Goal: Task Accomplishment & Management: Use online tool/utility

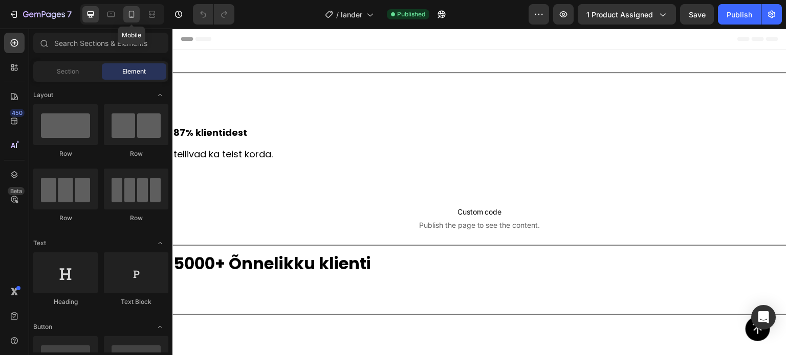
click at [128, 12] on icon at bounding box center [131, 14] width 10 height 10
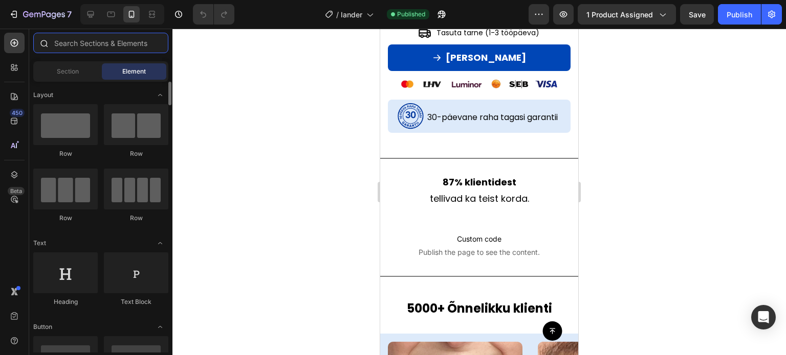
click at [92, 42] on input "text" at bounding box center [100, 43] width 135 height 20
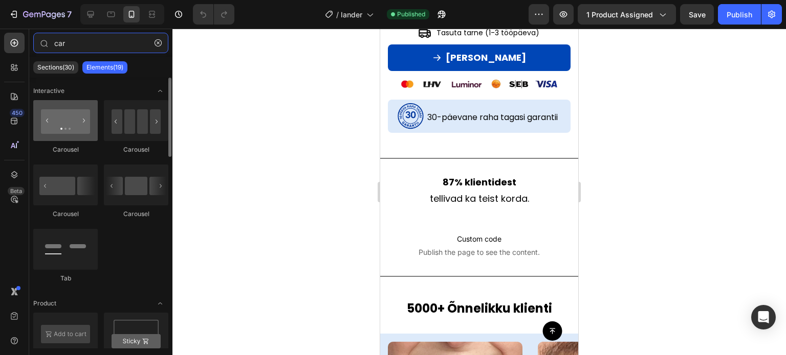
type input "car"
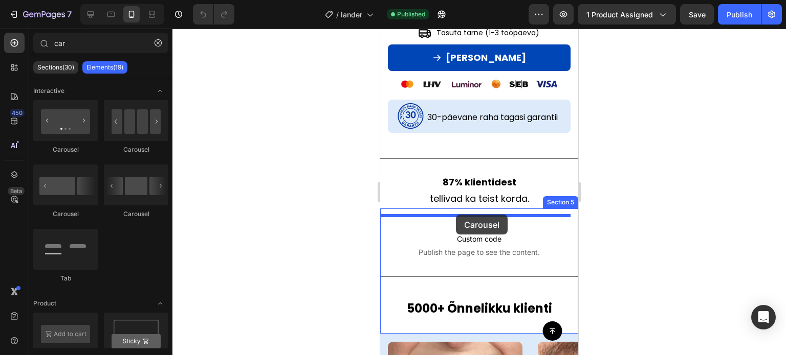
drag, startPoint x: 447, startPoint y: 153, endPoint x: 492, endPoint y: 287, distance: 140.9
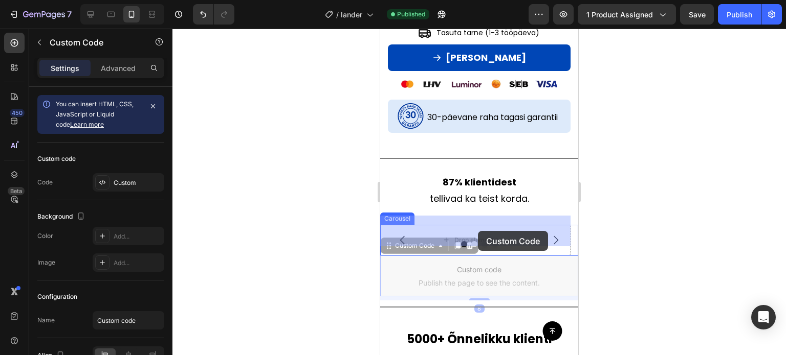
drag, startPoint x: 482, startPoint y: 271, endPoint x: 478, endPoint y: 231, distance: 39.6
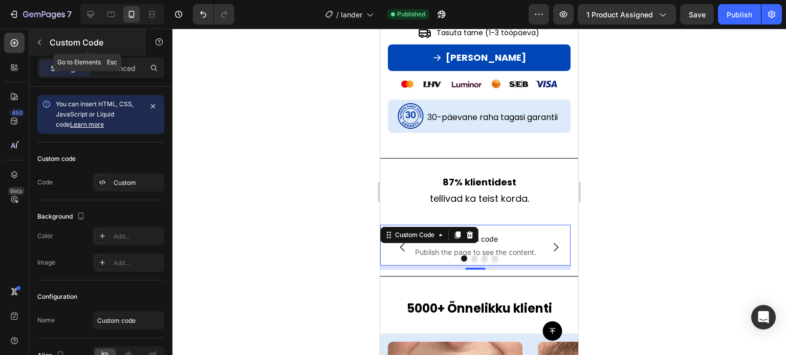
click at [47, 47] on button "button" at bounding box center [39, 42] width 16 height 16
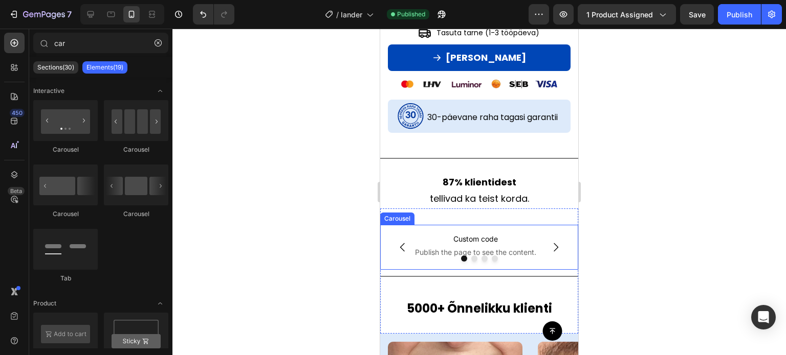
click at [553, 243] on icon "Carousel Next Arrow" at bounding box center [555, 247] width 5 height 9
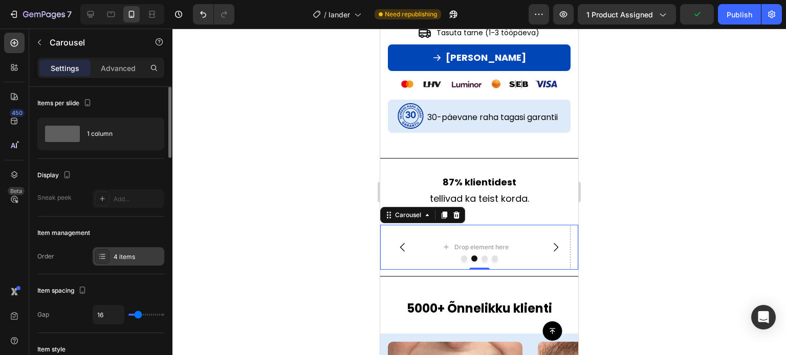
click at [136, 253] on div "4 items" at bounding box center [138, 257] width 48 height 9
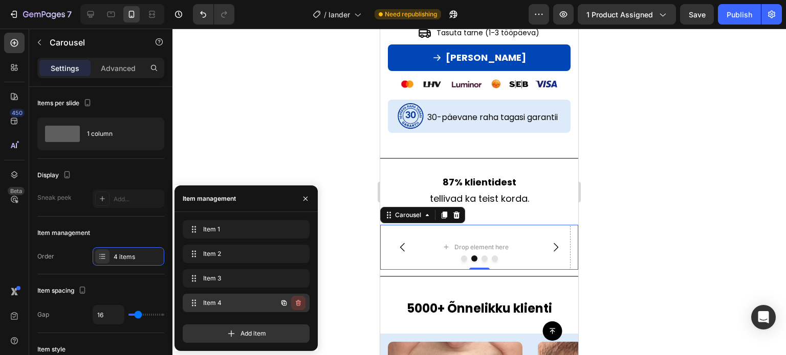
click at [297, 303] on icon "button" at bounding box center [298, 303] width 8 height 8
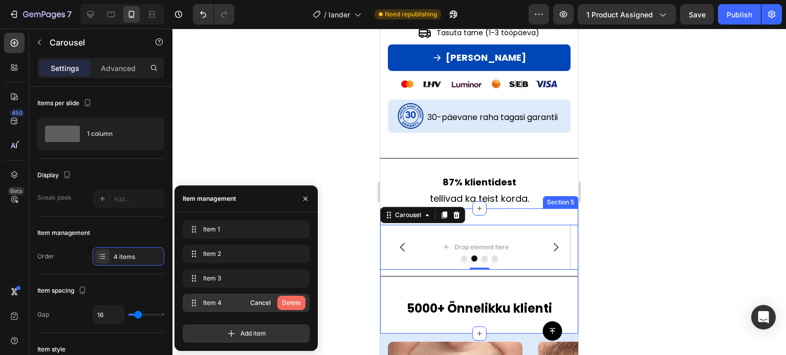
click at [293, 302] on div "Delete" at bounding box center [291, 303] width 19 height 9
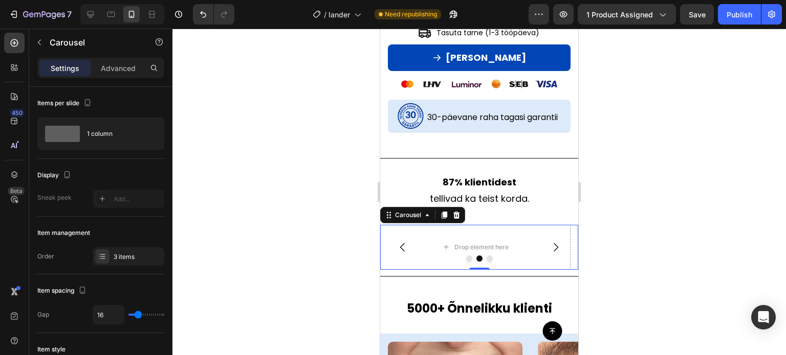
click at [666, 166] on div at bounding box center [478, 192] width 613 height 327
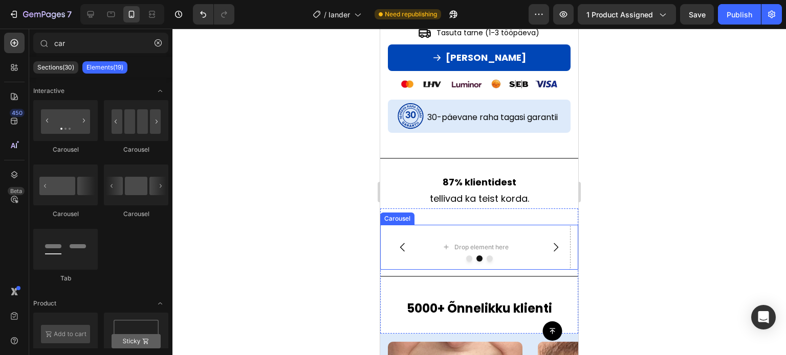
drag, startPoint x: 402, startPoint y: 242, endPoint x: 409, endPoint y: 243, distance: 6.7
click at [402, 242] on icon "Carousel Back Arrow" at bounding box center [402, 247] width 12 height 12
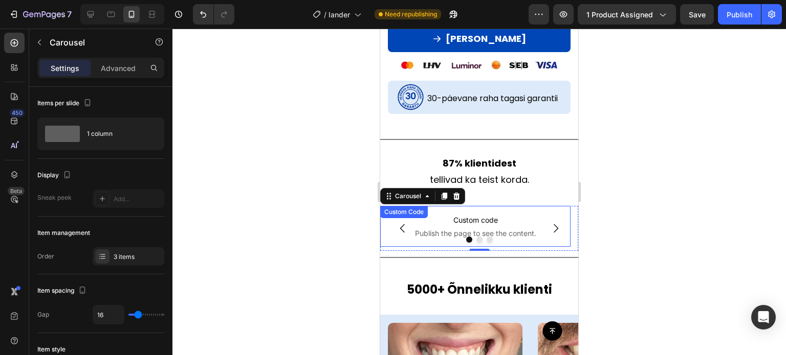
scroll to position [614, 0]
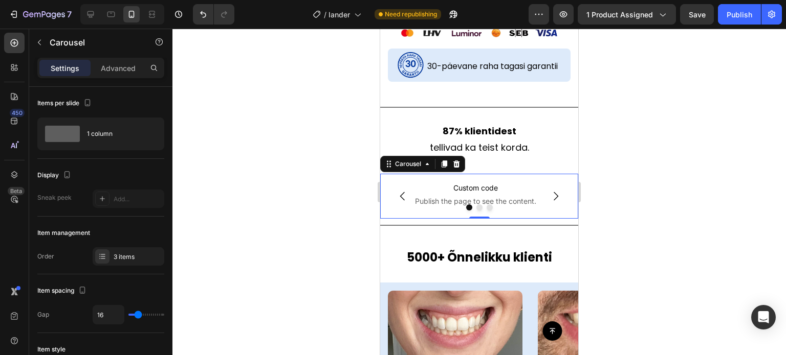
click at [549, 190] on icon "Carousel Next Arrow" at bounding box center [555, 196] width 12 height 12
click at [407, 190] on icon "Carousel Back Arrow" at bounding box center [402, 196] width 12 height 12
click at [477, 176] on div "Custom code Publish the page to see the content. Custom Code" at bounding box center [475, 194] width 190 height 41
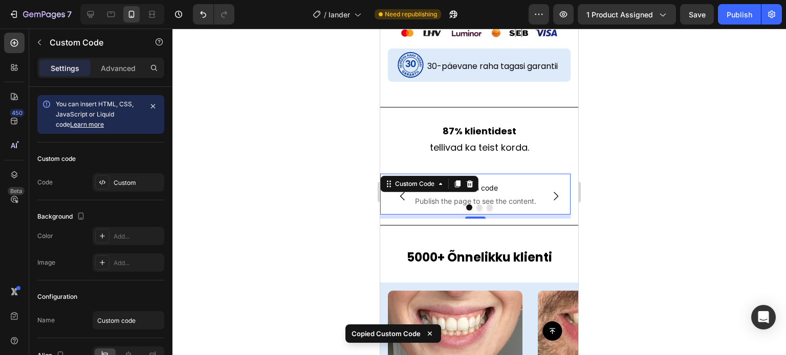
click at [541, 182] on button "Carousel Next Arrow" at bounding box center [555, 196] width 29 height 29
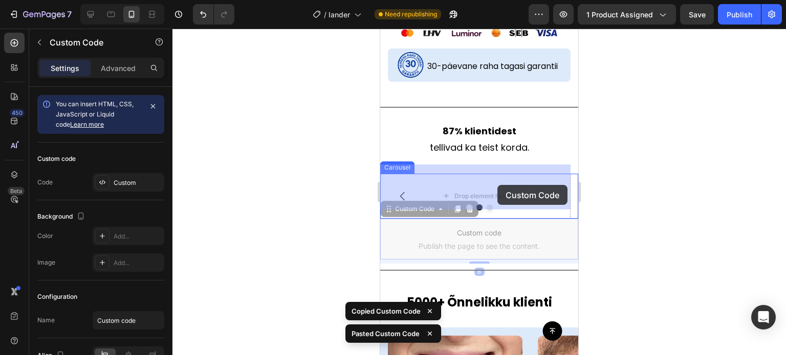
drag, startPoint x: 502, startPoint y: 225, endPoint x: 497, endPoint y: 185, distance: 39.7
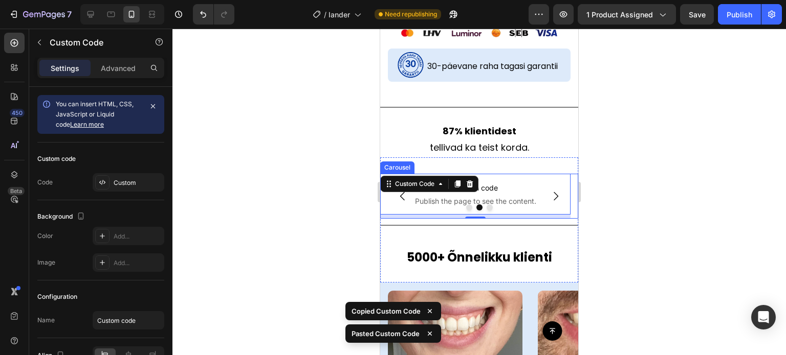
drag, startPoint x: 540, startPoint y: 188, endPoint x: 535, endPoint y: 199, distance: 12.8
click at [541, 188] on button "Carousel Next Arrow" at bounding box center [555, 196] width 29 height 29
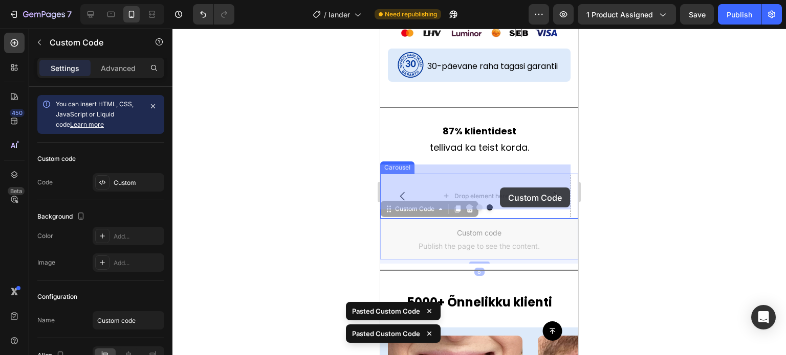
drag, startPoint x: 500, startPoint y: 232, endPoint x: 500, endPoint y: 193, distance: 39.4
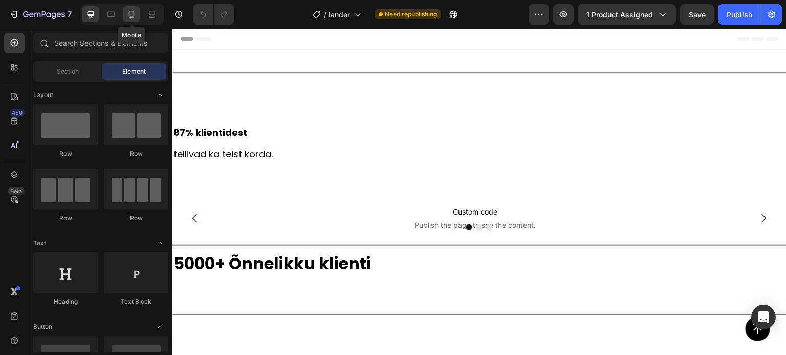
click at [133, 17] on icon at bounding box center [131, 14] width 10 height 10
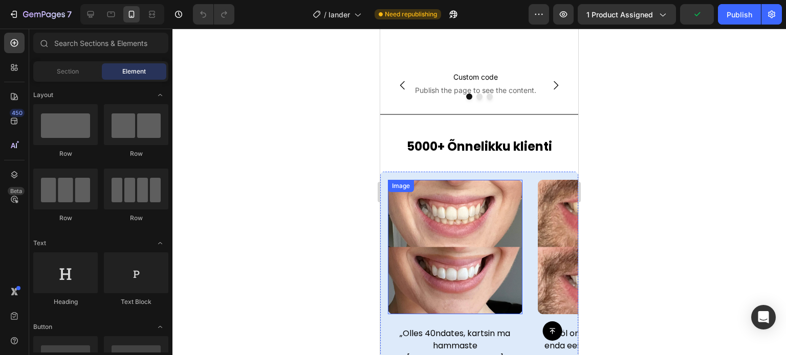
scroll to position [920, 0]
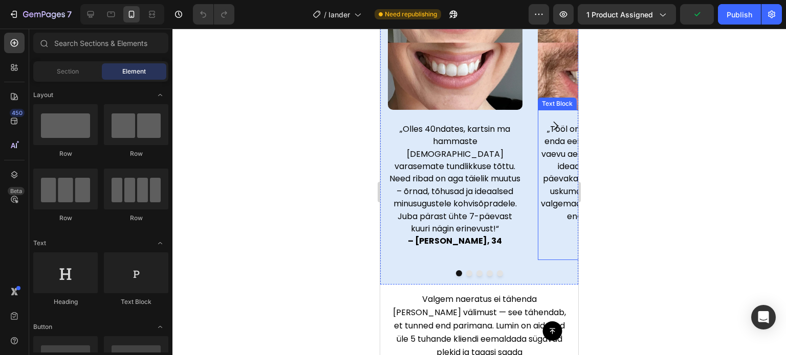
click at [546, 133] on button "Carousel Next Arrow" at bounding box center [555, 125] width 29 height 29
click at [549, 124] on icon "Carousel Next Arrow" at bounding box center [555, 126] width 13 height 13
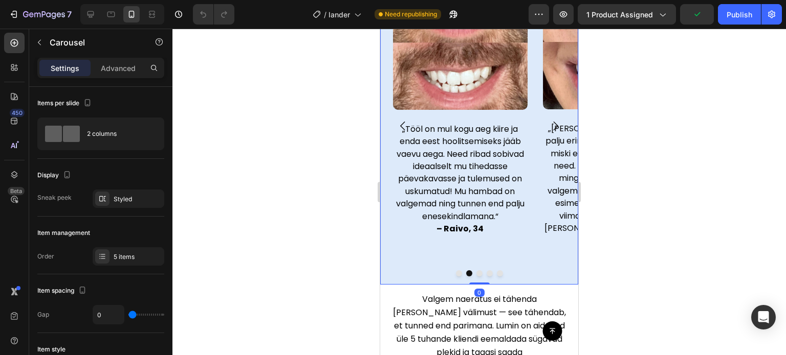
click at [549, 124] on icon "Carousel Next Arrow" at bounding box center [555, 126] width 13 height 13
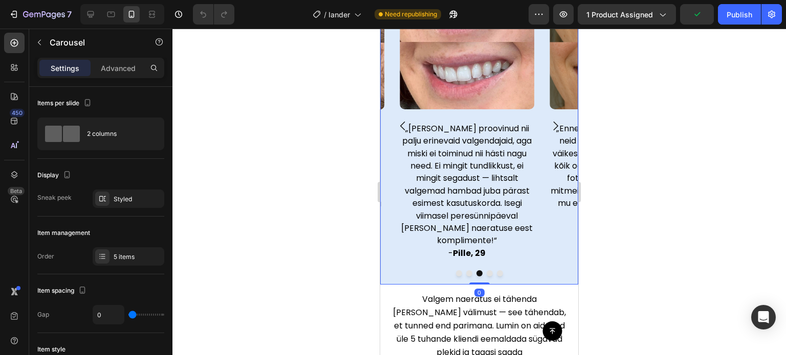
click at [549, 124] on icon "Carousel Next Arrow" at bounding box center [555, 126] width 13 height 13
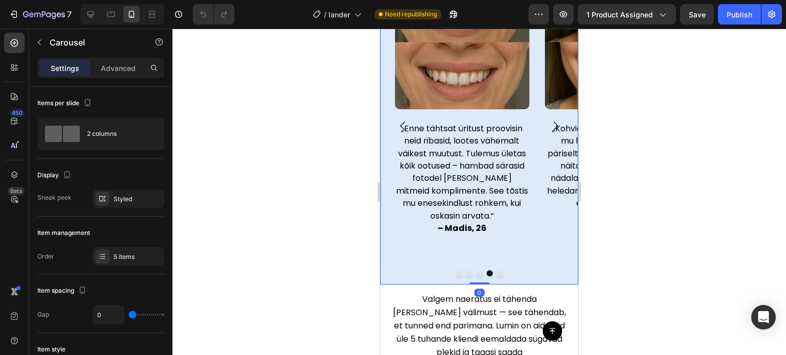
click at [549, 124] on icon "Carousel Next Arrow" at bounding box center [555, 126] width 13 height 13
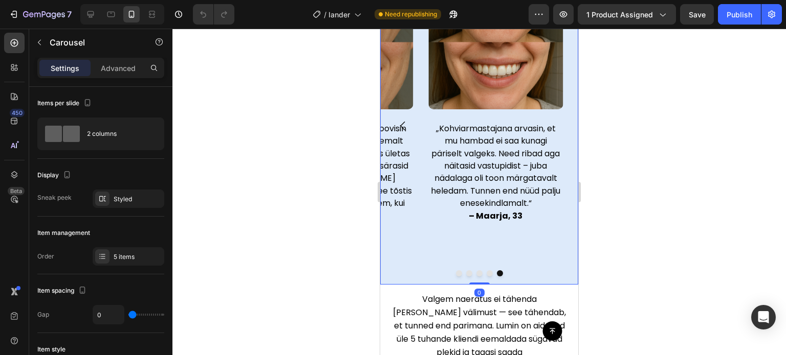
click at [415, 122] on button "Carousel Back Arrow" at bounding box center [402, 125] width 29 height 29
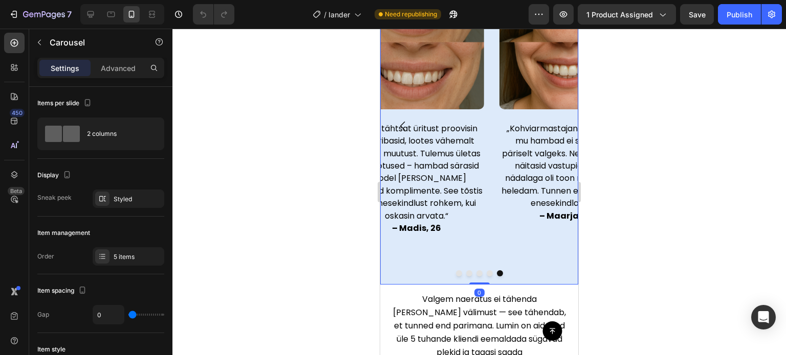
click at [414, 121] on button "Carousel Back Arrow" at bounding box center [402, 125] width 29 height 29
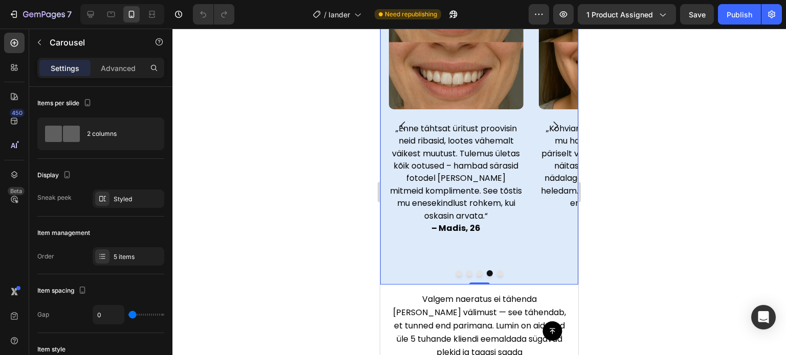
click at [414, 120] on button "Carousel Back Arrow" at bounding box center [402, 125] width 29 height 29
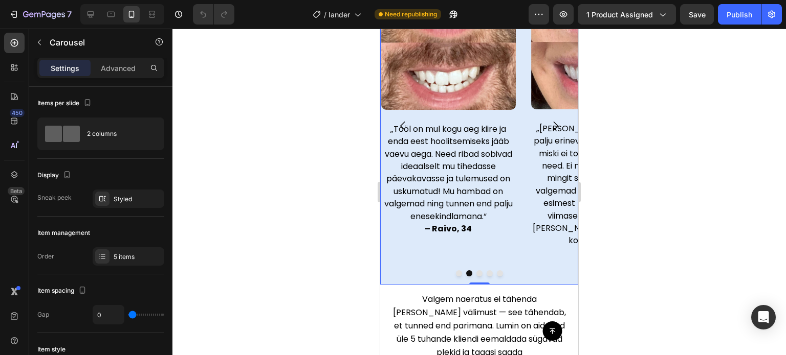
click at [414, 120] on button "Carousel Back Arrow" at bounding box center [402, 125] width 29 height 29
click at [365, 120] on p at bounding box center [298, 117] width 132 height 12
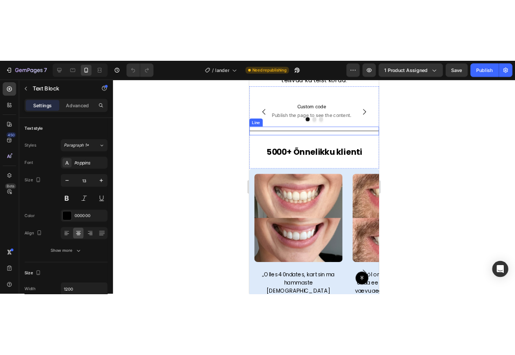
scroll to position [665, 0]
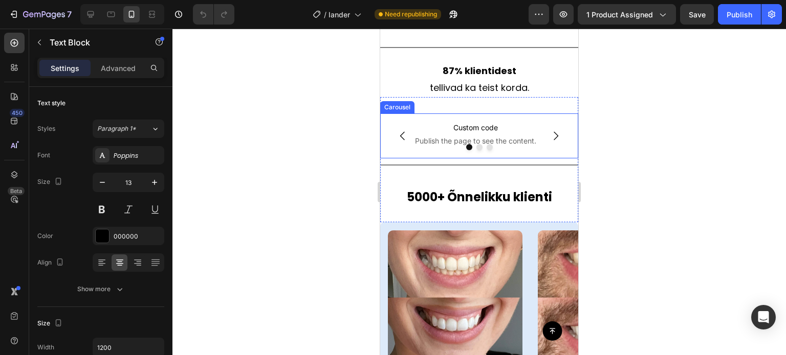
click at [549, 137] on icon "Carousel Next Arrow" at bounding box center [555, 136] width 12 height 12
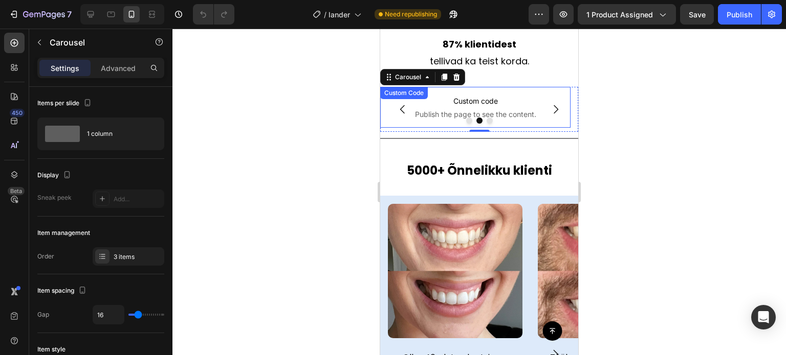
click at [493, 107] on span "Custom code" at bounding box center [475, 101] width 190 height 12
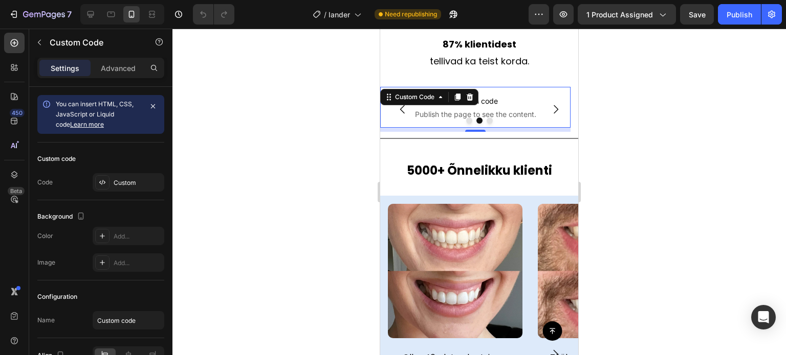
click at [493, 107] on span "Custom code" at bounding box center [475, 101] width 190 height 12
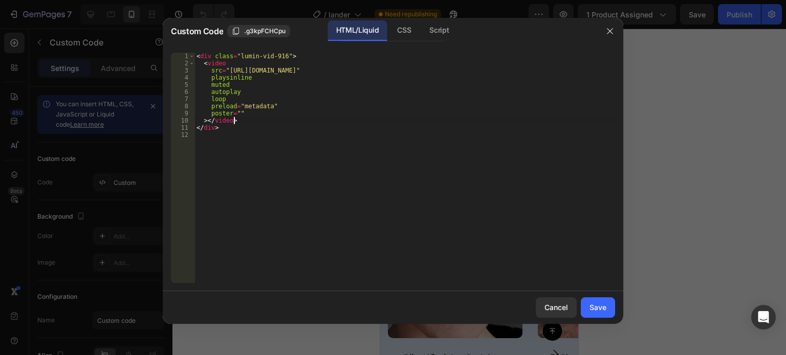
click at [493, 122] on div "< div class = "lumin-vid-916" > < video src = "https://cdn.shopify.com/videos/c…" at bounding box center [404, 175] width 420 height 245
drag, startPoint x: 473, startPoint y: 71, endPoint x: 227, endPoint y: 69, distance: 245.5
click at [227, 69] on div "< div class = "lumin-vid-916" > < video src = "https://cdn.shopify.com/videos/c…" at bounding box center [404, 175] width 420 height 245
type textarea "src="https://cdn.shopify.com/videos/c/o/v/2c1eead908b94ba6b5157b4924292705.mp4""
click at [596, 307] on div "Save" at bounding box center [597, 307] width 17 height 11
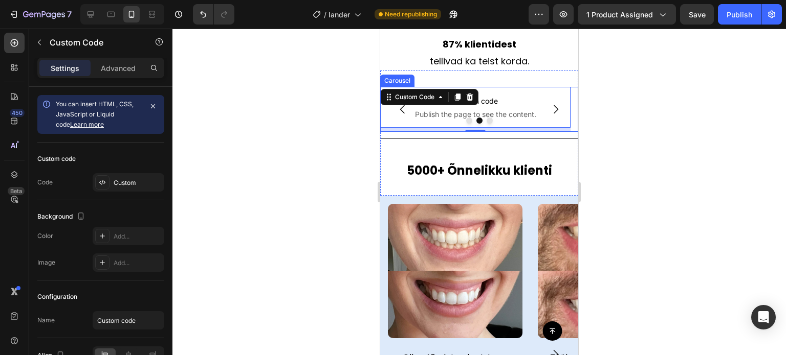
click at [556, 124] on button "Carousel Next Arrow" at bounding box center [555, 109] width 29 height 29
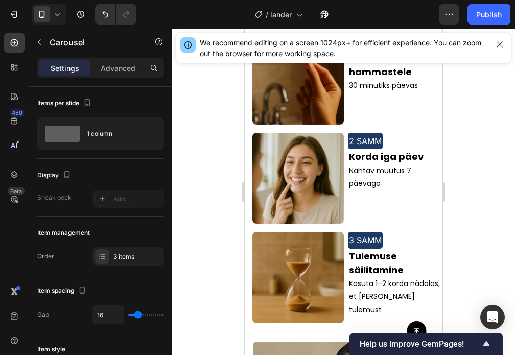
scroll to position [1388, 0]
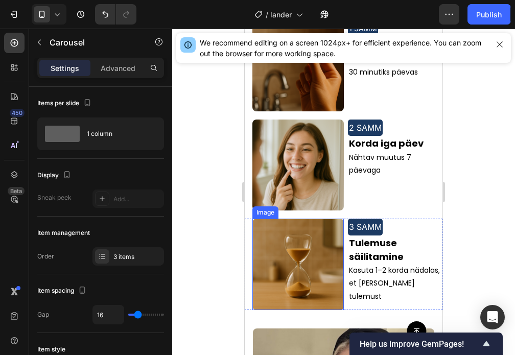
click at [323, 219] on img at bounding box center [299, 265] width 92 height 92
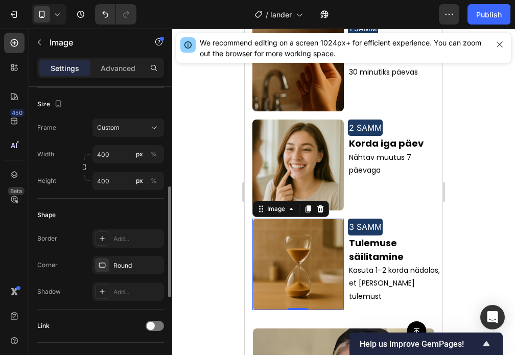
click at [293, 128] on img at bounding box center [299, 166] width 92 height 92
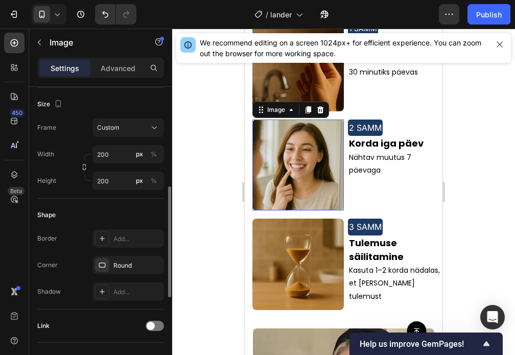
scroll to position [268, 0]
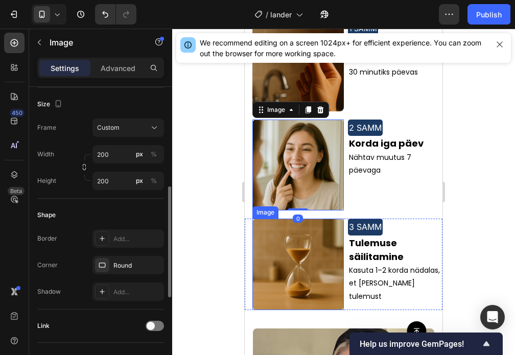
click at [310, 229] on img at bounding box center [299, 265] width 92 height 92
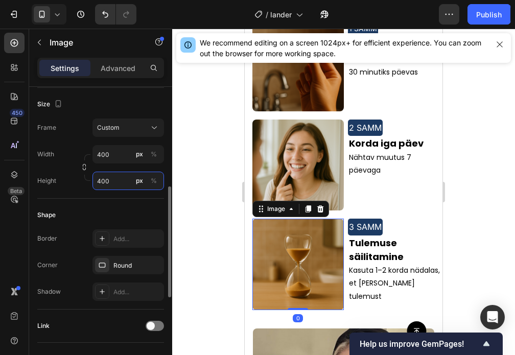
click at [99, 182] on input "400" at bounding box center [129, 181] width 72 height 18
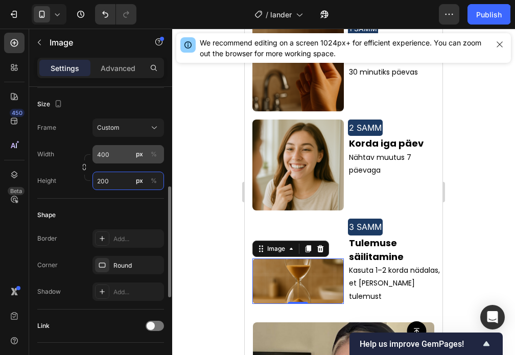
type input "200"
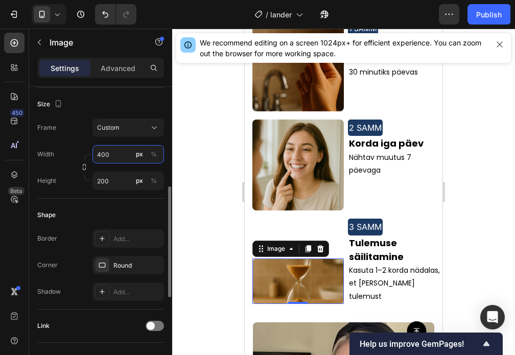
click at [103, 160] on input "400" at bounding box center [129, 154] width 72 height 18
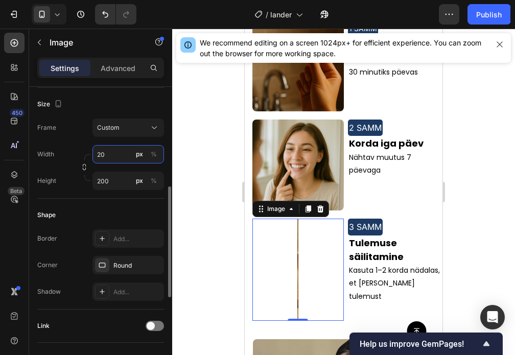
type input "200"
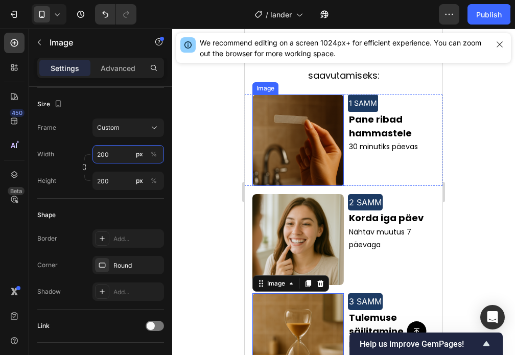
scroll to position [1311, 0]
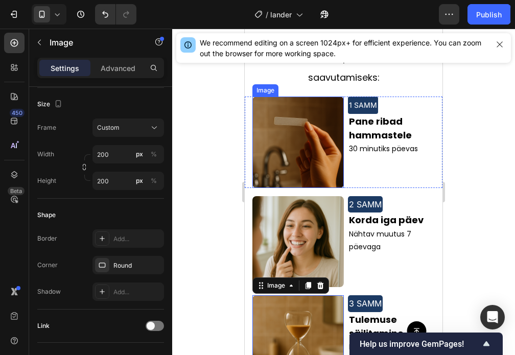
click at [304, 123] on img at bounding box center [299, 143] width 92 height 92
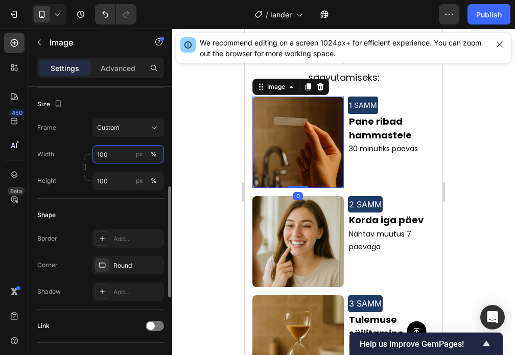
click at [110, 154] on input "100" at bounding box center [129, 154] width 72 height 18
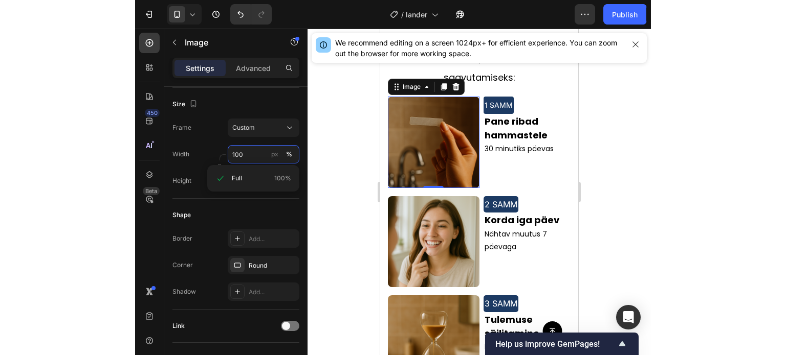
scroll to position [1297, 0]
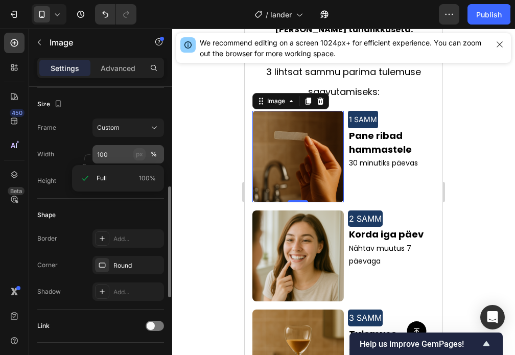
click at [136, 152] on div "px" at bounding box center [139, 154] width 7 height 9
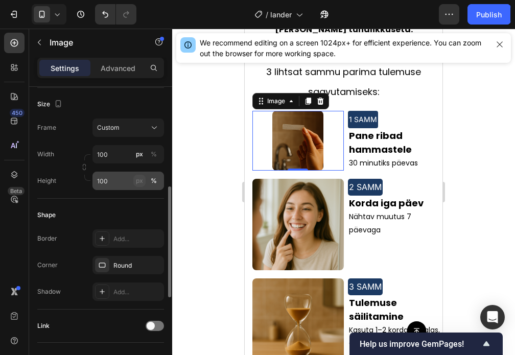
click at [139, 182] on div "px" at bounding box center [139, 180] width 7 height 9
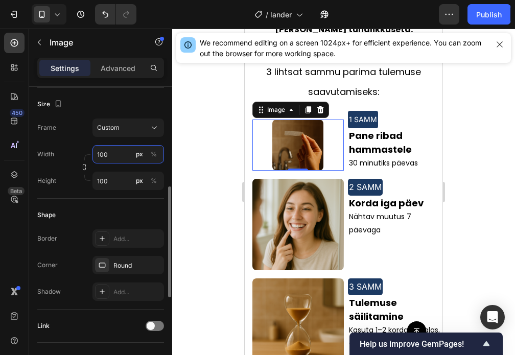
click at [116, 152] on input "100" at bounding box center [129, 154] width 72 height 18
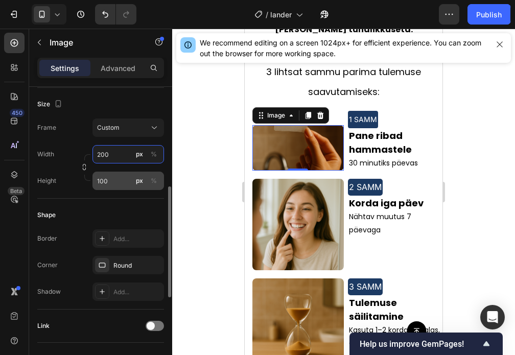
type input "200"
click at [120, 177] on input "100" at bounding box center [129, 181] width 72 height 18
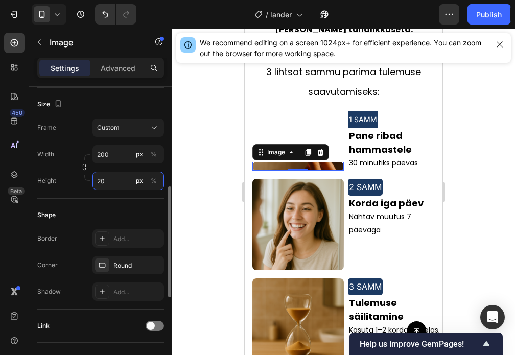
type input "200"
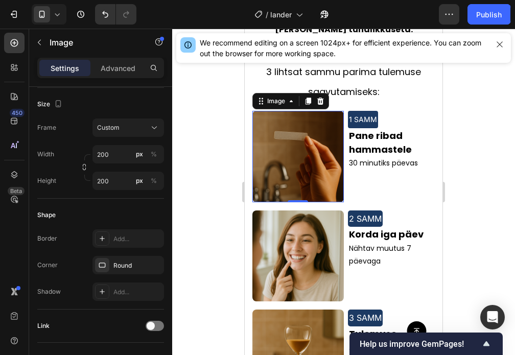
click at [201, 204] on div at bounding box center [343, 192] width 343 height 327
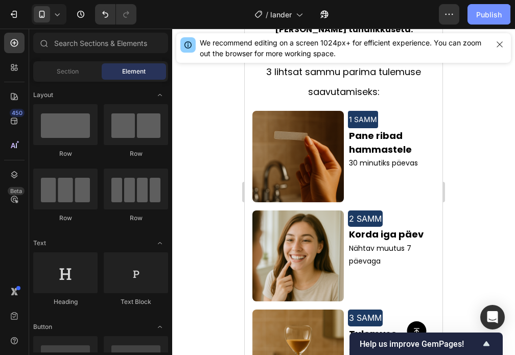
click at [502, 12] on button "Publish" at bounding box center [489, 14] width 43 height 20
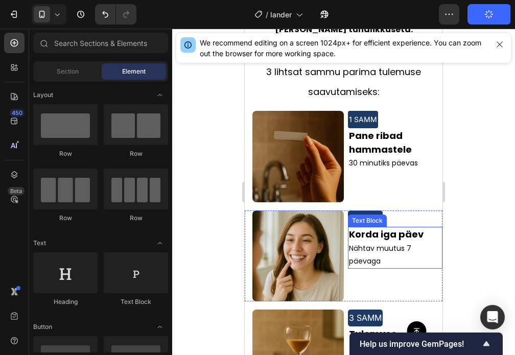
click at [396, 228] on strong "Korda iga päev" at bounding box center [386, 234] width 75 height 13
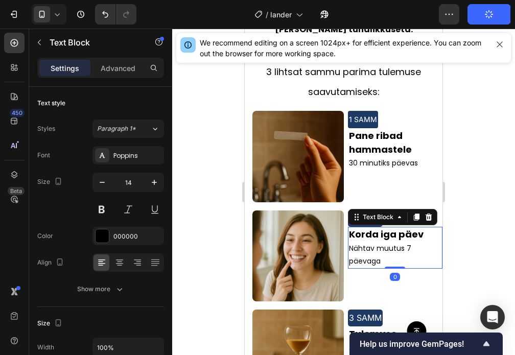
click at [396, 228] on strong "Korda iga päev" at bounding box center [386, 234] width 75 height 13
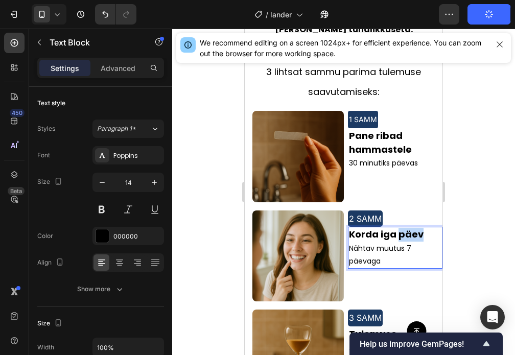
click at [396, 228] on strong "Korda iga päev" at bounding box center [386, 234] width 75 height 13
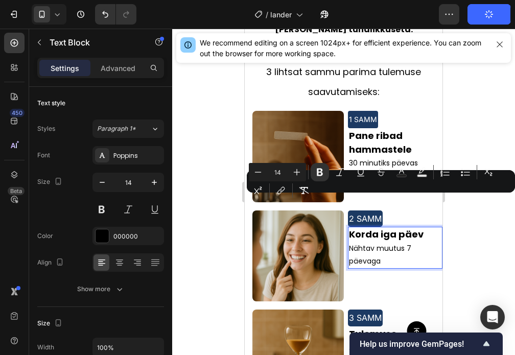
click at [350, 243] on span "Nähtav muutus 7 päevaga" at bounding box center [380, 254] width 62 height 23
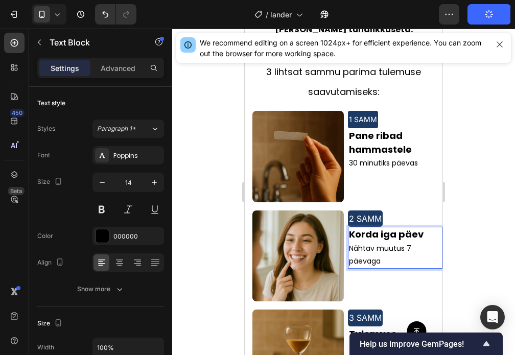
click at [349, 243] on span "Nähtav muutus 7 päevaga" at bounding box center [380, 254] width 62 height 23
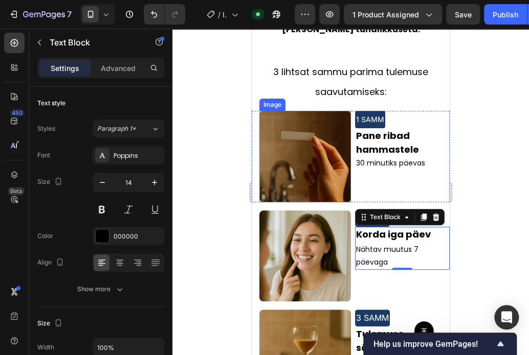
click at [207, 161] on div at bounding box center [350, 192] width 356 height 327
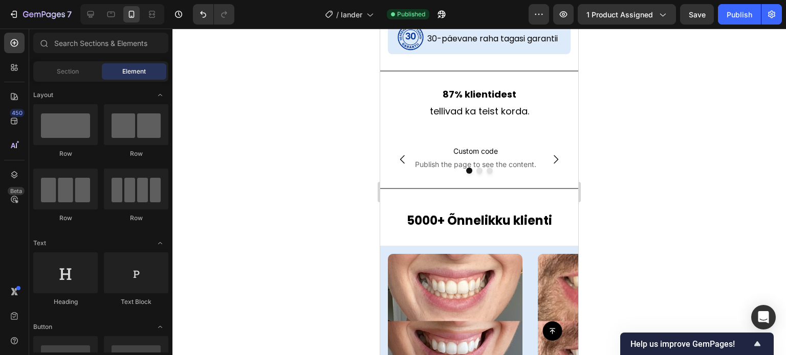
scroll to position [557, 0]
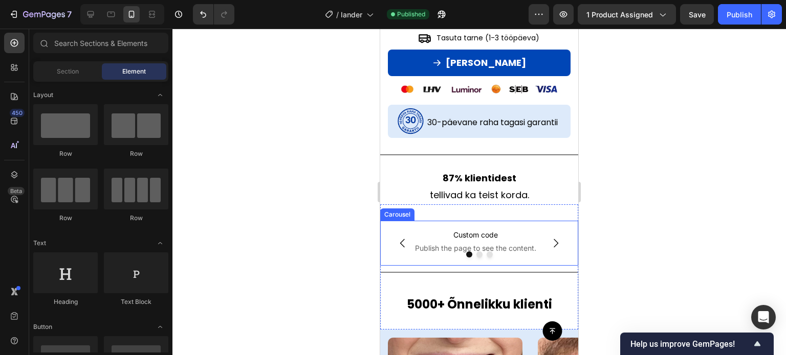
click at [541, 241] on button "Carousel Next Arrow" at bounding box center [555, 243] width 29 height 29
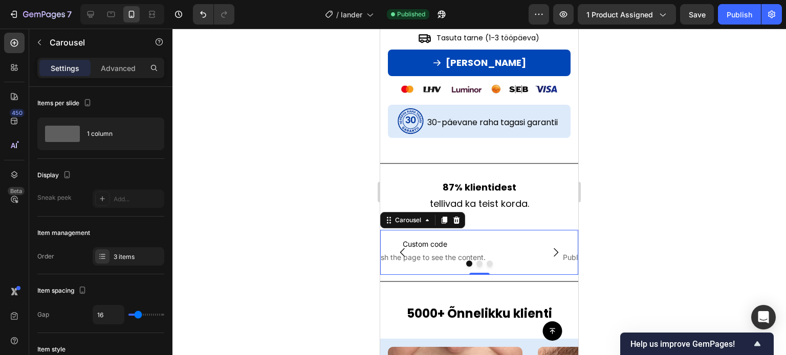
click at [541, 241] on button "Carousel Next Arrow" at bounding box center [555, 252] width 29 height 29
click at [461, 233] on div "Custom code Publish the page to see the content. Custom Code" at bounding box center [475, 250] width 190 height 41
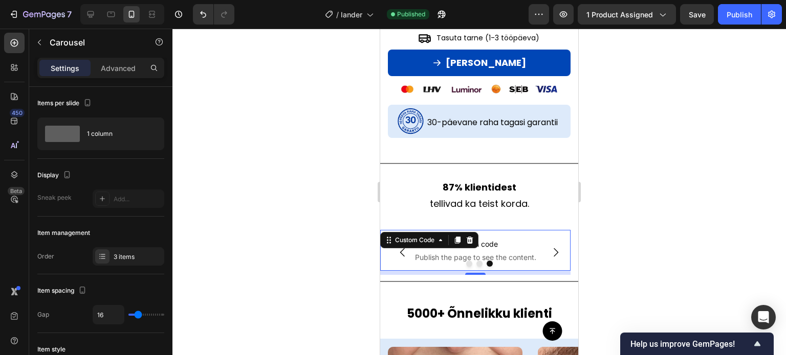
click at [461, 236] on icon at bounding box center [457, 240] width 8 height 8
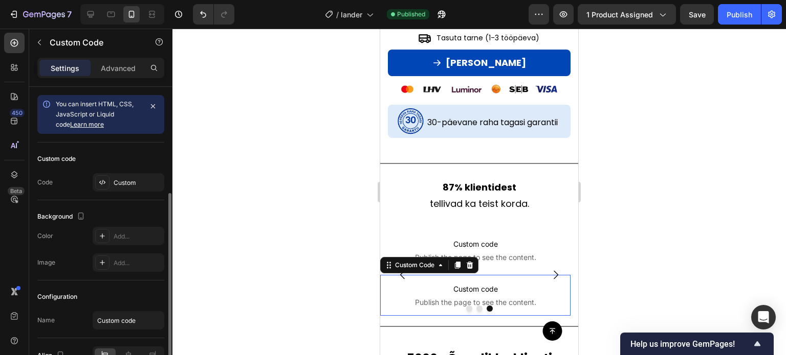
scroll to position [58, 0]
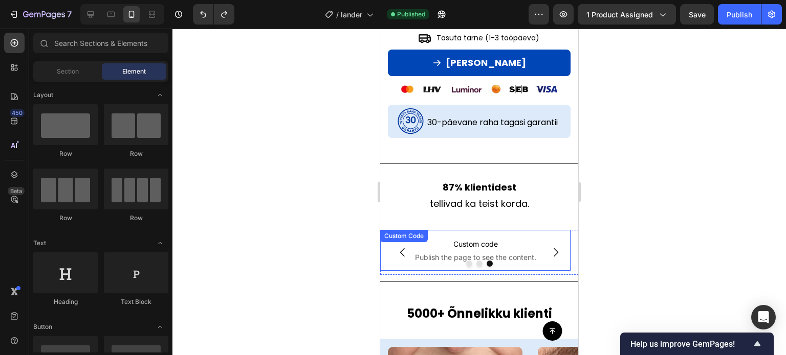
click at [506, 253] on span "Publish the page to see the content." at bounding box center [475, 258] width 190 height 10
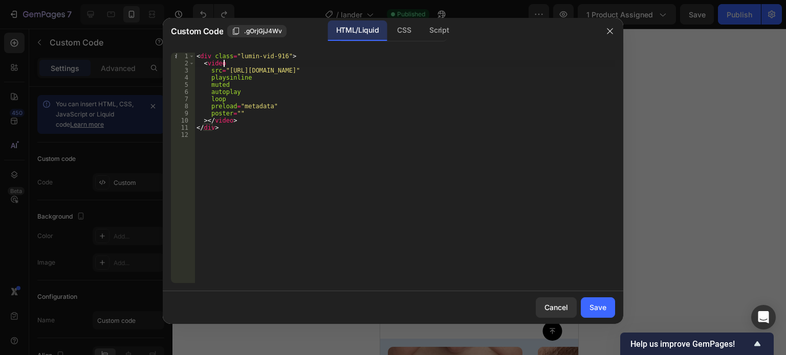
click at [295, 65] on div "< div class = "lumin-vid-916" > < video src = "https://cdn.shopify.com/videos/c…" at bounding box center [404, 175] width 420 height 245
click at [241, 73] on div "< div class = "lumin-vid-916" > < video src = "https://cdn.shopify.com/videos/c…" at bounding box center [404, 175] width 420 height 245
drag, startPoint x: 241, startPoint y: 73, endPoint x: 472, endPoint y: 71, distance: 230.1
click at [472, 71] on div "< div class = "lumin-vid-916" > < video src = "https://cdn.shopify.com/videos/c…" at bounding box center [404, 175] width 420 height 245
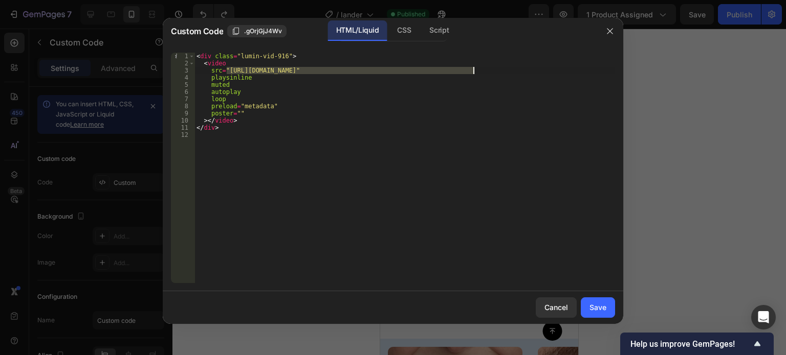
paste textarea "8c9abb8942cf43678edd87b8cccde3c3"
type textarea "src="https://cdn.shopify.com/videos/c/o/v/8c9abb8942cf43678edd87b8cccde3c3.mp4""
click at [591, 317] on button "Save" at bounding box center [597, 308] width 34 height 20
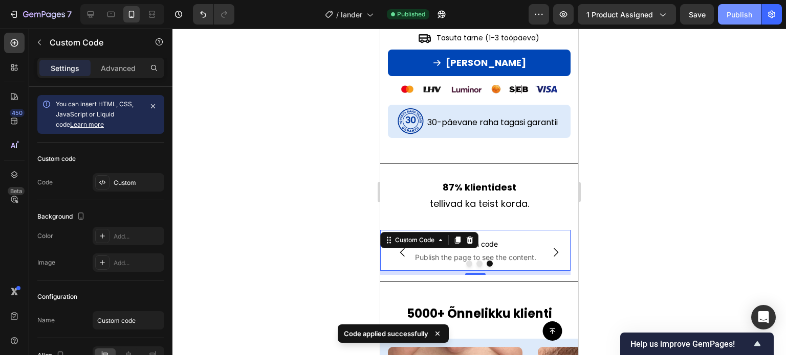
click at [739, 17] on div "Publish" at bounding box center [739, 14] width 26 height 11
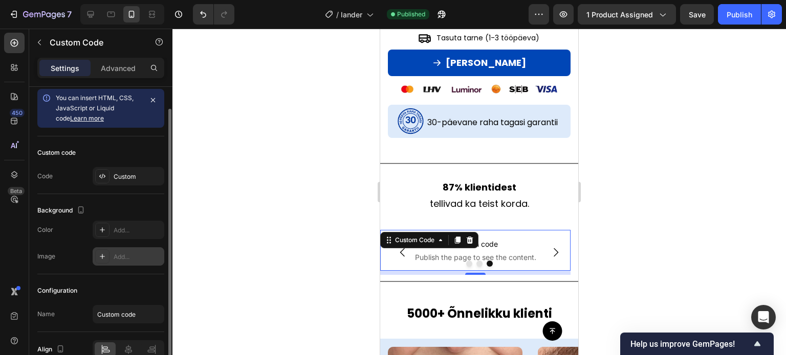
scroll to position [0, 0]
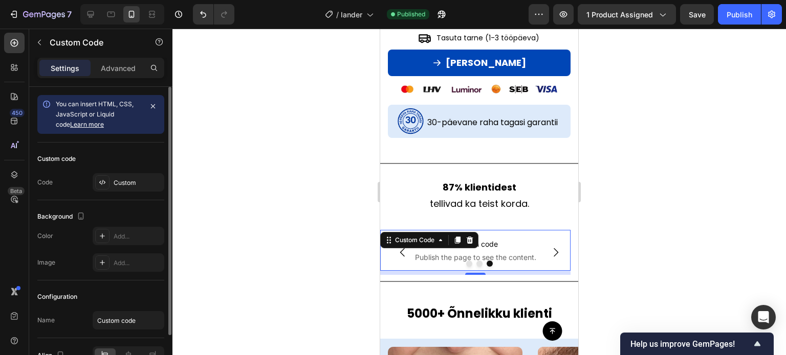
click at [257, 188] on div at bounding box center [478, 192] width 613 height 327
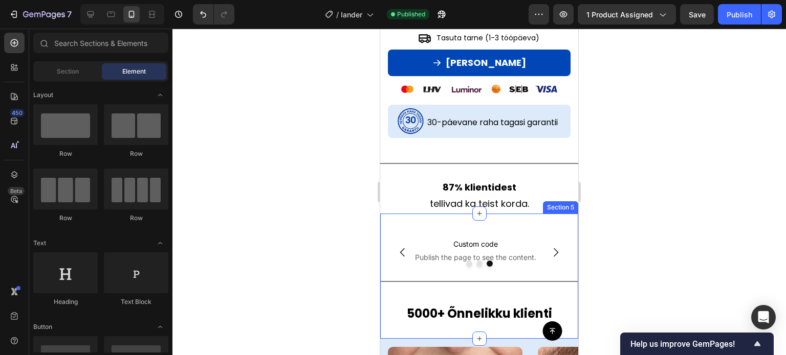
click at [521, 217] on div "Custom code Publish the page to see the content. Custom Code Custom code Publis…" at bounding box center [479, 276] width 198 height 125
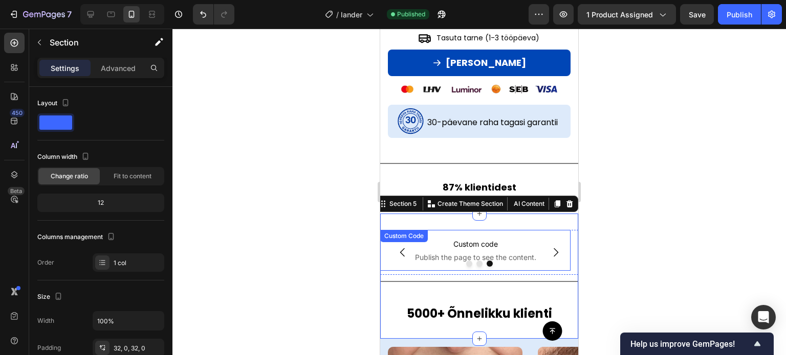
click at [524, 238] on span "Custom code" at bounding box center [475, 244] width 190 height 12
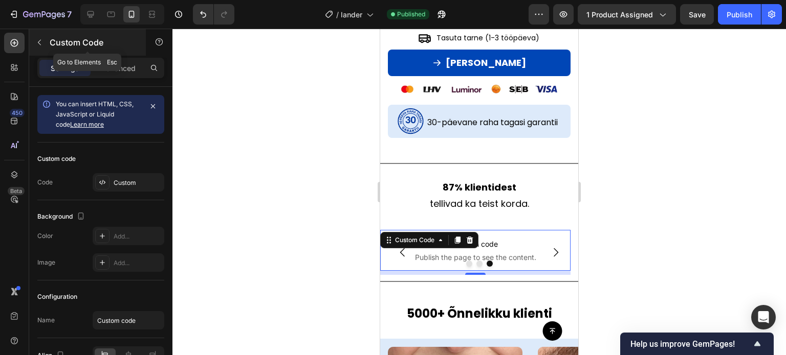
click at [44, 41] on button "button" at bounding box center [39, 42] width 16 height 16
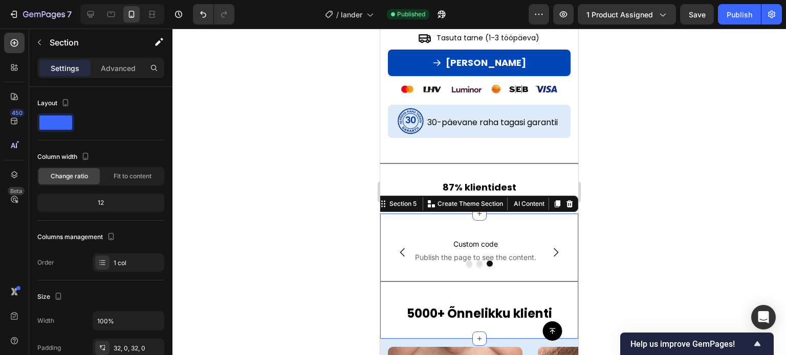
click at [531, 216] on div "Custom code Publish the page to see the content. Custom Code Custom code Publis…" at bounding box center [479, 276] width 198 height 125
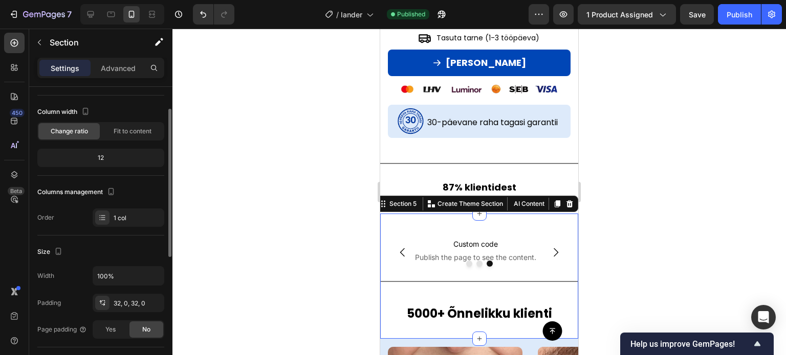
scroll to position [46, 0]
click at [605, 228] on div at bounding box center [478, 192] width 613 height 327
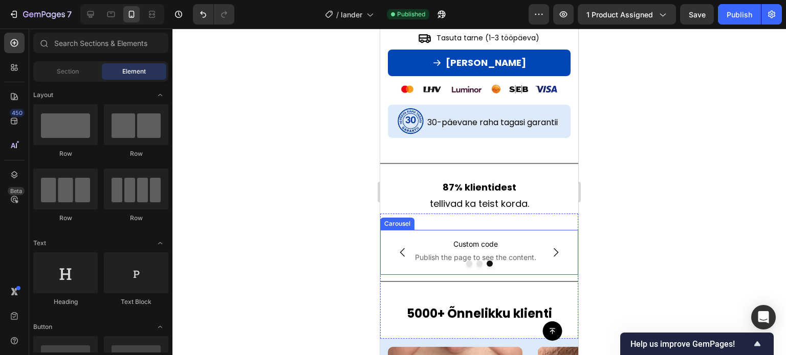
click at [558, 261] on div at bounding box center [479, 264] width 198 height 6
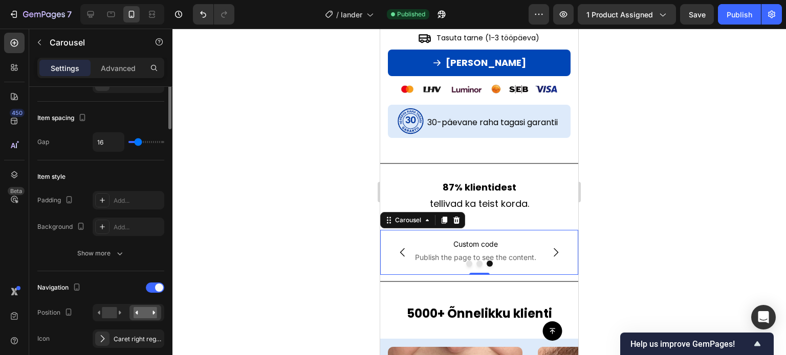
scroll to position [0, 0]
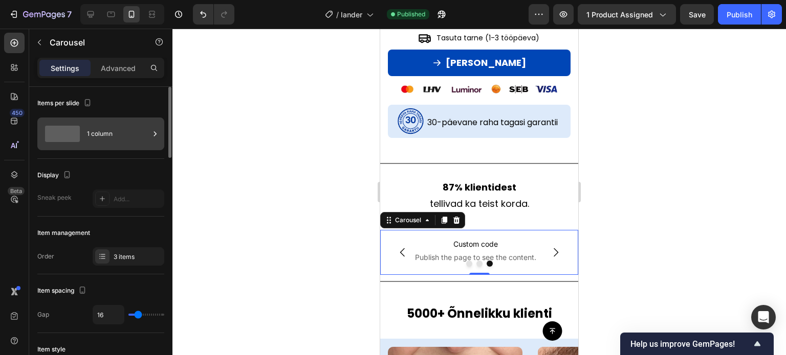
click at [109, 144] on div "1 column" at bounding box center [118, 134] width 62 height 24
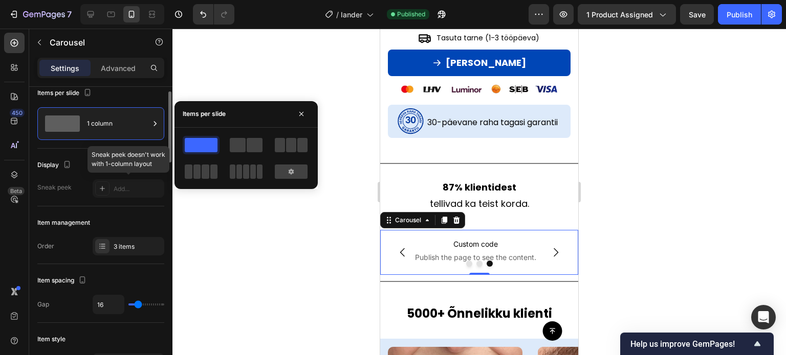
scroll to position [12, 0]
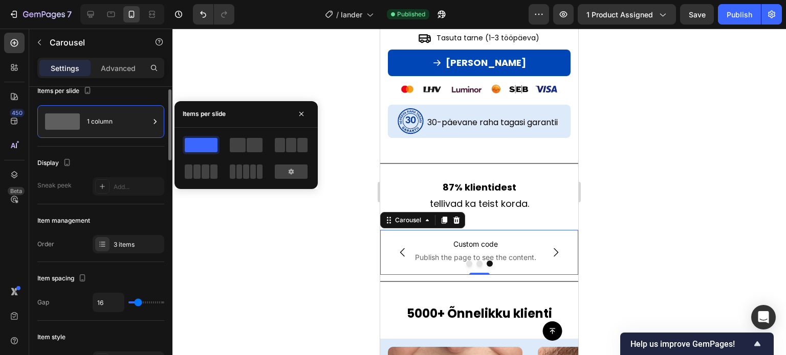
click at [242, 153] on div at bounding box center [246, 145] width 37 height 18
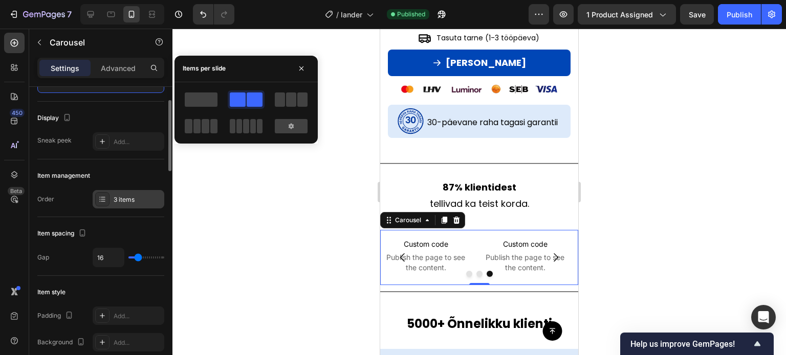
scroll to position [61, 0]
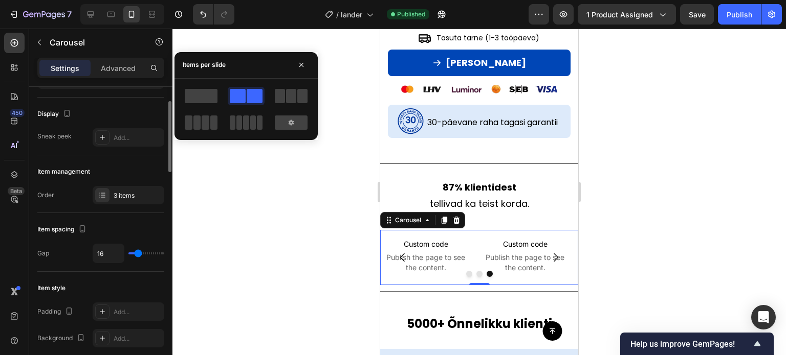
click at [115, 226] on div "Item spacing" at bounding box center [100, 229] width 127 height 16
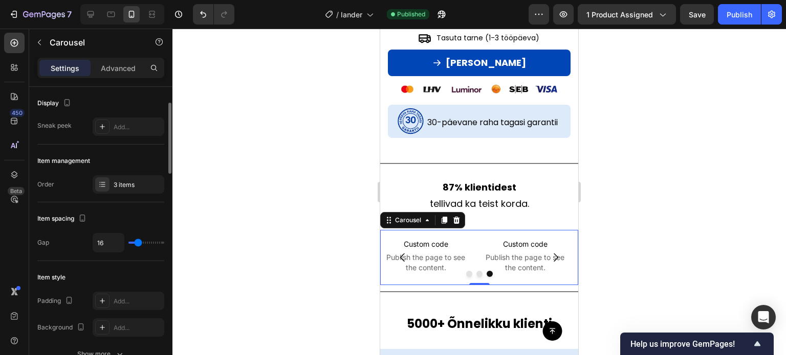
scroll to position [71, 0]
click at [119, 131] on div "Add..." at bounding box center [138, 128] width 48 height 9
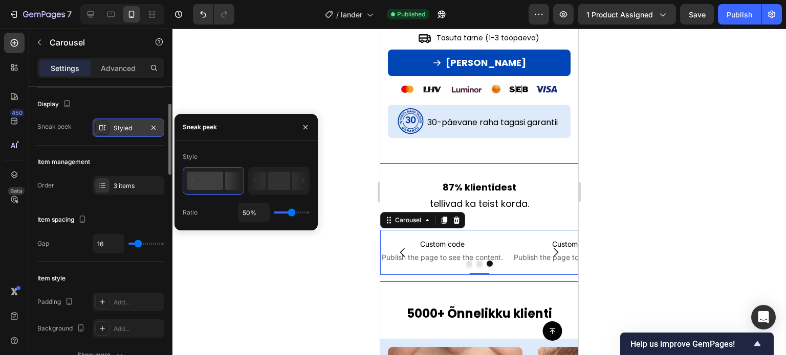
click at [265, 240] on div at bounding box center [478, 192] width 613 height 327
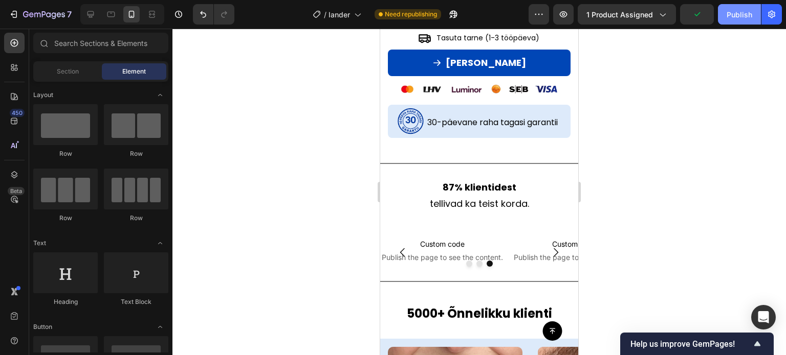
click at [734, 19] on div "Publish" at bounding box center [739, 14] width 26 height 11
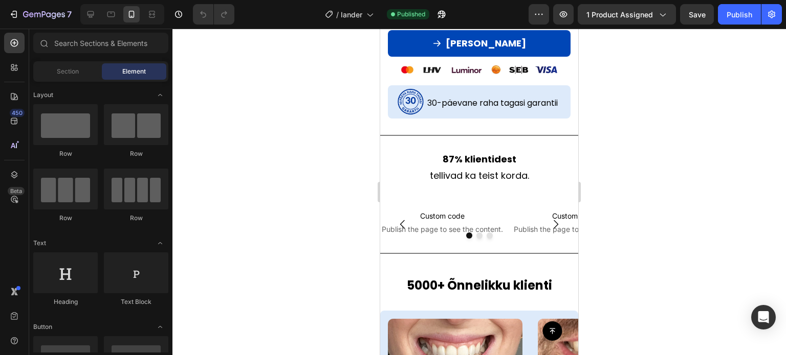
scroll to position [575, 0]
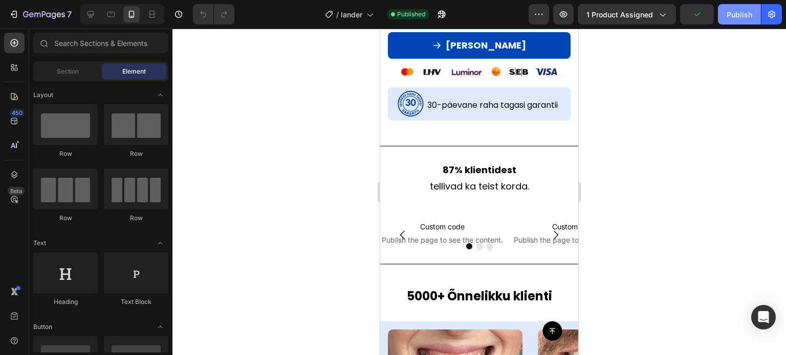
click at [732, 17] on div "Publish" at bounding box center [739, 14] width 26 height 11
click at [522, 258] on div "Title Line" at bounding box center [479, 264] width 198 height 13
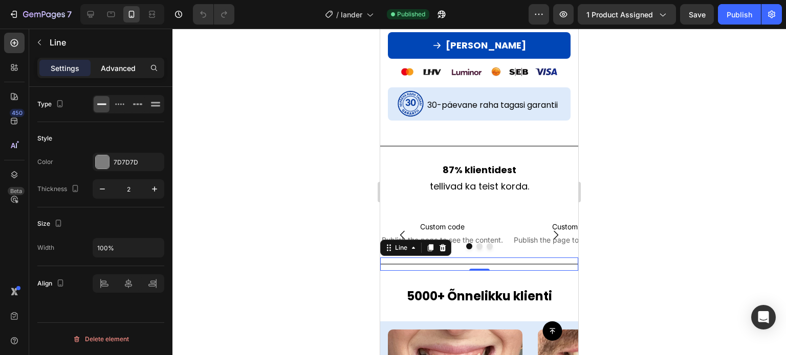
click at [107, 73] on p "Advanced" at bounding box center [118, 68] width 35 height 11
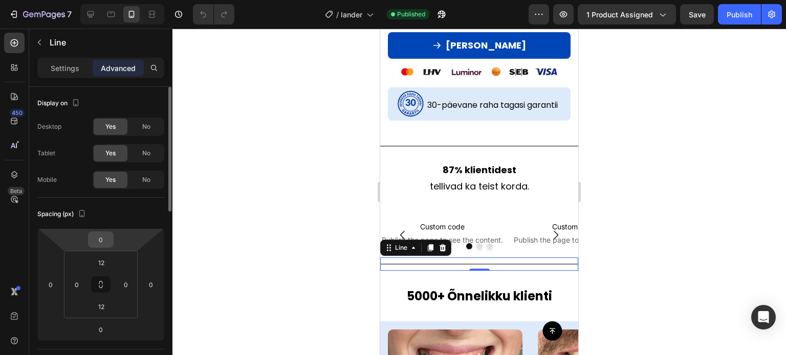
click at [102, 243] on input "0" at bounding box center [101, 239] width 20 height 15
click at [87, 0] on html "7 / lander Published Preview 1 product assigned Save Publish 450 Beta Sections(…" at bounding box center [393, 0] width 786 height 0
click at [103, 258] on input "12" at bounding box center [101, 262] width 20 height 15
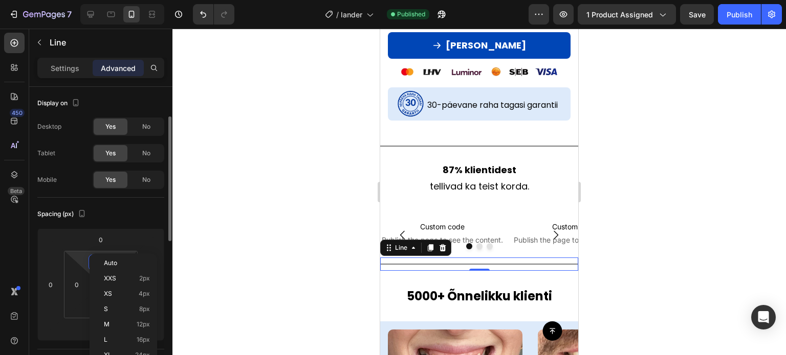
scroll to position [21, 0]
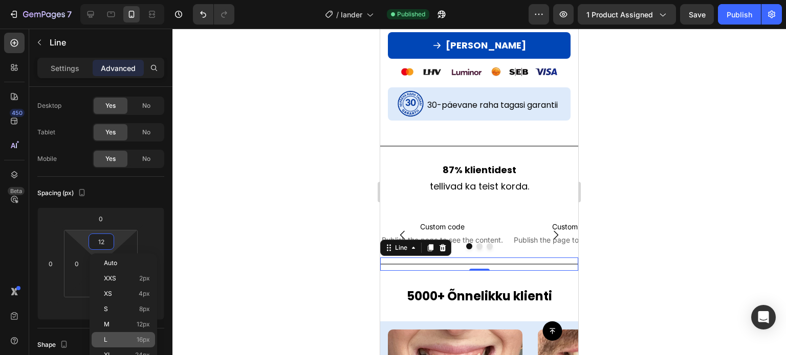
click at [114, 339] on p "L 16px" at bounding box center [127, 339] width 46 height 7
type input "16"
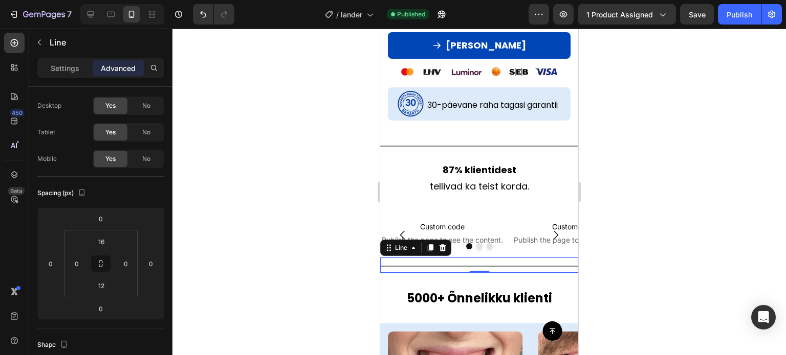
click at [261, 263] on div at bounding box center [478, 192] width 613 height 327
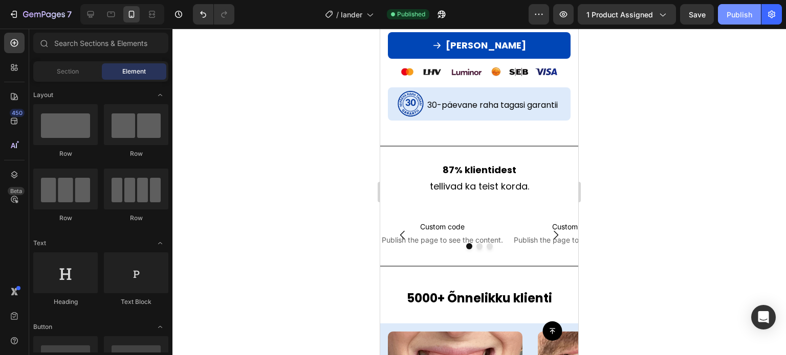
click at [742, 18] on div "Publish" at bounding box center [739, 14] width 26 height 11
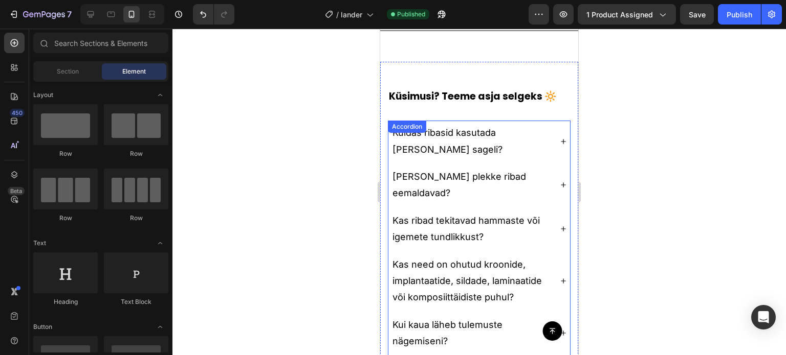
scroll to position [2723, 0]
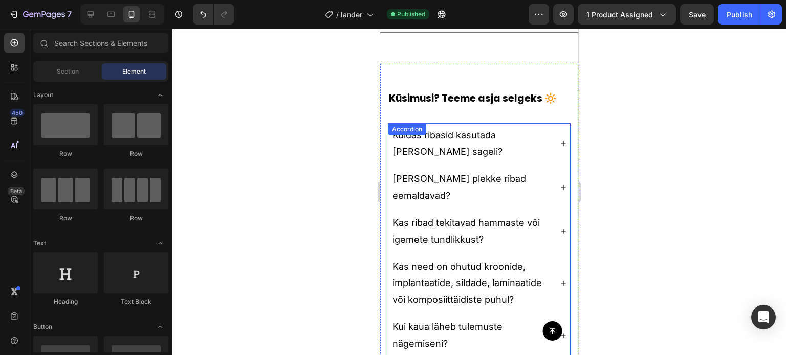
click at [467, 139] on p "Kuidas ribasid kasutada [PERSON_NAME] sageli?" at bounding box center [470, 143] width 157 height 33
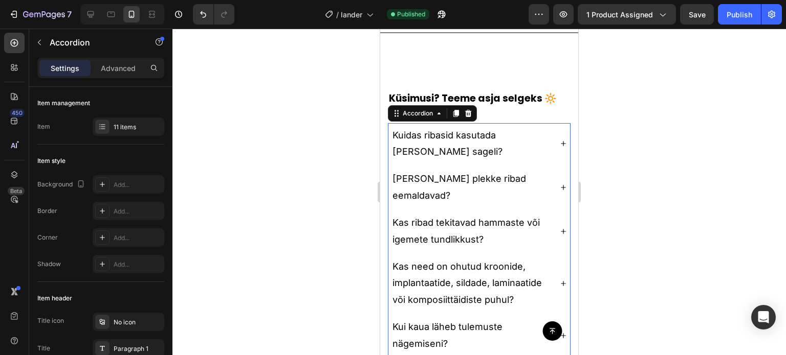
click at [546, 129] on div "Kuidas ribasid kasutada [PERSON_NAME] sageli?" at bounding box center [479, 143] width 182 height 41
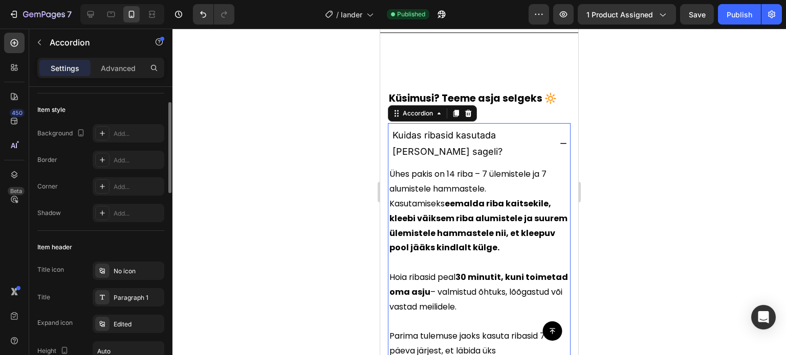
scroll to position [102, 0]
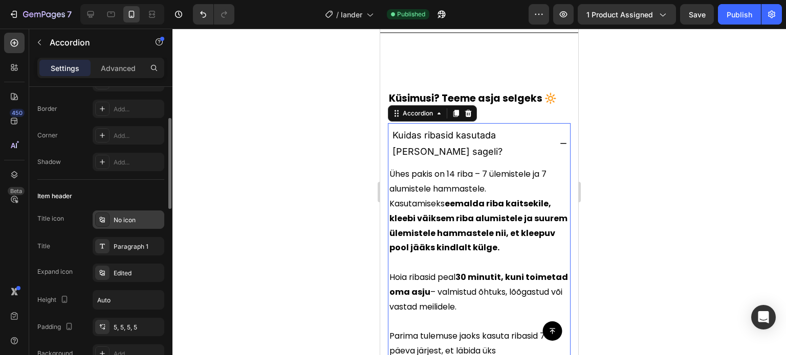
click at [128, 224] on div "No icon" at bounding box center [138, 220] width 48 height 9
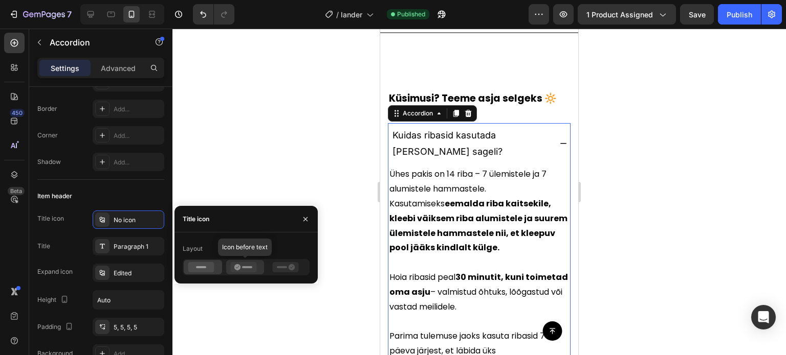
click at [231, 264] on icon at bounding box center [243, 267] width 26 height 10
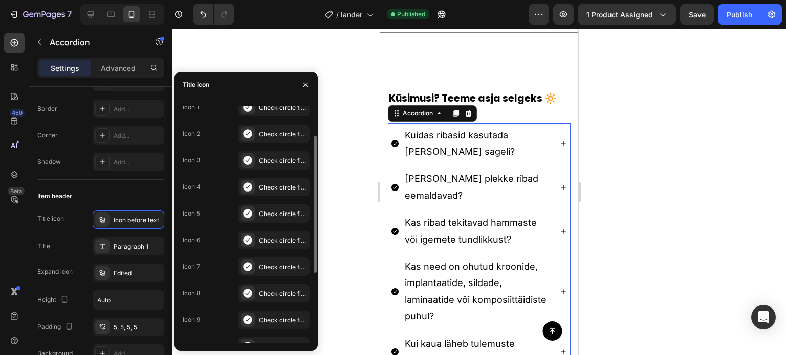
scroll to position [0, 0]
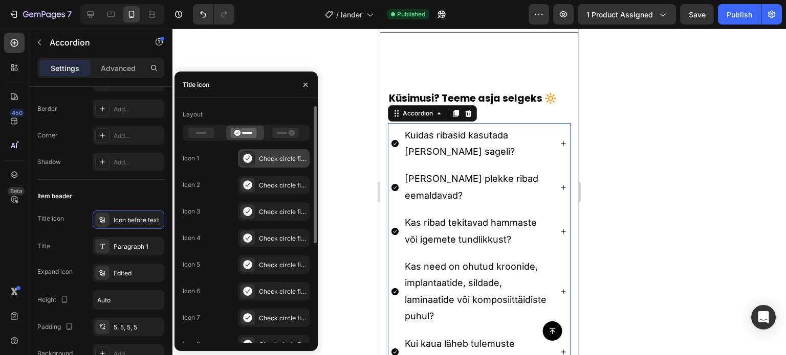
click at [273, 159] on div "Check circle filled" at bounding box center [283, 158] width 48 height 9
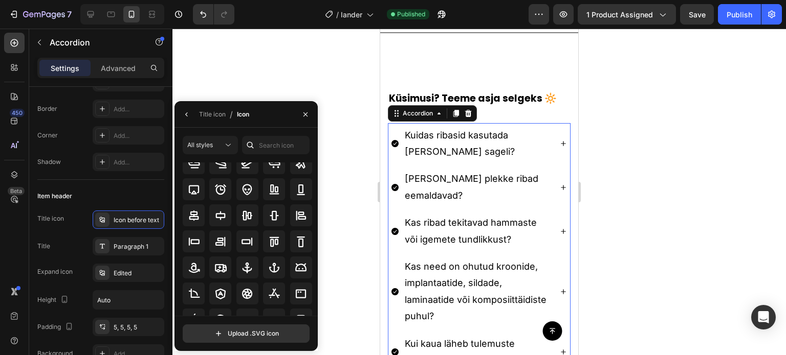
scroll to position [113, 0]
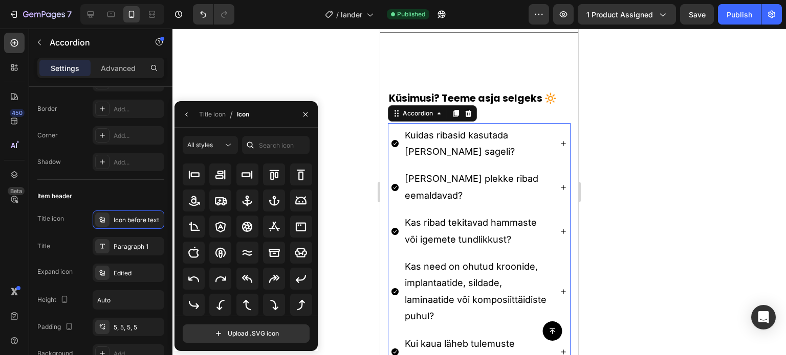
click at [342, 147] on div at bounding box center [478, 192] width 613 height 327
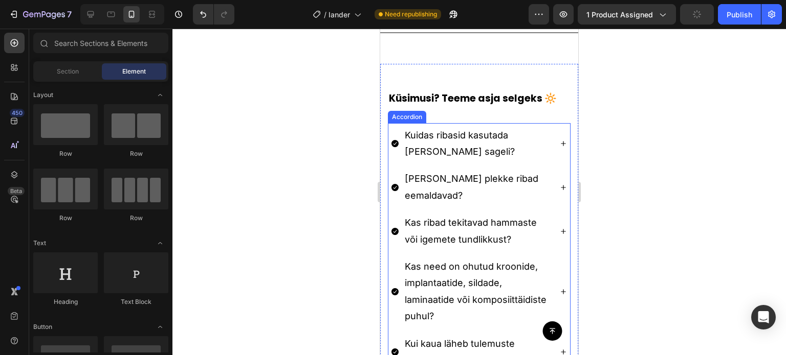
click at [546, 124] on div "Kuidas ribasid kasutada ja kui sageli?" at bounding box center [479, 143] width 182 height 41
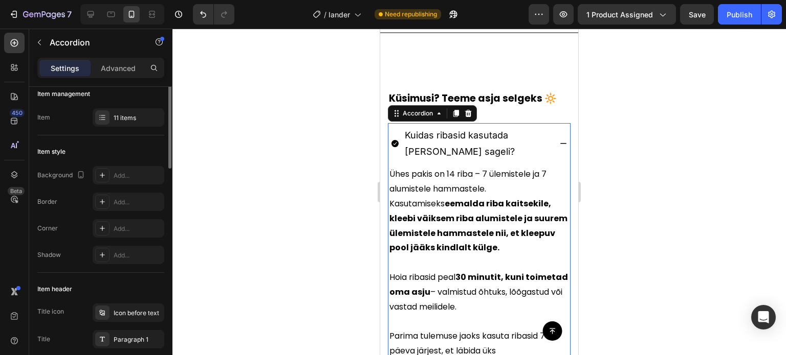
scroll to position [0, 0]
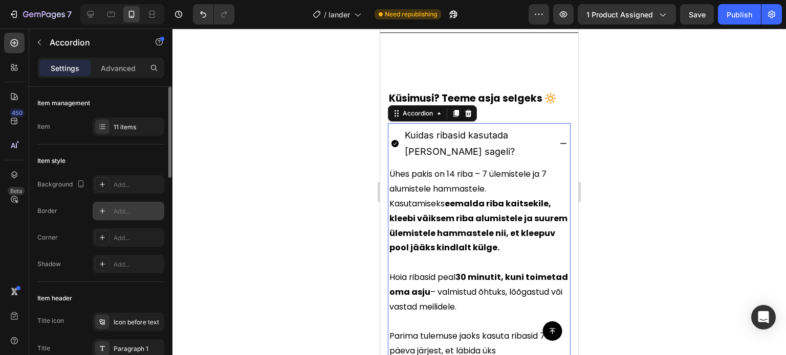
click at [123, 216] on div "Add..." at bounding box center [129, 211] width 72 height 18
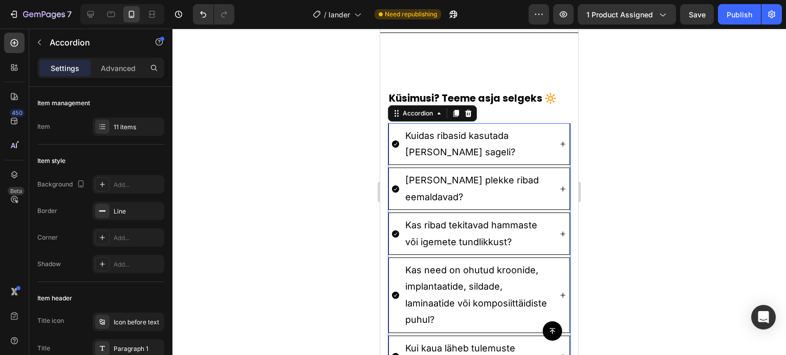
click at [335, 273] on div at bounding box center [478, 192] width 613 height 327
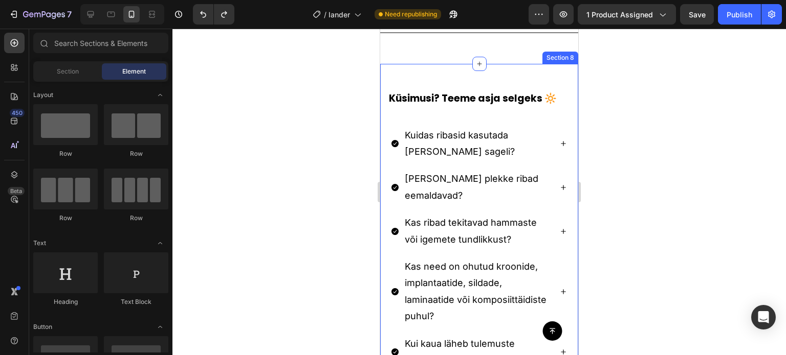
click at [477, 110] on div "Küsimusi? Teeme asja selgeks 🔆 Heading Kuidas ribasid kasutada ja kui sageli? M…" at bounding box center [479, 337] width 198 height 498
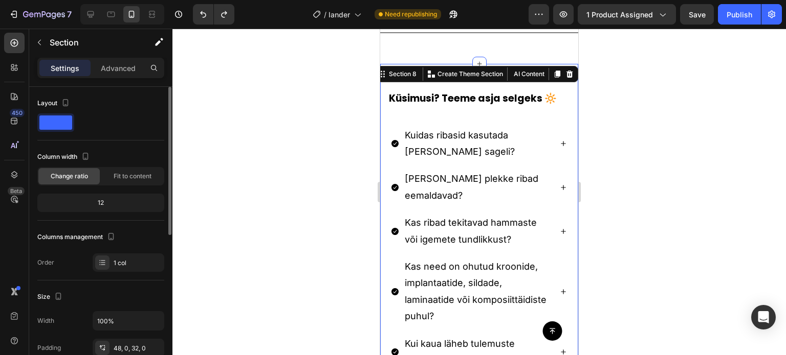
click at [511, 113] on div "Küsimusi? Teeme asja selgeks 🔆 Heading Kuidas ribasid kasutada ja kui sageli? M…" at bounding box center [479, 337] width 198 height 498
click at [515, 112] on div "Küsimusi? Teeme asja selgeks 🔆 Heading Kuidas ribasid kasutada ja kui sageli? M…" at bounding box center [479, 337] width 198 height 498
click at [521, 120] on div "Küsimusi? Teeme asja selgeks 🔆 Heading Kuidas ribasid kasutada ja kui sageli? M…" at bounding box center [479, 337] width 198 height 498
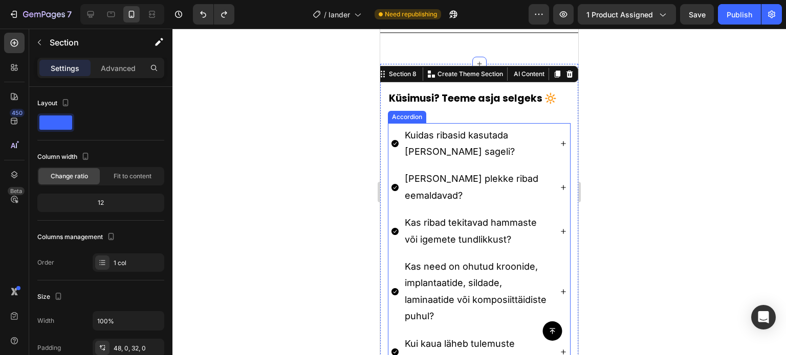
click at [524, 126] on div "Kuidas ribasid kasutada ja kui sageli?" at bounding box center [477, 144] width 148 height 36
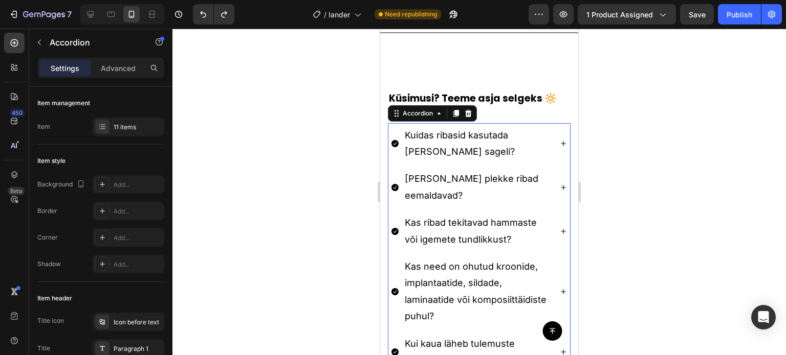
click at [550, 124] on div "Kuidas ribasid kasutada ja kui sageli?" at bounding box center [479, 143] width 182 height 41
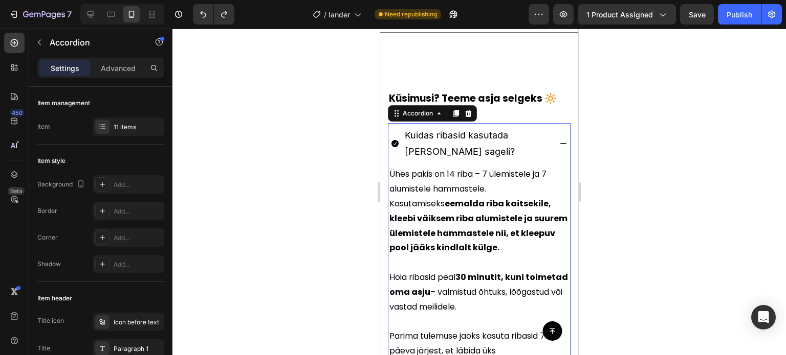
click at [559, 142] on icon at bounding box center [563, 144] width 8 height 8
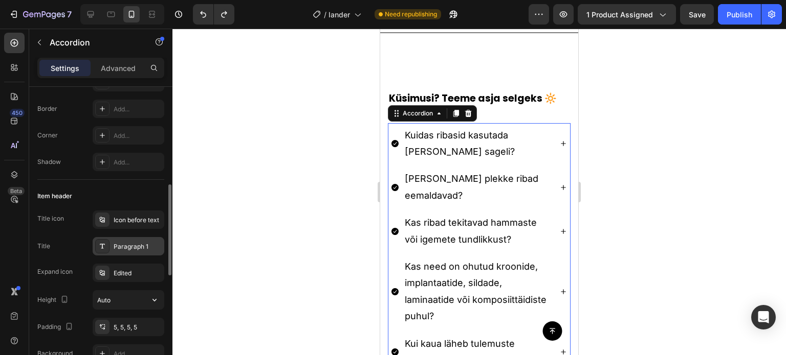
scroll to position [153, 0]
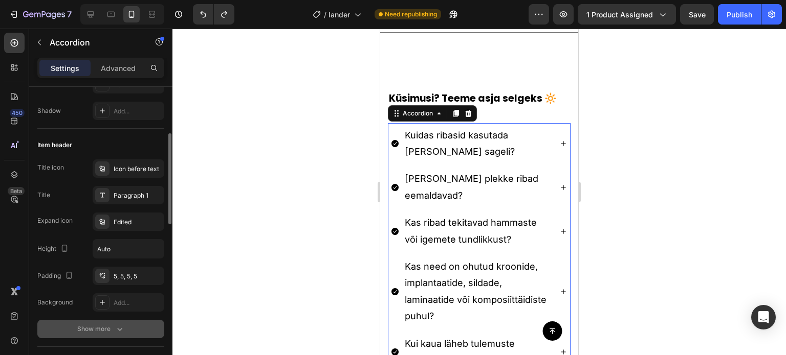
click at [119, 319] on div "Title icon Icon before text Title Paragraph 1 Expand icon Edited Height Auto Pa…" at bounding box center [100, 249] width 127 height 179
click at [116, 327] on icon "button" at bounding box center [120, 329] width 10 height 10
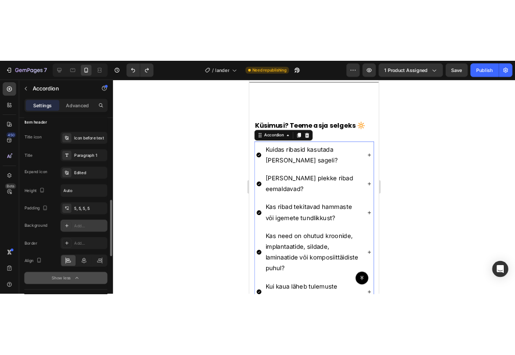
scroll to position [256, 0]
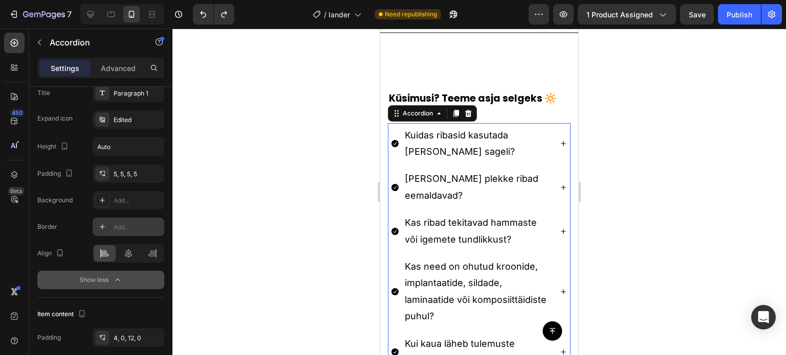
click at [124, 226] on div "Add..." at bounding box center [138, 227] width 48 height 9
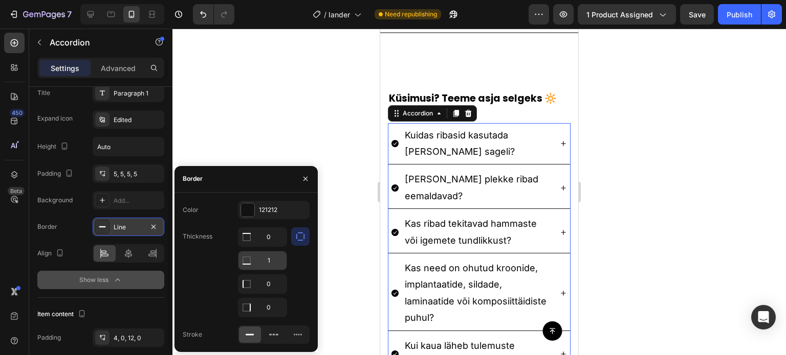
click at [257, 260] on input "1" at bounding box center [262, 261] width 48 height 18
click at [257, 261] on input "1" at bounding box center [262, 261] width 48 height 18
click at [339, 225] on div at bounding box center [478, 192] width 613 height 327
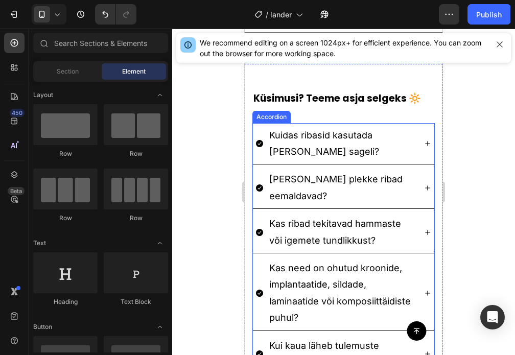
click at [257, 143] on icon at bounding box center [259, 143] width 7 height 7
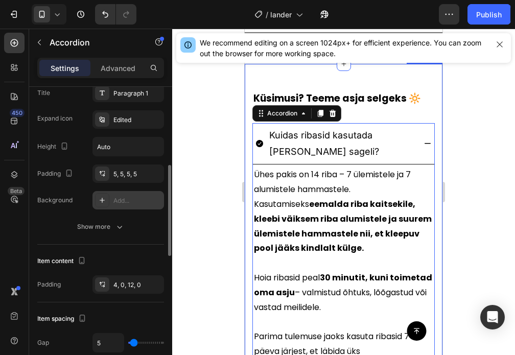
scroll to position [205, 0]
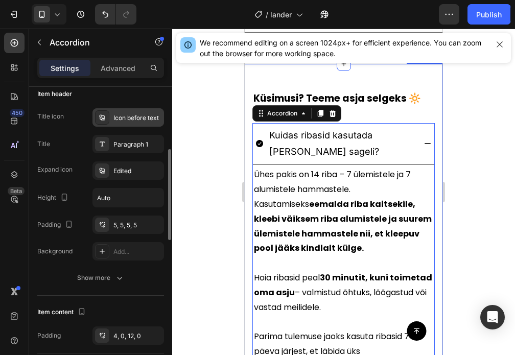
click at [136, 115] on div "Icon before text" at bounding box center [138, 118] width 48 height 9
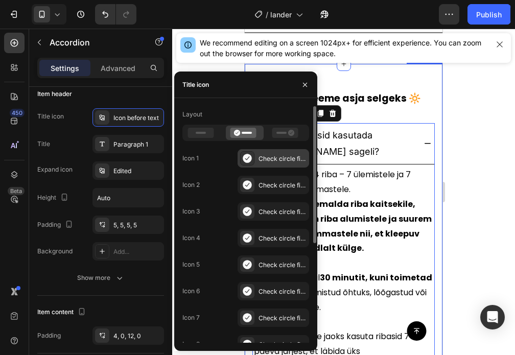
click at [246, 155] on icon at bounding box center [247, 158] width 9 height 9
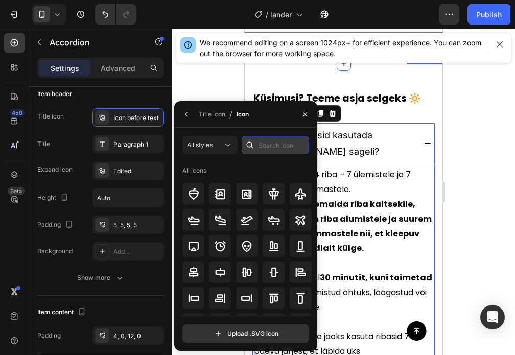
click at [266, 147] on input "text" at bounding box center [276, 145] width 68 height 18
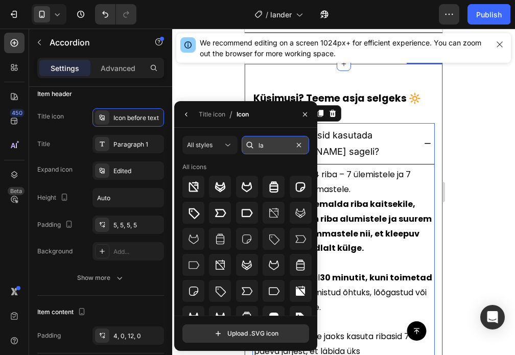
type input "l"
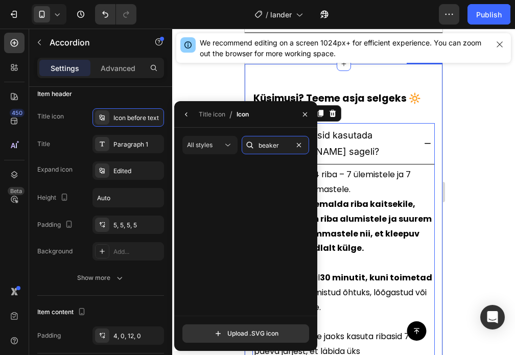
scroll to position [0, 0]
type input "beaker"
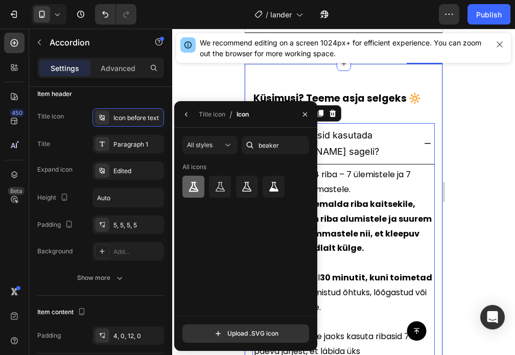
click at [194, 190] on icon at bounding box center [194, 187] width 10 height 10
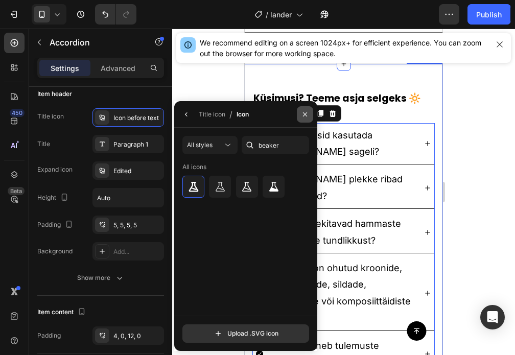
click at [308, 114] on icon "button" at bounding box center [305, 114] width 8 height 8
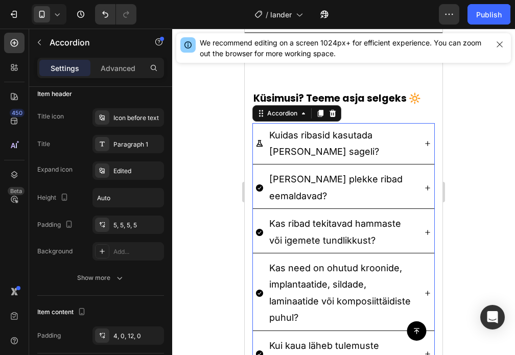
click at [262, 141] on icon at bounding box center [260, 144] width 8 height 8
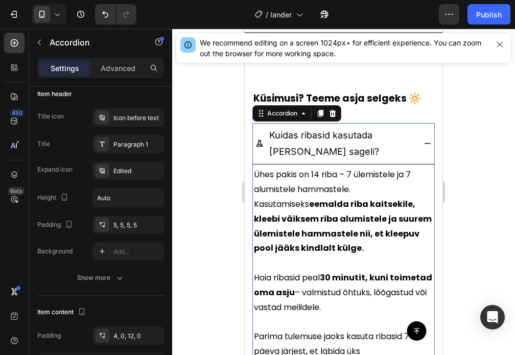
click at [260, 143] on icon at bounding box center [260, 144] width 8 height 8
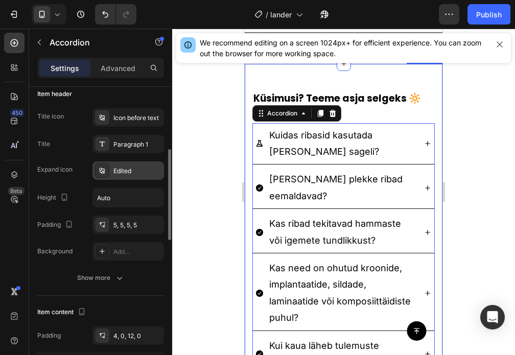
click at [119, 168] on div "Edited" at bounding box center [138, 171] width 48 height 9
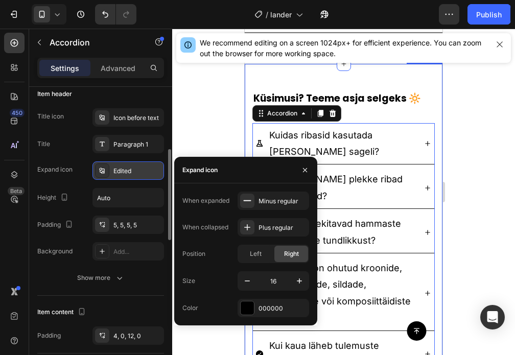
click at [119, 168] on div "Edited" at bounding box center [138, 171] width 48 height 9
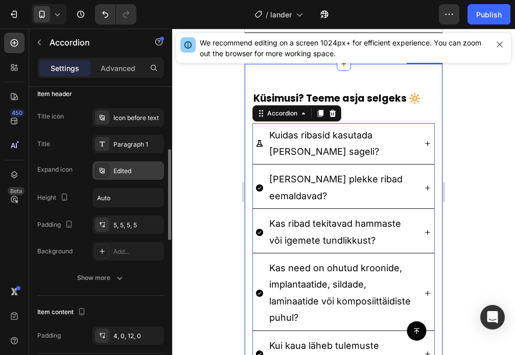
click at [119, 168] on div "Edited" at bounding box center [138, 171] width 48 height 9
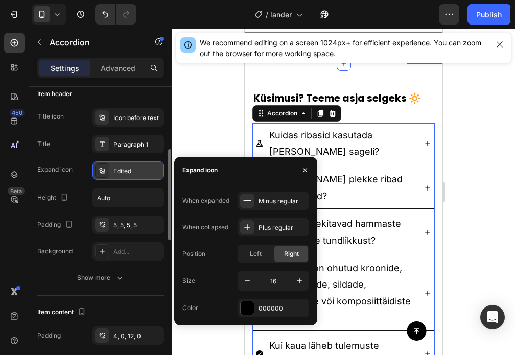
click at [119, 168] on div "Edited" at bounding box center [138, 171] width 48 height 9
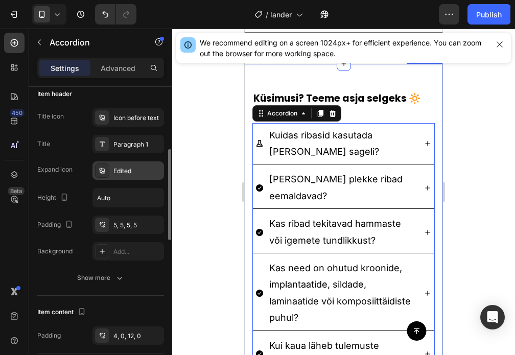
click at [119, 168] on div "Edited" at bounding box center [138, 171] width 48 height 9
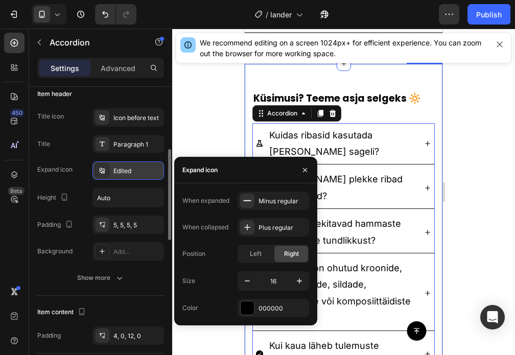
click at [119, 168] on div "Edited" at bounding box center [138, 171] width 48 height 9
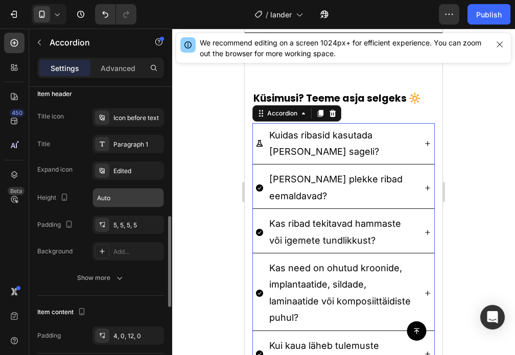
scroll to position [256, 0]
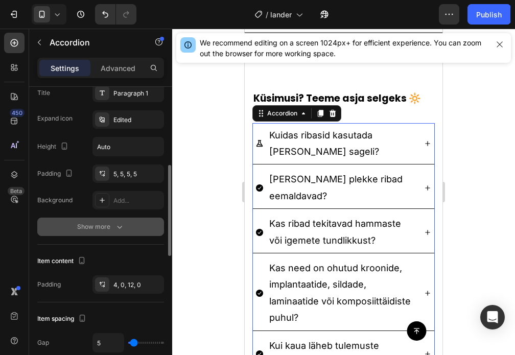
click at [120, 226] on icon "button" at bounding box center [120, 227] width 10 height 10
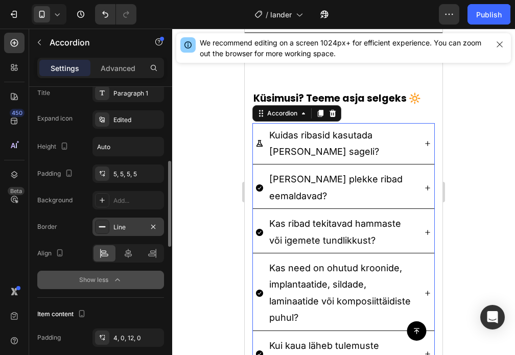
click at [125, 230] on div "Line" at bounding box center [129, 227] width 30 height 9
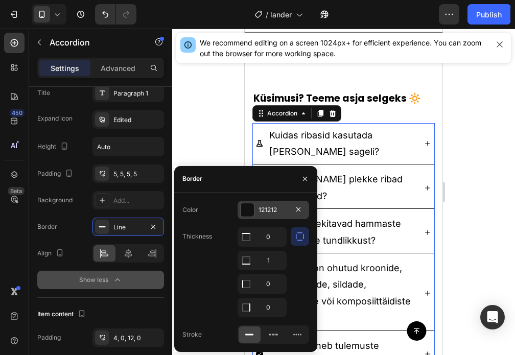
click at [262, 212] on div "121212" at bounding box center [274, 210] width 30 height 9
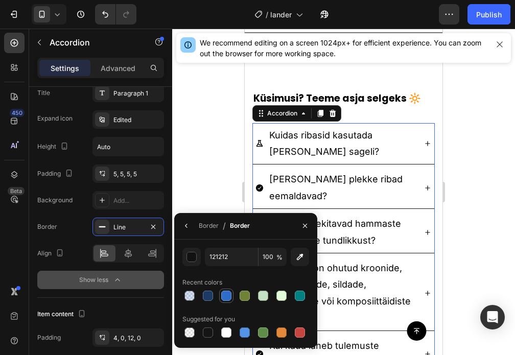
click at [229, 295] on div at bounding box center [226, 296] width 10 height 10
type input "2F6CC8"
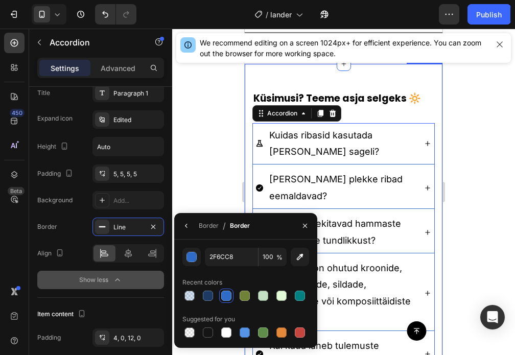
click at [484, 141] on div at bounding box center [343, 192] width 343 height 327
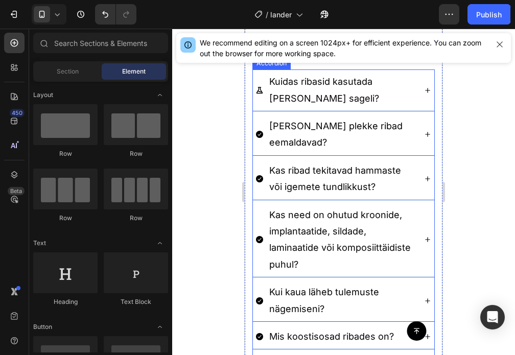
scroll to position [2723, 0]
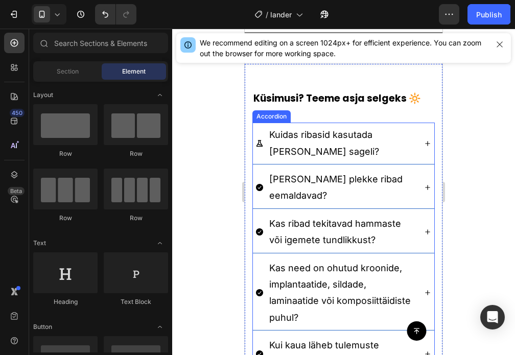
click at [411, 146] on div "Kuidas ribasid kasutada ja kui sageli?" at bounding box center [344, 144] width 182 height 42
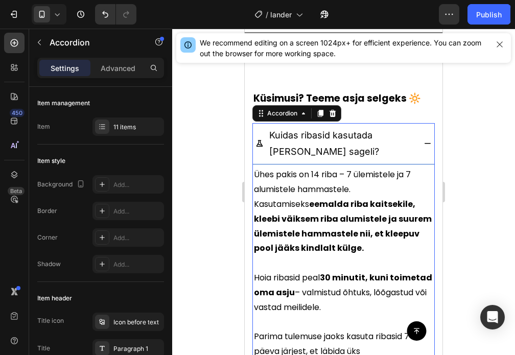
click at [413, 137] on div "Kuidas ribasid kasutada ja kui sageli?" at bounding box center [344, 144] width 182 height 42
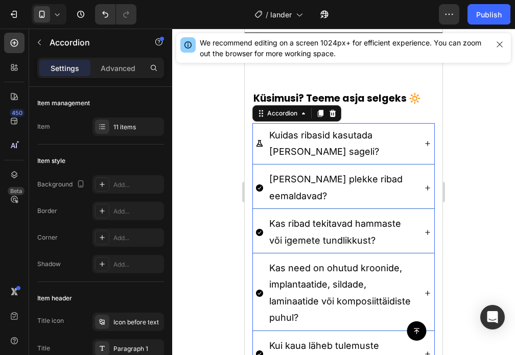
click at [463, 143] on div at bounding box center [343, 192] width 343 height 327
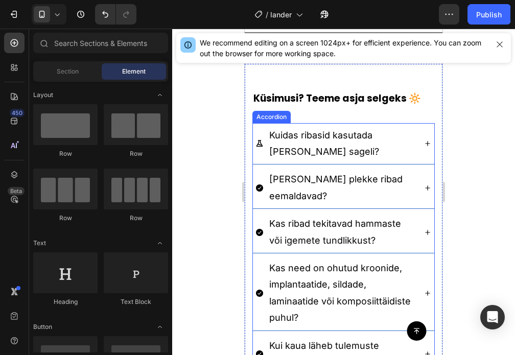
click at [262, 130] on div "Kuidas ribasid kasutada ja kui sageli?" at bounding box center [336, 144] width 160 height 36
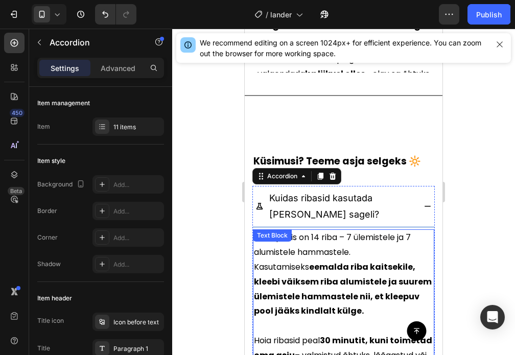
scroll to position [2569, 0]
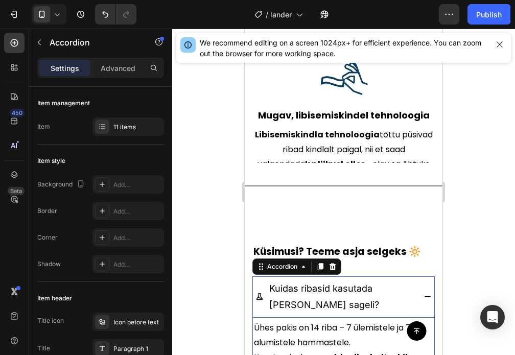
click at [235, 235] on div at bounding box center [343, 192] width 343 height 327
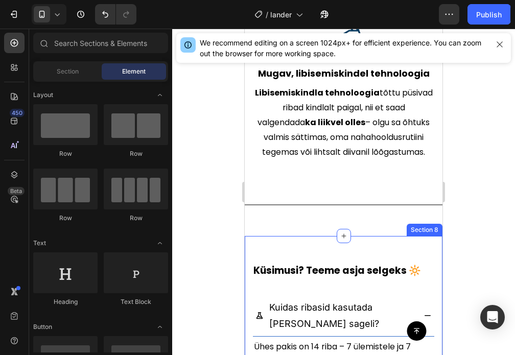
scroll to position [2620, 0]
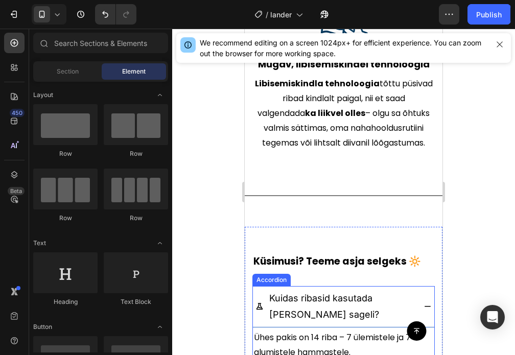
click at [309, 293] on span "Kuidas ribasid kasutada ja kui sageli?" at bounding box center [325, 306] width 110 height 27
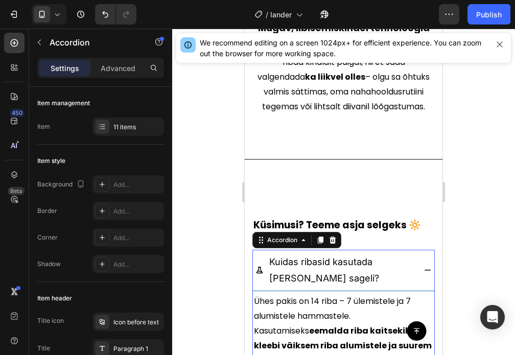
scroll to position [2672, 0]
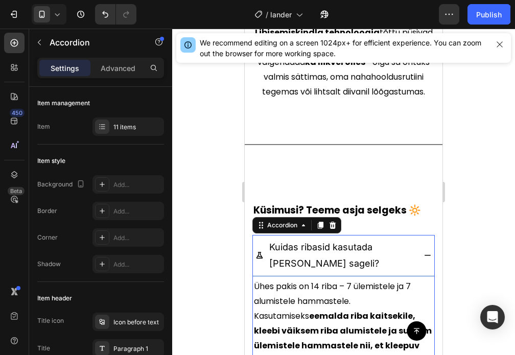
click at [424, 252] on icon at bounding box center [428, 256] width 8 height 8
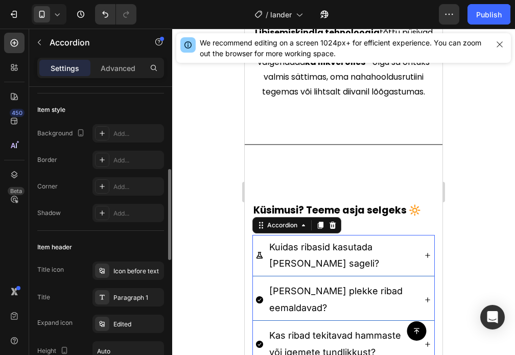
scroll to position [102, 0]
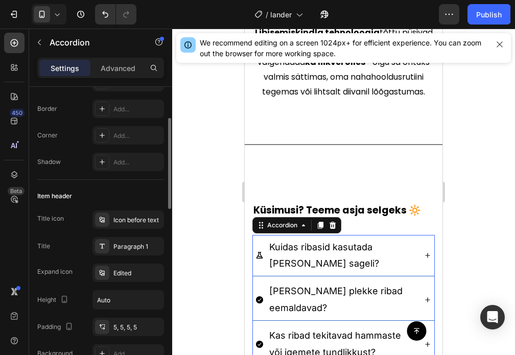
click at [119, 73] on p "Advanced" at bounding box center [118, 68] width 35 height 11
type input "100%"
type input "100"
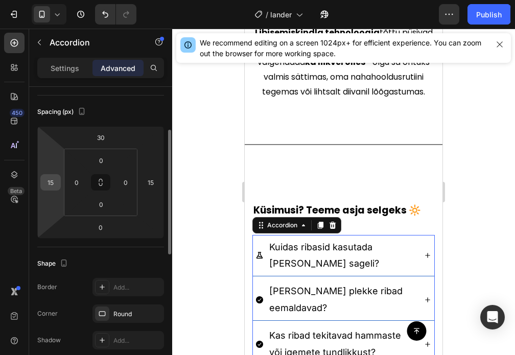
click at [56, 181] on input "15" at bounding box center [50, 182] width 15 height 15
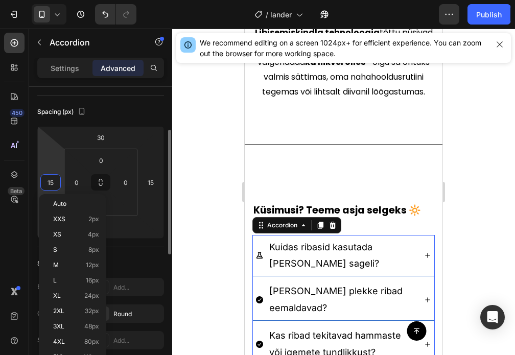
click at [59, 0] on html "7 / lander Need republishing Preview 1 product assigned Save Publish 450 Beta S…" at bounding box center [257, 0] width 515 height 0
click at [60, 0] on html "7 / lander Need republishing Preview 1 product assigned Save Publish 450 Beta S…" at bounding box center [257, 0] width 515 height 0
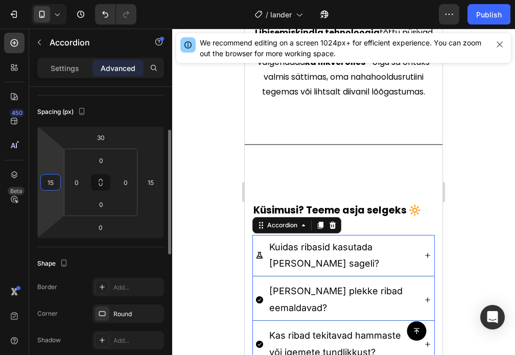
click at [54, 178] on input "15" at bounding box center [50, 182] width 15 height 15
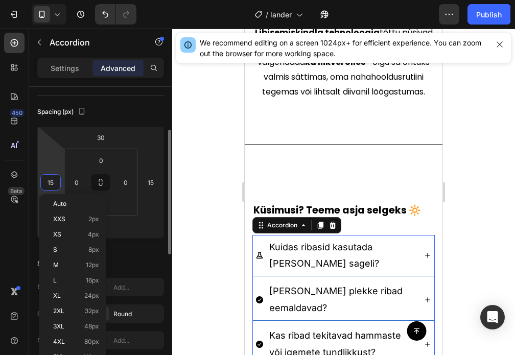
click at [55, 0] on html "7 / lander Need republishing Preview 1 product assigned Save Publish 450 Beta S…" at bounding box center [257, 0] width 515 height 0
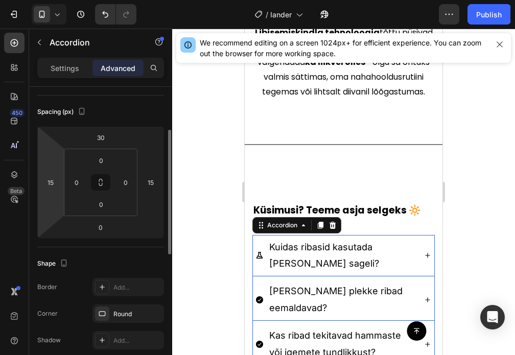
click at [55, 0] on html "7 / lander Need republishing Preview 1 product assigned Save Publish 450 Beta S…" at bounding box center [257, 0] width 515 height 0
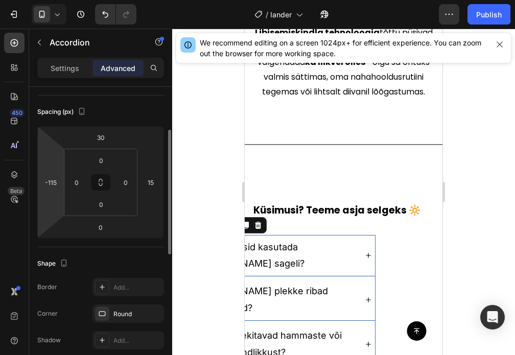
click at [60, 0] on html "7 / lander Need republishing Preview 1 product assigned Save Publish 450 Beta S…" at bounding box center [257, 0] width 515 height 0
type input "-113"
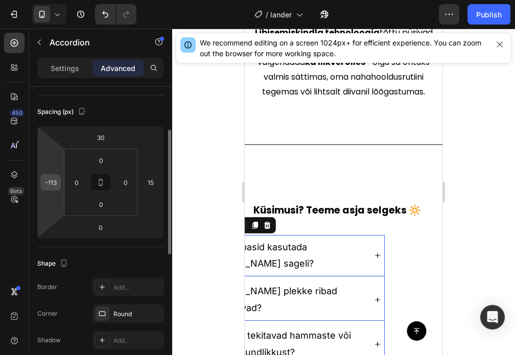
click at [49, 188] on input "-113" at bounding box center [50, 182] width 15 height 15
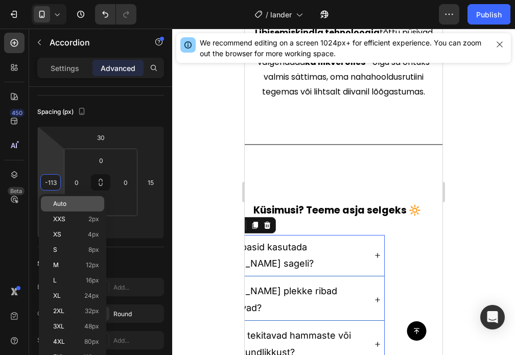
click at [62, 200] on span "Auto" at bounding box center [59, 203] width 13 height 7
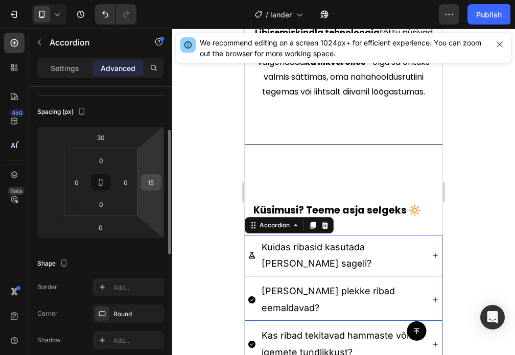
click at [141, 185] on div "15" at bounding box center [151, 182] width 20 height 16
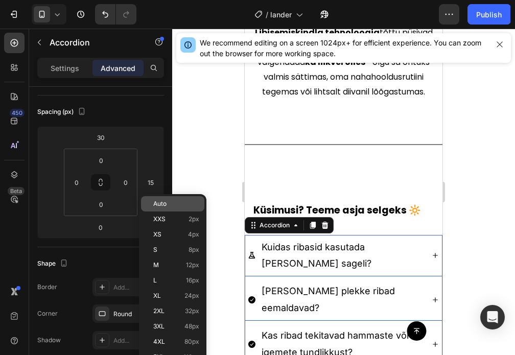
click at [156, 206] on span "Auto" at bounding box center [159, 203] width 13 height 7
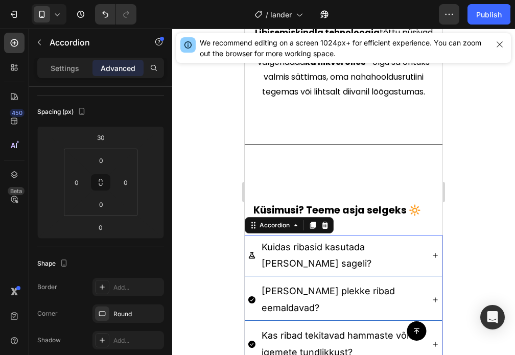
click at [184, 184] on div at bounding box center [343, 192] width 343 height 327
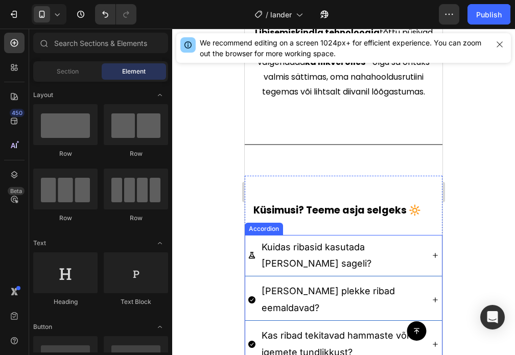
click at [258, 238] on div "Kuidas ribasid kasutada ja kui sageli?" at bounding box center [335, 256] width 175 height 36
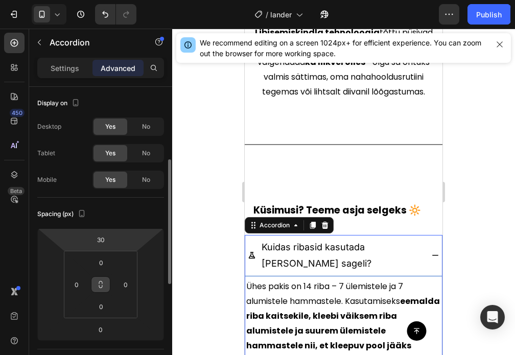
scroll to position [51, 0]
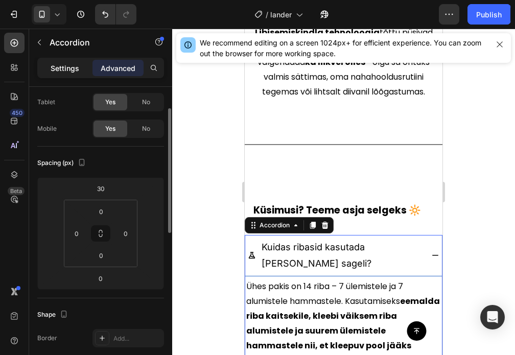
click at [57, 69] on p "Settings" at bounding box center [65, 68] width 29 height 11
type input "5"
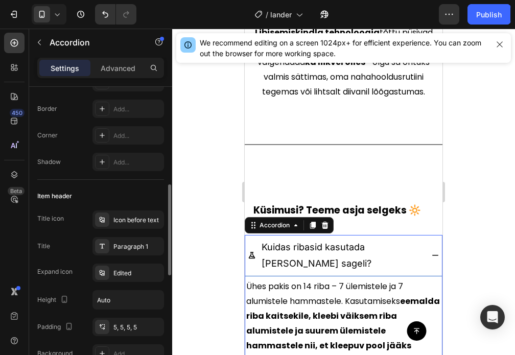
scroll to position [153, 0]
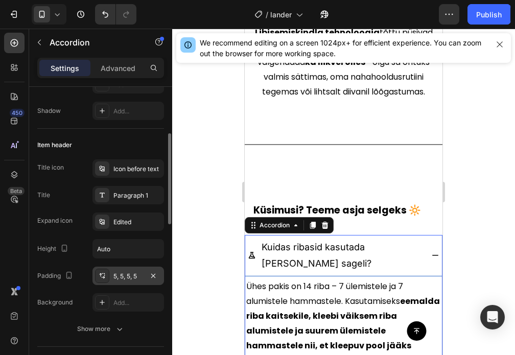
click at [127, 275] on div "5, 5, 5, 5" at bounding box center [129, 276] width 30 height 9
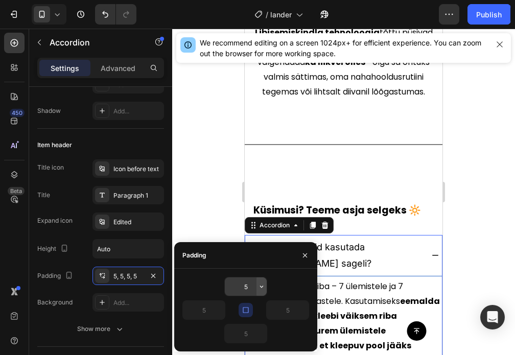
click at [262, 283] on icon "button" at bounding box center [262, 287] width 8 height 8
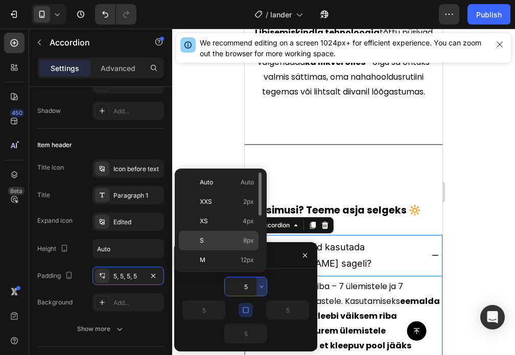
scroll to position [51, 0]
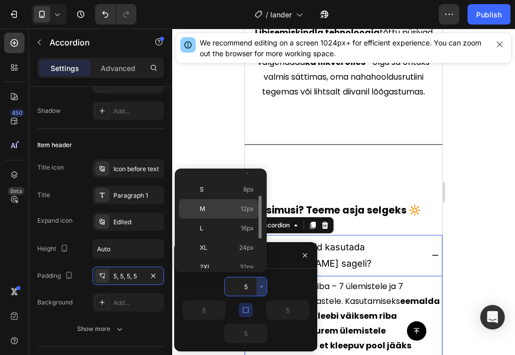
click at [224, 212] on p "M 12px" at bounding box center [227, 209] width 54 height 9
type input "12"
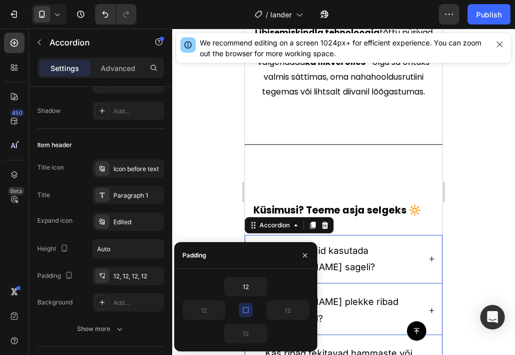
click at [202, 192] on div at bounding box center [343, 192] width 343 height 327
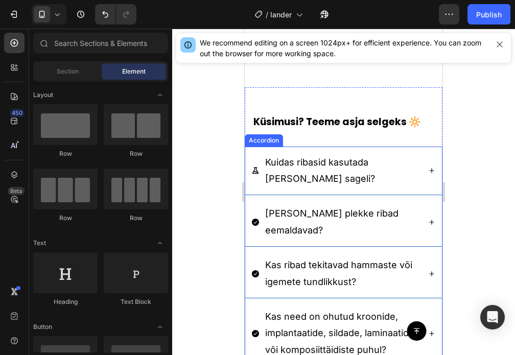
scroll to position [2723, 0]
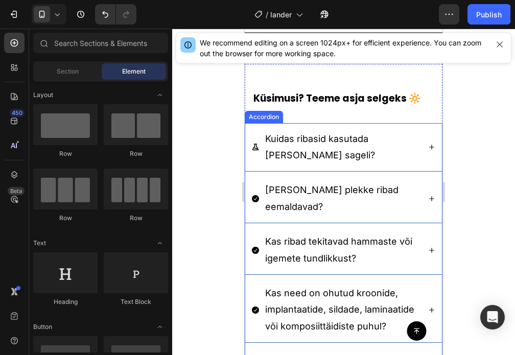
click at [419, 201] on div "Milliseid plekke ribad eemaldavad?" at bounding box center [343, 198] width 197 height 49
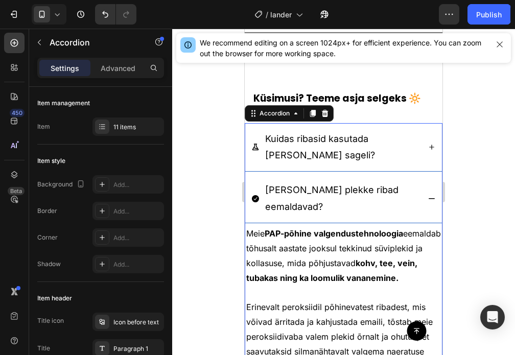
click at [428, 198] on icon at bounding box center [432, 199] width 8 height 8
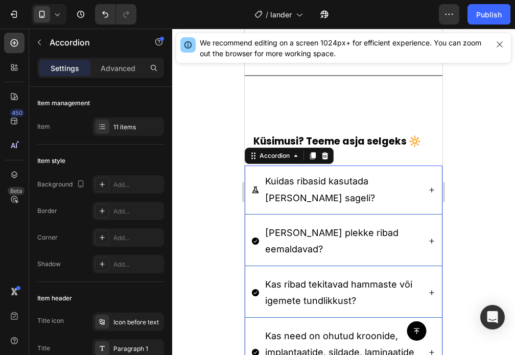
scroll to position [2672, 0]
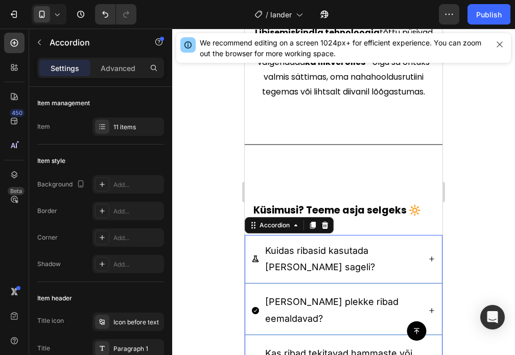
click at [253, 307] on icon at bounding box center [255, 310] width 7 height 7
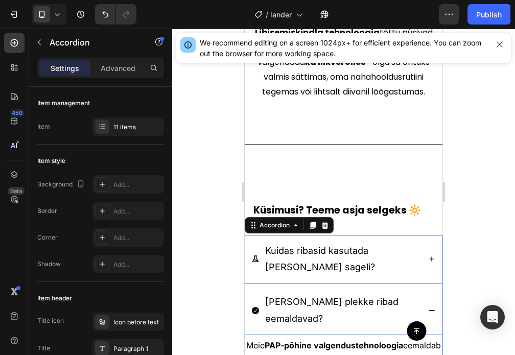
click at [319, 245] on span "Kuidas ribasid kasutada ja kui sageli?" at bounding box center [320, 258] width 110 height 27
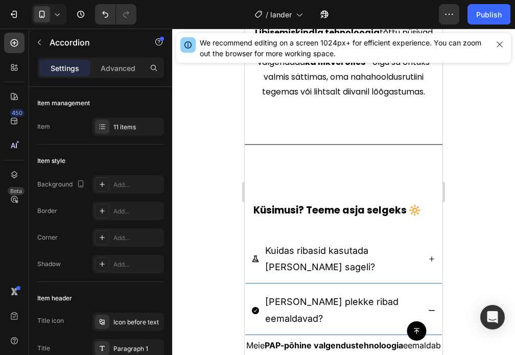
click at [423, 235] on div "Kuidas ribasid kasutada ja kui sageli?" at bounding box center [343, 259] width 197 height 49
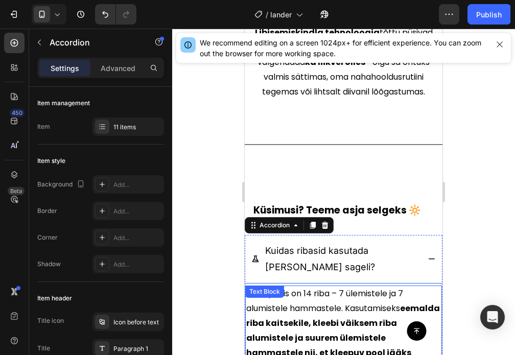
click at [309, 287] on p "Ühes pakis on 14 riba – 7 ülemistele ja 7 alumistele hammastele. Kasutamiseks e…" at bounding box center [343, 331] width 195 height 88
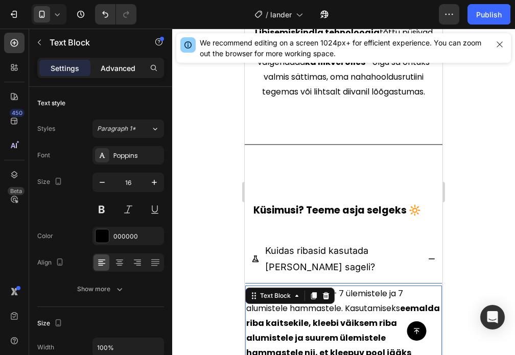
click at [124, 69] on p "Advanced" at bounding box center [118, 68] width 35 height 11
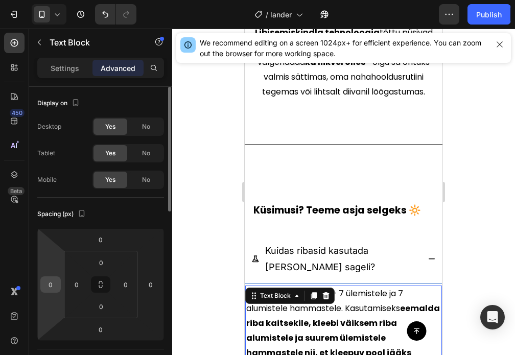
click at [44, 282] on input "0" at bounding box center [50, 284] width 15 height 15
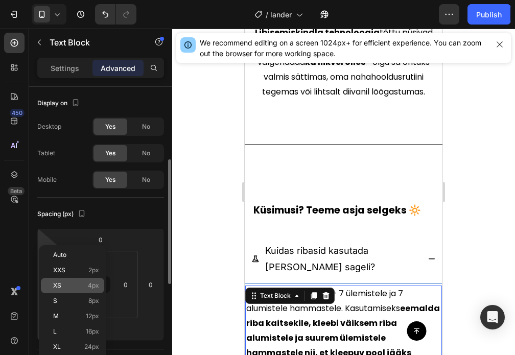
scroll to position [51, 0]
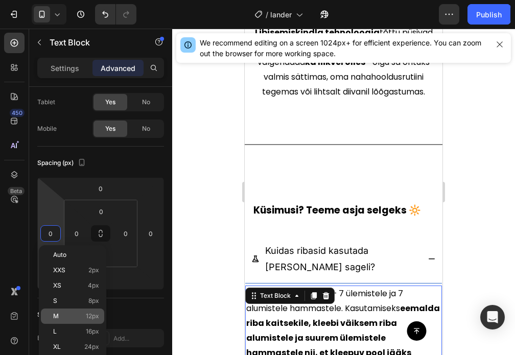
click at [74, 315] on p "M 12px" at bounding box center [76, 316] width 46 height 7
type input "12"
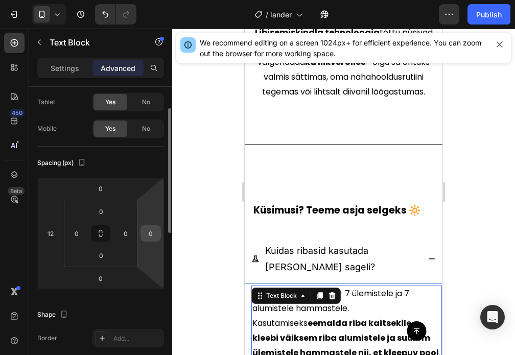
click at [145, 226] on div "0" at bounding box center [151, 234] width 20 height 16
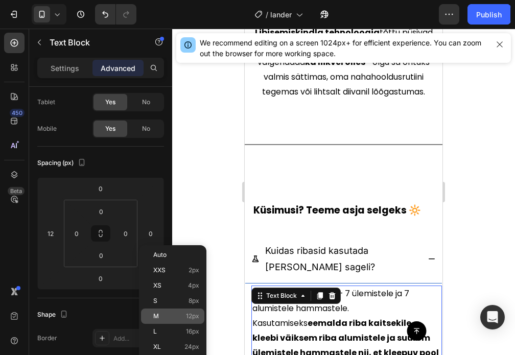
click at [155, 313] on span "M" at bounding box center [156, 316] width 6 height 7
type input "12"
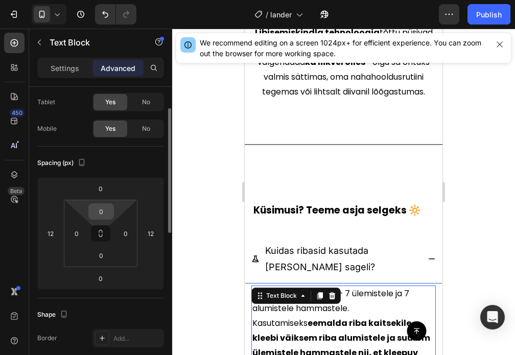
click at [99, 214] on input "0" at bounding box center [101, 211] width 20 height 15
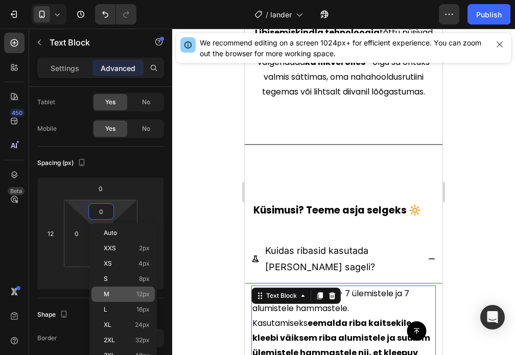
click at [127, 293] on p "M 12px" at bounding box center [127, 294] width 46 height 7
type input "12"
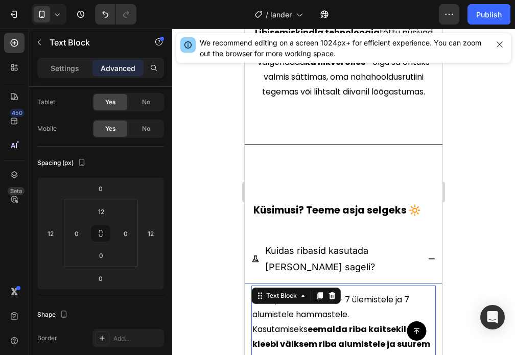
click at [198, 240] on div at bounding box center [343, 192] width 343 height 327
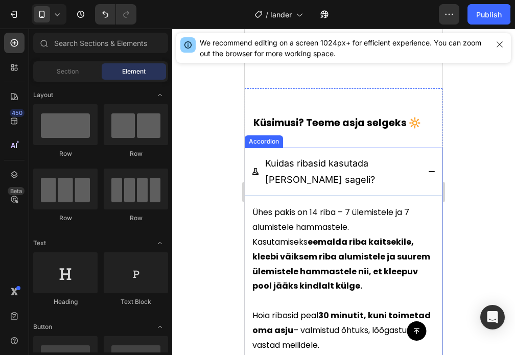
scroll to position [2723, 0]
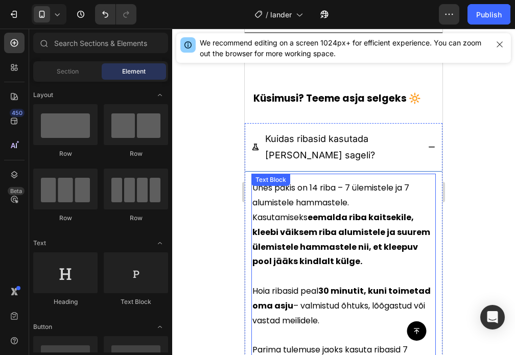
click at [311, 201] on span "Ühes pakis on 14 riba – 7 ülemistele ja 7 alumistele hammastele. Kasutamiseks e…" at bounding box center [342, 224] width 178 height 85
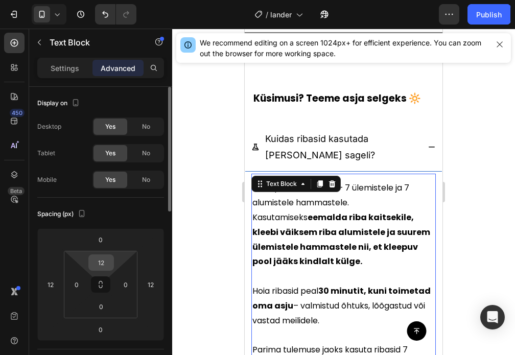
click at [92, 264] on input "12" at bounding box center [101, 262] width 20 height 15
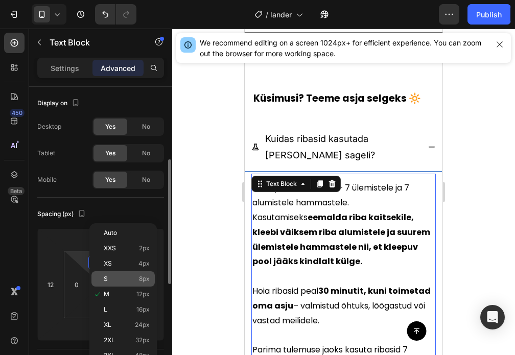
scroll to position [51, 0]
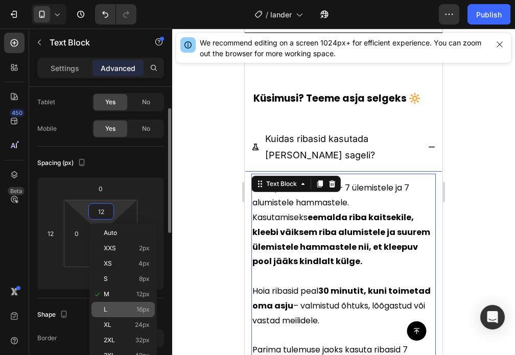
click at [119, 308] on p "L 16px" at bounding box center [127, 309] width 46 height 7
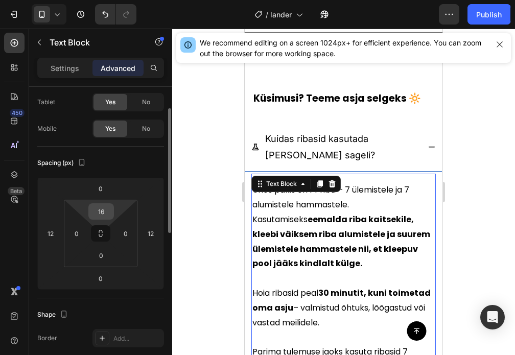
click at [99, 212] on input "16" at bounding box center [101, 211] width 20 height 15
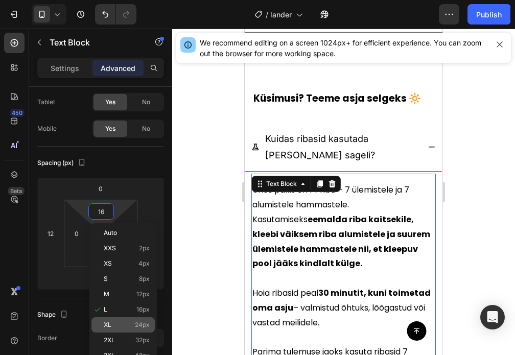
click at [116, 325] on p "XL 24px" at bounding box center [127, 325] width 46 height 7
type input "24"
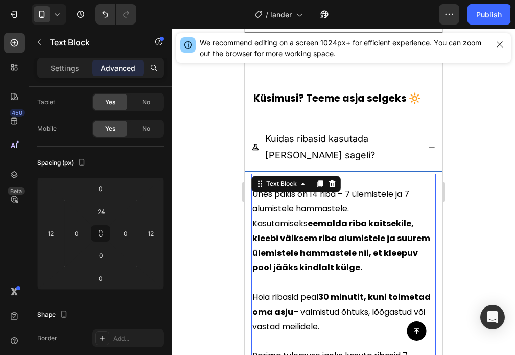
click at [200, 215] on div at bounding box center [343, 192] width 343 height 327
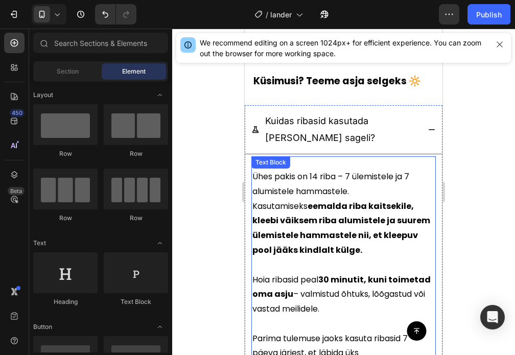
scroll to position [2723, 0]
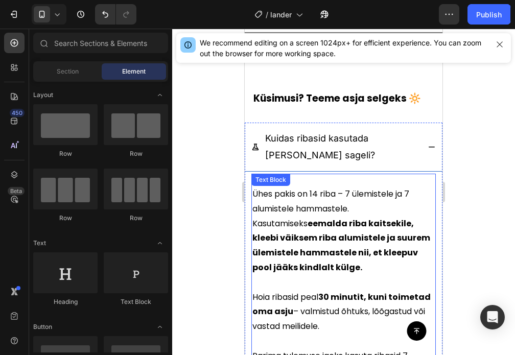
click at [297, 206] on span "Ühes pakis on 14 riba – 7 ülemistele ja 7 alumistele hammastele. Kasutamiseks e…" at bounding box center [342, 230] width 178 height 85
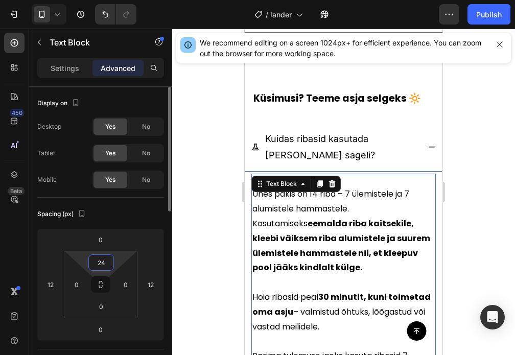
click at [107, 259] on input "24" at bounding box center [101, 262] width 20 height 15
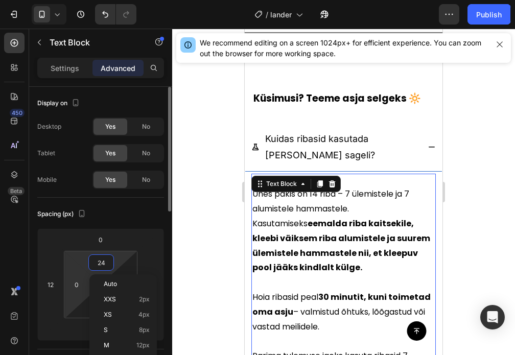
scroll to position [153, 0]
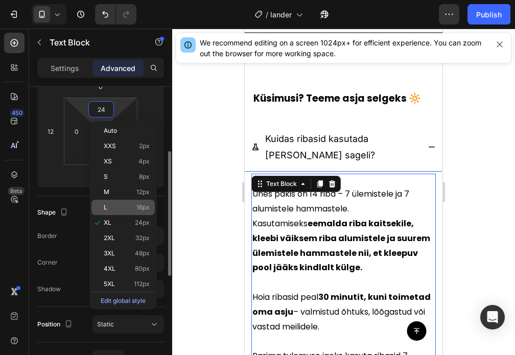
click at [115, 208] on p "L 16px" at bounding box center [127, 207] width 46 height 7
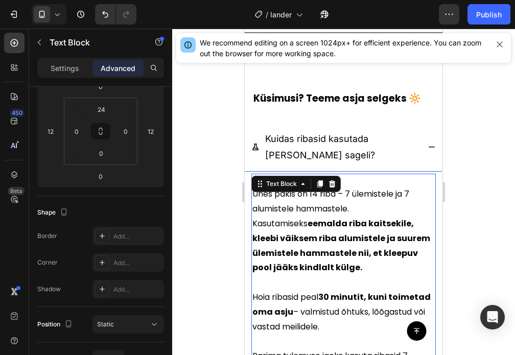
type input "16"
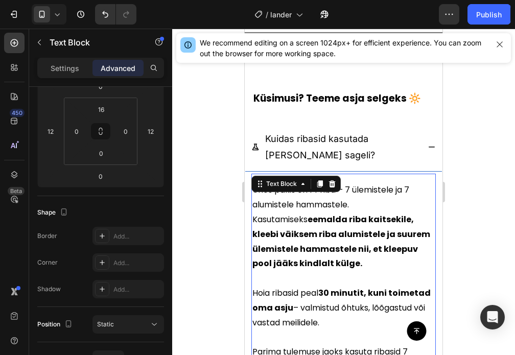
click at [196, 168] on div at bounding box center [343, 192] width 343 height 327
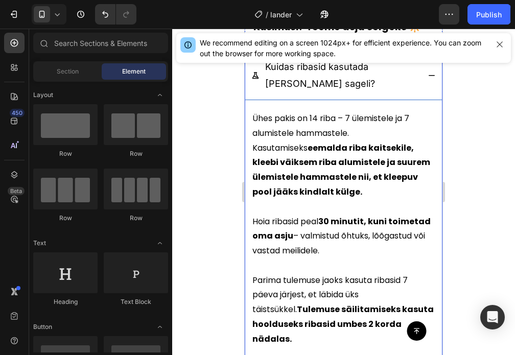
scroll to position [2825, 0]
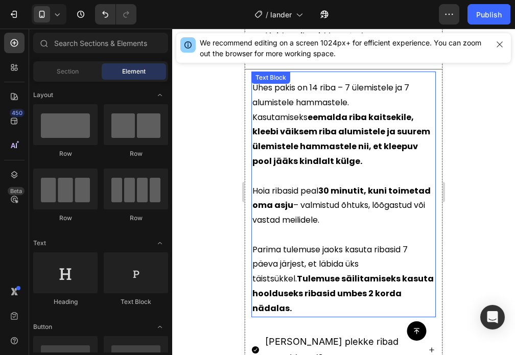
click at [329, 149] on strong "eemalda riba kaitsekile, kleebi väiksem riba alumistele ja suurem ülemistele ha…" at bounding box center [342, 139] width 178 height 56
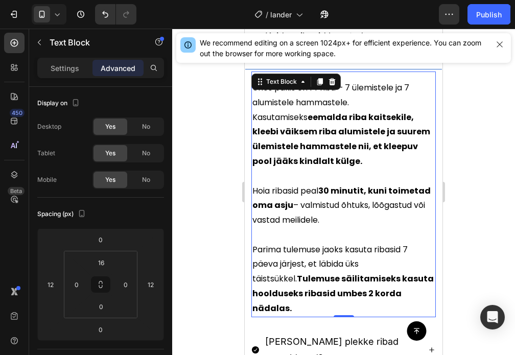
click at [211, 200] on div at bounding box center [343, 192] width 343 height 327
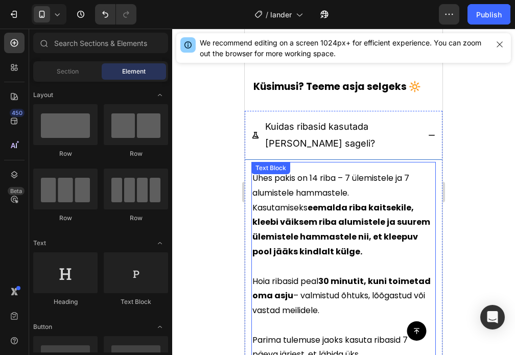
scroll to position [2723, 0]
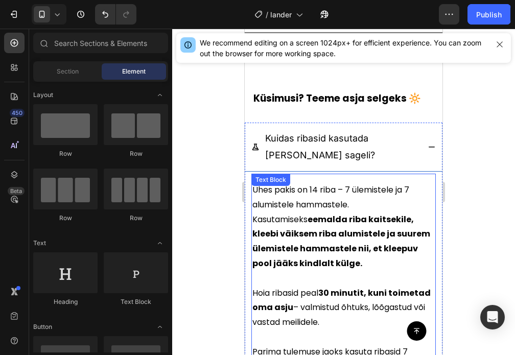
click at [294, 259] on strong "eemalda riba kaitsekile, kleebi väiksem riba alumistele ja suurem ülemistele ha…" at bounding box center [342, 242] width 178 height 56
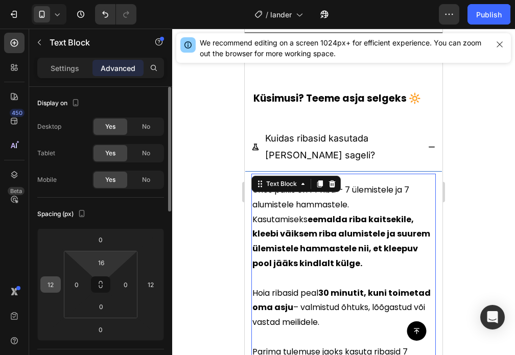
click at [48, 283] on input "12" at bounding box center [50, 284] width 15 height 15
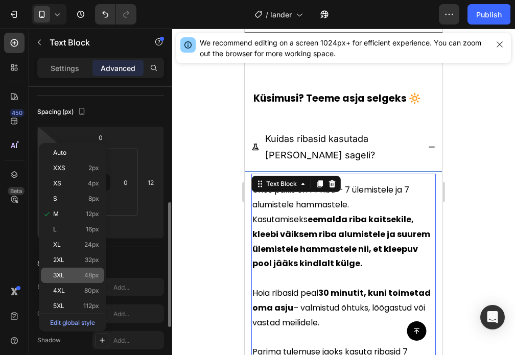
scroll to position [153, 0]
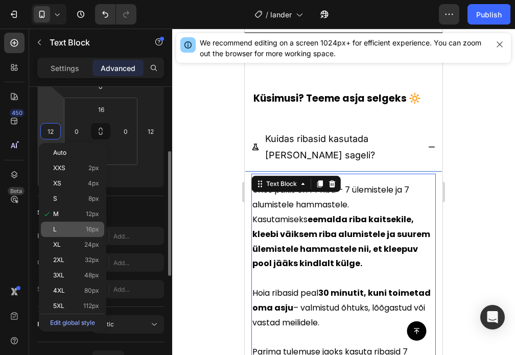
click at [79, 233] on div "L 16px" at bounding box center [72, 229] width 63 height 15
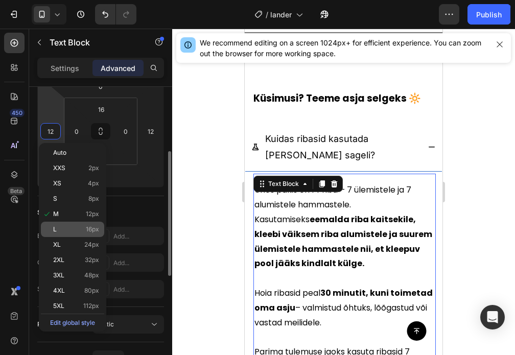
type input "16"
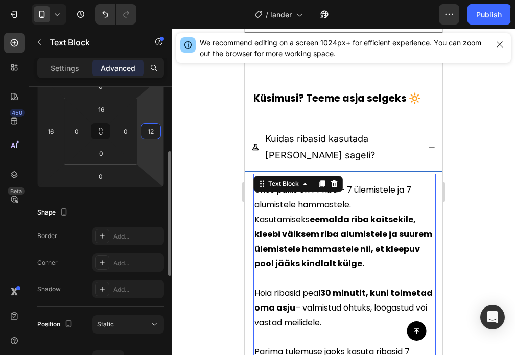
click at [155, 137] on input "12" at bounding box center [150, 131] width 15 height 15
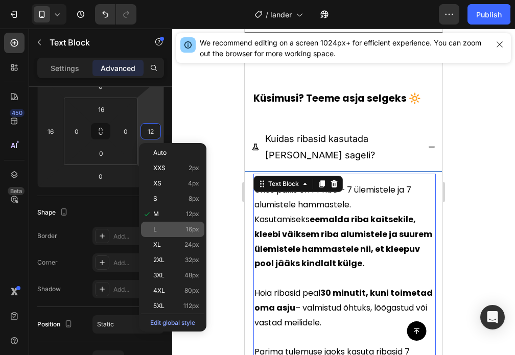
click at [167, 224] on div "L 16px" at bounding box center [172, 229] width 63 height 15
type input "16"
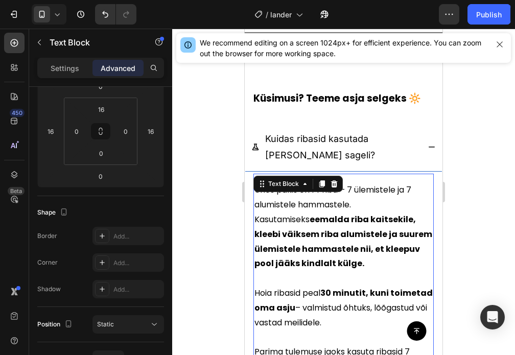
click at [194, 169] on div at bounding box center [343, 192] width 343 height 327
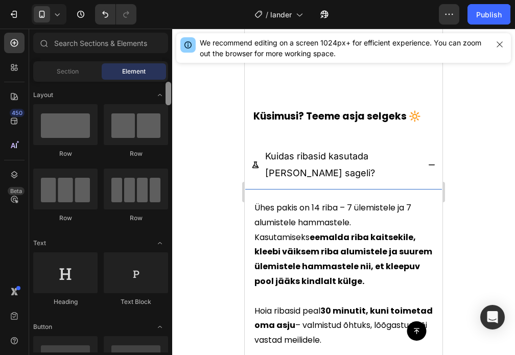
scroll to position [2672, 0]
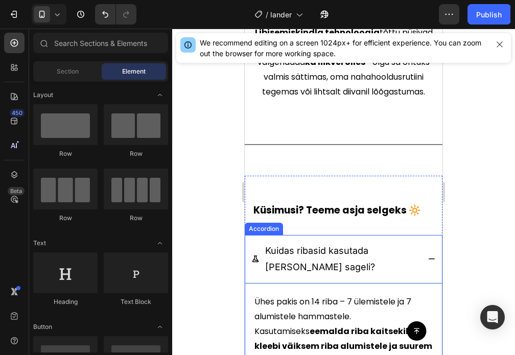
click at [428, 255] on icon at bounding box center [432, 259] width 8 height 8
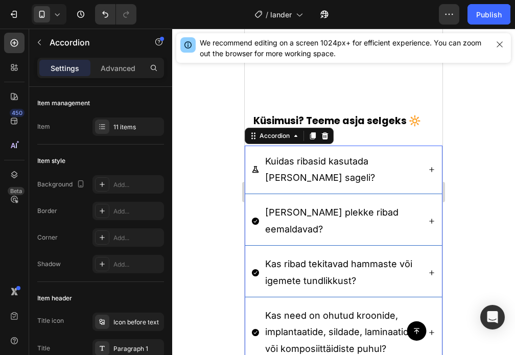
scroll to position [2723, 0]
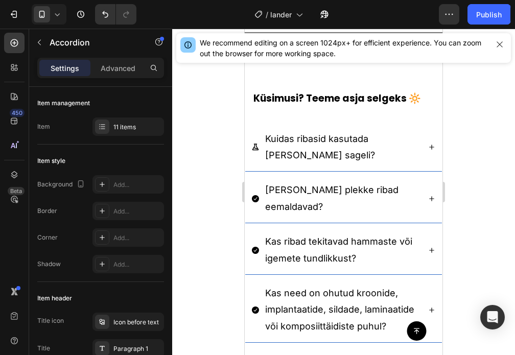
click at [262, 176] on div "Milliseid plekke ribad eemaldavad?" at bounding box center [343, 198] width 197 height 49
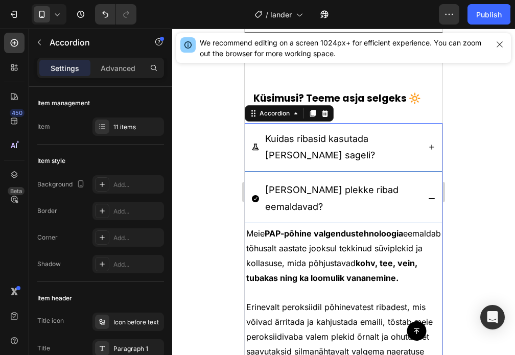
click at [423, 191] on div "Milliseid plekke ribad eemaldavad?" at bounding box center [343, 198] width 197 height 49
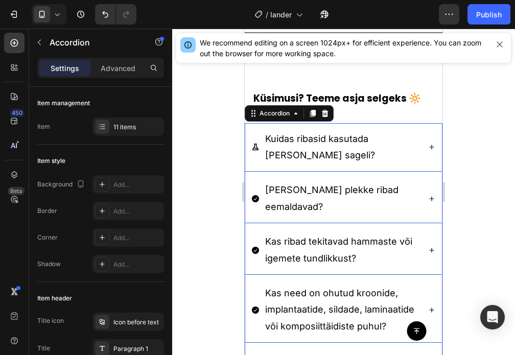
click at [428, 149] on icon at bounding box center [432, 147] width 8 height 8
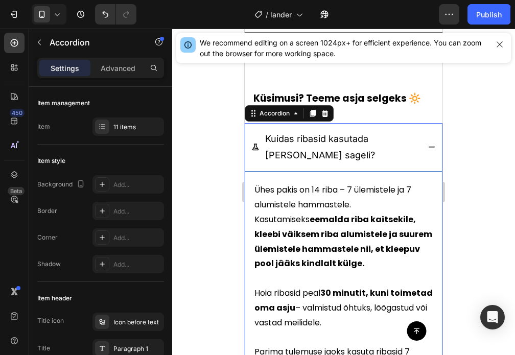
click at [428, 149] on icon at bounding box center [432, 147] width 8 height 8
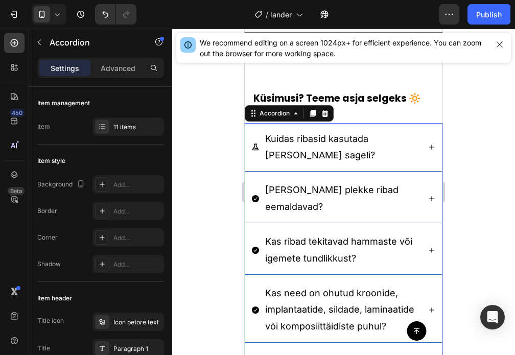
click at [282, 143] on p "Kuidas ribasid kasutada ja kui sageli?" at bounding box center [341, 147] width 153 height 33
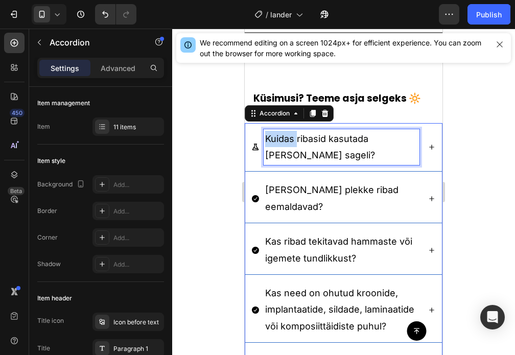
click at [282, 143] on p "Kuidas ribasid kasutada ja kui sageli?" at bounding box center [341, 147] width 153 height 33
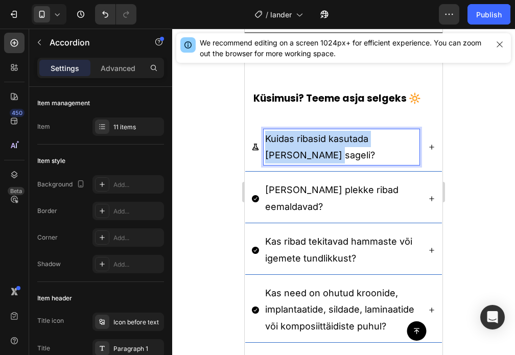
click at [282, 143] on p "Kuidas ribasid kasutada ja kui sageli?" at bounding box center [341, 147] width 153 height 33
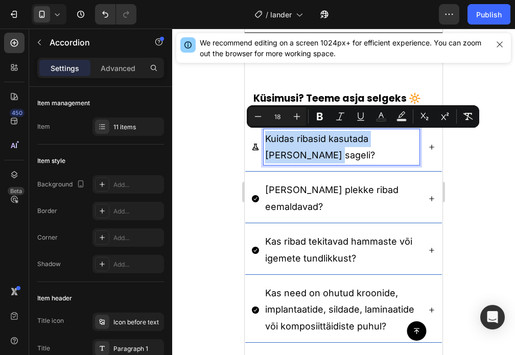
click at [254, 195] on icon at bounding box center [255, 198] width 7 height 7
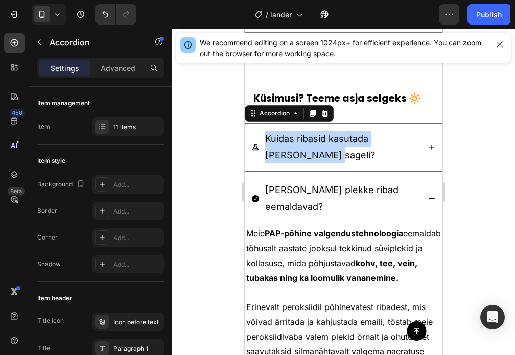
click at [257, 193] on div "Milliseid plekke ribad eemaldavad?" at bounding box center [336, 199] width 168 height 36
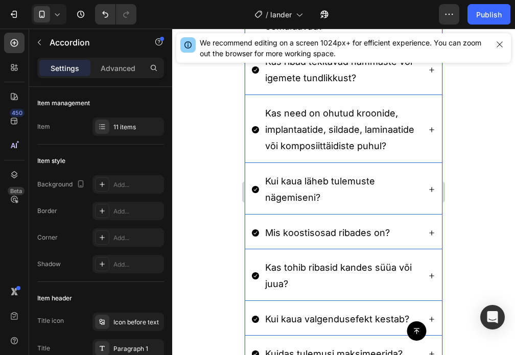
scroll to position [2927, 0]
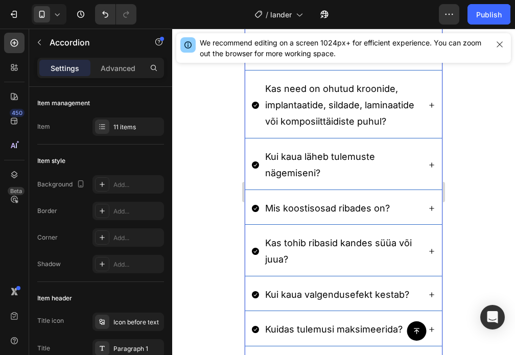
click at [258, 212] on icon at bounding box center [255, 208] width 7 height 7
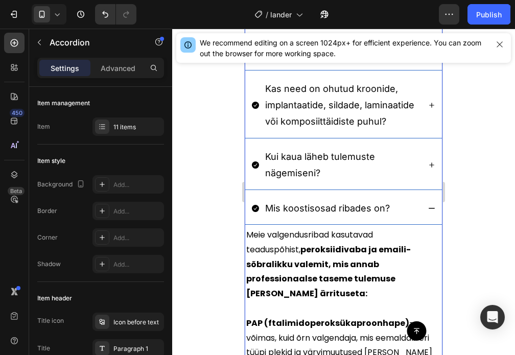
click at [273, 217] on p "Mis koostisosad ribades on?" at bounding box center [327, 208] width 125 height 16
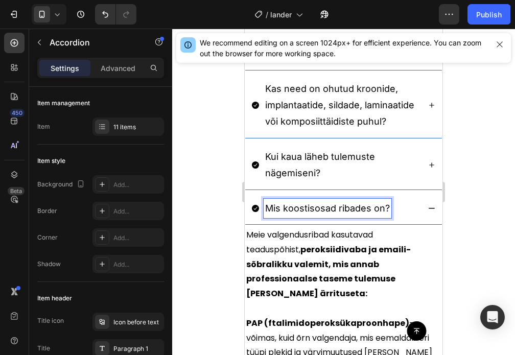
click at [405, 218] on div "Mis koostisosad ribades on?" at bounding box center [336, 208] width 168 height 19
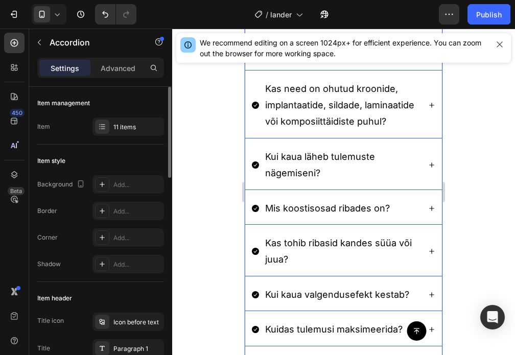
scroll to position [153, 0]
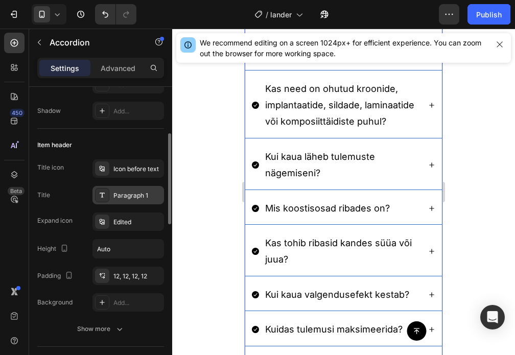
click at [120, 167] on div "Icon before text" at bounding box center [138, 169] width 48 height 9
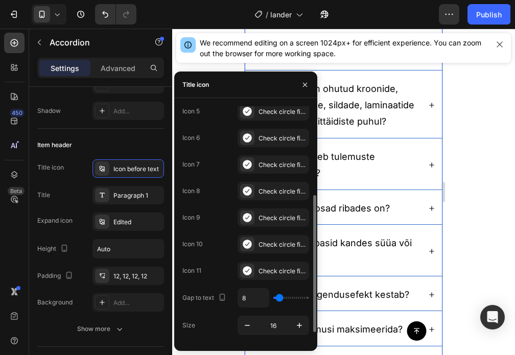
click at [486, 177] on div at bounding box center [343, 192] width 343 height 327
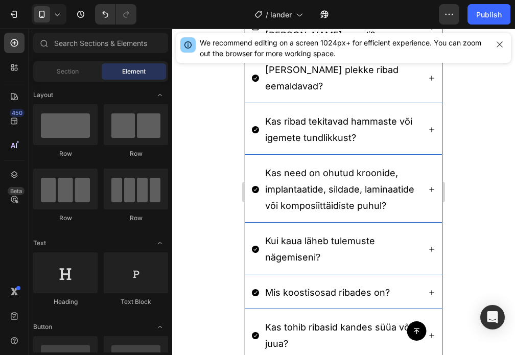
scroll to position [2723, 0]
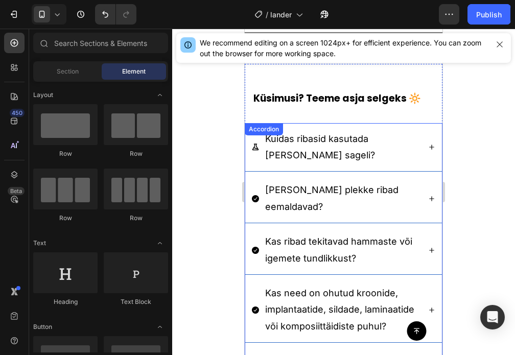
drag, startPoint x: 256, startPoint y: 144, endPoint x: 258, endPoint y: 156, distance: 12.4
click at [255, 144] on icon at bounding box center [256, 147] width 8 height 8
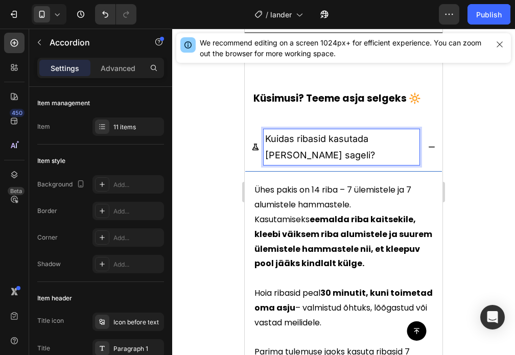
drag, startPoint x: 425, startPoint y: 143, endPoint x: 334, endPoint y: 153, distance: 91.7
click at [428, 143] on icon at bounding box center [432, 147] width 8 height 8
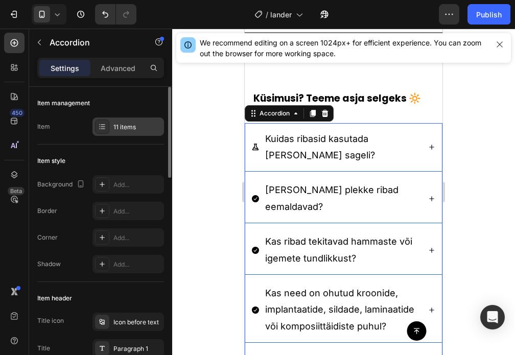
click at [139, 126] on div "11 items" at bounding box center [138, 127] width 48 height 9
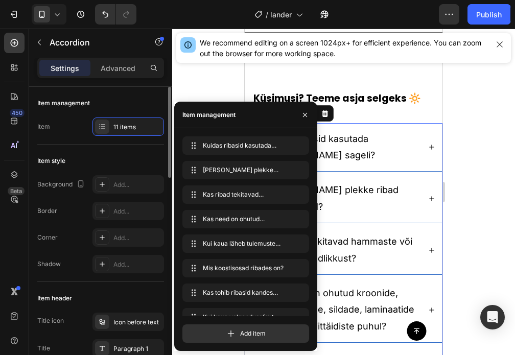
click at [77, 138] on div "Item management Item 11 items" at bounding box center [100, 116] width 127 height 58
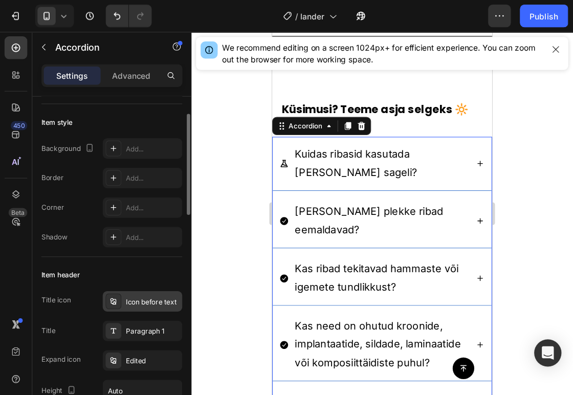
scroll to position [102, 0]
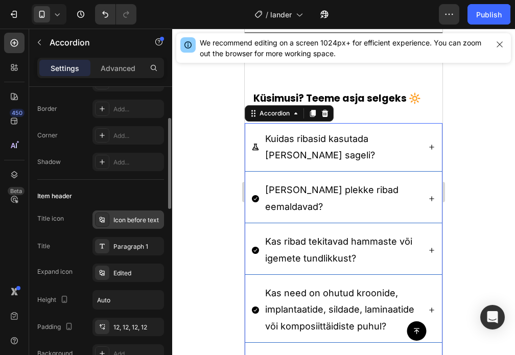
click at [121, 226] on div "Icon before text" at bounding box center [129, 220] width 72 height 18
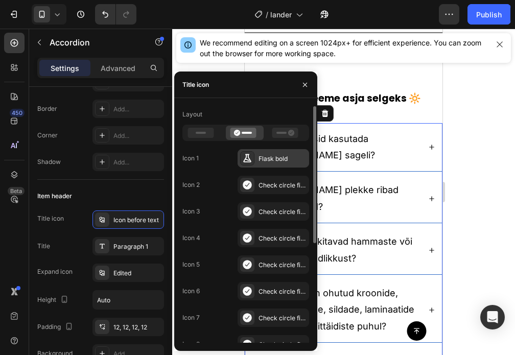
click at [277, 156] on div "Flask bold" at bounding box center [283, 158] width 48 height 9
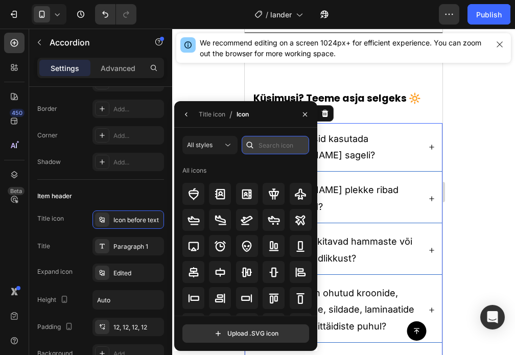
click at [278, 148] on input "text" at bounding box center [276, 145] width 68 height 18
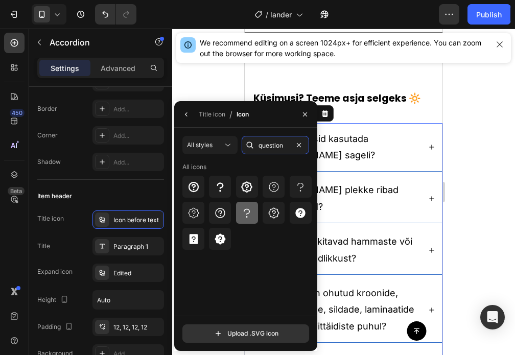
type input "question"
click at [249, 209] on icon at bounding box center [247, 213] width 12 height 12
click at [242, 197] on div at bounding box center [247, 187] width 22 height 22
click at [245, 214] on icon at bounding box center [247, 213] width 12 height 12
click at [246, 212] on icon at bounding box center [247, 213] width 12 height 12
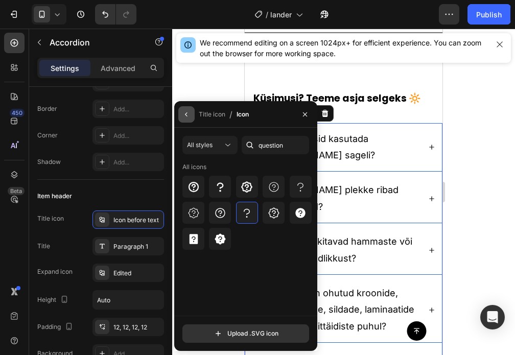
click at [183, 110] on icon "button" at bounding box center [187, 114] width 8 height 8
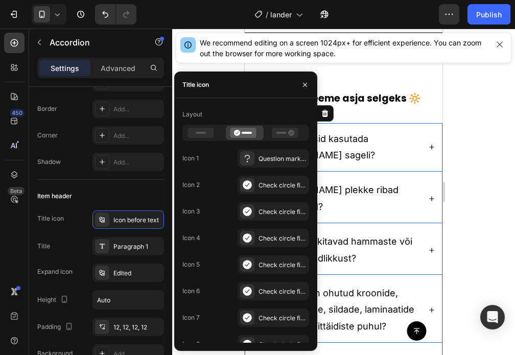
click at [474, 161] on div at bounding box center [343, 192] width 343 height 327
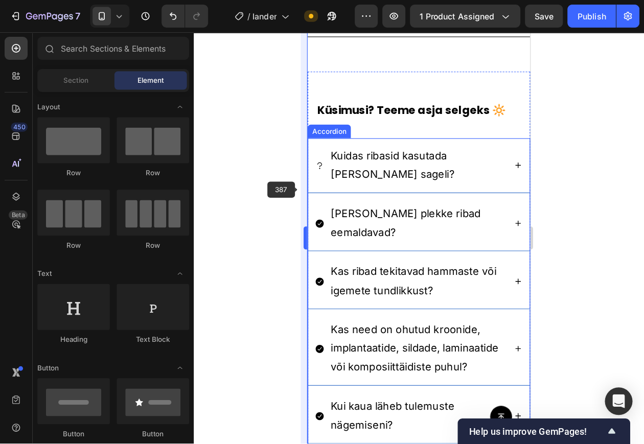
scroll to position [2723, 0]
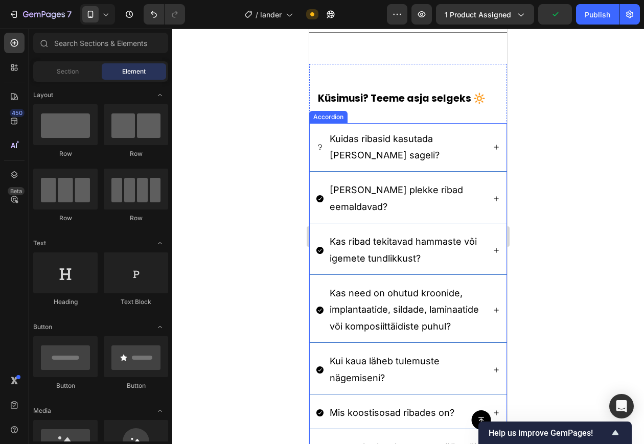
click at [459, 168] on div "Kuidas ribasid kasutada ja kui sageli?" at bounding box center [408, 147] width 197 height 49
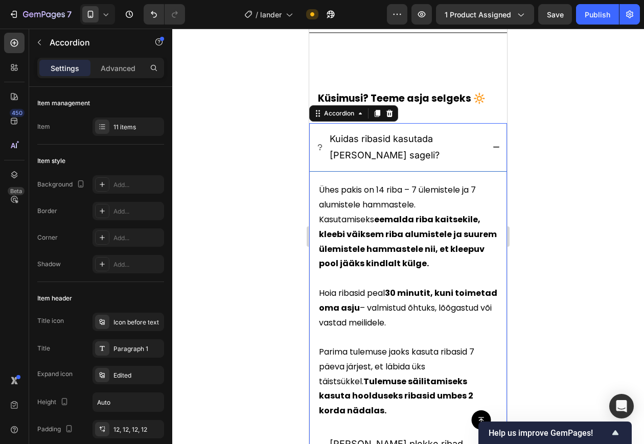
click at [492, 149] on icon at bounding box center [496, 147] width 8 height 8
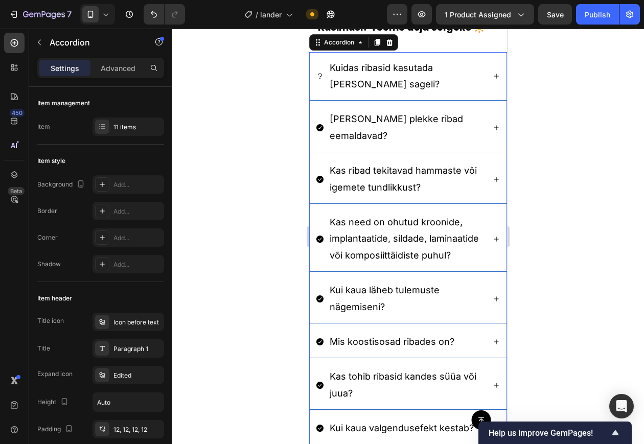
scroll to position [2794, 0]
click at [115, 313] on div "Icon before text" at bounding box center [129, 322] width 72 height 18
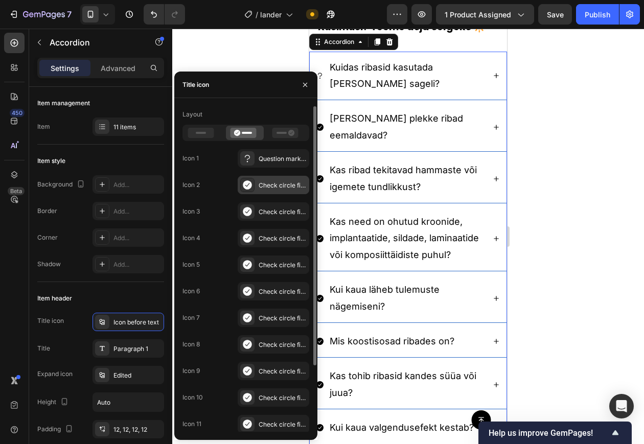
click at [260, 182] on div "Check circle filled" at bounding box center [283, 185] width 48 height 9
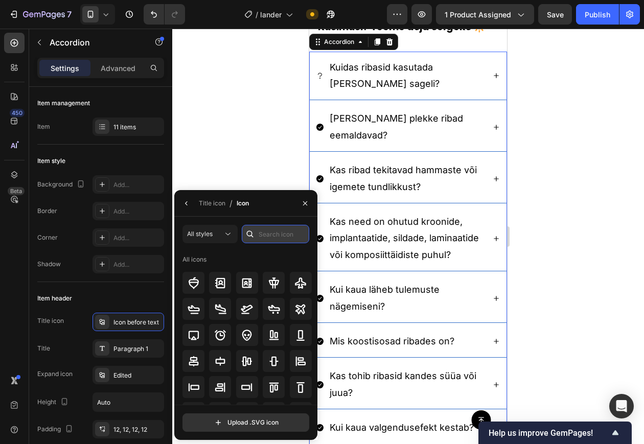
click at [283, 238] on input "text" at bounding box center [276, 234] width 68 height 18
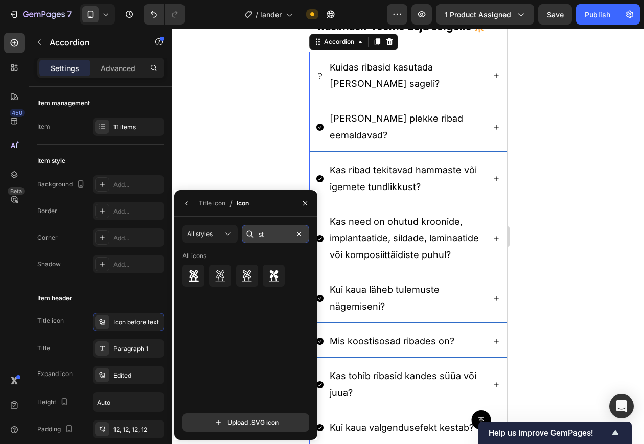
type input "s"
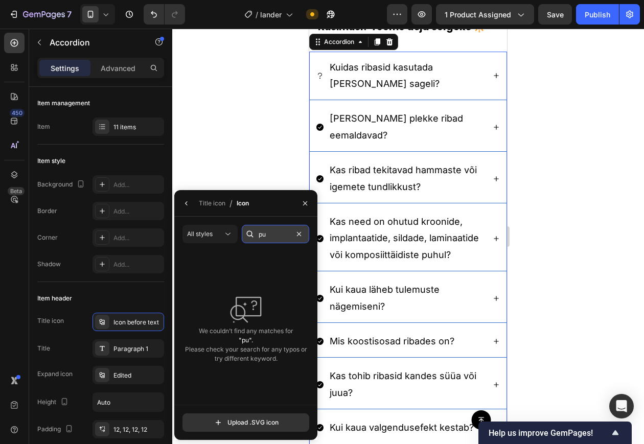
type input "p"
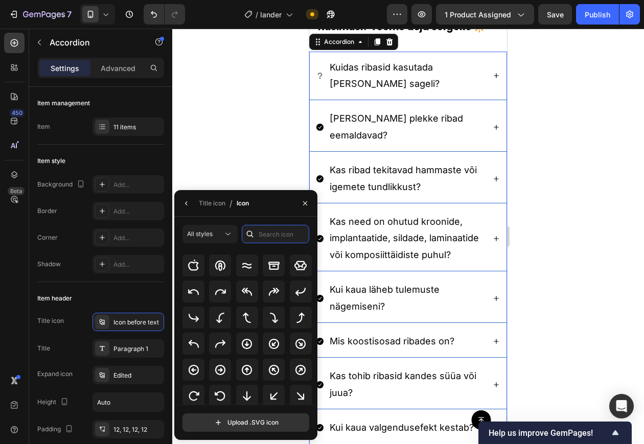
scroll to position [185, 0]
type input "x"
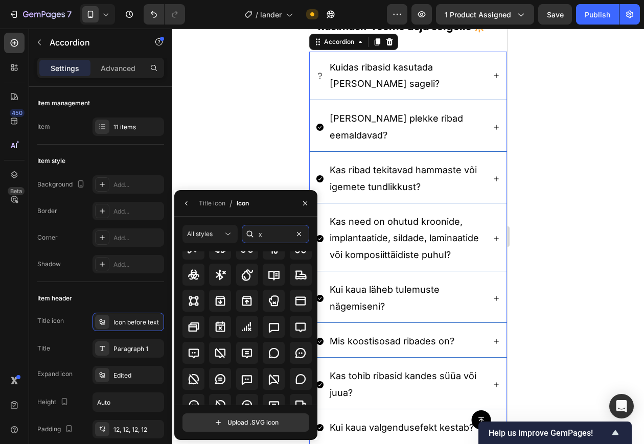
scroll to position [0, 0]
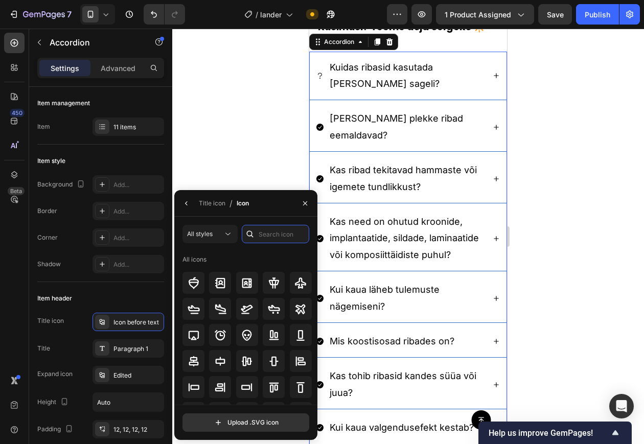
type input "c"
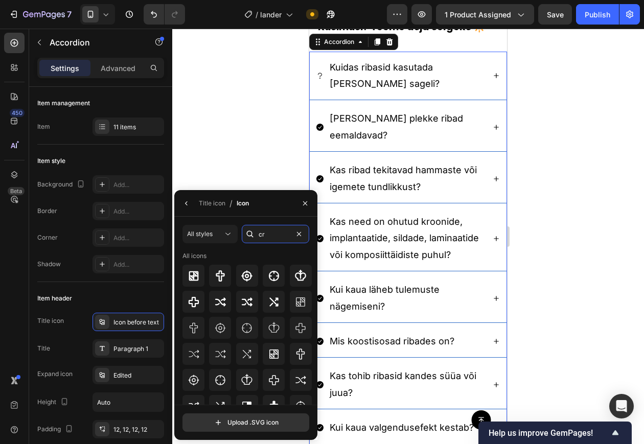
type input "c"
type input "remove"
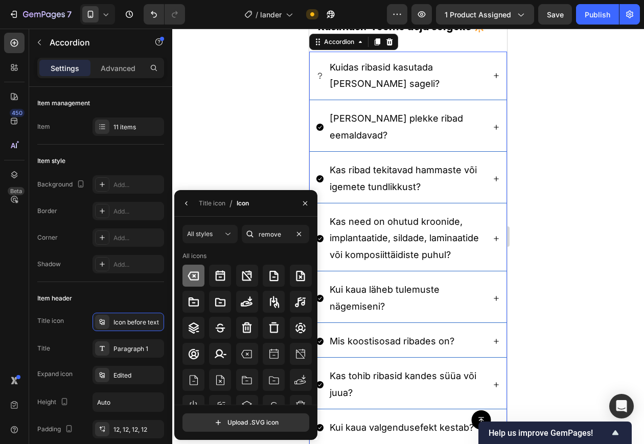
click at [191, 274] on icon at bounding box center [194, 276] width 12 height 12
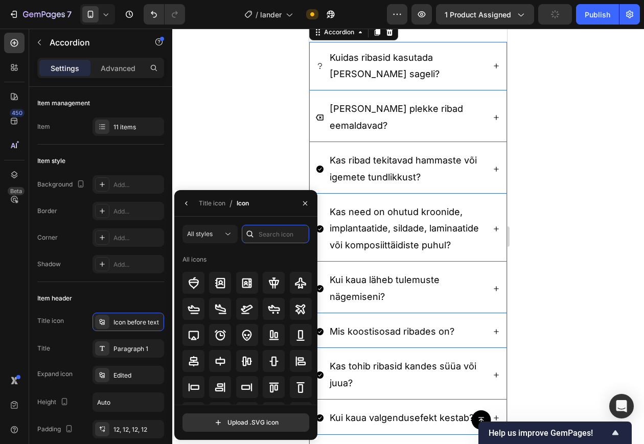
scroll to position [2819, 0]
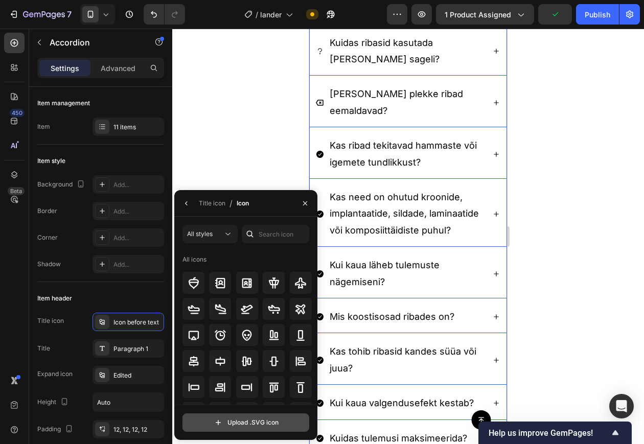
click at [251, 355] on input "file" at bounding box center [246, 422] width 126 height 17
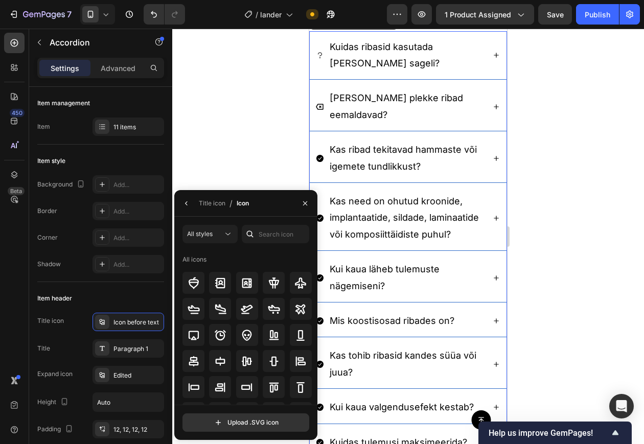
scroll to position [2817, 0]
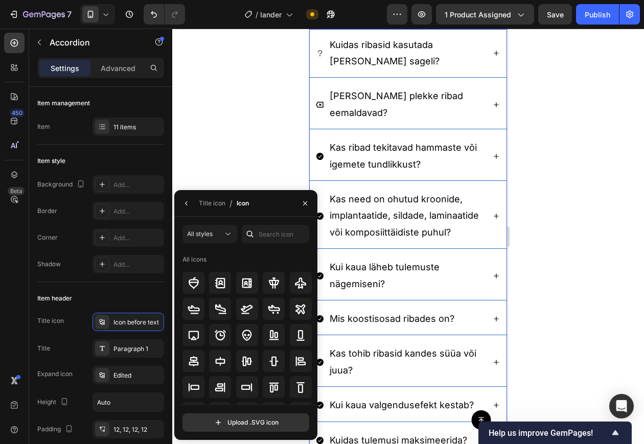
click at [563, 186] on div at bounding box center [408, 237] width 472 height 416
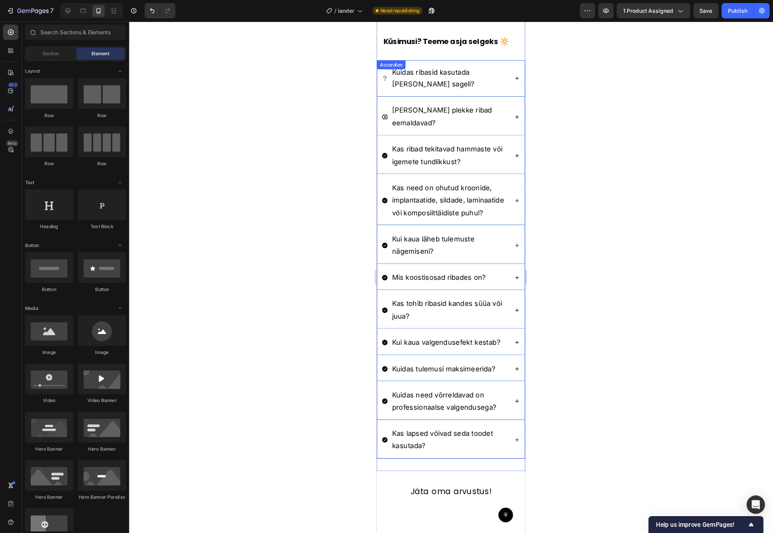
scroll to position [2765, 0]
click at [513, 161] on icon at bounding box center [513, 157] width 8 height 8
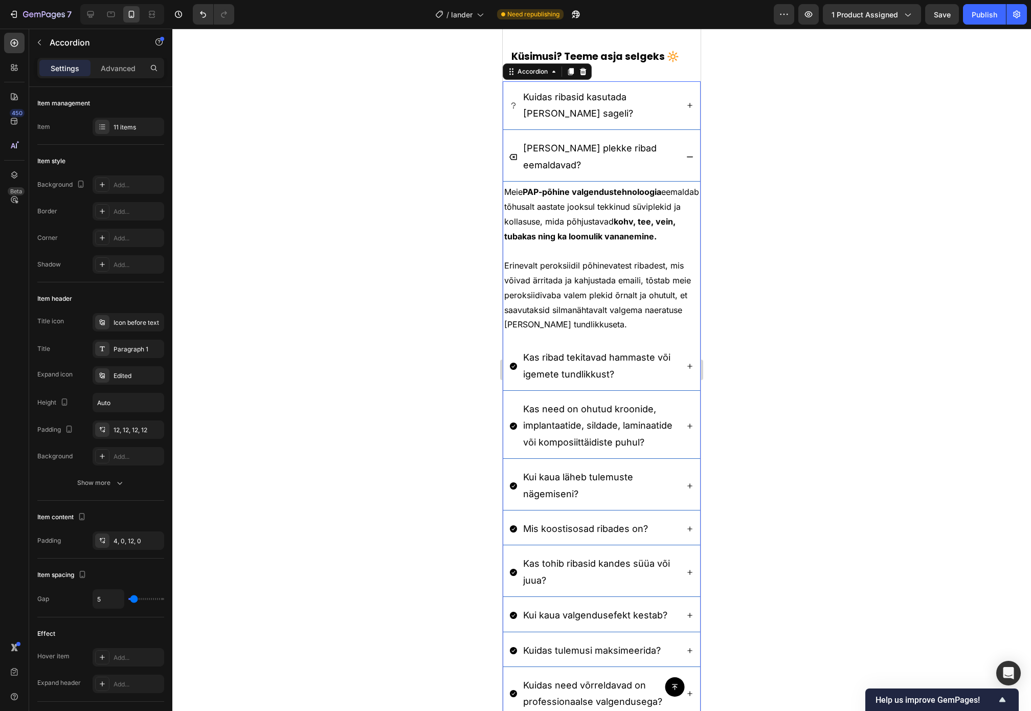
click at [513, 161] on icon at bounding box center [513, 157] width 8 height 8
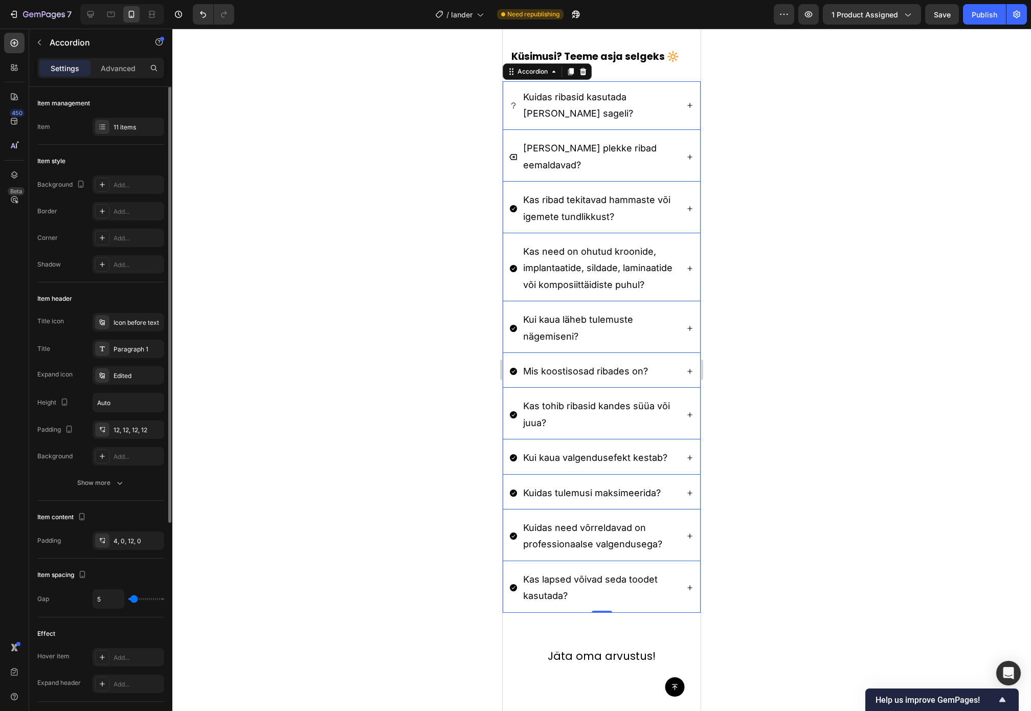
click at [130, 312] on div "Item header Title icon Icon before text Title Paragraph 1 Expand icon Edited He…" at bounding box center [100, 391] width 127 height 218
click at [129, 321] on div "Icon before text" at bounding box center [138, 322] width 48 height 9
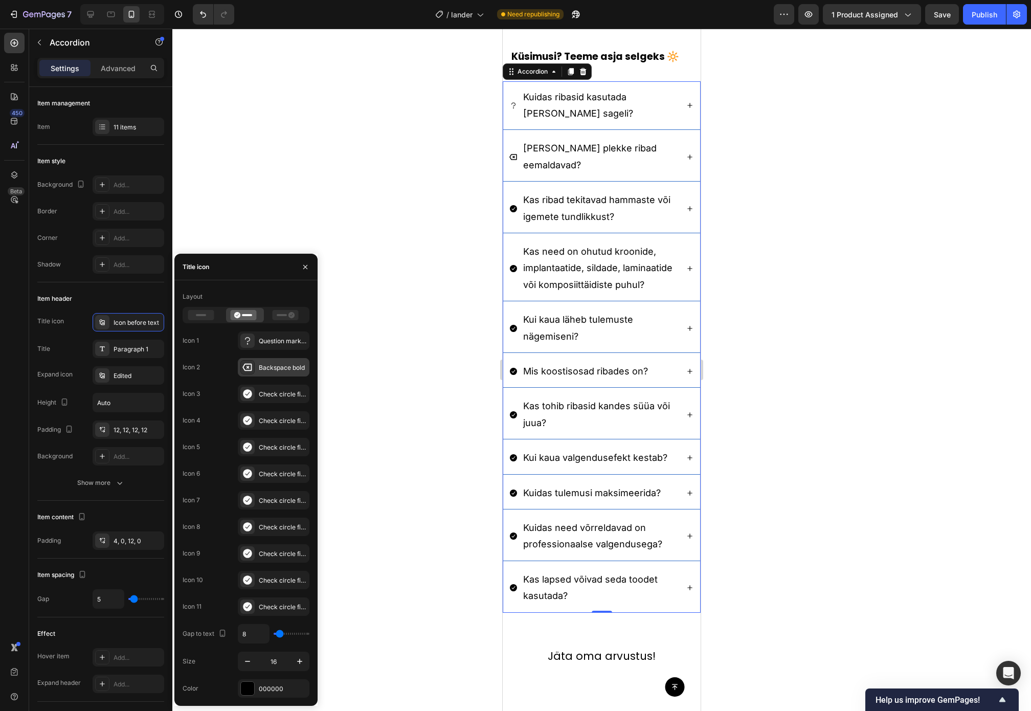
click at [275, 355] on div "Backspace bold" at bounding box center [283, 367] width 48 height 9
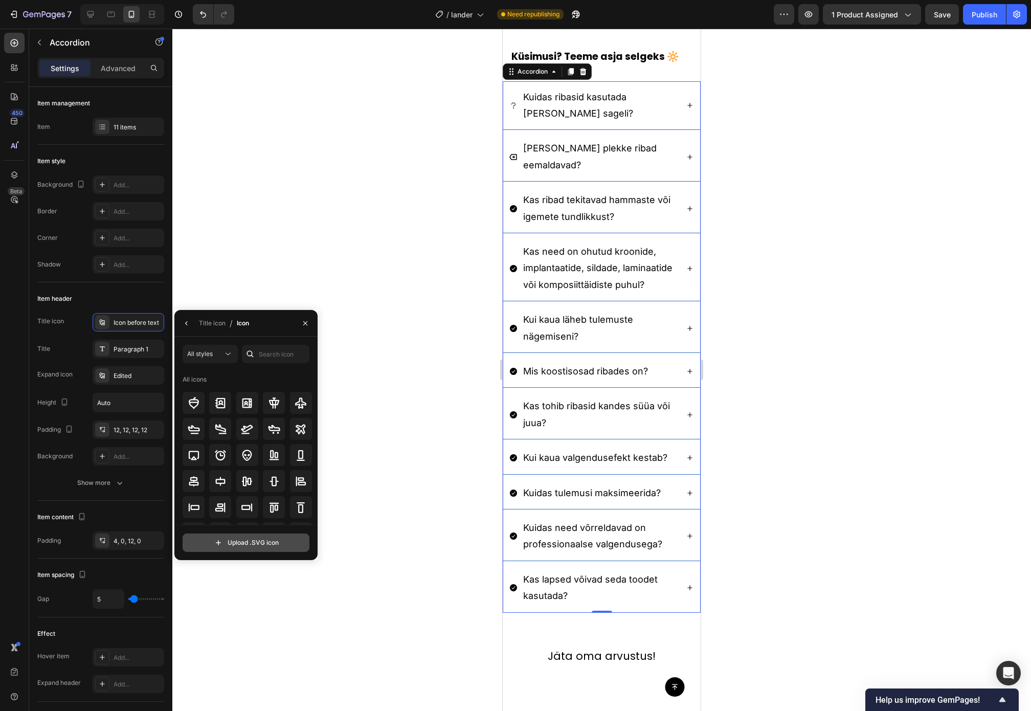
click at [266, 355] on input "file" at bounding box center [246, 542] width 126 height 17
type input "C:\fakepath\icon-usage.svg"
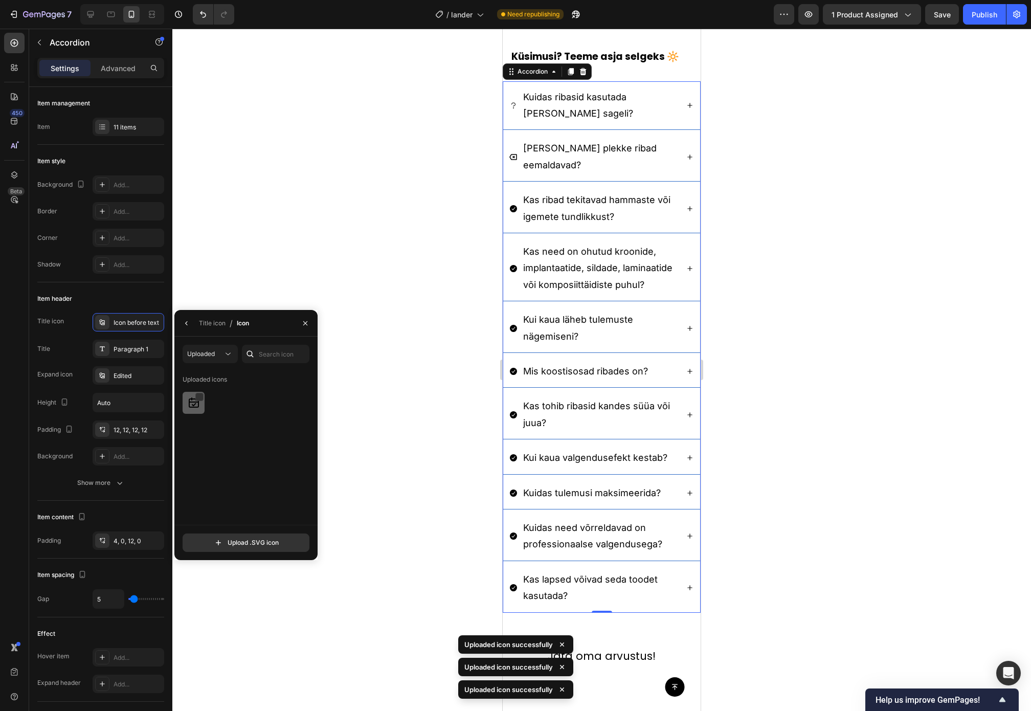
click at [190, 355] on img at bounding box center [194, 403] width 12 height 12
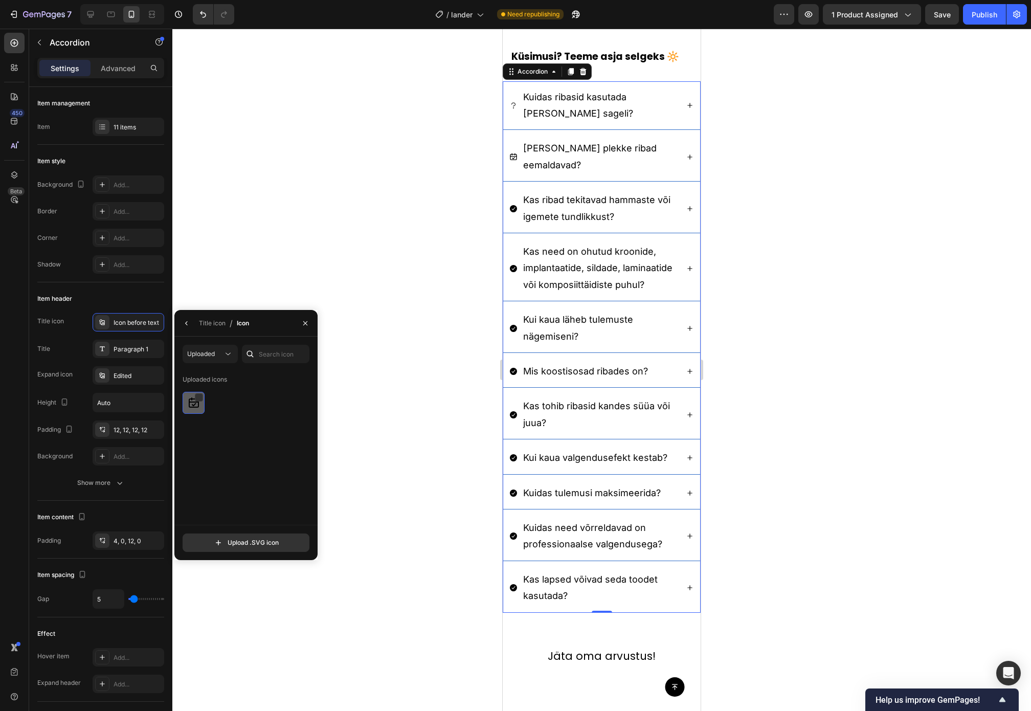
click at [194, 355] on img at bounding box center [194, 403] width 12 height 12
click at [234, 355] on div at bounding box center [248, 403] width 130 height 22
click at [183, 320] on icon "button" at bounding box center [187, 323] width 8 height 8
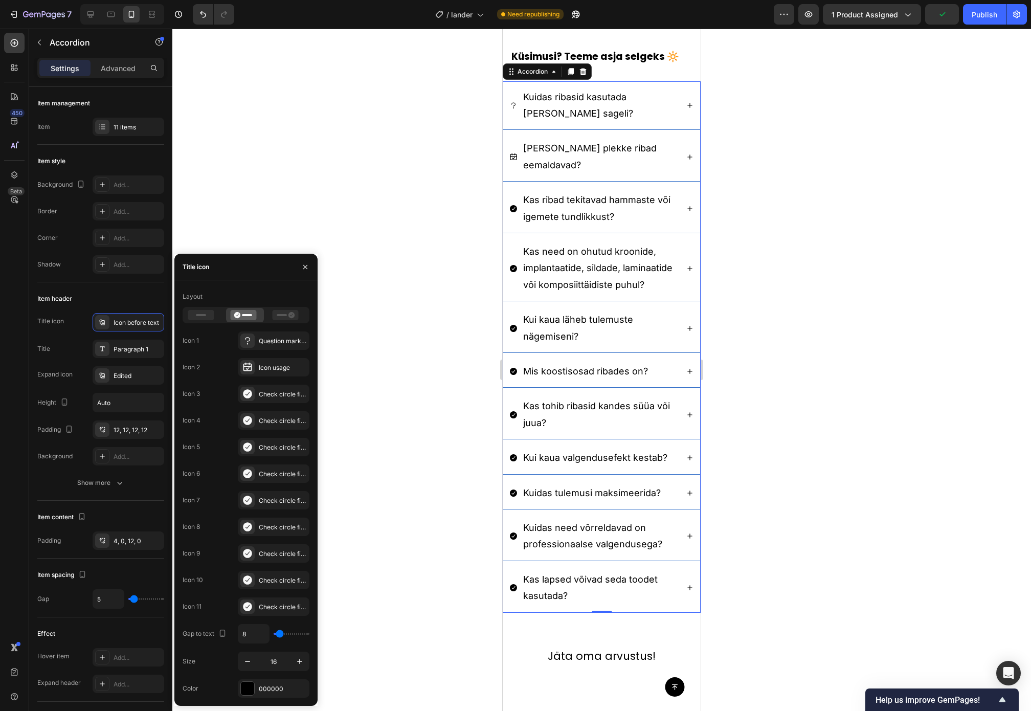
click at [511, 109] on icon at bounding box center [513, 105] width 8 height 8
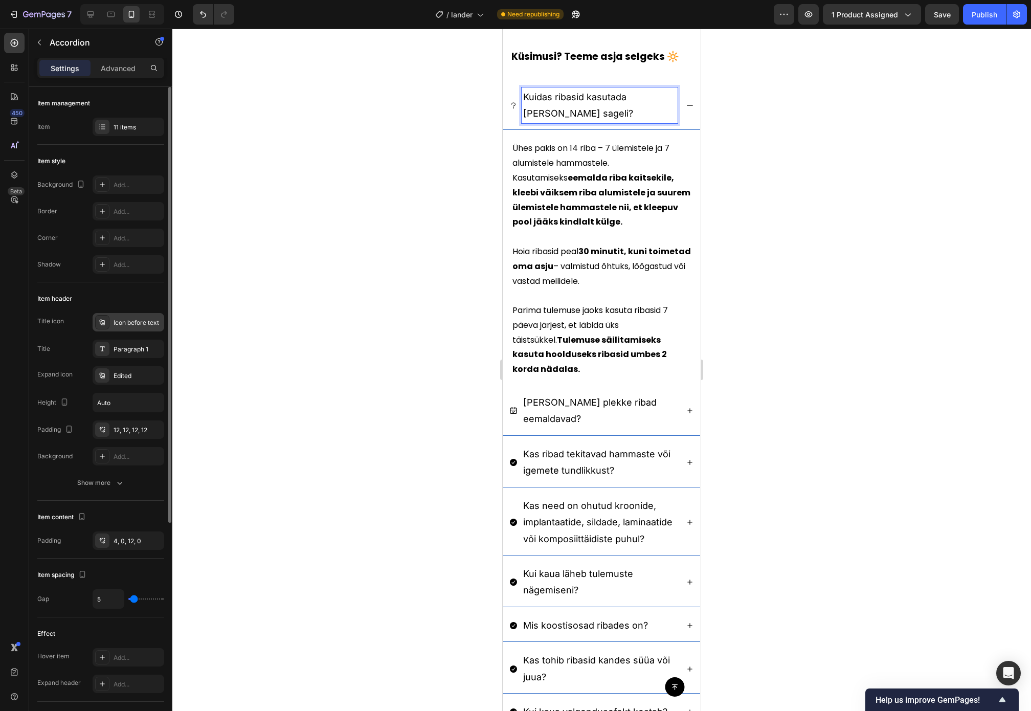
click at [127, 326] on div "Icon before text" at bounding box center [138, 322] width 48 height 9
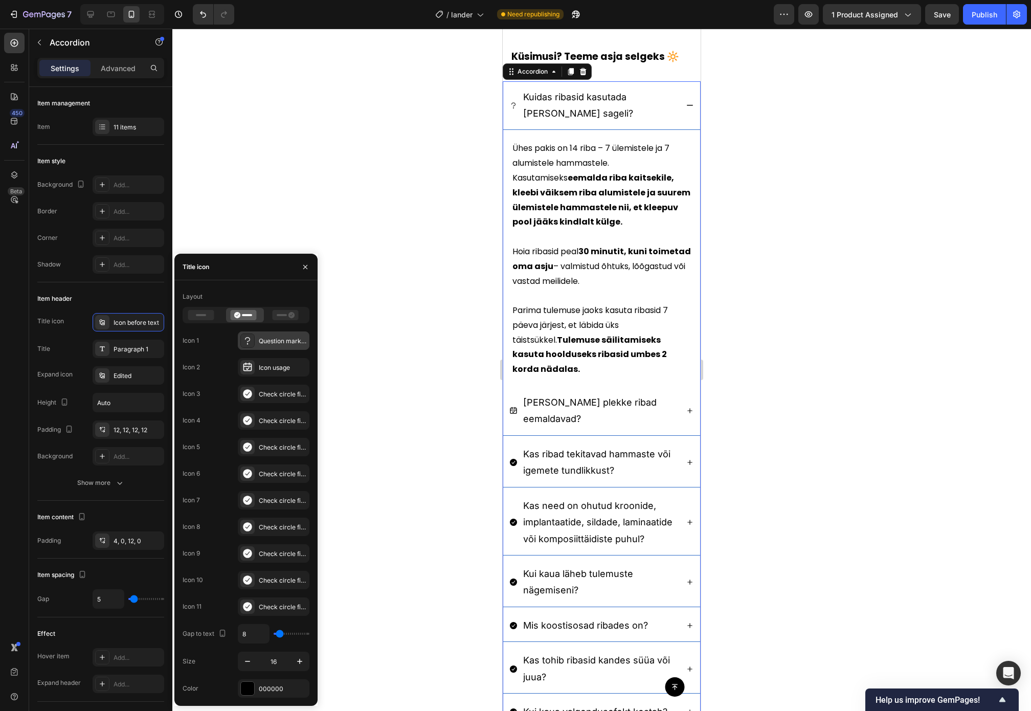
click at [264, 334] on div "Question mark regular" at bounding box center [274, 340] width 72 height 18
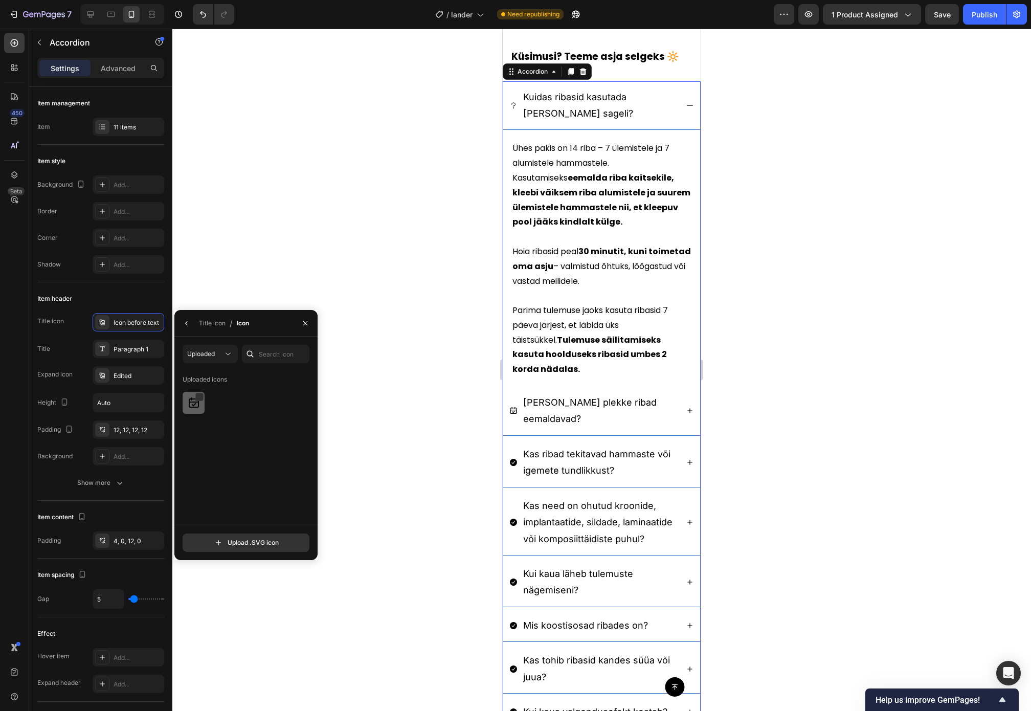
click at [190, 355] on img at bounding box center [194, 403] width 12 height 12
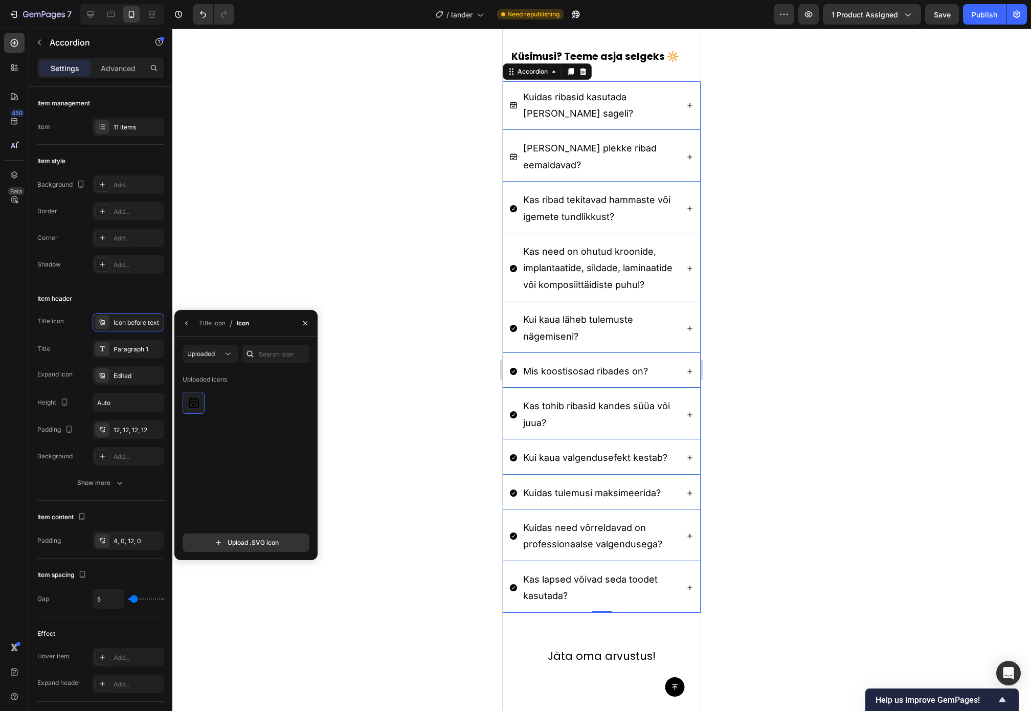
click at [431, 283] on div at bounding box center [601, 370] width 859 height 682
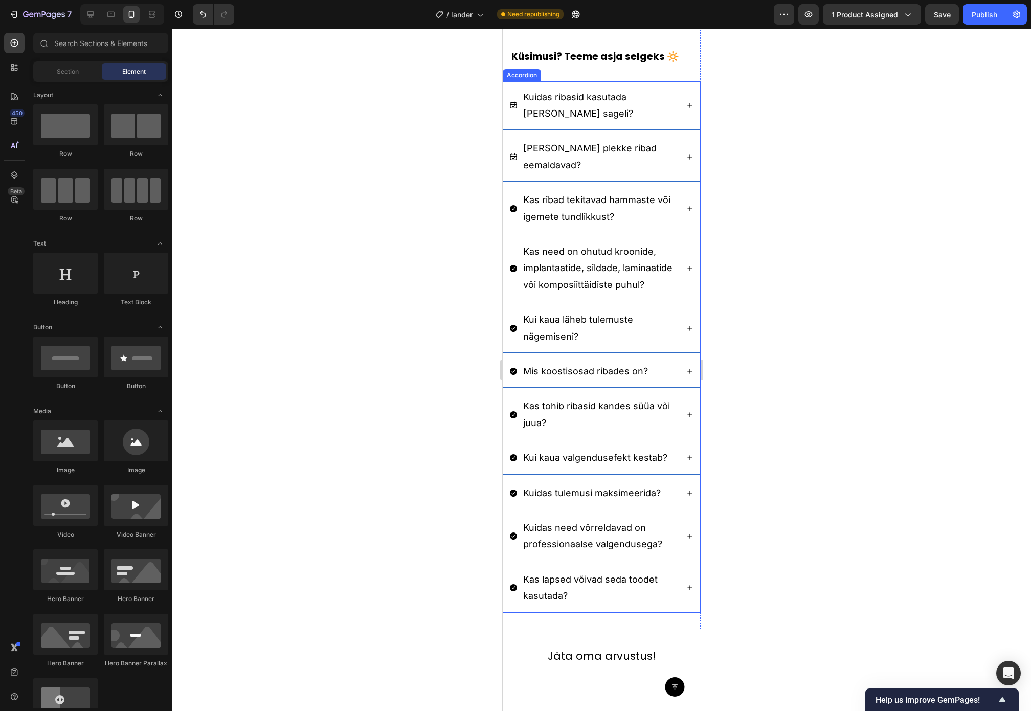
click at [633, 212] on p "Kas ribad tekitavad hammaste või igemete tundlikkust?" at bounding box center [599, 208] width 153 height 33
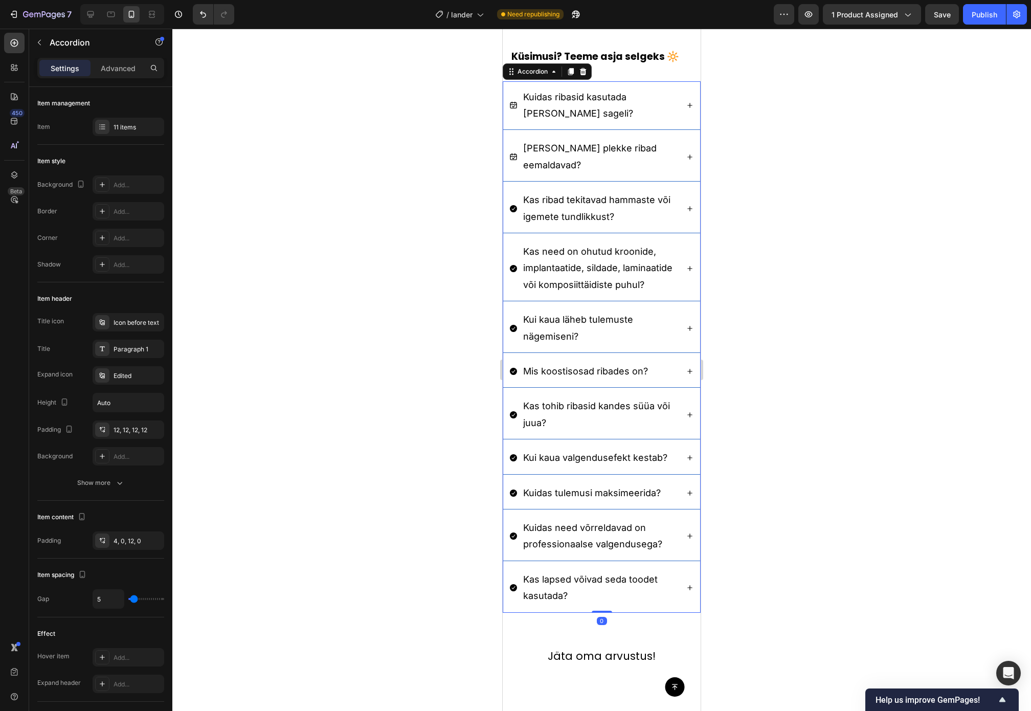
click at [635, 206] on div "Kas ribad tekitavad hammaste või igemete tundlikkust?" at bounding box center [601, 208] width 197 height 49
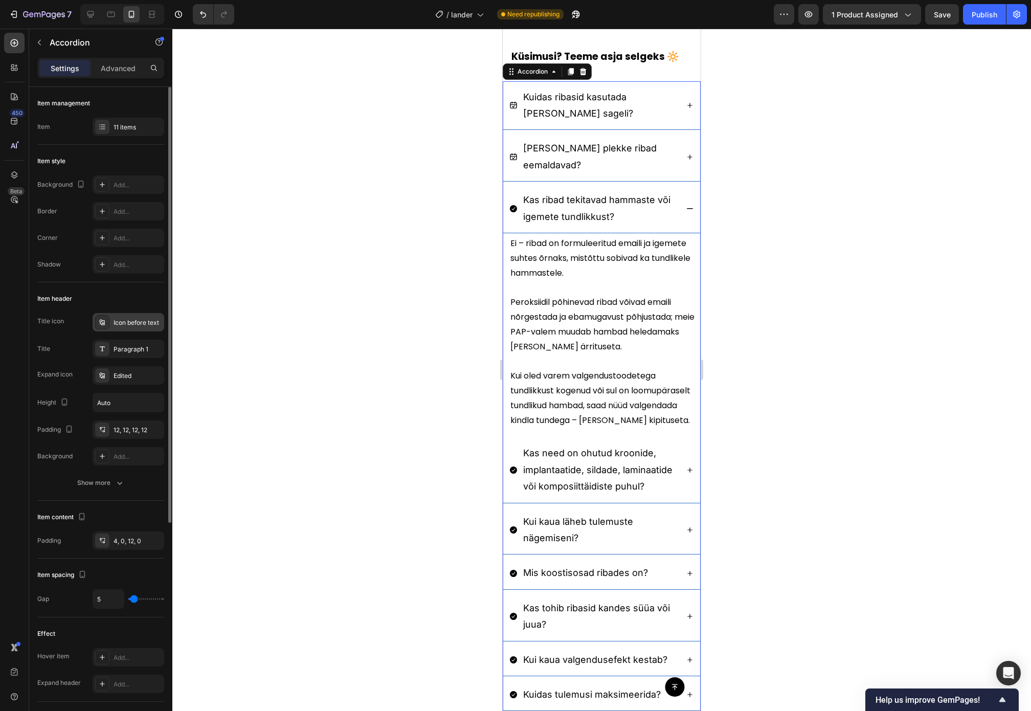
click at [124, 325] on div "Icon before text" at bounding box center [138, 322] width 48 height 9
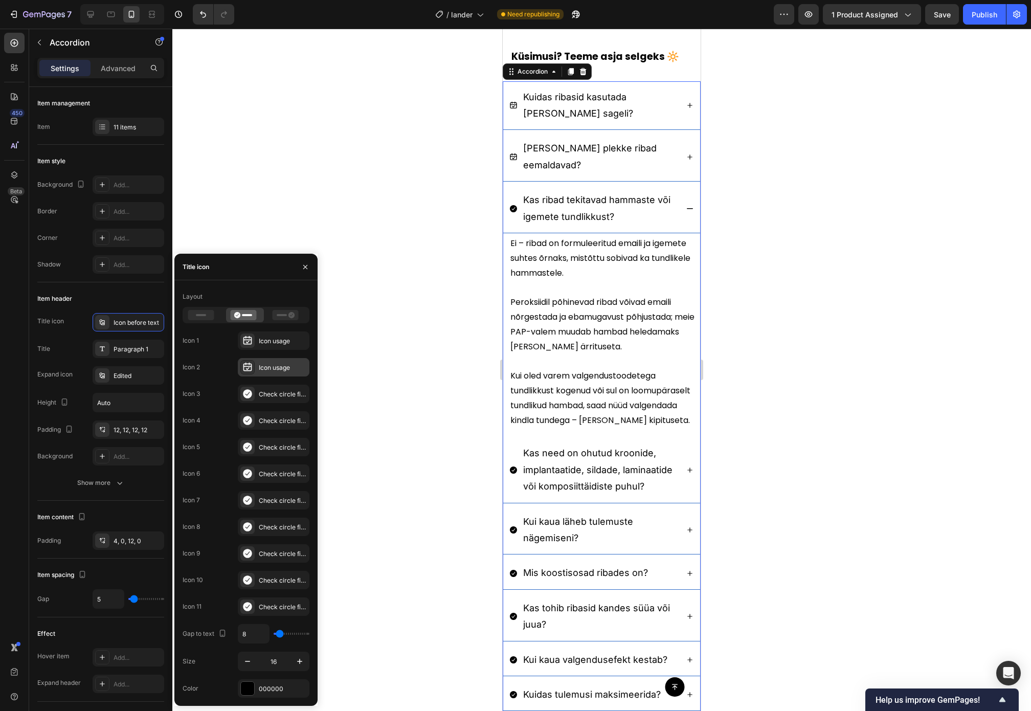
click at [263, 355] on div "Icon usage" at bounding box center [283, 367] width 48 height 9
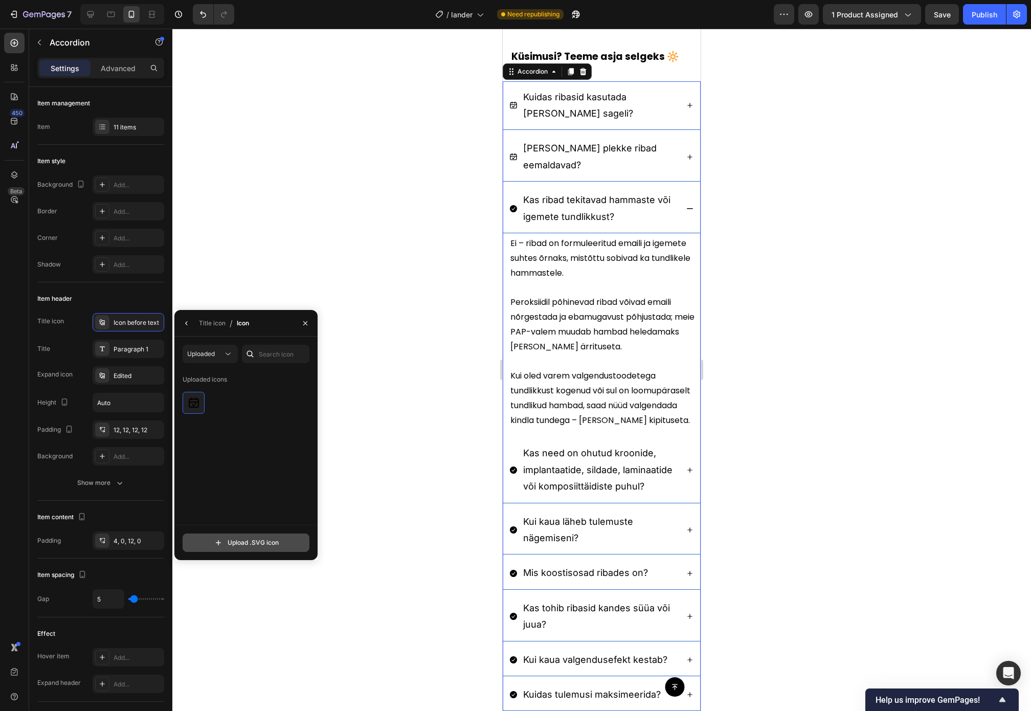
click at [248, 355] on input "file" at bounding box center [246, 542] width 126 height 17
type input "C:\fakepath\icon-stains.svg"
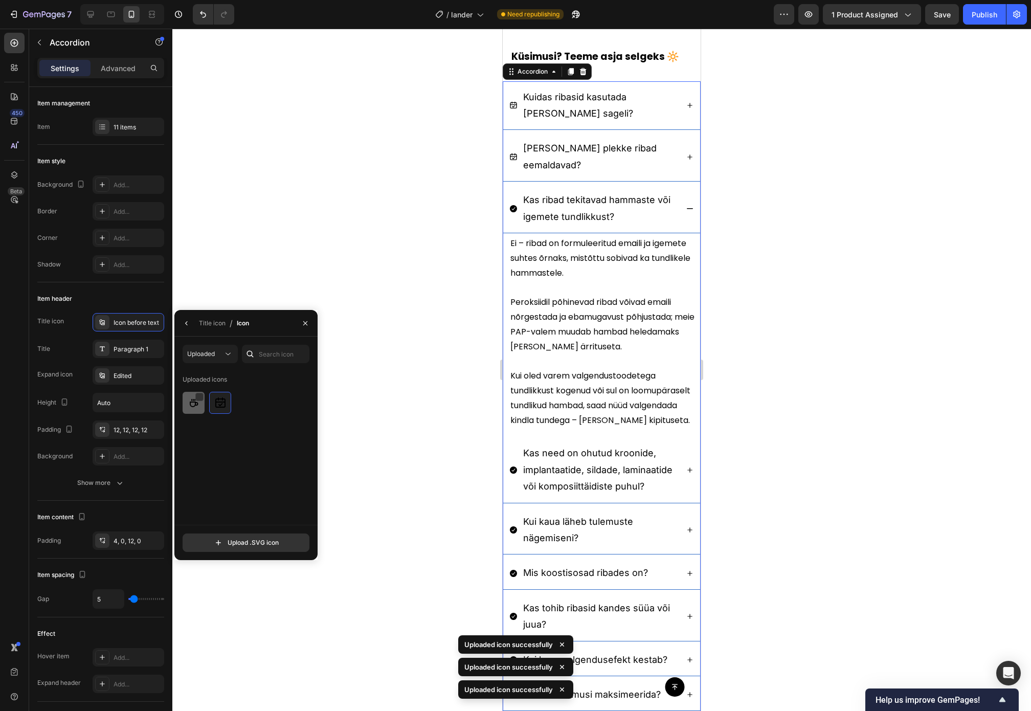
click at [188, 355] on img at bounding box center [194, 403] width 12 height 12
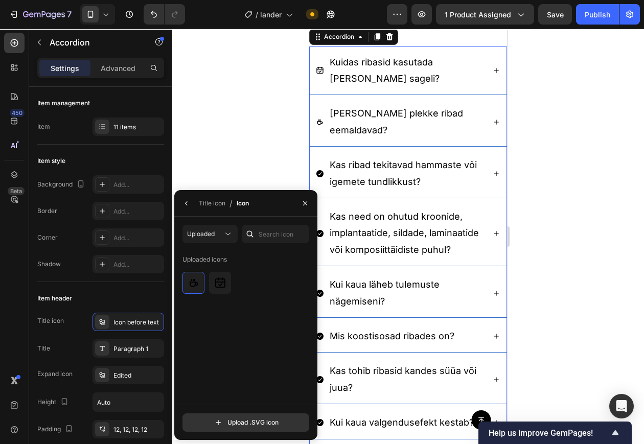
scroll to position [2829, 0]
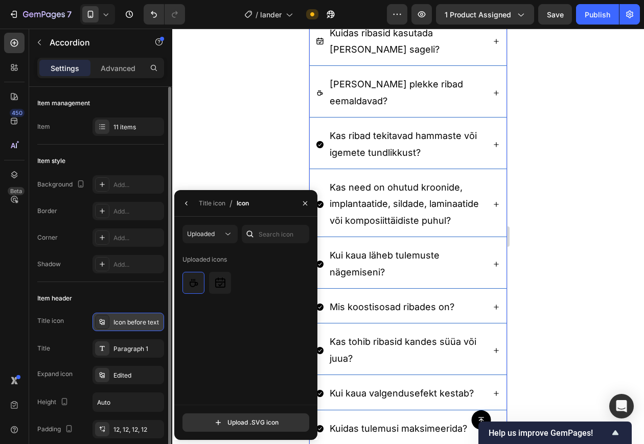
click at [124, 318] on div "Icon before text" at bounding box center [138, 322] width 48 height 9
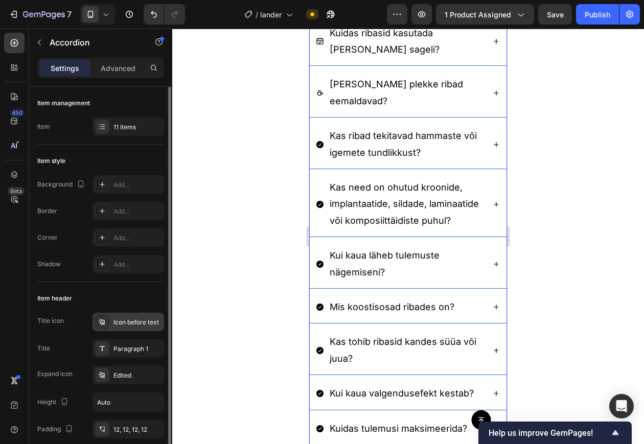
click at [133, 319] on div "Icon before text" at bounding box center [138, 322] width 48 height 9
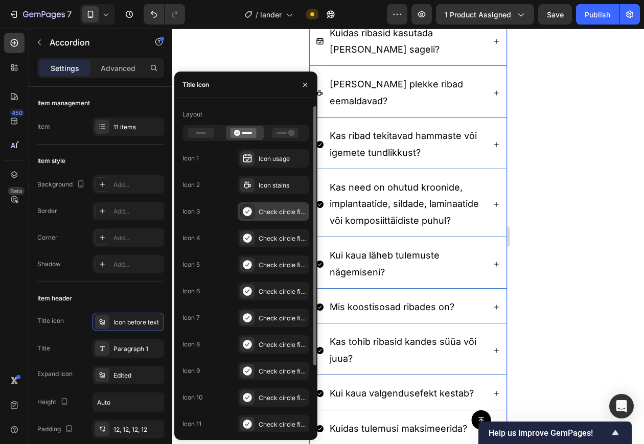
click at [258, 210] on div "Check circle filled" at bounding box center [274, 212] width 72 height 18
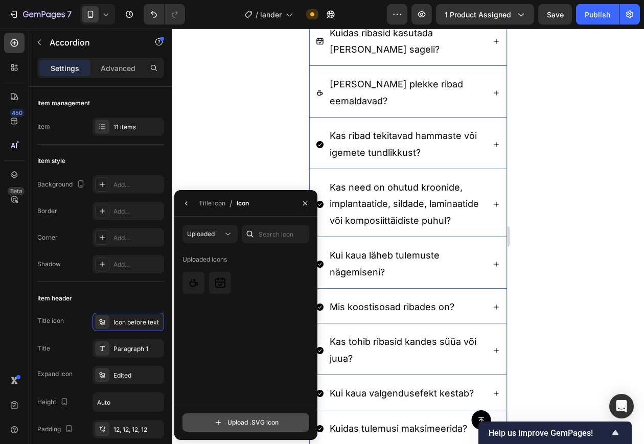
click at [212, 355] on input "file" at bounding box center [246, 422] width 126 height 17
type input "C:\fakepath\icon-sensitivity.svg"
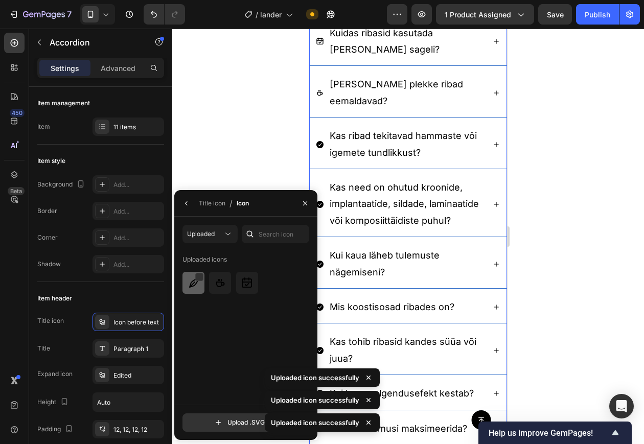
click at [192, 284] on img at bounding box center [194, 283] width 12 height 12
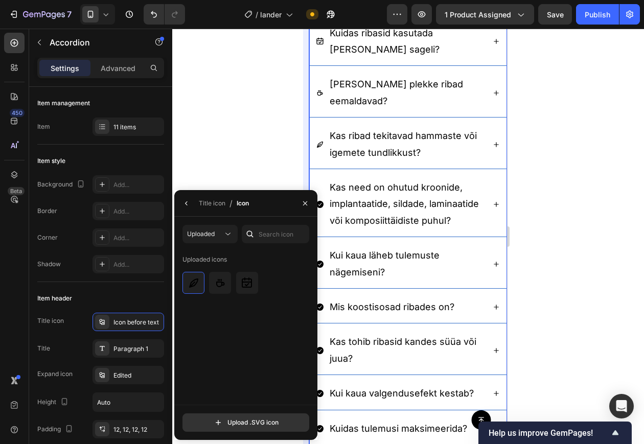
click at [306, 206] on icon "button" at bounding box center [305, 203] width 8 height 8
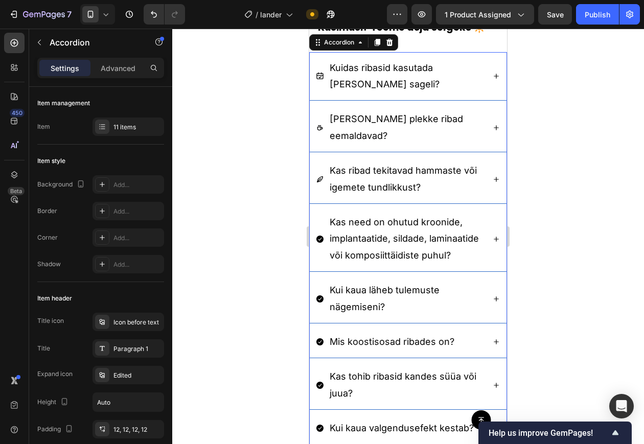
scroll to position [2765, 0]
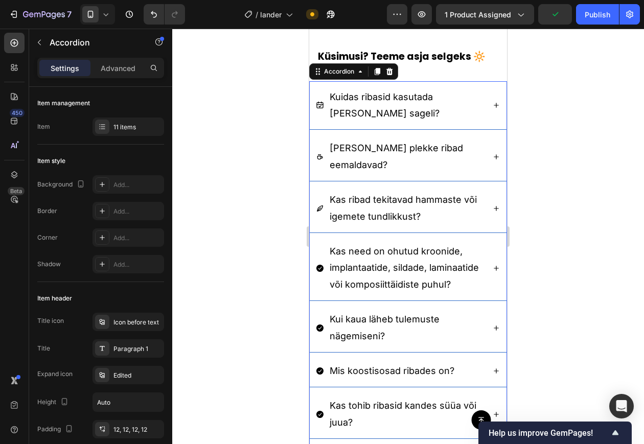
click at [554, 158] on div at bounding box center [408, 237] width 472 height 416
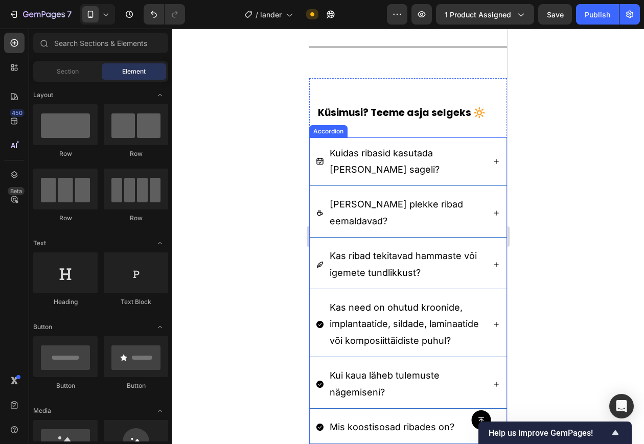
scroll to position [2701, 0]
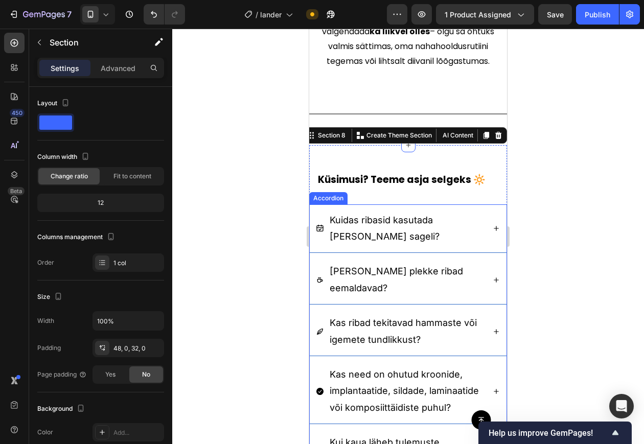
click at [457, 211] on div "Kuidas ribasid kasutada ja kui sageli?" at bounding box center [406, 229] width 156 height 36
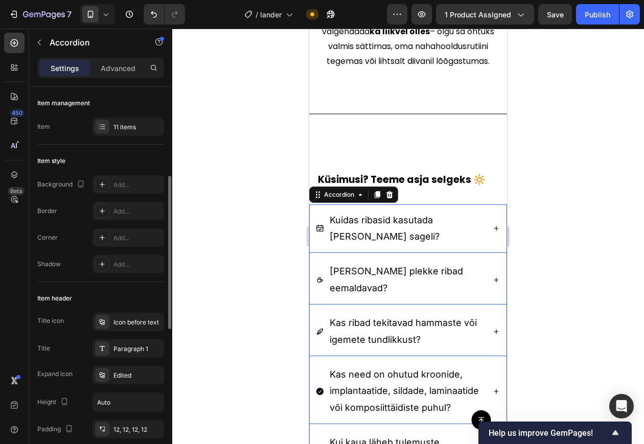
scroll to position [64, 0]
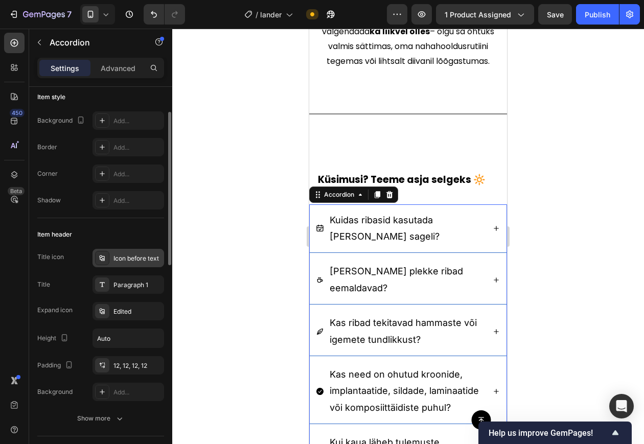
click at [130, 258] on div "Icon before text" at bounding box center [138, 258] width 48 height 9
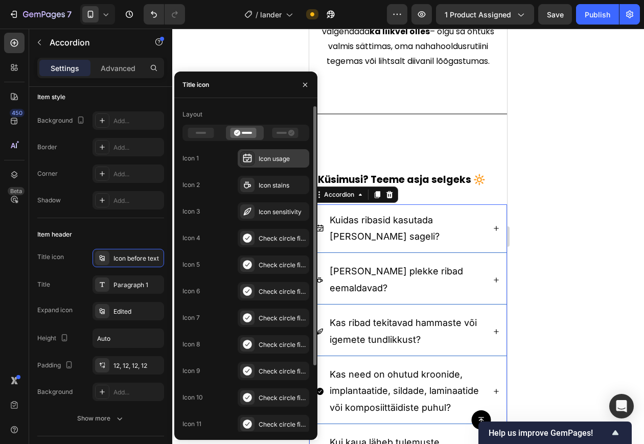
click at [268, 160] on div "Icon usage" at bounding box center [283, 158] width 48 height 9
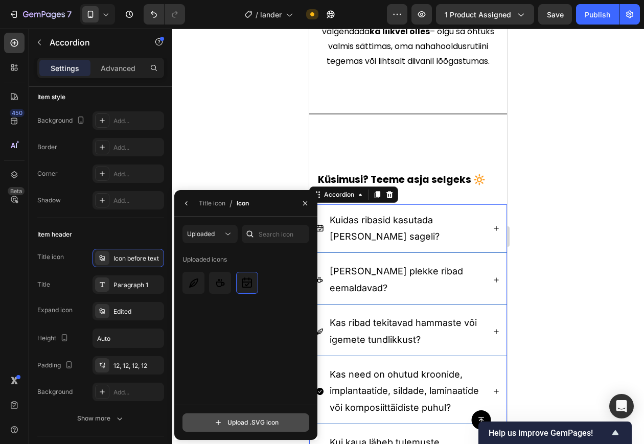
click at [238, 355] on input "file" at bounding box center [246, 422] width 126 height 17
type input "C:\fakepath\icon-usage.svg"
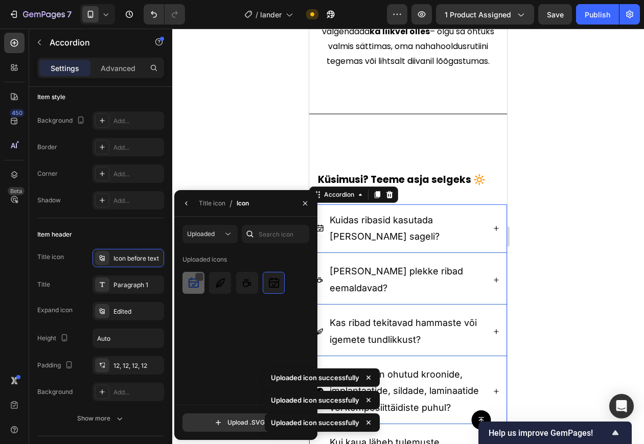
click at [194, 286] on img at bounding box center [194, 283] width 12 height 12
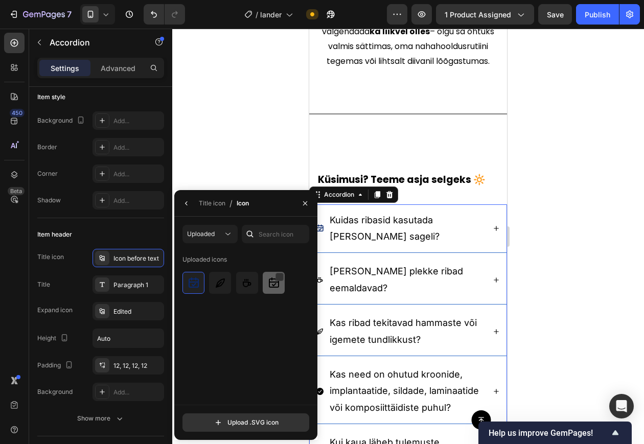
click at [272, 281] on img at bounding box center [274, 283] width 12 height 12
click at [192, 289] on div at bounding box center [194, 283] width 22 height 22
click at [520, 280] on div at bounding box center [408, 237] width 472 height 416
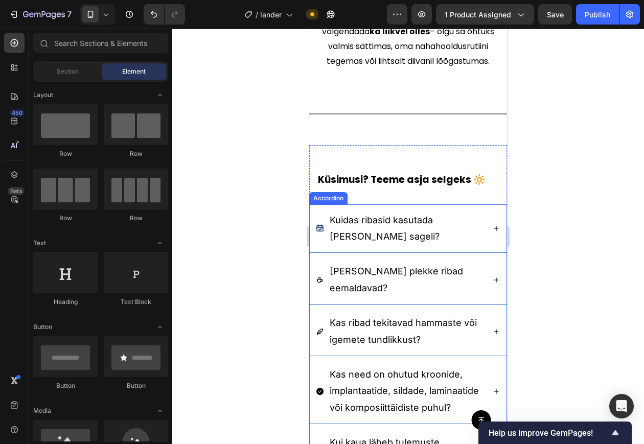
click at [334, 215] on span "Kuidas ribasid kasutada ja kui sageli?" at bounding box center [385, 228] width 110 height 27
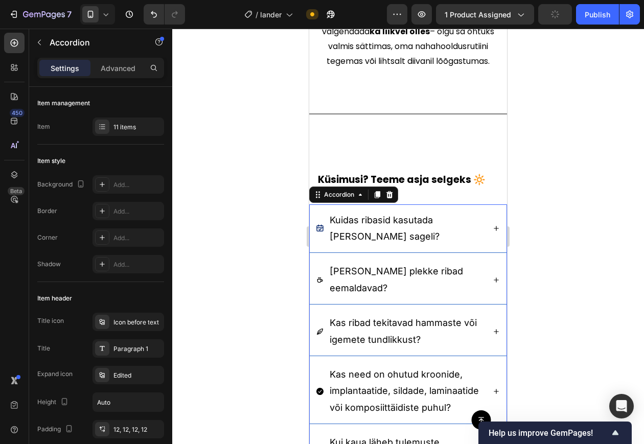
click at [320, 211] on div "Kuidas ribasid kasutada ja kui sageli?" at bounding box center [400, 229] width 168 height 36
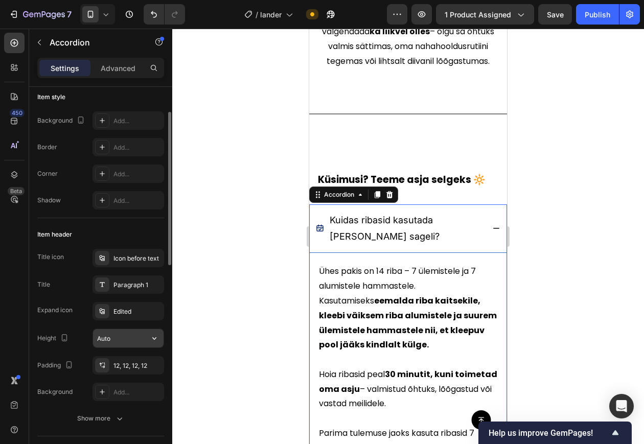
click at [133, 340] on input "Auto" at bounding box center [128, 338] width 71 height 18
click at [148, 338] on button "button" at bounding box center [154, 338] width 18 height 18
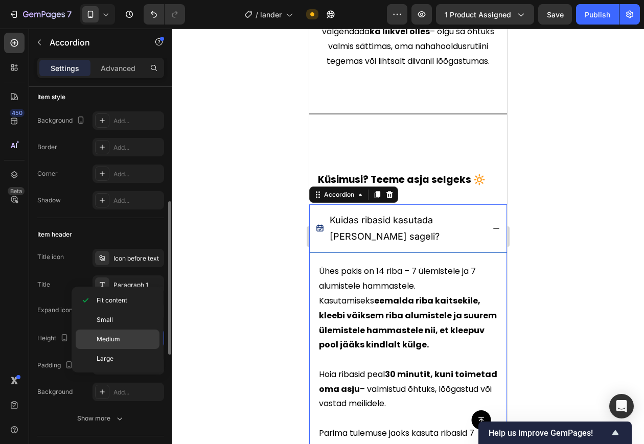
scroll to position [128, 0]
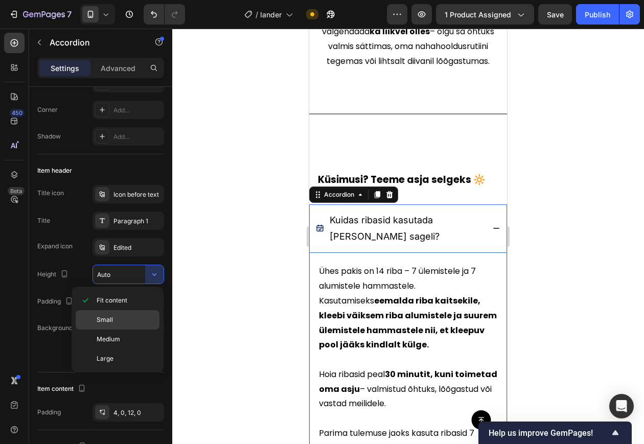
click at [126, 324] on p "Small" at bounding box center [126, 320] width 58 height 9
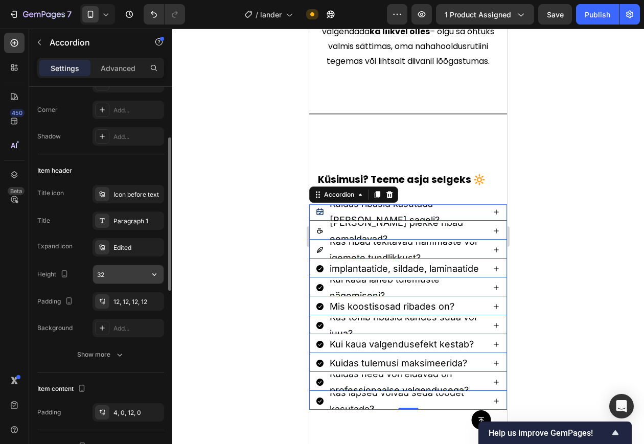
drag, startPoint x: 138, startPoint y: 277, endPoint x: 141, endPoint y: 282, distance: 6.4
click at [139, 277] on input "32" at bounding box center [128, 274] width 71 height 18
click at [152, 272] on icon "button" at bounding box center [154, 275] width 10 height 10
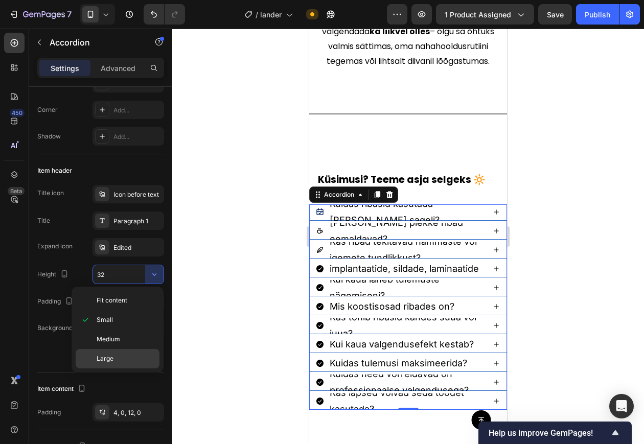
click at [134, 353] on div "Large" at bounding box center [118, 358] width 84 height 19
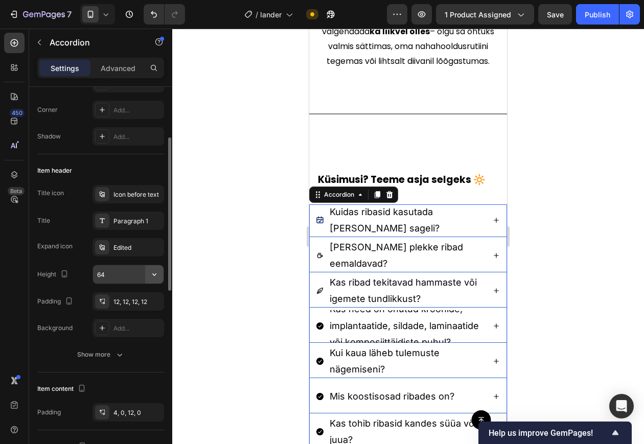
click at [152, 273] on icon "button" at bounding box center [154, 275] width 10 height 10
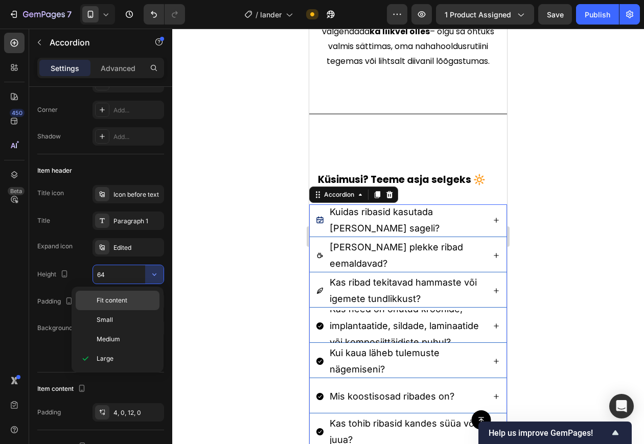
click at [136, 300] on p "Fit content" at bounding box center [126, 300] width 58 height 9
type input "Auto"
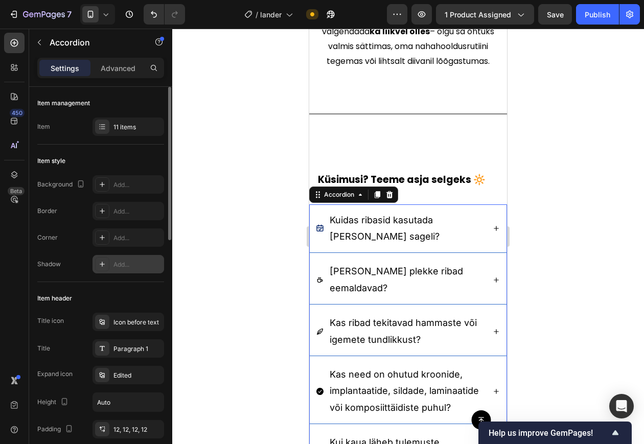
scroll to position [64, 0]
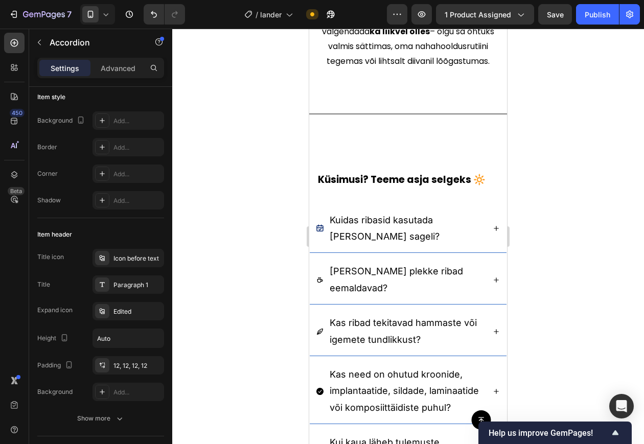
click at [320, 211] on div "Kuidas ribasid kasutada ja kui sageli?" at bounding box center [400, 229] width 168 height 36
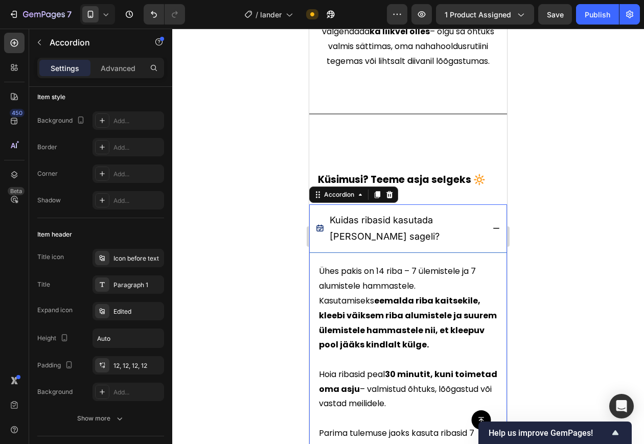
click at [322, 226] on rect at bounding box center [320, 229] width 6 height 6
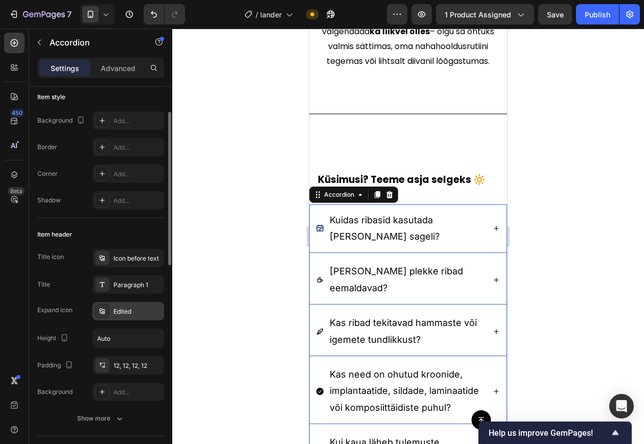
click at [118, 320] on div "Edited" at bounding box center [129, 311] width 72 height 18
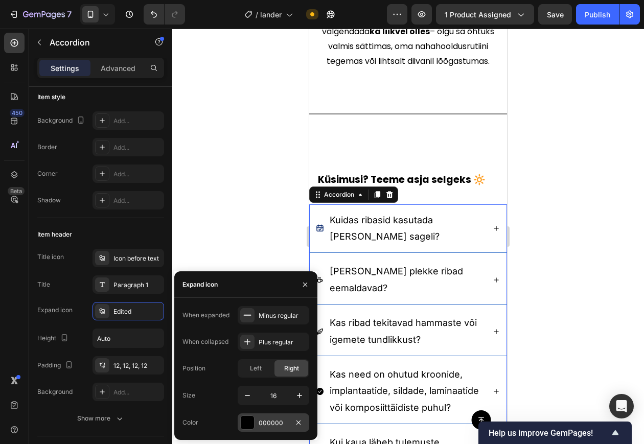
click at [277, 355] on div "000000" at bounding box center [274, 423] width 30 height 9
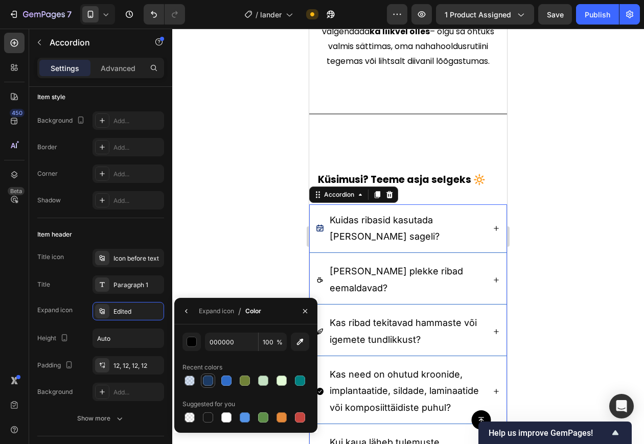
click at [209, 355] on div at bounding box center [208, 381] width 10 height 10
type input "1C3A63"
click at [602, 11] on div "Publish" at bounding box center [598, 14] width 26 height 11
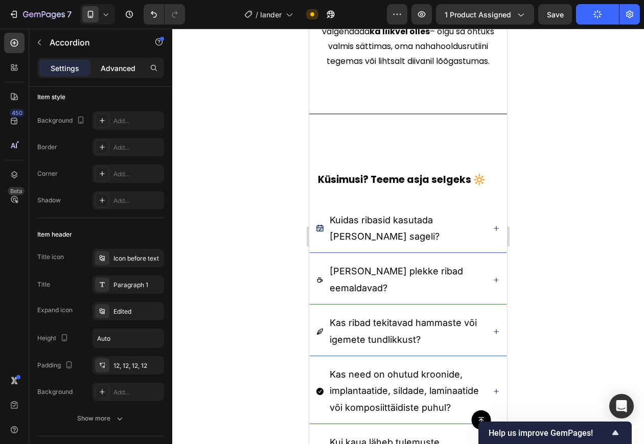
click at [114, 69] on p "Advanced" at bounding box center [118, 68] width 35 height 11
type input "100%"
type input "100"
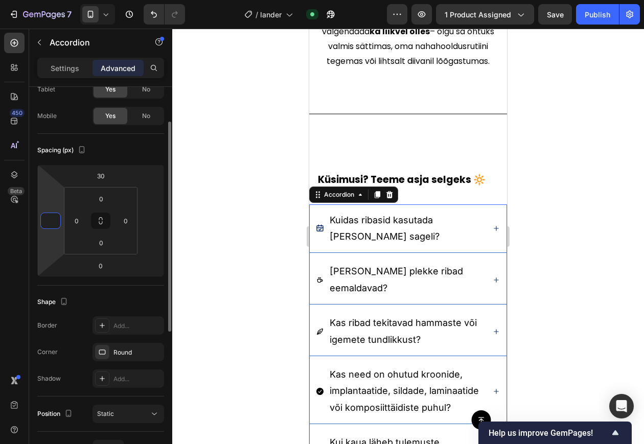
click at [52, 220] on input "number" at bounding box center [50, 220] width 15 height 15
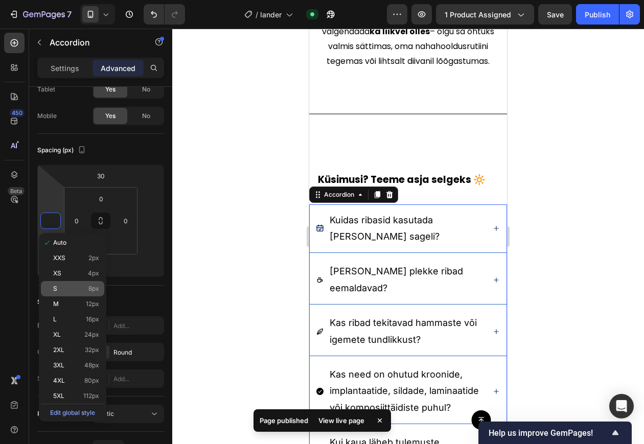
click at [66, 289] on p "S 8px" at bounding box center [76, 288] width 46 height 7
type input "8"
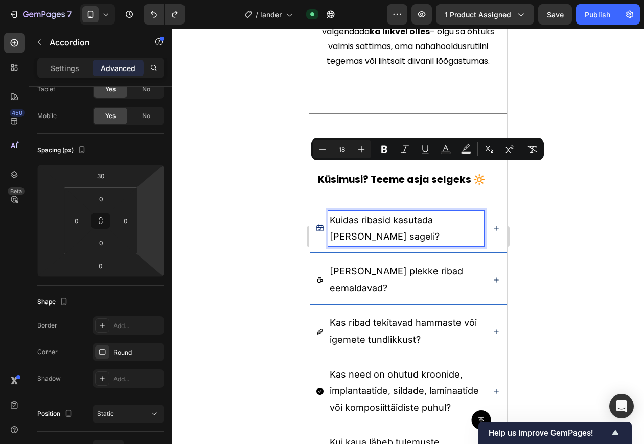
click at [374, 212] on p "Kuidas ribasid kasutada ja kui sageli?" at bounding box center [406, 228] width 153 height 33
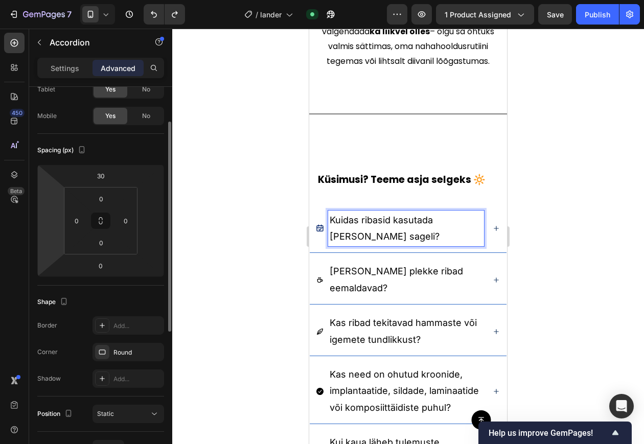
click at [60, 0] on html "7 / lander Published Preview 1 product assigned Save Publish 450 Beta Sections(…" at bounding box center [322, 0] width 644 height 0
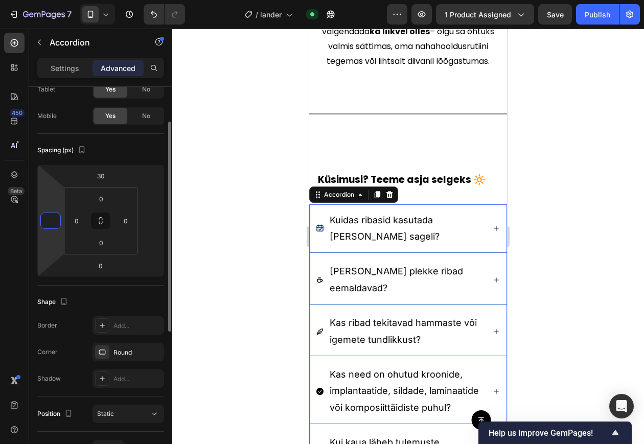
click at [42, 222] on div at bounding box center [50, 221] width 20 height 16
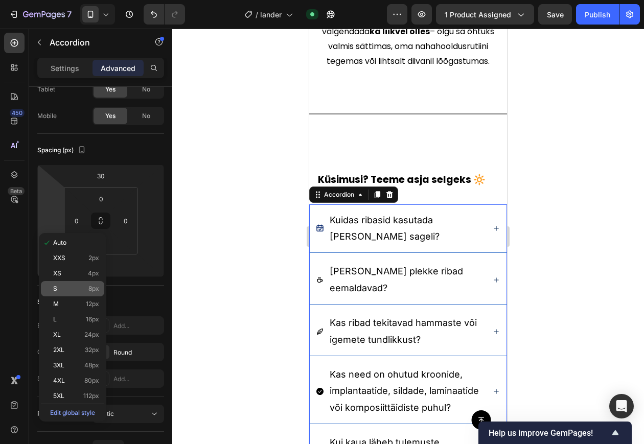
click at [55, 288] on span "S" at bounding box center [55, 288] width 4 height 7
type input "8"
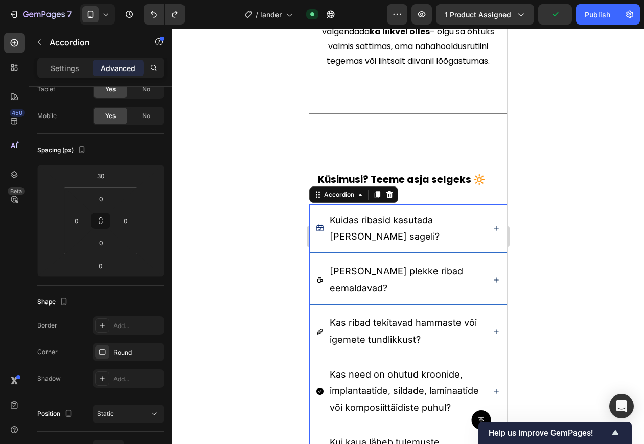
click at [405, 212] on p "Kuidas ribasid kasutada ja kui sageli?" at bounding box center [406, 228] width 153 height 33
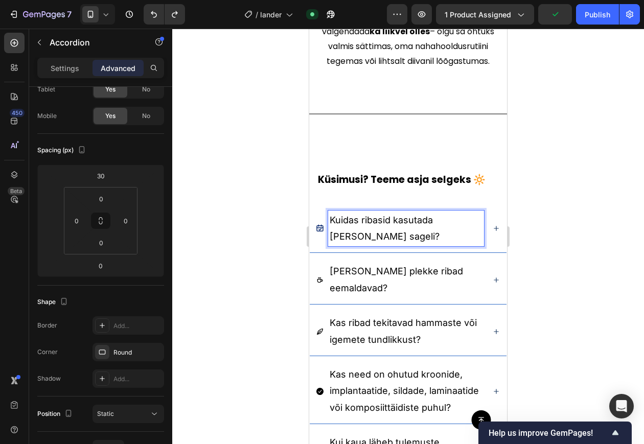
click at [405, 212] on p "Kuidas ribasid kasutada ja kui sageli?" at bounding box center [406, 228] width 153 height 33
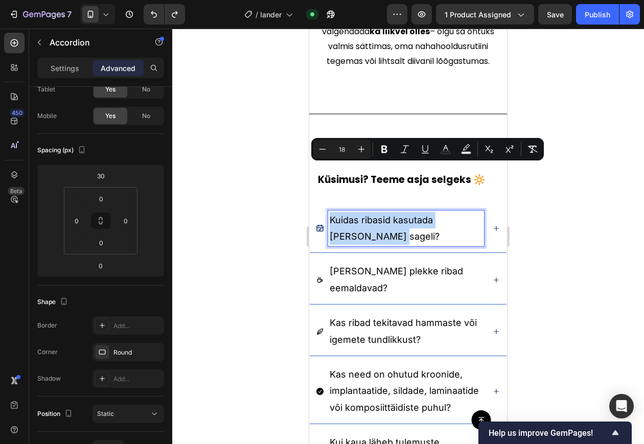
click at [405, 212] on p "Kuidas ribasid kasutada ja kui sageli?" at bounding box center [406, 228] width 153 height 33
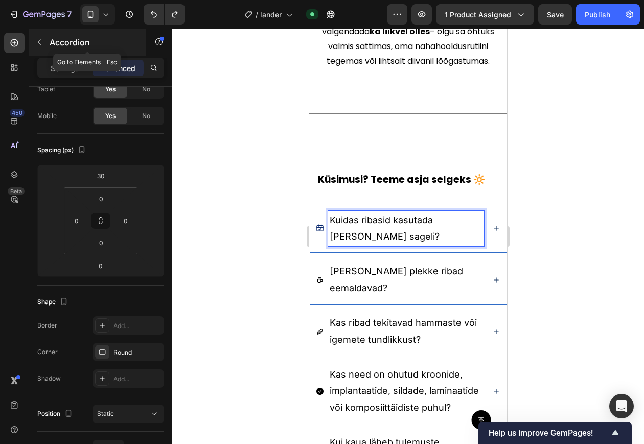
click at [42, 48] on button "button" at bounding box center [39, 42] width 16 height 16
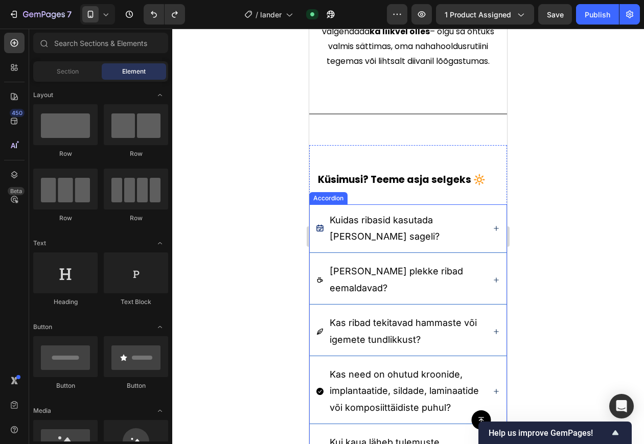
click at [392, 212] on p "Kuidas ribasid kasutada ja kui sageli?" at bounding box center [406, 228] width 153 height 33
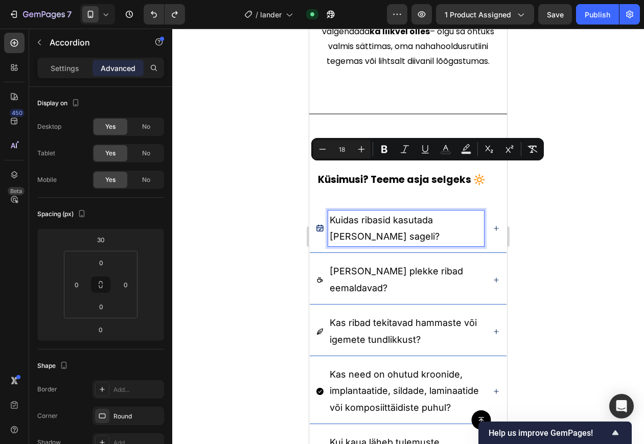
click at [389, 212] on p "Kuidas ribasid kasutada ja kui sageli?" at bounding box center [406, 228] width 153 height 33
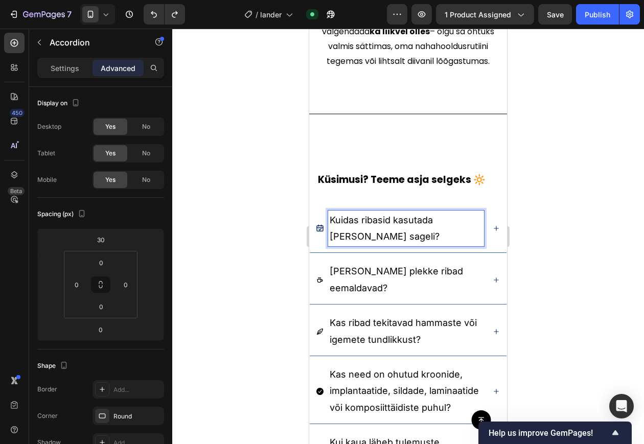
click at [389, 212] on p "Kuidas ribasid kasutada ja kui sageli?" at bounding box center [406, 228] width 153 height 33
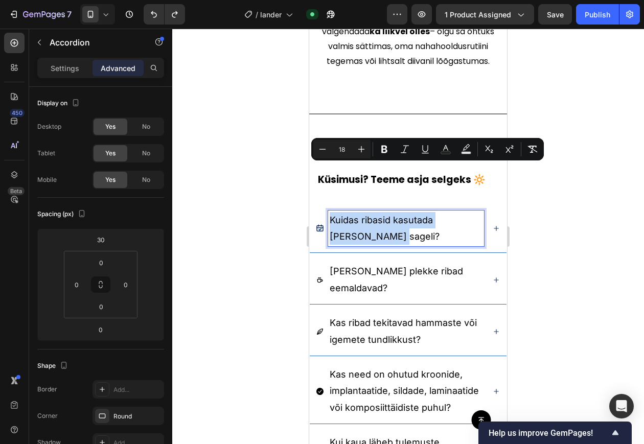
click at [389, 212] on p "Kuidas ribasid kasutada ja kui sageli?" at bounding box center [406, 228] width 153 height 33
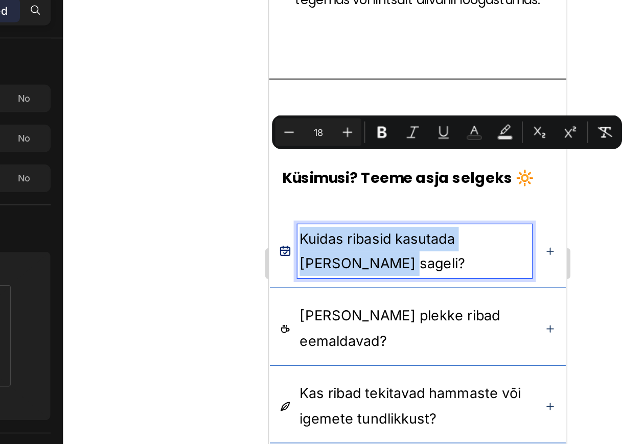
click at [429, 134] on p "Kuidas ribasid kasutada ja kui sageli?" at bounding box center [365, 150] width 153 height 33
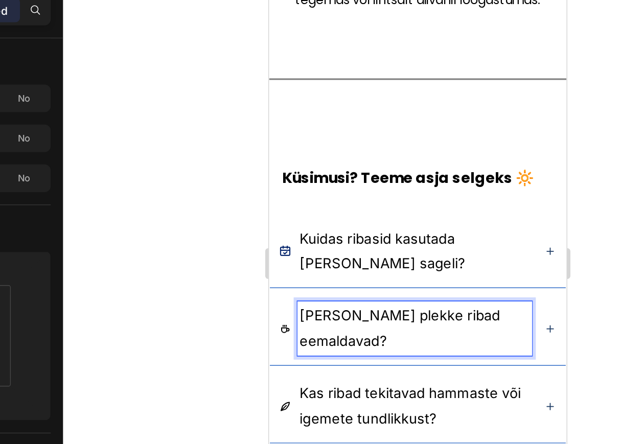
click at [399, 186] on p "Milliseid plekke ribad eemaldavad?" at bounding box center [365, 202] width 153 height 33
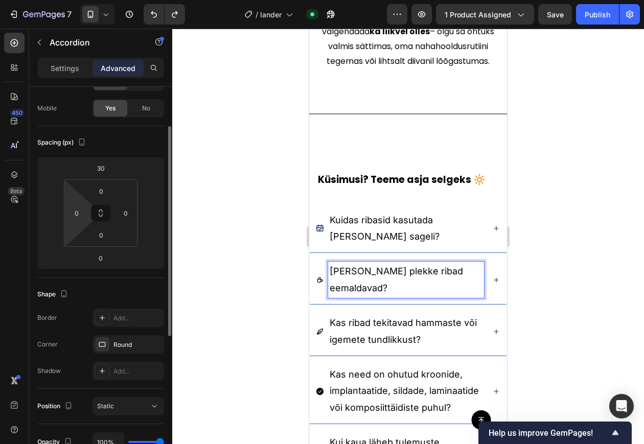
scroll to position [72, 0]
click at [154, 345] on icon "button" at bounding box center [153, 344] width 4 height 4
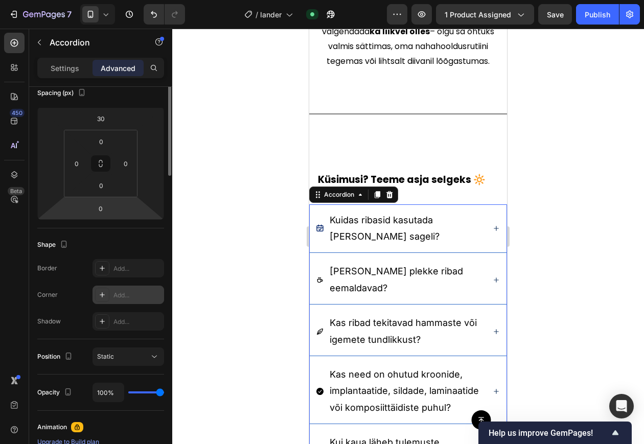
scroll to position [0, 0]
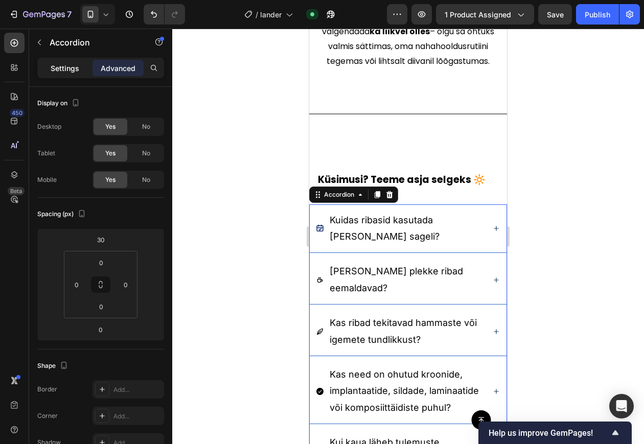
click at [67, 75] on div "Settings" at bounding box center [64, 68] width 51 height 16
type input "5"
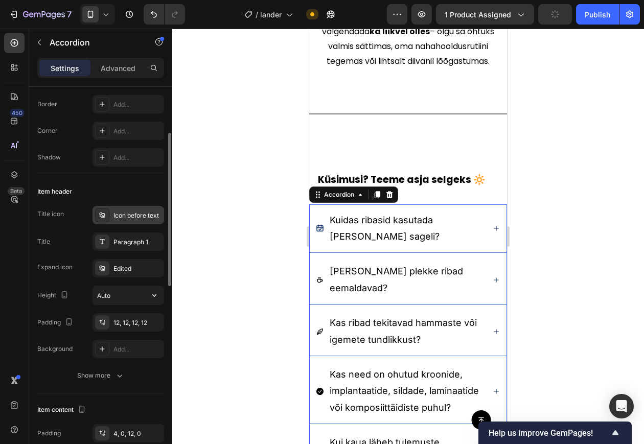
scroll to position [109, 0]
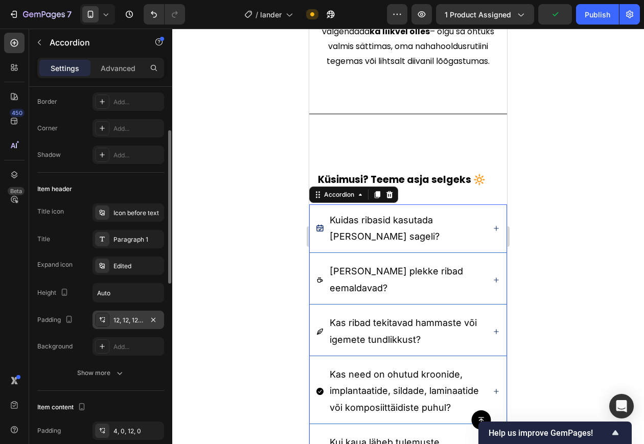
click at [123, 313] on div "12, 12, 12, 12" at bounding box center [129, 320] width 72 height 18
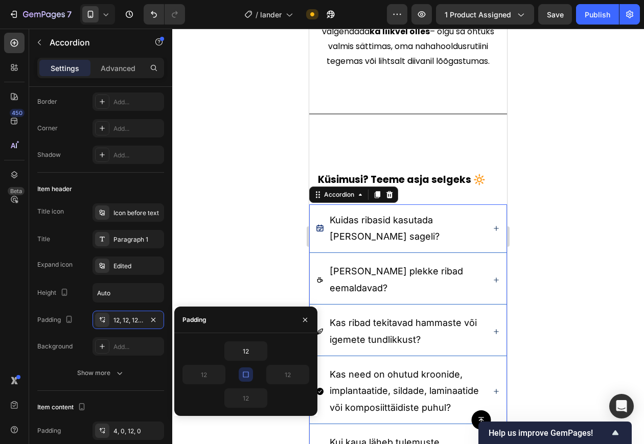
click at [241, 355] on button "button" at bounding box center [246, 375] width 14 height 14
click at [293, 355] on input "12" at bounding box center [288, 375] width 42 height 18
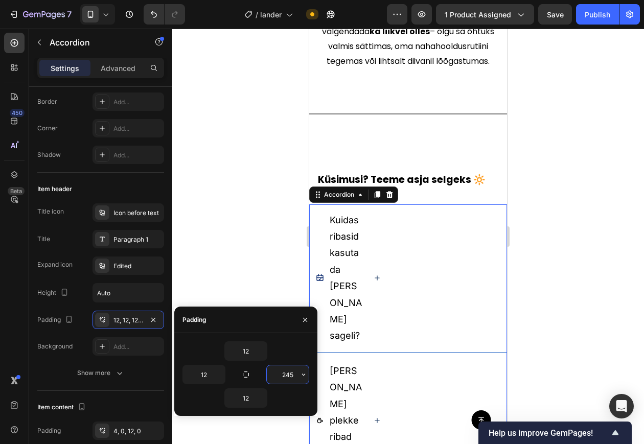
type input "245"
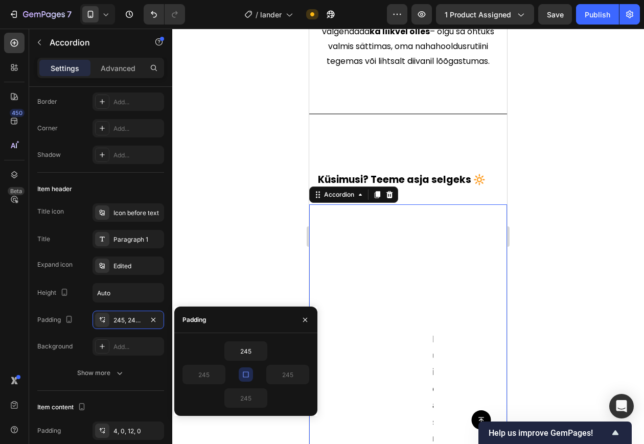
type input "12"
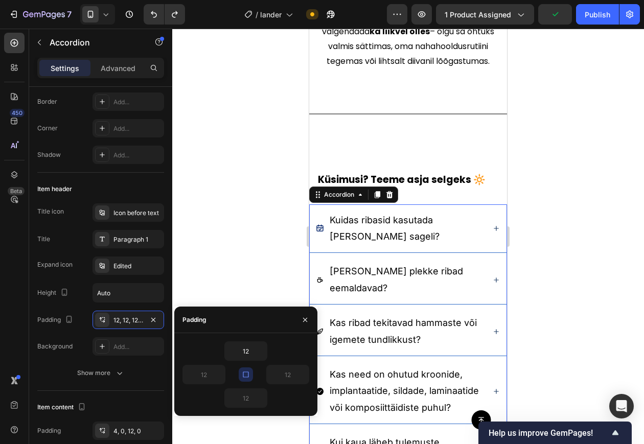
click at [251, 355] on button "button" at bounding box center [246, 375] width 14 height 14
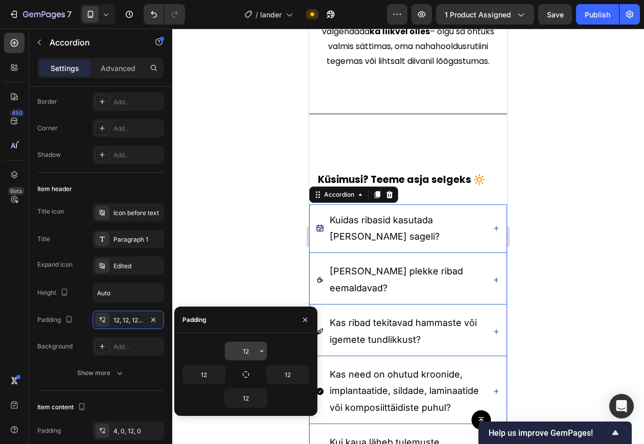
click at [251, 351] on input "12" at bounding box center [246, 351] width 42 height 18
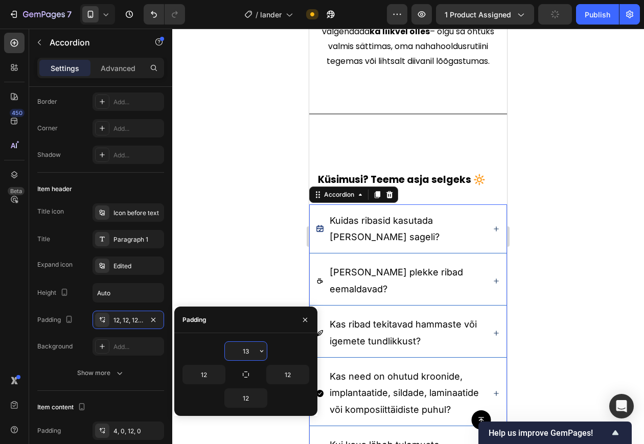
type input "1"
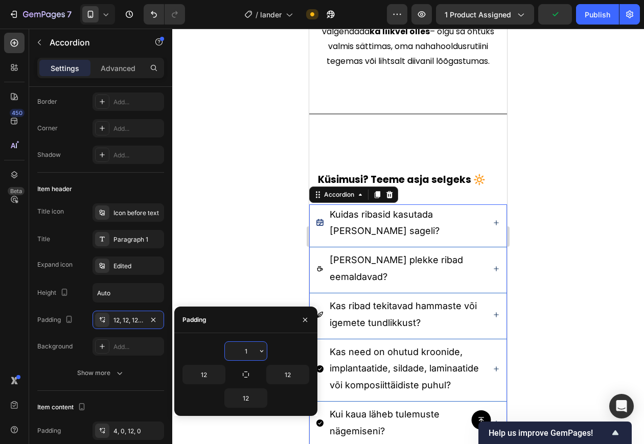
type input "12"
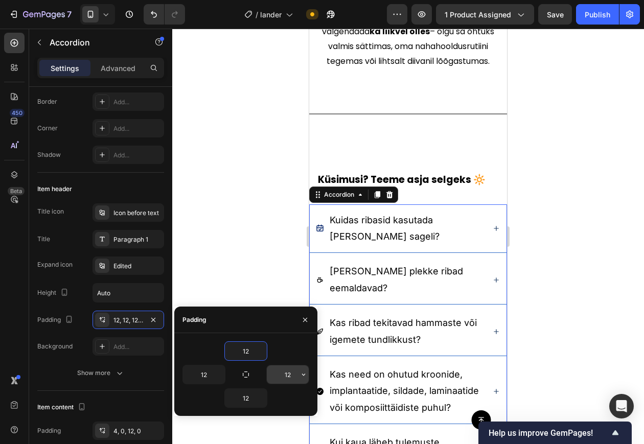
click at [290, 355] on input "12" at bounding box center [288, 375] width 42 height 18
type input "12"
click at [200, 355] on input "12" at bounding box center [204, 375] width 42 height 18
type input "1"
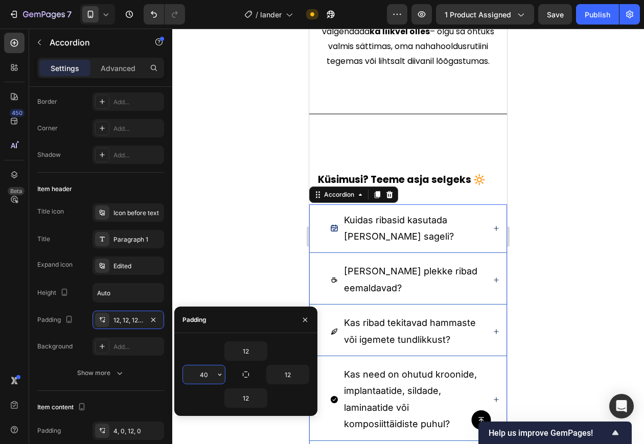
type input "4"
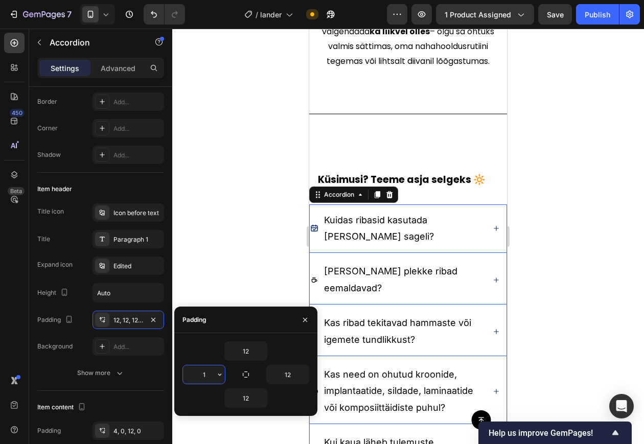
type input "12"
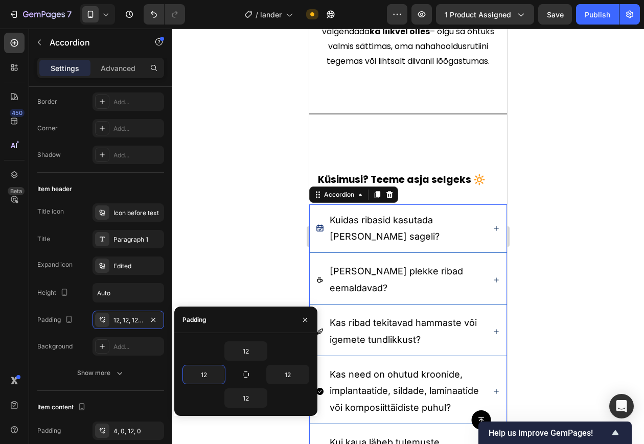
click at [213, 266] on div at bounding box center [408, 237] width 472 height 416
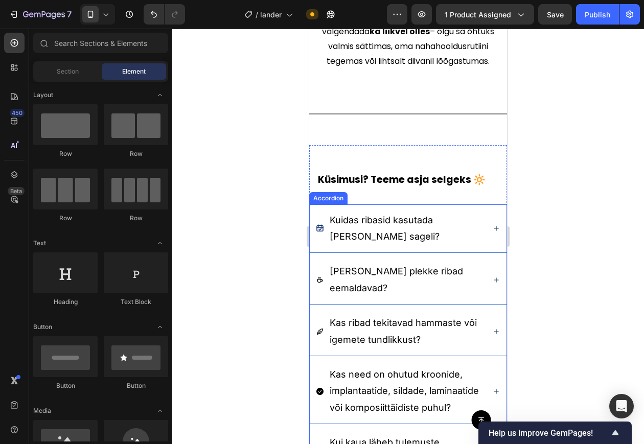
click at [333, 205] on div "Kuidas ribasid kasutada ja kui sageli?" at bounding box center [408, 229] width 197 height 49
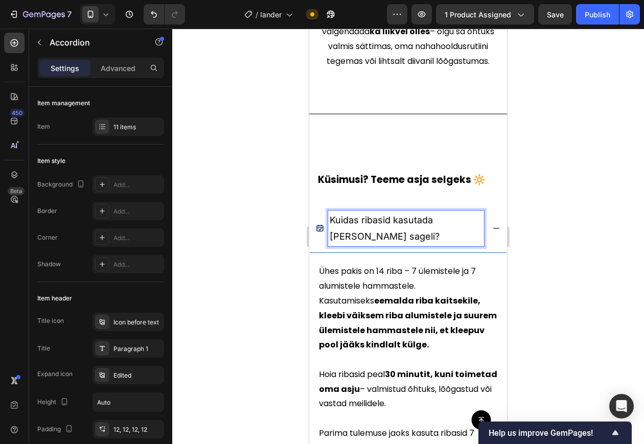
click at [487, 205] on div "Kuidas ribasid kasutada ja kui sageli?" at bounding box center [408, 229] width 197 height 49
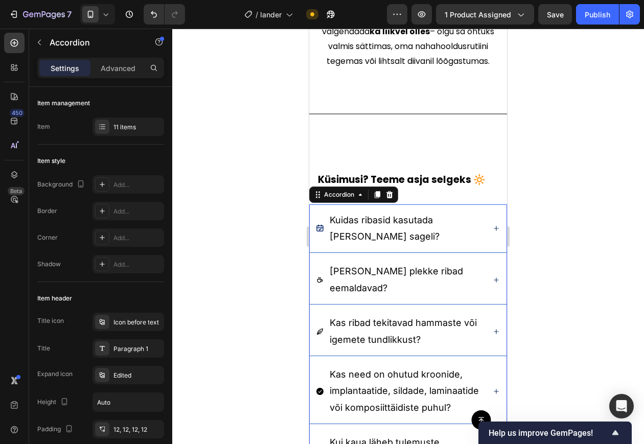
click at [322, 211] on div "Kuidas ribasid kasutada ja kui sageli?" at bounding box center [400, 229] width 168 height 36
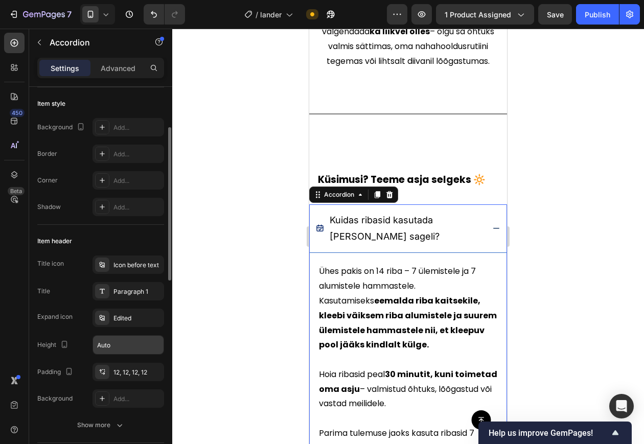
scroll to position [89, 0]
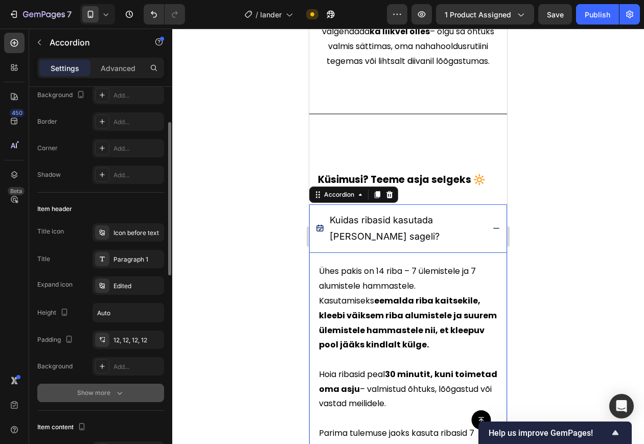
click at [106, 355] on button "Show more" at bounding box center [100, 393] width 127 height 18
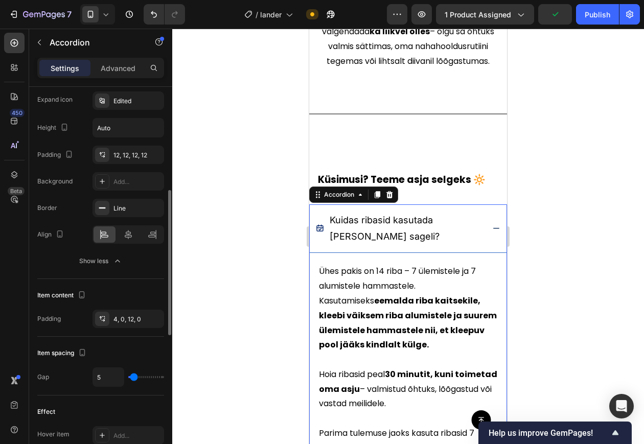
scroll to position [326, 0]
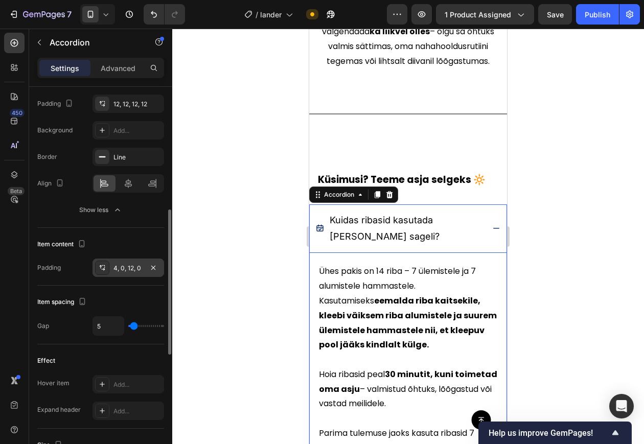
click at [126, 270] on div "4, 0, 12, 0" at bounding box center [129, 268] width 30 height 9
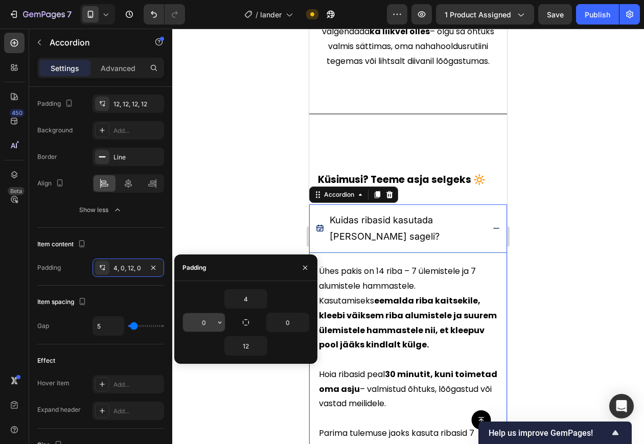
click at [202, 327] on input "0" at bounding box center [204, 322] width 42 height 18
type input "5"
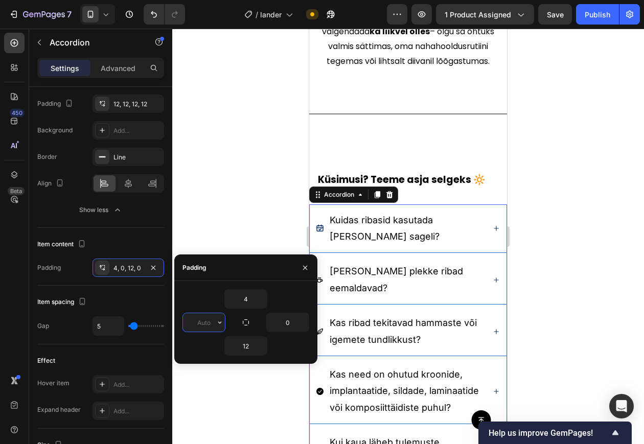
type input "5"
type input "10"
click at [492, 225] on icon at bounding box center [496, 229] width 8 height 8
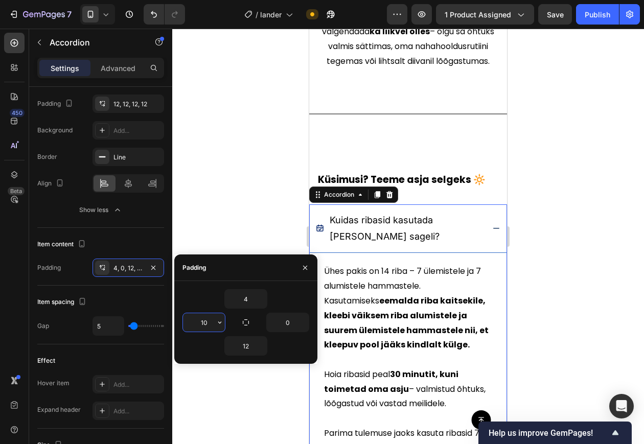
click at [204, 328] on input "10" at bounding box center [204, 322] width 42 height 18
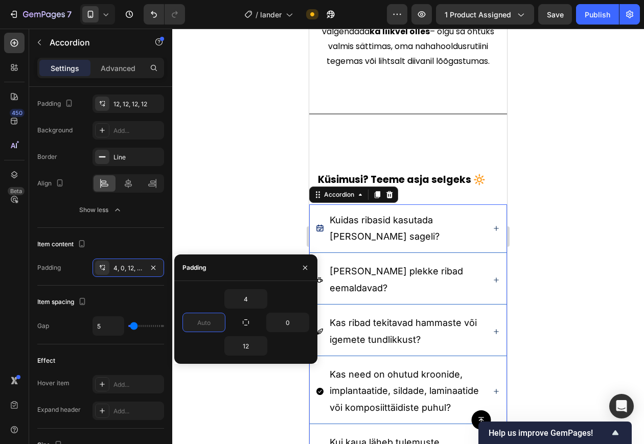
click at [492, 225] on icon at bounding box center [496, 229] width 8 height 8
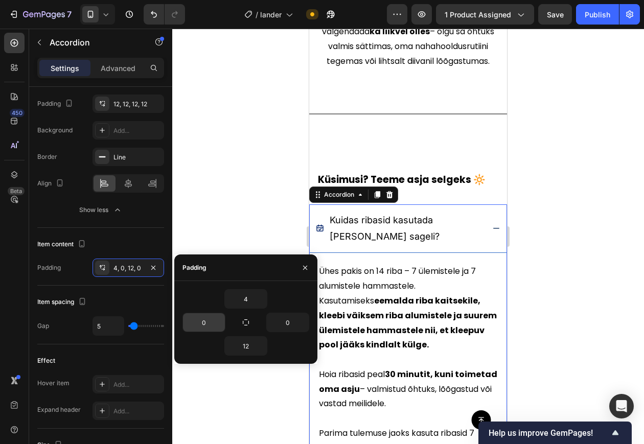
click at [206, 328] on input "0" at bounding box center [204, 322] width 42 height 18
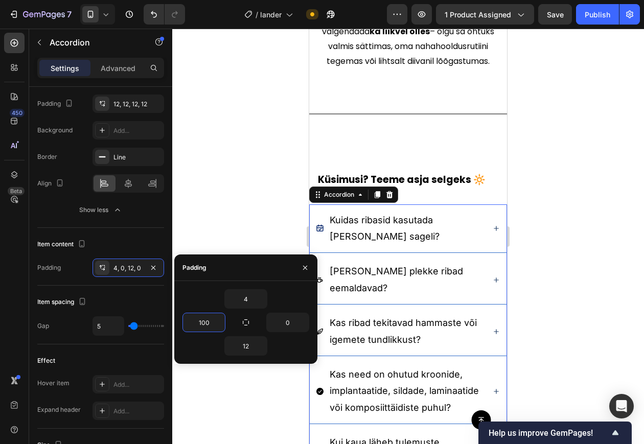
click at [482, 205] on div "Kuidas ribasid kasutada ja kui sageli?" at bounding box center [408, 229] width 197 height 49
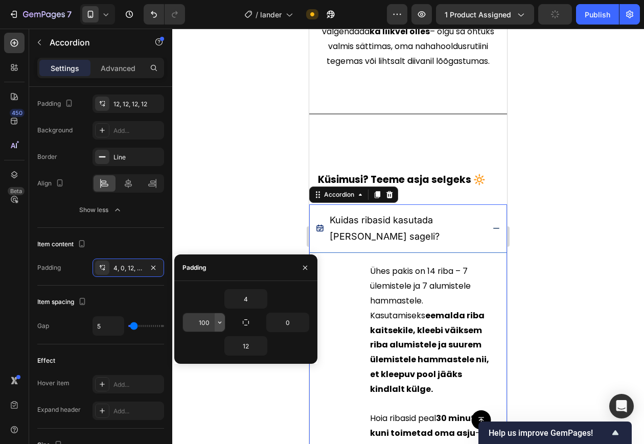
click at [217, 321] on icon "button" at bounding box center [220, 323] width 8 height 8
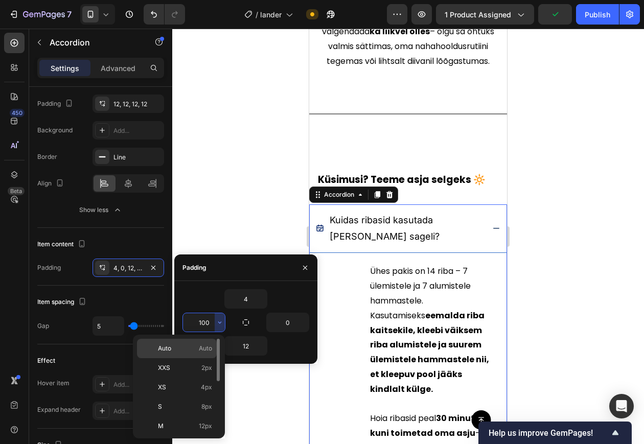
click at [176, 339] on div "Auto Auto" at bounding box center [177, 348] width 80 height 19
type input "Auto"
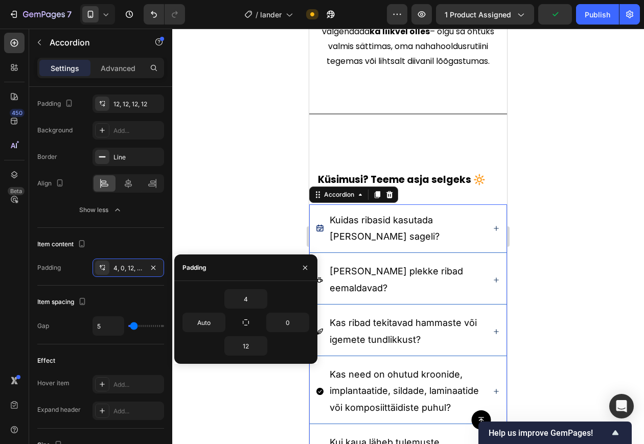
click at [176, 346] on div "4 Auto 0 12" at bounding box center [245, 322] width 143 height 66
click at [131, 308] on div "Item spacing" at bounding box center [100, 302] width 127 height 16
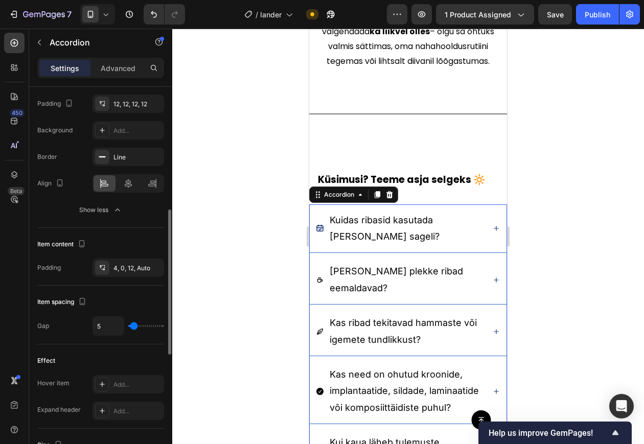
type input "15"
type input "24"
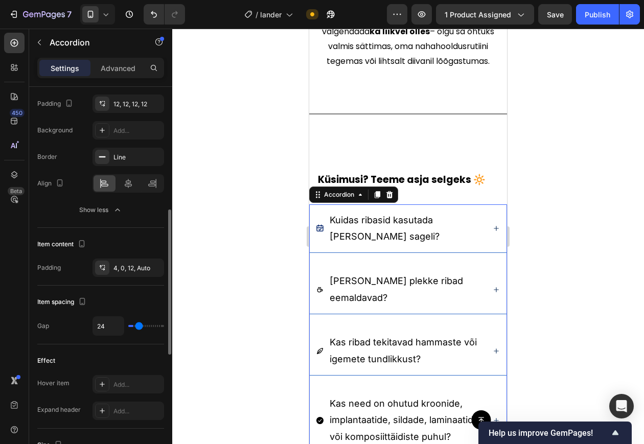
type input "26"
type input "28"
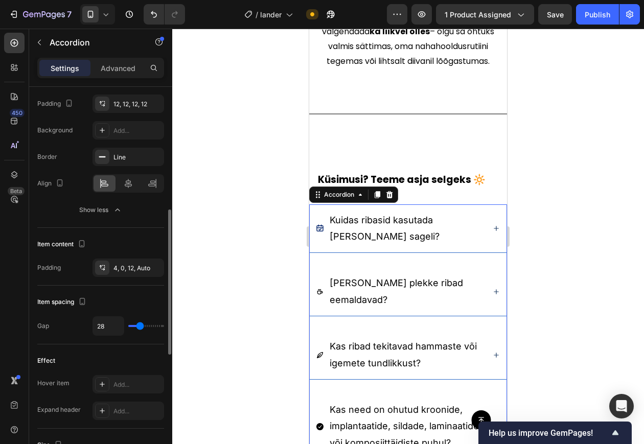
type input "17"
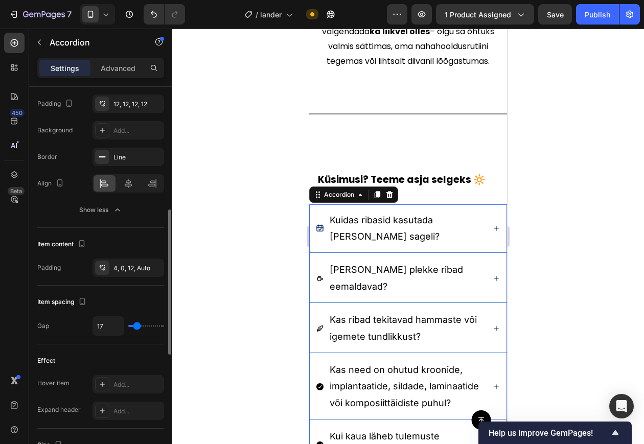
type input "2"
type input "0"
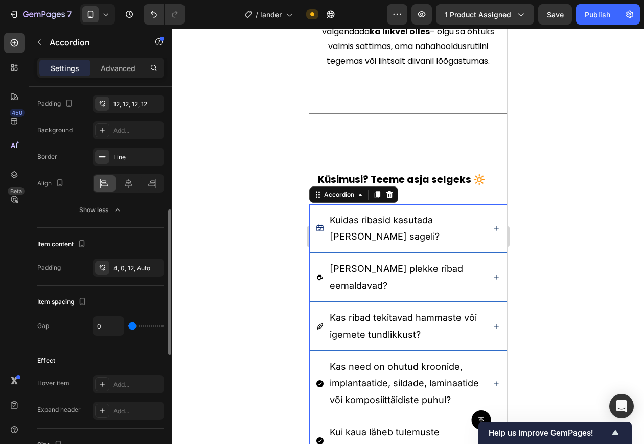
type input "0"
click at [132, 326] on input "range" at bounding box center [146, 326] width 36 height 2
type input "5"
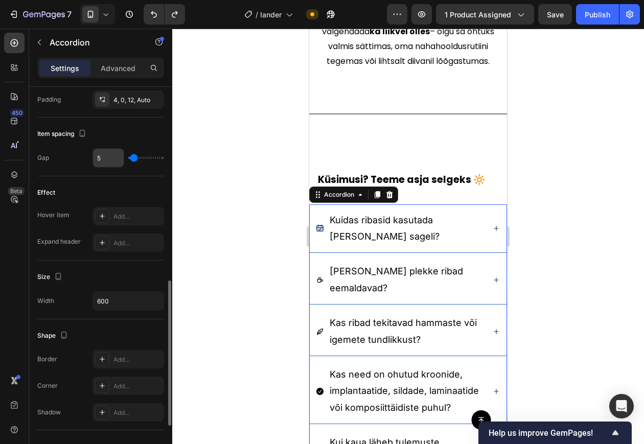
scroll to position [511, 0]
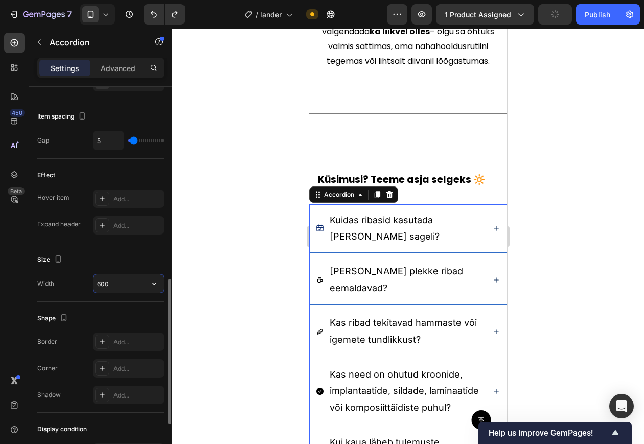
click at [123, 284] on input "600" at bounding box center [128, 284] width 71 height 18
click at [144, 283] on input "600" at bounding box center [128, 284] width 71 height 18
click at [154, 284] on icon "button" at bounding box center [154, 284] width 4 height 3
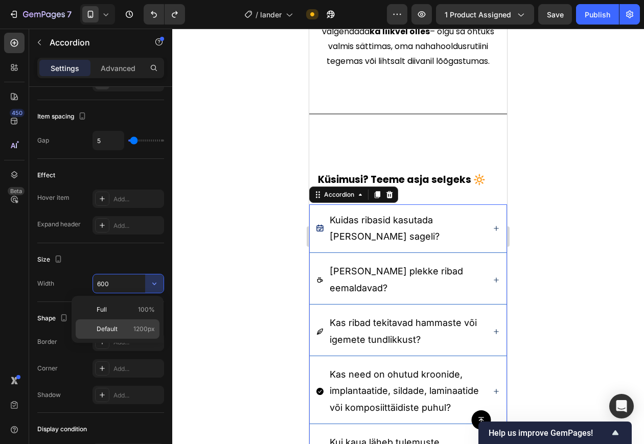
click at [121, 330] on p "Default 1200px" at bounding box center [126, 329] width 58 height 9
type input "1200"
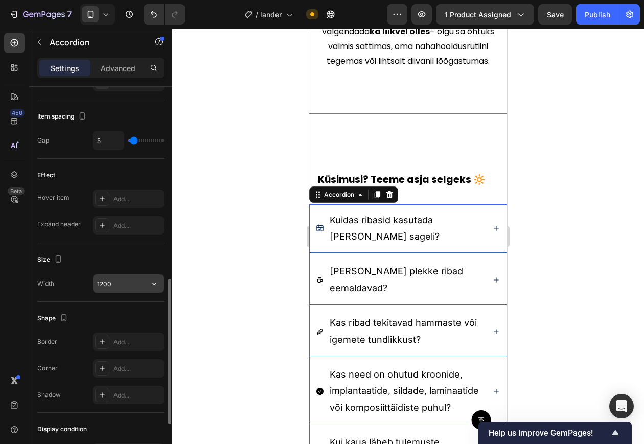
click at [127, 276] on input "1200" at bounding box center [128, 284] width 71 height 18
click at [492, 225] on icon at bounding box center [496, 229] width 8 height 8
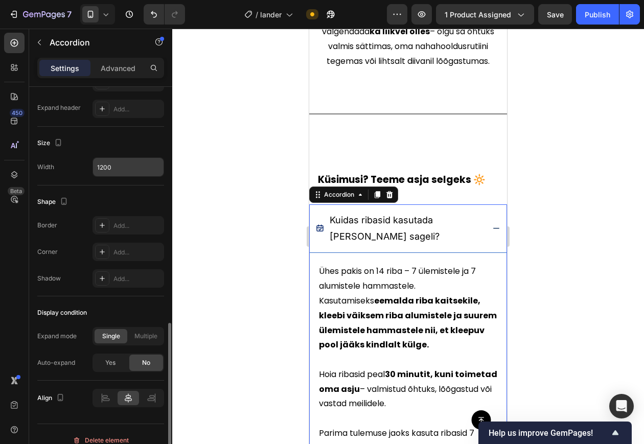
scroll to position [633, 0]
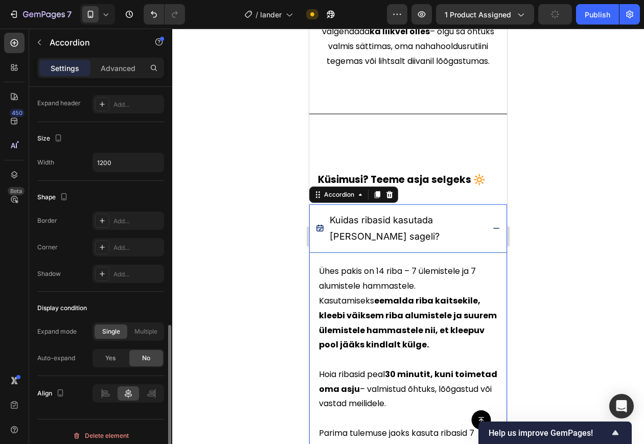
click at [480, 205] on div "Kuidas ribasid kasutada ja kui sageli?" at bounding box center [408, 229] width 197 height 49
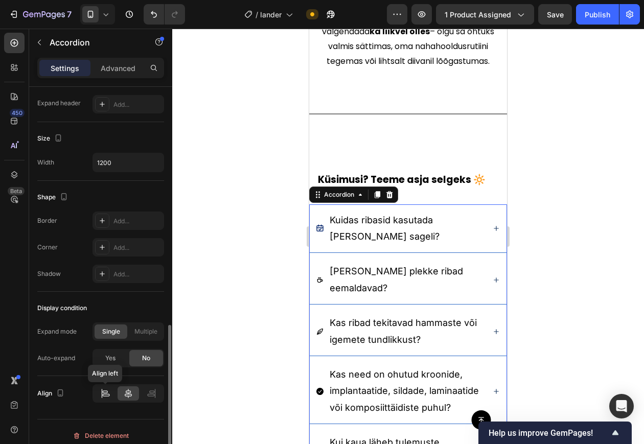
click at [101, 355] on icon at bounding box center [105, 394] width 10 height 10
click at [148, 355] on icon at bounding box center [151, 394] width 10 height 10
click at [134, 355] on div at bounding box center [128, 394] width 21 height 14
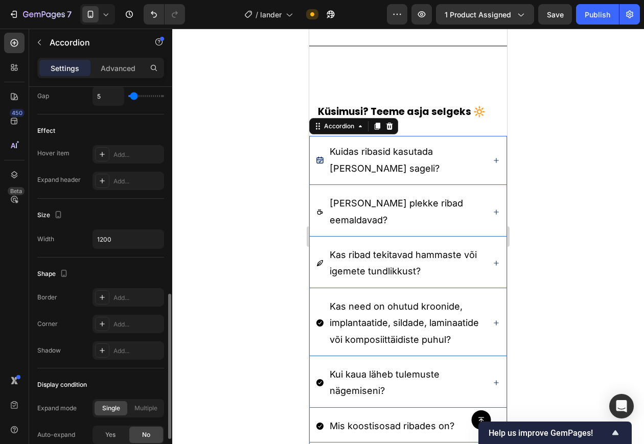
scroll to position [554, 0]
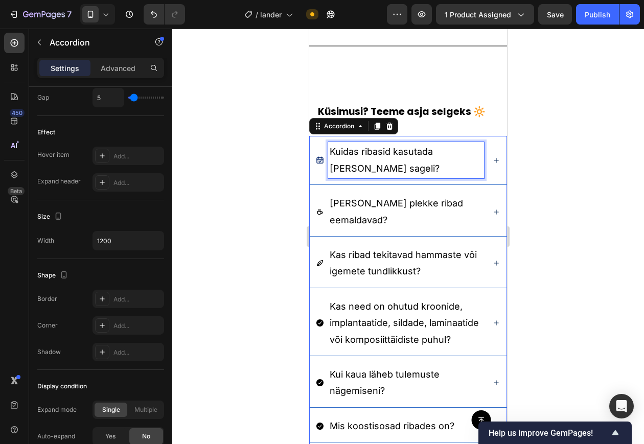
click at [370, 153] on span "Kuidas ribasid kasutada ja kui sageli?" at bounding box center [385, 159] width 110 height 27
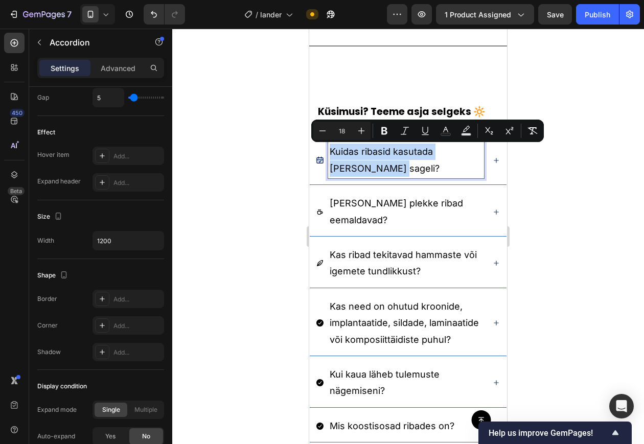
click at [373, 162] on p "Kuidas ribasid kasutada ja kui sageli?" at bounding box center [406, 160] width 153 height 33
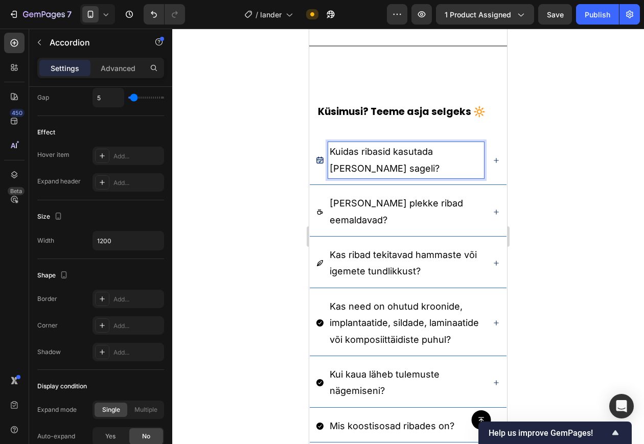
click at [374, 163] on p "Kuidas ribasid kasutada ja kui sageli?" at bounding box center [406, 160] width 153 height 33
click at [517, 174] on div at bounding box center [408, 237] width 472 height 416
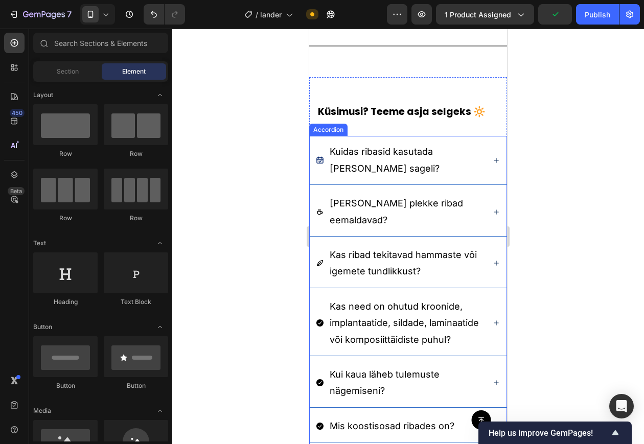
click at [472, 162] on p "Kuidas ribasid kasutada ja kui sageli?" at bounding box center [406, 160] width 153 height 33
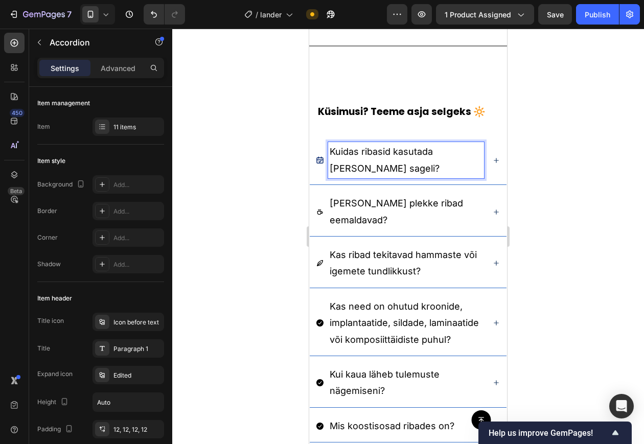
click at [417, 147] on span "Kuidas ribasid kasutada ja kui sageli?" at bounding box center [385, 159] width 110 height 27
drag, startPoint x: 365, startPoint y: 168, endPoint x: 321, endPoint y: 149, distance: 47.9
click at [321, 149] on div "Kuidas ribasid kasutada ja kui sageli?" at bounding box center [400, 160] width 168 height 36
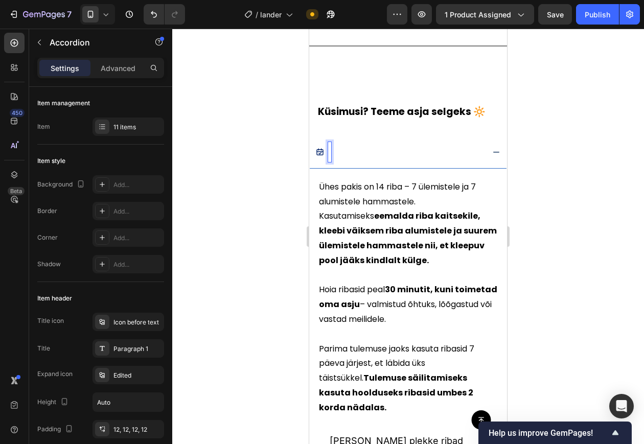
click at [571, 201] on div at bounding box center [408, 237] width 472 height 416
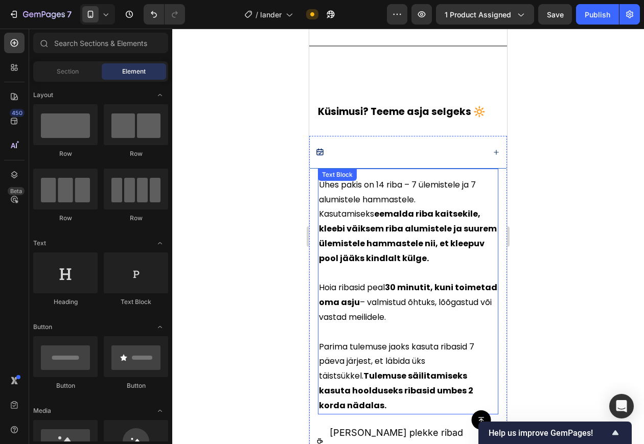
scroll to position [2717, 0]
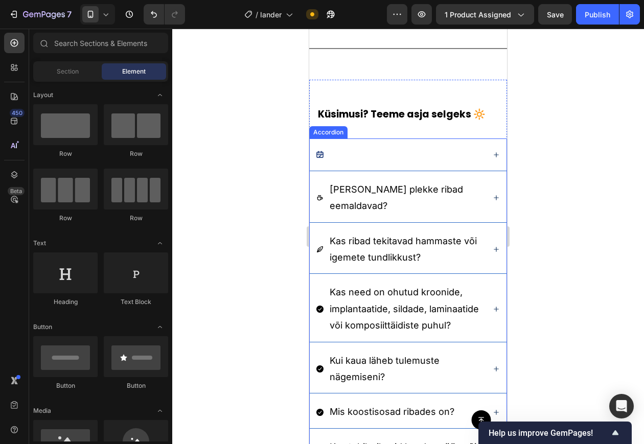
click at [367, 150] on div at bounding box center [400, 154] width 168 height 19
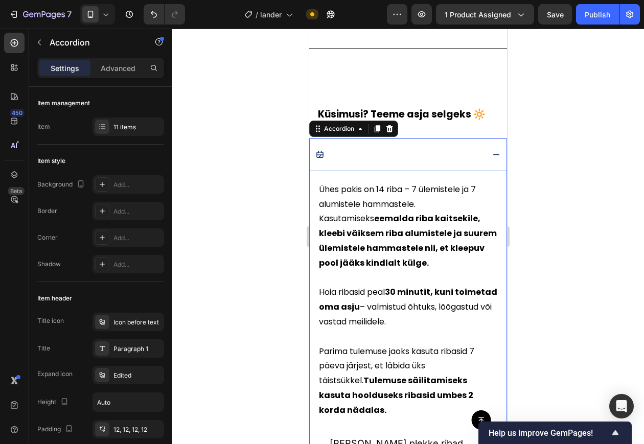
click at [367, 150] on div at bounding box center [400, 154] width 168 height 19
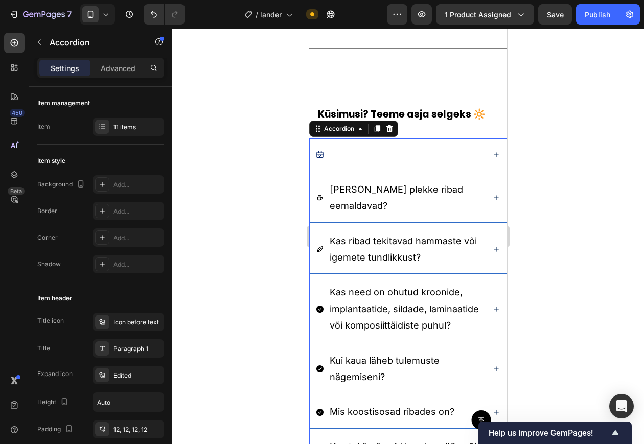
click at [367, 150] on div at bounding box center [400, 154] width 168 height 19
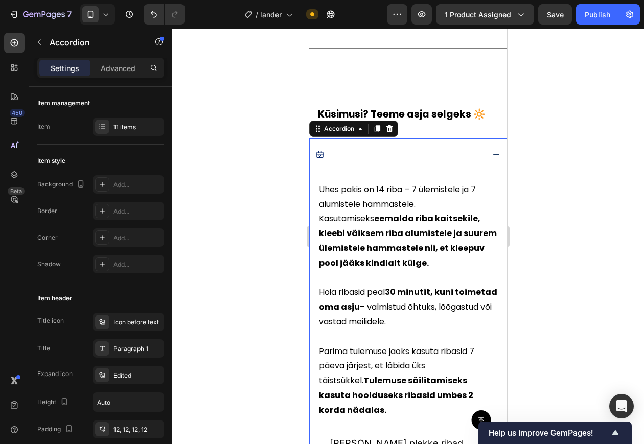
click at [324, 156] on icon at bounding box center [320, 155] width 8 height 8
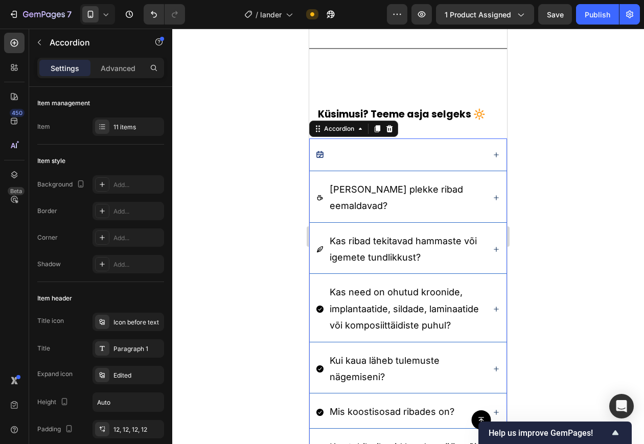
click at [324, 156] on icon at bounding box center [320, 155] width 8 height 8
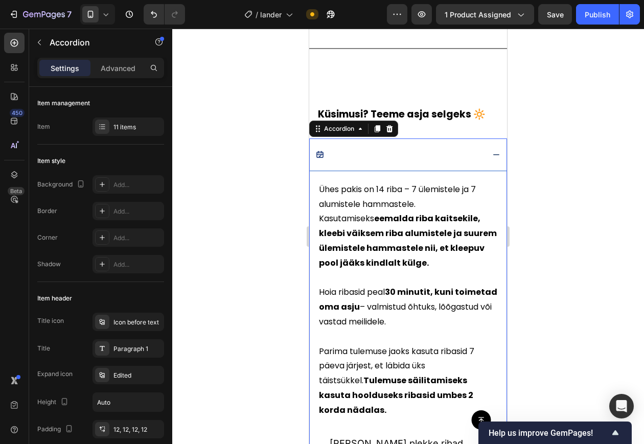
click at [332, 156] on div at bounding box center [400, 154] width 168 height 19
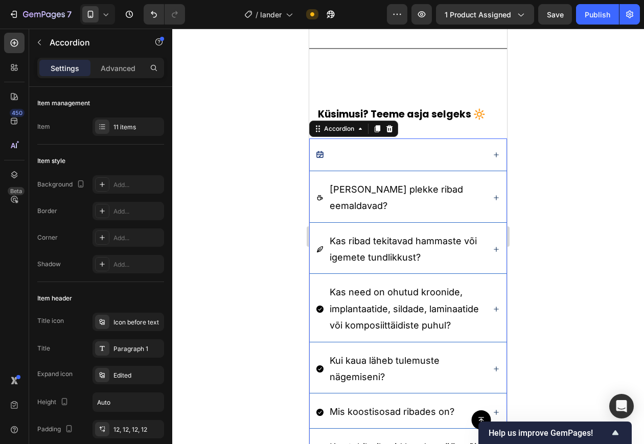
click at [330, 155] on div "Rich Text Editor. Editing area: main" at bounding box center [329, 154] width 3 height 19
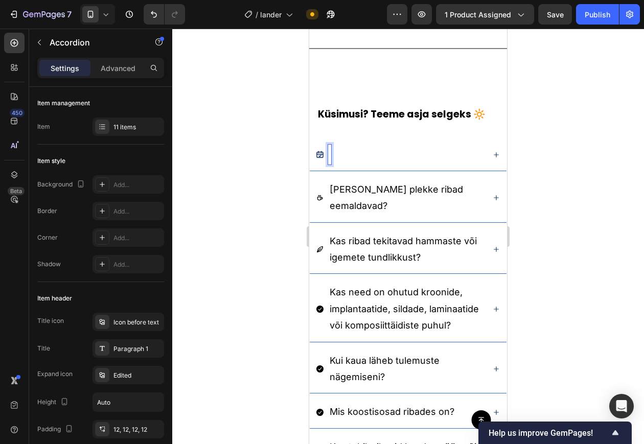
click at [330, 155] on div "Rich Text Editor. Editing area: main" at bounding box center [329, 154] width 3 height 19
click at [125, 119] on div "11 items" at bounding box center [129, 127] width 72 height 18
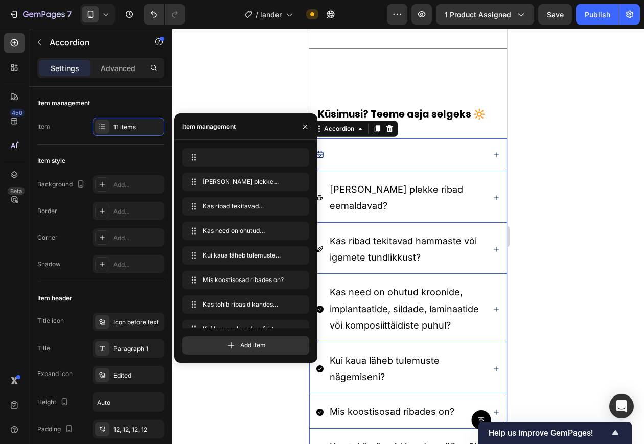
click at [562, 184] on div at bounding box center [408, 237] width 472 height 416
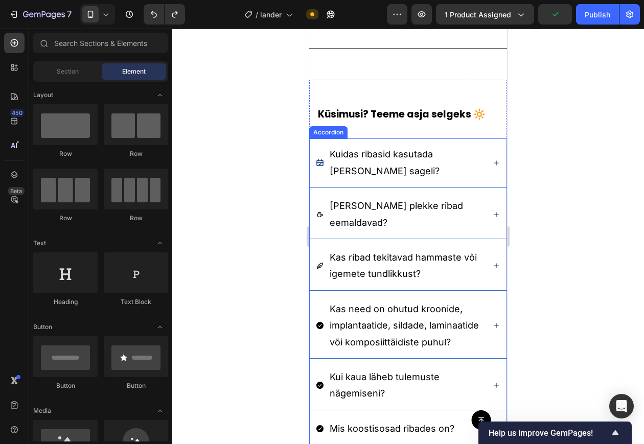
click at [382, 164] on p "Kuidas ribasid kasutada ja kui sageli?" at bounding box center [406, 162] width 153 height 33
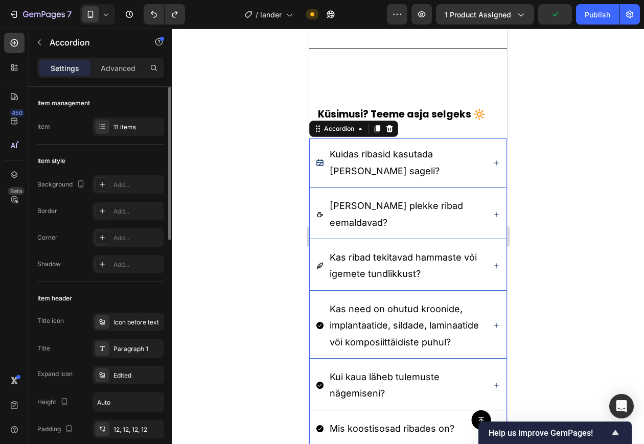
click at [118, 137] on div "Item management Item 11 items" at bounding box center [100, 116] width 127 height 58
click at [123, 132] on div "11 items" at bounding box center [129, 127] width 72 height 18
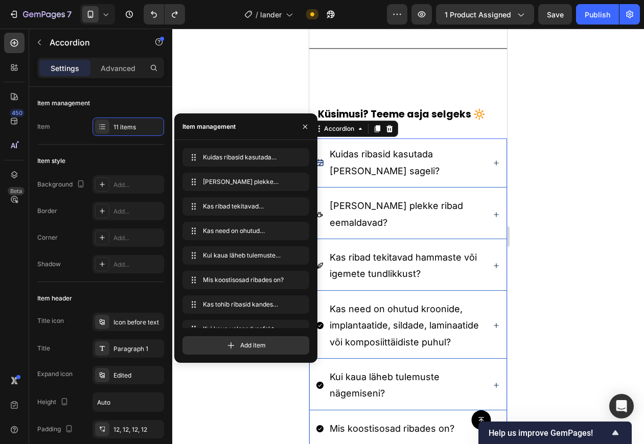
click at [207, 45] on div at bounding box center [408, 237] width 472 height 416
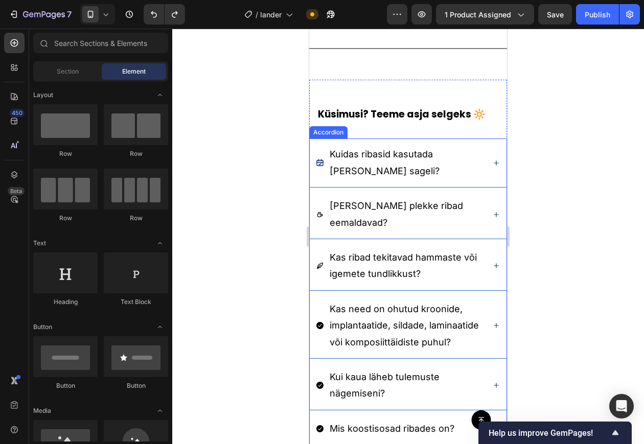
click at [364, 145] on div "Kuidas ribasid kasutada ja kui sageli?" at bounding box center [406, 163] width 156 height 36
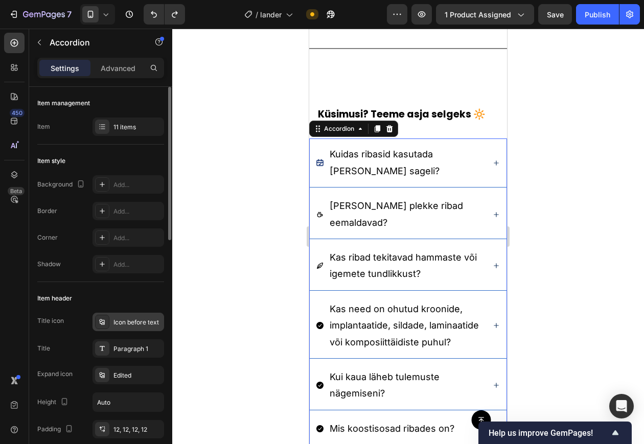
click at [132, 320] on div "Icon before text" at bounding box center [138, 322] width 48 height 9
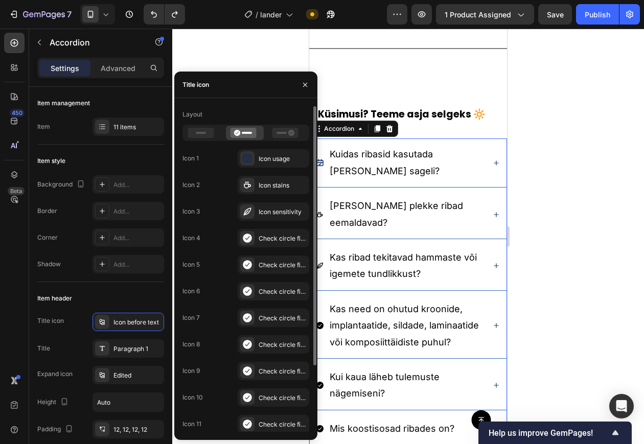
click at [221, 159] on div "Icon 1 Icon usage" at bounding box center [246, 158] width 127 height 18
click at [240, 159] on div "Icon usage" at bounding box center [274, 158] width 72 height 18
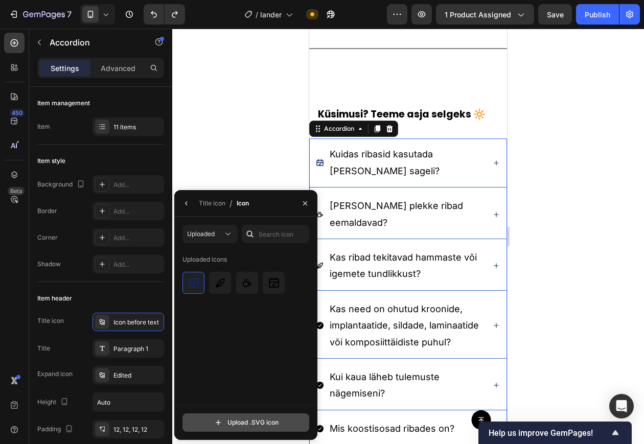
click at [233, 355] on input "file" at bounding box center [246, 422] width 126 height 17
type input "C:\fakepath\icon-usage_responsive.svg"
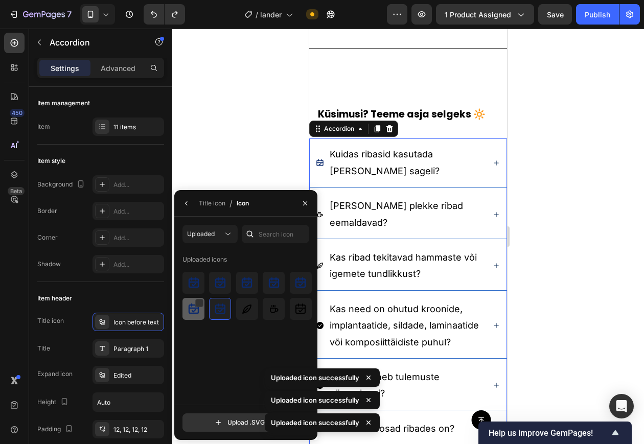
click at [196, 310] on img at bounding box center [194, 309] width 12 height 12
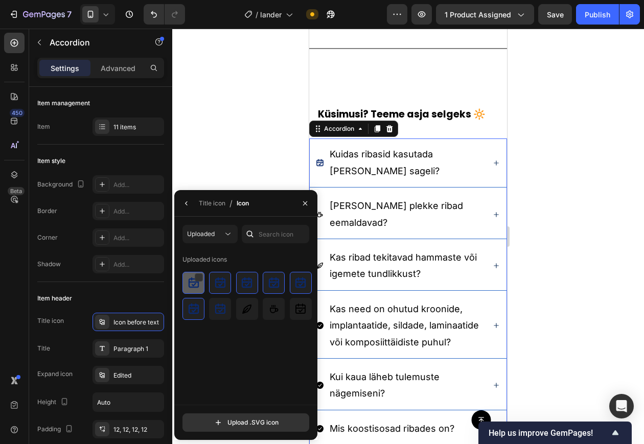
click at [194, 276] on div at bounding box center [194, 283] width 22 height 22
click at [228, 281] on div at bounding box center [225, 278] width 8 height 8
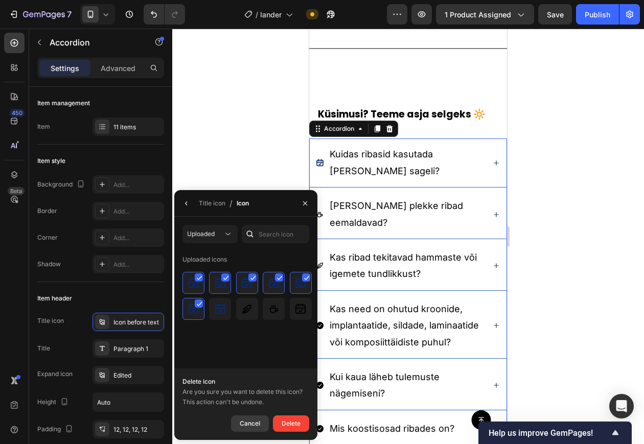
click at [250, 355] on div "Cancel" at bounding box center [250, 424] width 20 height 12
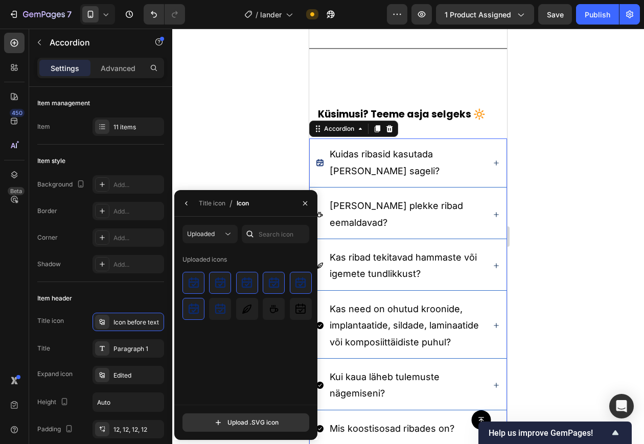
click at [208, 355] on div "Uploaded icons" at bounding box center [250, 328] width 134 height 153
click at [191, 288] on img at bounding box center [194, 283] width 12 height 12
click at [213, 289] on div at bounding box center [220, 283] width 22 height 22
click at [249, 289] on div at bounding box center [247, 283] width 22 height 22
click at [276, 291] on div at bounding box center [274, 283] width 22 height 22
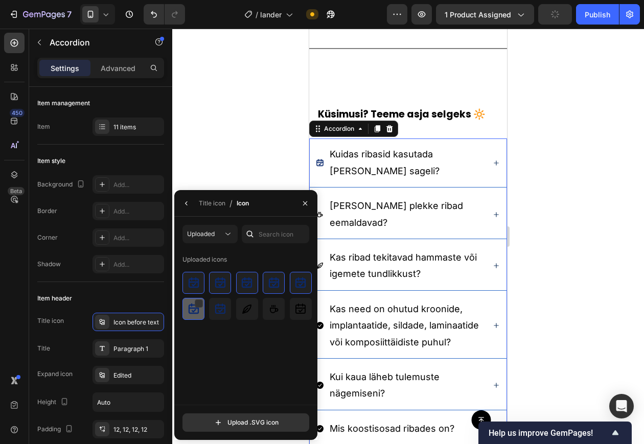
click at [204, 309] on div at bounding box center [194, 309] width 22 height 22
click at [200, 303] on div at bounding box center [199, 304] width 8 height 8
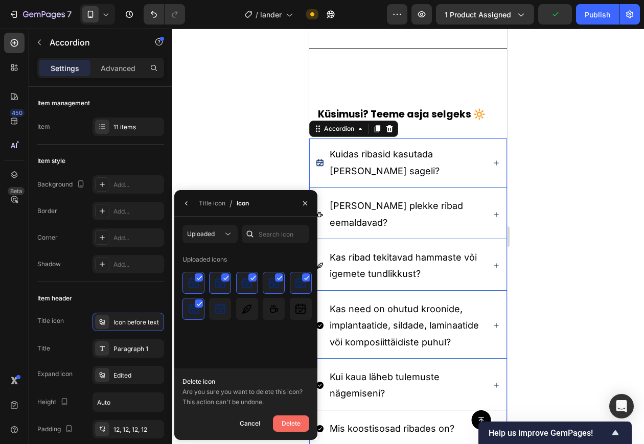
click at [290, 355] on div "Delete" at bounding box center [291, 424] width 19 height 12
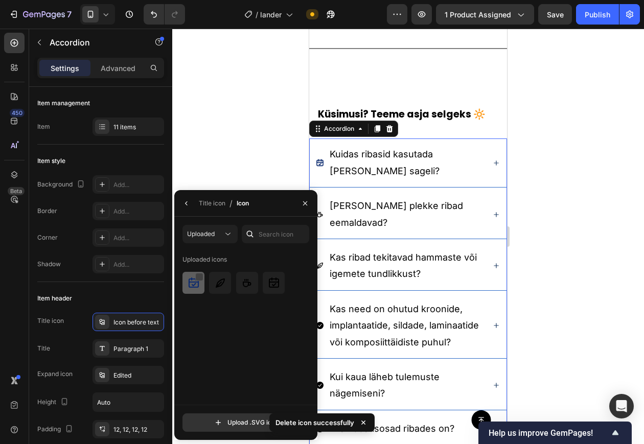
click at [199, 276] on div at bounding box center [199, 277] width 8 height 8
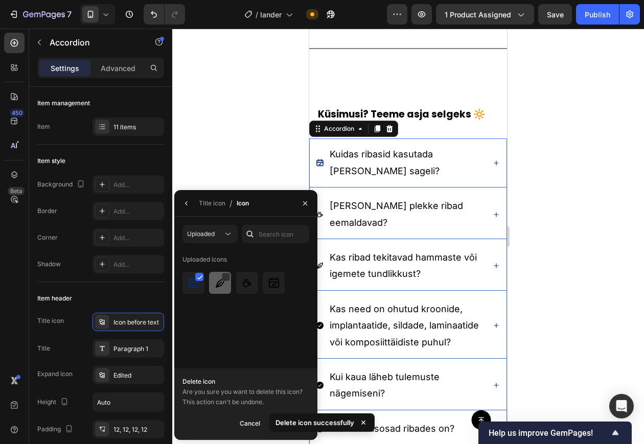
click at [221, 277] on img at bounding box center [220, 283] width 12 height 12
click at [249, 275] on div at bounding box center [253, 277] width 8 height 8
click at [277, 276] on div at bounding box center [280, 277] width 8 height 8
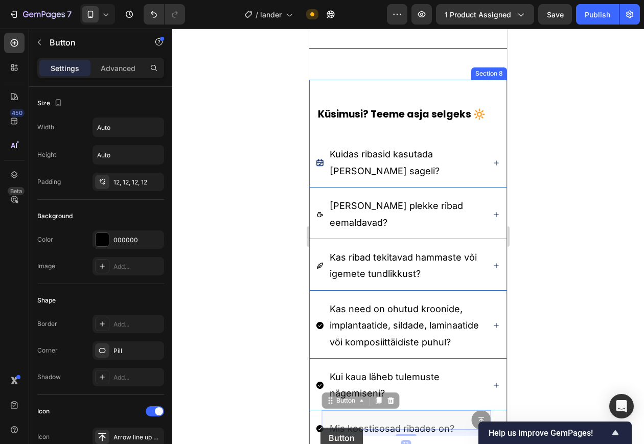
drag, startPoint x: 672, startPoint y: 455, endPoint x: 275, endPoint y: 422, distance: 399.2
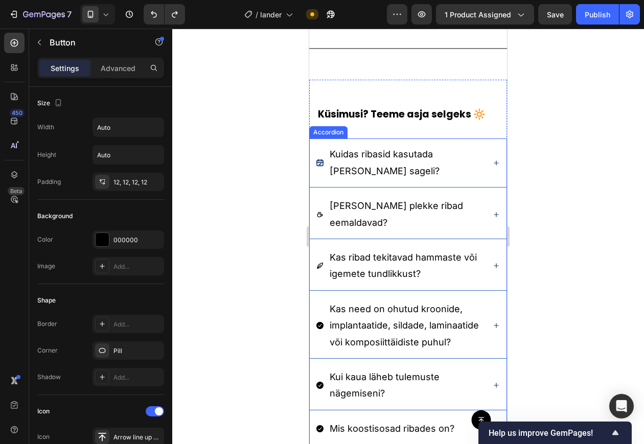
click at [329, 189] on div "Kuidas ribasid kasutada ja kui sageli? Milliseid plekke ribad eemaldavad? Kas r…" at bounding box center [408, 404] width 198 height 531
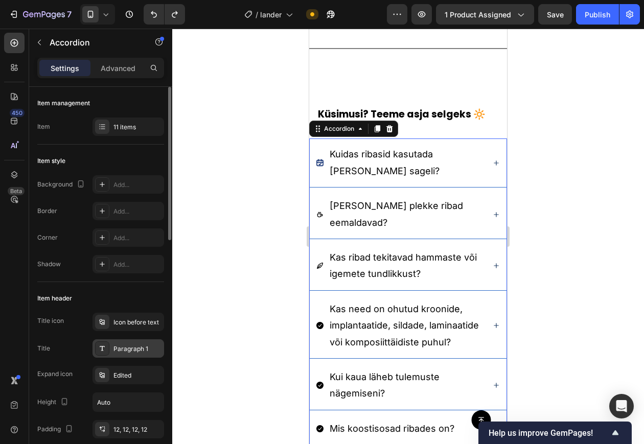
click at [120, 340] on div "Paragraph 1" at bounding box center [129, 349] width 72 height 18
click at [123, 324] on div "Icon before text" at bounding box center [138, 322] width 48 height 9
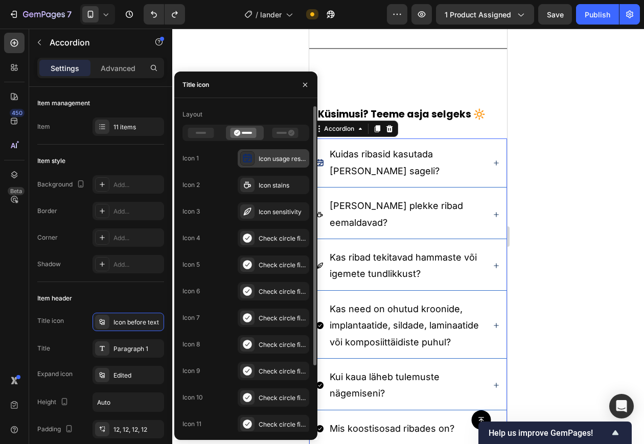
click at [244, 161] on rect at bounding box center [248, 158] width 8 height 7
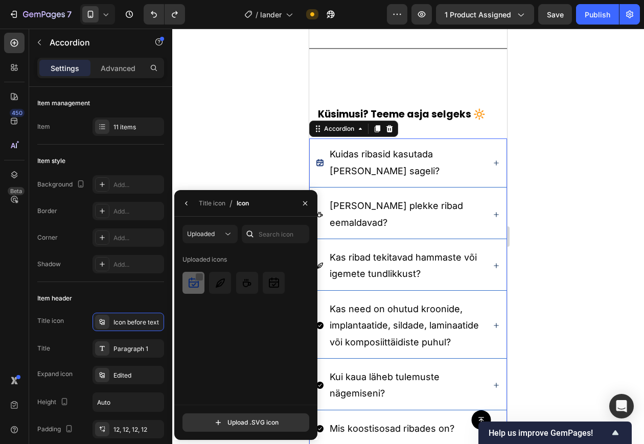
click at [203, 273] on div at bounding box center [199, 277] width 8 height 8
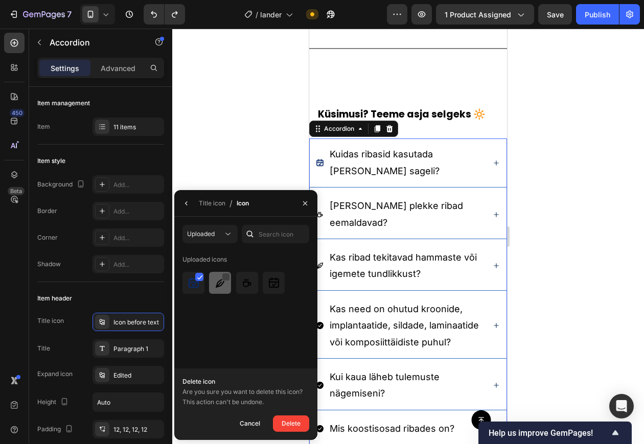
click at [229, 273] on div at bounding box center [226, 277] width 8 height 8
click at [257, 277] on div at bounding box center [247, 283] width 22 height 22
click at [275, 277] on img at bounding box center [274, 283] width 12 height 12
click at [296, 355] on div "Delete" at bounding box center [291, 424] width 19 height 12
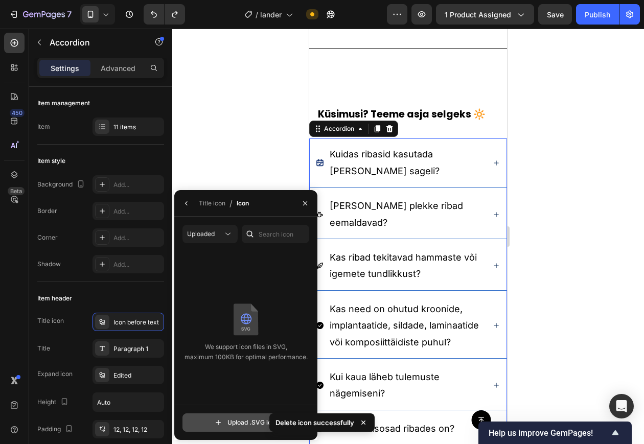
click at [248, 355] on input "file" at bounding box center [246, 422] width 126 height 17
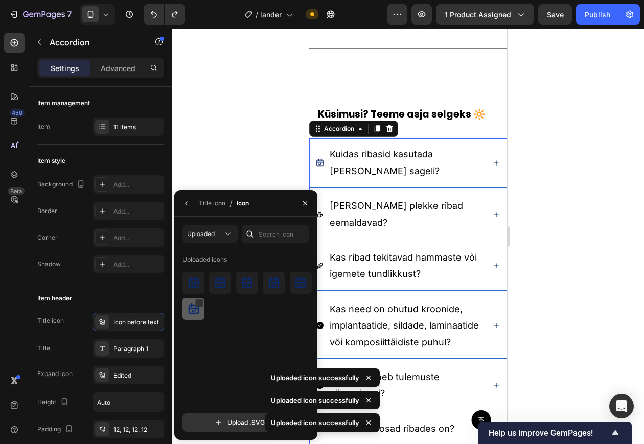
click at [194, 310] on img at bounding box center [194, 309] width 12 height 12
click at [198, 302] on div at bounding box center [199, 304] width 8 height 8
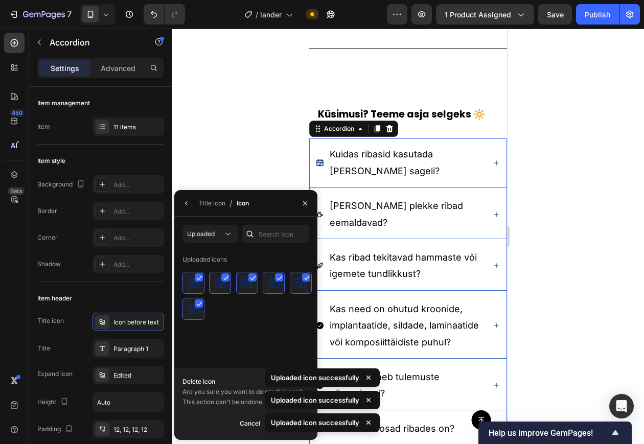
click at [232, 327] on div "Uploaded icons" at bounding box center [250, 328] width 134 height 153
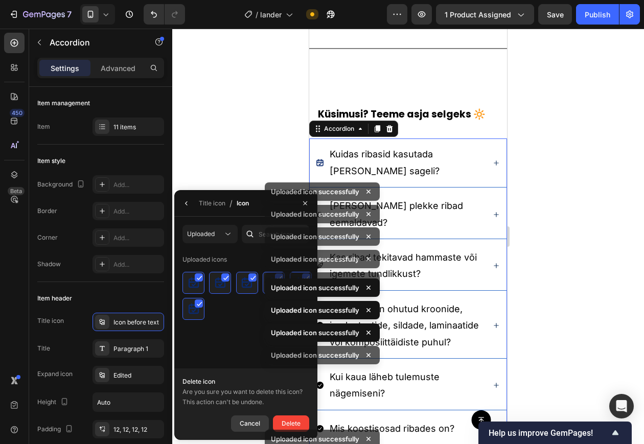
click at [241, 355] on div "Cancel" at bounding box center [250, 424] width 20 height 12
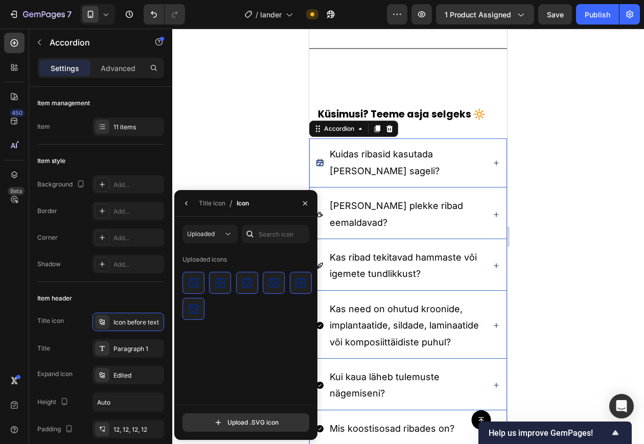
click at [230, 339] on div "Uploaded icons" at bounding box center [250, 328] width 134 height 153
click at [226, 339] on div "Uploaded icons" at bounding box center [250, 328] width 134 height 153
click at [227, 330] on div "Uploaded icons" at bounding box center [250, 328] width 134 height 153
click at [223, 355] on div "Uploaded Uploaded icons Upload .SVG icon" at bounding box center [245, 328] width 143 height 223
click at [230, 355] on input "file" at bounding box center [246, 422] width 126 height 17
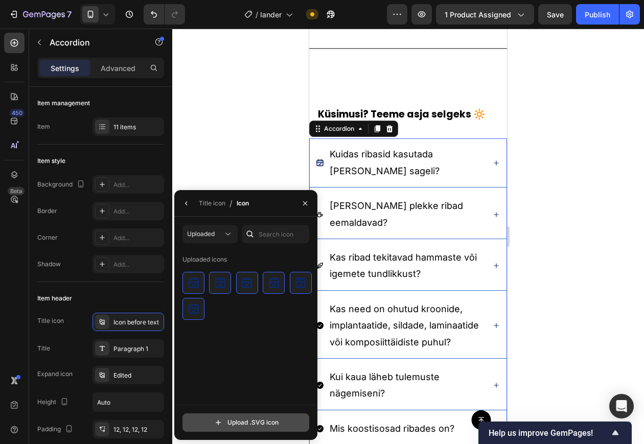
type input "C:\fakepath\icon-usage_64.svg"
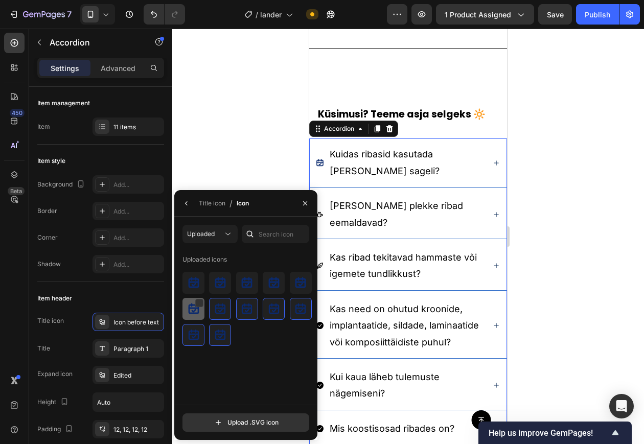
click at [195, 309] on img at bounding box center [194, 309] width 12 height 12
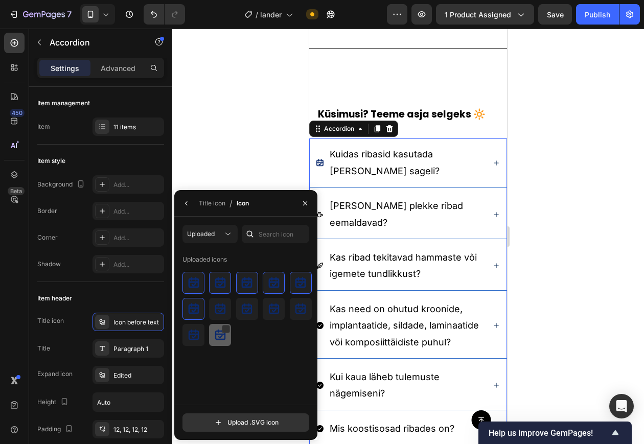
click at [214, 327] on div at bounding box center [220, 335] width 22 height 22
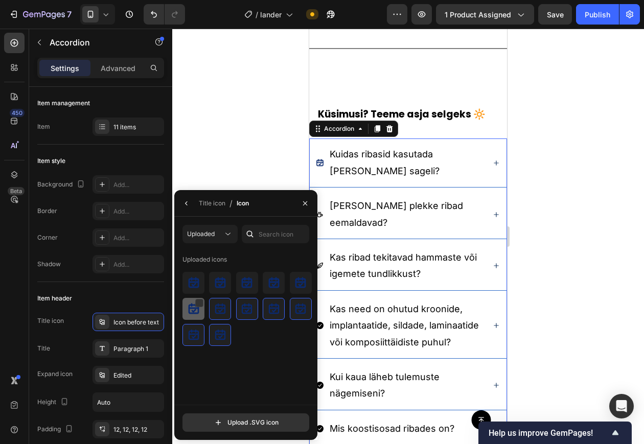
click at [185, 305] on div at bounding box center [194, 309] width 22 height 22
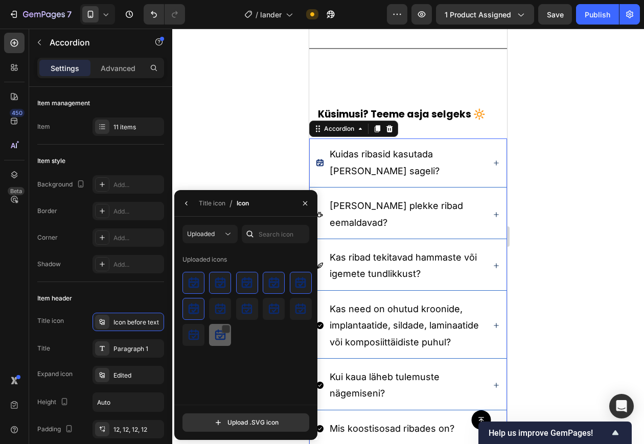
click at [211, 331] on div at bounding box center [220, 335] width 22 height 22
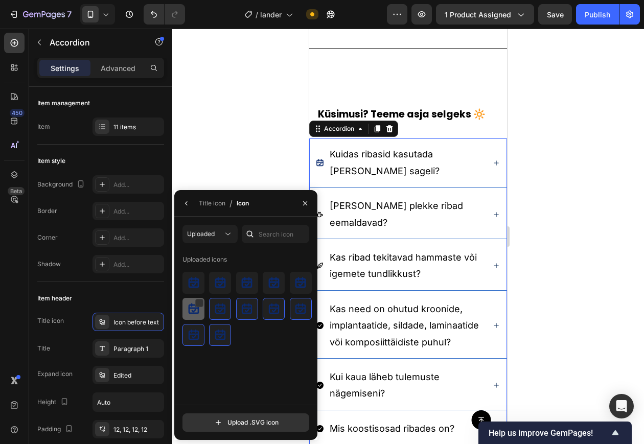
click at [189, 307] on img at bounding box center [194, 309] width 12 height 12
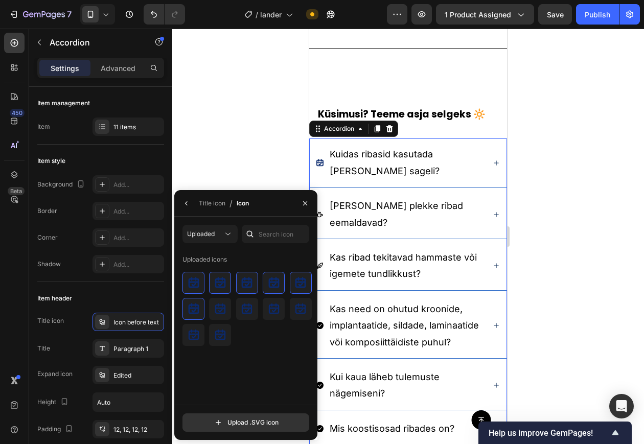
click at [217, 321] on div at bounding box center [248, 309] width 130 height 74
click at [260, 103] on div at bounding box center [408, 237] width 472 height 416
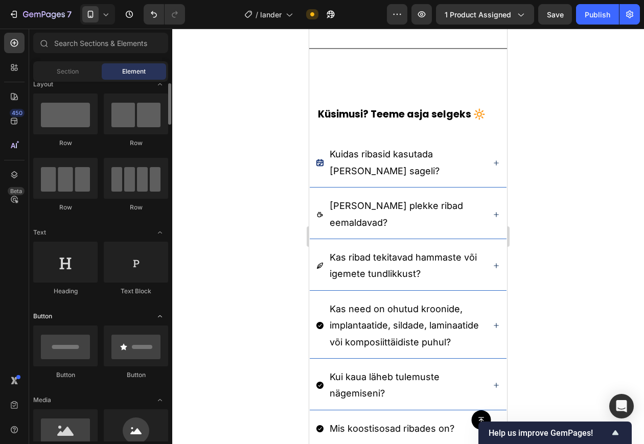
scroll to position [11, 0]
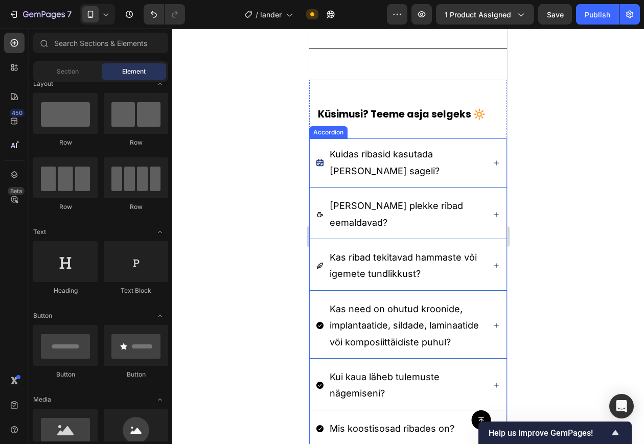
click at [466, 185] on div "Kuidas ribasid kasutada ja kui sageli?" at bounding box center [408, 163] width 197 height 49
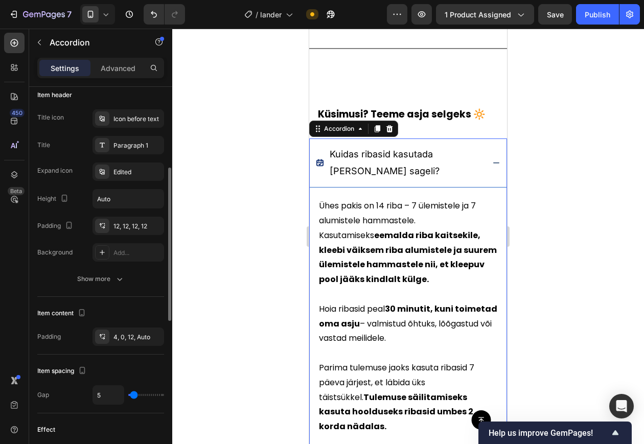
scroll to position [587, 0]
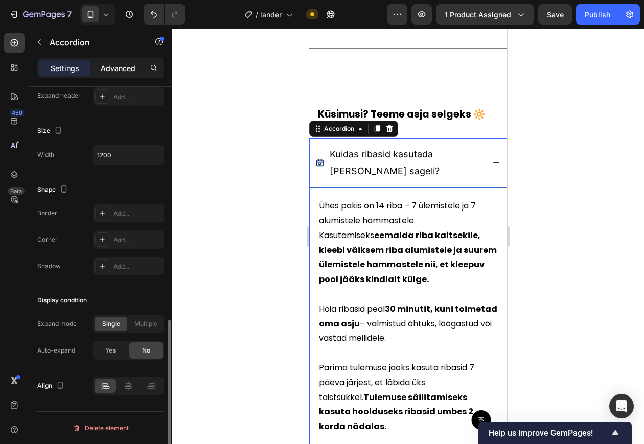
click at [125, 72] on p "Advanced" at bounding box center [118, 68] width 35 height 11
type input "100%"
type input "100"
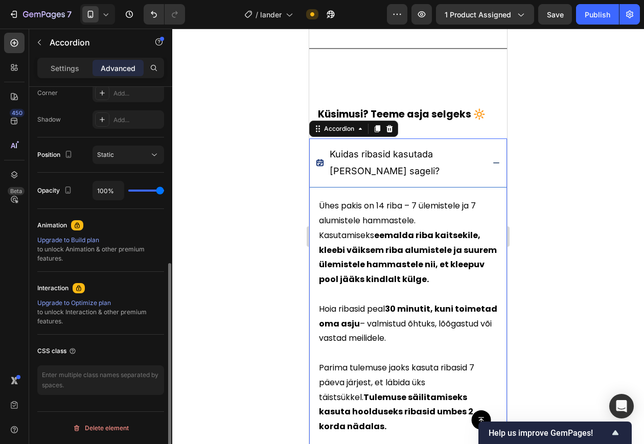
scroll to position [323, 0]
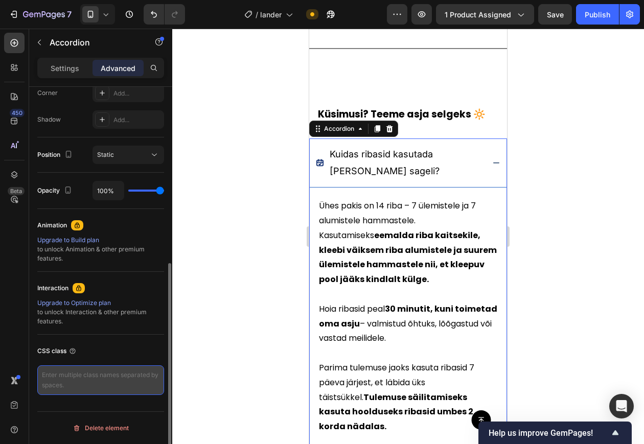
click at [83, 355] on textarea at bounding box center [100, 381] width 127 height 30
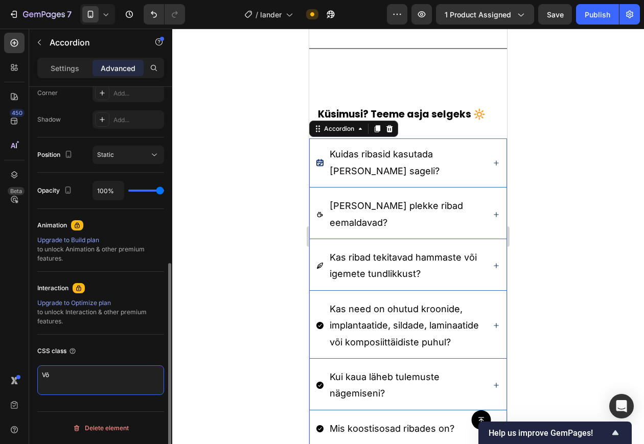
paste textarea "& .g-accordion__title-icon svg{ width:30px !important;height:30px !important;st…"
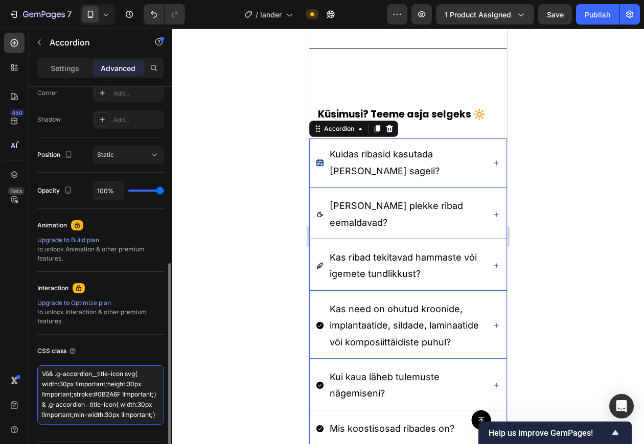
type textarea "Võ& .g-accordion__title-icon svg{ width:30px !important;height:30px !important;…"
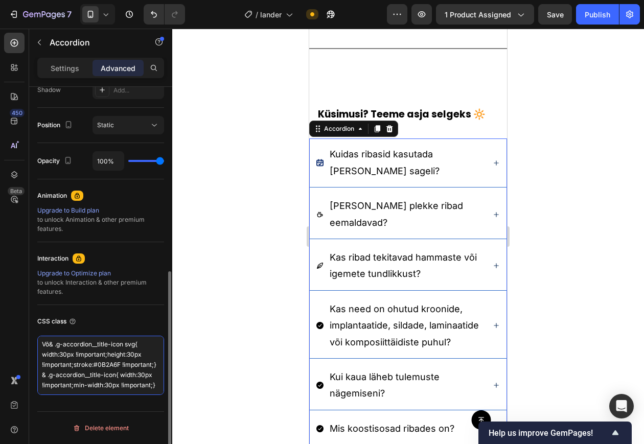
scroll to position [352, 0]
click at [228, 251] on div at bounding box center [408, 237] width 472 height 416
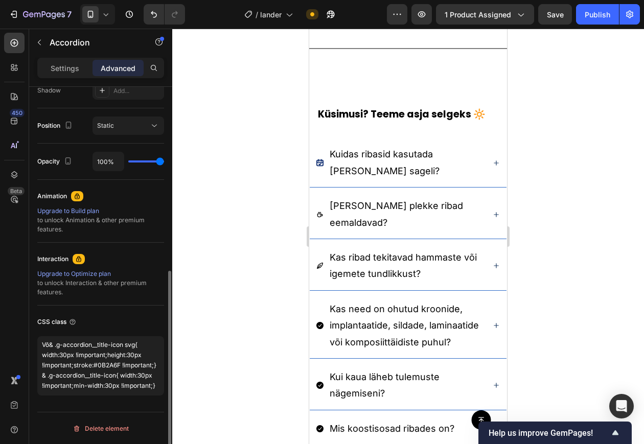
scroll to position [0, 0]
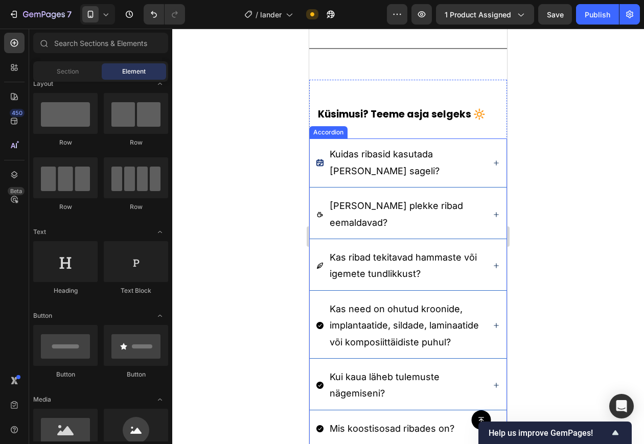
click at [450, 184] on div "Kuidas ribasid kasutada ja kui sageli?" at bounding box center [408, 163] width 197 height 49
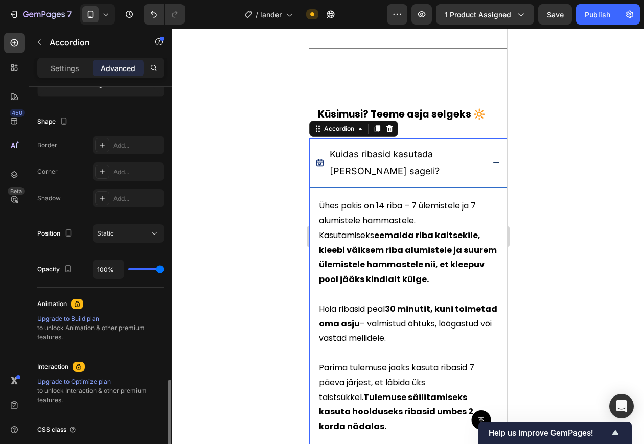
scroll to position [353, 0]
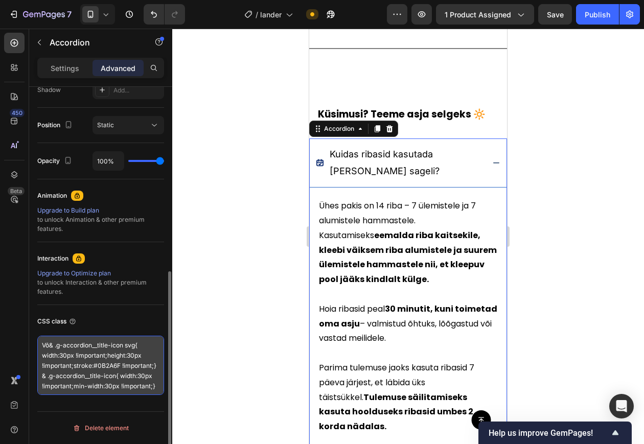
click at [115, 355] on textarea "Võ& .g-accordion__title-icon svg{ width:30px !important;height:30px !important;…" at bounding box center [100, 365] width 127 height 59
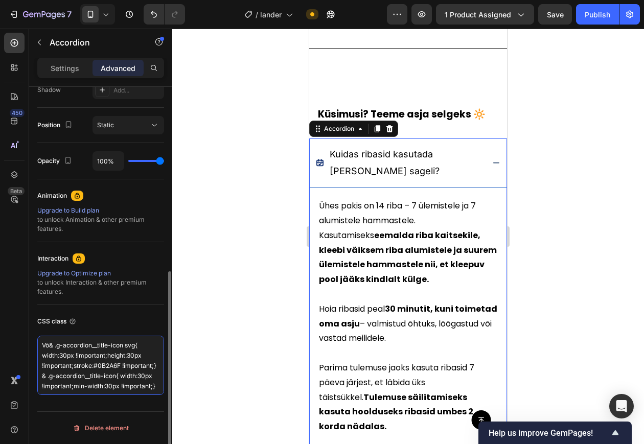
click at [115, 355] on textarea "Võ& .g-accordion__title-icon svg{ width:30px !important;height:30px !important;…" at bounding box center [100, 365] width 127 height 59
paste textarea "& .g-accordion__title-icon svg{ width:30px !important;height:30px !important;st…"
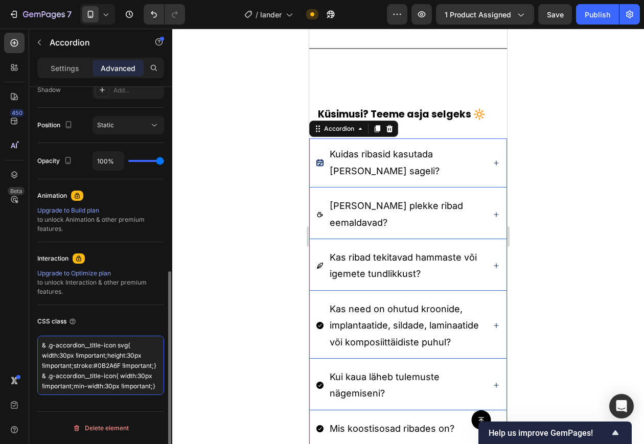
scroll to position [26, 0]
paste textarea "& .g-accordion__title-icon svg{ width:30px !important;height:30px !important;st…"
type textarea "& .g-accordion__title-icon svg{ width:30px !important;height:30px !important;st…"
click at [224, 304] on div at bounding box center [408, 237] width 472 height 416
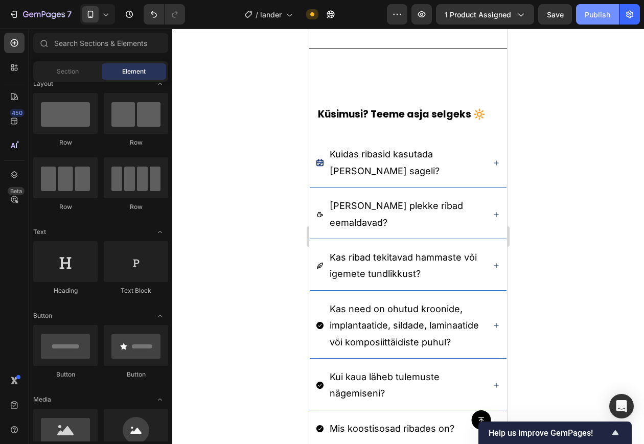
click at [599, 12] on div "Publish" at bounding box center [598, 14] width 26 height 11
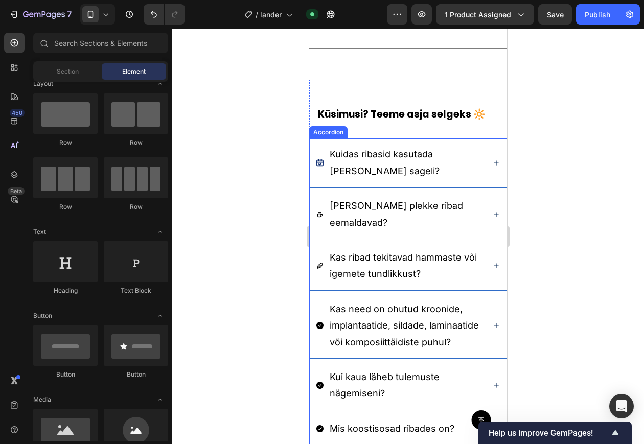
click at [322, 167] on icon at bounding box center [320, 163] width 8 height 8
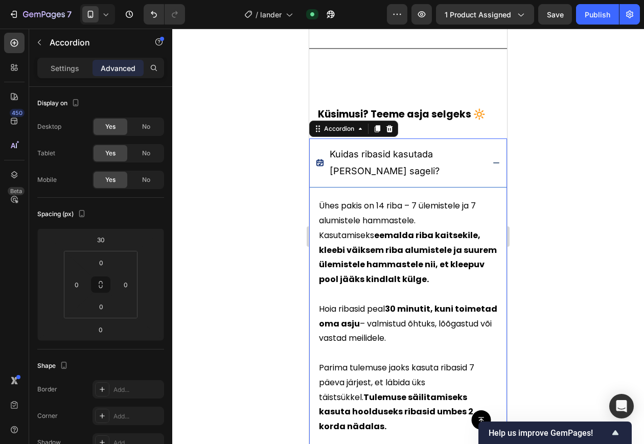
click at [344, 169] on span "Kuidas ribasid kasutada ja kui sageli?" at bounding box center [385, 162] width 110 height 27
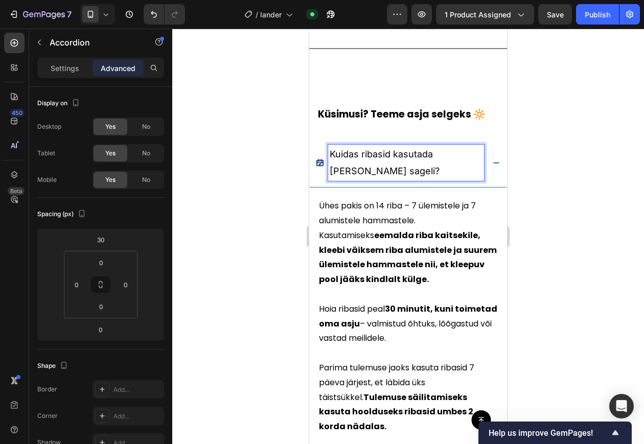
click at [430, 169] on p "Kuidas ribasid kasutada ja kui sageli?" at bounding box center [406, 162] width 153 height 33
click at [492, 164] on icon at bounding box center [496, 163] width 8 height 8
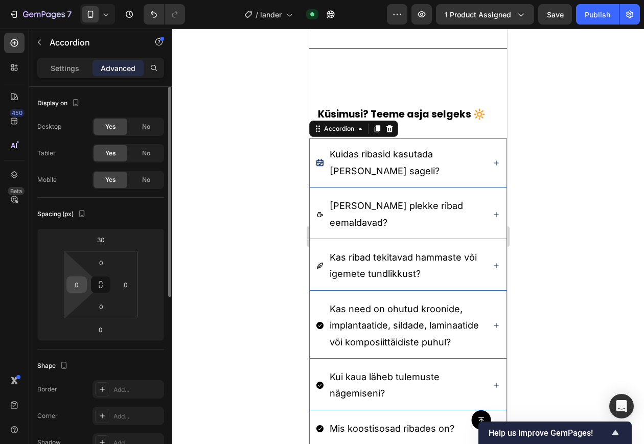
click at [78, 285] on input "0" at bounding box center [76, 284] width 15 height 15
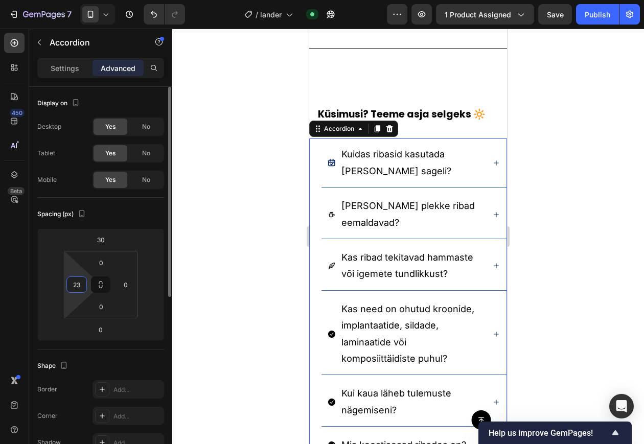
type input "2"
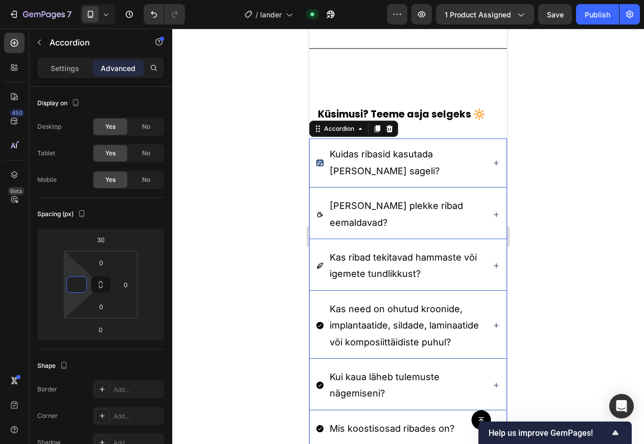
type input "0"
click at [334, 173] on span "Kuidas ribasid kasutada ja kui sageli?" at bounding box center [385, 162] width 110 height 27
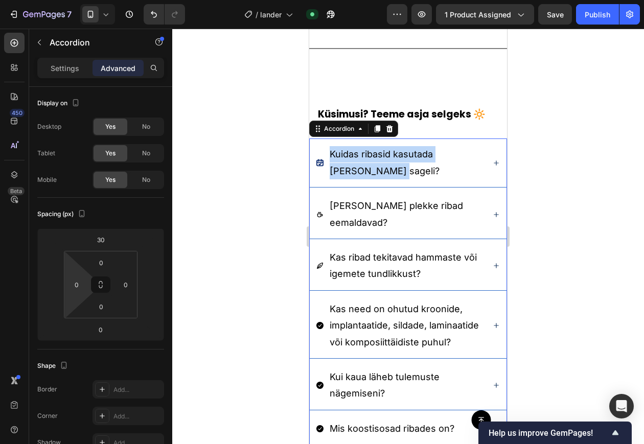
click at [334, 173] on span "Kuidas ribasid kasutada ja kui sageli?" at bounding box center [385, 162] width 110 height 27
click at [318, 174] on div "Kuidas ribasid kasutada ja kui sageli?" at bounding box center [400, 163] width 168 height 36
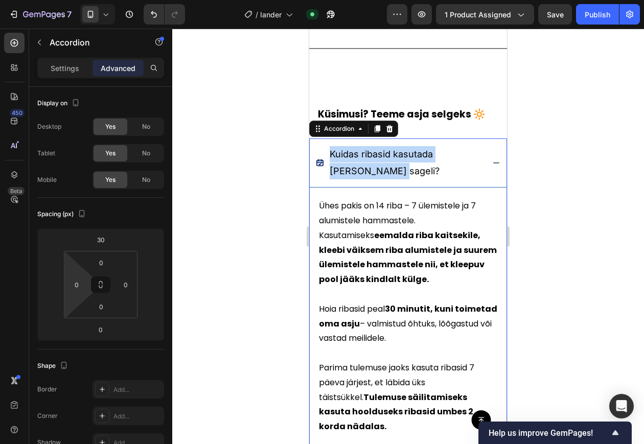
click at [492, 162] on icon at bounding box center [496, 163] width 8 height 8
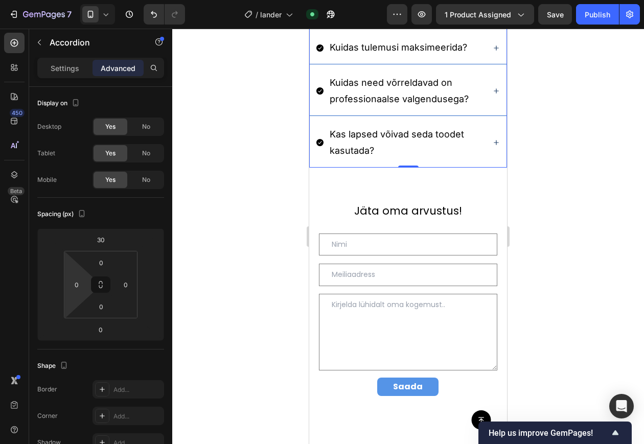
scroll to position [3192, 0]
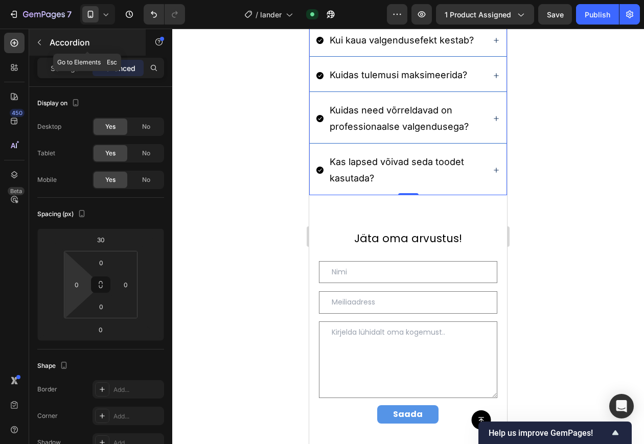
click at [57, 44] on p "Accordion" at bounding box center [93, 42] width 87 height 12
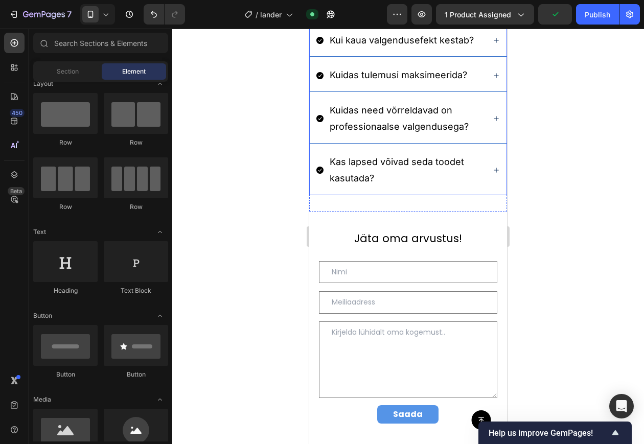
click at [422, 136] on p "Kuidas need võrreldavad on professionaalse valgendusega?" at bounding box center [406, 118] width 153 height 33
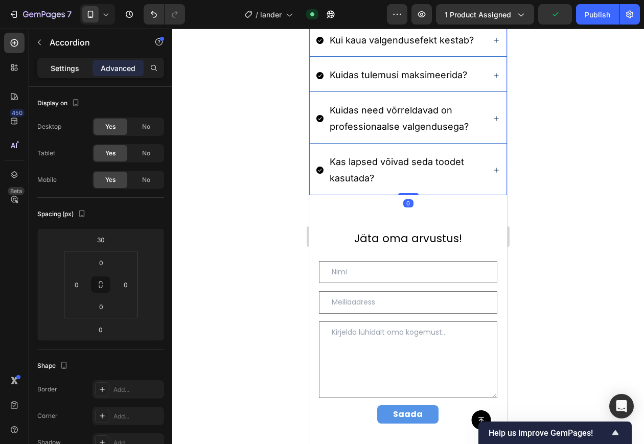
click at [68, 70] on p "Settings" at bounding box center [65, 68] width 29 height 11
type input "5"
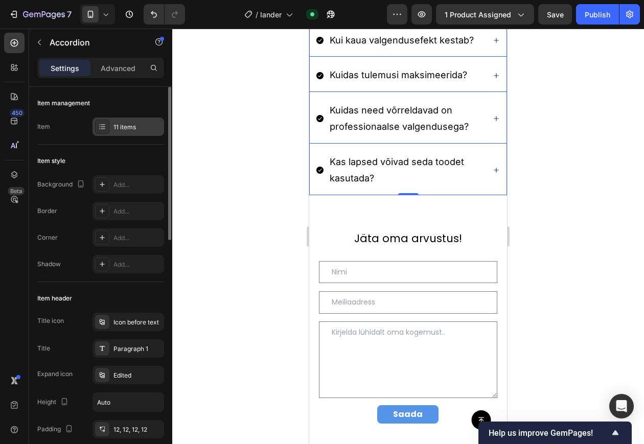
click at [118, 125] on div "11 items" at bounding box center [138, 127] width 48 height 9
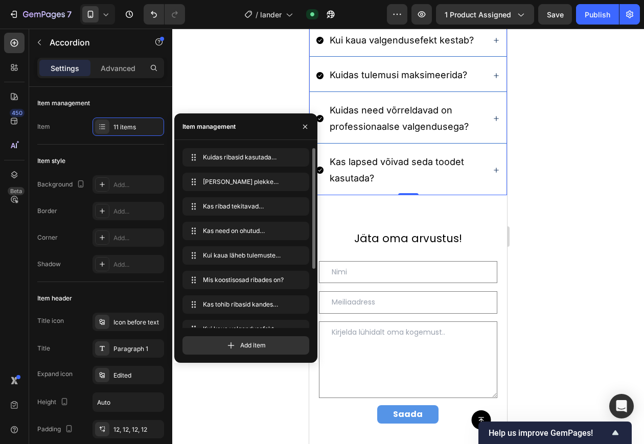
scroll to position [88, 0]
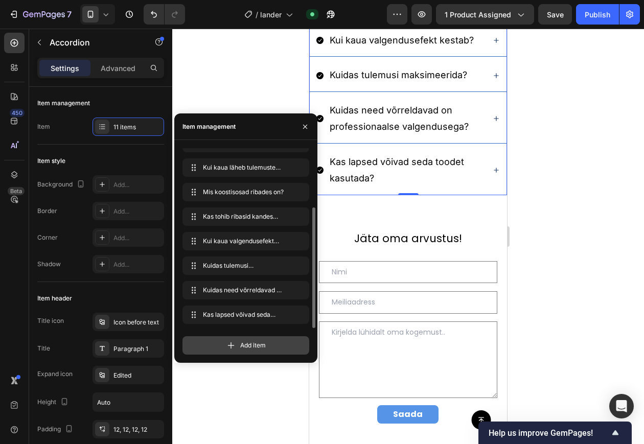
click at [233, 341] on icon at bounding box center [231, 346] width 10 height 10
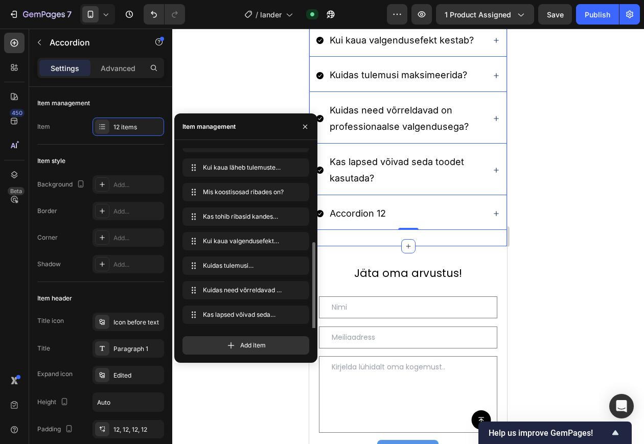
scroll to position [113, 0]
click at [365, 223] on div "Accordion 12" at bounding box center [357, 213] width 59 height 19
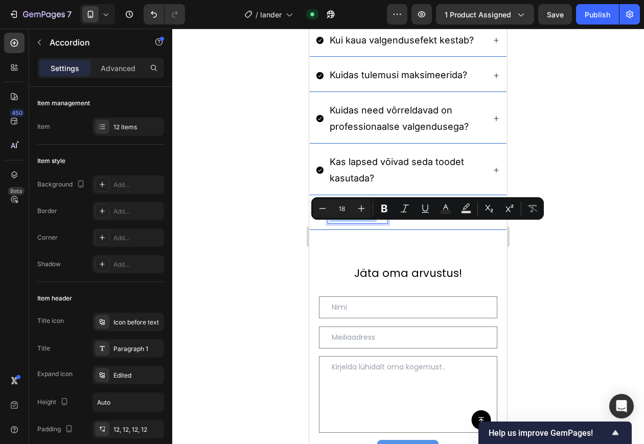
click at [559, 273] on div at bounding box center [408, 237] width 472 height 416
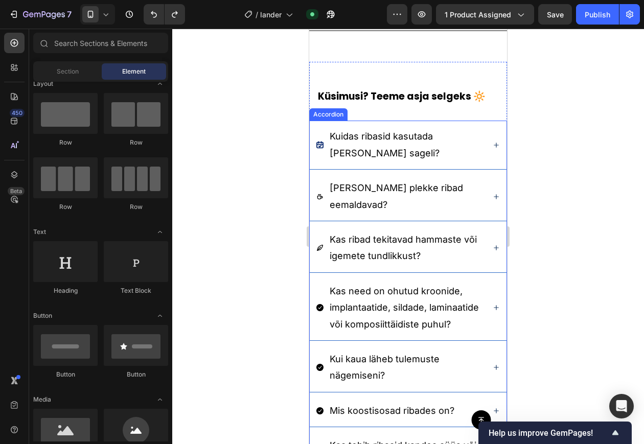
scroll to position [2678, 0]
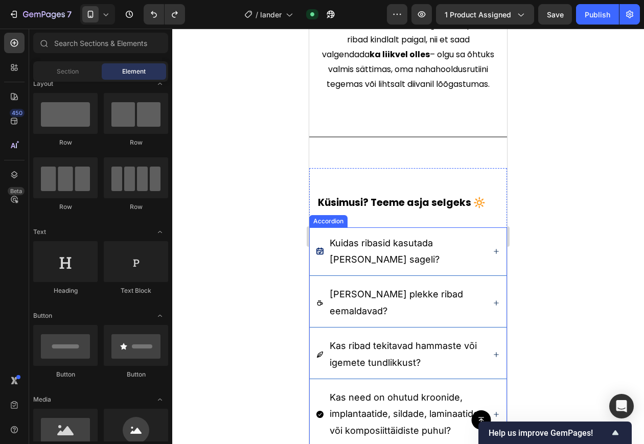
click at [448, 338] on p "Kas ribad tekitavad hammaste või igemete tundlikkust?" at bounding box center [406, 354] width 153 height 33
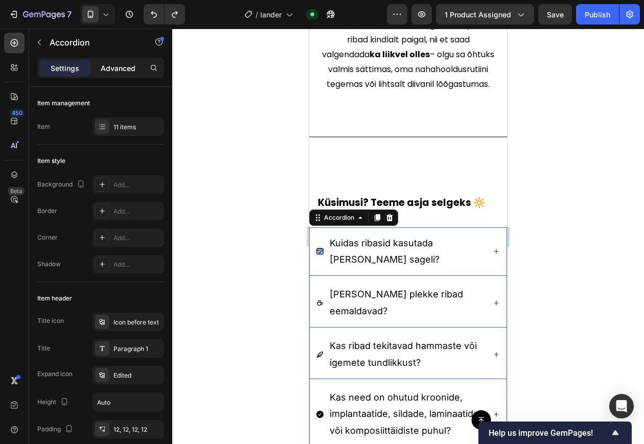
click at [122, 72] on p "Advanced" at bounding box center [118, 68] width 35 height 11
type input "100%"
type input "100"
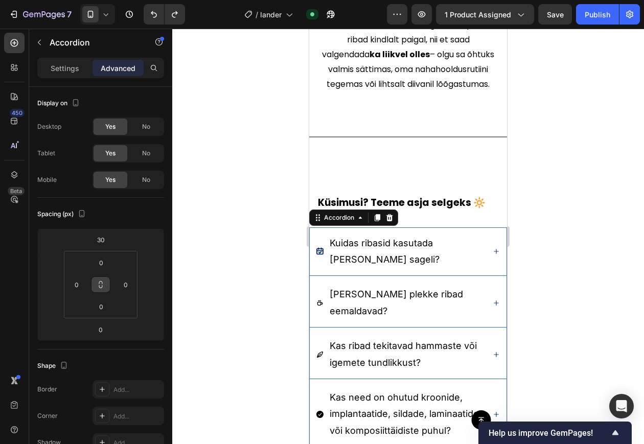
scroll to position [353, 0]
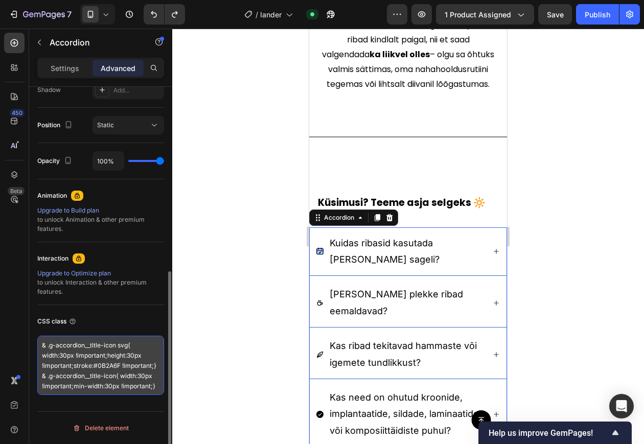
click at [109, 355] on textarea "& .g-accordion__title-icon svg{ width:30px !important;height:30px !important;st…" at bounding box center [100, 365] width 127 height 59
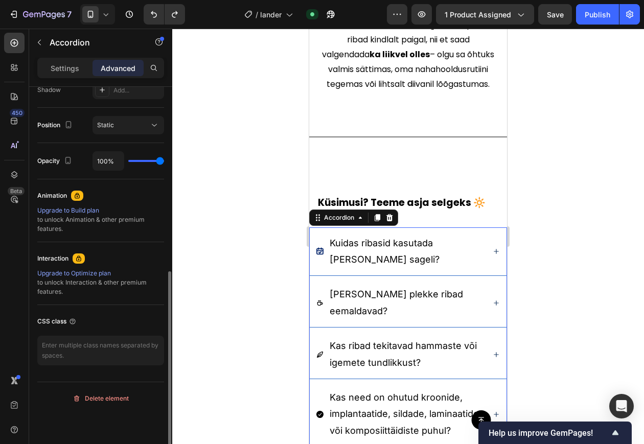
click at [89, 285] on div "Interaction Upgrade to Optimize plan to unlock Interaction & other premium feat…" at bounding box center [100, 274] width 127 height 46
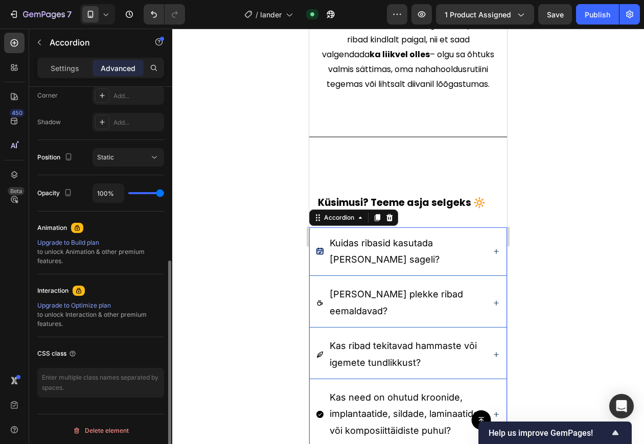
scroll to position [320, 0]
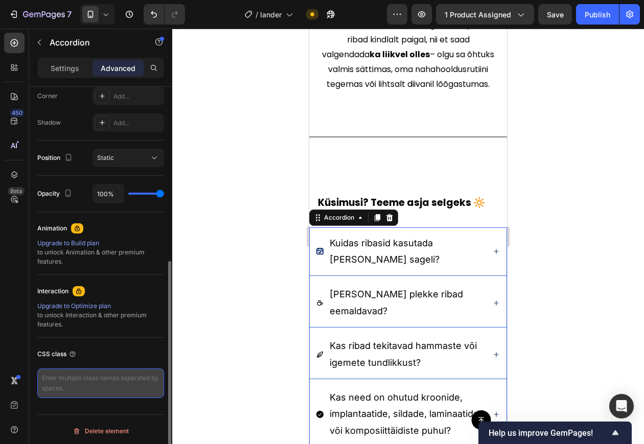
click at [94, 355] on textarea at bounding box center [100, 384] width 127 height 30
paste textarea "/* Make the LEFT icon bigger and ensure it fills the box */ :where(.gAccordion,…"
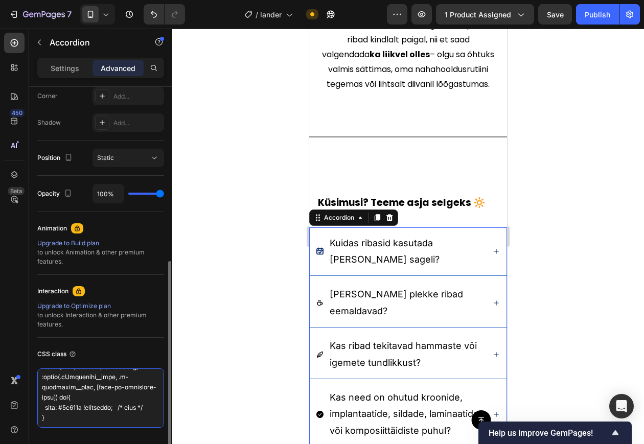
type textarea "/* Make the LEFT icon bigger and ensure it fills the box */ :where(.gAccordion,…"
click at [236, 355] on div at bounding box center [408, 237] width 472 height 416
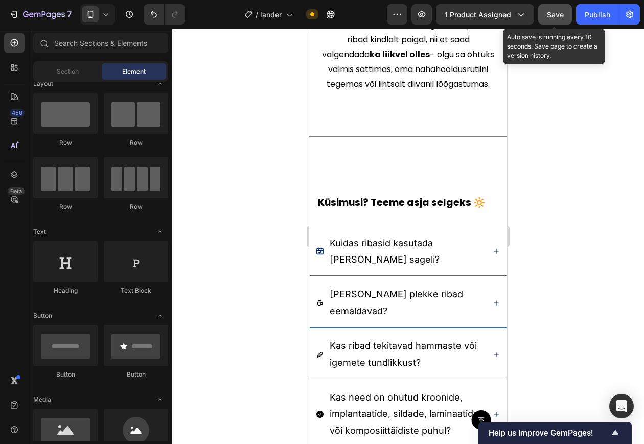
click at [563, 4] on button "Save" at bounding box center [555, 14] width 34 height 20
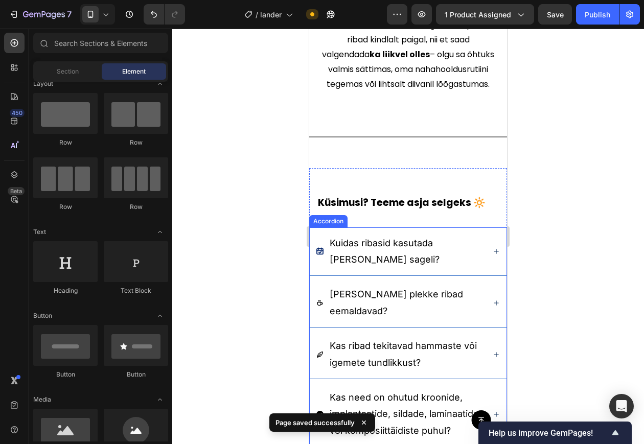
click at [387, 235] on p "Kuidas ribasid kasutada ja kui sageli?" at bounding box center [406, 251] width 153 height 33
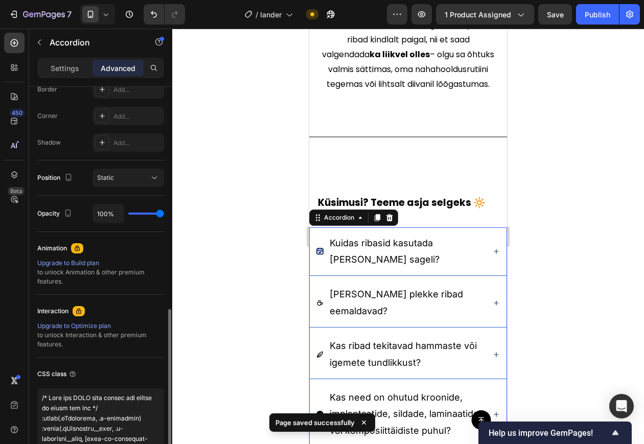
scroll to position [353, 0]
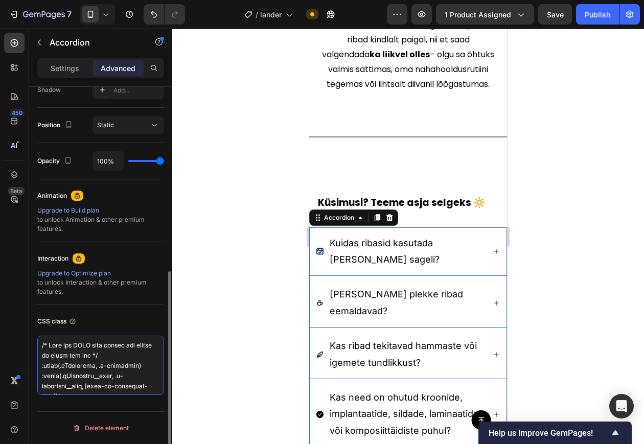
click at [103, 355] on textarea at bounding box center [100, 365] width 127 height 59
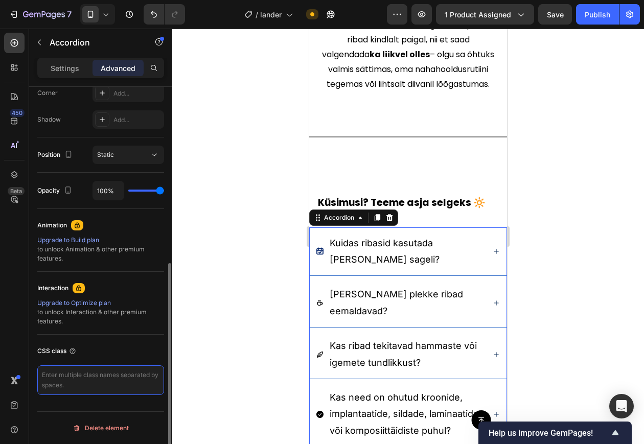
scroll to position [323, 0]
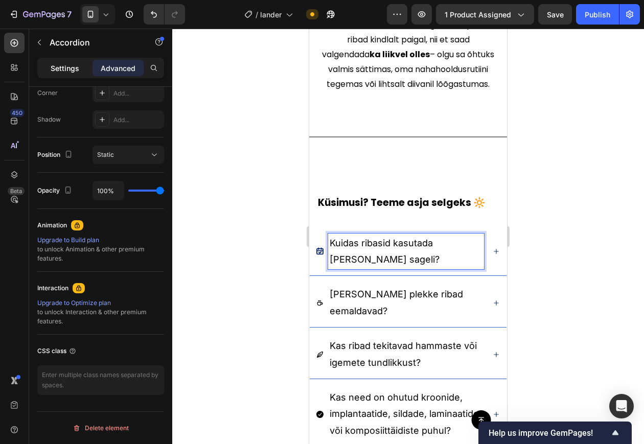
click at [62, 66] on p "Settings" at bounding box center [65, 68] width 29 height 11
type input "5"
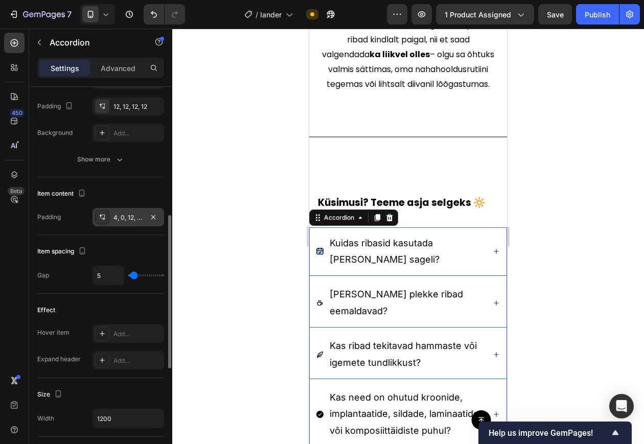
click at [115, 216] on div "4, 0, 12, Auto" at bounding box center [129, 217] width 30 height 9
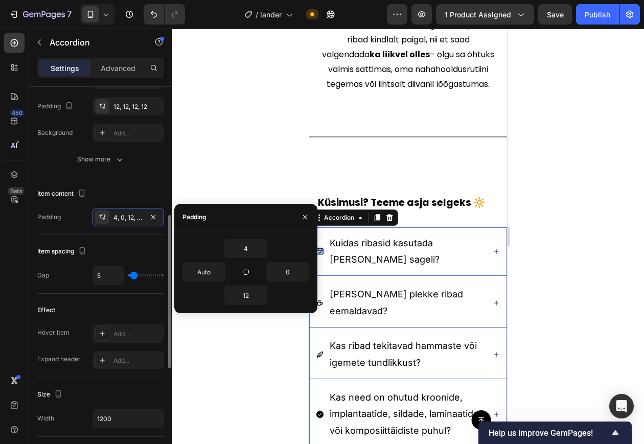
scroll to position [298, 0]
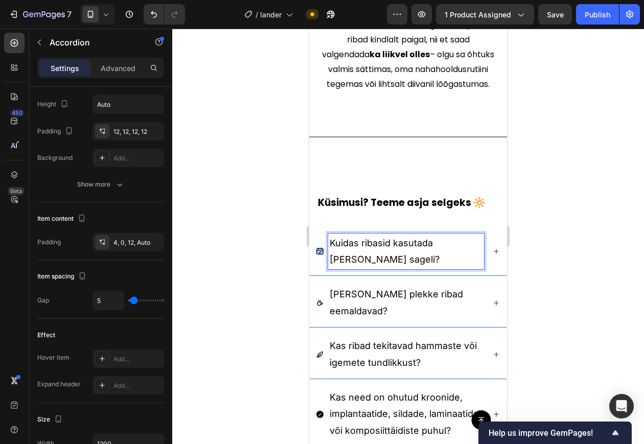
click at [483, 228] on div "Kuidas ribasid kasutada ja kui sageli?" at bounding box center [408, 252] width 197 height 49
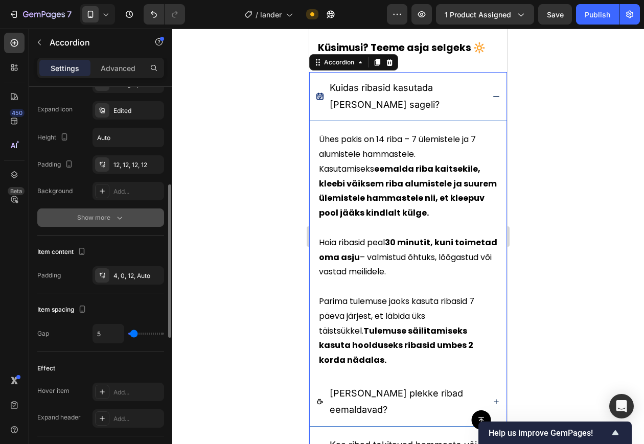
scroll to position [260, 0]
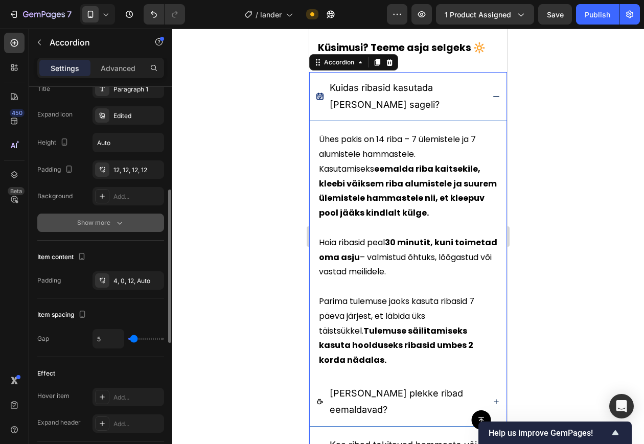
click at [119, 215] on button "Show more" at bounding box center [100, 223] width 127 height 18
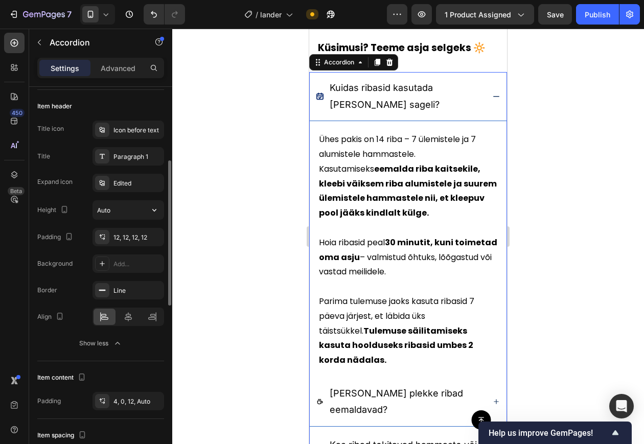
scroll to position [191, 0]
click at [437, 116] on div "Kuidas ribasid kasutada ja kui sageli?" at bounding box center [408, 96] width 197 height 49
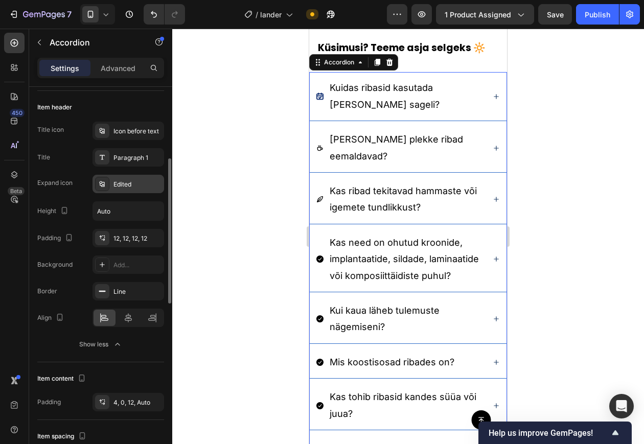
click at [122, 183] on div "Edited" at bounding box center [138, 184] width 48 height 9
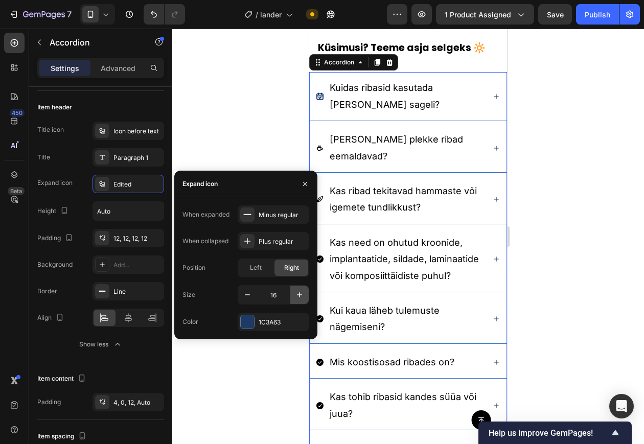
click at [302, 299] on icon "button" at bounding box center [300, 295] width 10 height 10
click at [298, 300] on icon "button" at bounding box center [300, 295] width 10 height 10
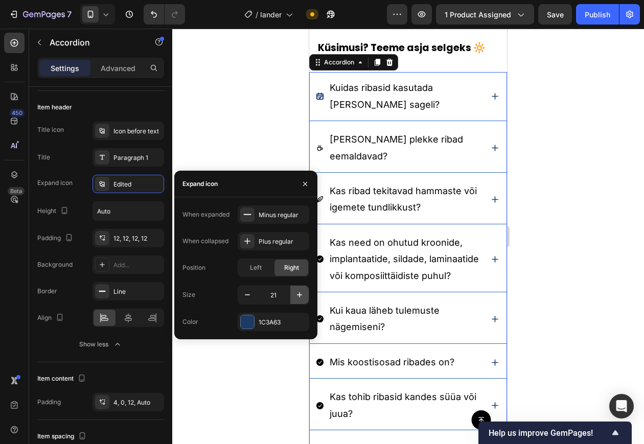
click at [298, 300] on icon "button" at bounding box center [300, 295] width 10 height 10
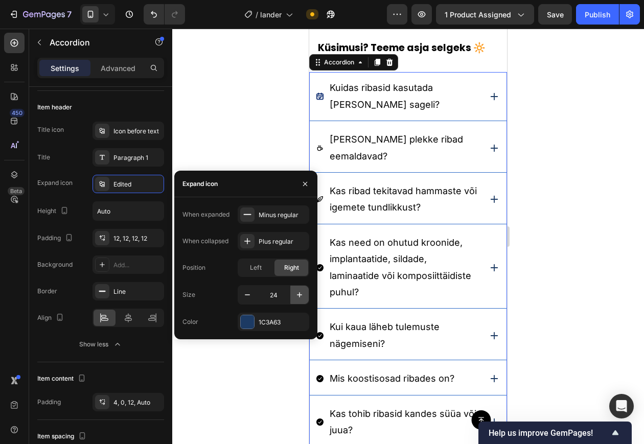
click at [298, 300] on icon "button" at bounding box center [300, 295] width 10 height 10
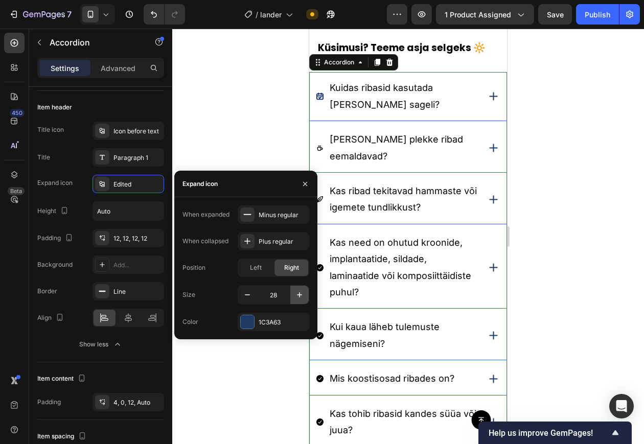
click at [298, 300] on icon "button" at bounding box center [300, 295] width 10 height 10
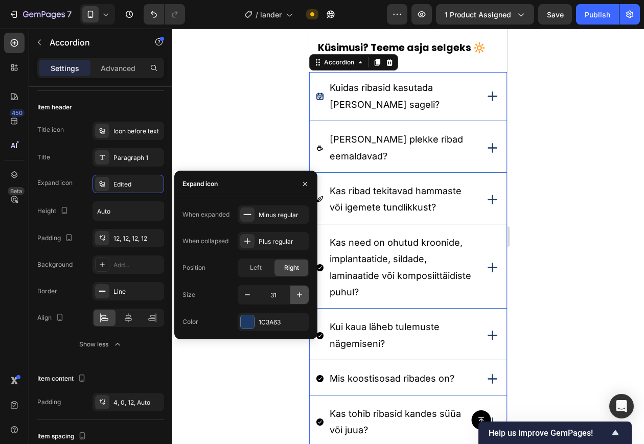
click at [298, 300] on icon "button" at bounding box center [300, 295] width 10 height 10
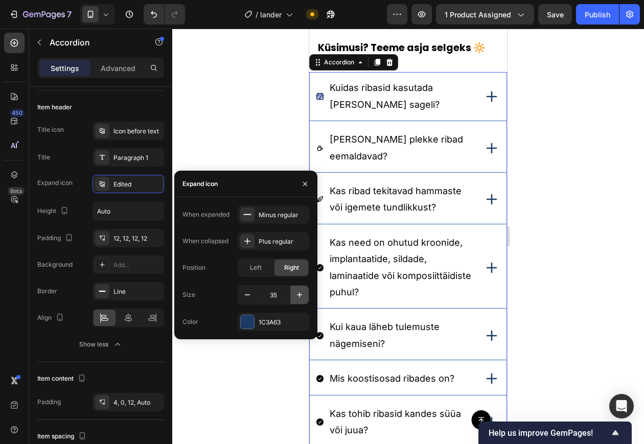
click at [298, 300] on icon "button" at bounding box center [300, 295] width 10 height 10
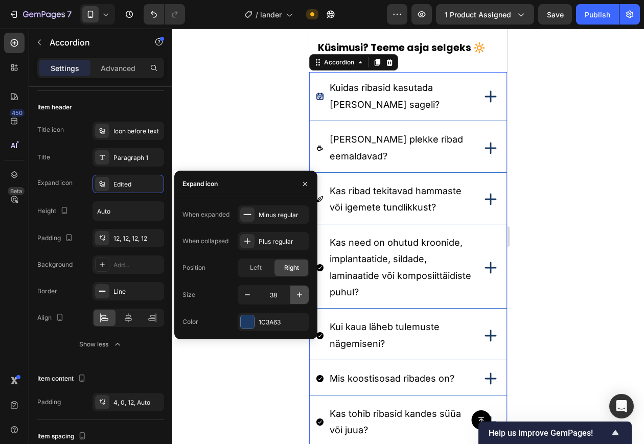
click at [298, 300] on icon "button" at bounding box center [300, 295] width 10 height 10
type input "40"
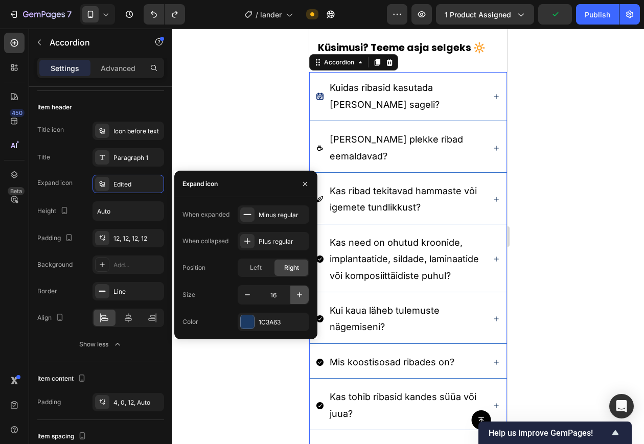
click at [300, 301] on button "button" at bounding box center [299, 295] width 18 height 18
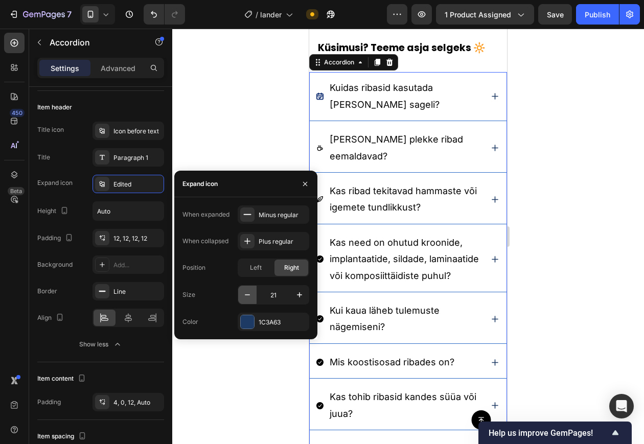
click at [250, 300] on icon "button" at bounding box center [247, 295] width 10 height 10
click at [299, 300] on icon "button" at bounding box center [300, 295] width 10 height 10
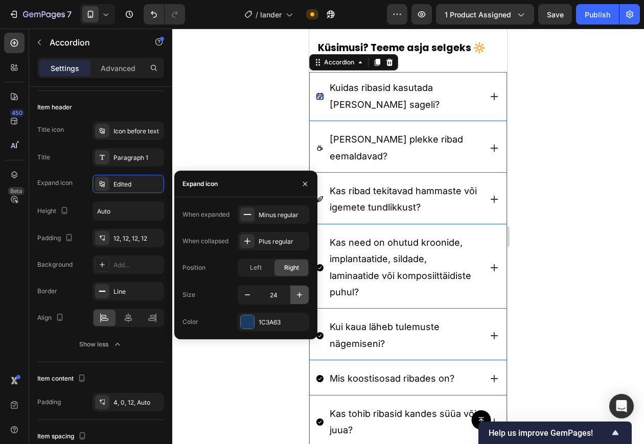
click at [299, 300] on icon "button" at bounding box center [300, 295] width 10 height 10
type input "25"
click at [266, 149] on div at bounding box center [408, 237] width 472 height 416
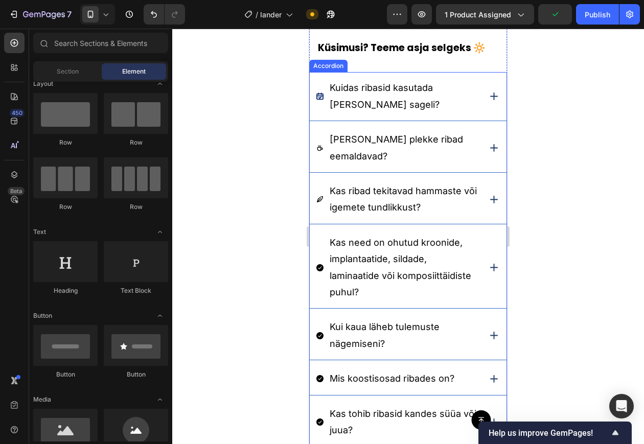
click at [326, 115] on div "Kuidas ribasid kasutada ja kui sageli?" at bounding box center [398, 96] width 164 height 36
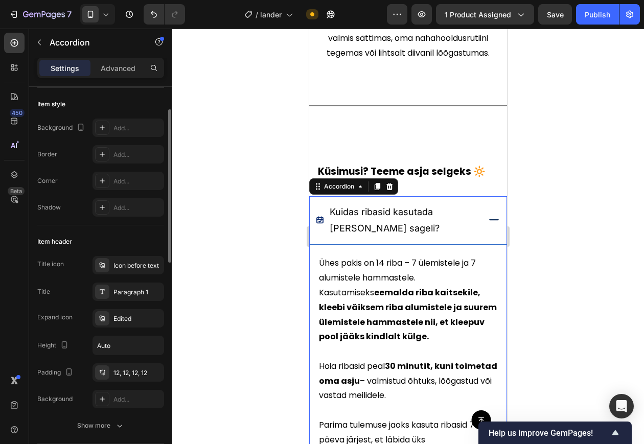
scroll to position [98, 0]
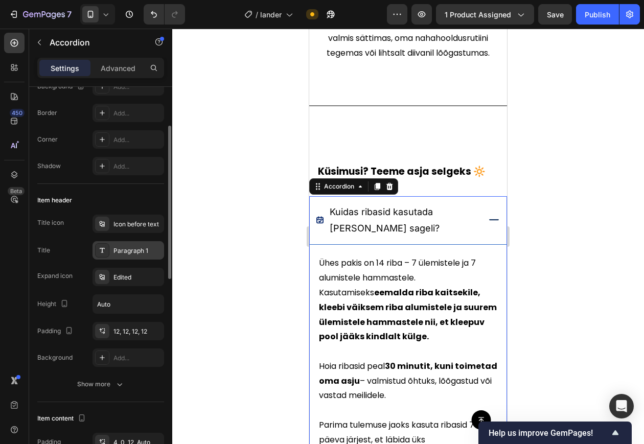
click at [129, 251] on div "Paragraph 1" at bounding box center [138, 250] width 48 height 9
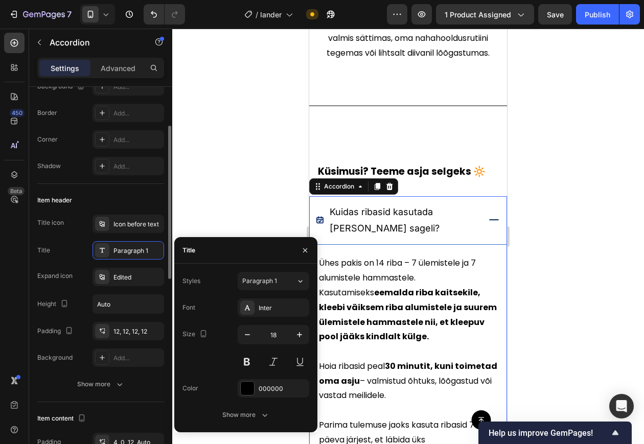
click at [139, 210] on div "Item header Title icon Icon before text Title Paragraph 1 Expand icon Edited He…" at bounding box center [100, 293] width 127 height 218
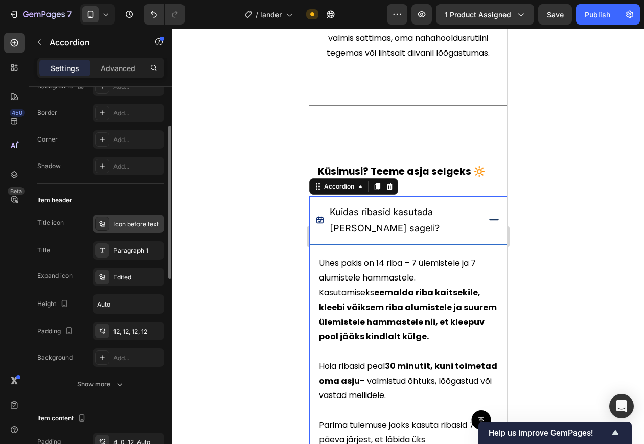
click at [131, 221] on div "Icon before text" at bounding box center [138, 224] width 48 height 9
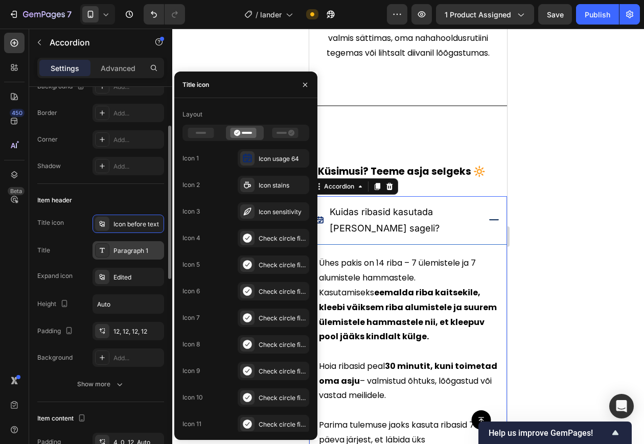
click at [124, 241] on div "Paragraph 1" at bounding box center [129, 250] width 72 height 18
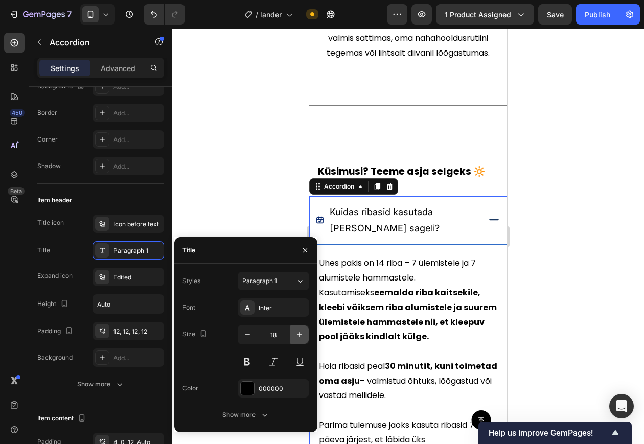
click at [295, 332] on icon "button" at bounding box center [300, 335] width 10 height 10
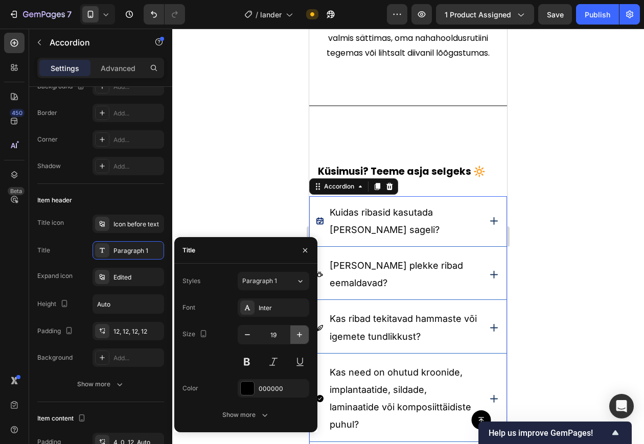
click at [295, 332] on icon "button" at bounding box center [300, 335] width 10 height 10
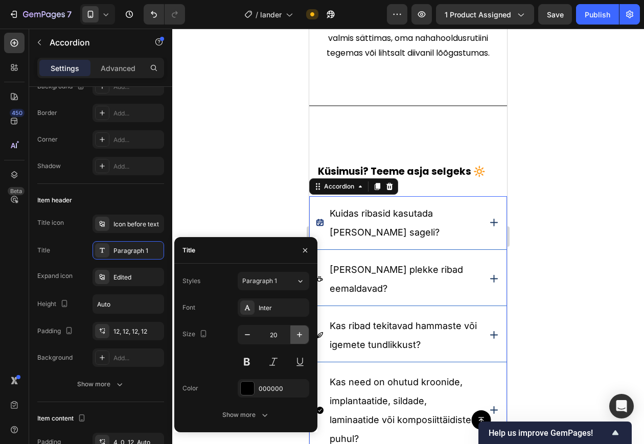
click at [295, 332] on icon "button" at bounding box center [300, 335] width 10 height 10
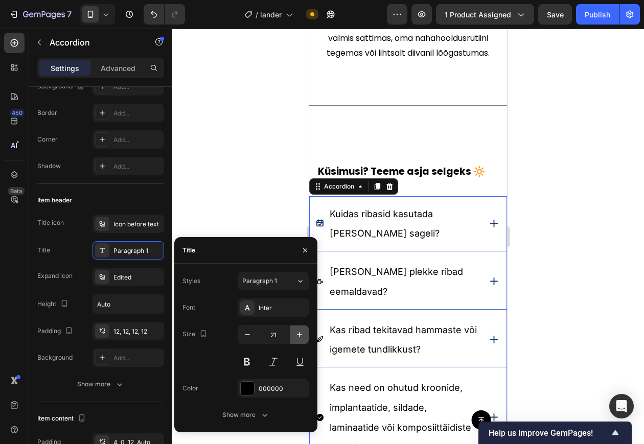
click at [295, 332] on icon "button" at bounding box center [300, 335] width 10 height 10
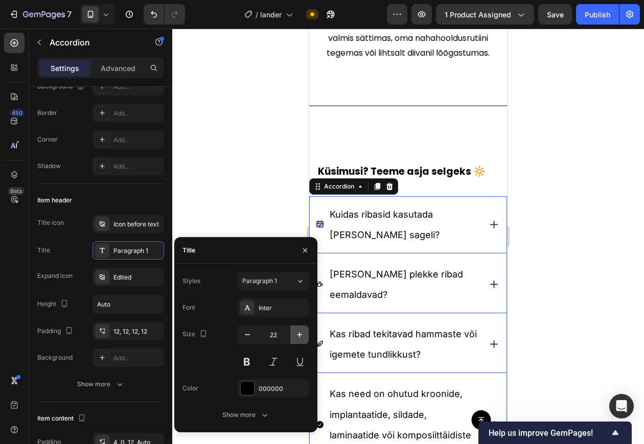
click at [295, 332] on icon "button" at bounding box center [300, 335] width 10 height 10
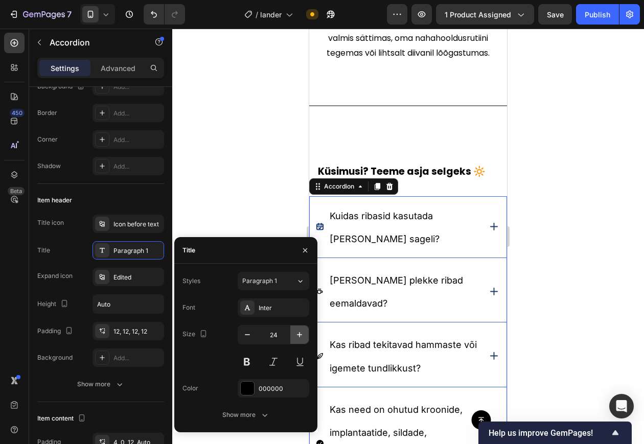
click at [295, 332] on icon "button" at bounding box center [300, 335] width 10 height 10
type input "25"
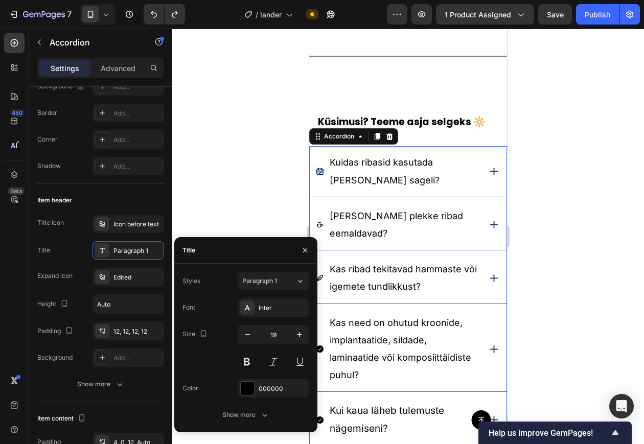
scroll to position [2732, 0]
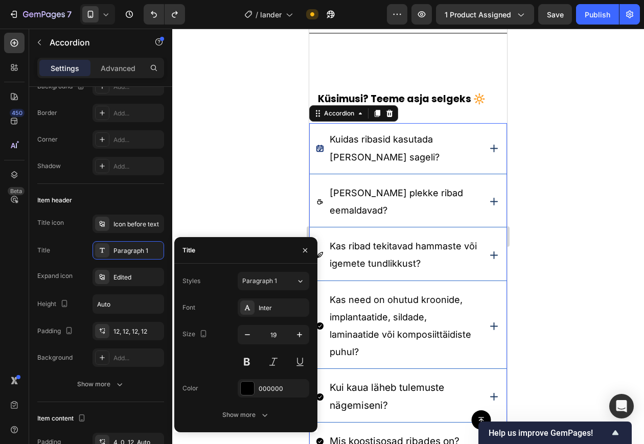
type input "18"
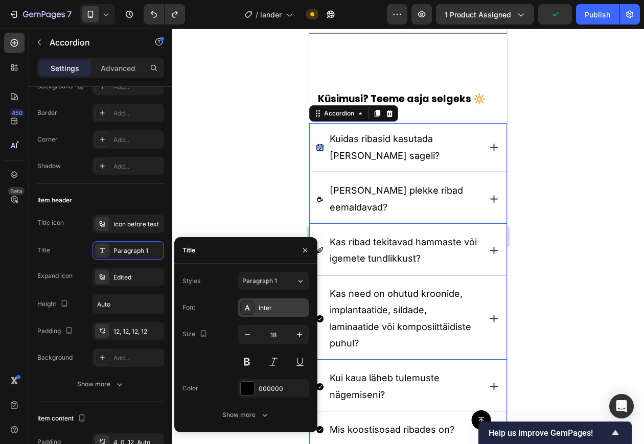
click at [263, 306] on div "Inter" at bounding box center [283, 308] width 48 height 9
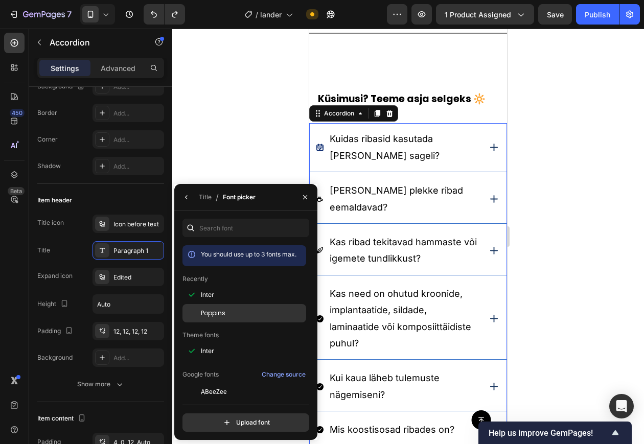
click at [225, 315] on span "Poppins" at bounding box center [213, 313] width 25 height 9
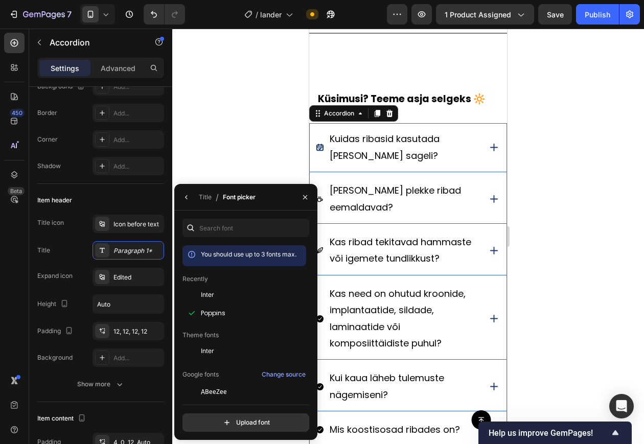
click at [253, 128] on div at bounding box center [408, 237] width 472 height 416
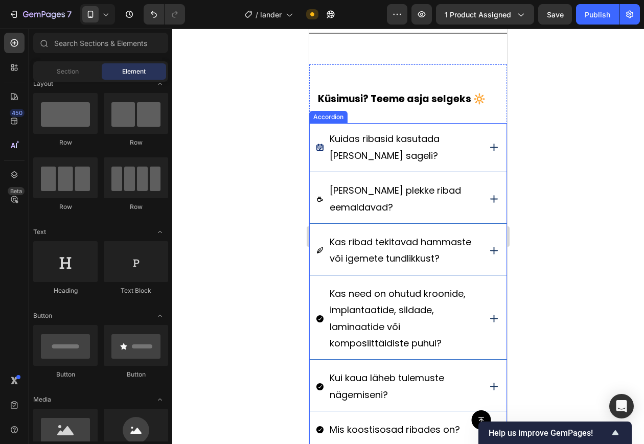
click at [401, 169] on div "Kuidas ribasid kasutada ja kui sageli?" at bounding box center [408, 147] width 197 height 49
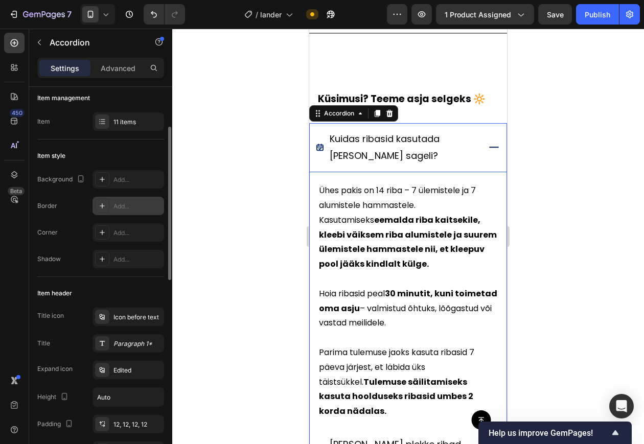
scroll to position [32, 0]
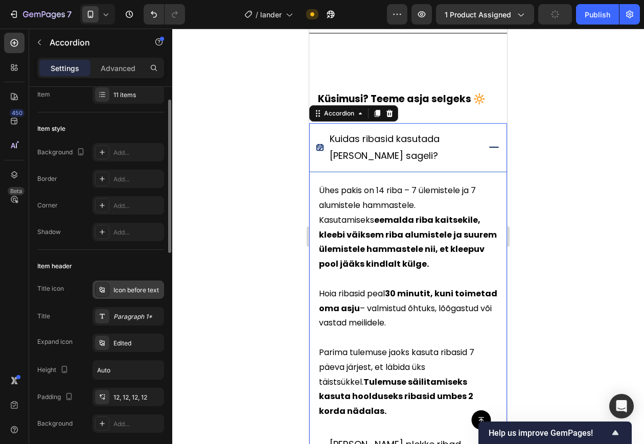
click at [136, 293] on div "Icon before text" at bounding box center [138, 290] width 48 height 9
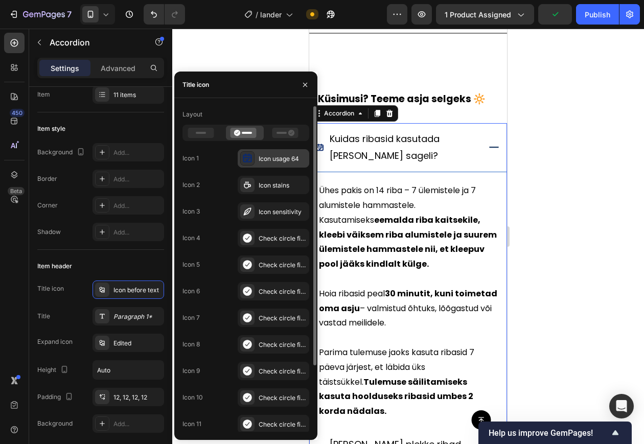
click at [266, 164] on div "Icon usage 64" at bounding box center [274, 158] width 72 height 18
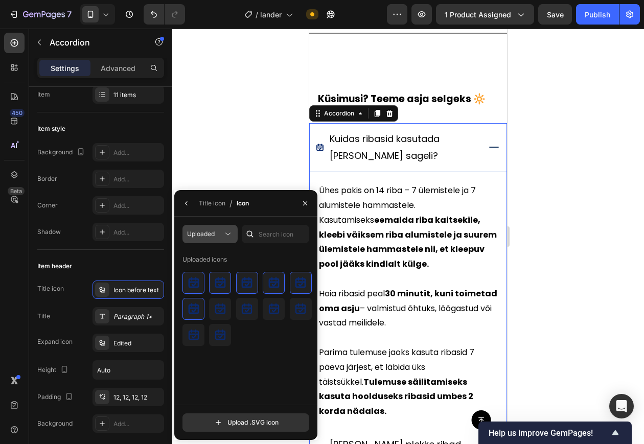
click at [222, 234] on div "Uploaded" at bounding box center [205, 234] width 36 height 9
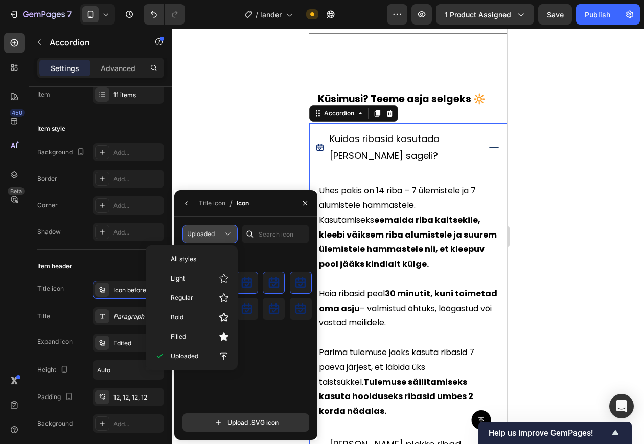
click at [222, 234] on div "Uploaded" at bounding box center [205, 234] width 36 height 9
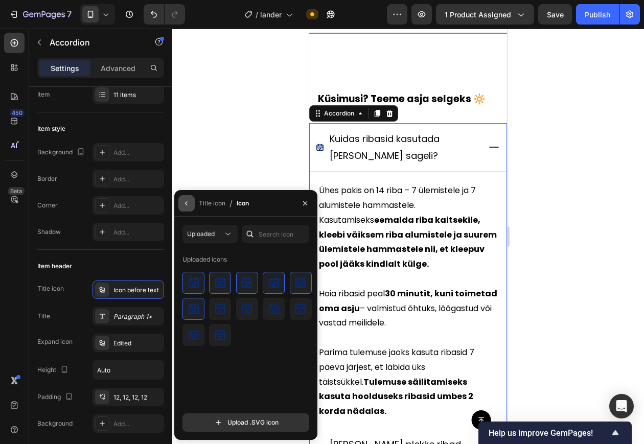
click at [192, 204] on button "button" at bounding box center [186, 203] width 16 height 16
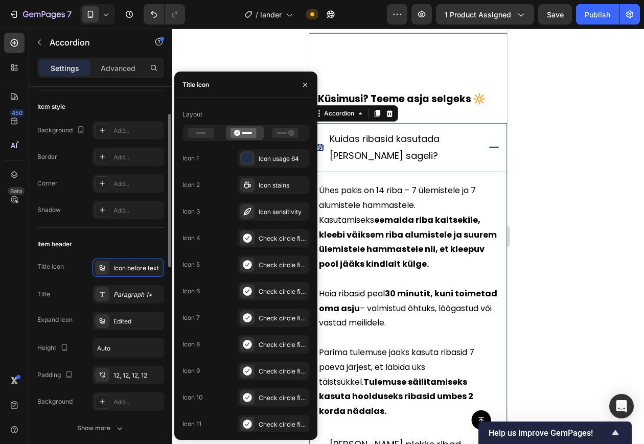
scroll to position [65, 0]
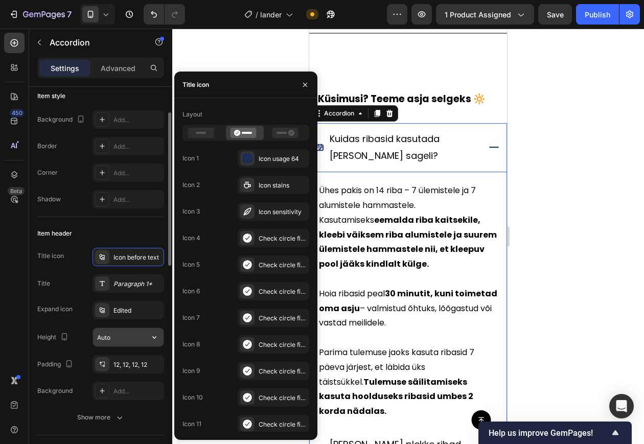
click at [126, 333] on input "Auto" at bounding box center [128, 337] width 71 height 18
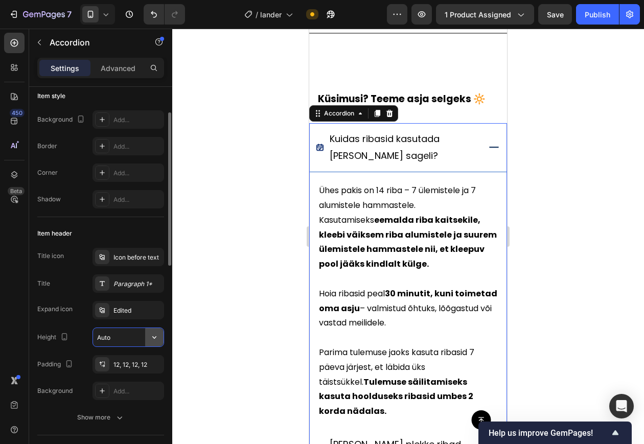
click at [163, 342] on button "button" at bounding box center [154, 337] width 18 height 18
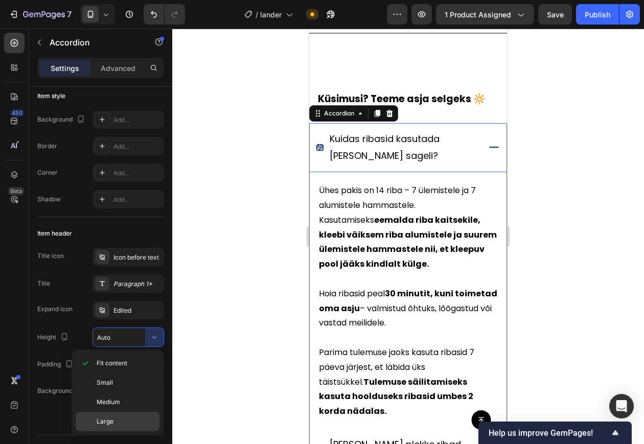
click at [109, 355] on div "Large" at bounding box center [118, 421] width 84 height 19
type input "64"
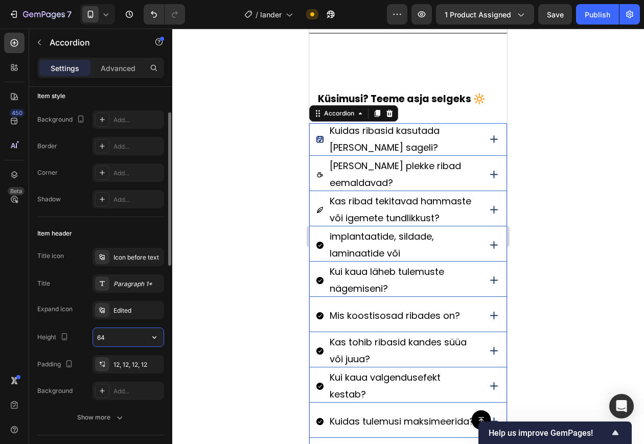
click at [121, 334] on input "64" at bounding box center [128, 337] width 71 height 18
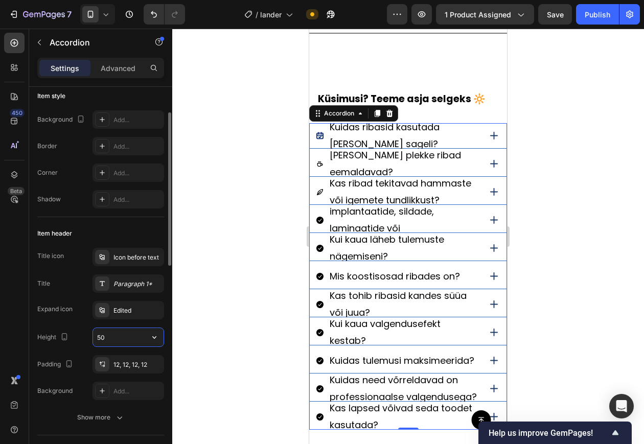
type input "5"
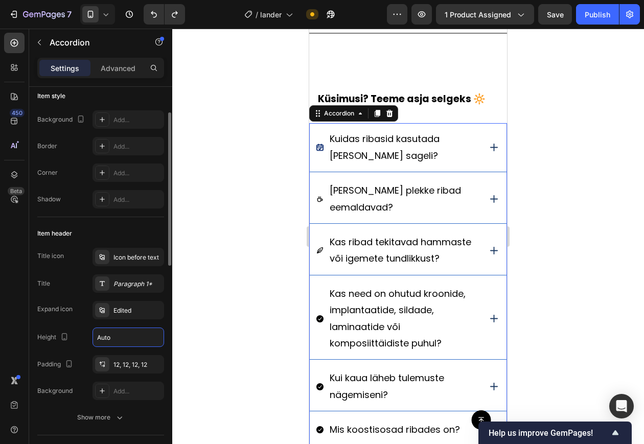
type input "Auto"
click at [105, 355] on div "Title icon Icon before text Title Paragraph 1* Expand icon Edited Height Auto P…" at bounding box center [100, 337] width 127 height 179
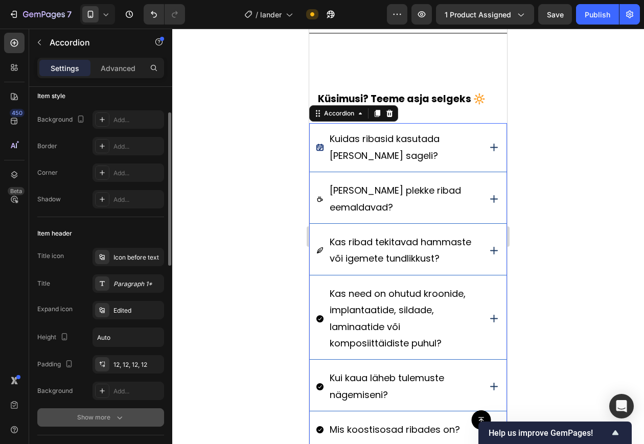
click at [105, 355] on button "Show more" at bounding box center [100, 418] width 127 height 18
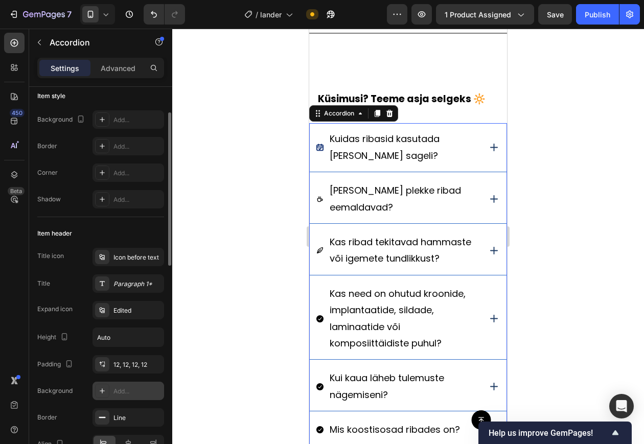
click at [127, 355] on div "Add..." at bounding box center [138, 391] width 48 height 9
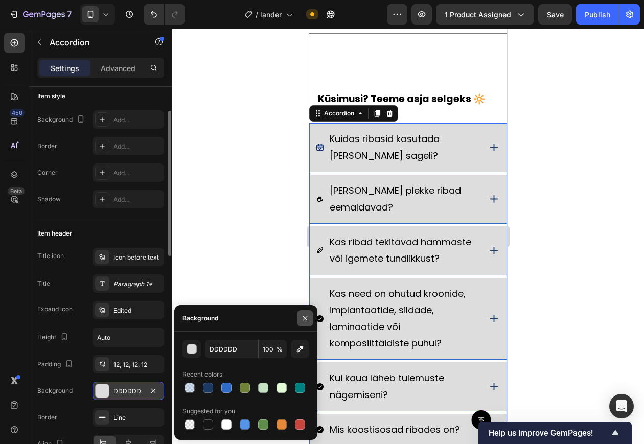
click at [304, 320] on icon "button" at bounding box center [305, 318] width 4 height 4
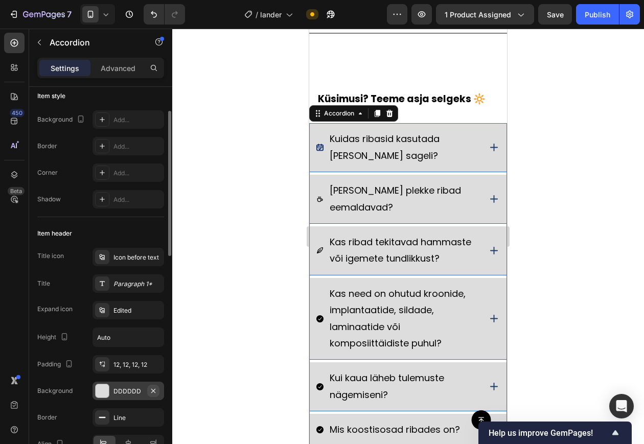
click at [156, 355] on icon "button" at bounding box center [153, 391] width 8 height 8
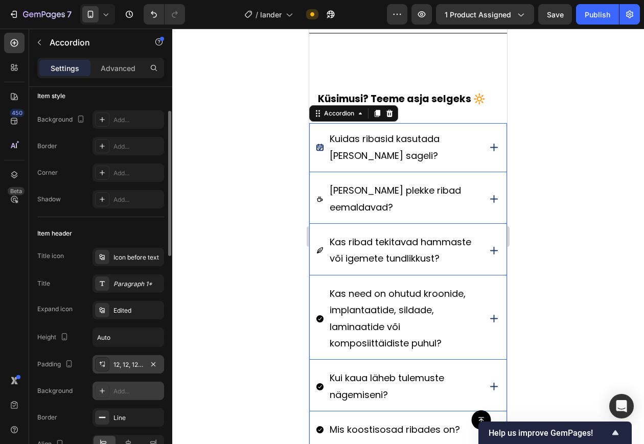
click at [124, 355] on div "12, 12, 12, 12" at bounding box center [129, 365] width 30 height 9
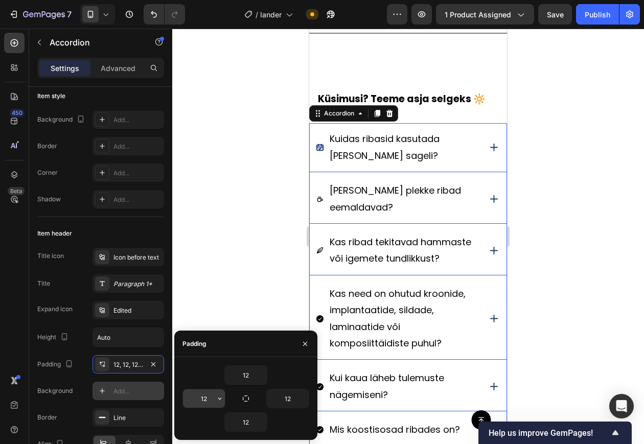
click at [204, 355] on input "12" at bounding box center [204, 399] width 42 height 18
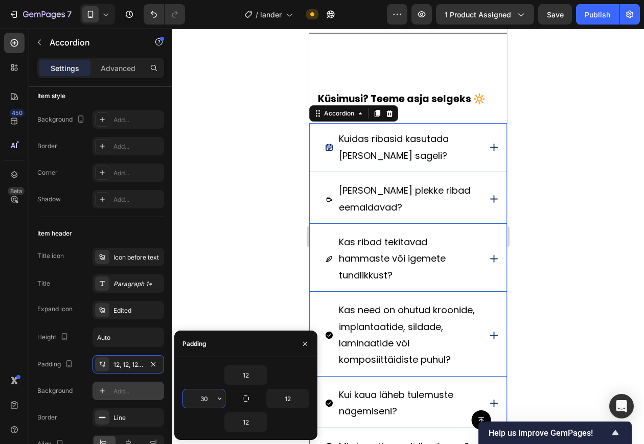
type input "3"
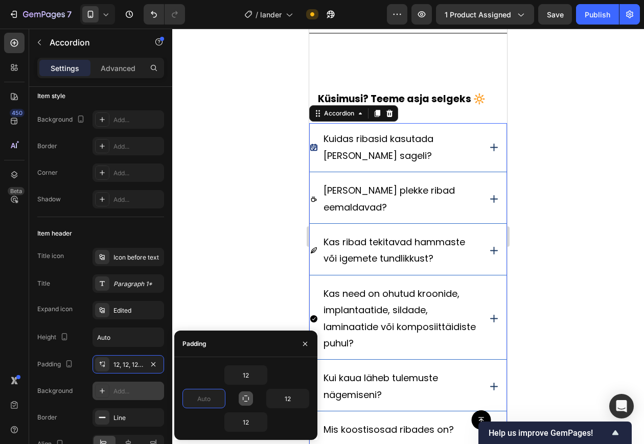
click at [248, 355] on icon "button" at bounding box center [246, 399] width 8 height 8
type input "12"
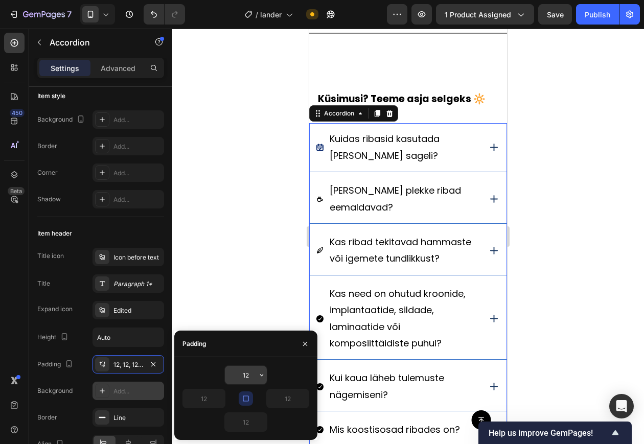
click at [251, 355] on input "12" at bounding box center [246, 375] width 42 height 18
type input "1"
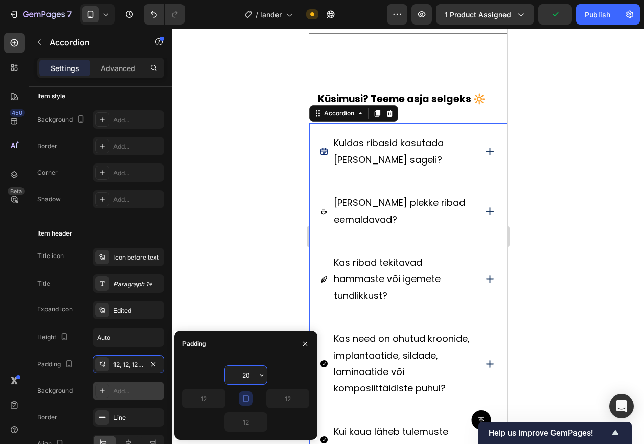
type input "2"
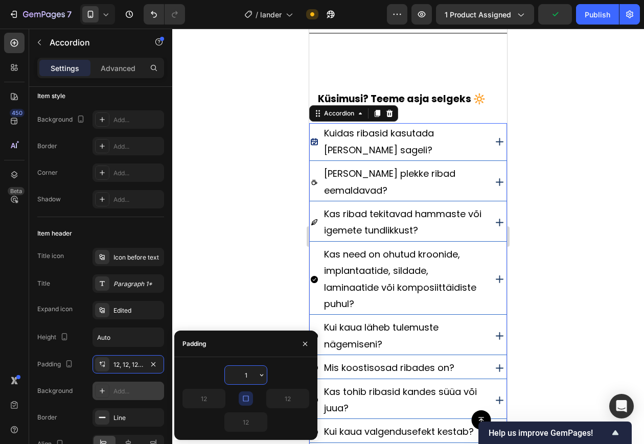
type input "12"
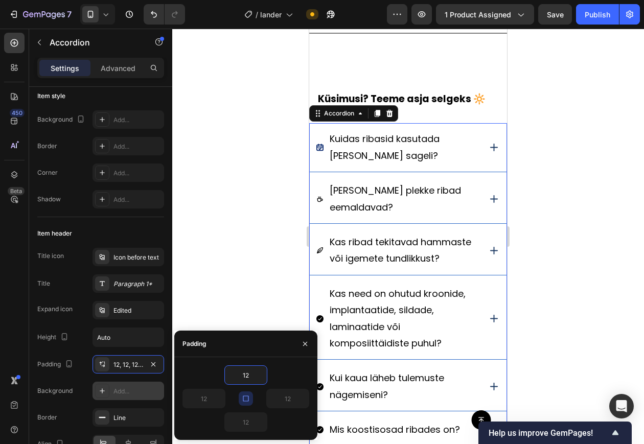
click at [236, 291] on div at bounding box center [408, 237] width 472 height 416
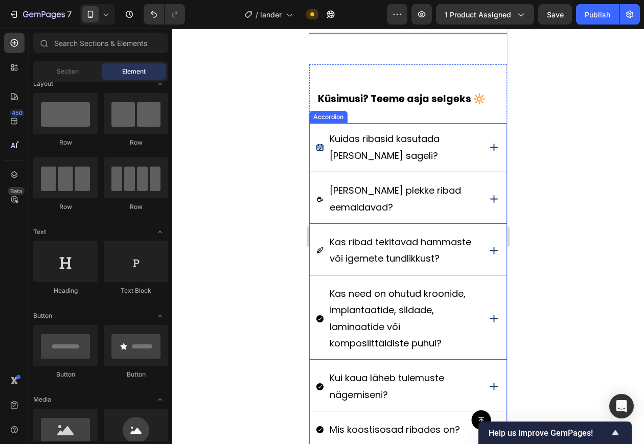
click at [317, 152] on div "Kuidas ribasid kasutada ja kui sageli?" at bounding box center [398, 147] width 164 height 36
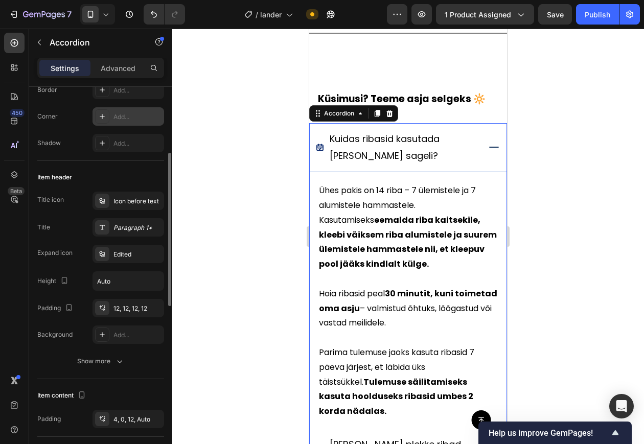
scroll to position [136, 0]
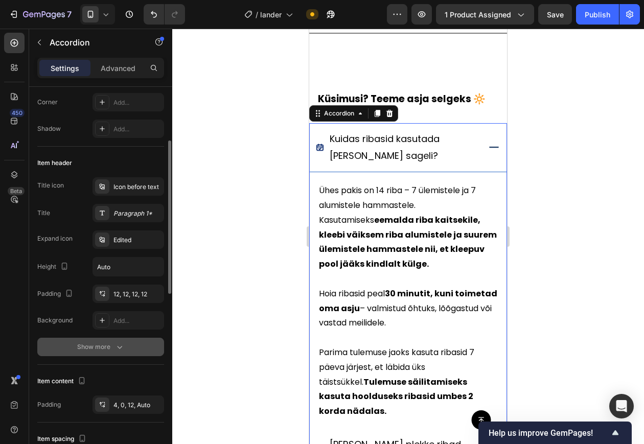
click at [111, 352] on button "Show more" at bounding box center [100, 347] width 127 height 18
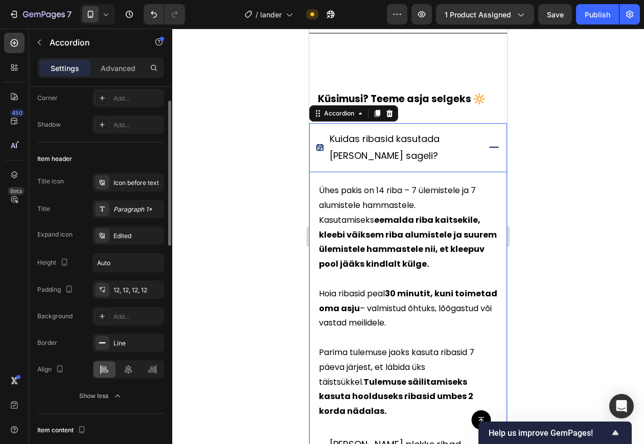
scroll to position [0, 0]
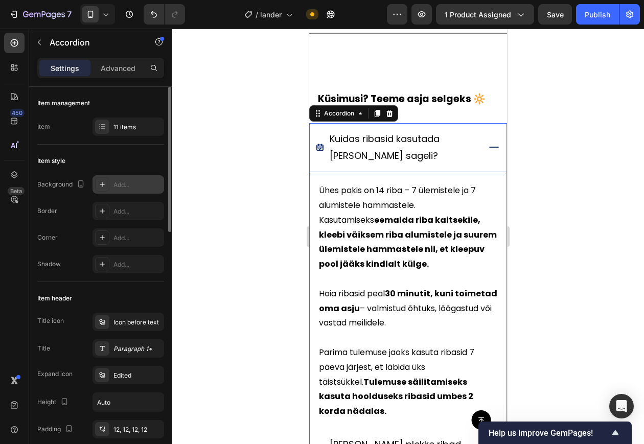
click at [135, 185] on div "Add..." at bounding box center [138, 185] width 48 height 9
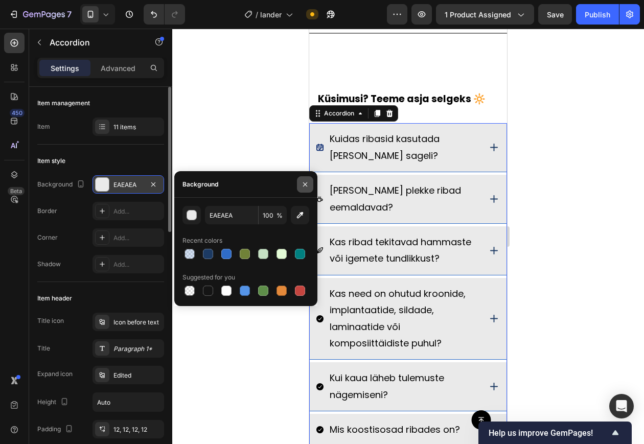
click at [303, 187] on icon "button" at bounding box center [305, 185] width 8 height 8
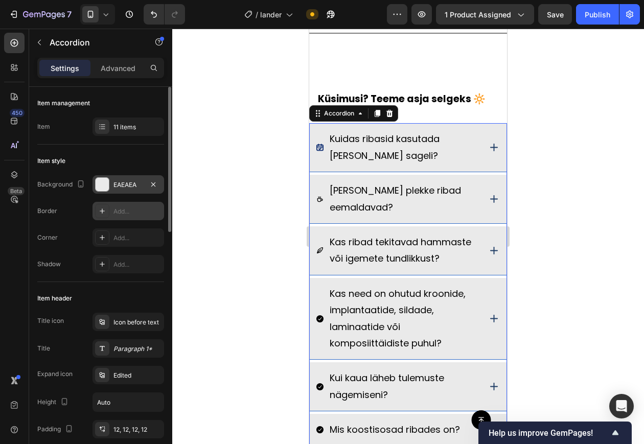
click at [140, 218] on div "Add..." at bounding box center [129, 211] width 72 height 18
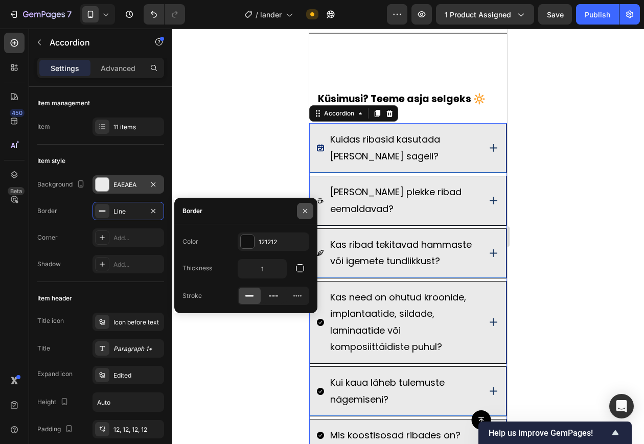
click at [310, 211] on button "button" at bounding box center [305, 211] width 16 height 16
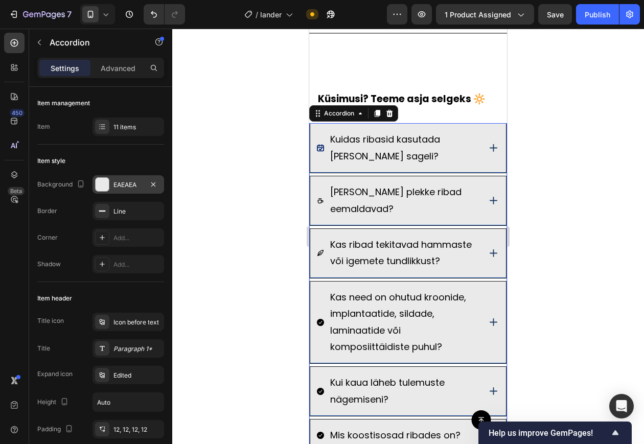
click at [160, 187] on div "EAEAEA" at bounding box center [129, 184] width 72 height 18
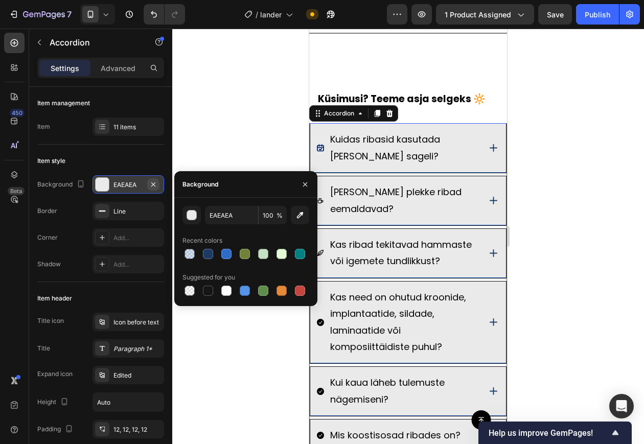
click at [149, 184] on icon "button" at bounding box center [153, 185] width 8 height 8
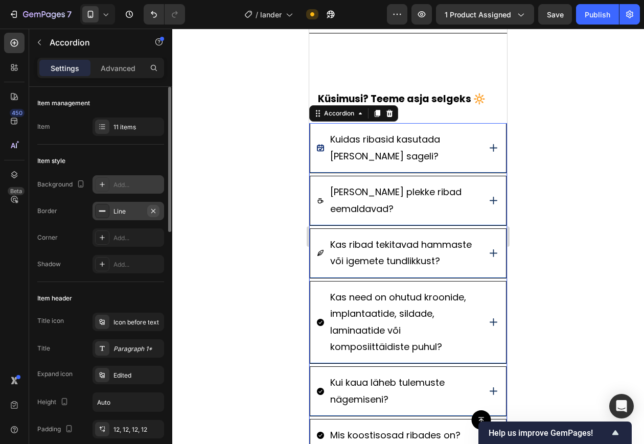
click at [151, 213] on icon "button" at bounding box center [153, 211] width 8 height 8
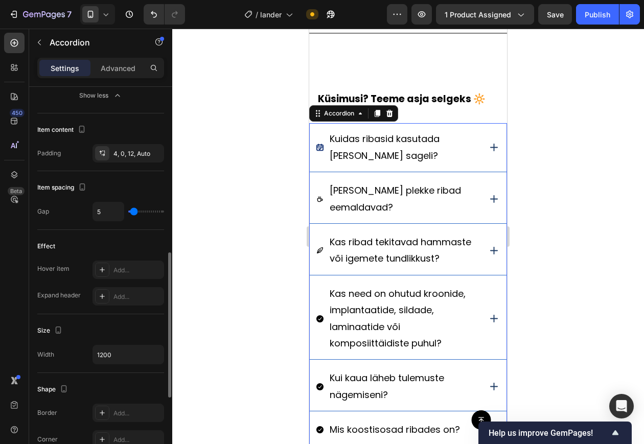
scroll to position [443, 0]
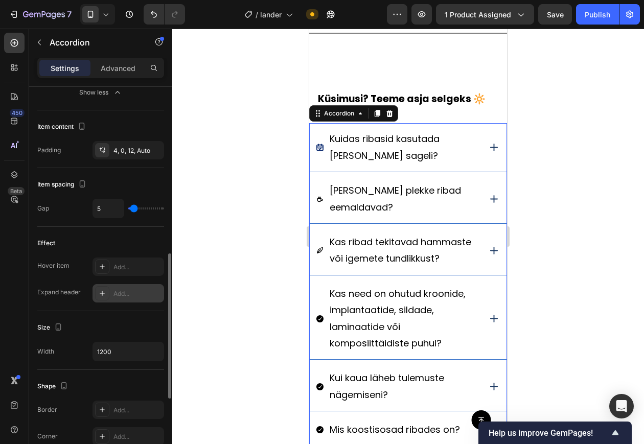
click at [117, 291] on div "Add..." at bounding box center [138, 293] width 48 height 9
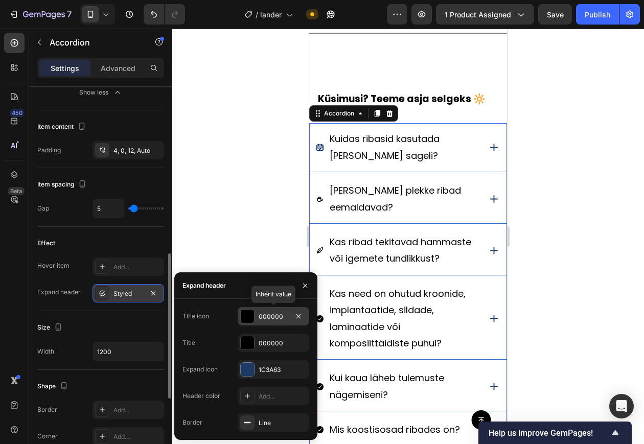
click at [278, 321] on div "000000" at bounding box center [274, 316] width 72 height 18
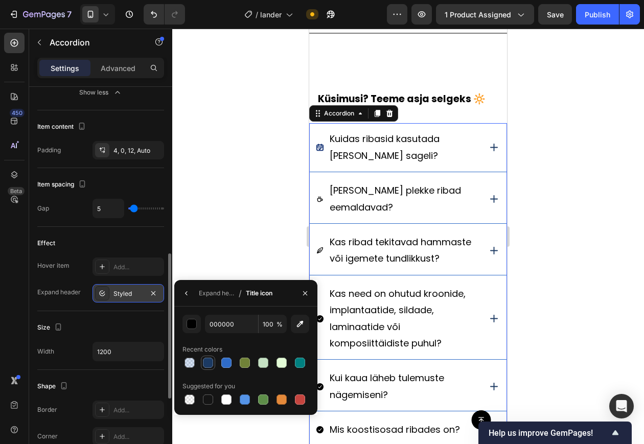
click at [208, 355] on div at bounding box center [208, 363] width 10 height 10
click at [302, 355] on div at bounding box center [300, 400] width 10 height 10
type input "C5453F"
click at [206, 204] on div at bounding box center [408, 237] width 472 height 416
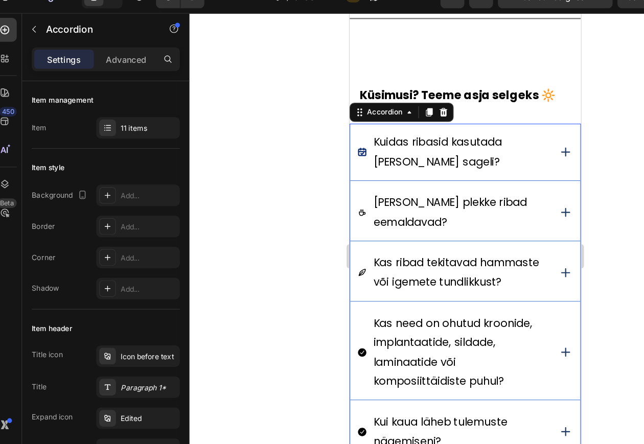
click at [528, 127] on icon at bounding box center [534, 131] width 13 height 13
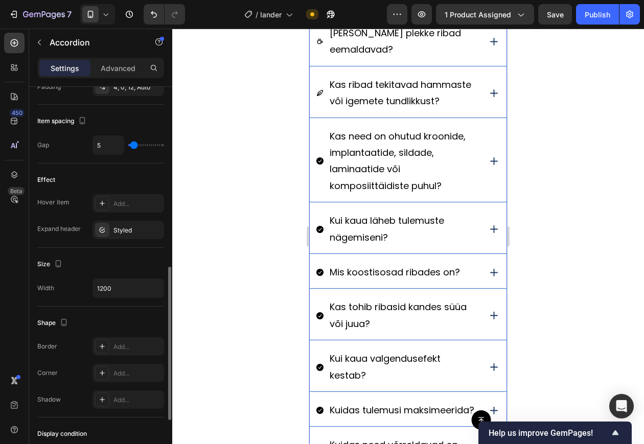
scroll to position [455, 0]
click at [158, 226] on button "button" at bounding box center [153, 229] width 12 height 12
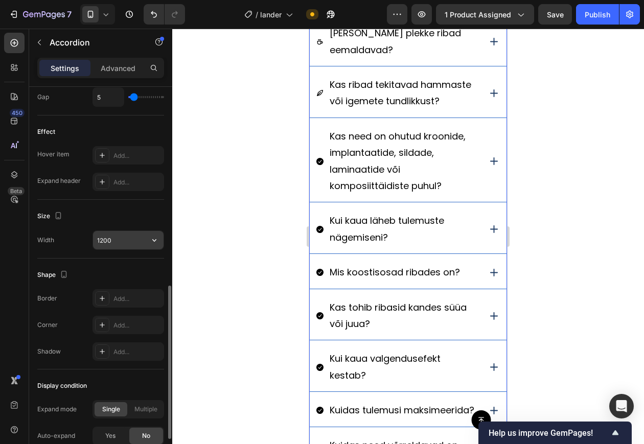
click at [128, 244] on input "1200" at bounding box center [128, 240] width 71 height 18
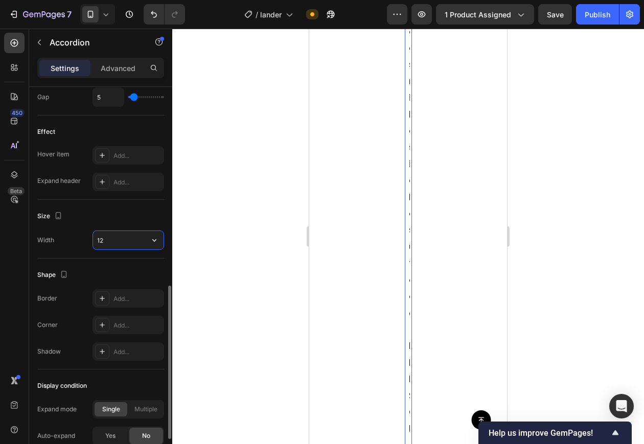
type input "1"
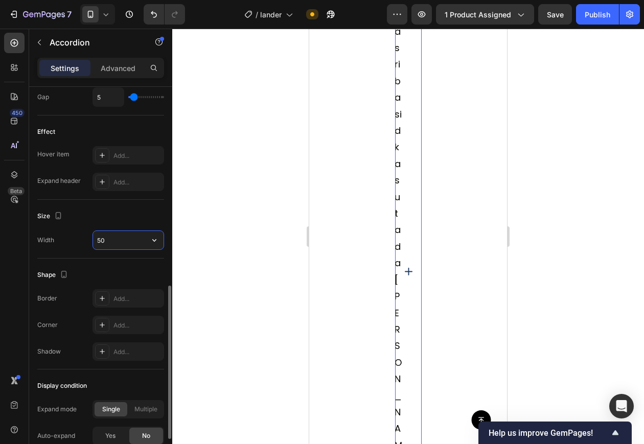
type input "5"
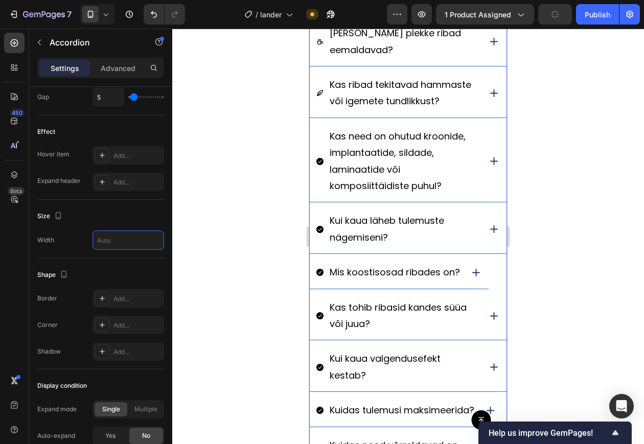
drag, startPoint x: 437, startPoint y: 273, endPoint x: 437, endPoint y: 54, distance: 219.4
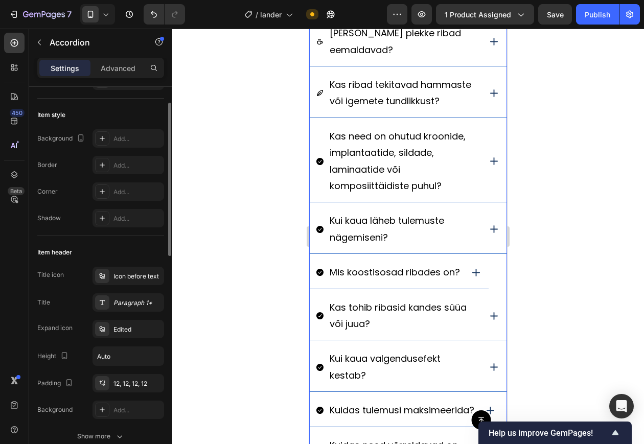
scroll to position [44, 0]
click at [136, 284] on div "Icon before text" at bounding box center [129, 277] width 72 height 18
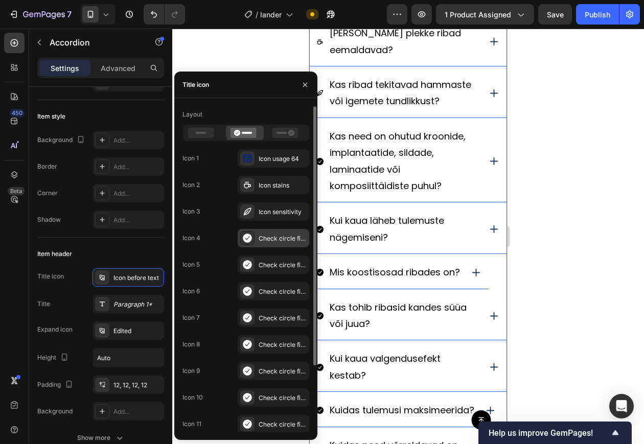
click at [247, 234] on icon at bounding box center [247, 238] width 9 height 9
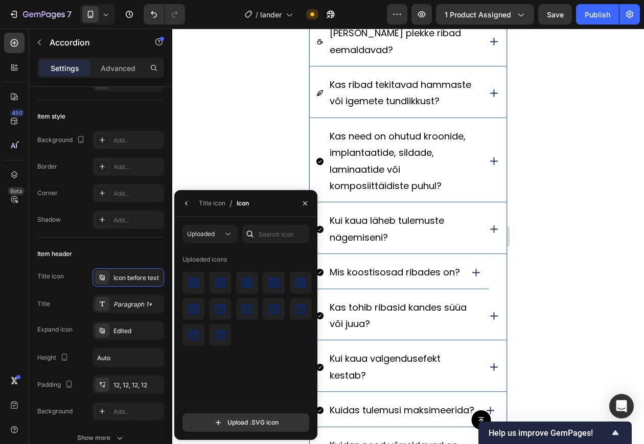
click at [256, 237] on div at bounding box center [250, 234] width 16 height 18
click at [268, 236] on input "text" at bounding box center [276, 234] width 68 height 18
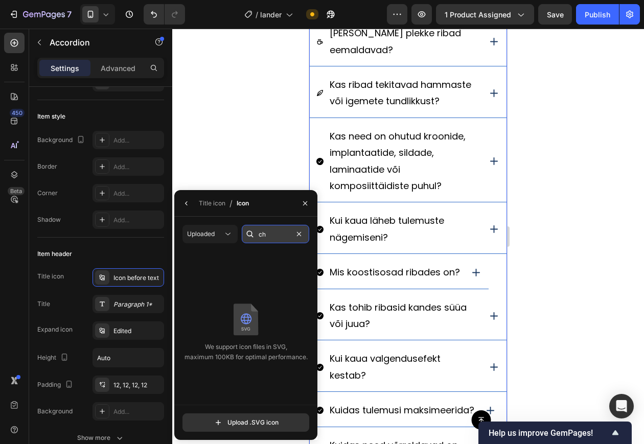
type input "c"
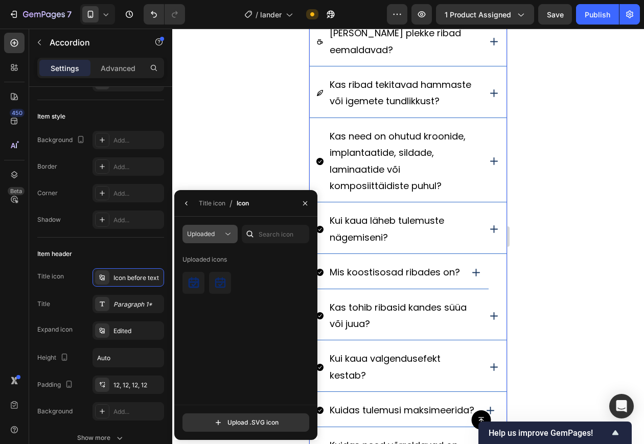
click at [219, 231] on div "Uploaded" at bounding box center [205, 234] width 36 height 9
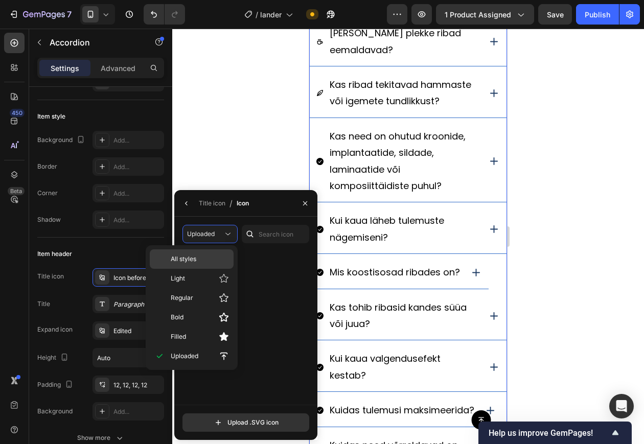
click at [209, 250] on div "All styles" at bounding box center [192, 259] width 84 height 19
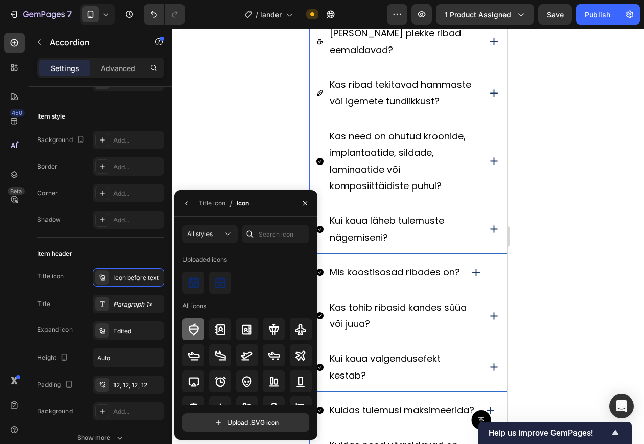
click at [194, 322] on div at bounding box center [194, 330] width 22 height 22
type input "c"
type input "1200"
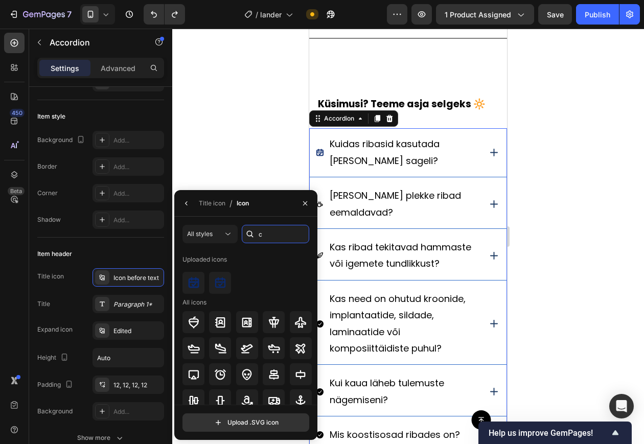
scroll to position [2714, 0]
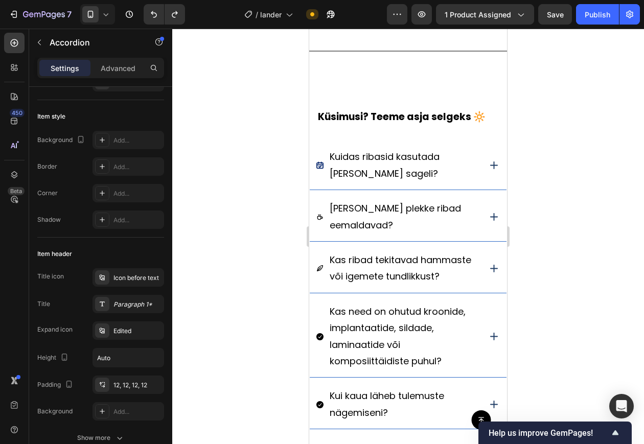
click at [327, 175] on div "Kuidas ribasid kasutada ja kui sageli?" at bounding box center [398, 165] width 164 height 36
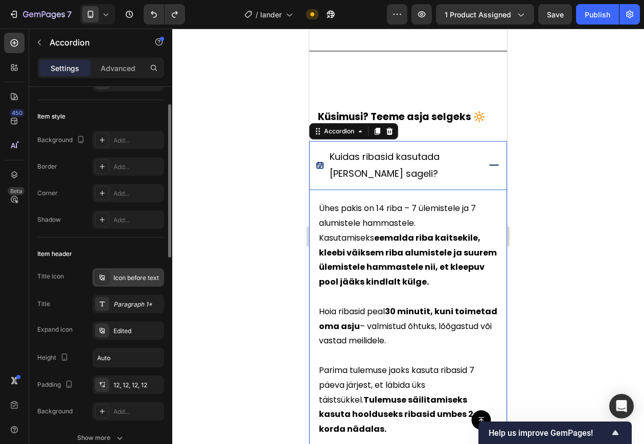
click at [131, 285] on div "Icon before text" at bounding box center [129, 277] width 72 height 18
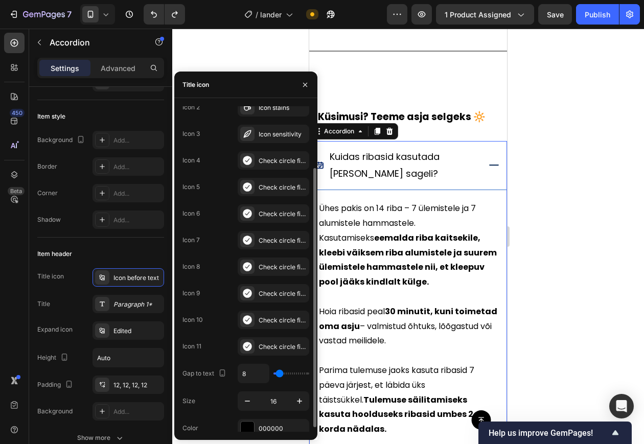
scroll to position [83, 0]
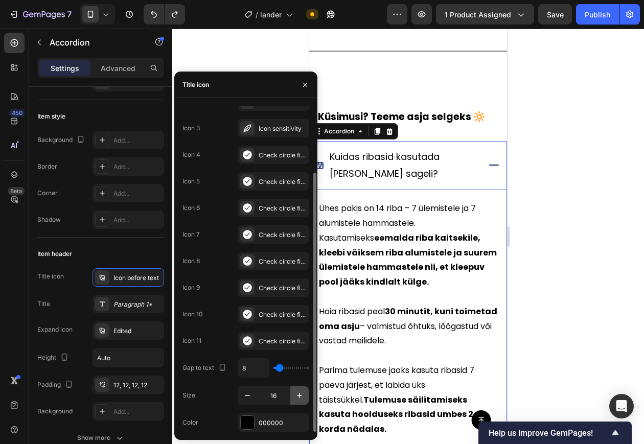
click at [296, 355] on icon "button" at bounding box center [300, 396] width 10 height 10
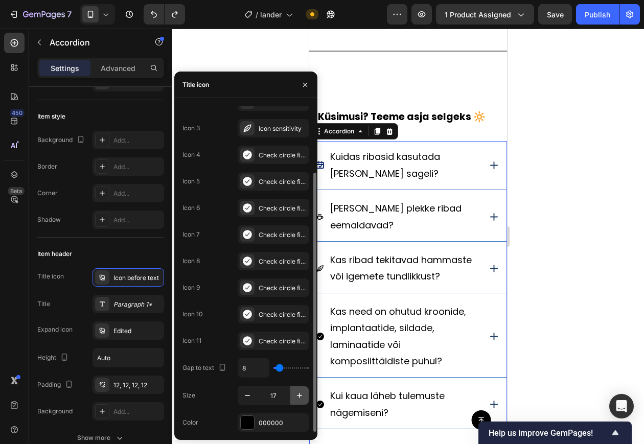
click at [296, 355] on icon "button" at bounding box center [300, 396] width 10 height 10
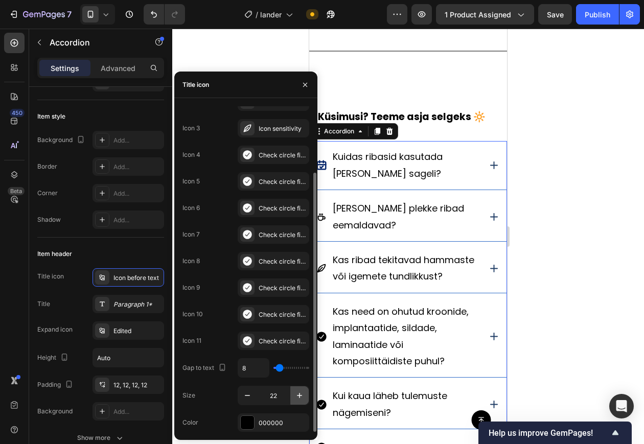
click at [296, 355] on icon "button" at bounding box center [300, 396] width 10 height 10
click at [252, 355] on icon "button" at bounding box center [247, 396] width 10 height 10
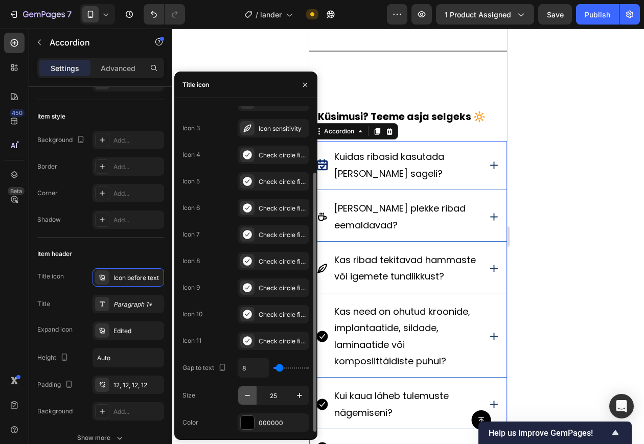
click at [252, 355] on icon "button" at bounding box center [247, 396] width 10 height 10
type input "22"
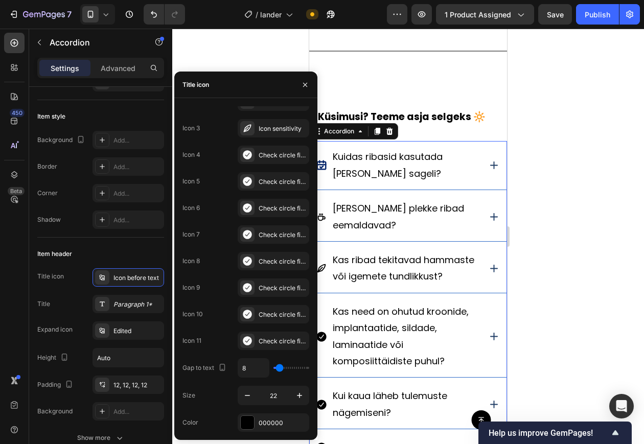
click at [545, 298] on div at bounding box center [408, 237] width 472 height 416
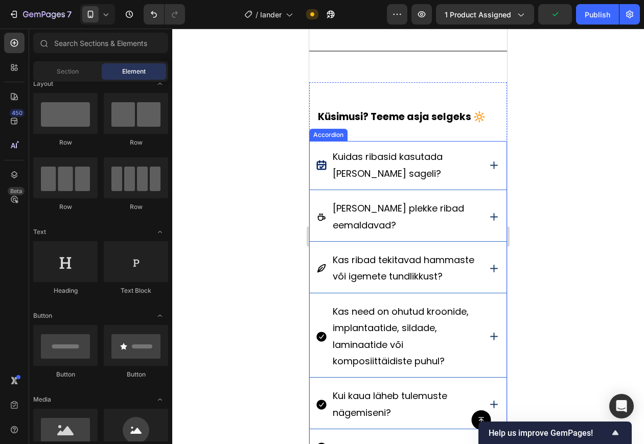
click at [488, 160] on icon at bounding box center [494, 165] width 13 height 13
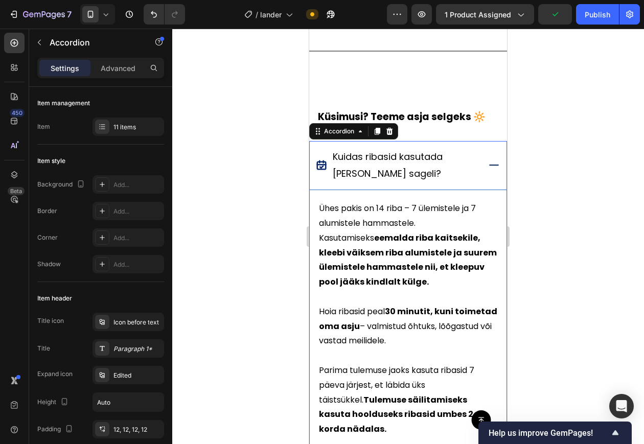
click at [488, 160] on icon at bounding box center [494, 165] width 13 height 13
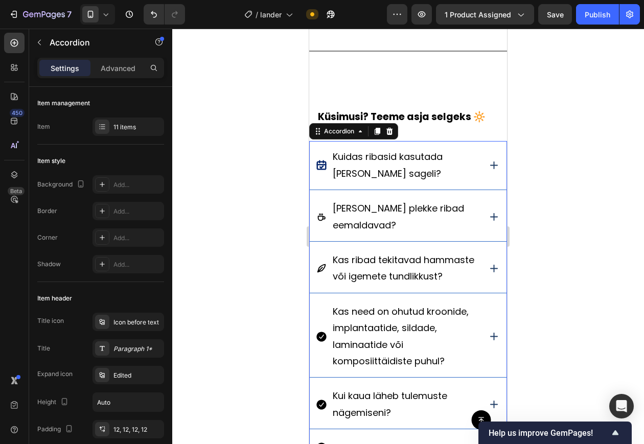
click at [523, 161] on div at bounding box center [408, 237] width 472 height 416
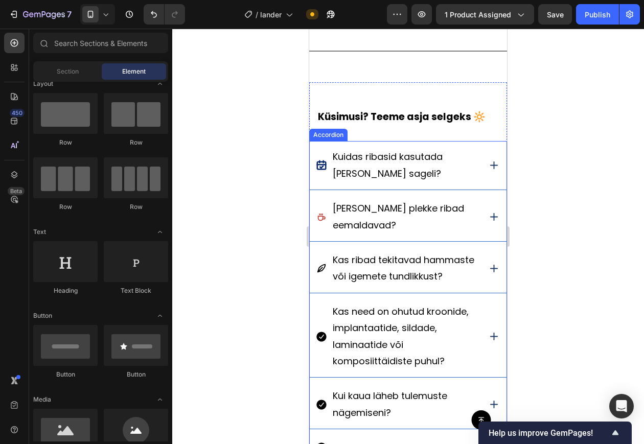
click at [319, 218] on icon at bounding box center [321, 218] width 5 height 4
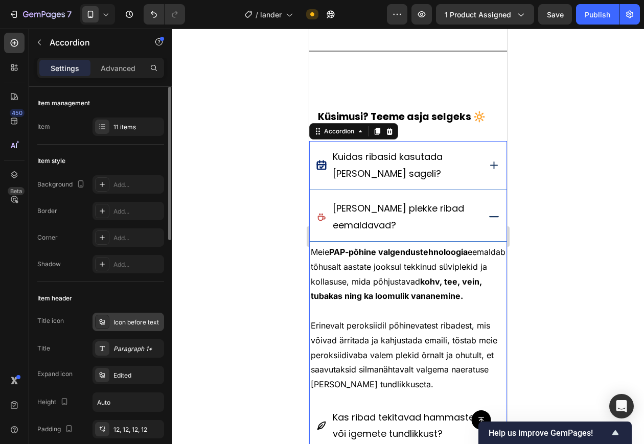
click at [119, 321] on div "Icon before text" at bounding box center [138, 322] width 48 height 9
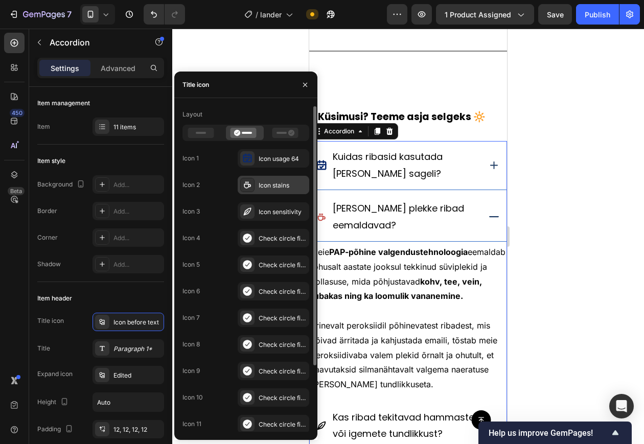
click at [253, 181] on div at bounding box center [247, 185] width 14 height 14
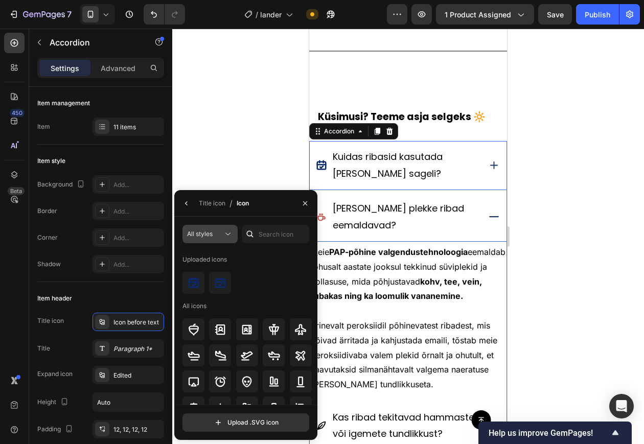
click at [204, 231] on span "All styles" at bounding box center [200, 234] width 26 height 8
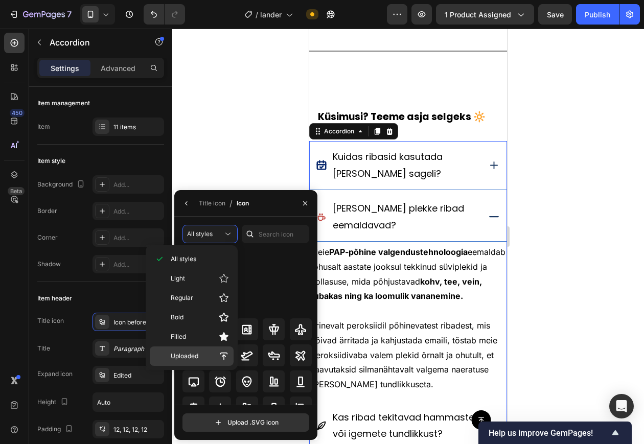
click at [201, 355] on p "Uploaded" at bounding box center [200, 356] width 58 height 10
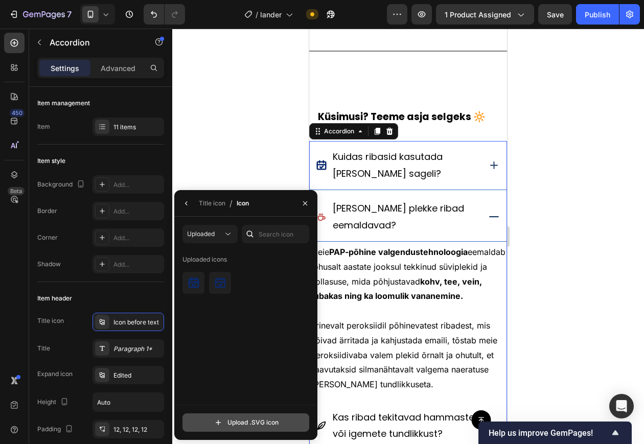
click at [230, 355] on input "file" at bounding box center [246, 422] width 126 height 17
type input "C:\fakepath\icon-usage.svg"
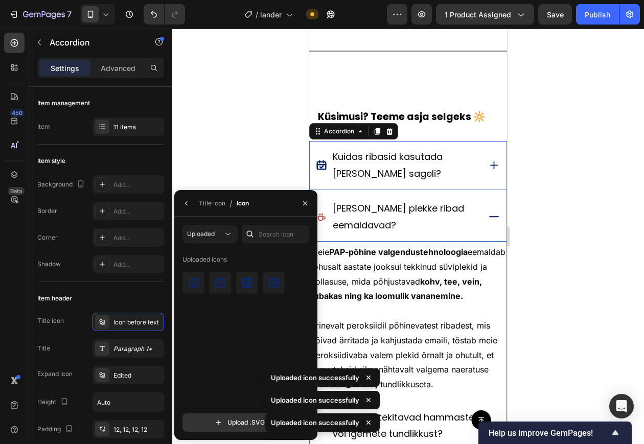
click at [240, 160] on div at bounding box center [408, 237] width 472 height 416
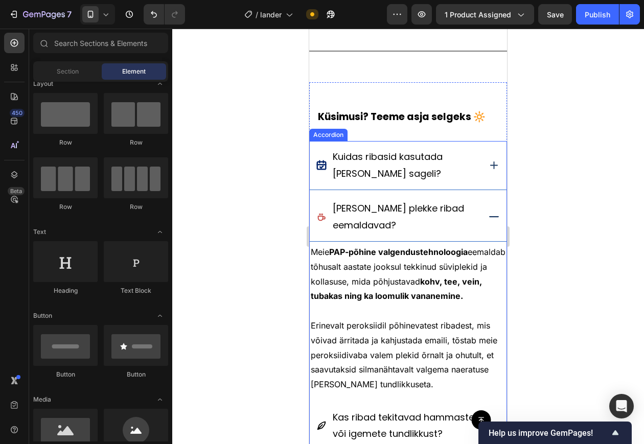
click at [488, 216] on icon at bounding box center [494, 217] width 13 height 13
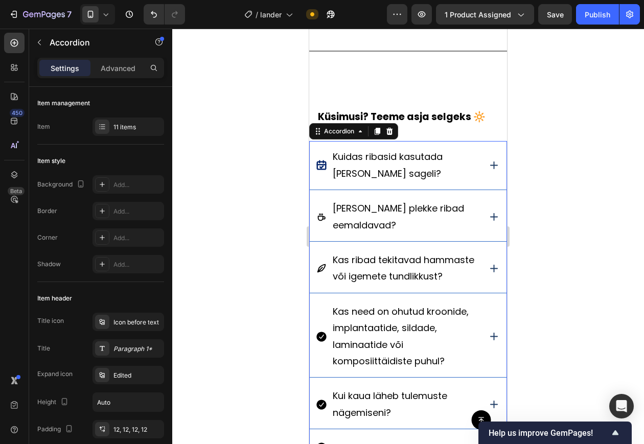
click at [488, 215] on icon at bounding box center [494, 217] width 13 height 13
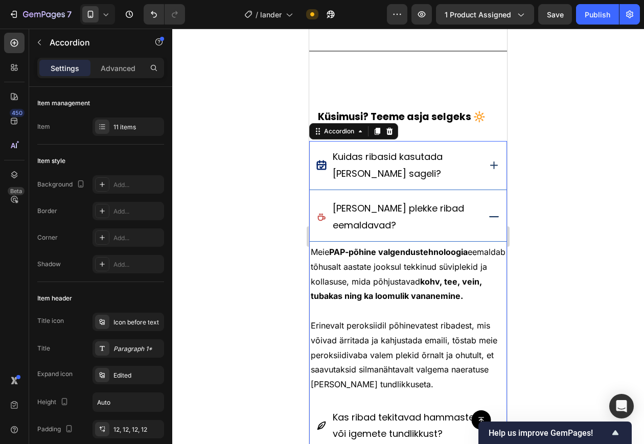
click at [488, 215] on icon at bounding box center [494, 217] width 13 height 13
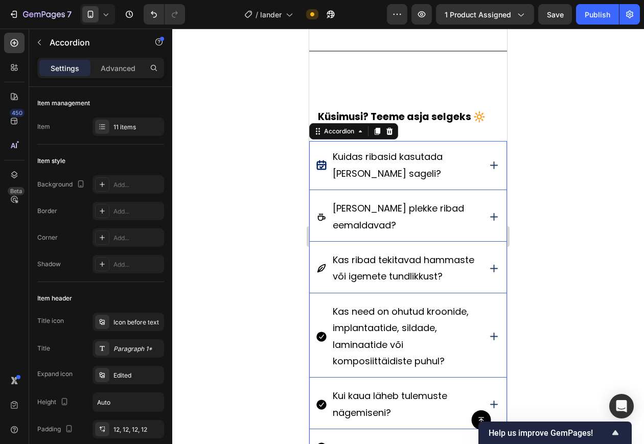
click at [490, 164] on icon at bounding box center [494, 166] width 8 height 8
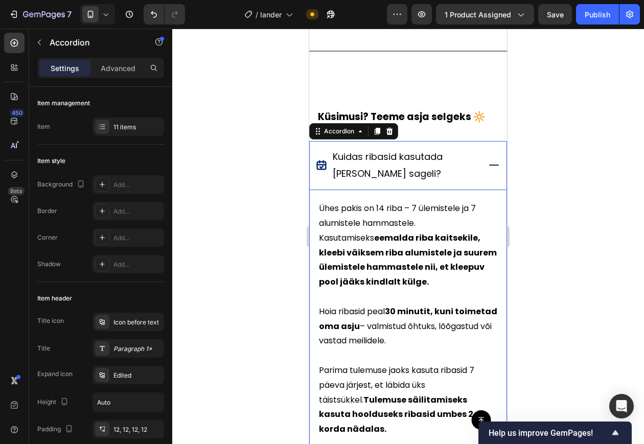
click at [488, 164] on icon at bounding box center [494, 165] width 13 height 13
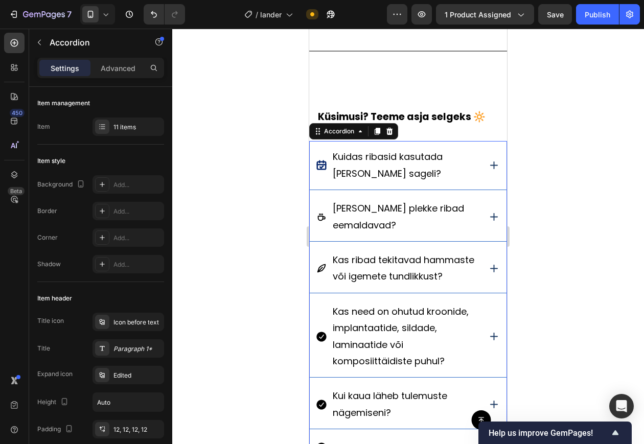
click at [488, 221] on icon at bounding box center [494, 217] width 13 height 13
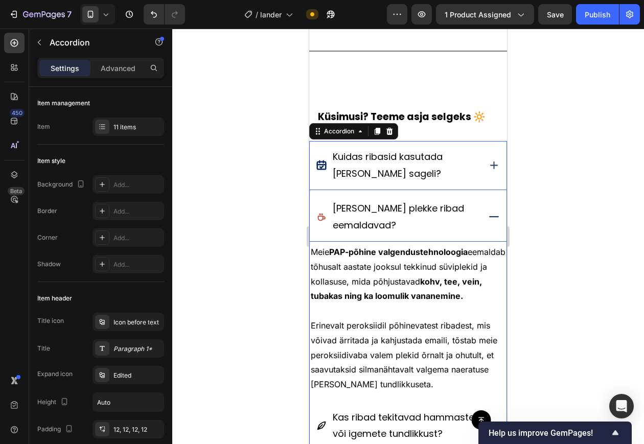
click at [488, 221] on icon at bounding box center [494, 217] width 13 height 13
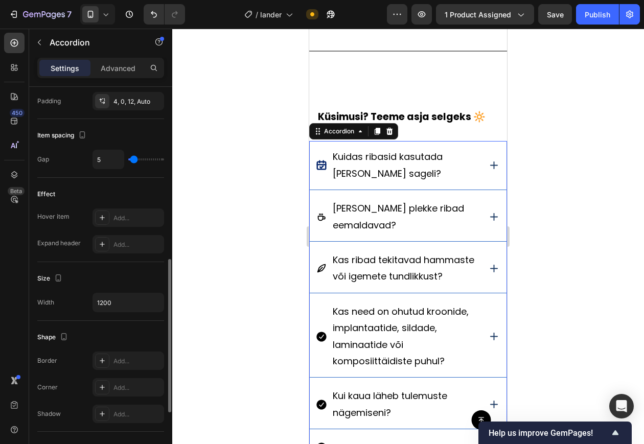
scroll to position [438, 0]
click at [130, 243] on div "Add..." at bounding box center [138, 246] width 48 height 9
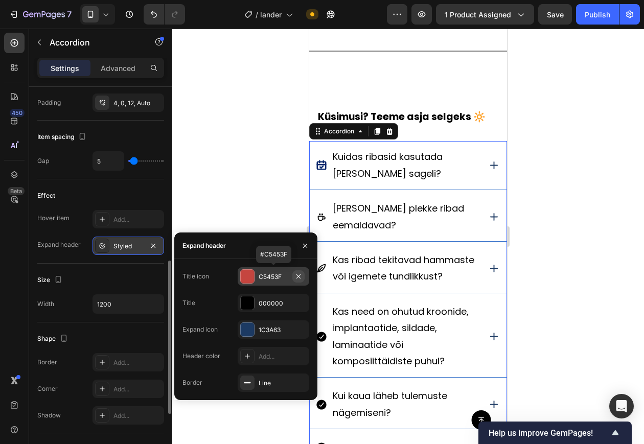
click at [295, 276] on icon "button" at bounding box center [299, 277] width 8 height 8
click at [304, 307] on button "button" at bounding box center [299, 303] width 12 height 12
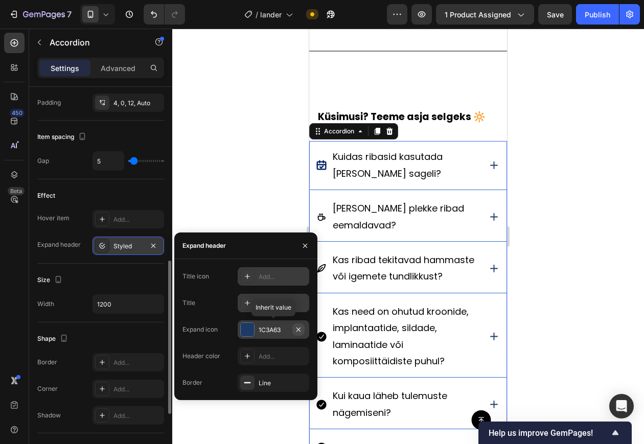
click at [298, 327] on icon "button" at bounding box center [299, 330] width 8 height 8
click at [238, 126] on div at bounding box center [408, 237] width 472 height 416
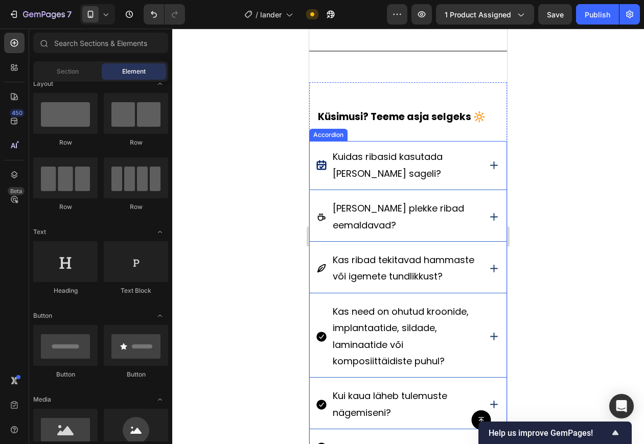
click at [488, 168] on icon at bounding box center [494, 165] width 13 height 13
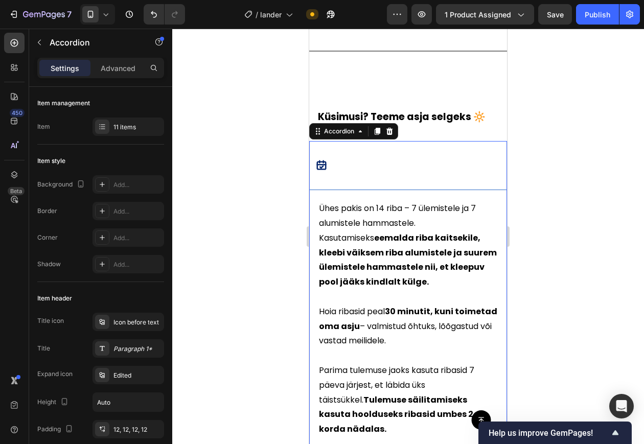
click at [488, 168] on icon at bounding box center [494, 165] width 13 height 13
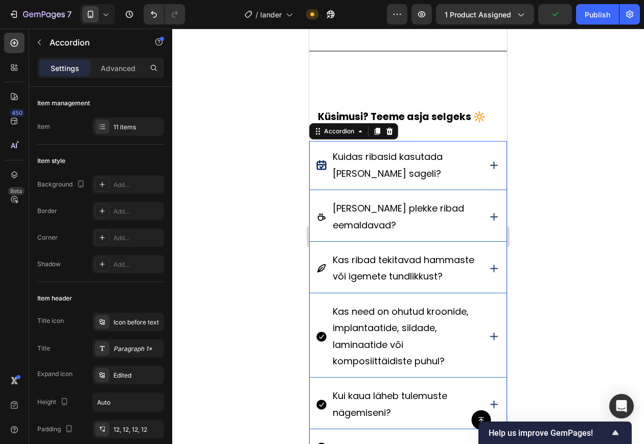
click at [488, 168] on icon at bounding box center [494, 165] width 13 height 13
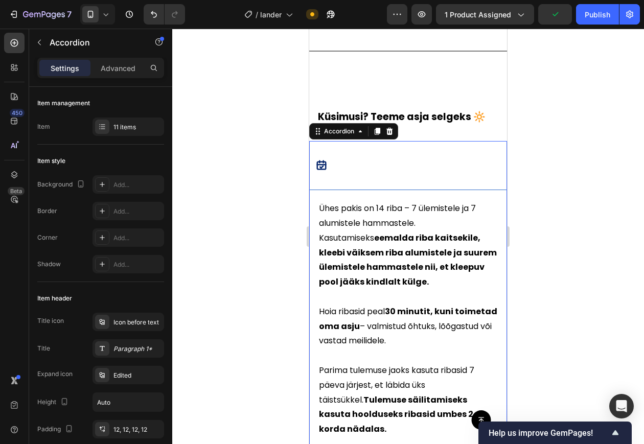
click at [488, 168] on icon at bounding box center [494, 165] width 13 height 13
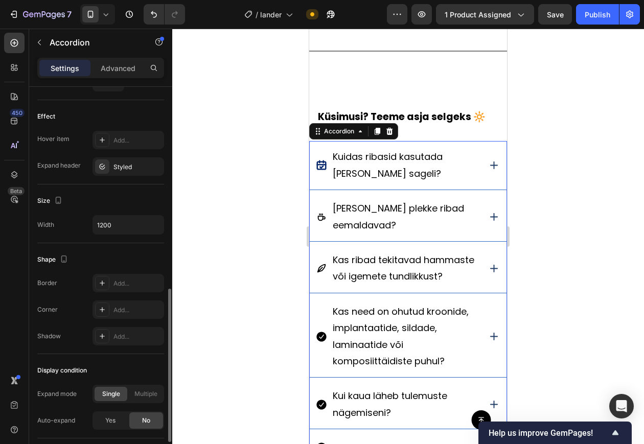
scroll to position [514, 0]
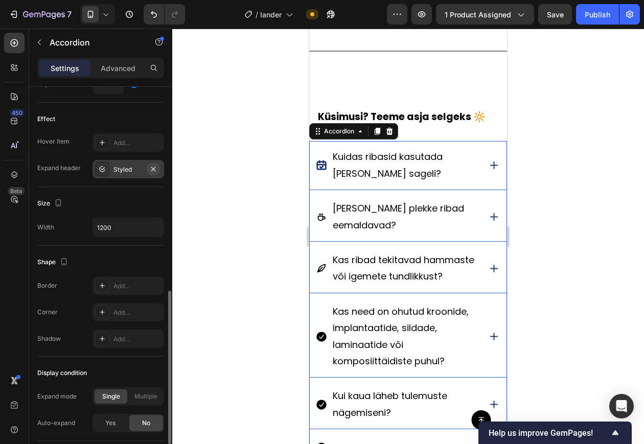
click at [156, 168] on icon "button" at bounding box center [153, 169] width 8 height 8
click at [488, 157] on div "Kuidas ribasid kasutada ja kui sageli?" at bounding box center [408, 165] width 197 height 49
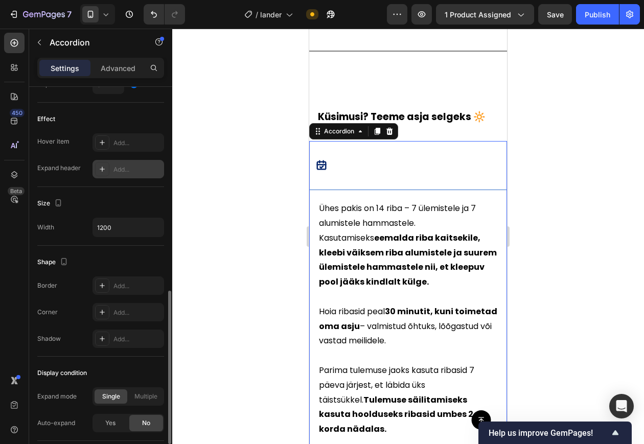
click at [488, 157] on div "Kuidas ribasid kasutada ja kui sageli?" at bounding box center [408, 165] width 197 height 49
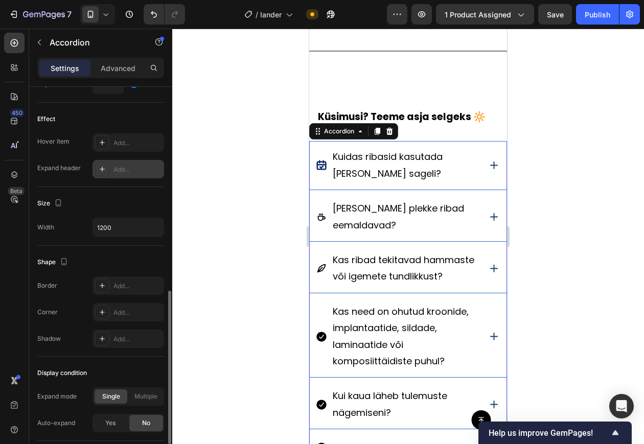
click at [123, 170] on div "Add..." at bounding box center [138, 169] width 48 height 9
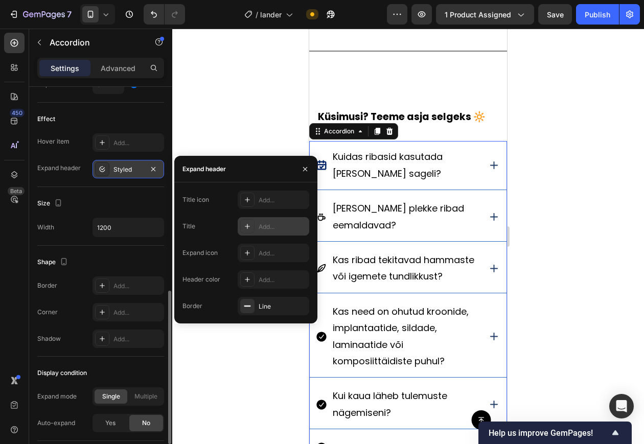
click at [271, 223] on div "Add..." at bounding box center [283, 226] width 48 height 9
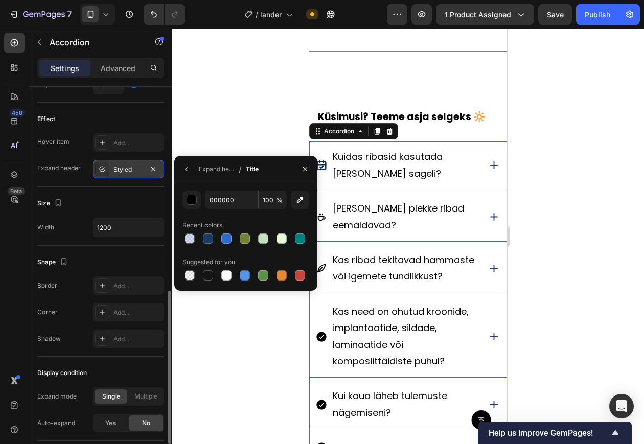
click at [302, 160] on div at bounding box center [305, 169] width 25 height 26
click at [305, 167] on icon "button" at bounding box center [305, 169] width 8 height 8
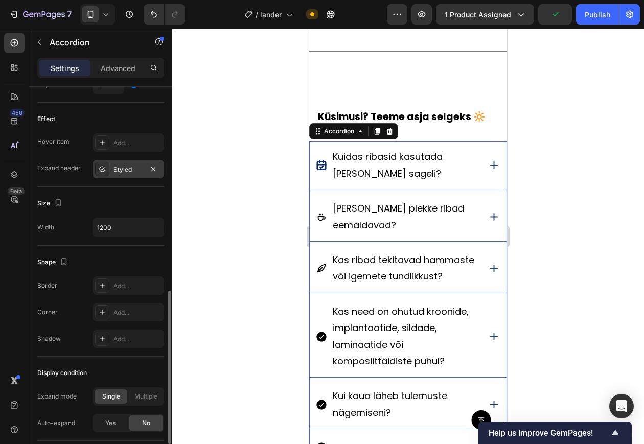
click at [488, 164] on icon at bounding box center [494, 165] width 13 height 13
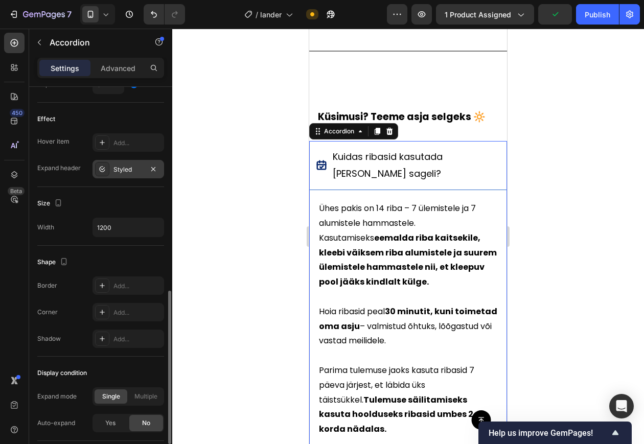
click at [488, 164] on icon at bounding box center [494, 165] width 13 height 13
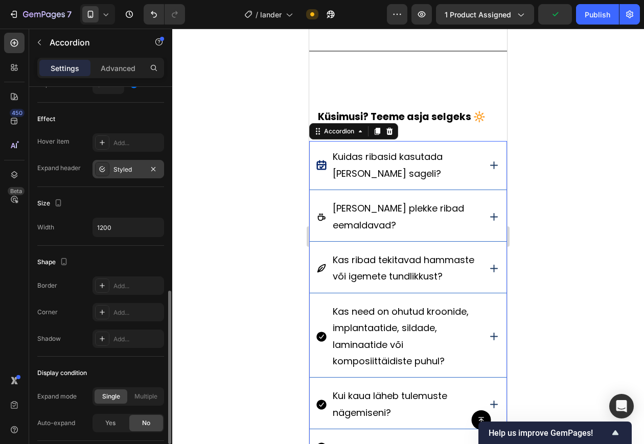
click at [488, 164] on icon at bounding box center [494, 165] width 13 height 13
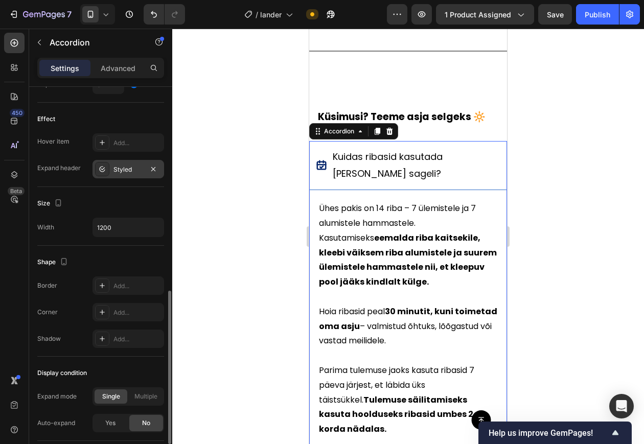
click at [488, 164] on icon at bounding box center [494, 165] width 13 height 13
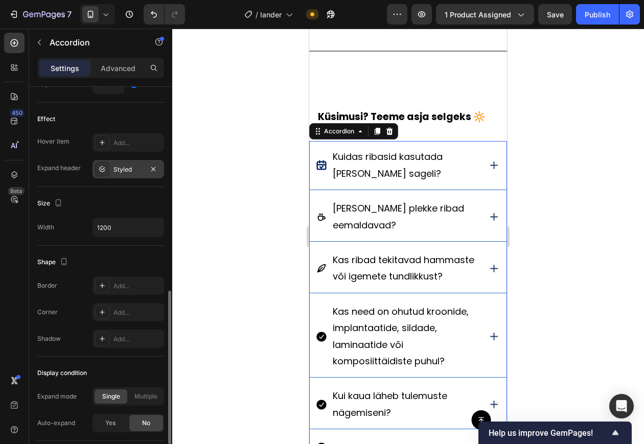
click at [128, 172] on div "Styled" at bounding box center [129, 169] width 30 height 9
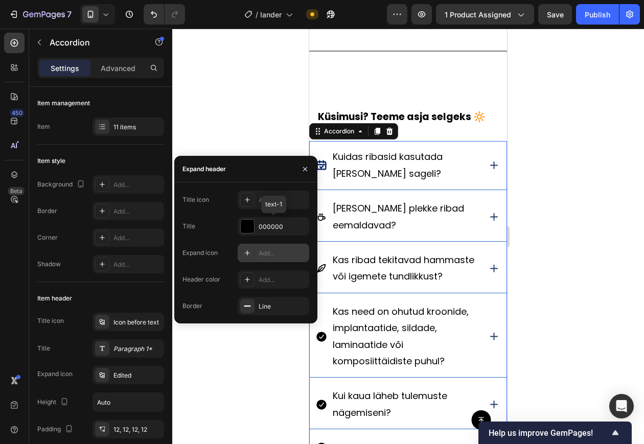
scroll to position [514, 0]
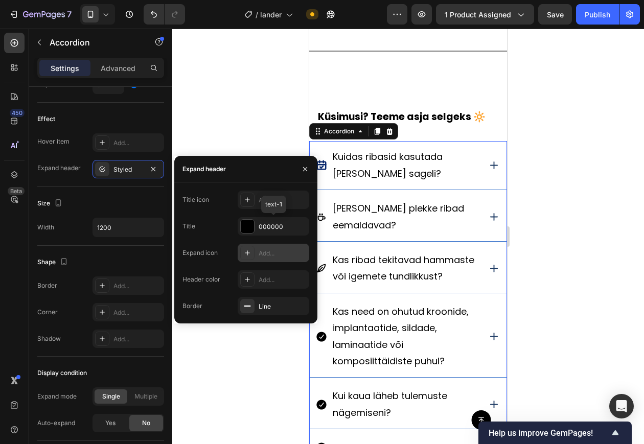
click at [278, 251] on div "Add..." at bounding box center [283, 253] width 48 height 9
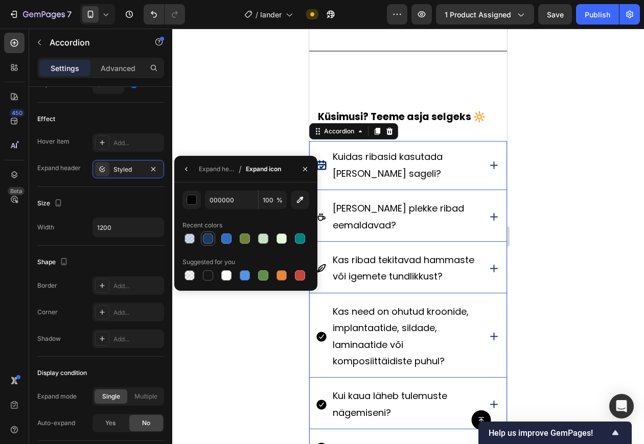
click at [208, 235] on div at bounding box center [208, 239] width 10 height 10
type input "1C3A63"
click at [301, 172] on icon "button" at bounding box center [305, 169] width 8 height 8
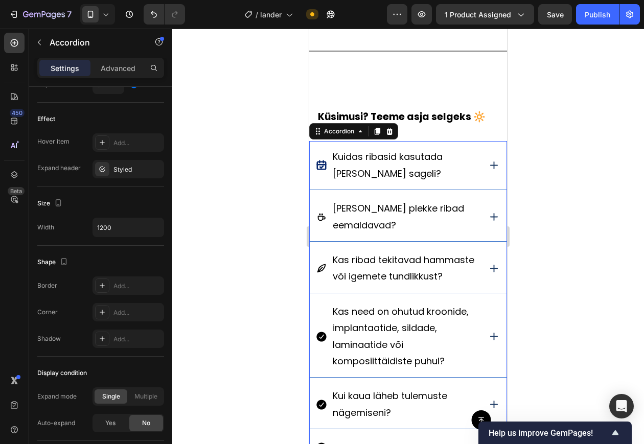
click at [473, 164] on div "Kuidas ribasid kasutada [PERSON_NAME] sageli?" at bounding box center [408, 165] width 197 height 49
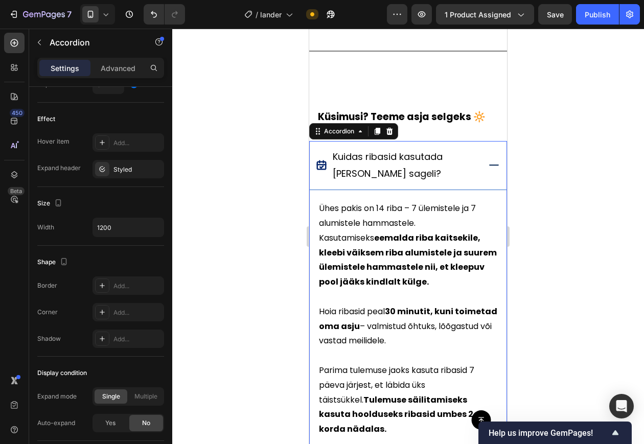
click at [488, 168] on icon at bounding box center [494, 165] width 13 height 13
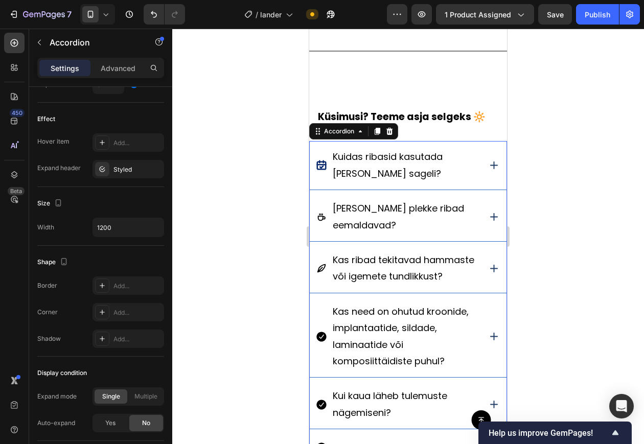
click at [488, 168] on icon at bounding box center [494, 165] width 13 height 13
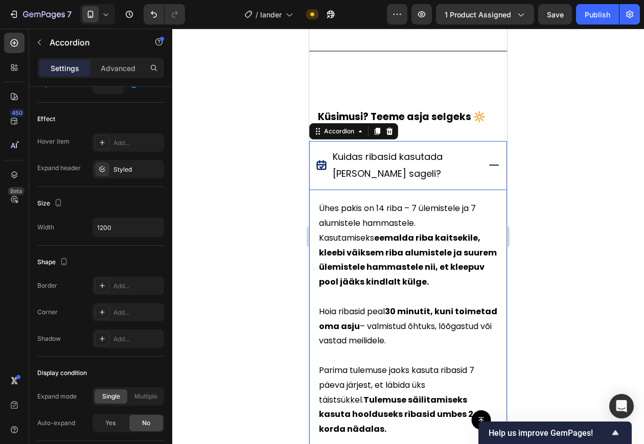
click at [488, 168] on icon at bounding box center [494, 165] width 13 height 13
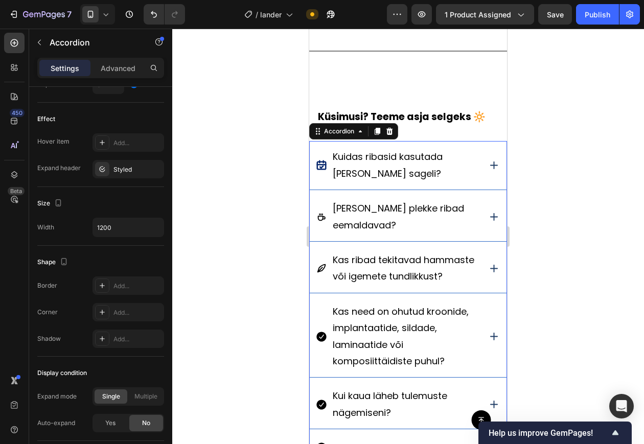
click at [488, 168] on icon at bounding box center [494, 165] width 13 height 13
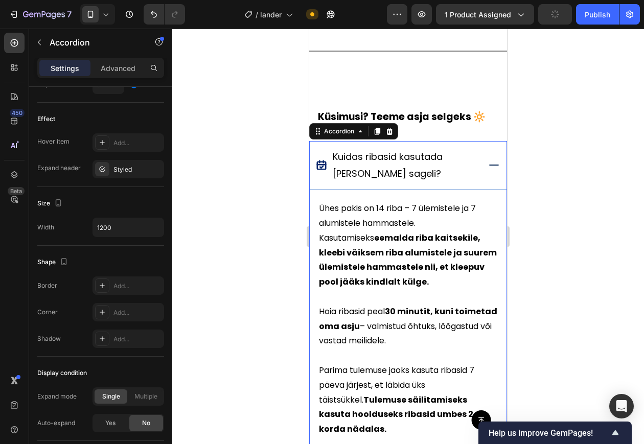
click at [488, 168] on icon at bounding box center [494, 165] width 13 height 13
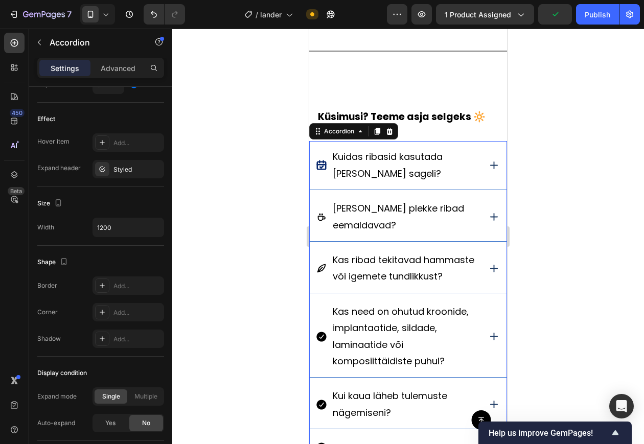
click at [591, 160] on div at bounding box center [408, 237] width 472 height 416
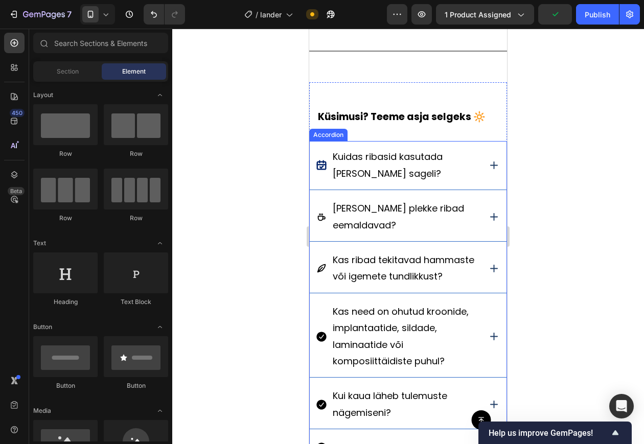
click at [479, 172] on div "Kuidas ribasid kasutada [PERSON_NAME] sageli?" at bounding box center [408, 165] width 197 height 49
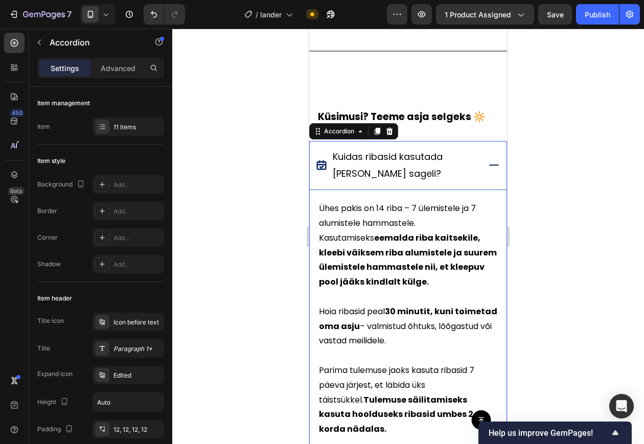
click at [476, 172] on div "Kuidas ribasid kasutada [PERSON_NAME] sageli?" at bounding box center [408, 165] width 197 height 49
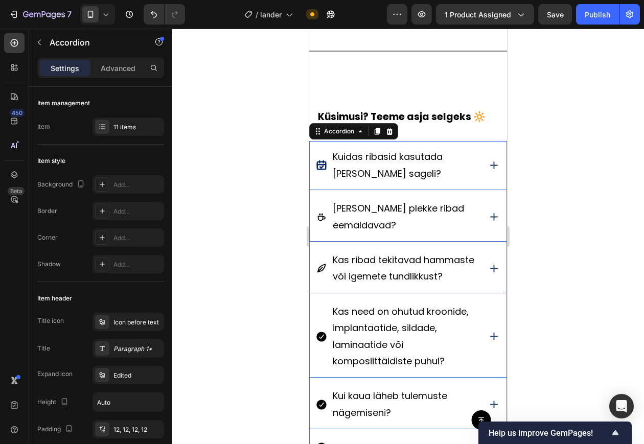
scroll to position [2769, 0]
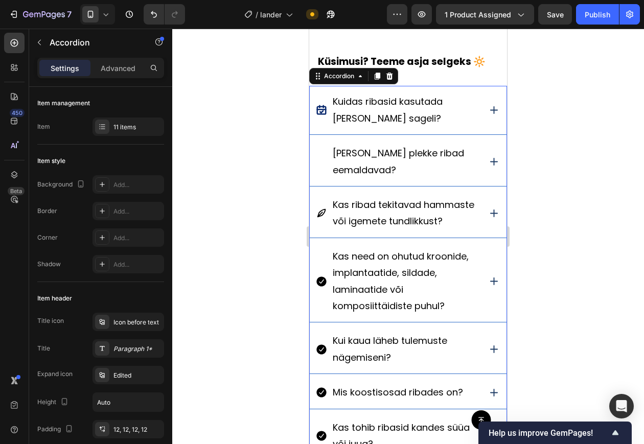
click at [320, 164] on icon at bounding box center [321, 161] width 11 height 11
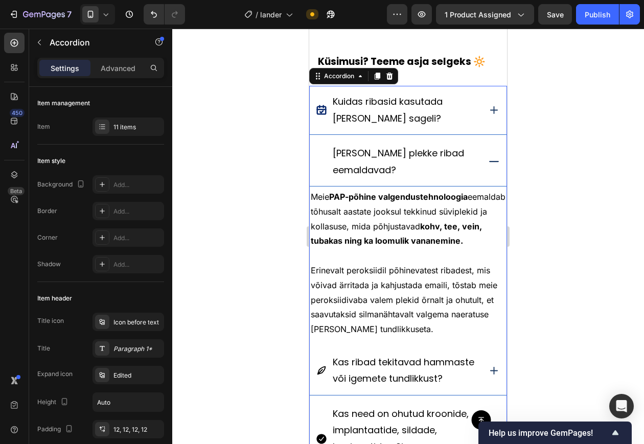
click at [477, 159] on div "[PERSON_NAME] plekke ribad eemaldavad?" at bounding box center [408, 162] width 197 height 49
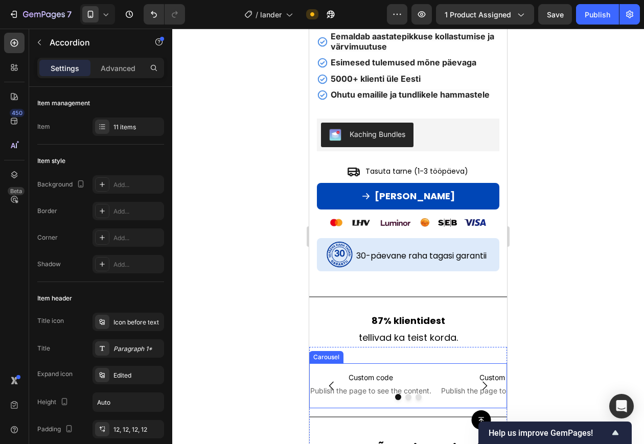
scroll to position [497, 0]
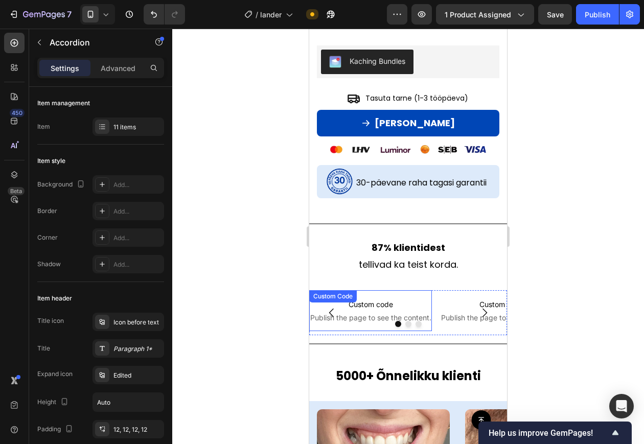
click at [429, 306] on span "Custom code" at bounding box center [370, 305] width 123 height 12
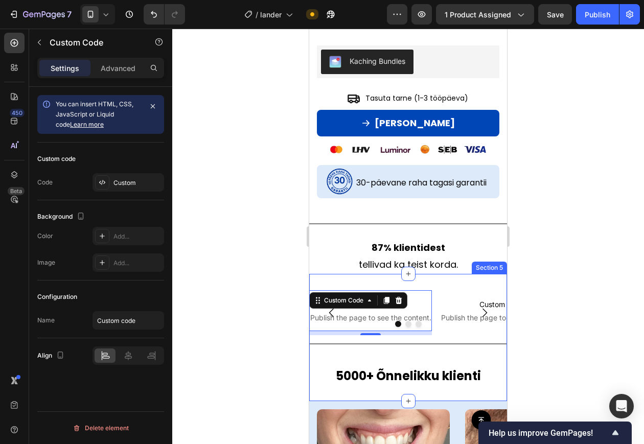
click at [436, 287] on div "Custom code Publish the page to see the content. Custom Code 8 Custom code Publ…" at bounding box center [408, 337] width 198 height 127
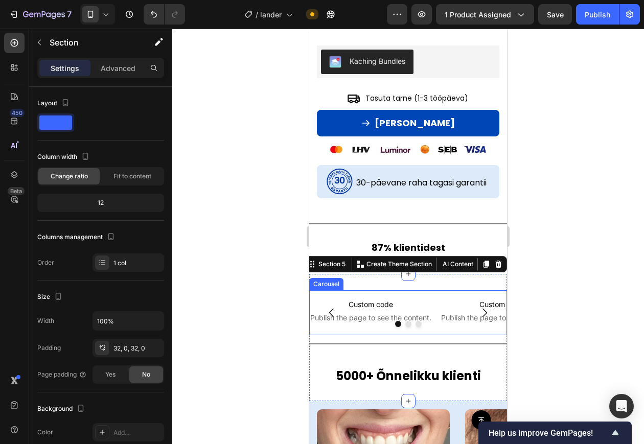
click at [433, 294] on div "Custom code Publish the page to see the content. Custom Code Custom code Publis…" at bounding box center [408, 312] width 198 height 45
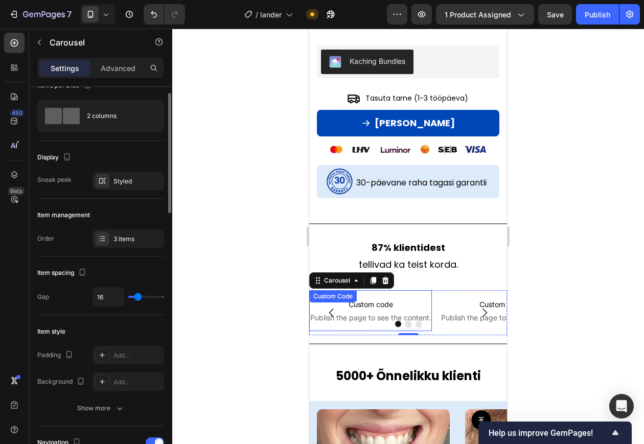
scroll to position [18, 0]
click at [104, 291] on input "16" at bounding box center [108, 296] width 31 height 18
type input "5"
type input "0"
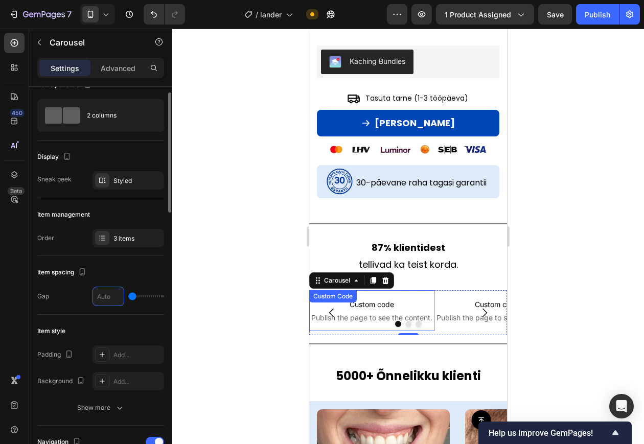
type input "0"
click at [600, 9] on div "Publish" at bounding box center [598, 14] width 26 height 11
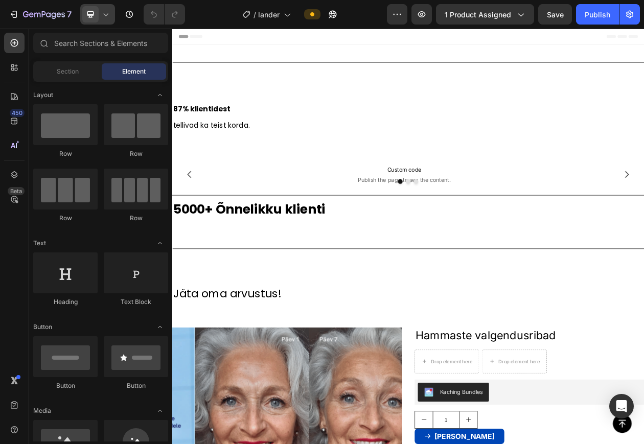
click at [94, 21] on span at bounding box center [90, 14] width 16 height 16
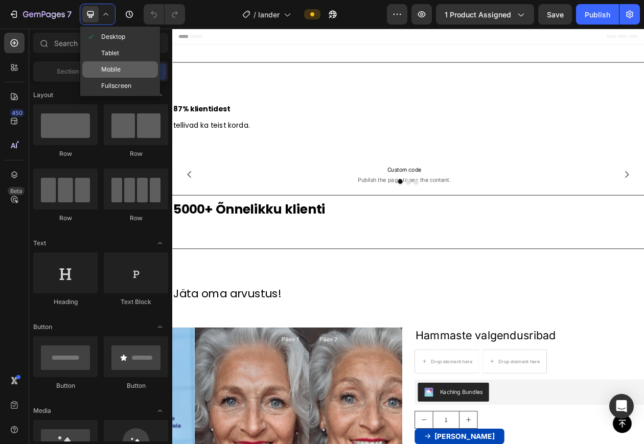
click at [118, 71] on span "Mobile" at bounding box center [110, 69] width 19 height 10
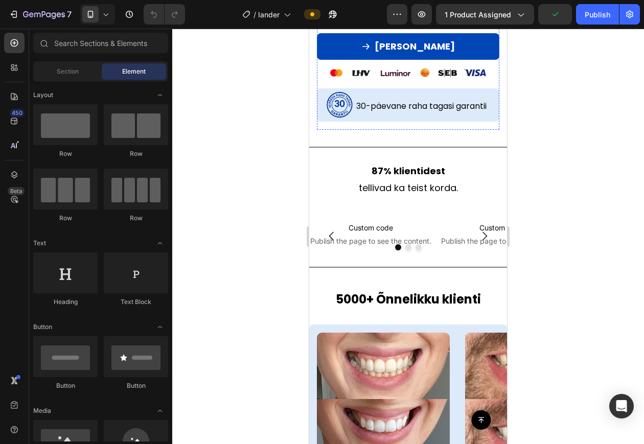
scroll to position [673, 0]
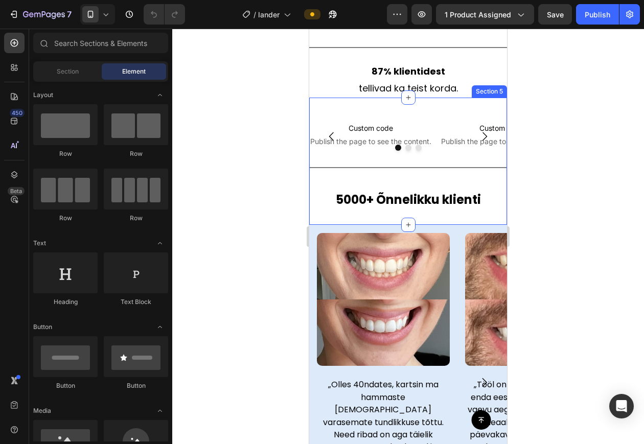
click at [439, 113] on div "Custom code Publish the page to see the content. Custom Code Custom code Publis…" at bounding box center [408, 161] width 198 height 127
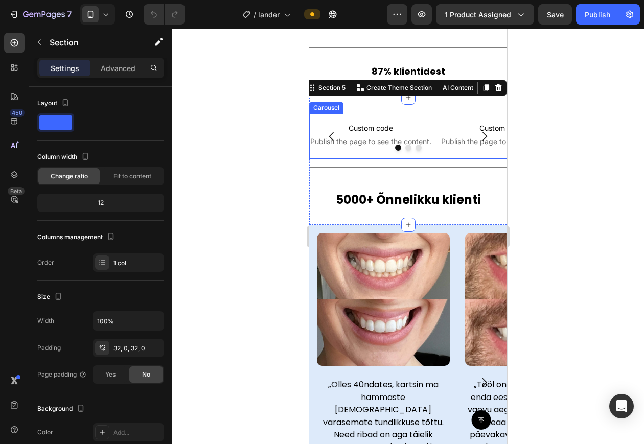
click at [435, 118] on div "Custom code Publish the page to see the content. Custom Code Custom code Publis…" at bounding box center [408, 136] width 198 height 45
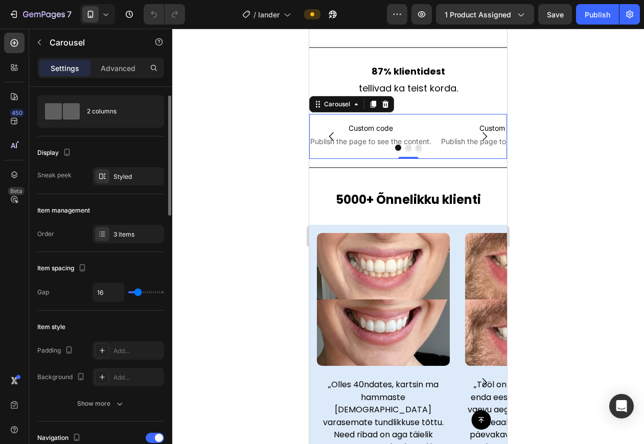
scroll to position [26, 0]
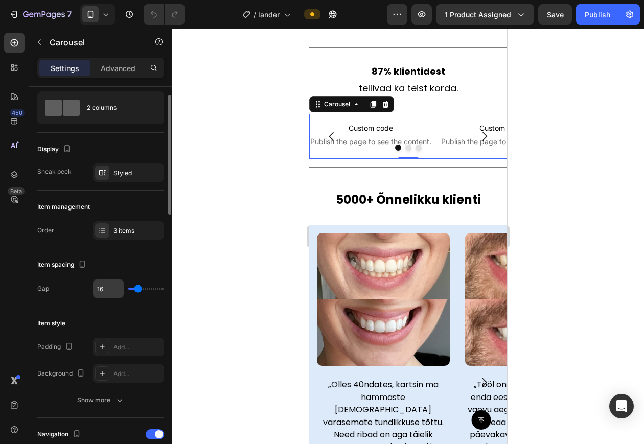
click at [107, 284] on input "16" at bounding box center [108, 289] width 31 height 18
type input "0"
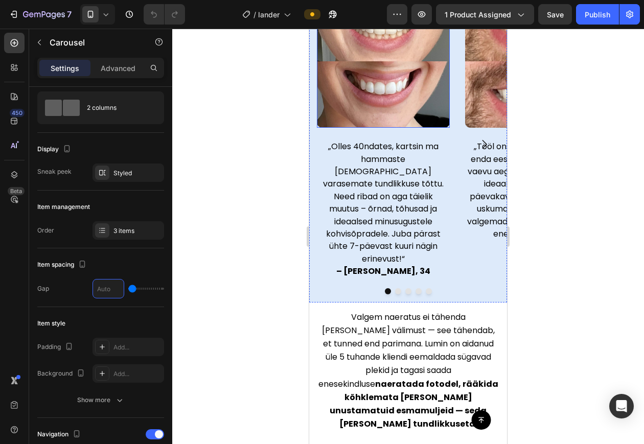
scroll to position [910, 0]
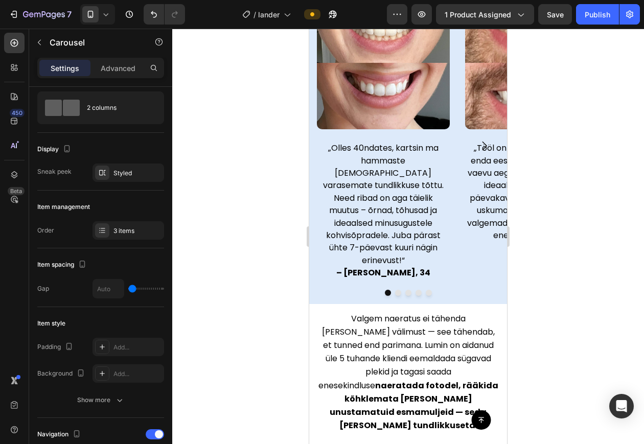
type input "0"
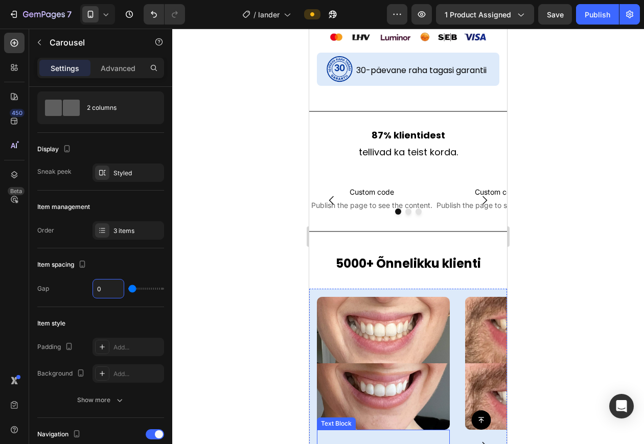
scroll to position [610, 0]
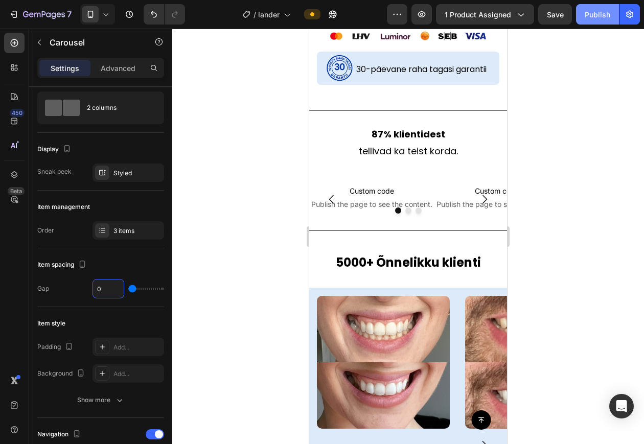
click at [596, 16] on div "Publish" at bounding box center [598, 14] width 26 height 11
click at [555, 152] on div at bounding box center [408, 237] width 472 height 416
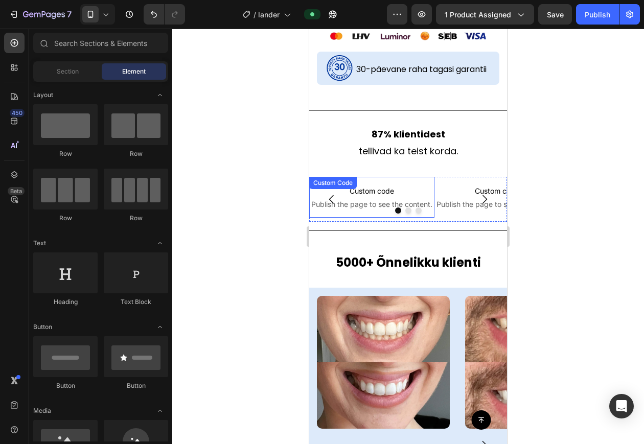
click at [428, 181] on p "Custom code Publish the page to see the content." at bounding box center [371, 197] width 125 height 41
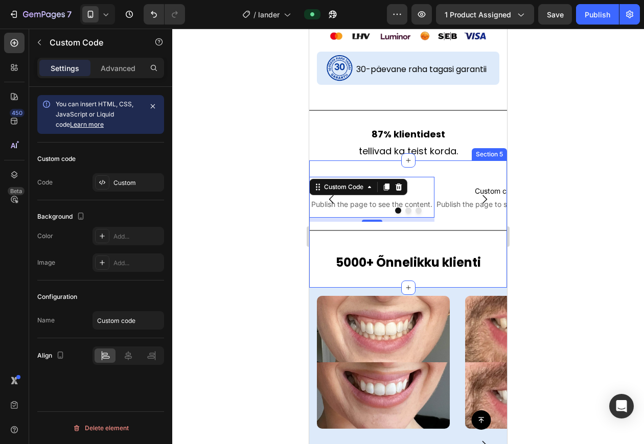
click at [436, 168] on div "Custom code Publish the page to see the content. Custom Code 8 Custom code Publ…" at bounding box center [408, 224] width 198 height 127
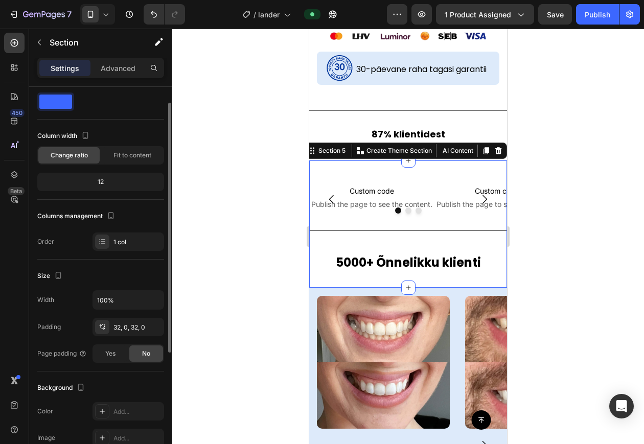
scroll to position [24, 0]
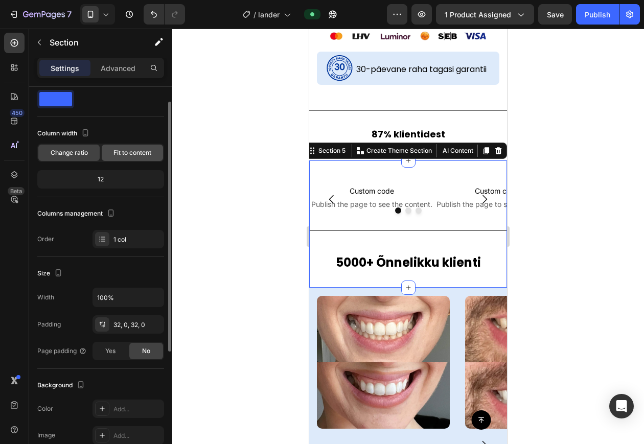
click at [109, 157] on div "Fit to content" at bounding box center [132, 153] width 61 height 16
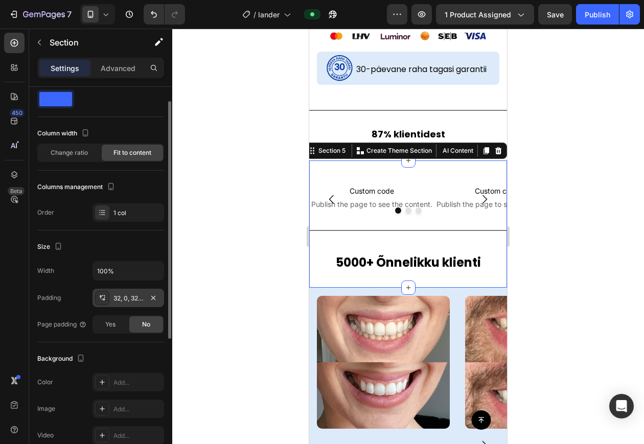
click at [125, 302] on div "32, 0, 32, 0" at bounding box center [129, 298] width 30 height 9
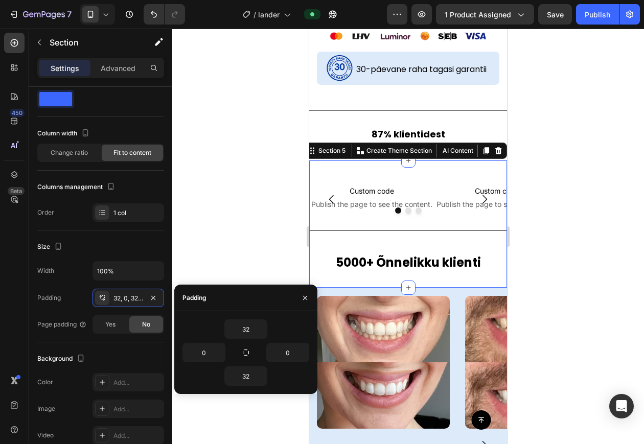
click at [211, 218] on div at bounding box center [408, 237] width 472 height 416
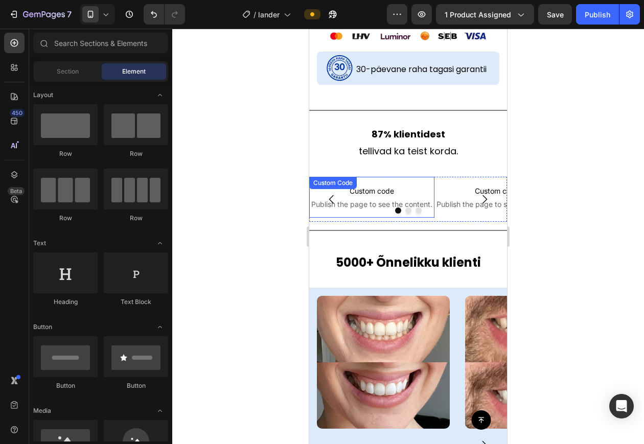
click at [431, 186] on span "Custom code" at bounding box center [371, 191] width 125 height 12
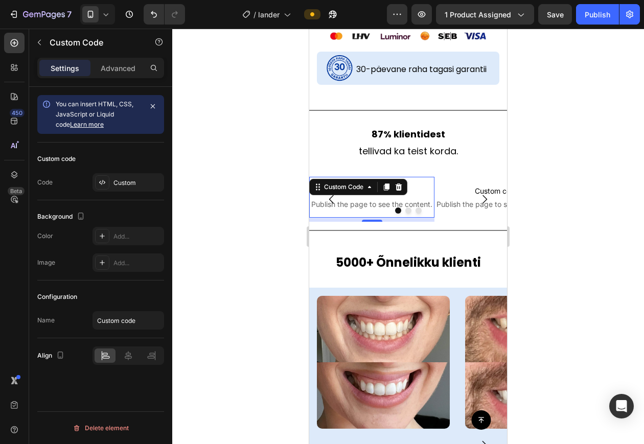
click at [433, 175] on div "Custom code Publish the page to see the content. Custom Code 8 Custom code Publ…" at bounding box center [408, 224] width 198 height 127
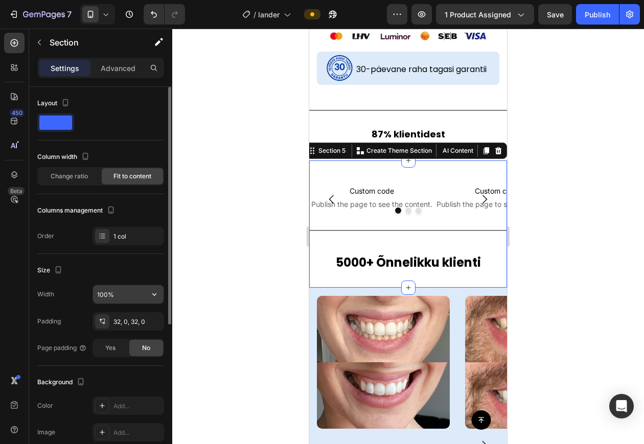
scroll to position [11, 0]
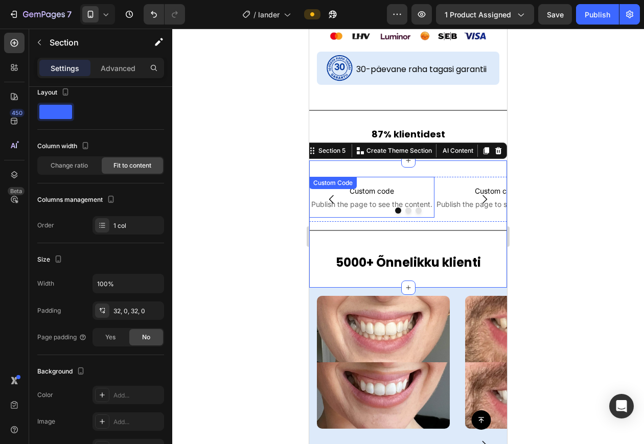
click at [433, 176] on div "Custom code Publish the page to see the content. Custom Code Custom code Publis…" at bounding box center [408, 224] width 198 height 127
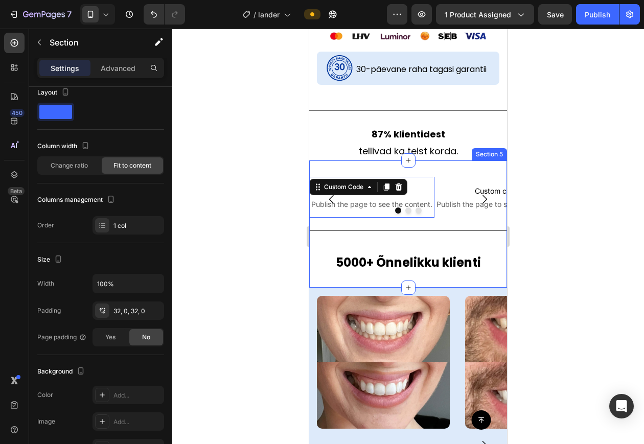
scroll to position [0, 0]
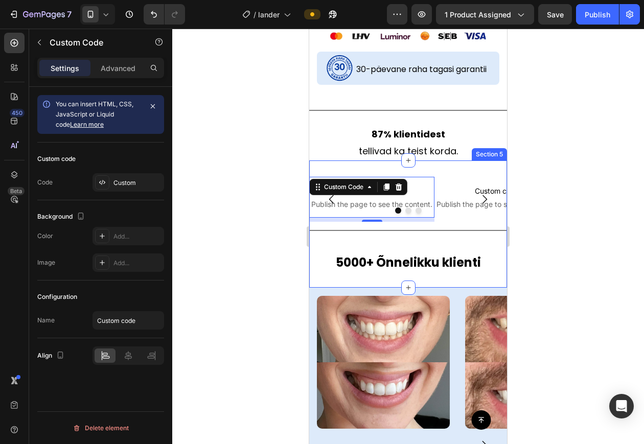
click at [434, 176] on div "Custom code Publish the page to see the content. Custom Code 8 Custom code Publ…" at bounding box center [408, 224] width 198 height 127
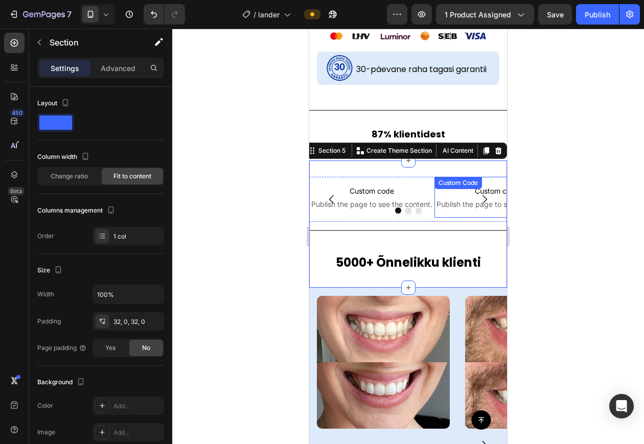
click at [435, 177] on div "Custom code Publish the page to see the content. Custom Code" at bounding box center [497, 197] width 125 height 41
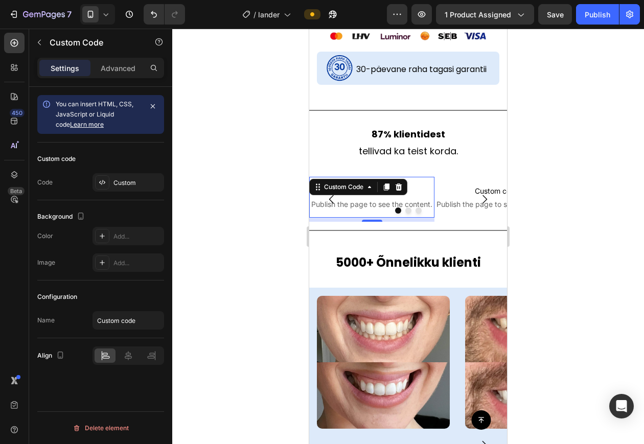
click at [427, 178] on p "Custom code Publish the page to see the content." at bounding box center [371, 197] width 125 height 41
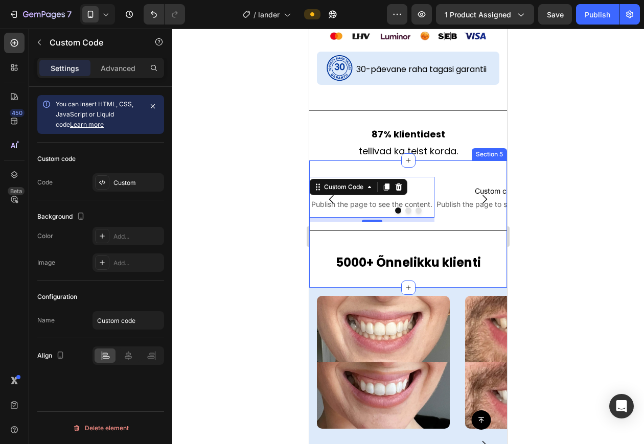
click at [418, 174] on div "Custom code Publish the page to see the content. Custom Code 8 Custom code Publ…" at bounding box center [408, 224] width 198 height 127
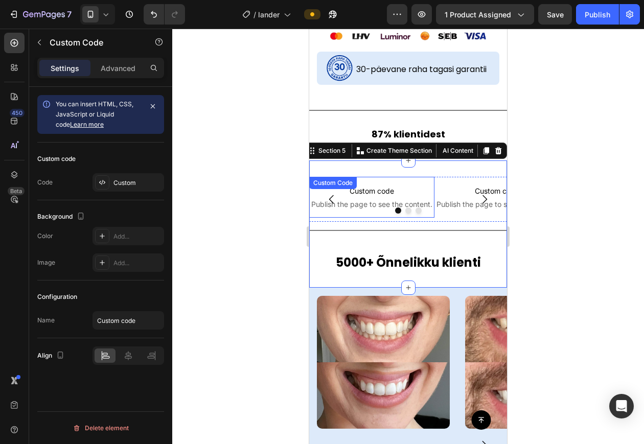
click at [423, 218] on div "Custom code Publish the page to see the content. Custom Code" at bounding box center [371, 197] width 125 height 41
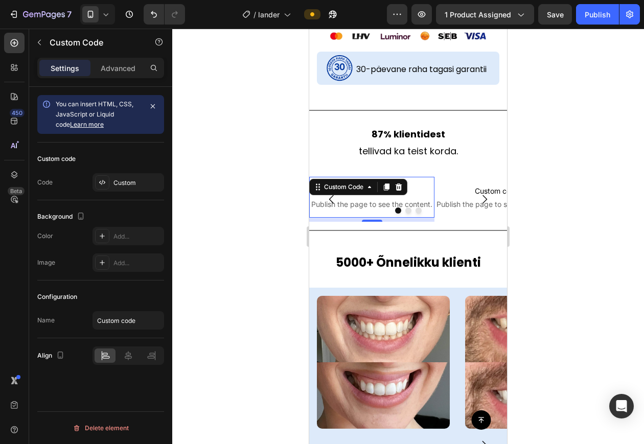
click at [424, 219] on div "8" at bounding box center [371, 220] width 125 height 4
click at [428, 222] on div "Title Line" at bounding box center [408, 229] width 198 height 15
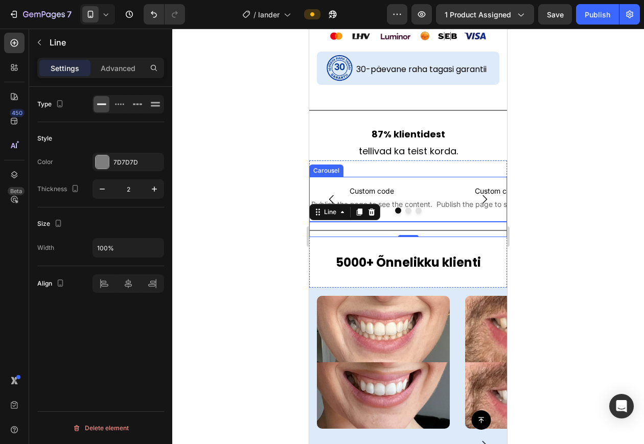
click at [428, 219] on div "Custom code Publish the page to see the content. Custom Code" at bounding box center [371, 199] width 125 height 45
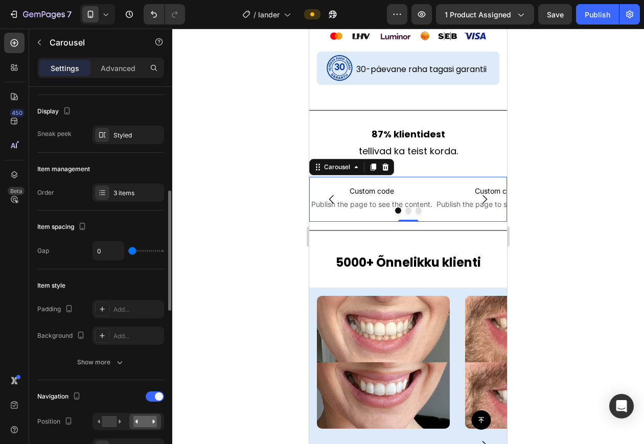
scroll to position [128, 0]
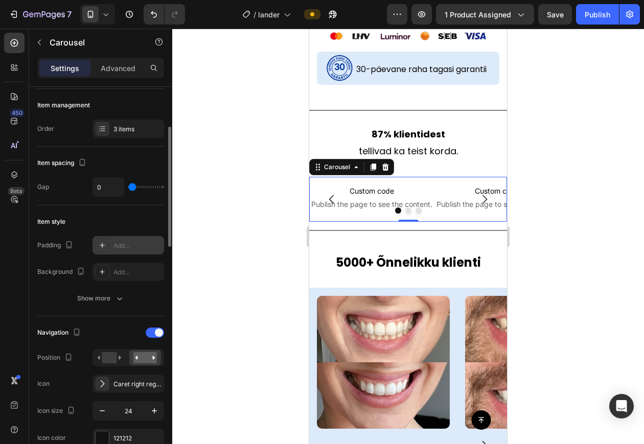
click at [123, 248] on div "Add..." at bounding box center [138, 245] width 48 height 9
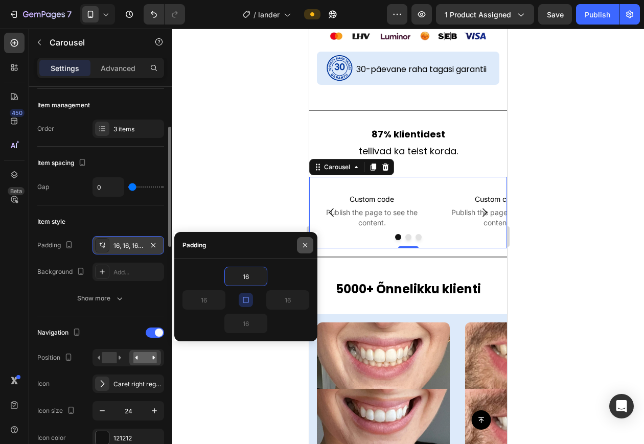
click at [299, 247] on button "button" at bounding box center [305, 245] width 16 height 16
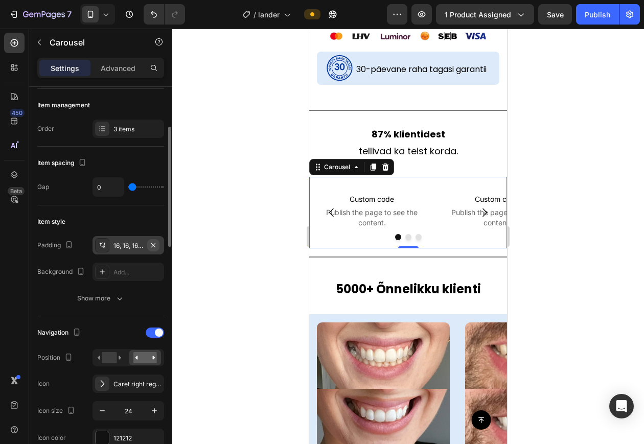
click at [158, 245] on button "button" at bounding box center [153, 245] width 12 height 12
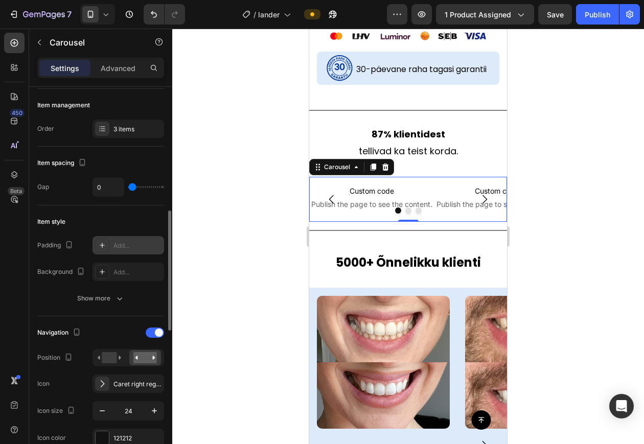
scroll to position [192, 0]
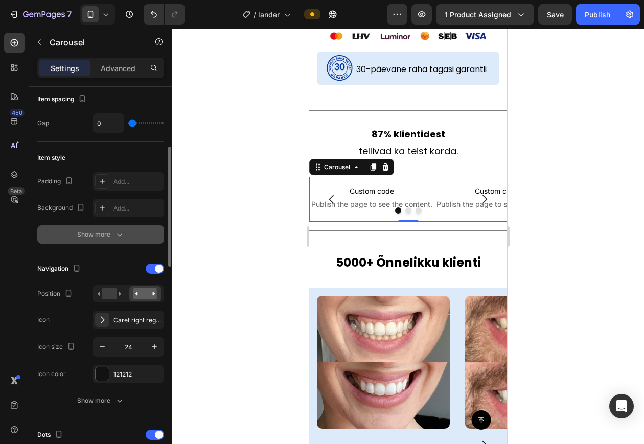
click at [115, 232] on icon "button" at bounding box center [120, 235] width 10 height 10
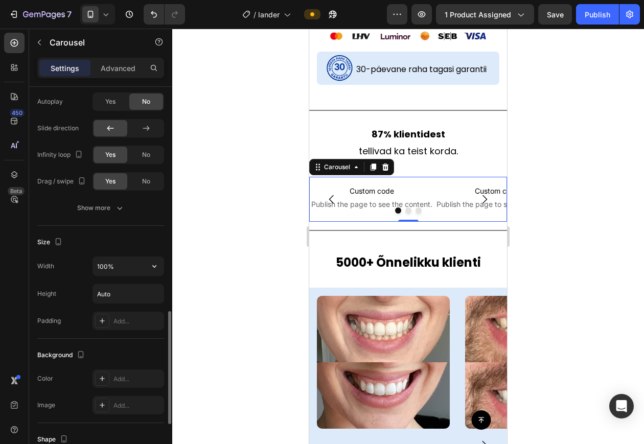
scroll to position [831, 0]
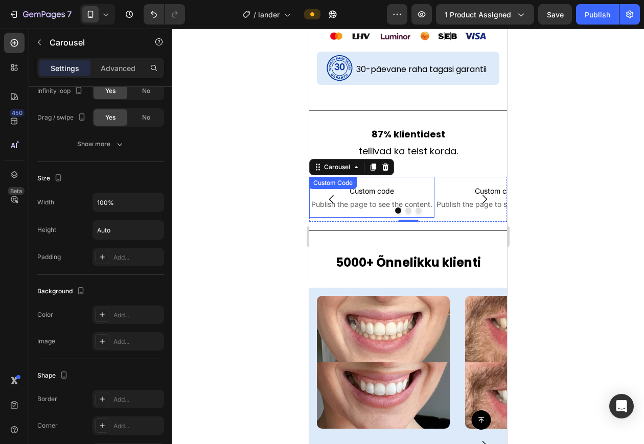
click at [405, 187] on div "Custom code Publish the page to see the content. Custom Code" at bounding box center [371, 197] width 125 height 41
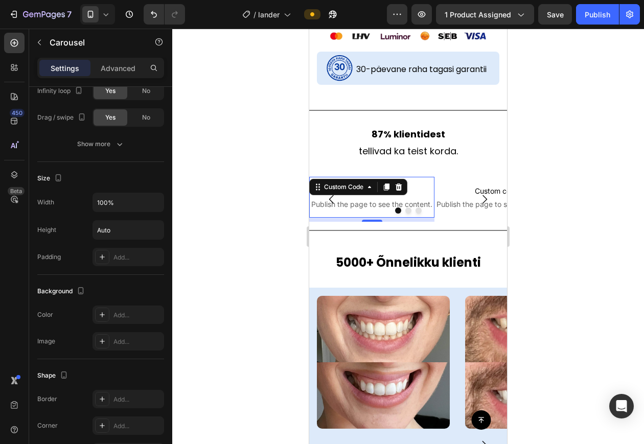
scroll to position [0, 0]
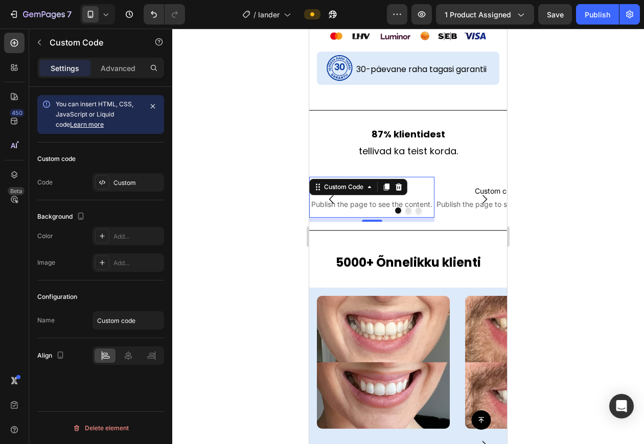
click at [362, 207] on span "Publish the page to see the content." at bounding box center [371, 204] width 125 height 10
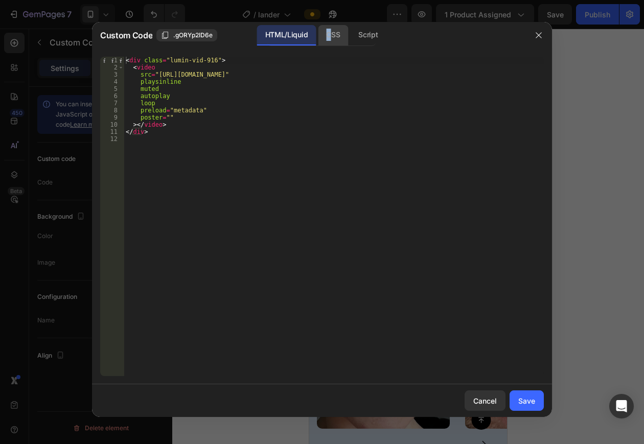
drag, startPoint x: 329, startPoint y: 27, endPoint x: 328, endPoint y: 33, distance: 6.7
click at [328, 33] on div "CSS" at bounding box center [333, 35] width 30 height 20
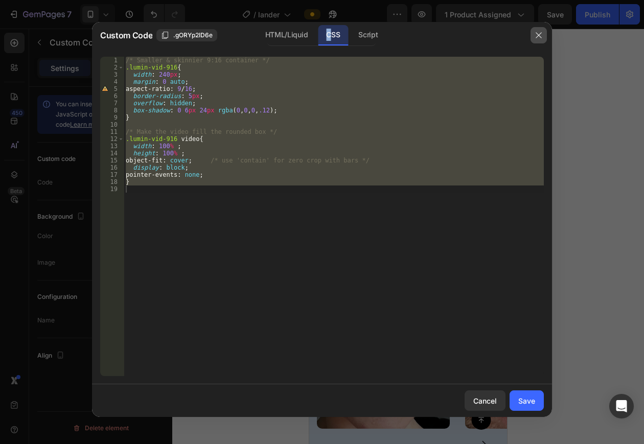
click at [542, 35] on icon "button" at bounding box center [539, 35] width 8 height 8
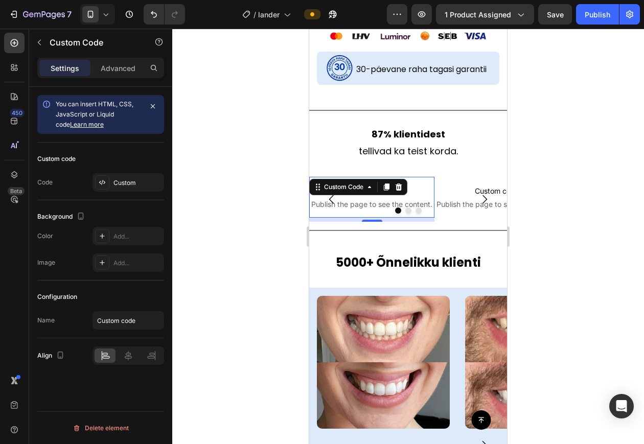
click at [432, 218] on div "8" at bounding box center [371, 220] width 125 height 4
click at [437, 222] on div "Title Line" at bounding box center [408, 229] width 198 height 15
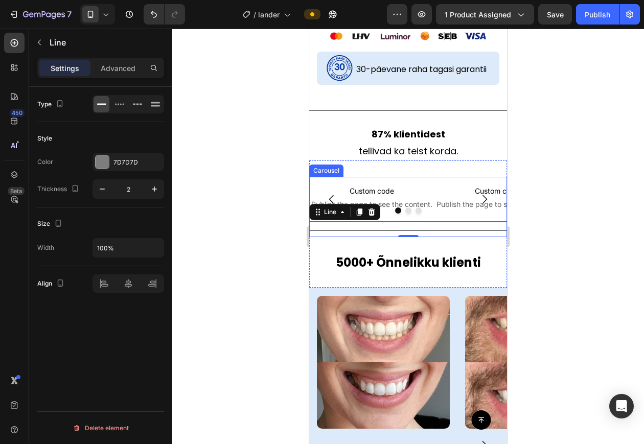
click at [434, 219] on div "Custom code Publish the page to see the content. Custom Code" at bounding box center [371, 199] width 125 height 45
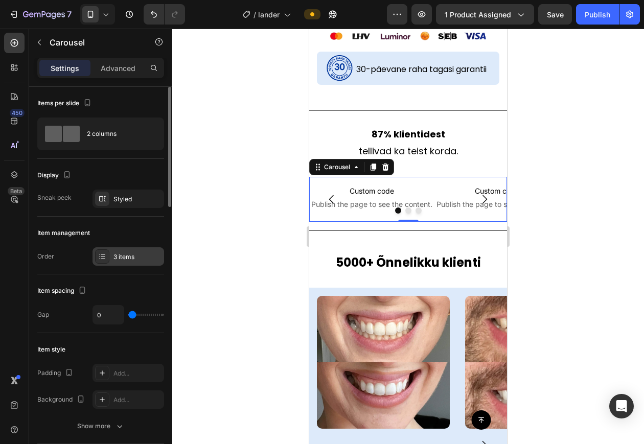
click at [121, 249] on div "3 items" at bounding box center [129, 257] width 72 height 18
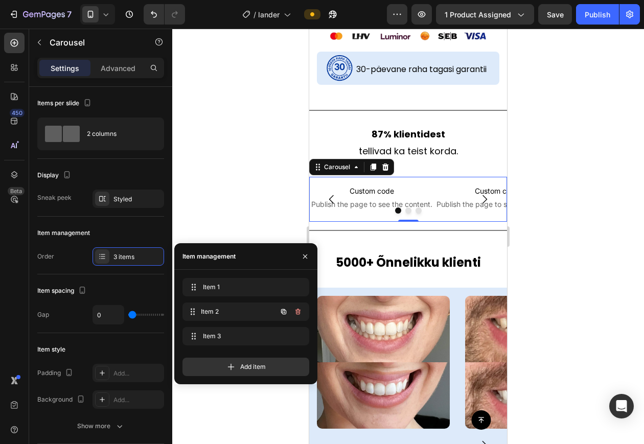
drag, startPoint x: 193, startPoint y: 310, endPoint x: 189, endPoint y: 277, distance: 33.4
click at [213, 193] on div at bounding box center [408, 237] width 472 height 416
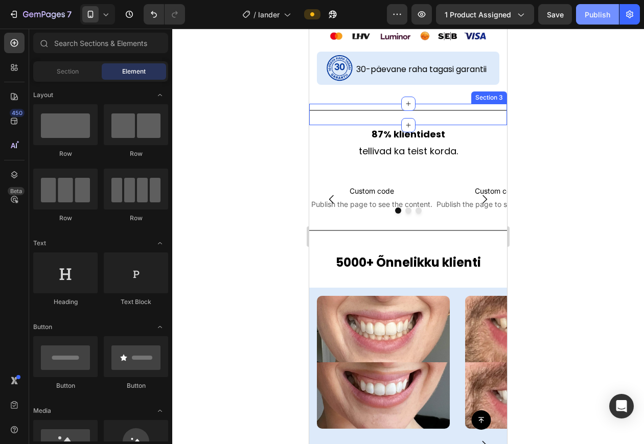
click at [598, 19] on button "Publish" at bounding box center [597, 14] width 43 height 20
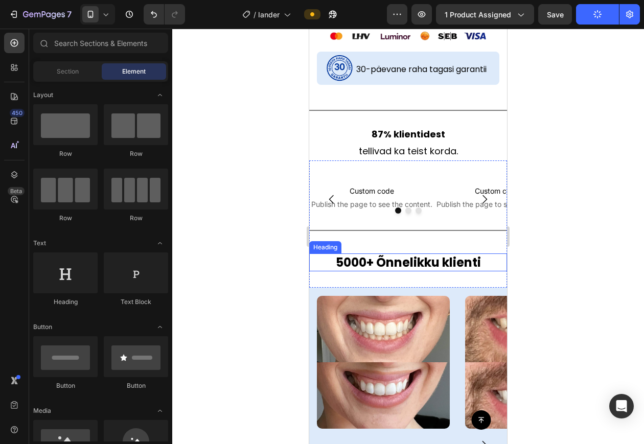
scroll to position [514, 0]
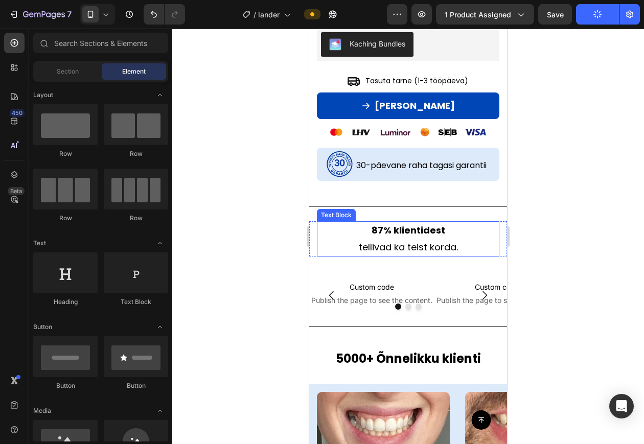
click at [385, 231] on strong "87% klientidest" at bounding box center [409, 230] width 74 height 13
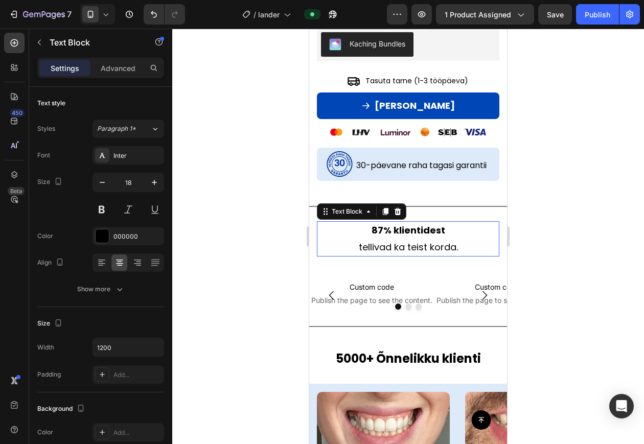
click at [385, 231] on strong "87% klientidest" at bounding box center [409, 230] width 74 height 13
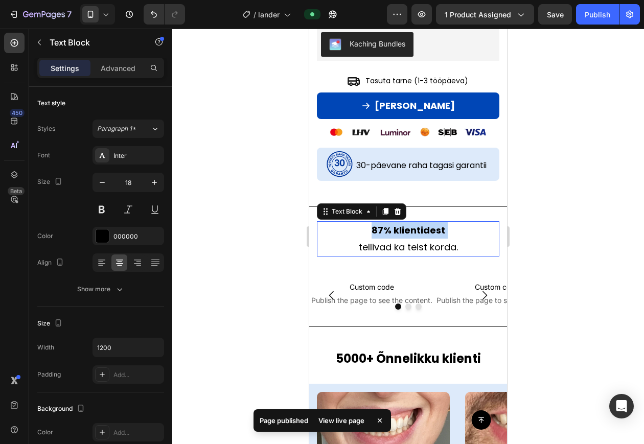
click at [385, 231] on strong "87% klientidest" at bounding box center [409, 230] width 74 height 13
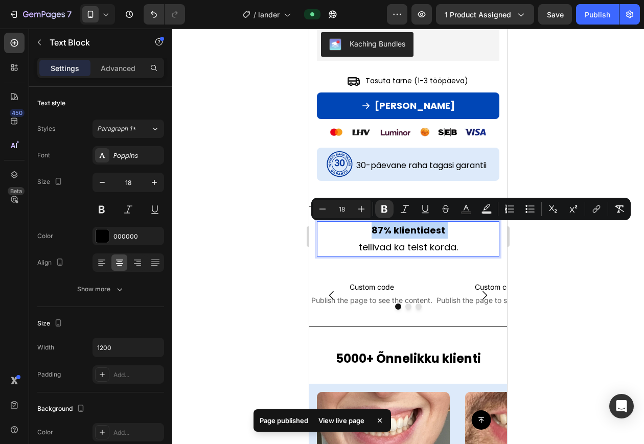
click at [385, 231] on strong "87% klientidest" at bounding box center [409, 230] width 74 height 13
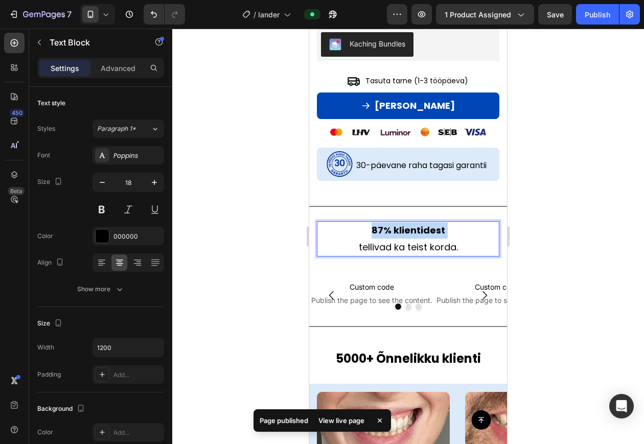
click at [385, 231] on strong "87% klientidest" at bounding box center [409, 230] width 74 height 13
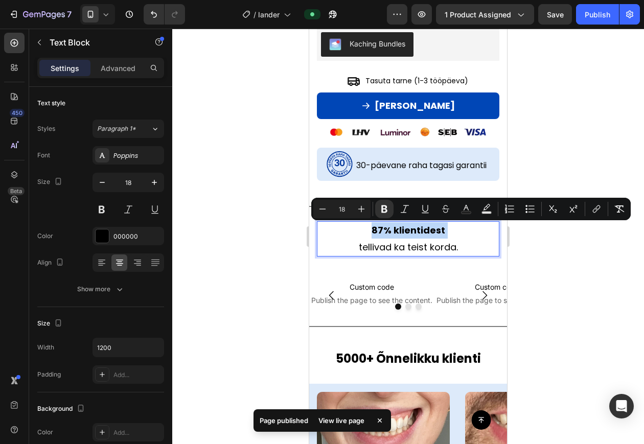
click at [385, 231] on strong "87% klientidest" at bounding box center [409, 230] width 74 height 13
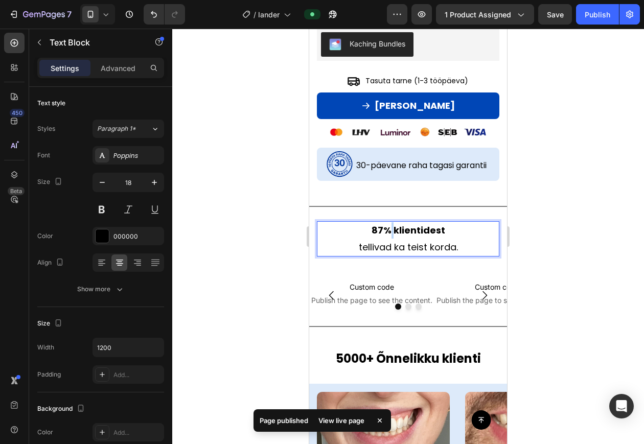
click at [385, 231] on strong "87% klientidest" at bounding box center [409, 230] width 74 height 13
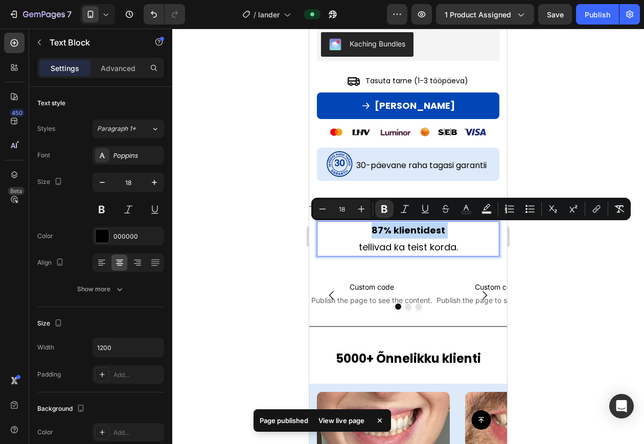
click at [385, 231] on strong "87% klientidest" at bounding box center [409, 230] width 74 height 13
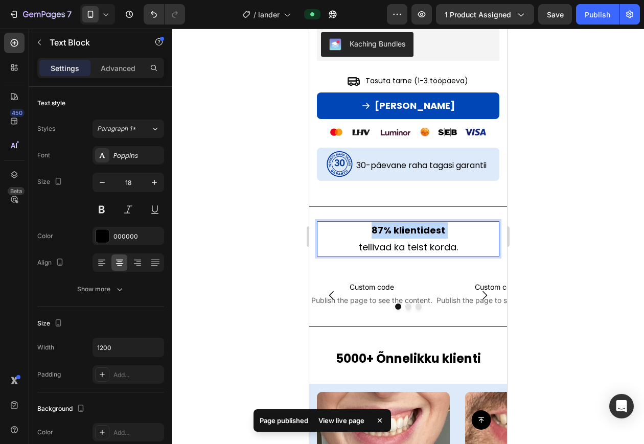
click at [385, 231] on strong "87% klientidest" at bounding box center [409, 230] width 74 height 13
drag, startPoint x: 385, startPoint y: 231, endPoint x: 436, endPoint y: 252, distance: 55.9
click at [436, 252] on p "87% klientidest tellivad ka teist korda." at bounding box center [408, 238] width 181 height 33
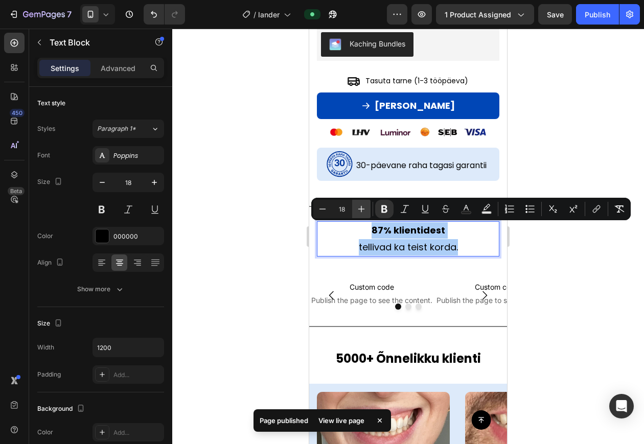
click at [356, 205] on icon "Editor contextual toolbar" at bounding box center [361, 209] width 10 height 10
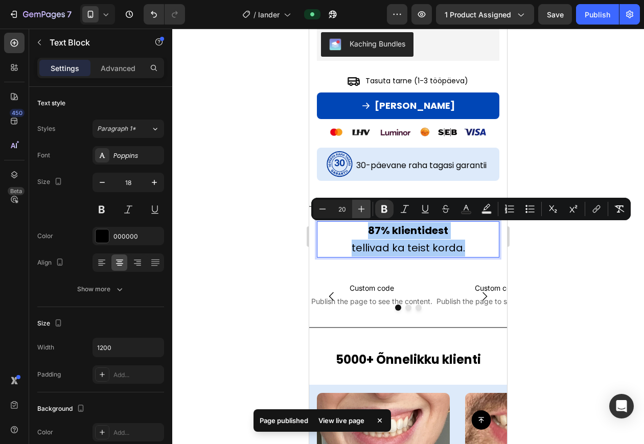
click at [356, 205] on icon "Editor contextual toolbar" at bounding box center [361, 209] width 10 height 10
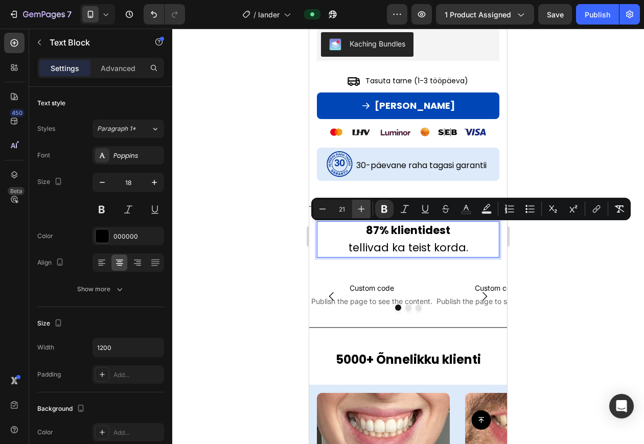
click at [353, 208] on button "Plus" at bounding box center [361, 209] width 18 height 18
type input "22"
click at [268, 287] on div at bounding box center [408, 237] width 472 height 416
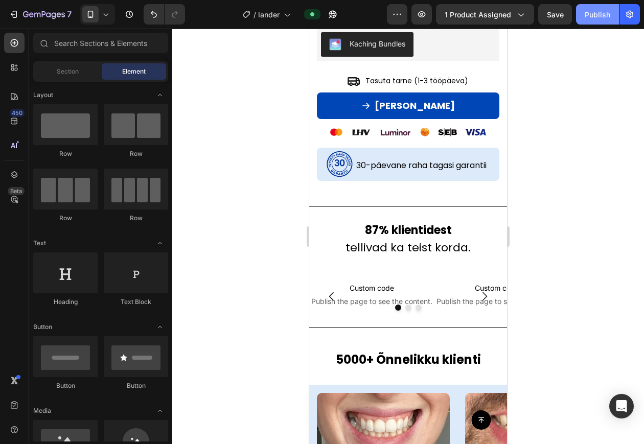
click at [588, 17] on div "Publish" at bounding box center [598, 14] width 26 height 11
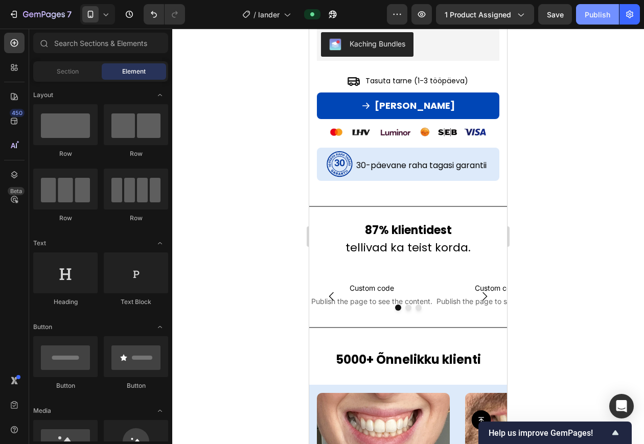
click at [597, 17] on div "Publish" at bounding box center [598, 14] width 26 height 11
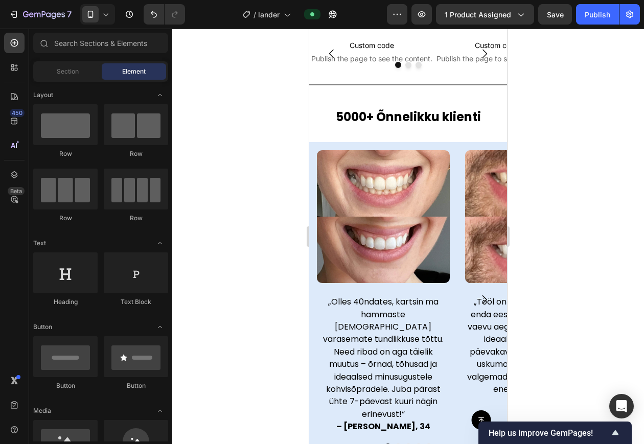
scroll to position [757, 0]
click at [410, 148] on div "Image „Olles 40ndates, kartsin ma hammaste valgendamist varasemate tundlikkuse …" at bounding box center [383, 301] width 148 height 316
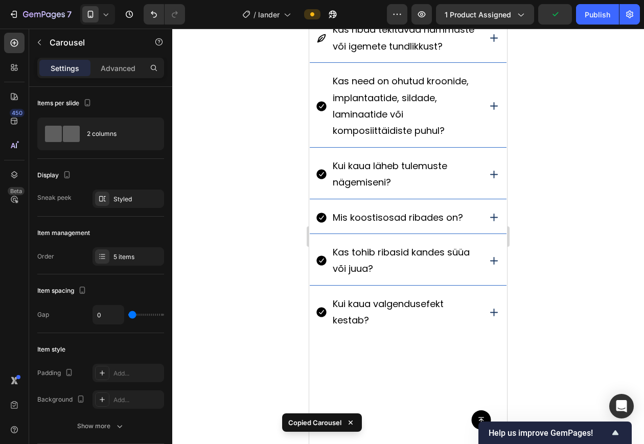
scroll to position [2525, 0]
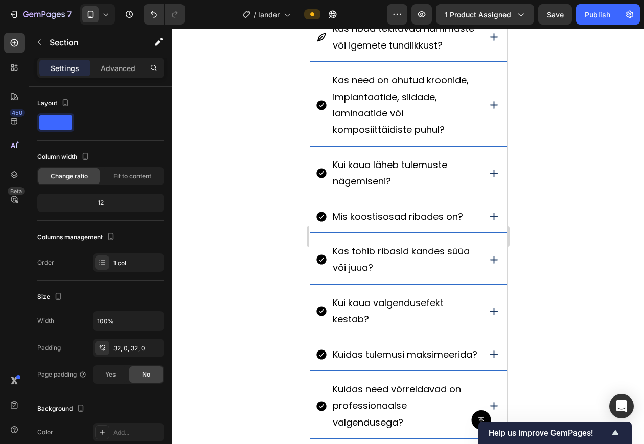
click at [339, 149] on div "Küsimusi? Teeme asja selgeks 🔆 Heading Kuidas ribasid kasutada ja kui sageli? M…" at bounding box center [408, 179] width 198 height 657
click at [285, 185] on div at bounding box center [408, 237] width 472 height 416
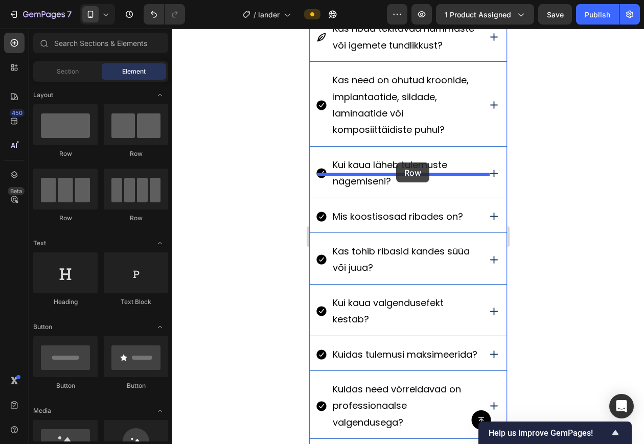
drag, startPoint x: 370, startPoint y: 150, endPoint x: 390, endPoint y: 165, distance: 25.0
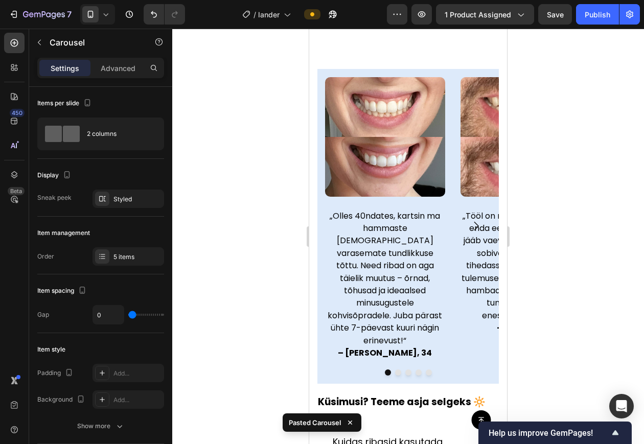
scroll to position [2638, 0]
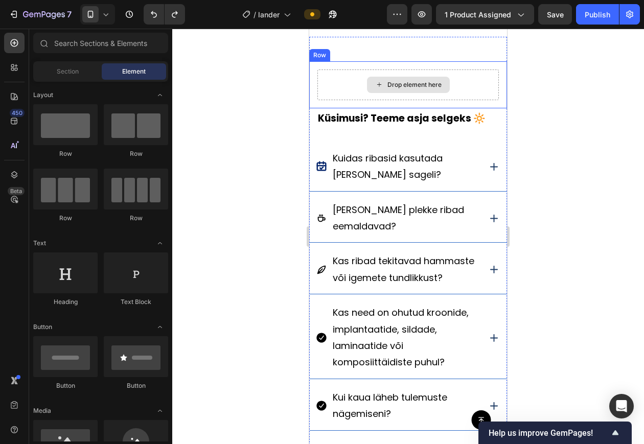
click at [428, 86] on div "Drop element here" at bounding box center [415, 85] width 54 height 8
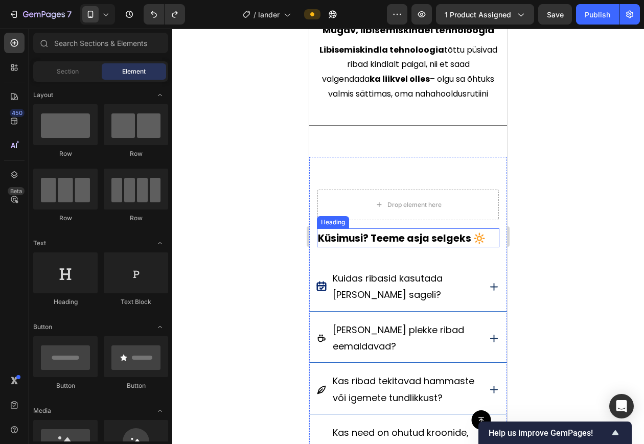
scroll to position [2496, 0]
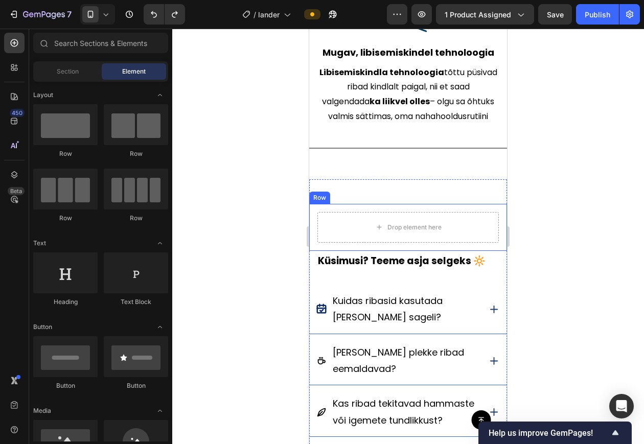
click at [444, 218] on div "Drop element here" at bounding box center [409, 227] width 182 height 31
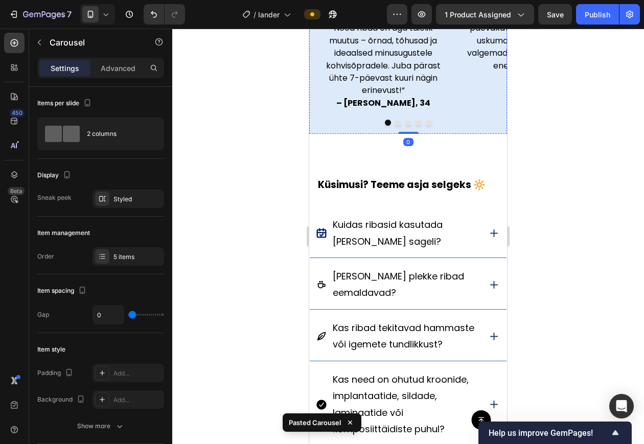
scroll to position [2841, 0]
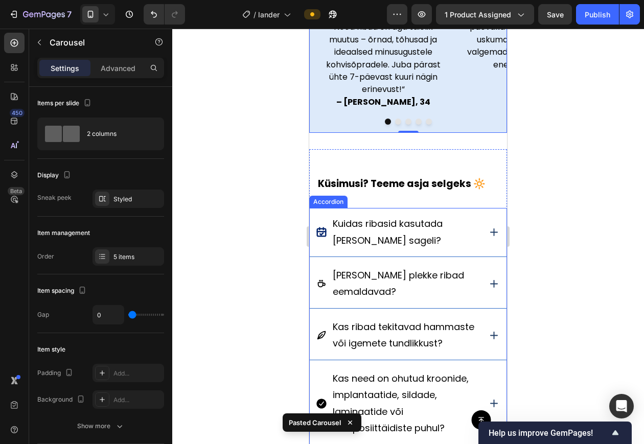
click at [457, 208] on div "Kuidas ribasid kasutada ja kui sageli?" at bounding box center [408, 232] width 197 height 49
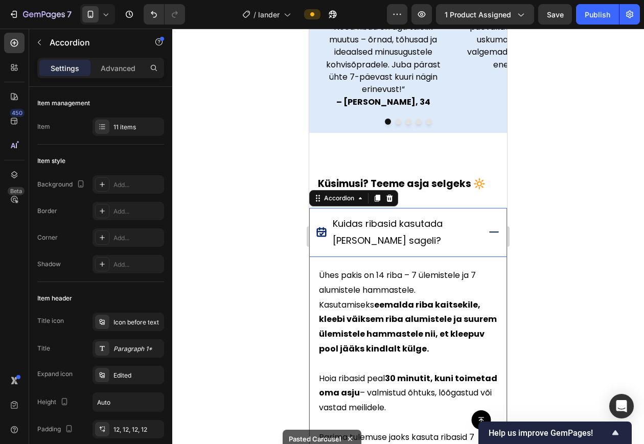
click at [473, 208] on div "Kuidas ribasid kasutada ja kui sageli?" at bounding box center [408, 232] width 197 height 49
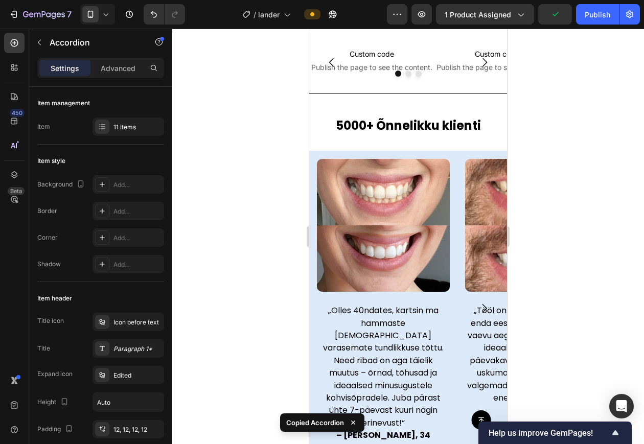
scroll to position [747, 0]
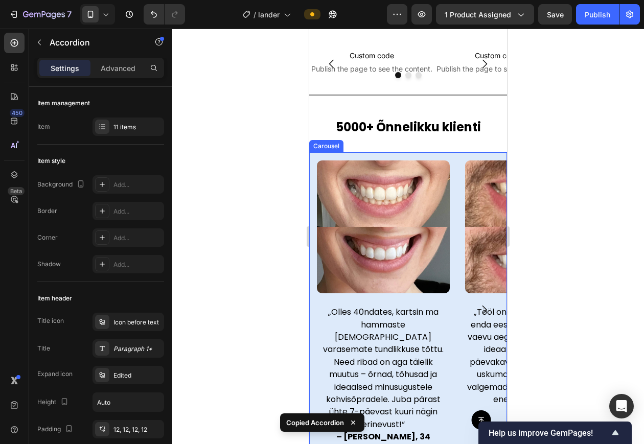
click at [451, 156] on div "Image „Olles 40ndates, kartsin ma hammaste valgendamist varasemate tundlikkuse …" at bounding box center [383, 310] width 148 height 316
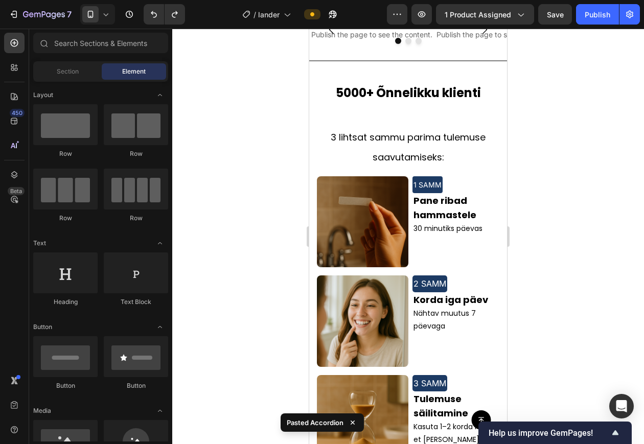
scroll to position [780, 0]
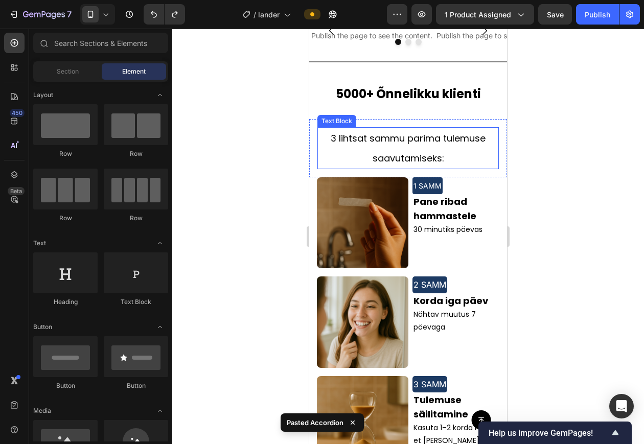
click at [436, 134] on span "3 lihtsat sammu parima tulemuse saavutamiseks:" at bounding box center [408, 148] width 155 height 33
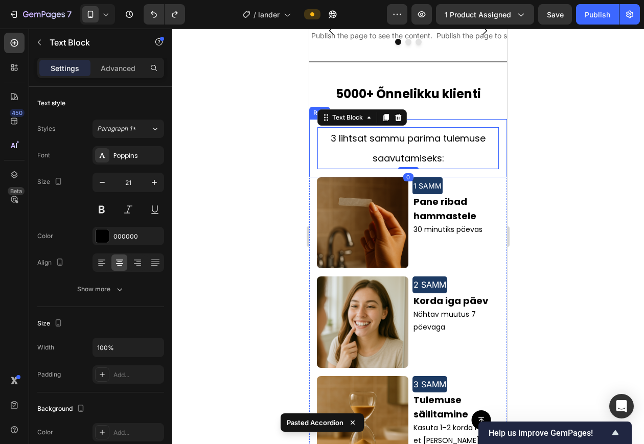
click at [428, 123] on div "3 lihtsat sammu parima tulemuse saavutamiseks: Text Block 0 Row" at bounding box center [408, 148] width 198 height 58
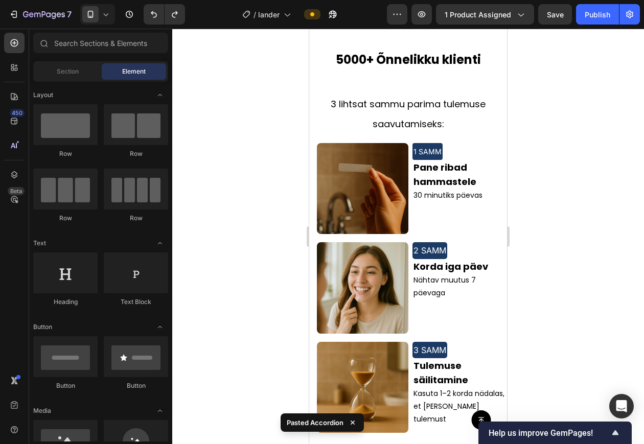
scroll to position [814, 0]
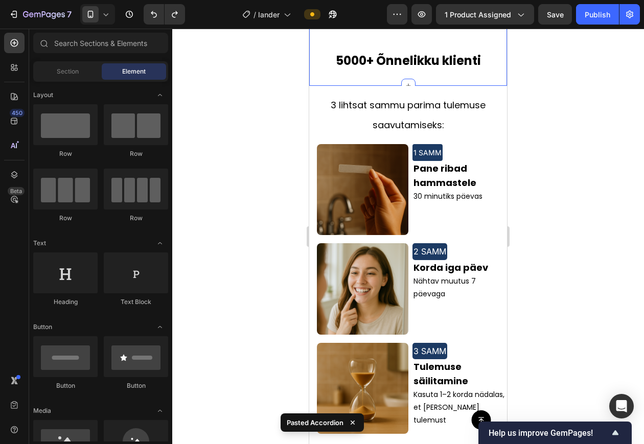
click at [432, 78] on div "Custom code Publish the page to see the content. Custom Code Custom code Publis…" at bounding box center [408, 22] width 198 height 127
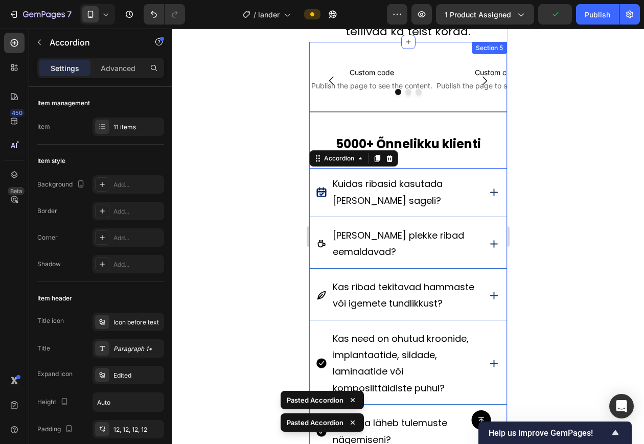
scroll to position [729, 0]
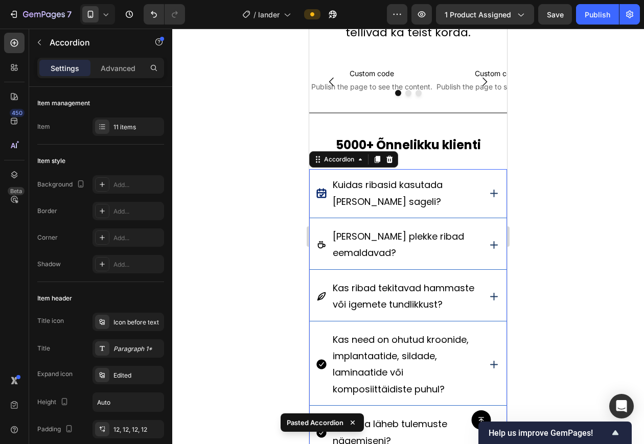
click at [542, 176] on div at bounding box center [408, 237] width 472 height 416
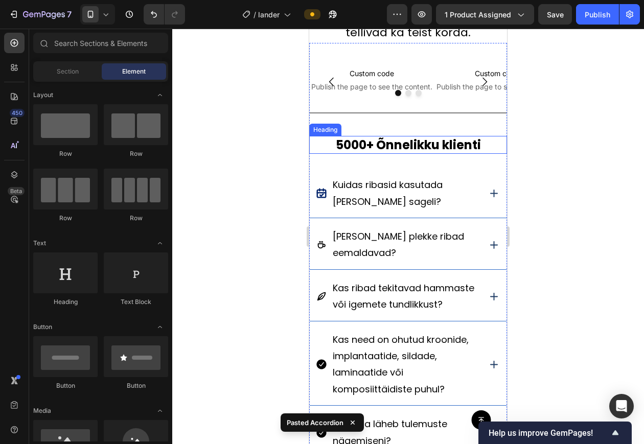
click at [377, 143] on strong "5000+ Õnnelikku klienti" at bounding box center [408, 145] width 145 height 17
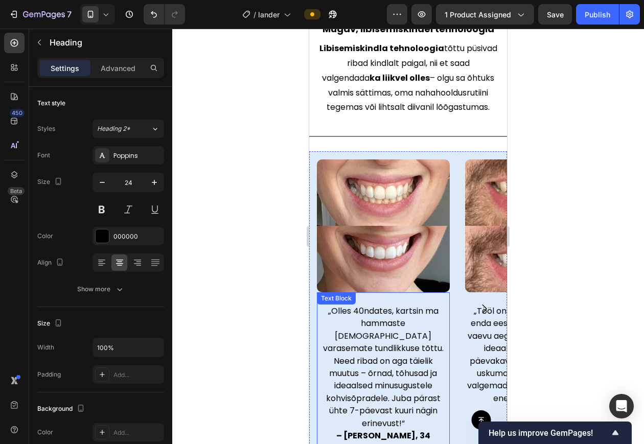
scroll to position [2774, 0]
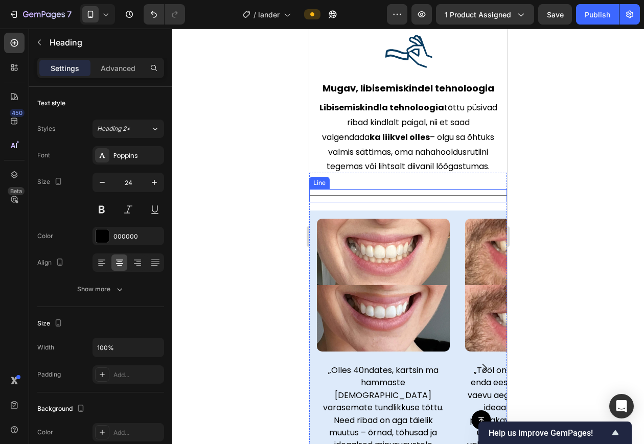
click at [390, 198] on div "Title Line" at bounding box center [408, 195] width 198 height 13
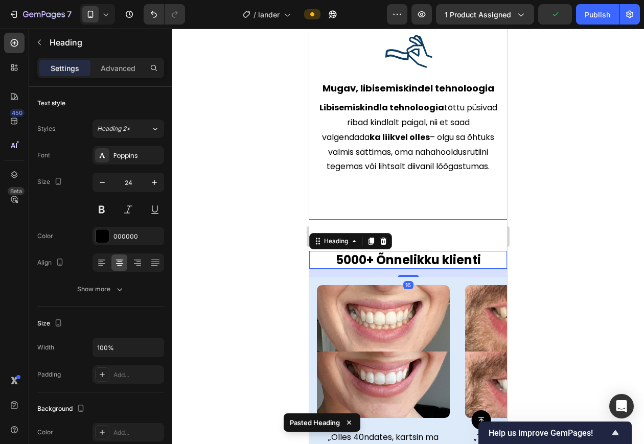
click at [594, 221] on div at bounding box center [408, 237] width 472 height 416
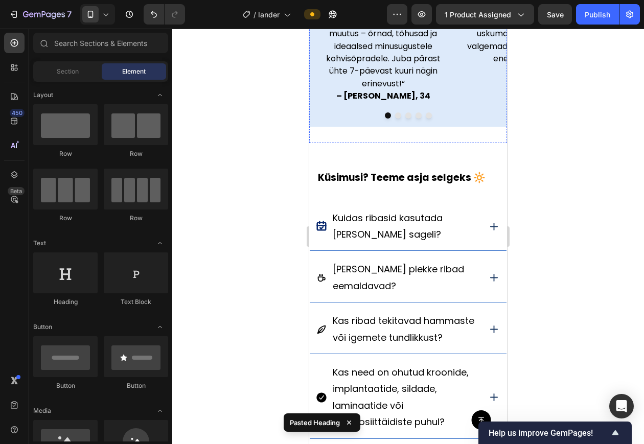
scroll to position [3217, 0]
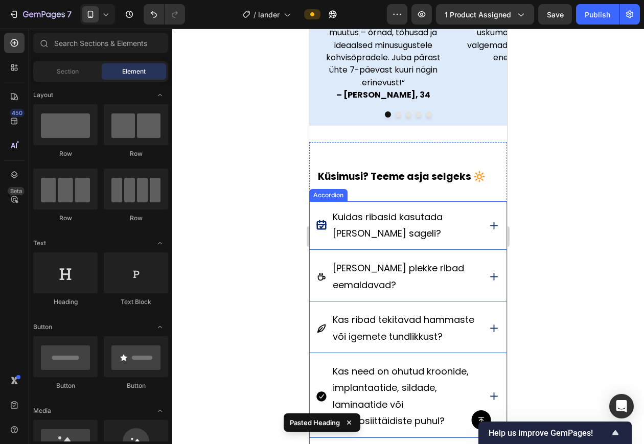
click at [452, 201] on div "Kuidas ribasid kasutada ja kui sageli?" at bounding box center [408, 225] width 197 height 49
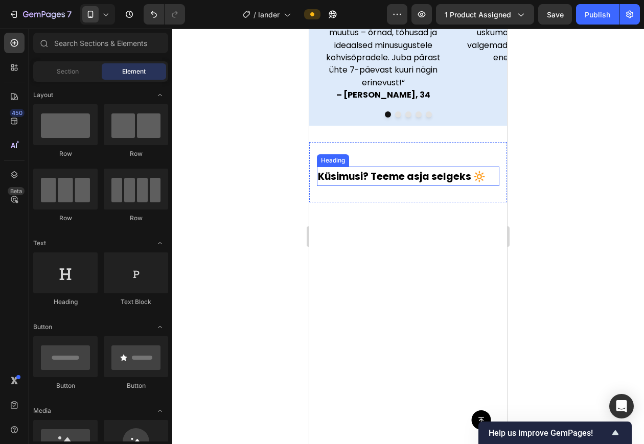
click at [427, 170] on strong "Küsimusi? Teeme asja selgeks 🔆" at bounding box center [402, 177] width 168 height 14
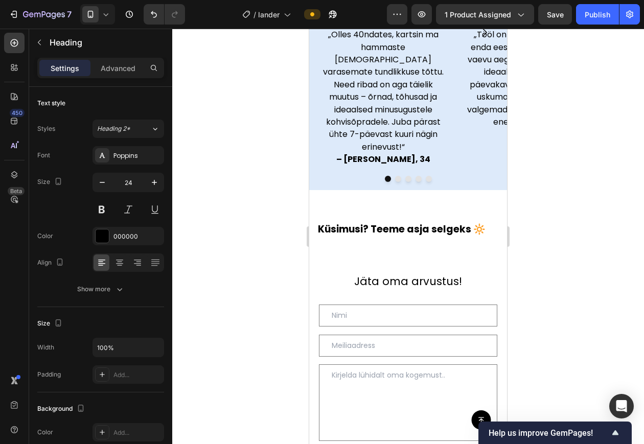
scroll to position [3160, 0]
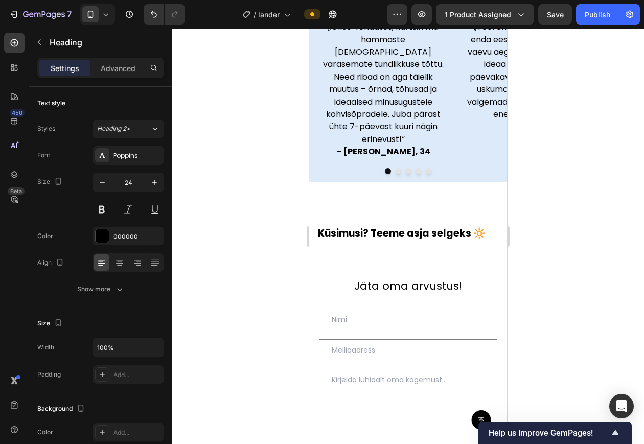
click at [414, 227] on strong "Küsimusi? Teeme asja selgeks 🔆" at bounding box center [402, 234] width 168 height 14
click at [420, 227] on strong "Küsimusi? Teeme asja selgeks 🔆" at bounding box center [402, 234] width 168 height 14
click at [420, 233] on div "Küsimusi? Teeme asja selgeks 🔆 Heading Section 8" at bounding box center [408, 229] width 198 height 60
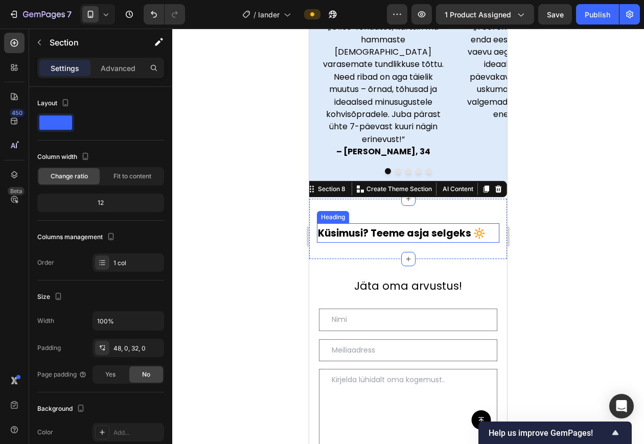
click at [420, 227] on strong "Küsimusi? Teeme asja selgeks 🔆" at bounding box center [402, 234] width 168 height 14
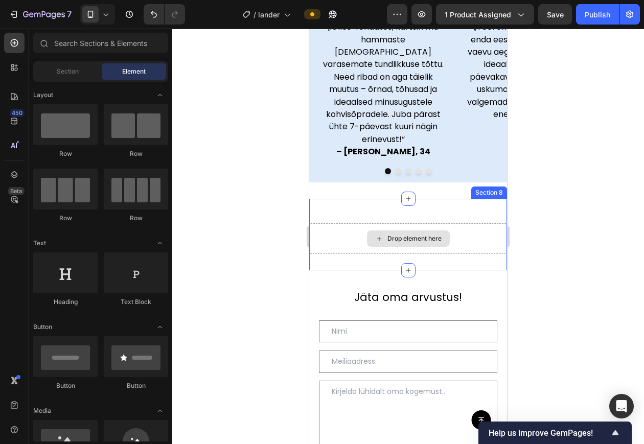
click at [451, 232] on div "Drop element here" at bounding box center [408, 238] width 198 height 31
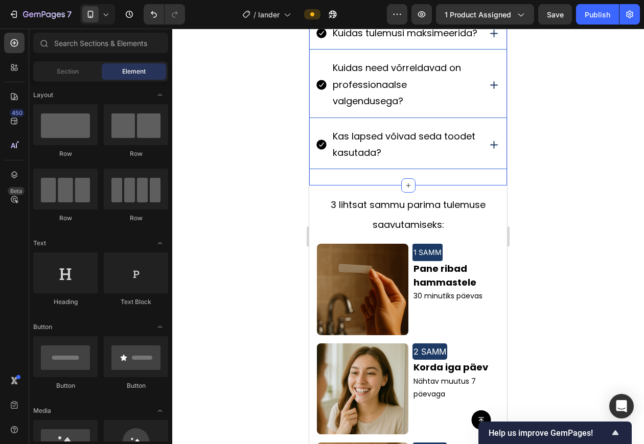
scroll to position [1311, 0]
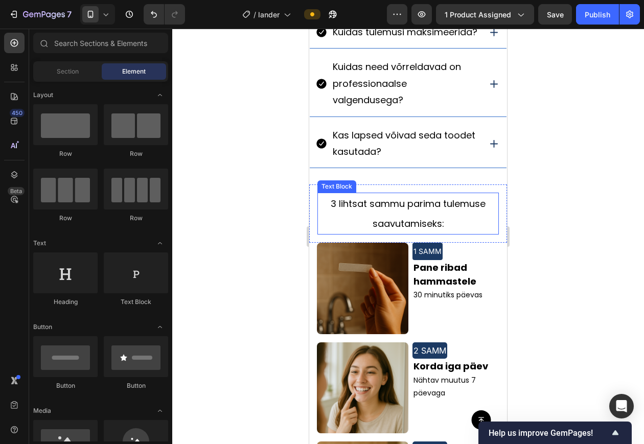
click at [343, 230] on span "3 lihtsat sammu parima tulemuse saavutamiseks:" at bounding box center [408, 213] width 155 height 33
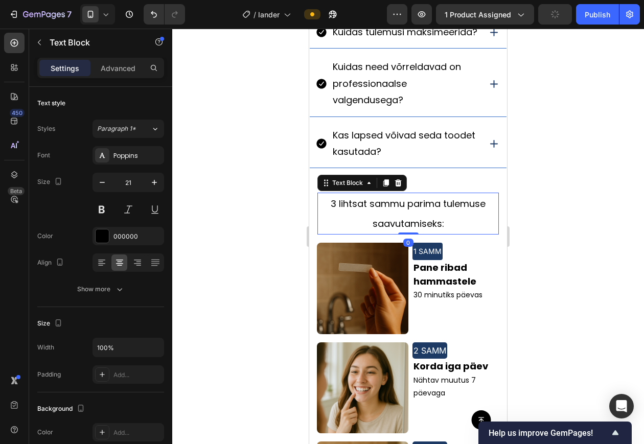
click at [343, 230] on span "3 lihtsat sammu parima tulemuse saavutamiseks:" at bounding box center [408, 213] width 155 height 33
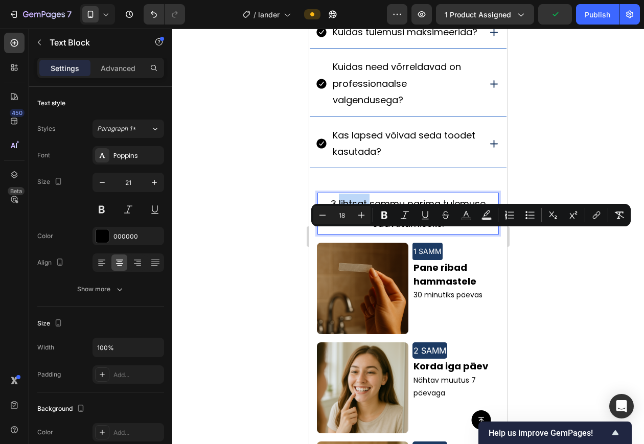
click at [343, 230] on span "3 lihtsat sammu parima tulemuse saavutamiseks:" at bounding box center [408, 213] width 155 height 33
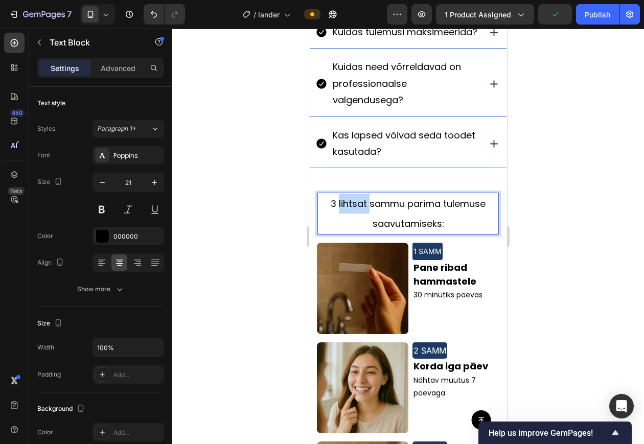
click at [343, 230] on span "3 lihtsat sammu parima tulemuse saavutamiseks:" at bounding box center [408, 213] width 155 height 33
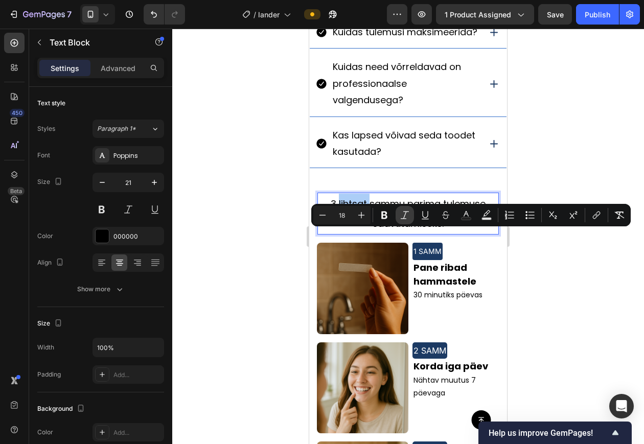
click at [410, 217] on button "Italic" at bounding box center [405, 215] width 18 height 18
click at [405, 215] on icon "Editor contextual toolbar" at bounding box center [405, 215] width 8 height 8
click at [426, 230] on span "3 lihtsat sammu parima tulemuse saavutamiseks:" at bounding box center [408, 213] width 155 height 33
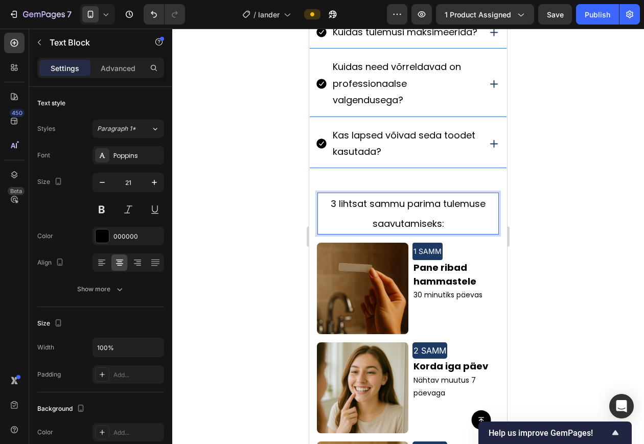
click at [418, 230] on span "3 lihtsat sammu parima tulemuse saavutamiseks:" at bounding box center [408, 213] width 155 height 33
drag, startPoint x: 418, startPoint y: 236, endPoint x: 427, endPoint y: 251, distance: 17.2
click at [427, 230] on span "3 lihtsat sammu parima tulemuse saavutamiseks:" at bounding box center [408, 213] width 155 height 33
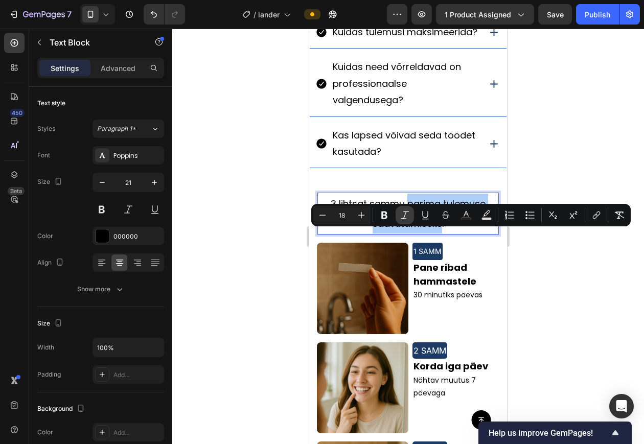
click at [403, 218] on icon "Editor contextual toolbar" at bounding box center [405, 215] width 8 height 8
click at [542, 295] on div at bounding box center [408, 237] width 472 height 416
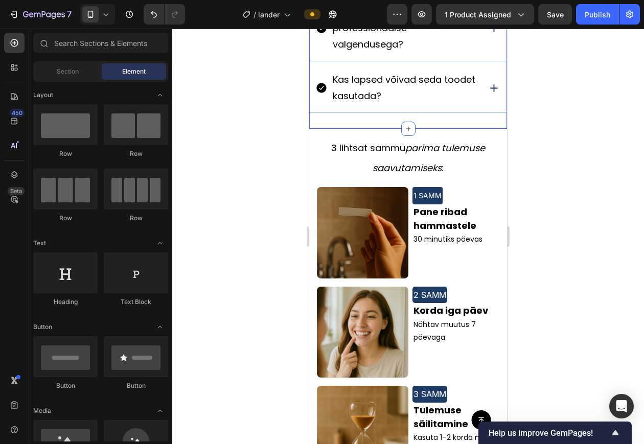
scroll to position [1367, 0]
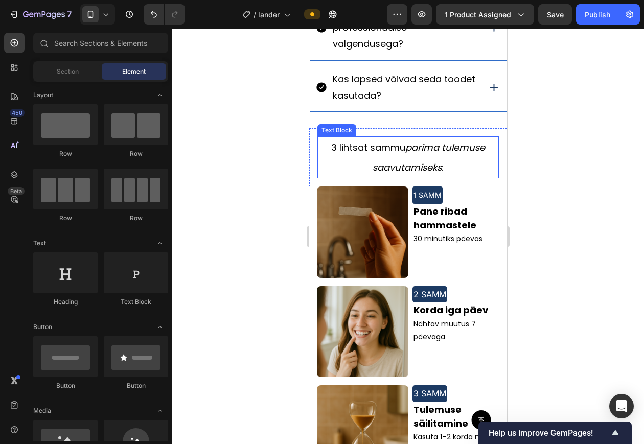
click at [348, 174] on span "3 lihtsat sammu parima tulemuse saavutamiseks :" at bounding box center [408, 157] width 154 height 33
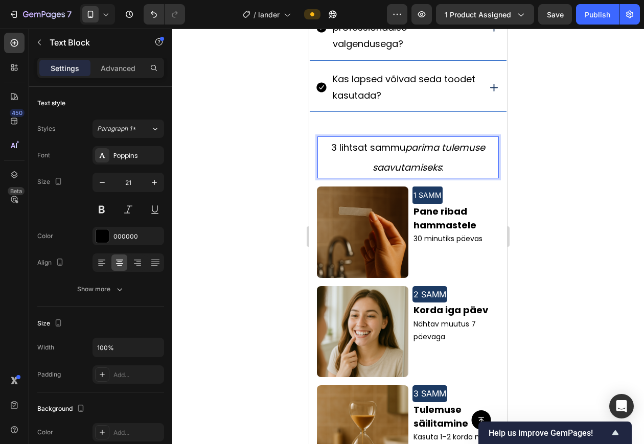
click at [348, 174] on span "3 lihtsat sammu parima tulemuse saavutamiseks :" at bounding box center [408, 157] width 154 height 33
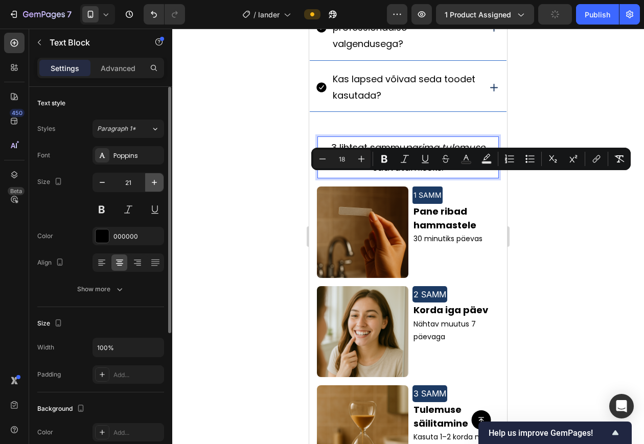
click at [160, 182] on button "button" at bounding box center [154, 182] width 18 height 18
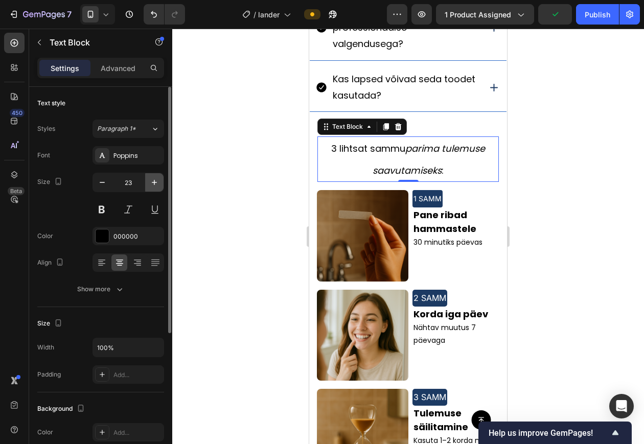
click at [160, 182] on button "button" at bounding box center [154, 182] width 18 height 18
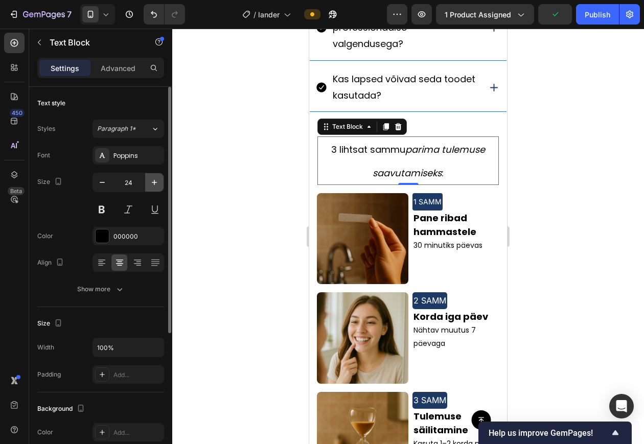
click at [160, 182] on button "button" at bounding box center [154, 182] width 18 height 18
type input "25"
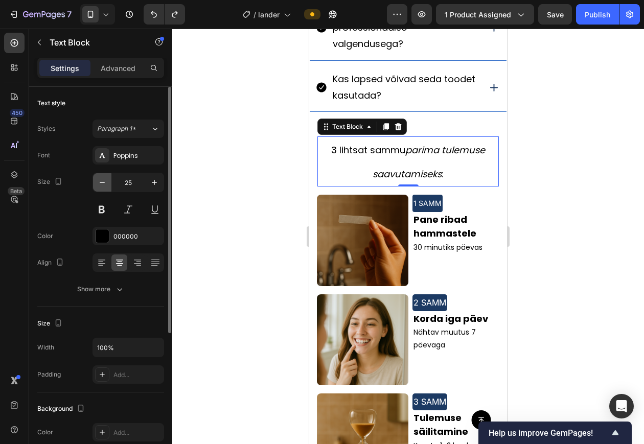
click at [98, 181] on icon "button" at bounding box center [102, 182] width 10 height 10
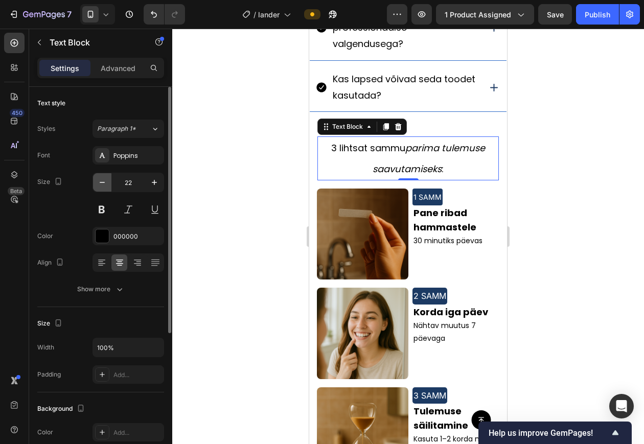
click at [98, 181] on icon "button" at bounding box center [102, 182] width 10 height 10
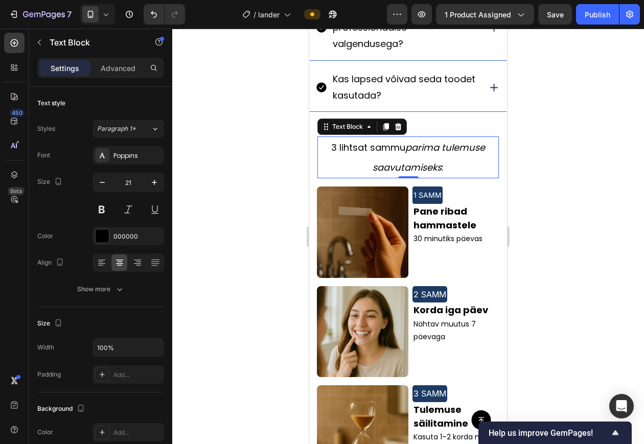
click at [412, 174] on icon "parima tulemuse saavutamiseks" at bounding box center [429, 157] width 113 height 33
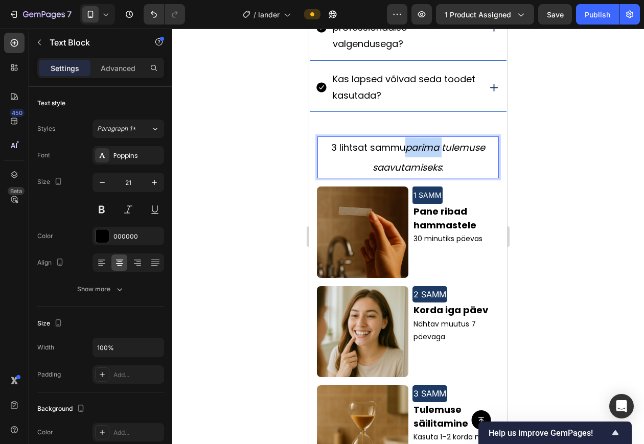
click at [412, 174] on icon "parima tulemuse saavutamiseks" at bounding box center [429, 157] width 113 height 33
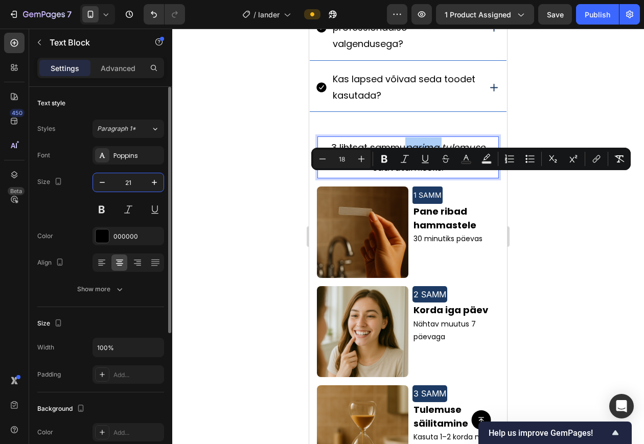
click at [134, 175] on input "21" at bounding box center [128, 182] width 34 height 18
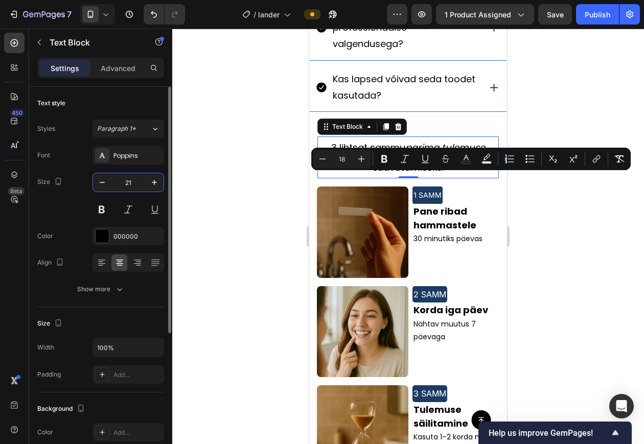
click at [134, 175] on input "21" at bounding box center [128, 182] width 34 height 18
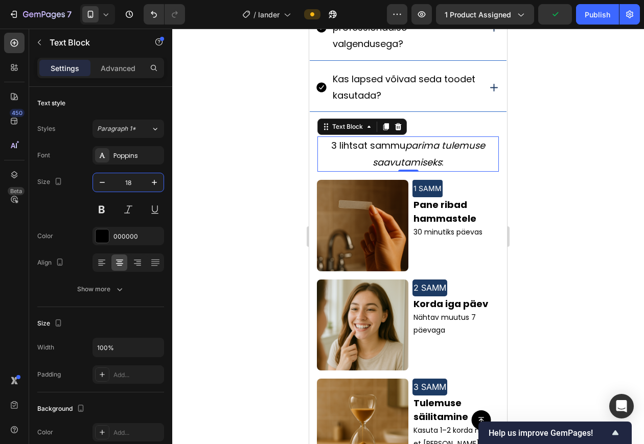
type input "18"
click at [419, 168] on icon "parima tulemuse saavutamiseks" at bounding box center [429, 153] width 113 height 29
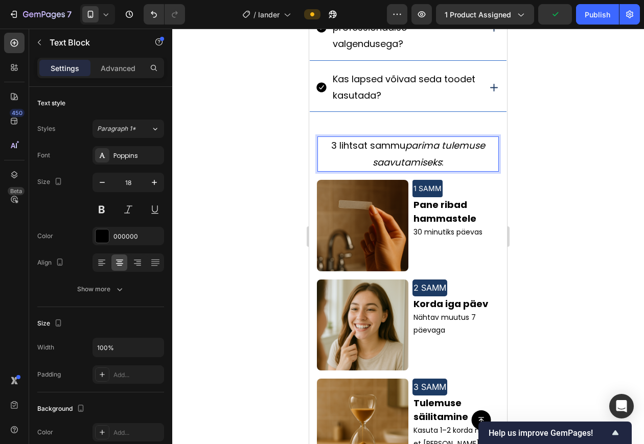
click at [419, 168] on icon "parima tulemuse saavutamiseks" at bounding box center [429, 153] width 113 height 29
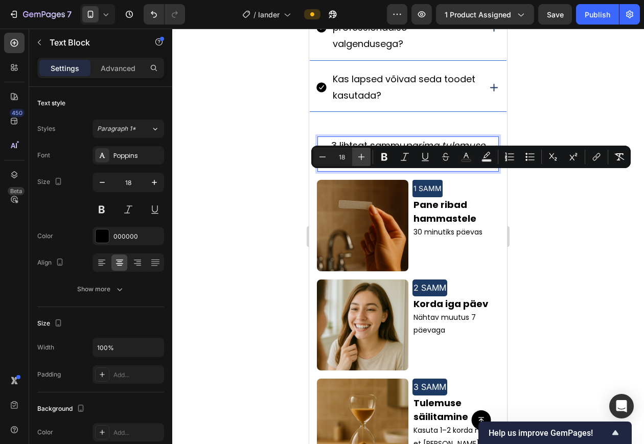
click at [361, 152] on icon "Editor contextual toolbar" at bounding box center [361, 157] width 10 height 10
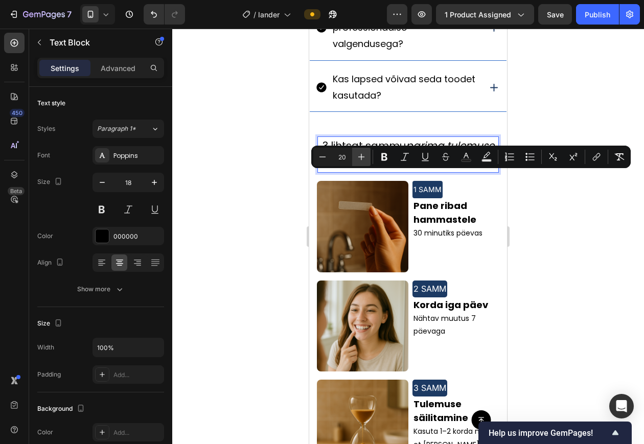
click at [361, 152] on icon "Editor contextual toolbar" at bounding box center [361, 157] width 10 height 10
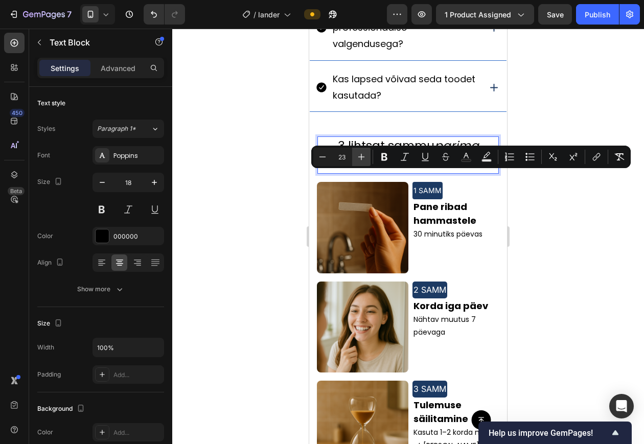
click at [361, 152] on icon "Editor contextual toolbar" at bounding box center [361, 157] width 10 height 10
click at [321, 155] on icon "Editor contextual toolbar" at bounding box center [323, 157] width 10 height 10
type input "23"
drag, startPoint x: 258, startPoint y: 253, endPoint x: 7, endPoint y: 148, distance: 272.1
click at [258, 253] on div at bounding box center [408, 237] width 472 height 416
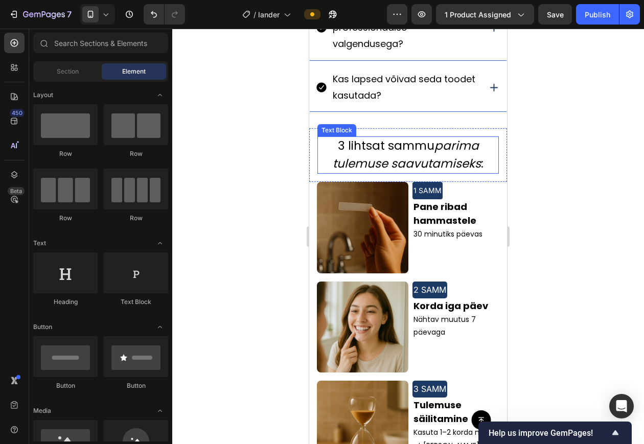
click at [424, 171] on icon "parima tulemuse saavutamiseks" at bounding box center [407, 155] width 148 height 34
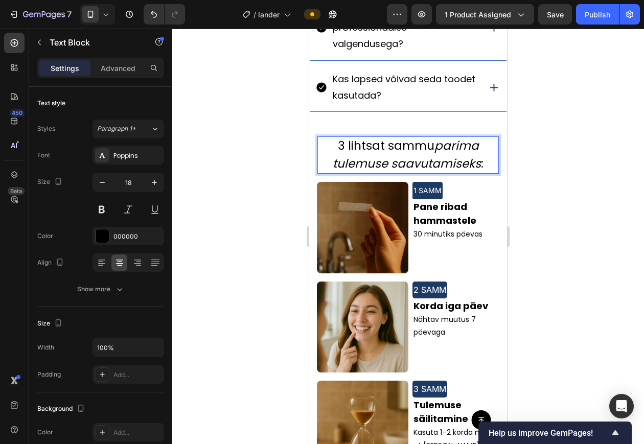
click at [424, 171] on icon "parima tulemuse saavutamiseks" at bounding box center [407, 155] width 148 height 34
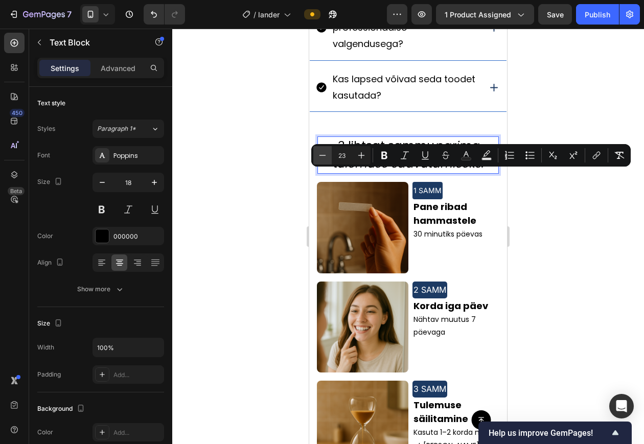
click at [326, 152] on icon "Editor contextual toolbar" at bounding box center [323, 155] width 10 height 10
type input "22"
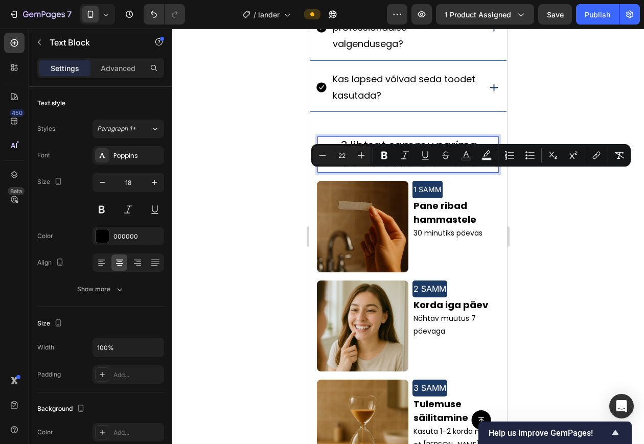
click at [261, 212] on div at bounding box center [408, 237] width 472 height 416
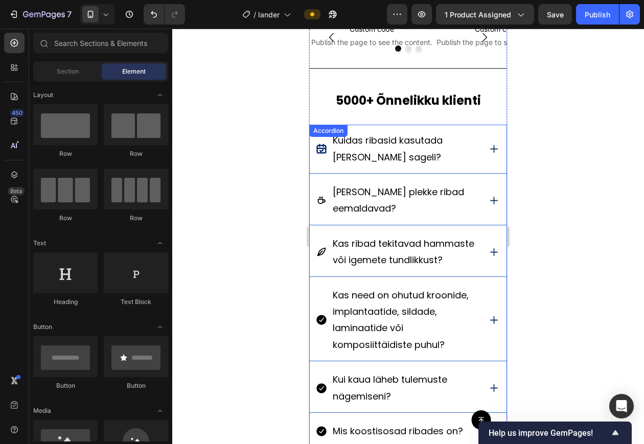
scroll to position [773, 0]
click at [325, 301] on div "Kas need on ohutud kroonide, implantaatide, sildade, laminaatide või komposiitt…" at bounding box center [408, 321] width 197 height 82
click at [324, 132] on div "Kuidas ribasid kasutada ja kui sageli?" at bounding box center [398, 149] width 164 height 36
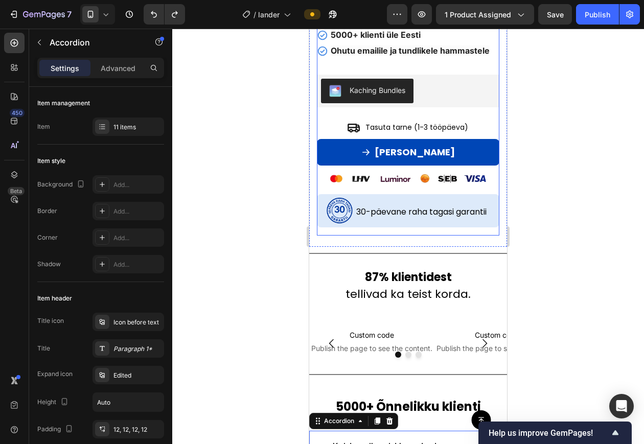
scroll to position [526, 0]
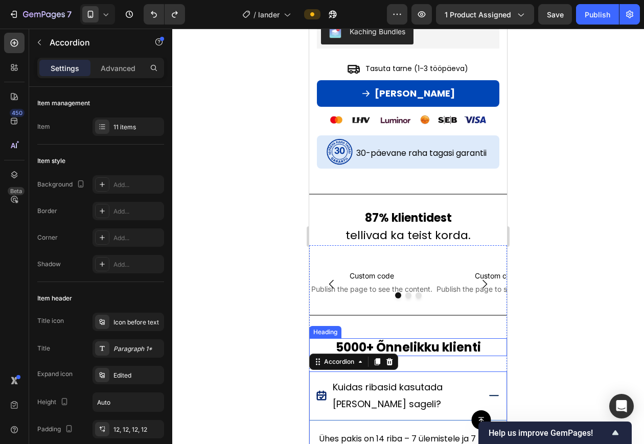
click at [426, 343] on strong "5000+ Õnnelikku klienti" at bounding box center [408, 347] width 145 height 17
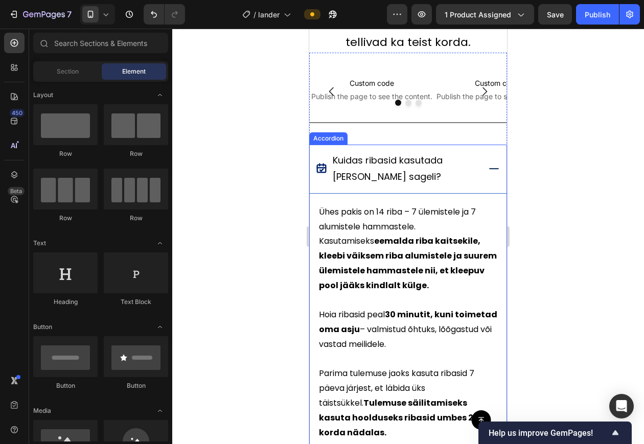
scroll to position [710, 0]
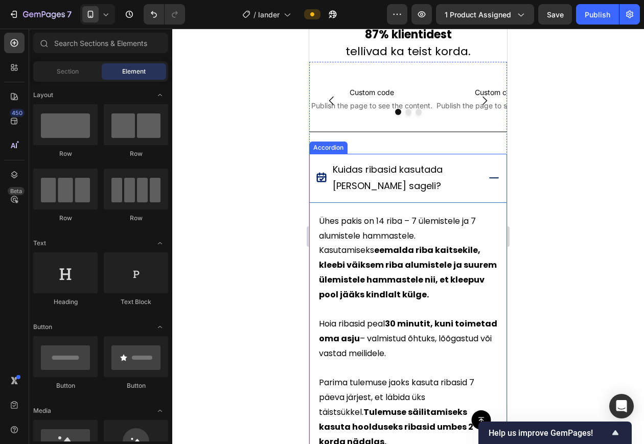
click at [384, 192] on p "Kuidas ribasid kasutada ja kui sageli?" at bounding box center [405, 178] width 145 height 33
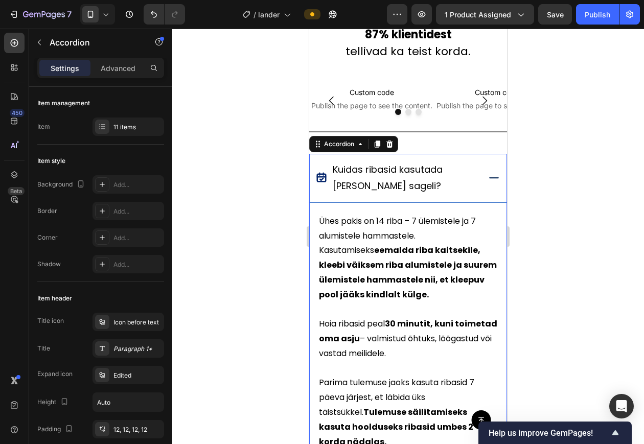
click at [384, 192] on p "Kuidas ribasid kasutada ja kui sageli?" at bounding box center [405, 178] width 145 height 33
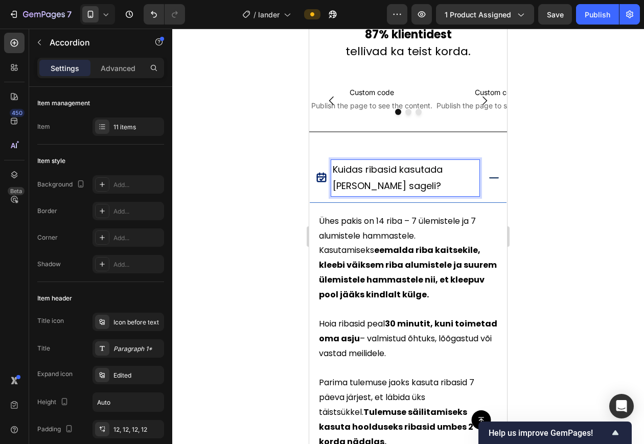
click at [385, 187] on p "Kuidas ribasid kasutada ja kui sageli?" at bounding box center [405, 178] width 145 height 33
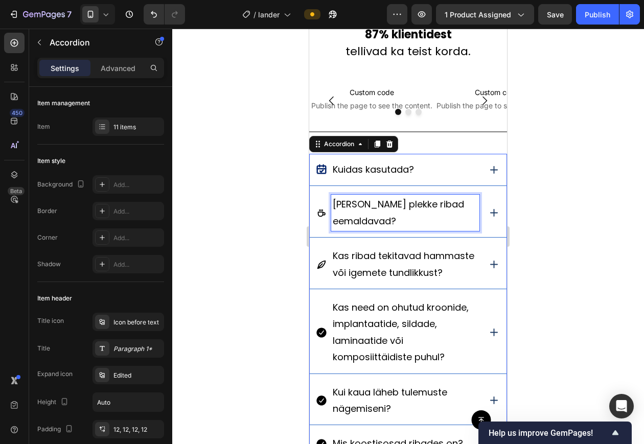
click at [406, 221] on p "Milliseid plekke ribad eemaldavad?" at bounding box center [405, 212] width 145 height 33
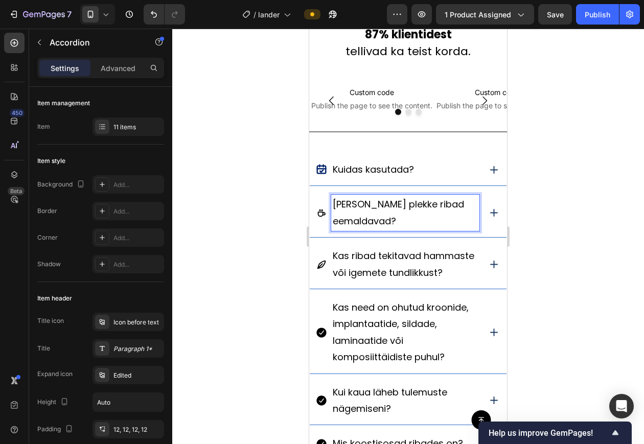
click at [402, 221] on p "Milliseid plekke ribad eemaldavad?" at bounding box center [405, 212] width 145 height 33
click at [412, 199] on span "Milliseid plekke ribad eemaldavad?" at bounding box center [398, 212] width 131 height 29
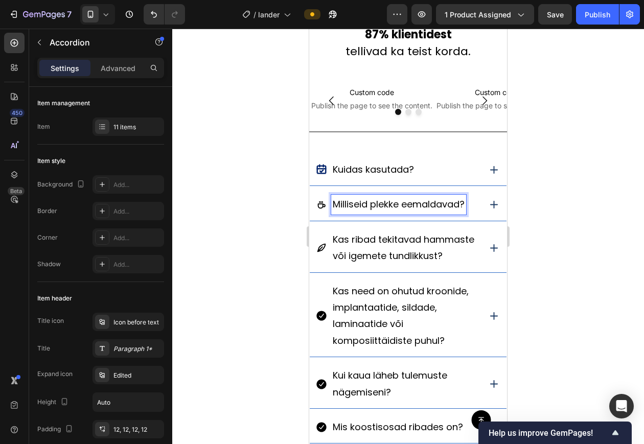
click at [544, 221] on div at bounding box center [408, 237] width 472 height 416
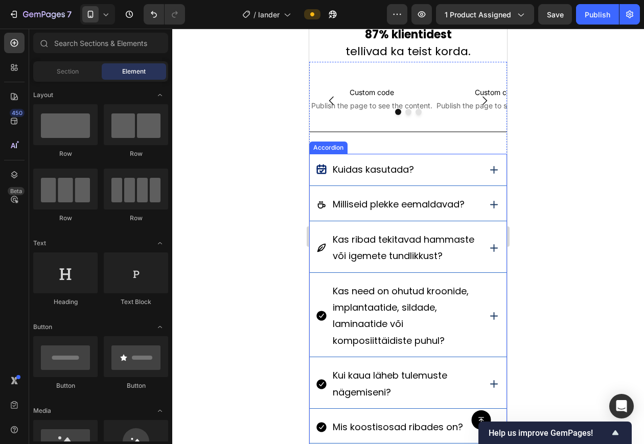
click at [395, 264] on p "Kas ribad tekitavad hammaste või igemete tundlikkust?" at bounding box center [405, 248] width 145 height 33
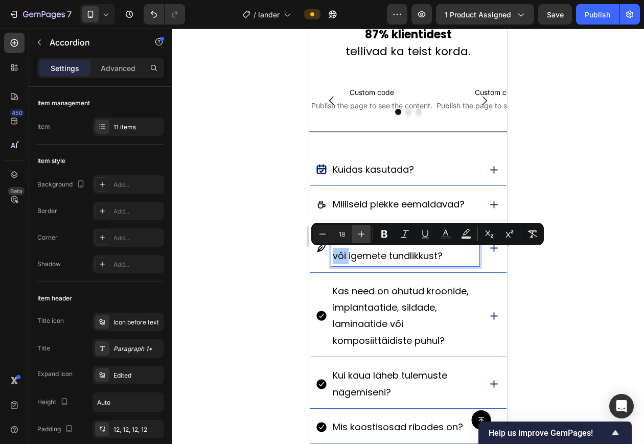
click at [367, 241] on button "Plus" at bounding box center [361, 234] width 18 height 18
type input "19"
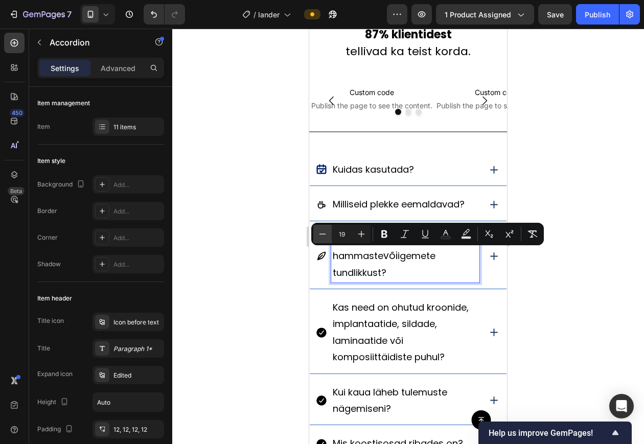
click at [322, 238] on icon "Editor contextual toolbar" at bounding box center [323, 234] width 10 height 10
click at [366, 262] on span "Kas ribad tekitavad hammaste" at bounding box center [377, 247] width 88 height 29
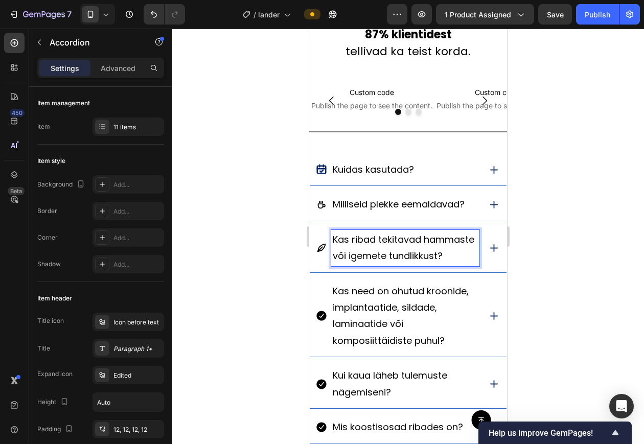
click at [391, 255] on span "Kas ribad tekitavad hammaste või igemete tundlikkust?" at bounding box center [404, 247] width 142 height 29
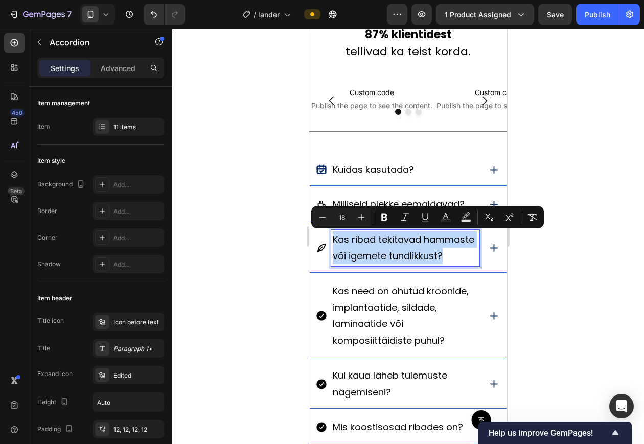
click at [365, 264] on p "Kas ribad tekitavad hammaste või igemete tundlikkust?" at bounding box center [405, 248] width 145 height 33
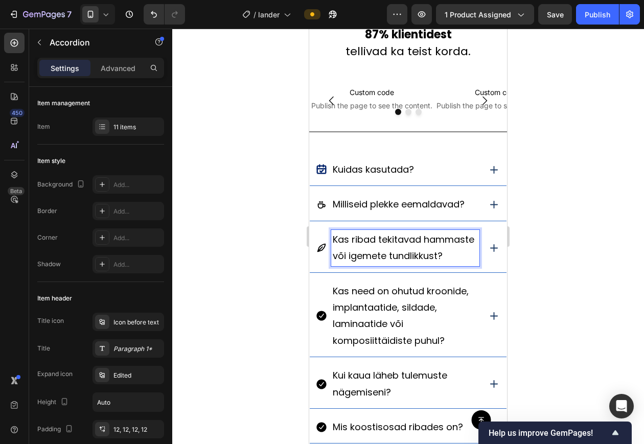
click at [366, 240] on span "Kas ribad tekitavad hammaste või igemete tundlikkust?" at bounding box center [404, 247] width 142 height 29
click at [353, 253] on span "Kas tekitavad hammaste või igemete tundlikkust?" at bounding box center [398, 247] width 131 height 29
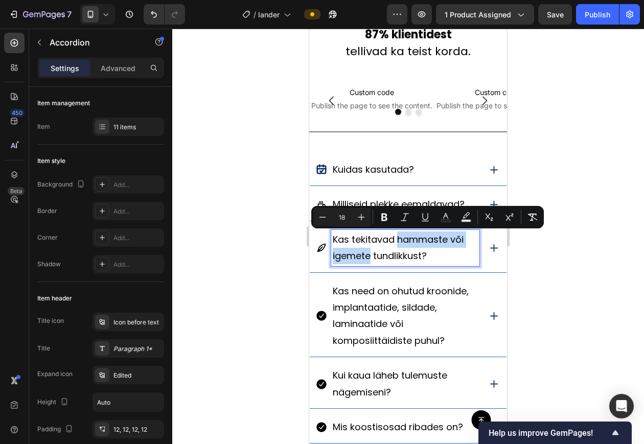
drag, startPoint x: 353, startPoint y: 253, endPoint x: 418, endPoint y: 232, distance: 67.9
click at [418, 232] on p "Kas tekitavad hammaste või igemete tundlikkust?" at bounding box center [405, 248] width 145 height 33
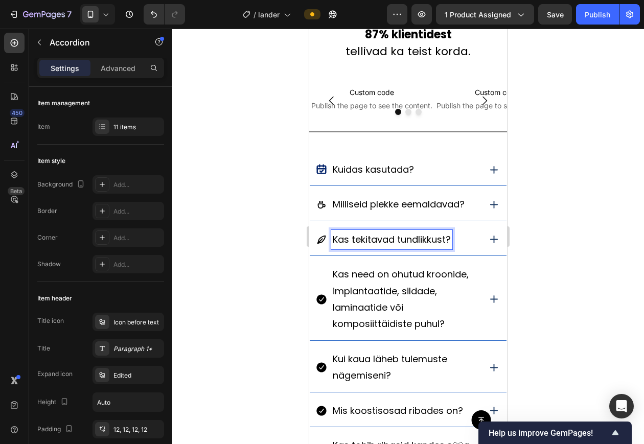
click at [556, 244] on div at bounding box center [408, 237] width 472 height 416
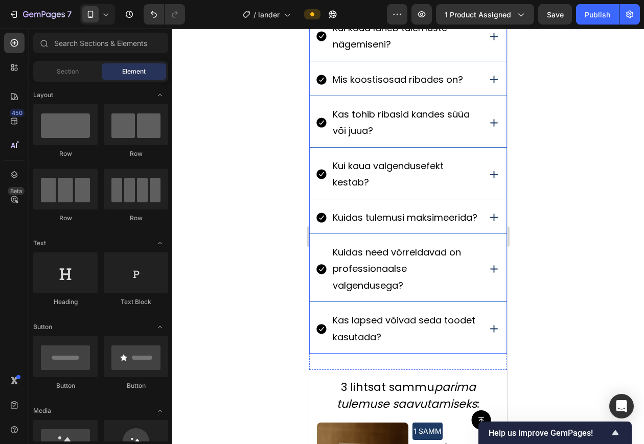
scroll to position [1040, 0]
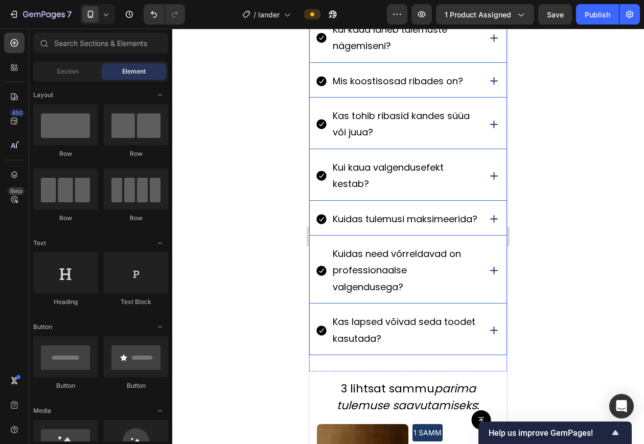
click at [441, 141] on div "Kas tohib ribasid kandes süüa või juua?" at bounding box center [405, 124] width 148 height 36
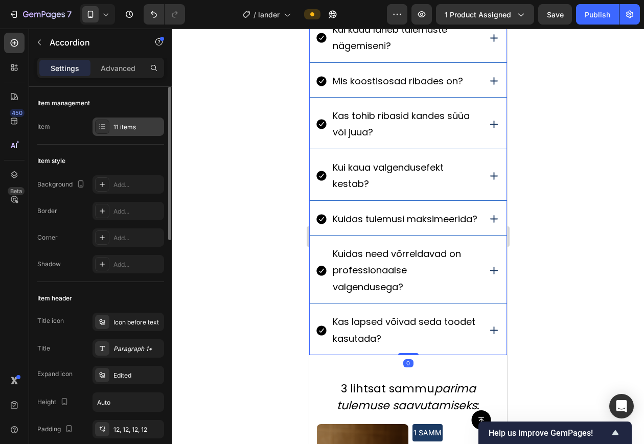
click at [132, 124] on div "11 items" at bounding box center [138, 127] width 48 height 9
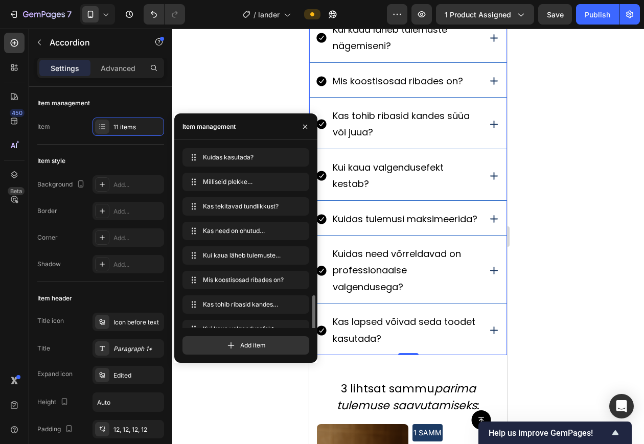
scroll to position [88, 0]
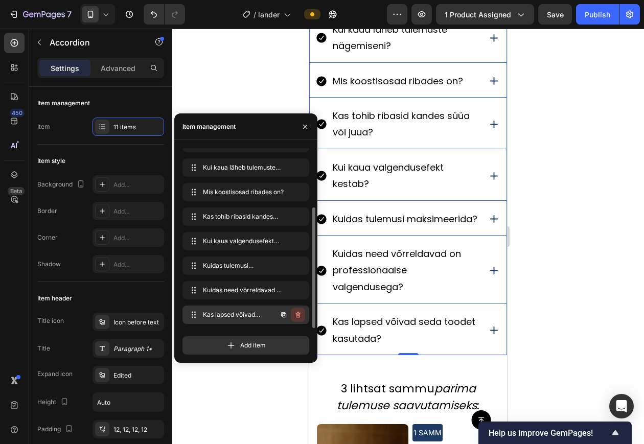
click at [298, 314] on icon "button" at bounding box center [298, 315] width 8 height 8
click at [298, 314] on div "Delete" at bounding box center [291, 314] width 19 height 9
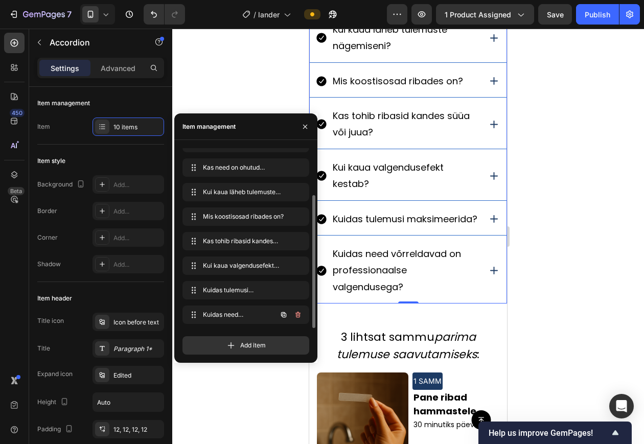
scroll to position [63, 0]
click at [298, 313] on icon "button" at bounding box center [298, 315] width 8 height 8
click at [294, 313] on div "Delete" at bounding box center [291, 314] width 19 height 9
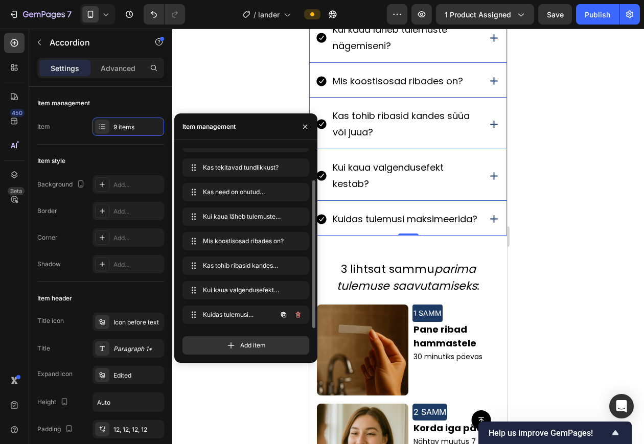
scroll to position [39, 0]
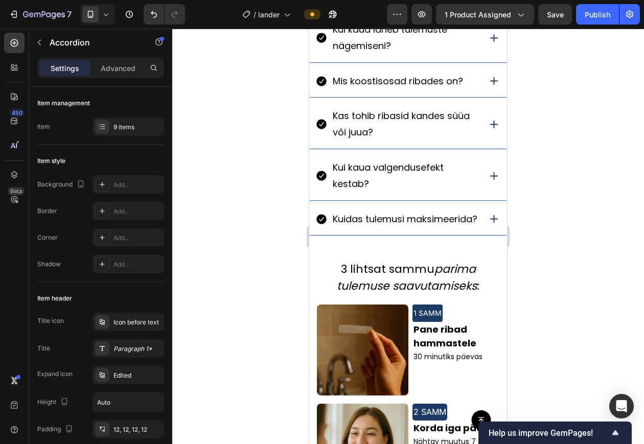
click at [488, 226] on icon at bounding box center [494, 219] width 13 height 13
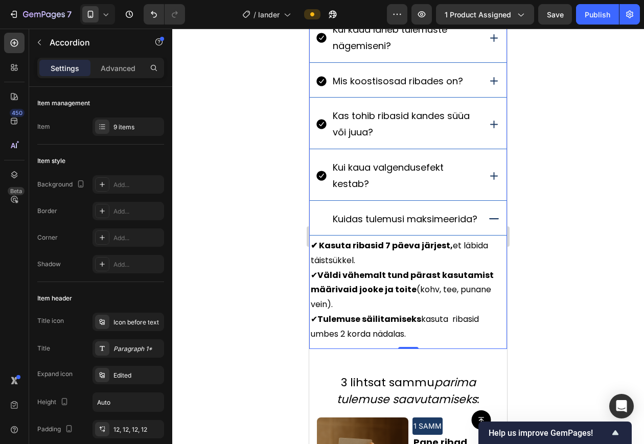
click at [488, 226] on icon at bounding box center [494, 219] width 13 height 13
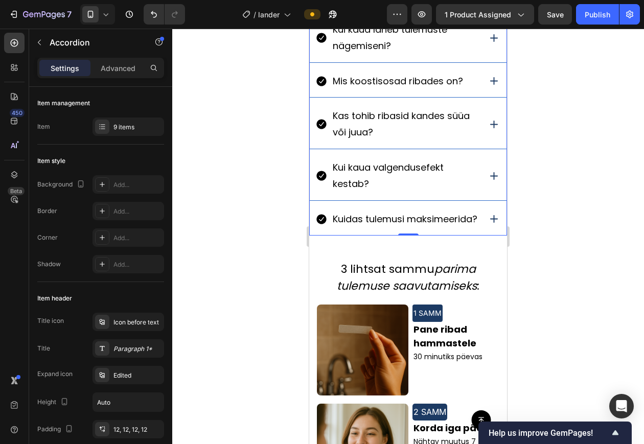
click at [488, 226] on icon at bounding box center [494, 219] width 13 height 13
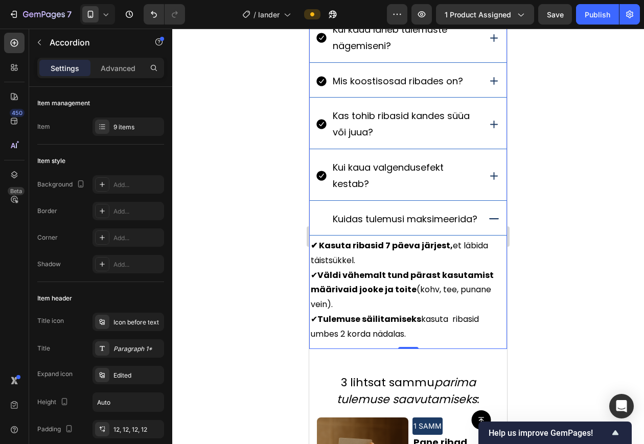
click at [488, 226] on icon at bounding box center [494, 219] width 13 height 13
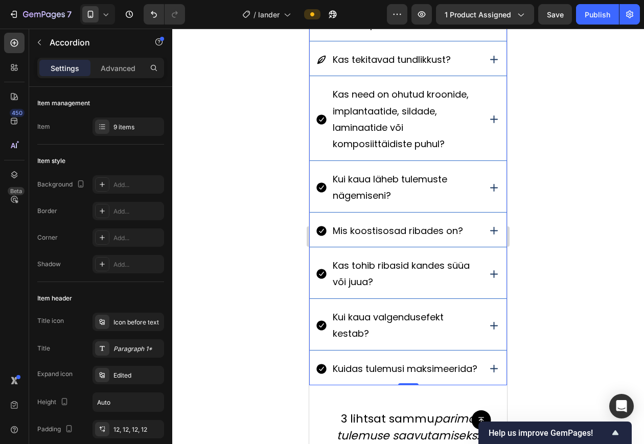
scroll to position [889, 0]
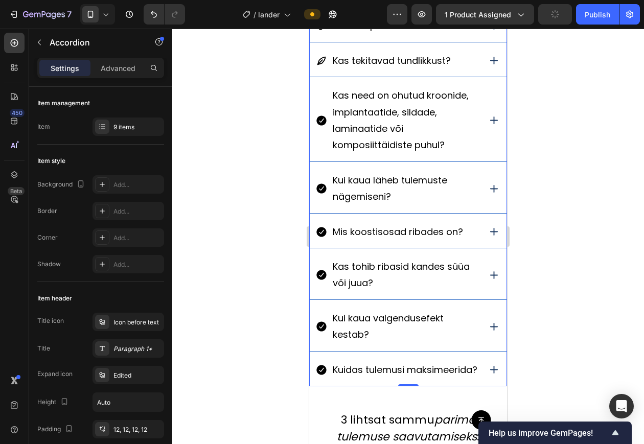
drag, startPoint x: 545, startPoint y: 223, endPoint x: 175, endPoint y: 165, distance: 373.7
click at [545, 223] on div at bounding box center [408, 237] width 472 height 416
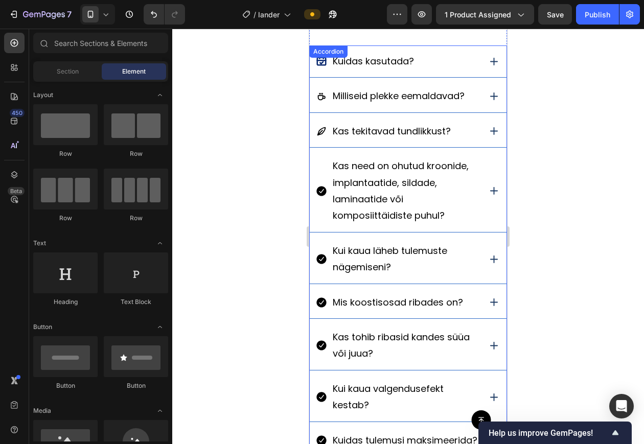
scroll to position [814, 0]
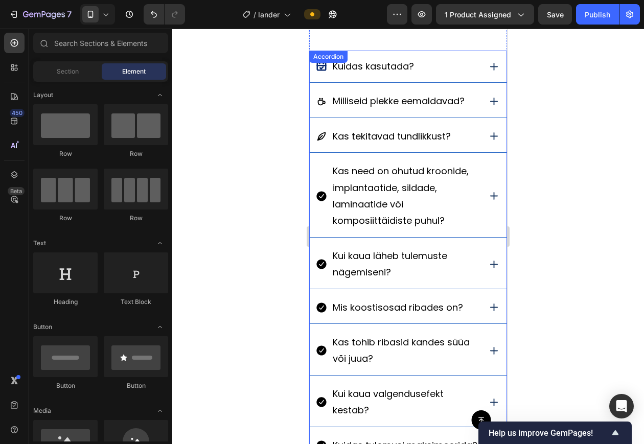
click at [478, 104] on div "Milliseid plekke eemaldavad?" at bounding box center [408, 101] width 197 height 32
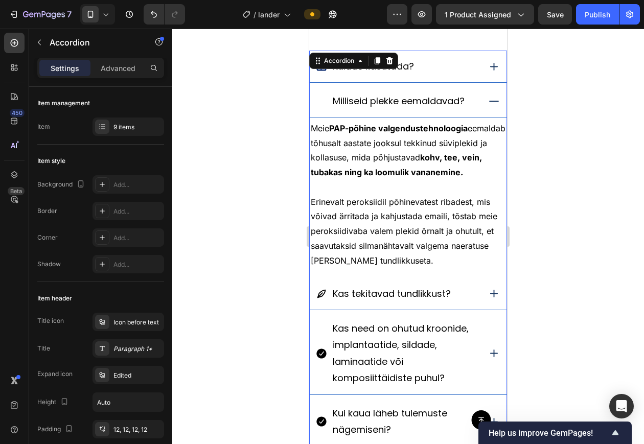
click at [478, 104] on div "Milliseid plekke eemaldavad?" at bounding box center [408, 101] width 197 height 32
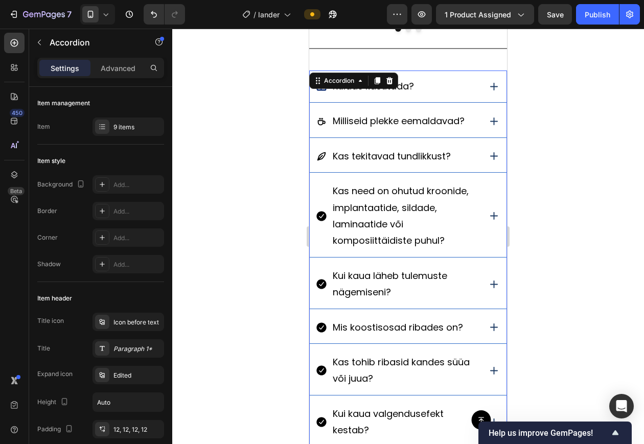
scroll to position [791, 0]
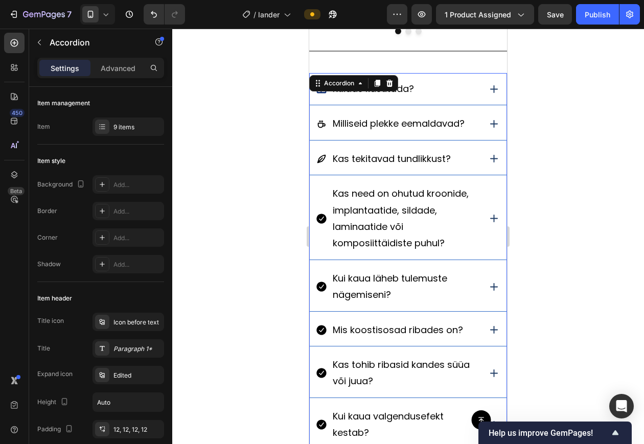
click at [488, 122] on icon at bounding box center [494, 124] width 13 height 13
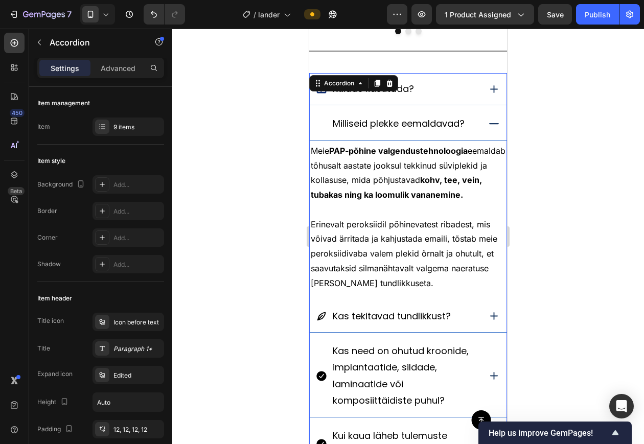
click at [488, 122] on icon at bounding box center [494, 124] width 13 height 13
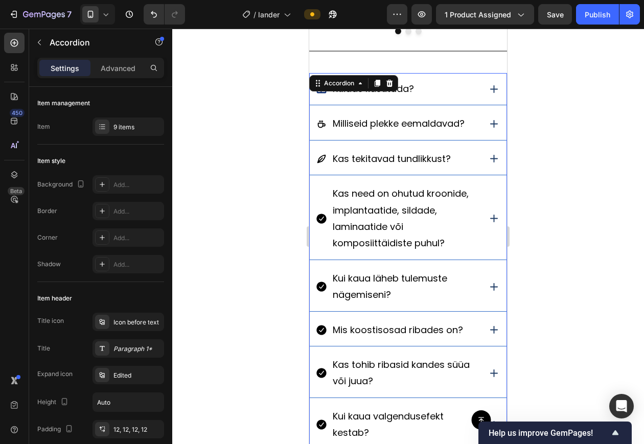
click at [488, 122] on icon at bounding box center [494, 124] width 13 height 13
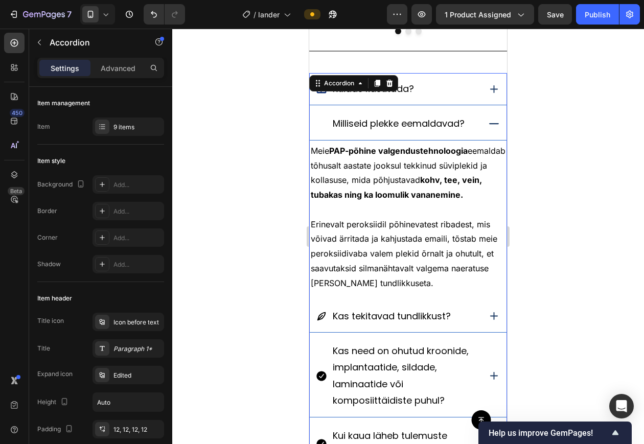
click at [488, 122] on icon at bounding box center [494, 124] width 13 height 13
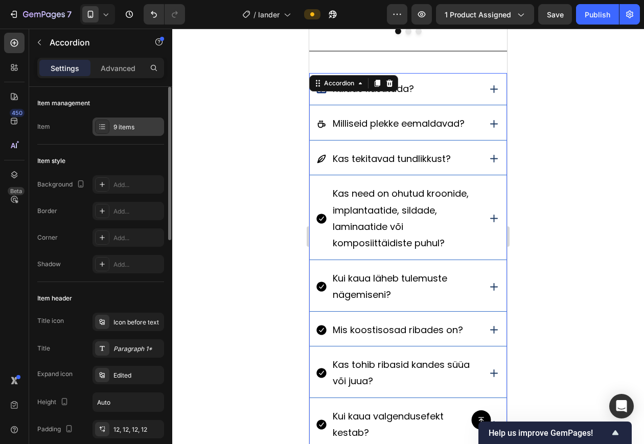
click at [128, 126] on div "9 items" at bounding box center [138, 127] width 48 height 9
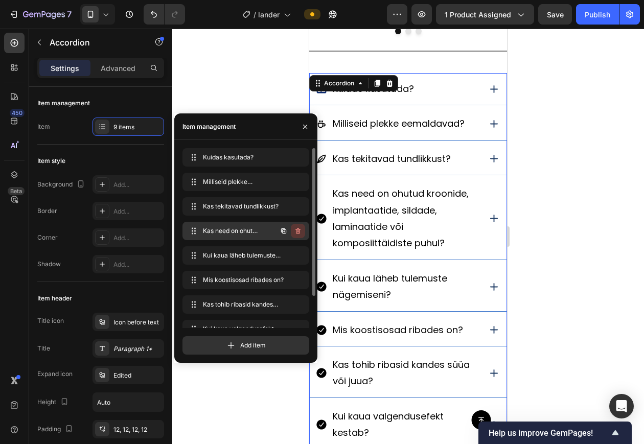
click at [304, 227] on button "button" at bounding box center [298, 231] width 14 height 14
click at [304, 227] on button "Delete" at bounding box center [291, 231] width 28 height 14
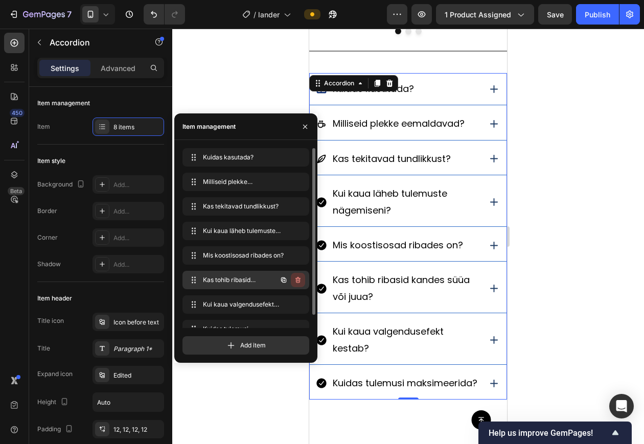
click at [293, 278] on button "button" at bounding box center [298, 280] width 14 height 14
click at [293, 281] on div "Delete" at bounding box center [291, 280] width 19 height 9
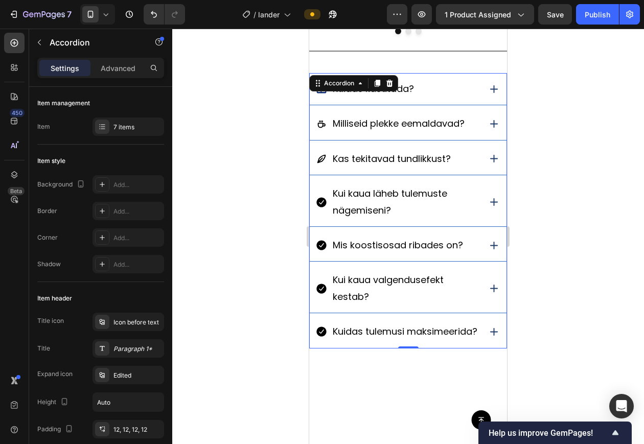
click at [553, 255] on div at bounding box center [408, 237] width 472 height 416
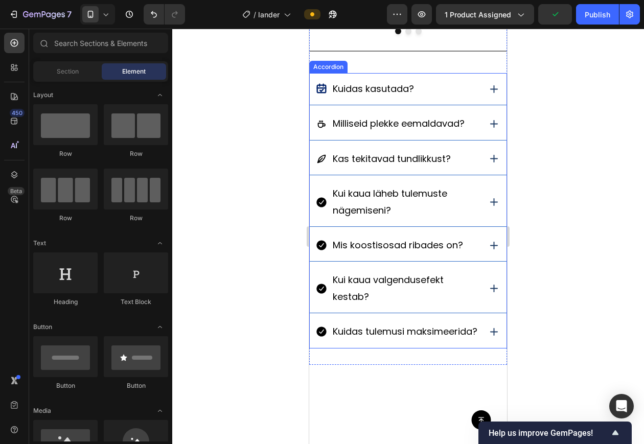
click at [476, 295] on div "Kui kaua valgendusefekt kestab?" at bounding box center [408, 288] width 197 height 49
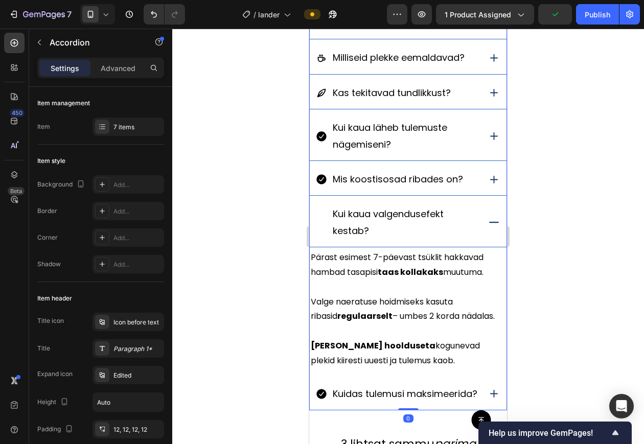
scroll to position [858, 0]
click at [488, 227] on icon at bounding box center [494, 222] width 13 height 13
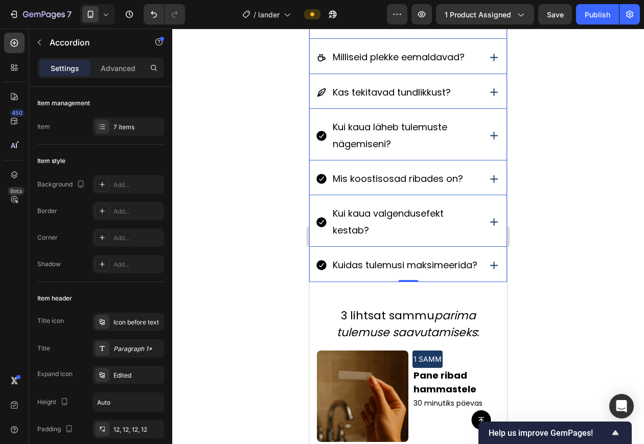
click at [482, 261] on div "Kuidas tulemusi maksimeerida?" at bounding box center [408, 266] width 197 height 32
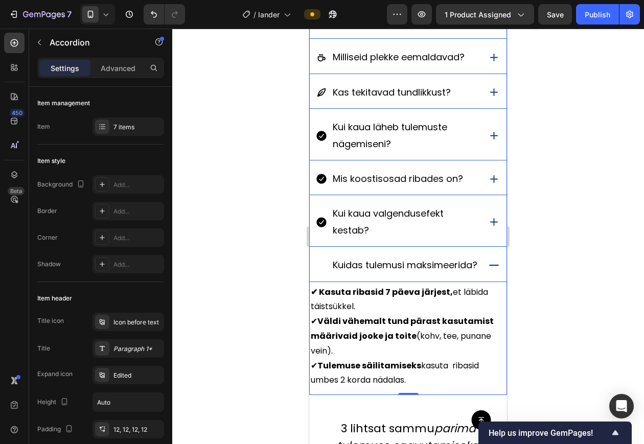
scroll to position [922, 0]
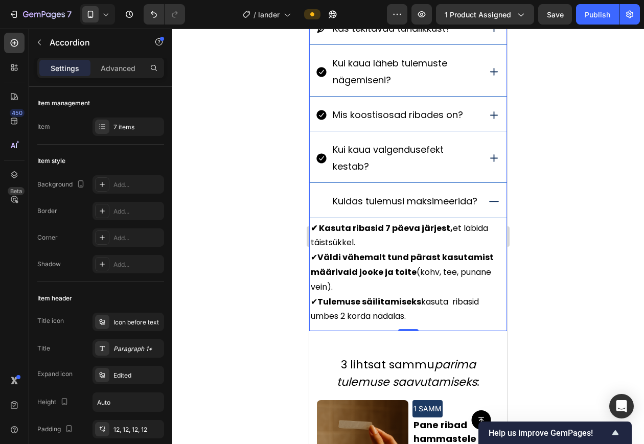
click at [472, 213] on div "Kuidas tulemusi maksimeerida?" at bounding box center [408, 202] width 197 height 32
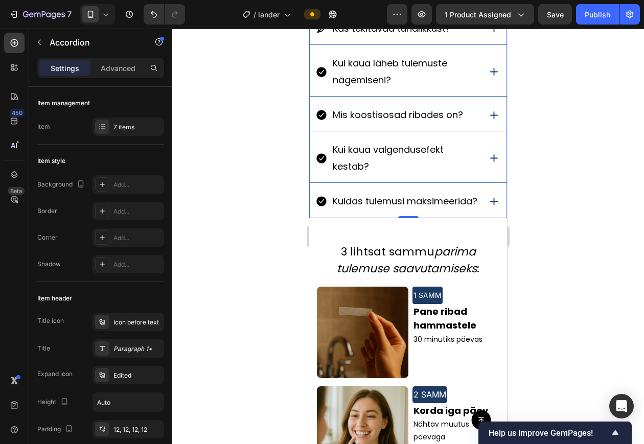
click at [476, 165] on div "Kui kaua valgendusefekt kestab?" at bounding box center [408, 158] width 197 height 49
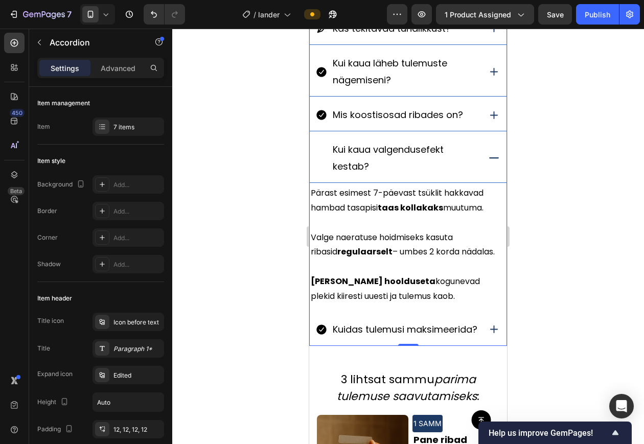
click at [478, 164] on div "Kui kaua valgendusefekt kestab?" at bounding box center [408, 158] width 197 height 49
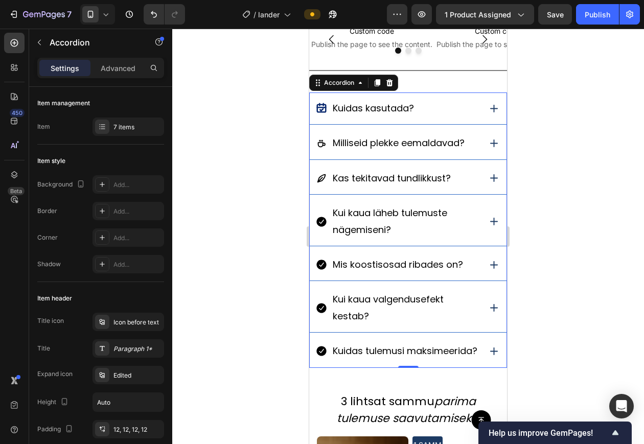
scroll to position [766, 0]
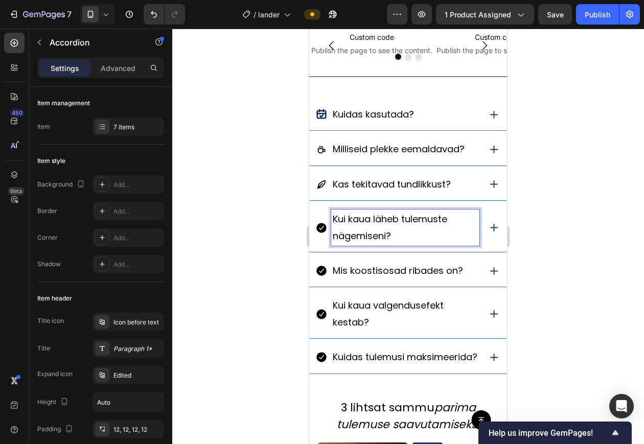
click at [488, 232] on icon at bounding box center [494, 227] width 13 height 13
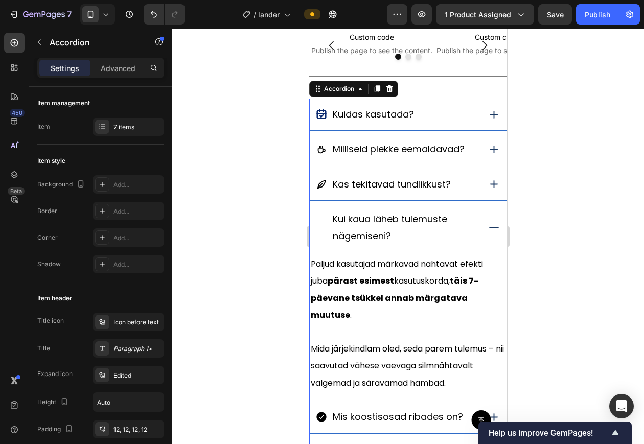
click at [488, 232] on icon at bounding box center [494, 227] width 13 height 13
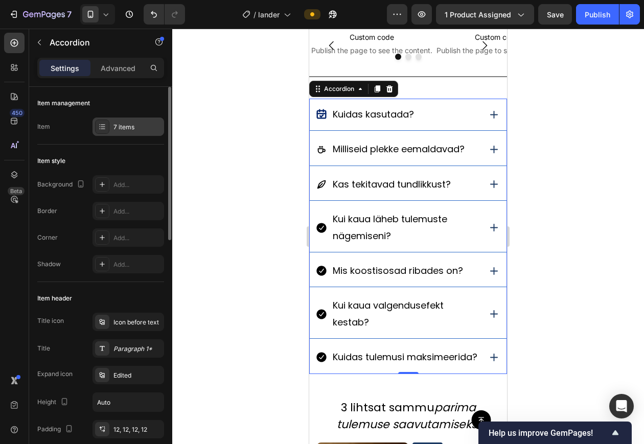
click at [119, 128] on div "7 items" at bounding box center [138, 127] width 48 height 9
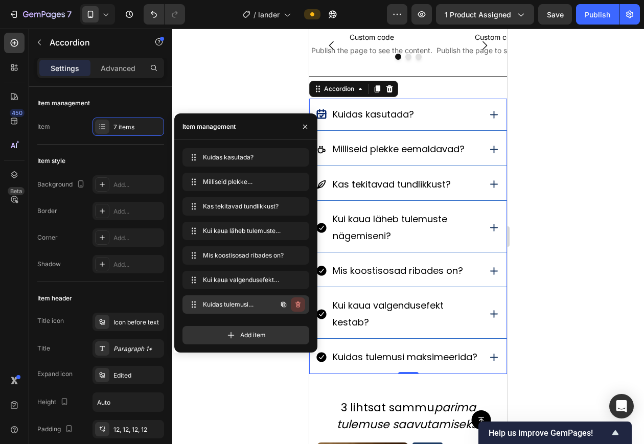
click at [297, 304] on icon "button" at bounding box center [298, 305] width 5 height 6
click at [297, 304] on div "Delete" at bounding box center [291, 304] width 19 height 9
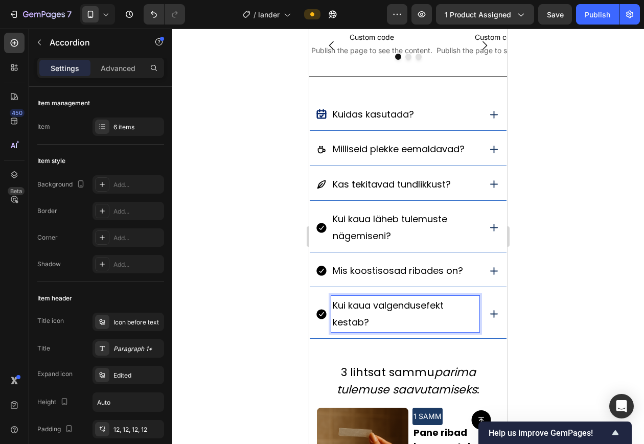
click at [568, 309] on div at bounding box center [408, 237] width 472 height 416
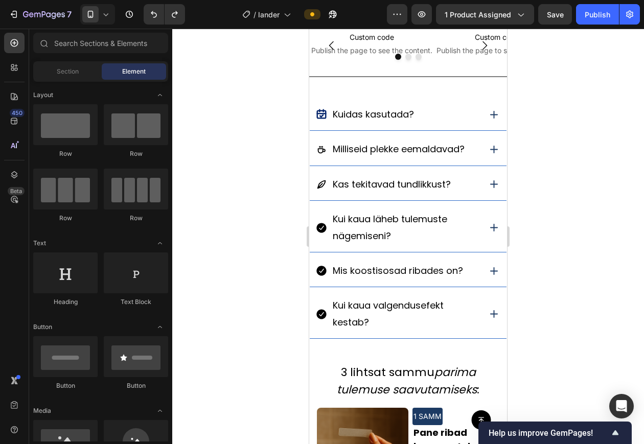
click at [447, 316] on p "Kui kaua valgendusefekt kestab?" at bounding box center [405, 314] width 145 height 33
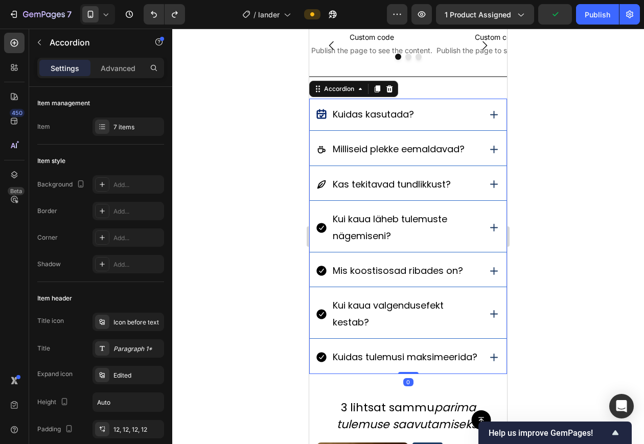
click at [416, 351] on p "Kuidas tulemusi maksimeerida?" at bounding box center [405, 357] width 145 height 16
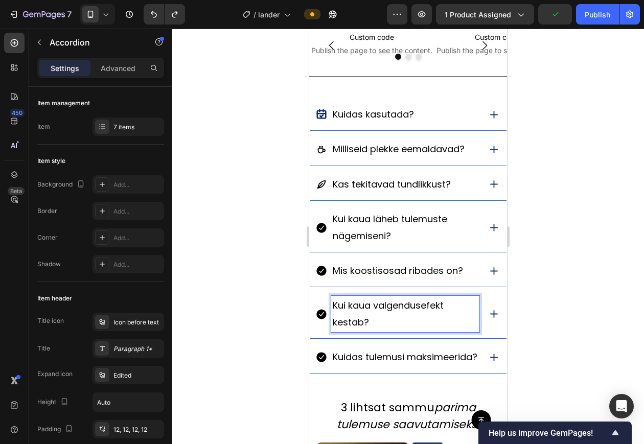
click at [414, 310] on p "Kui kaua valgendusefekt kestab?" at bounding box center [405, 314] width 145 height 33
click at [488, 313] on icon at bounding box center [494, 314] width 13 height 13
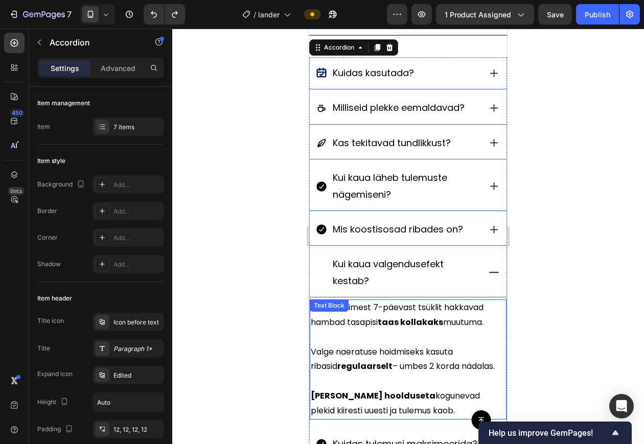
scroll to position [923, 0]
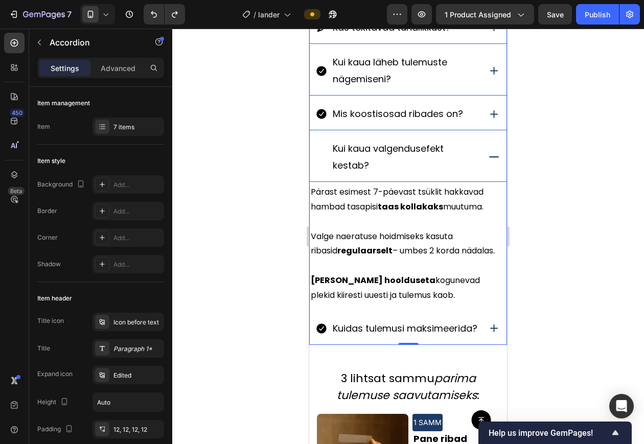
click at [478, 333] on div "Kuidas tulemusi maksimeerida?" at bounding box center [408, 329] width 197 height 32
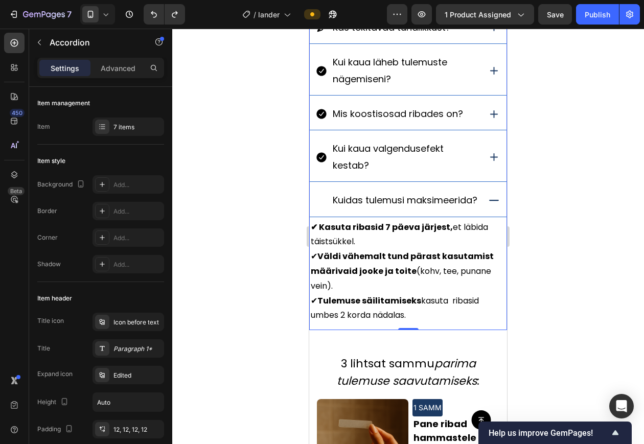
click at [490, 159] on icon at bounding box center [494, 157] width 8 height 8
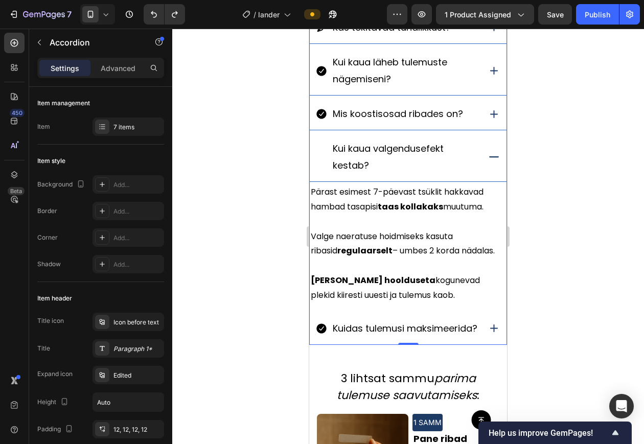
click at [483, 325] on div "Kuidas tulemusi maksimeerida?" at bounding box center [408, 329] width 197 height 32
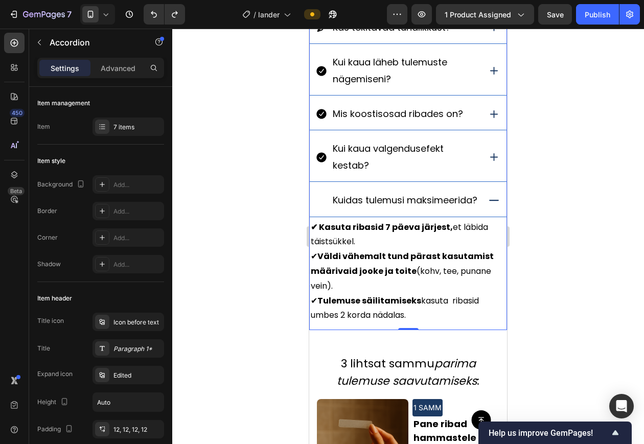
click at [488, 206] on icon at bounding box center [494, 200] width 13 height 13
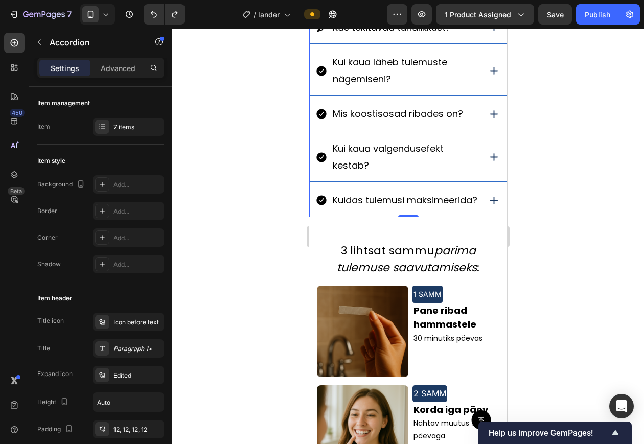
click at [322, 196] on div "Kuidas tulemusi maksimeerida?" at bounding box center [398, 200] width 164 height 19
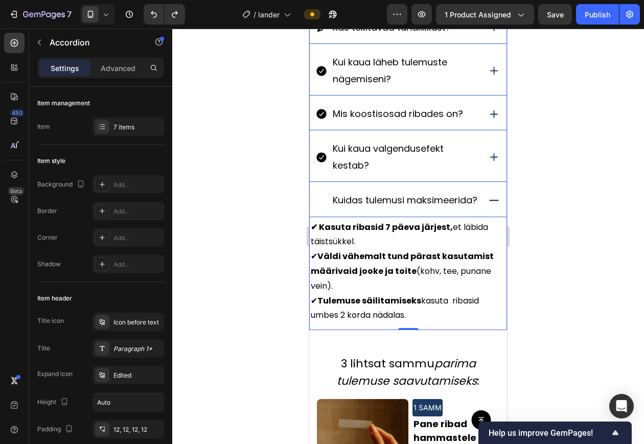
click at [322, 196] on div "Kuidas tulemusi maksimeerida?" at bounding box center [398, 200] width 164 height 19
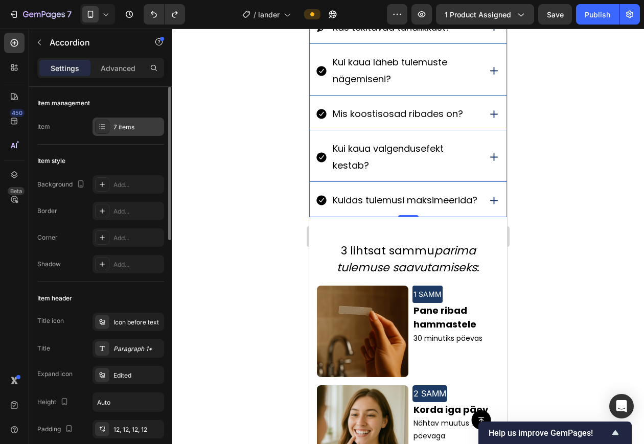
click at [130, 127] on div "7 items" at bounding box center [138, 127] width 48 height 9
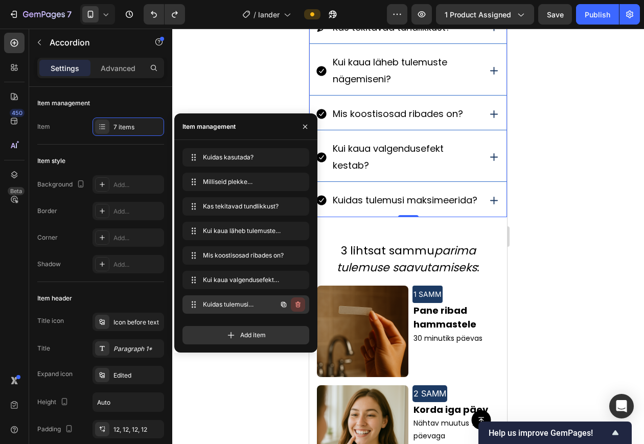
click at [300, 307] on icon "button" at bounding box center [298, 305] width 5 height 6
click at [300, 307] on div "Delete" at bounding box center [291, 304] width 19 height 9
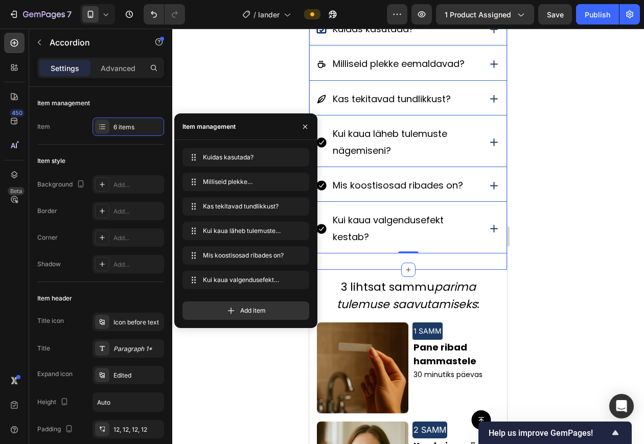
scroll to position [850, 0]
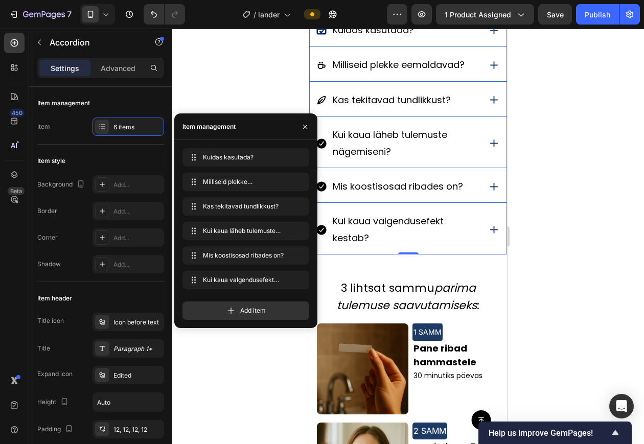
click at [571, 253] on div at bounding box center [408, 237] width 472 height 416
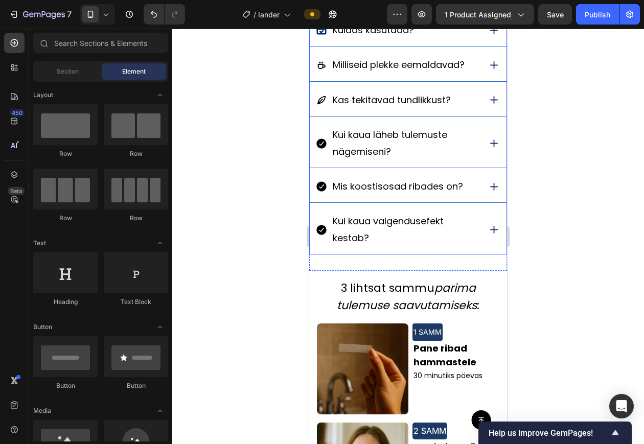
click at [488, 234] on icon at bounding box center [494, 229] width 13 height 13
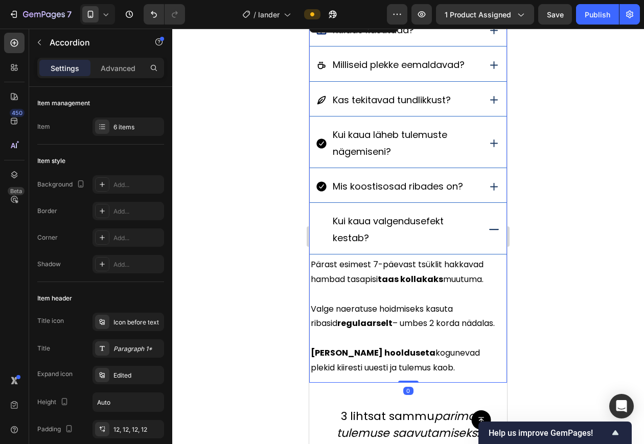
click at [488, 234] on icon at bounding box center [494, 229] width 13 height 13
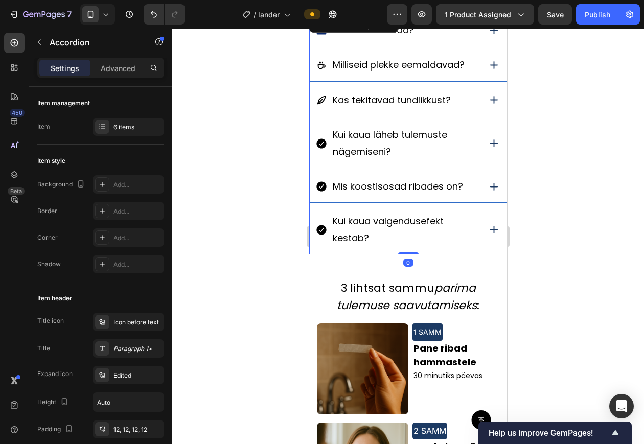
scroll to position [807, 0]
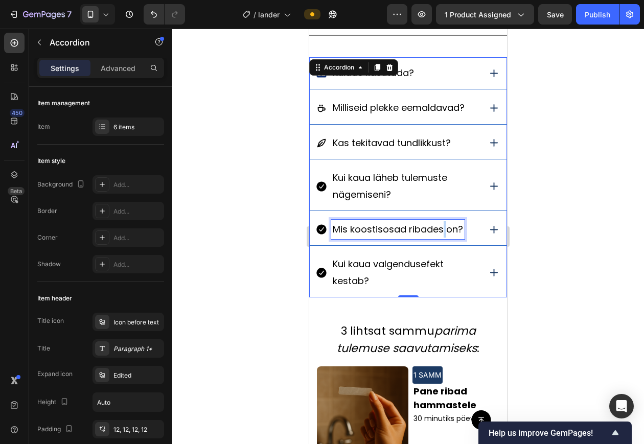
click at [442, 234] on p "Mis koostisosad ribades on?" at bounding box center [398, 229] width 130 height 16
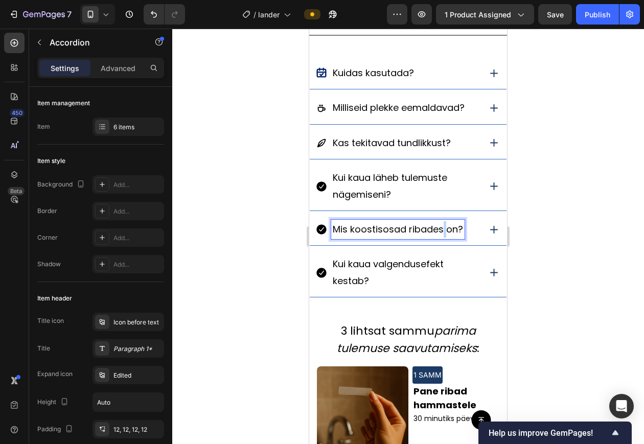
click at [442, 234] on p "Mis koostisosad ribades on?" at bounding box center [398, 229] width 130 height 16
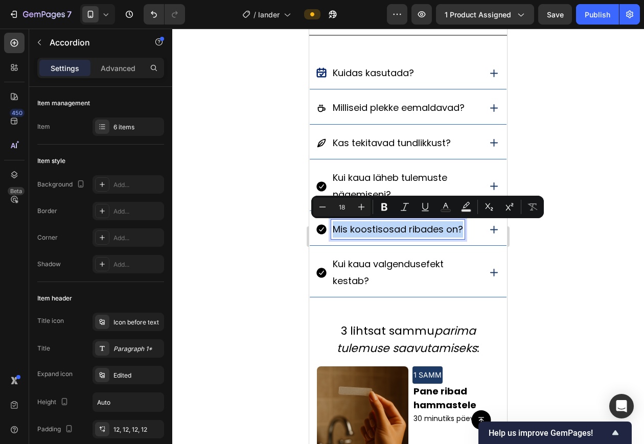
click at [431, 234] on p "Mis koostisosad ribades on?" at bounding box center [398, 229] width 130 height 16
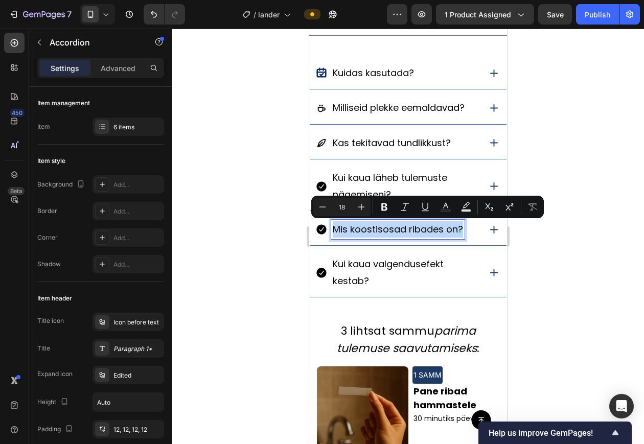
click at [431, 234] on p "Mis koostisosad ribades on?" at bounding box center [398, 229] width 130 height 16
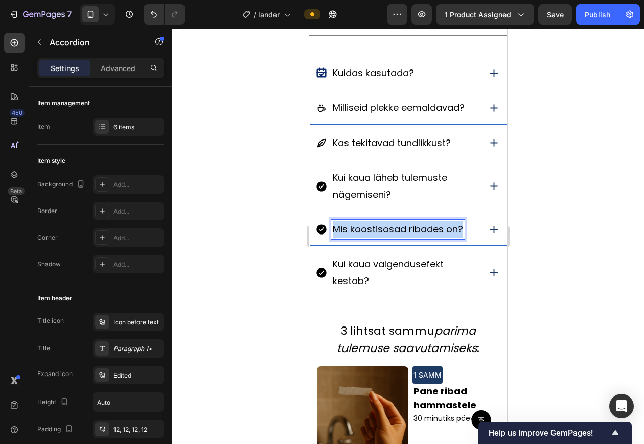
click at [431, 234] on p "Mis koostisosad ribades on?" at bounding box center [398, 229] width 130 height 16
click at [336, 228] on p "koostisosad" at bounding box center [361, 229] width 56 height 16
click at [563, 225] on div at bounding box center [408, 237] width 472 height 416
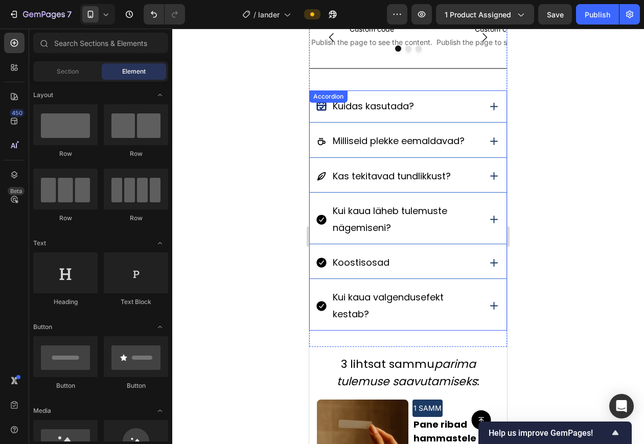
scroll to position [758, 0]
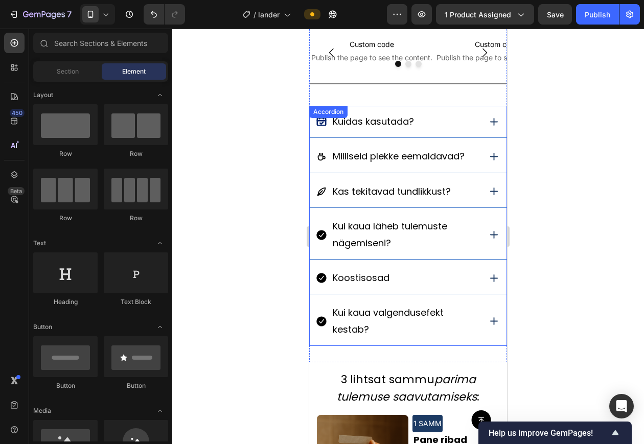
click at [489, 229] on icon at bounding box center [494, 235] width 13 height 13
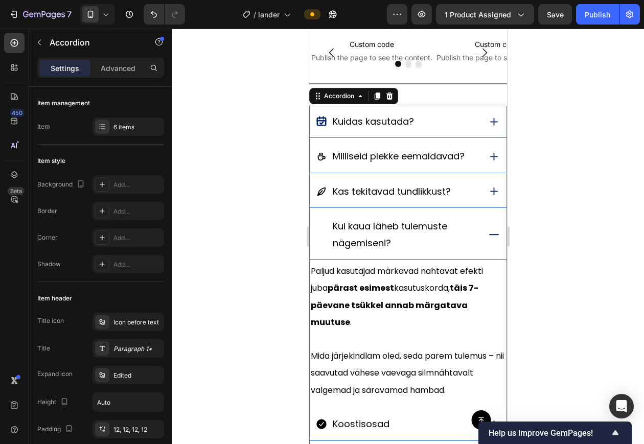
click at [488, 231] on icon at bounding box center [494, 235] width 13 height 13
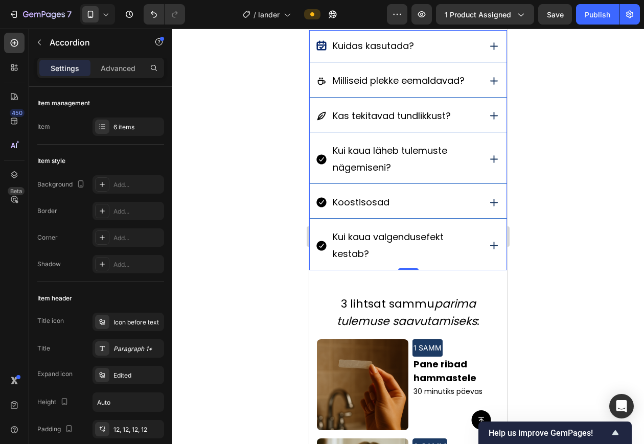
scroll to position [832, 0]
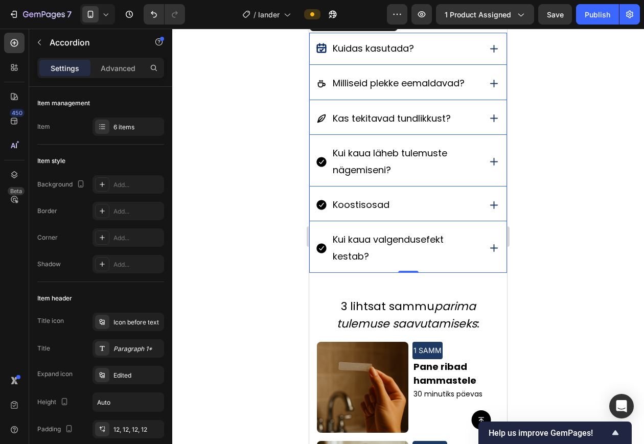
click at [482, 94] on div "Milliseid plekke eemaldavad?" at bounding box center [408, 84] width 197 height 32
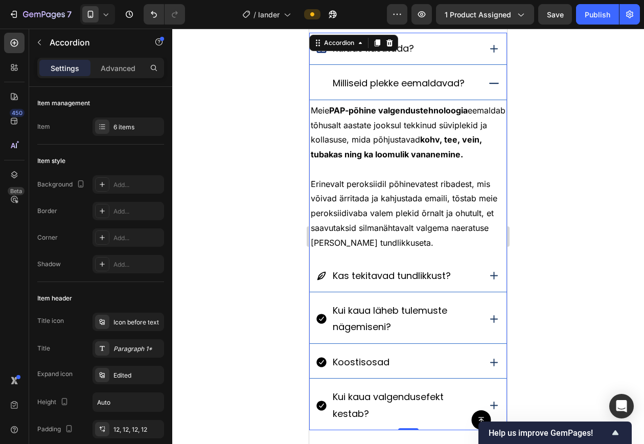
click at [488, 79] on icon at bounding box center [494, 83] width 13 height 13
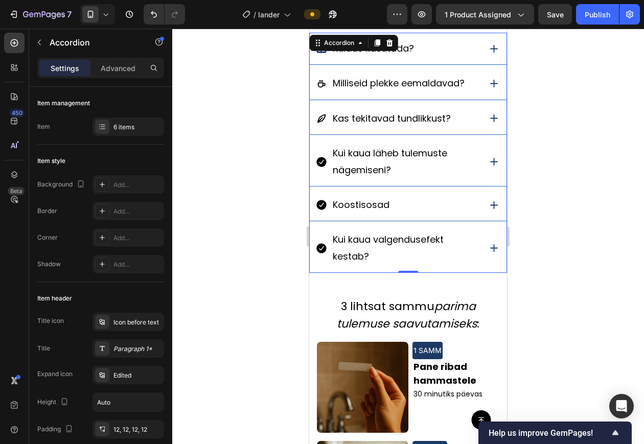
click at [488, 122] on icon at bounding box center [494, 118] width 13 height 13
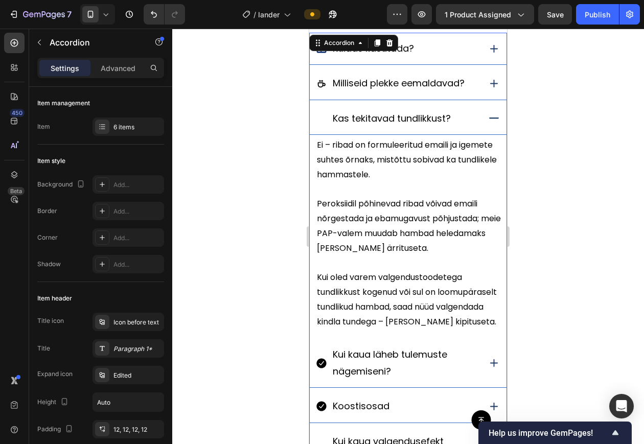
click at [488, 122] on icon at bounding box center [494, 118] width 13 height 13
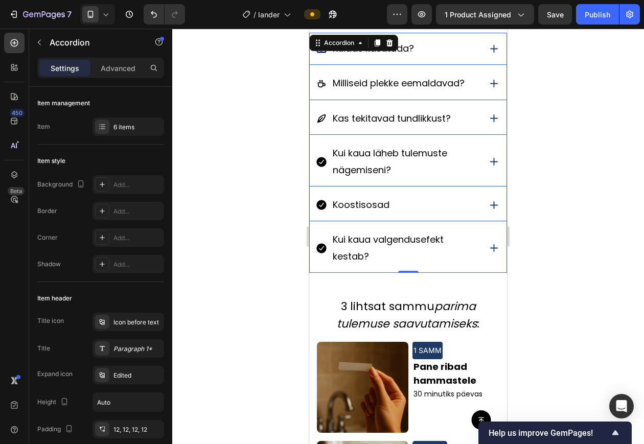
click at [546, 132] on div at bounding box center [408, 237] width 472 height 416
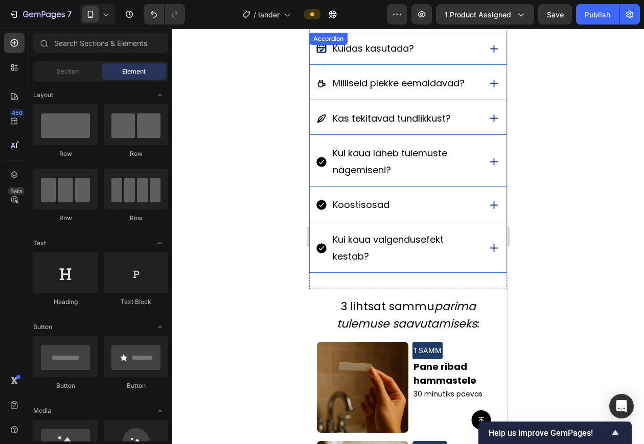
click at [472, 161] on div "Kui kaua läheb tulemuste nägemiseni?" at bounding box center [408, 162] width 197 height 49
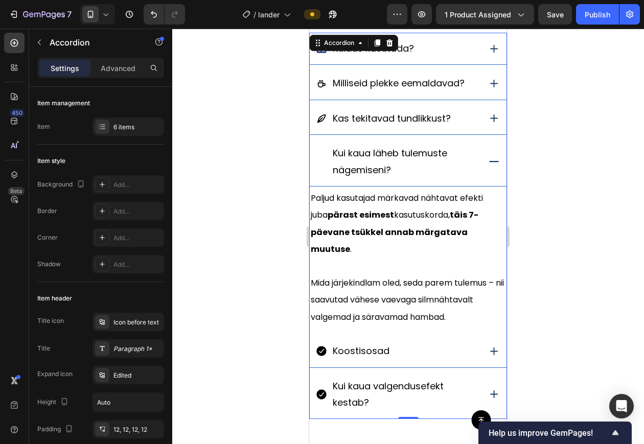
click at [488, 158] on icon at bounding box center [494, 161] width 13 height 13
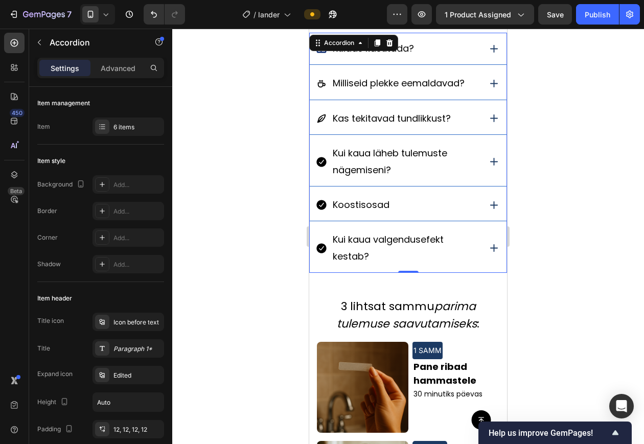
click at [488, 204] on icon at bounding box center [494, 205] width 13 height 13
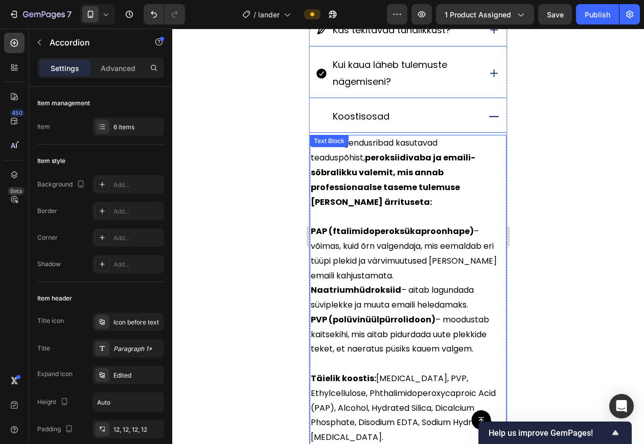
scroll to position [919, 0]
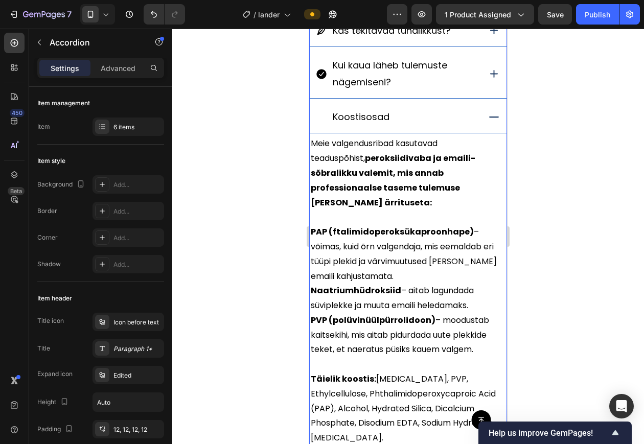
click at [488, 119] on icon at bounding box center [494, 117] width 13 height 13
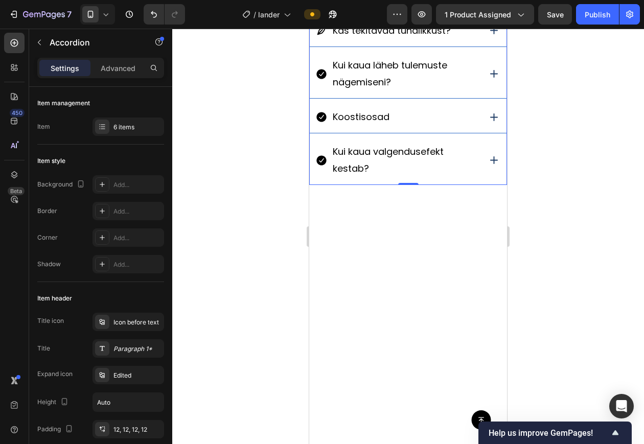
click at [488, 118] on icon at bounding box center [494, 117] width 13 height 13
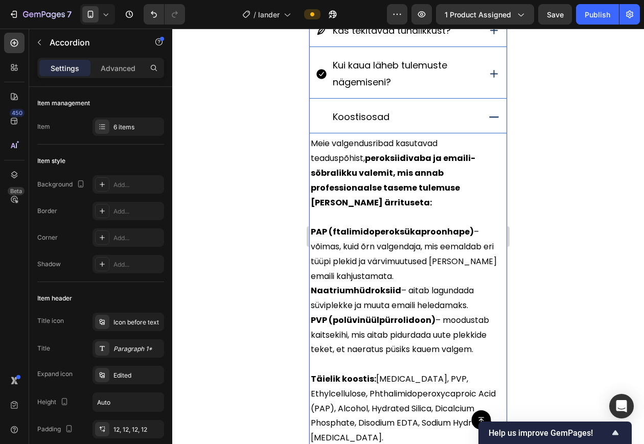
click at [488, 118] on icon at bounding box center [494, 117] width 13 height 13
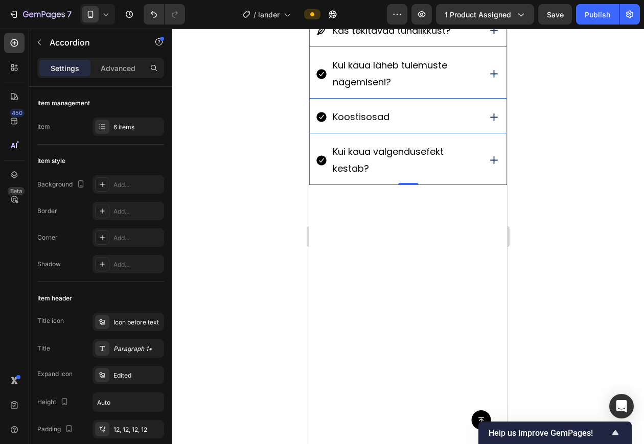
click at [486, 147] on div "Kui kaua valgendusefekt kestab?" at bounding box center [408, 160] width 197 height 49
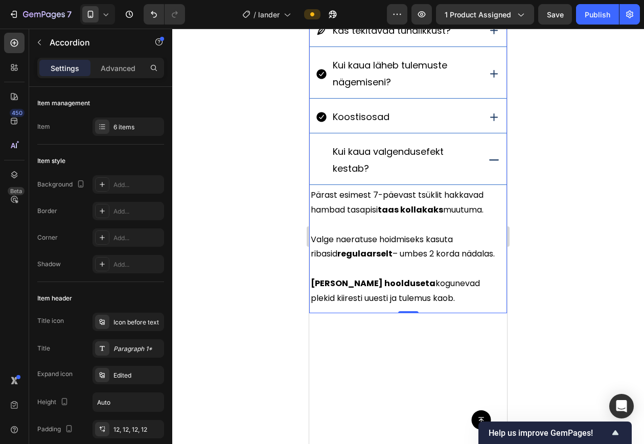
click at [488, 159] on icon at bounding box center [494, 160] width 13 height 13
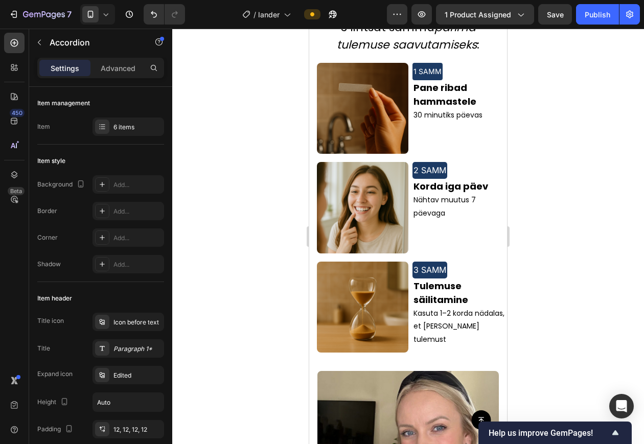
scroll to position [989, 0]
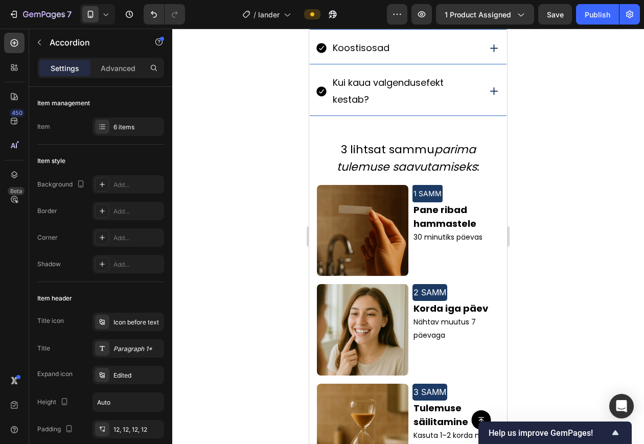
click at [474, 83] on div "Kui kaua valgendusefekt kestab?" at bounding box center [408, 91] width 197 height 49
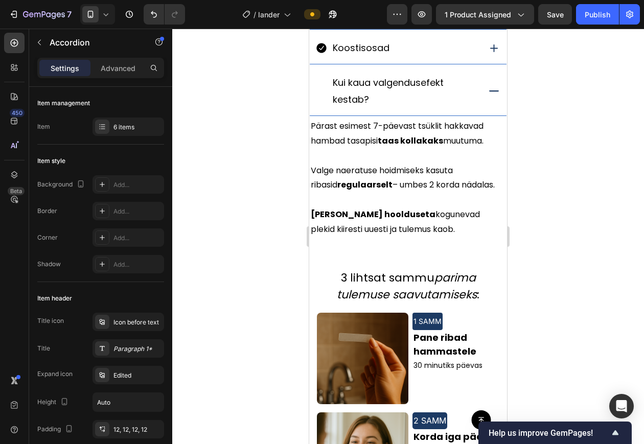
click at [489, 84] on div "Kui kaua valgendusefekt kestab?" at bounding box center [408, 91] width 197 height 49
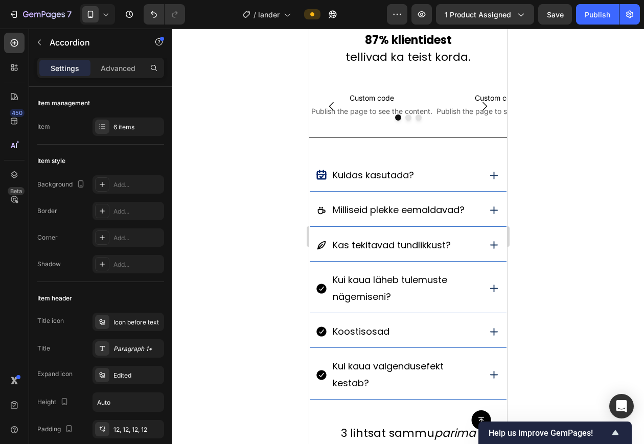
scroll to position [704, 0]
click at [488, 179] on icon at bounding box center [494, 176] width 13 height 13
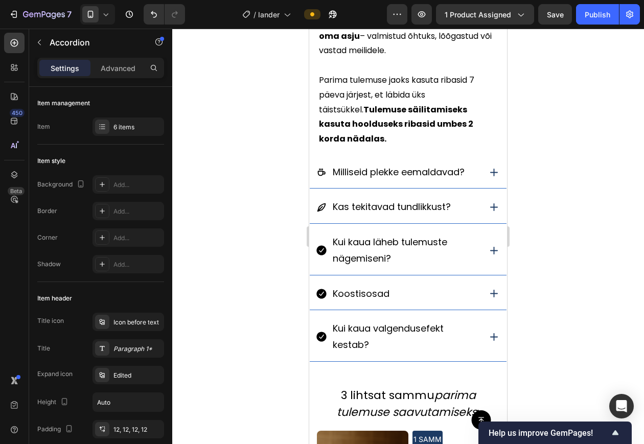
scroll to position [1002, 0]
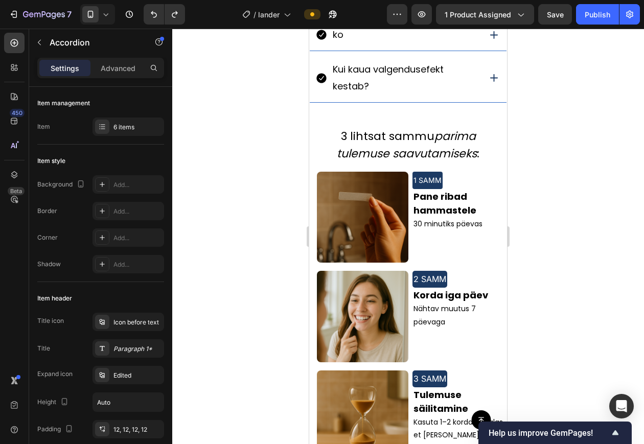
click at [265, 239] on div at bounding box center [408, 237] width 472 height 416
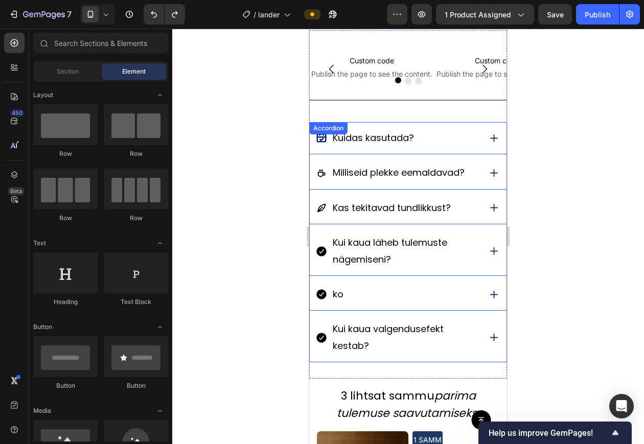
scroll to position [752, 0]
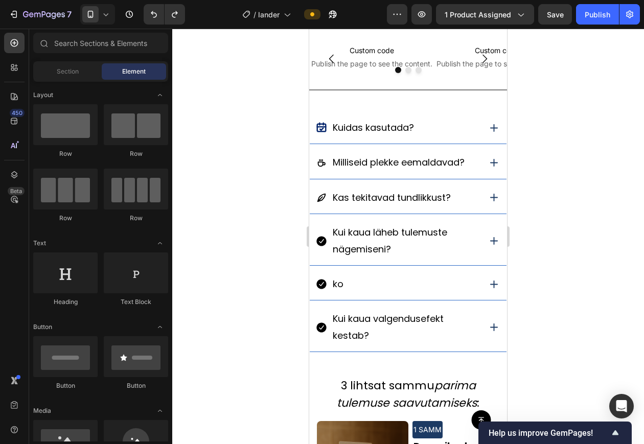
click at [527, 171] on div at bounding box center [408, 237] width 472 height 416
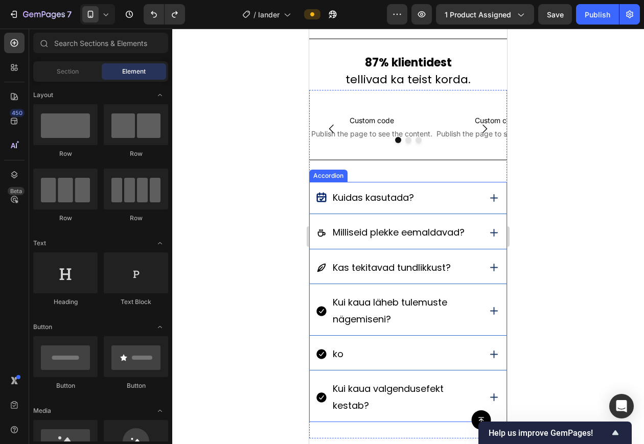
scroll to position [688, 0]
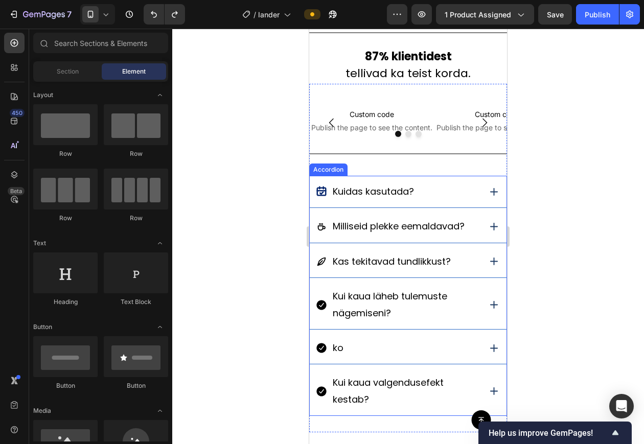
click at [488, 228] on icon at bounding box center [494, 226] width 13 height 13
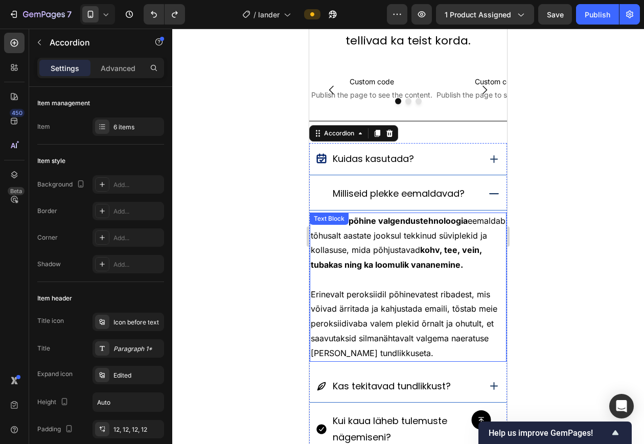
scroll to position [752, 0]
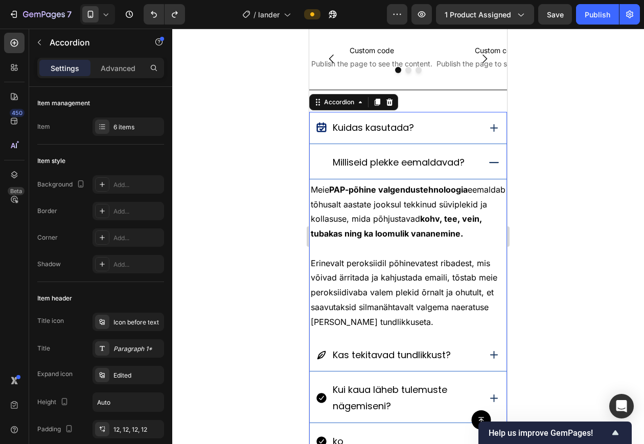
click at [439, 160] on span "Milliseid plekke eemaldavad?" at bounding box center [399, 162] width 132 height 13
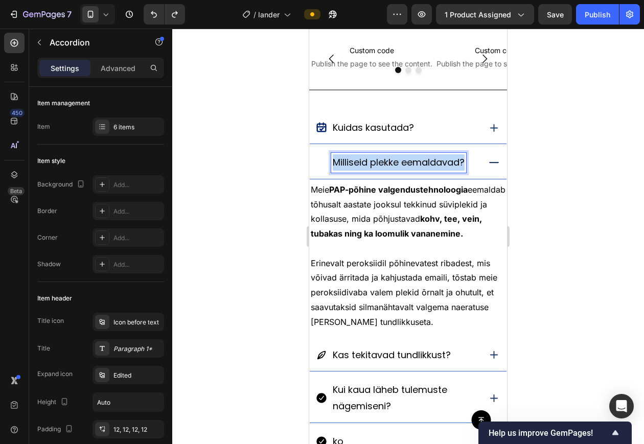
click at [439, 160] on span "Milliseid plekke eemaldavad?" at bounding box center [399, 162] width 132 height 13
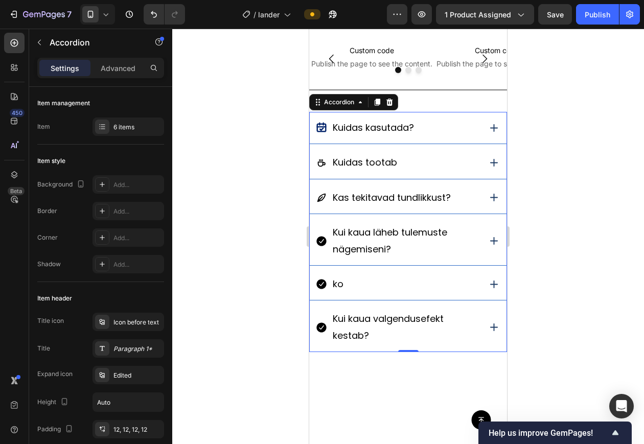
click at [366, 163] on span "Kuidas tootab" at bounding box center [365, 162] width 64 height 13
drag, startPoint x: 336, startPoint y: 163, endPoint x: 343, endPoint y: 163, distance: 6.2
click at [336, 163] on span "Kuidas tootab" at bounding box center [365, 162] width 64 height 13
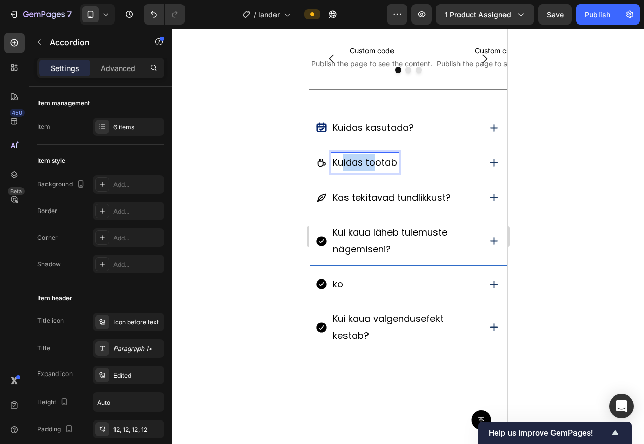
drag, startPoint x: 343, startPoint y: 163, endPoint x: 357, endPoint y: 161, distance: 14.5
click at [376, 160] on span "Kuidas tootab" at bounding box center [365, 162] width 64 height 13
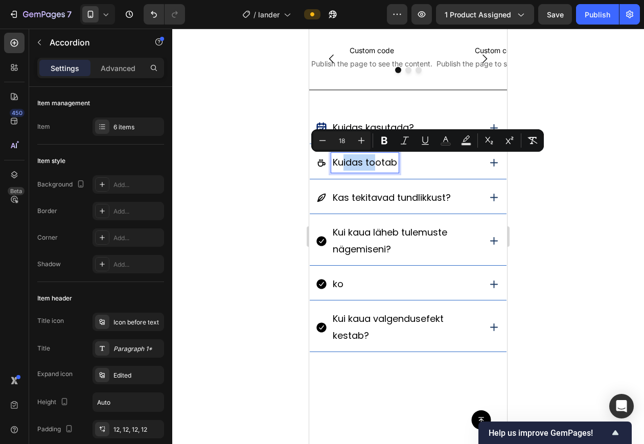
click at [357, 161] on span "Kuidas tootab" at bounding box center [365, 162] width 64 height 13
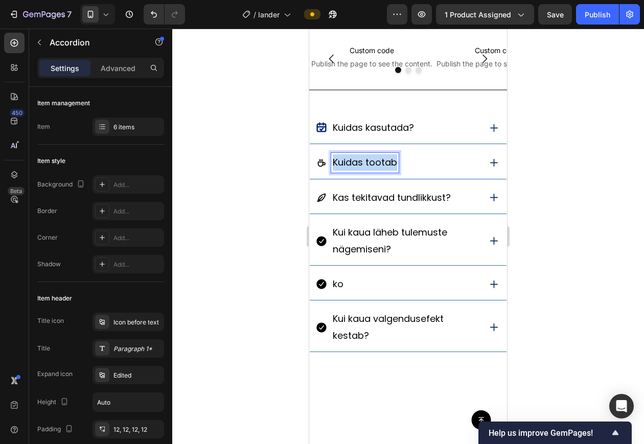
click at [357, 161] on span "Kuidas tootab" at bounding box center [365, 162] width 64 height 13
click at [579, 150] on div at bounding box center [408, 237] width 472 height 416
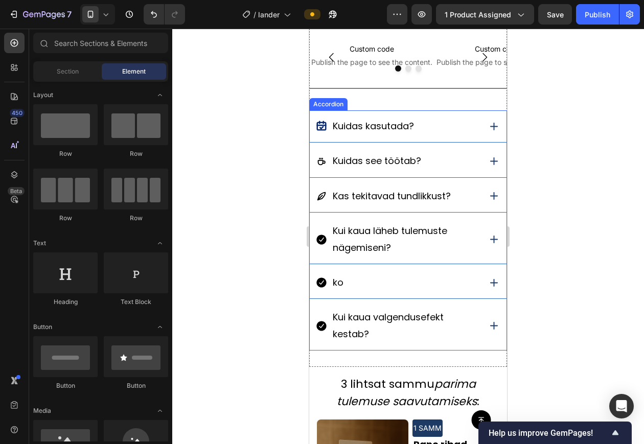
scroll to position [751, 0]
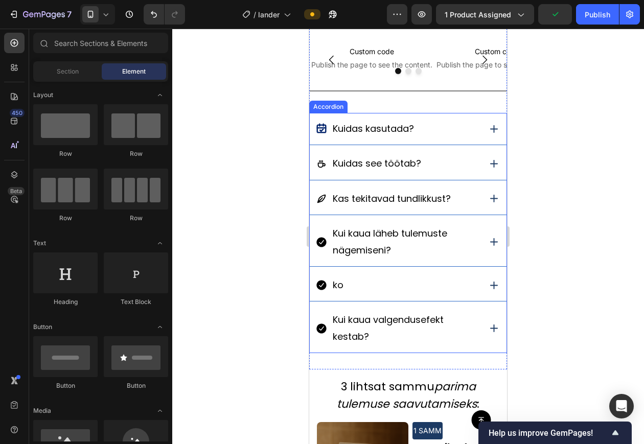
click at [397, 282] on div "ko" at bounding box center [398, 285] width 164 height 19
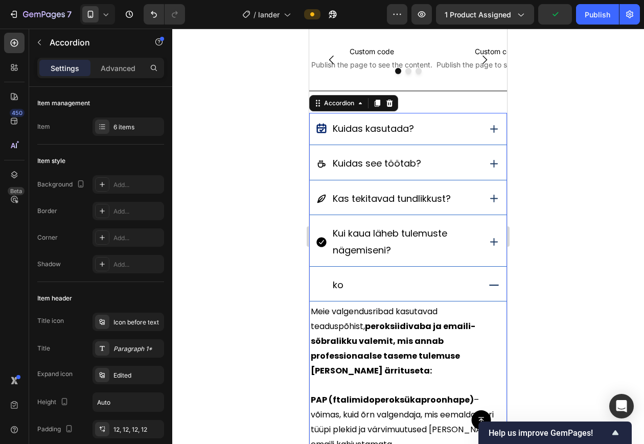
click at [391, 284] on div "ko" at bounding box center [398, 285] width 164 height 19
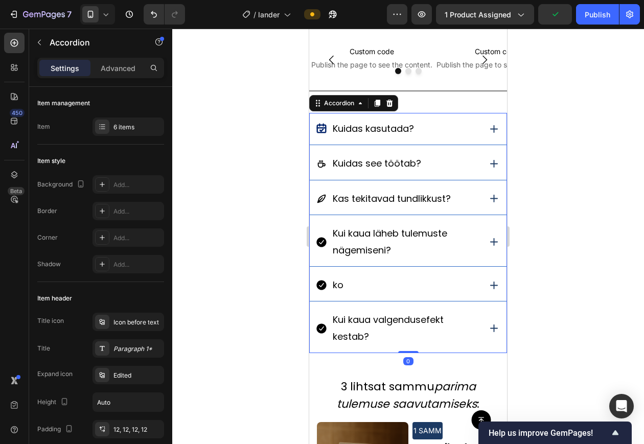
click at [391, 284] on div "ko" at bounding box center [398, 285] width 164 height 19
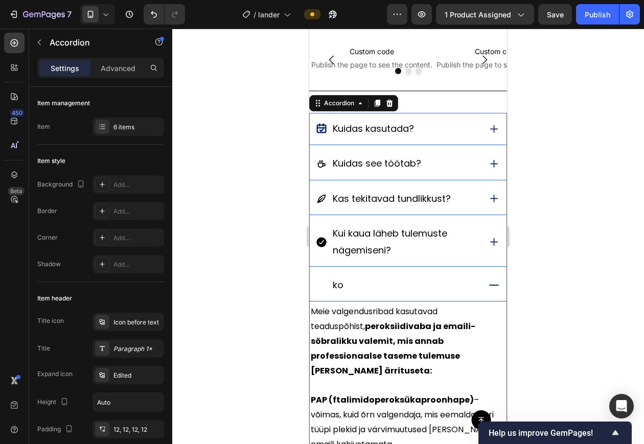
click at [386, 284] on div "ko" at bounding box center [398, 285] width 164 height 19
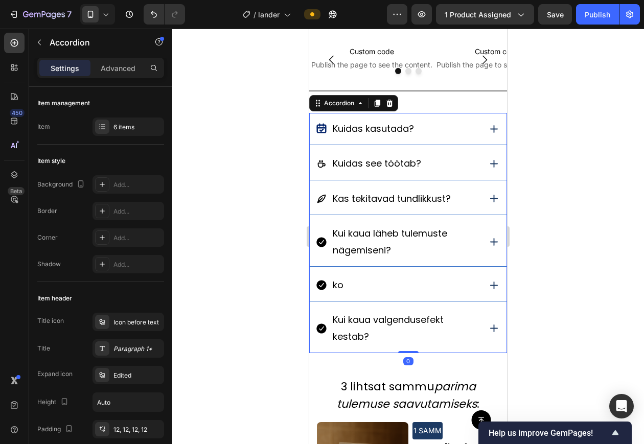
click at [386, 284] on div "ko" at bounding box center [398, 285] width 164 height 19
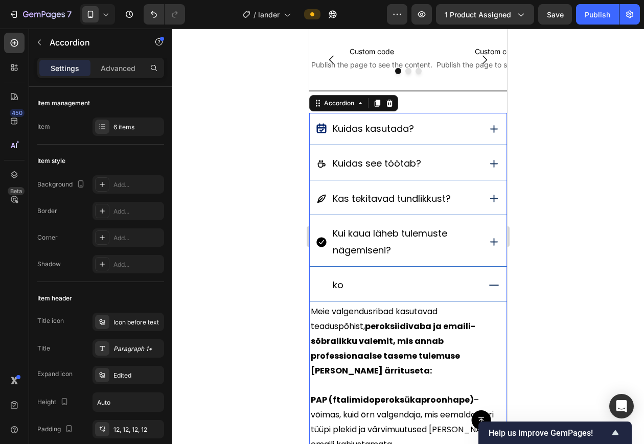
click at [351, 285] on div "ko" at bounding box center [398, 285] width 164 height 19
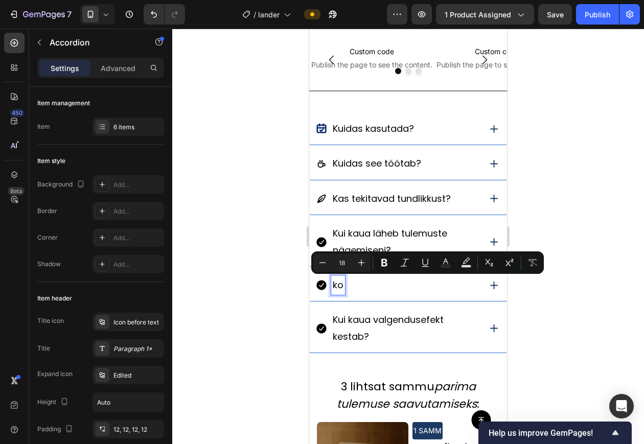
click at [344, 285] on div "ko" at bounding box center [338, 285] width 14 height 19
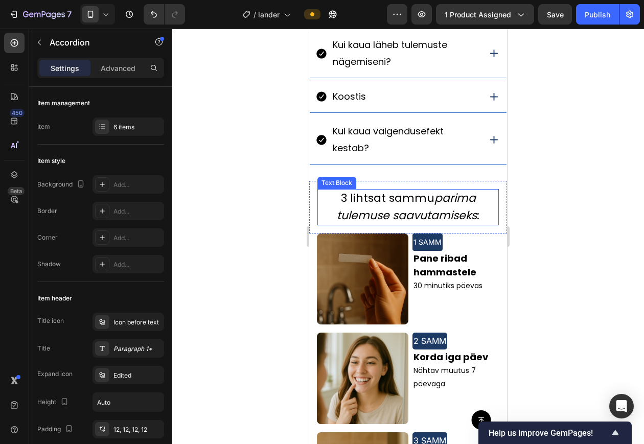
scroll to position [811, 0]
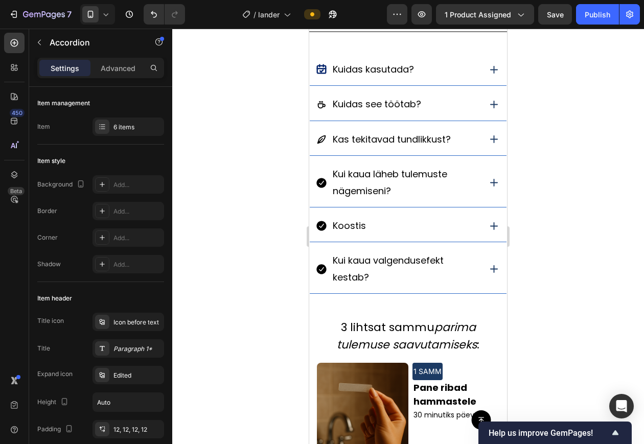
click at [488, 268] on icon at bounding box center [494, 269] width 13 height 13
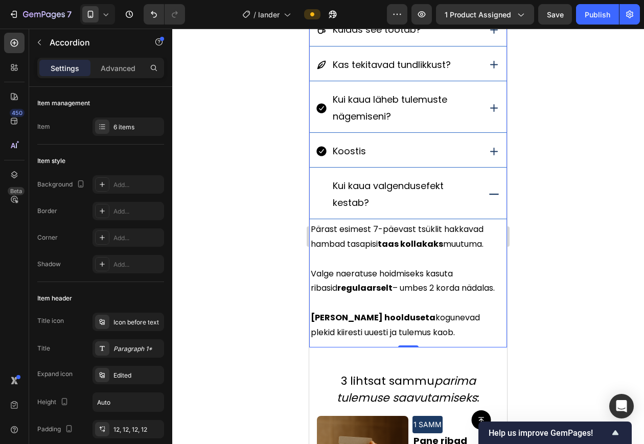
scroll to position [874, 0]
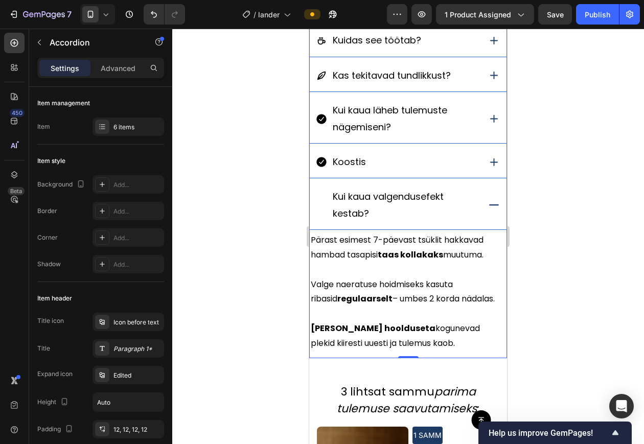
click at [488, 209] on icon at bounding box center [494, 205] width 13 height 13
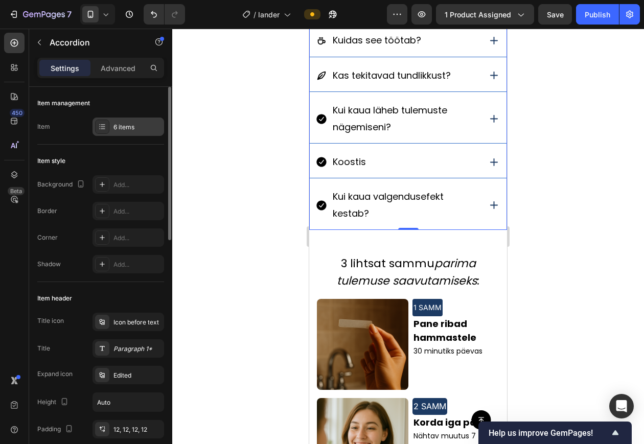
click at [131, 126] on div "6 items" at bounding box center [138, 127] width 48 height 9
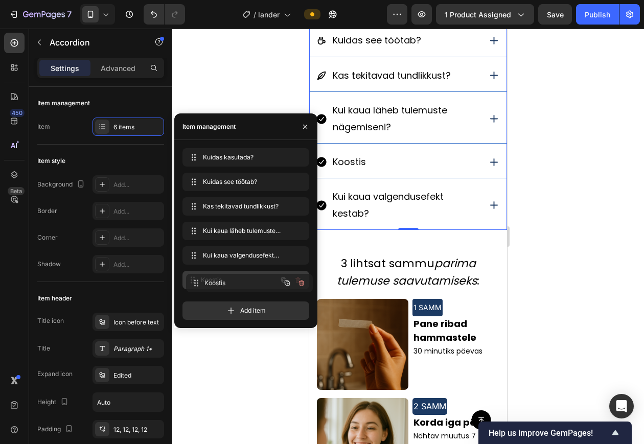
drag, startPoint x: 214, startPoint y: 251, endPoint x: 218, endPoint y: 279, distance: 27.8
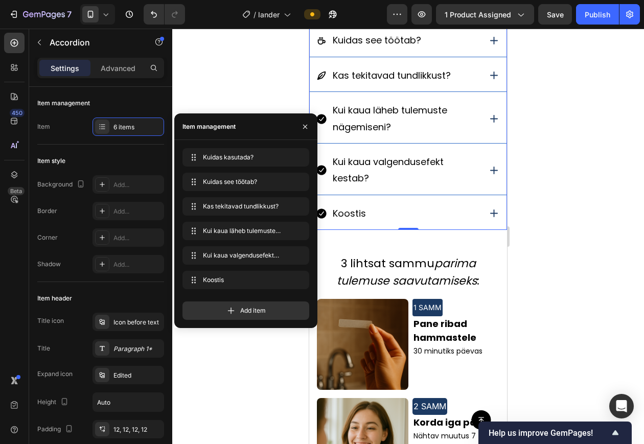
drag, startPoint x: 545, startPoint y: 240, endPoint x: 517, endPoint y: 249, distance: 29.9
click at [546, 241] on div at bounding box center [408, 237] width 472 height 416
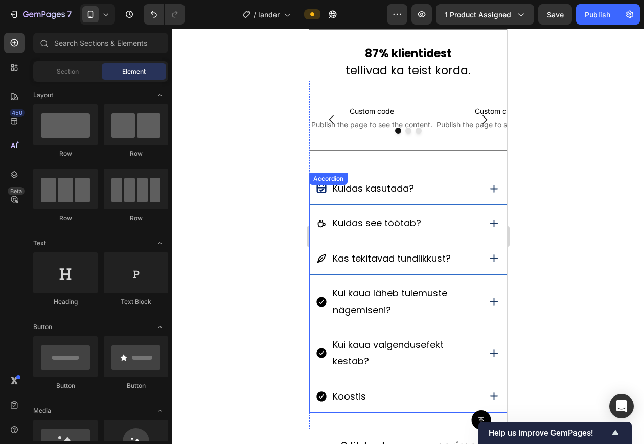
scroll to position [683, 0]
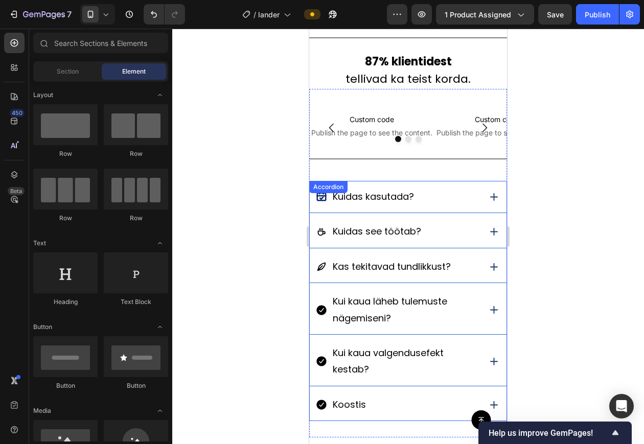
click at [488, 200] on icon at bounding box center [494, 197] width 13 height 13
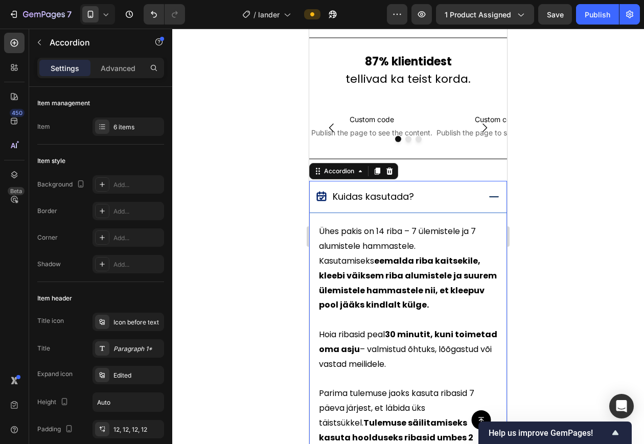
click at [489, 196] on icon at bounding box center [494, 196] width 10 height 1
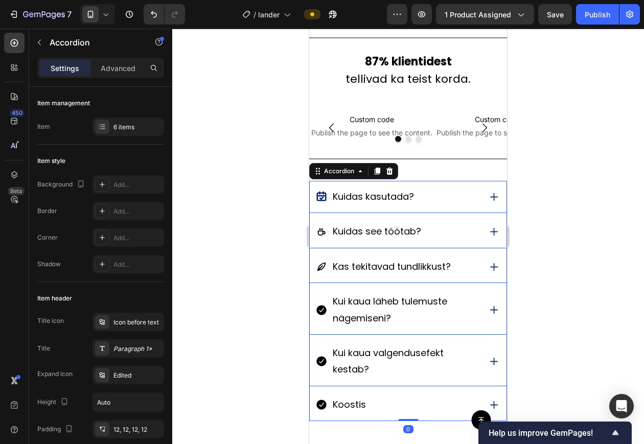
click at [482, 225] on div "Kuidas see töötab?" at bounding box center [408, 232] width 197 height 32
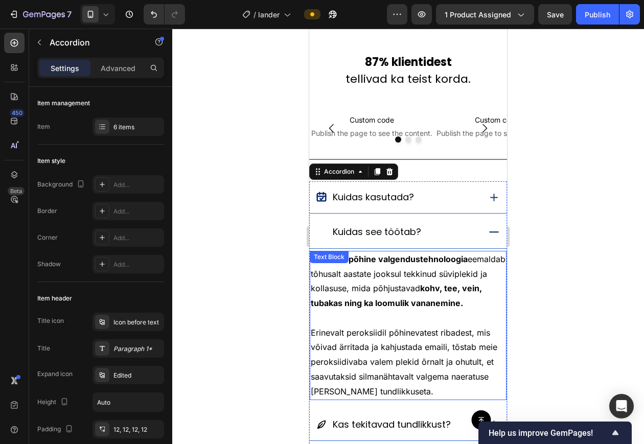
scroll to position [747, 0]
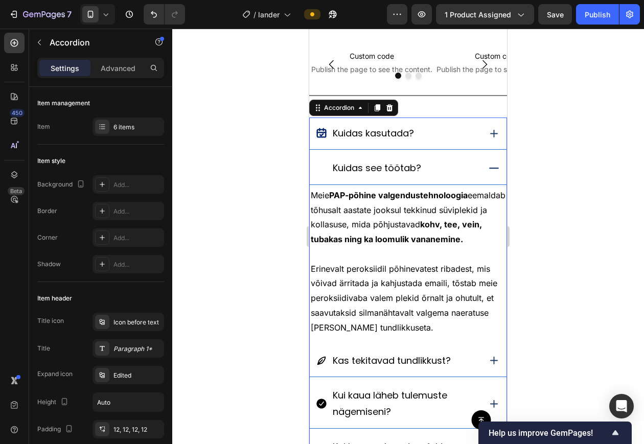
click at [488, 167] on icon at bounding box center [494, 168] width 13 height 13
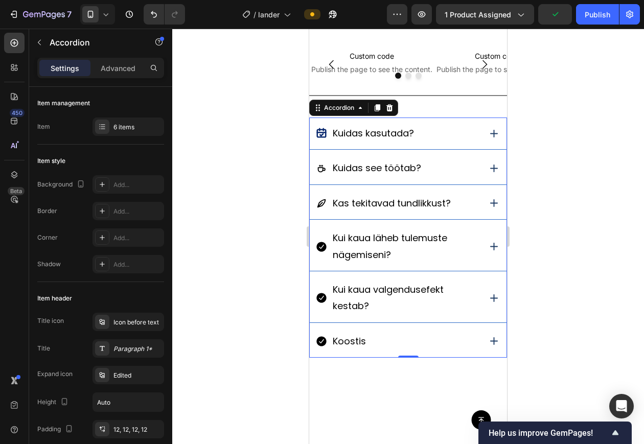
click at [490, 205] on icon at bounding box center [494, 203] width 8 height 8
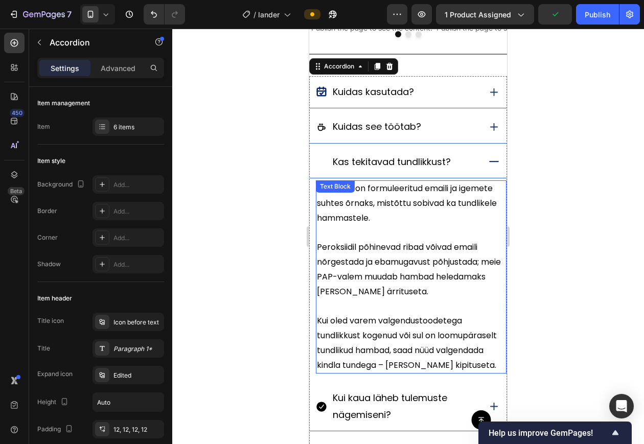
scroll to position [811, 0]
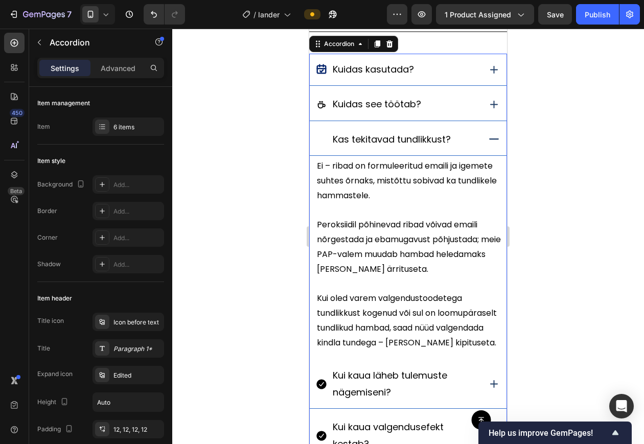
click at [488, 138] on icon at bounding box center [494, 139] width 13 height 13
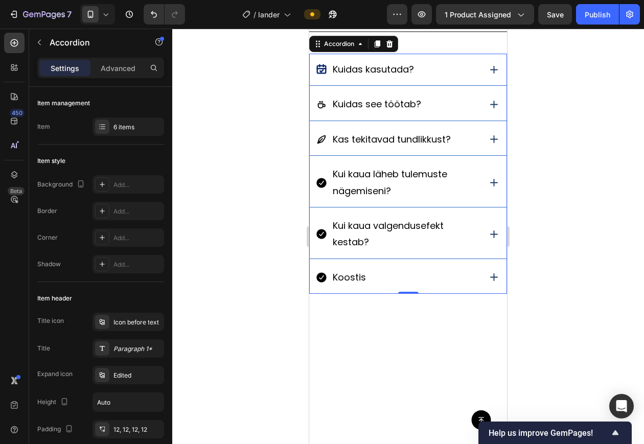
click at [488, 182] on icon at bounding box center [494, 182] width 13 height 13
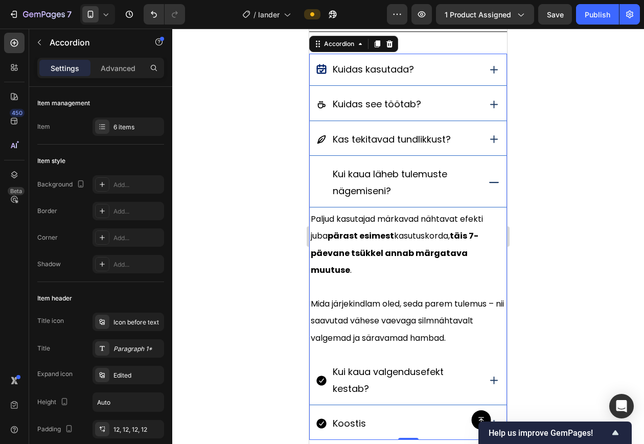
click at [488, 182] on icon at bounding box center [494, 182] width 13 height 13
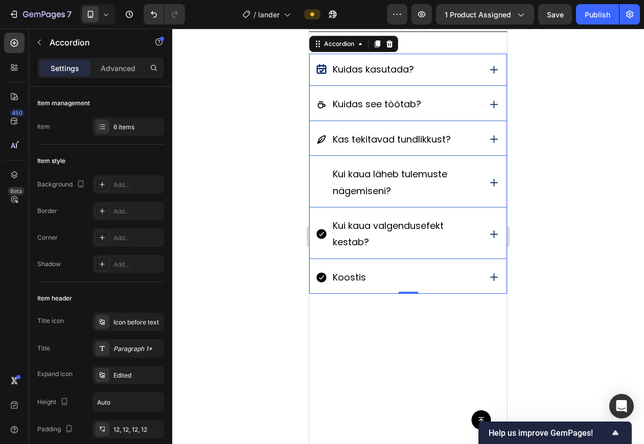
click at [325, 183] on icon at bounding box center [322, 183] width 10 height 10
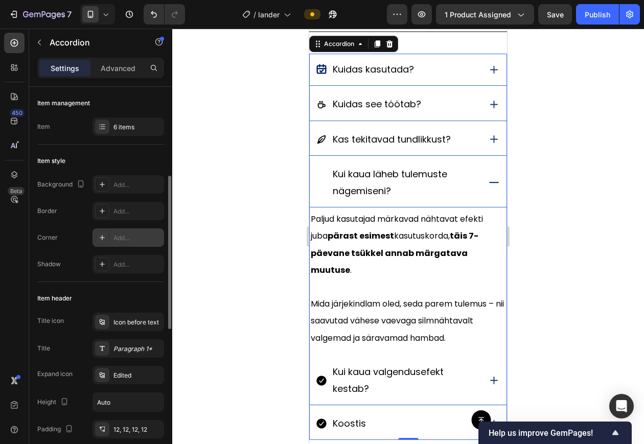
scroll to position [64, 0]
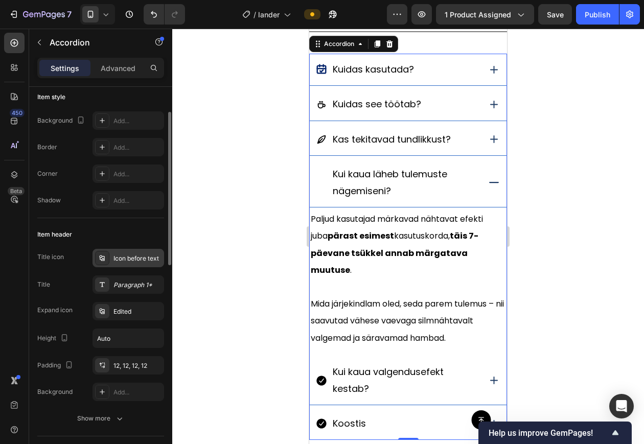
click at [123, 253] on div "Icon before text" at bounding box center [129, 258] width 72 height 18
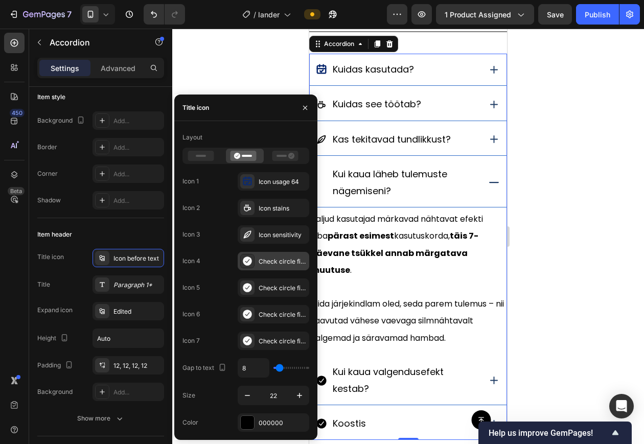
click at [248, 262] on icon at bounding box center [247, 261] width 9 height 9
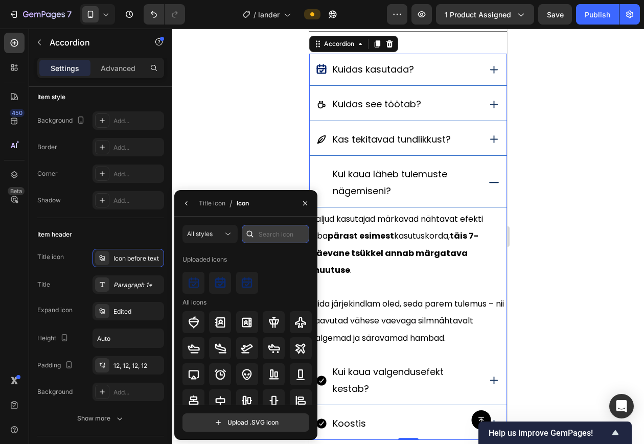
click at [264, 236] on input "text" at bounding box center [276, 234] width 68 height 18
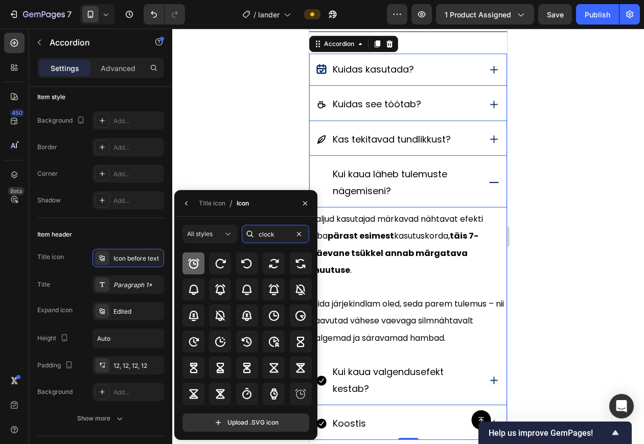
scroll to position [22, 0]
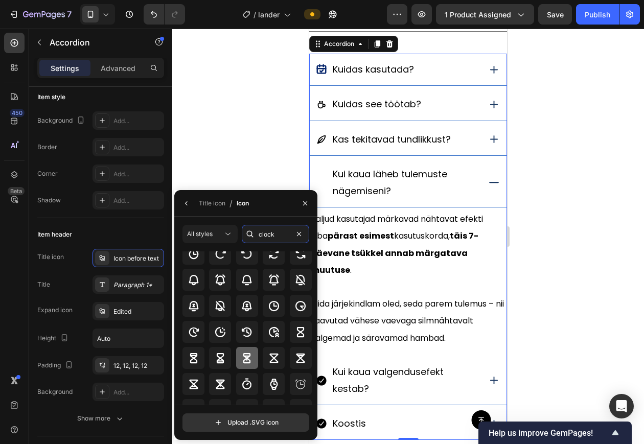
type input "clock"
click at [245, 354] on icon at bounding box center [247, 358] width 12 height 12
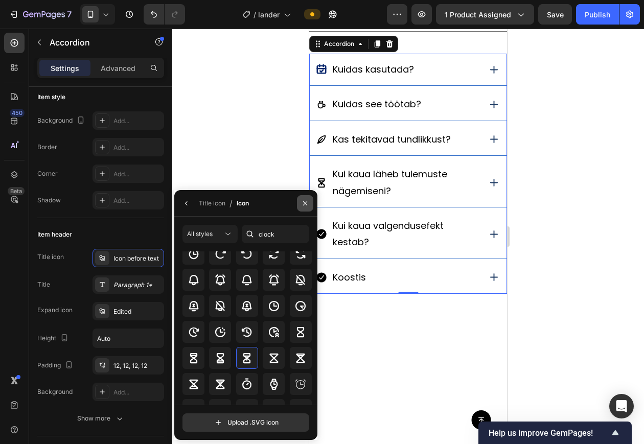
click at [307, 206] on icon "button" at bounding box center [305, 203] width 8 height 8
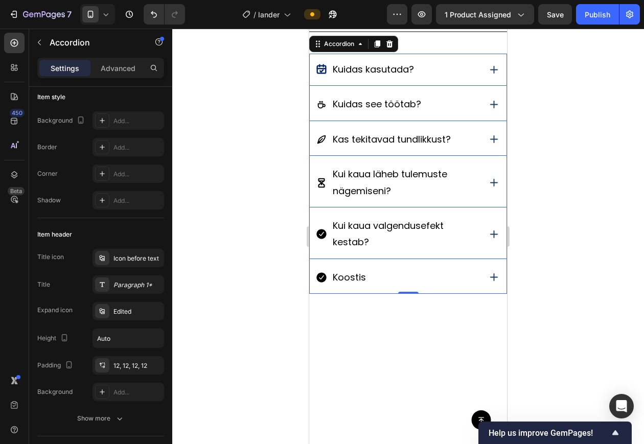
click at [488, 185] on icon at bounding box center [494, 182] width 13 height 13
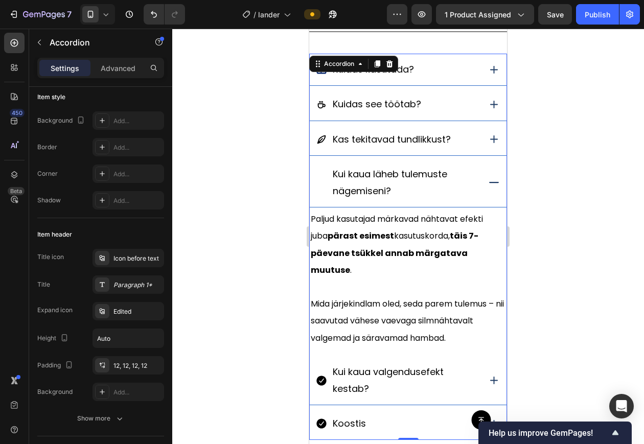
click at [489, 182] on icon at bounding box center [494, 182] width 10 height 1
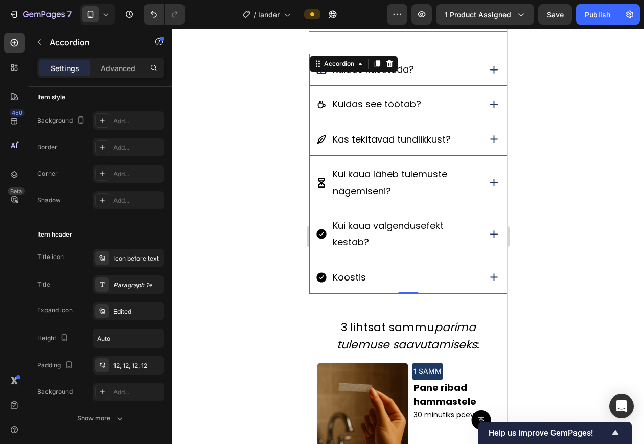
scroll to position [790, 0]
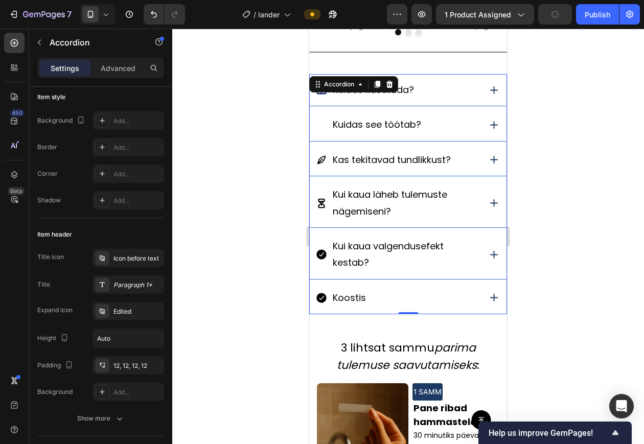
click at [323, 126] on icon at bounding box center [324, 126] width 2 height 3
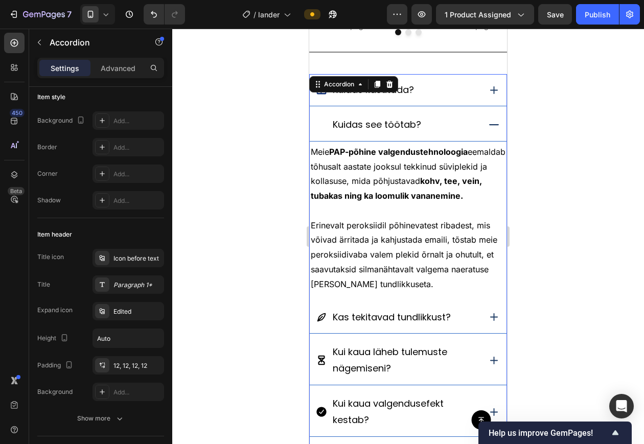
click at [472, 326] on div "Kas tekitavad tundlikkust?" at bounding box center [408, 318] width 197 height 32
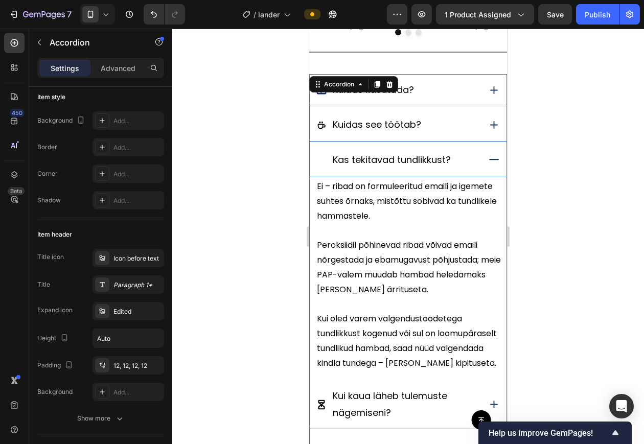
click at [488, 158] on icon at bounding box center [494, 159] width 13 height 13
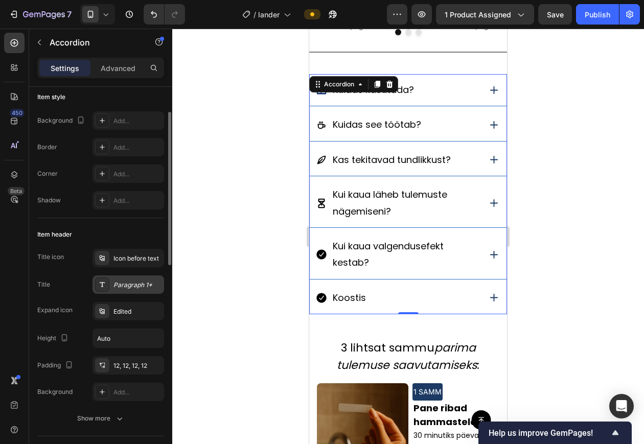
click at [120, 286] on div "Paragraph 1*" at bounding box center [138, 285] width 48 height 9
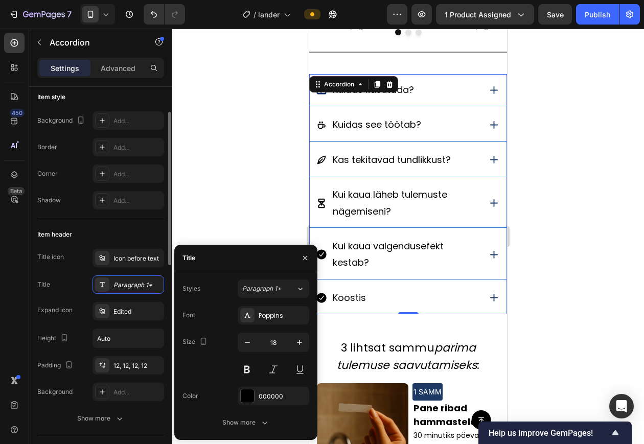
click at [128, 247] on div "Item header Title icon Icon before text Title Paragraph 1* Expand icon Edited H…" at bounding box center [100, 327] width 127 height 218
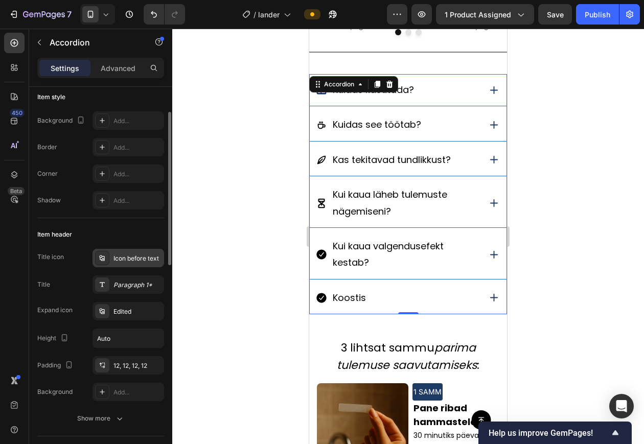
click at [129, 254] on div "Icon before text" at bounding box center [138, 258] width 48 height 9
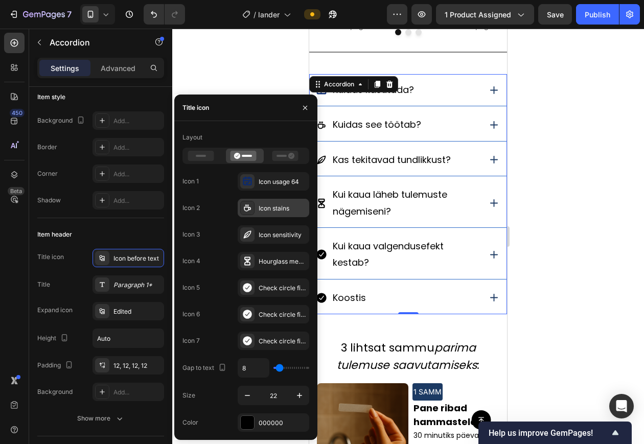
click at [251, 208] on icon at bounding box center [250, 209] width 2 height 2
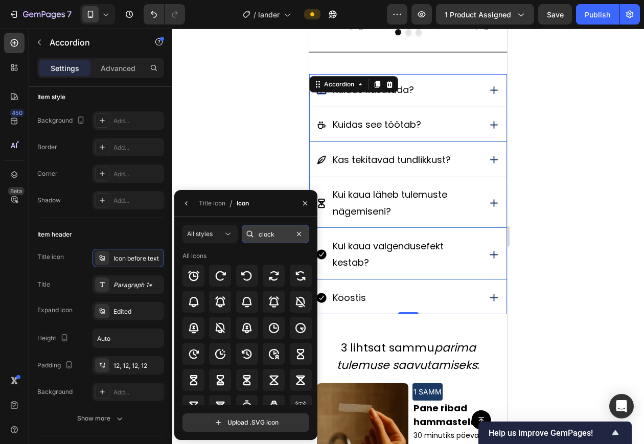
click at [274, 232] on input "clock" at bounding box center [276, 234] width 68 height 18
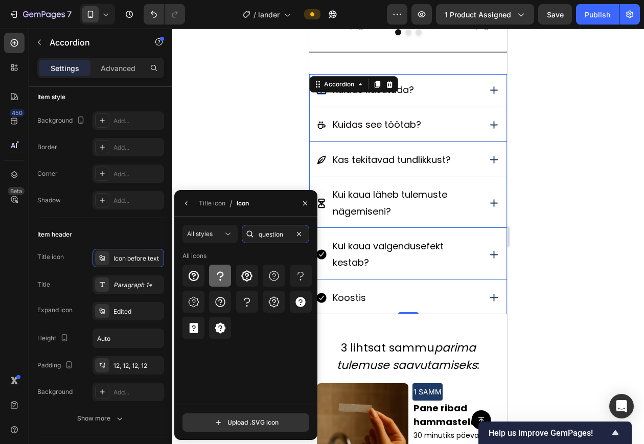
type input "question"
click at [226, 275] on icon at bounding box center [220, 276] width 12 height 12
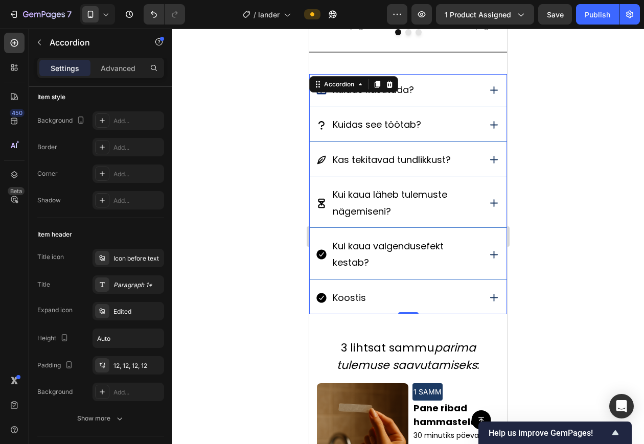
click at [277, 128] on div at bounding box center [408, 237] width 472 height 416
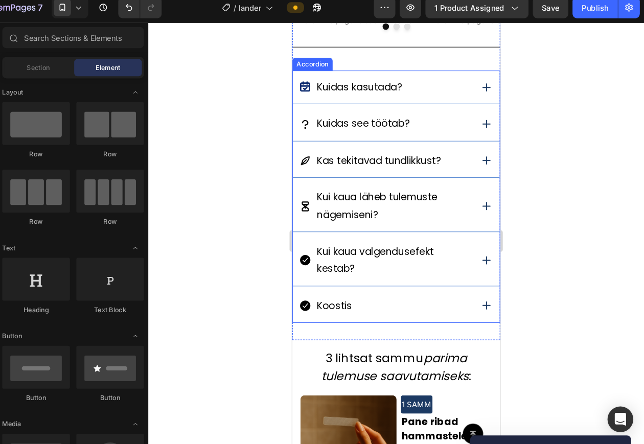
scroll to position [0, 0]
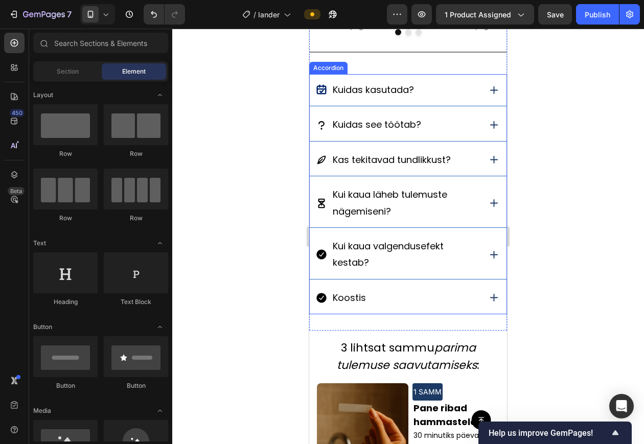
click at [328, 119] on div "Kuidas see töötab?" at bounding box center [398, 124] width 164 height 19
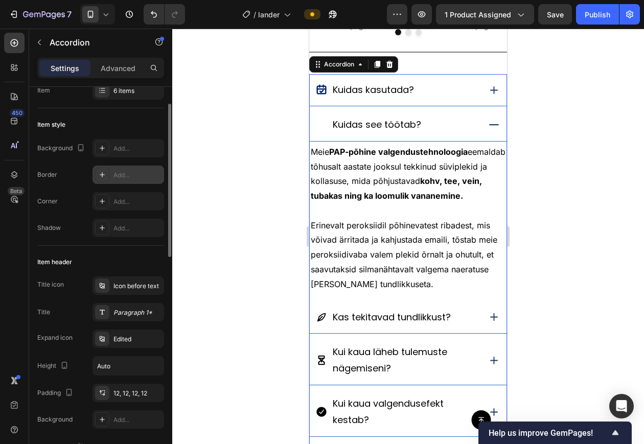
scroll to position [38, 0]
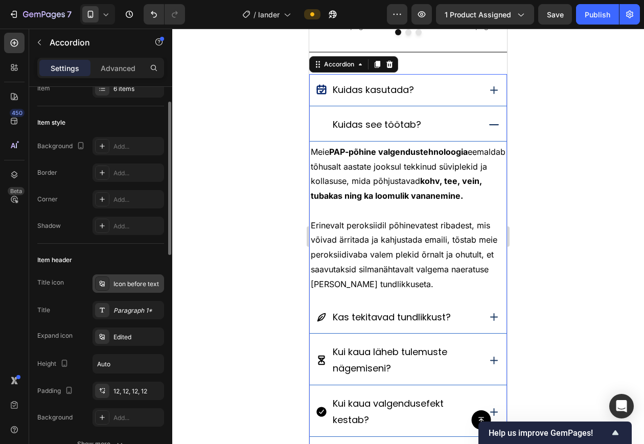
click at [128, 281] on div "Icon before text" at bounding box center [138, 284] width 48 height 9
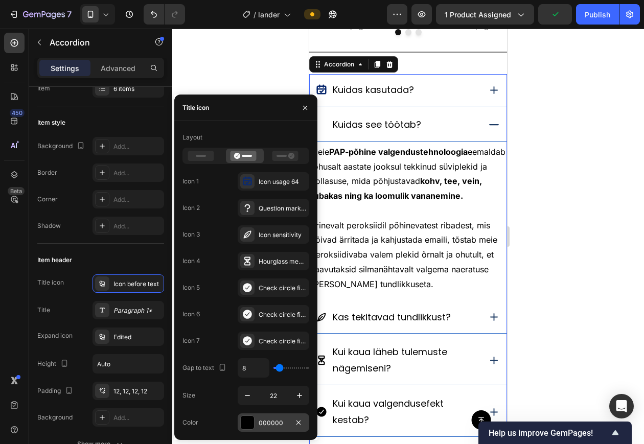
click at [274, 429] on div "000000" at bounding box center [274, 423] width 72 height 18
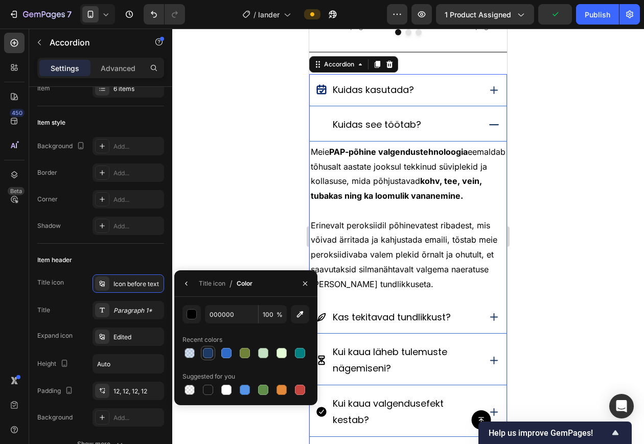
click at [210, 352] on div at bounding box center [208, 353] width 10 height 10
type input "1C3A63"
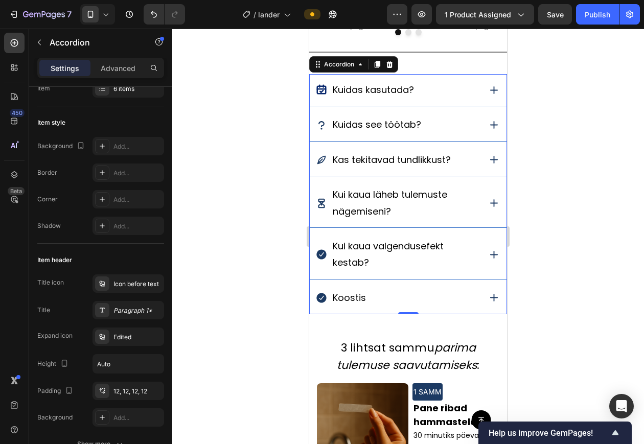
click at [197, 232] on div at bounding box center [408, 237] width 472 height 416
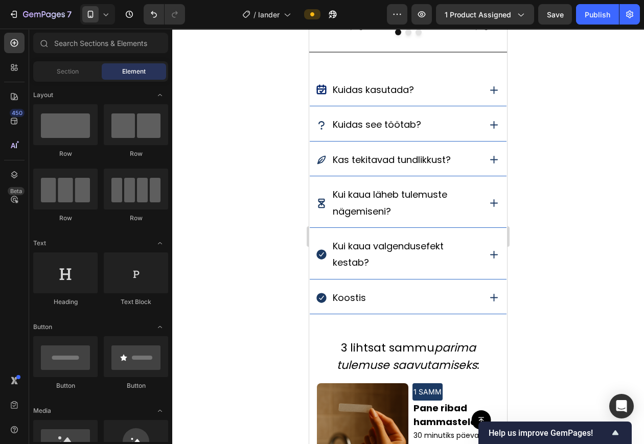
click at [283, 151] on div at bounding box center [408, 237] width 472 height 416
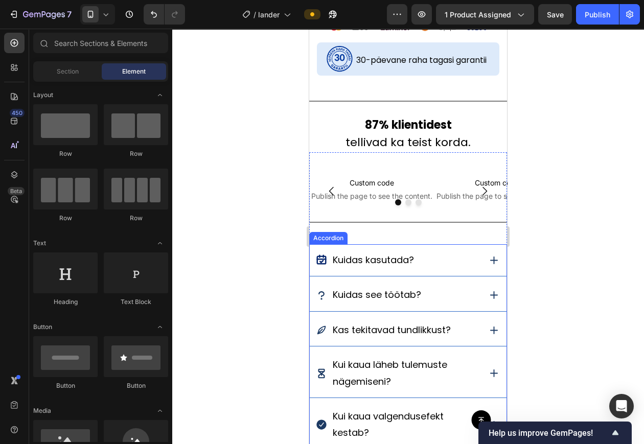
scroll to position [741, 0]
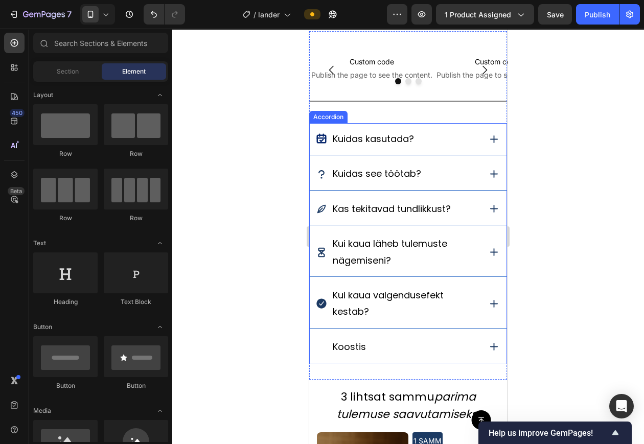
click at [318, 346] on icon at bounding box center [322, 347] width 10 height 10
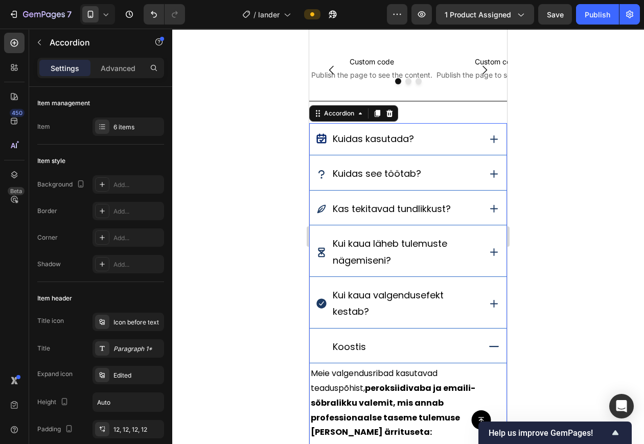
click at [321, 347] on icon at bounding box center [322, 347] width 10 height 10
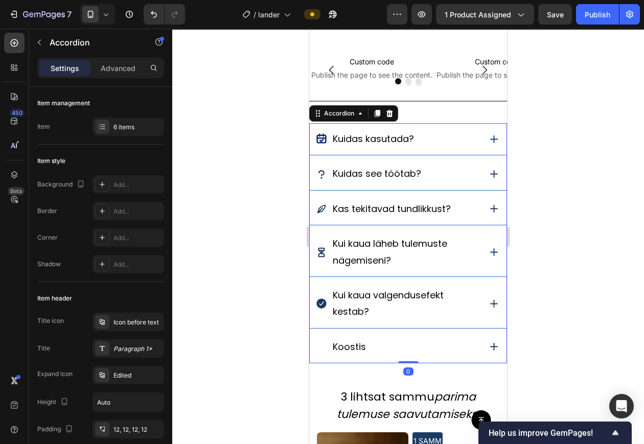
click at [321, 347] on icon at bounding box center [322, 347] width 10 height 10
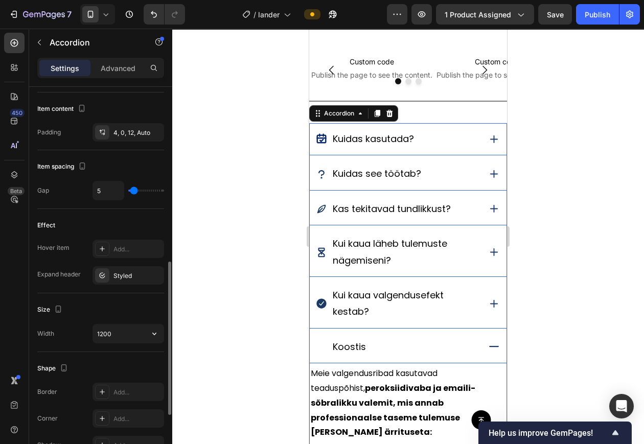
scroll to position [418, 0]
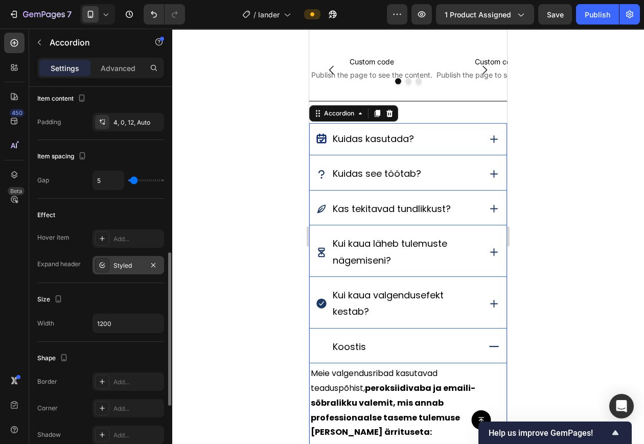
click at [119, 264] on div "Styled" at bounding box center [129, 265] width 30 height 9
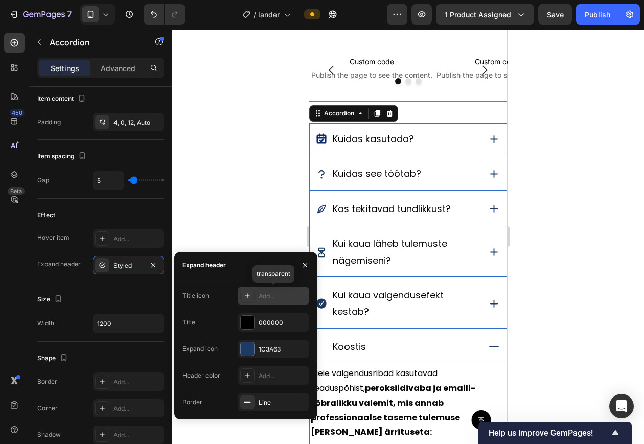
click at [261, 295] on div "Add..." at bounding box center [283, 296] width 48 height 9
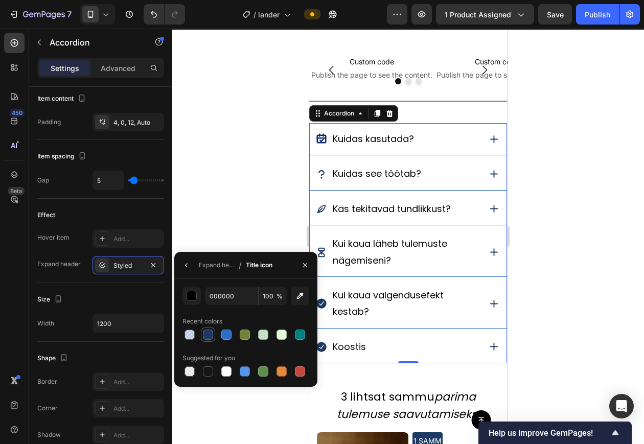
click at [210, 332] on div at bounding box center [208, 335] width 10 height 10
type input "1C3A63"
click at [307, 262] on icon "button" at bounding box center [305, 265] width 8 height 8
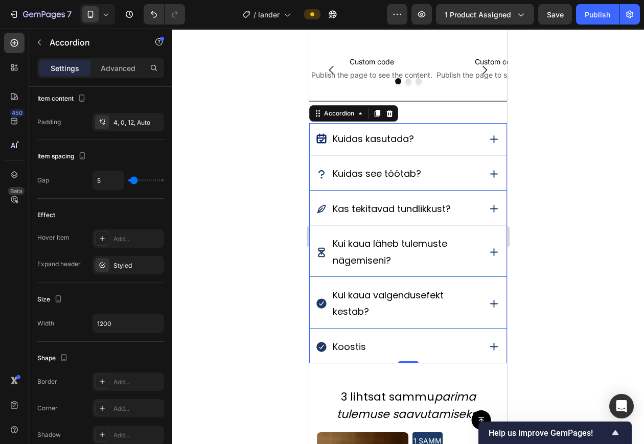
click at [472, 264] on div "Kui kaua läheb tulemuste nägemiseni?" at bounding box center [408, 252] width 197 height 49
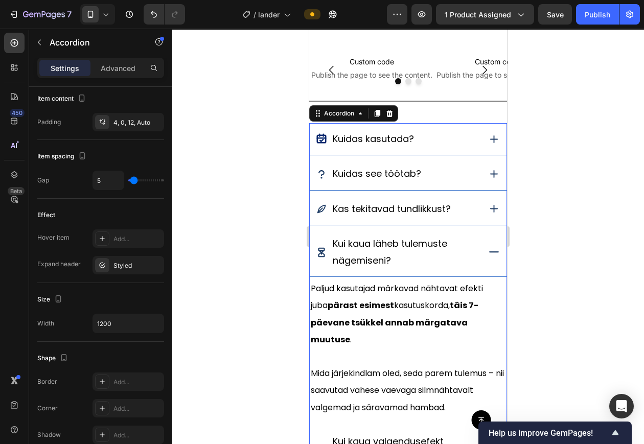
click at [476, 258] on div "Kui kaua läheb tulemuste nägemiseni?" at bounding box center [408, 252] width 197 height 49
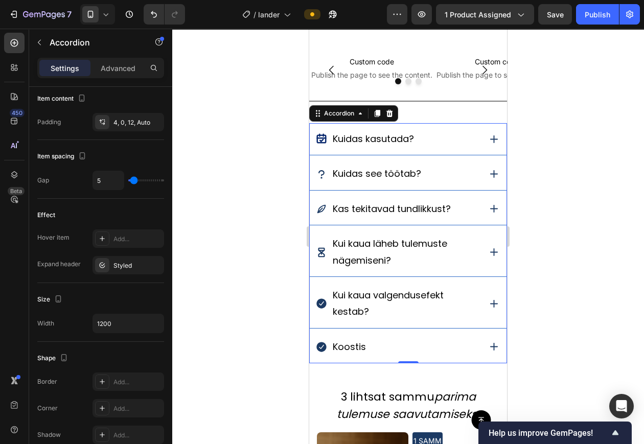
scroll to position [754, 0]
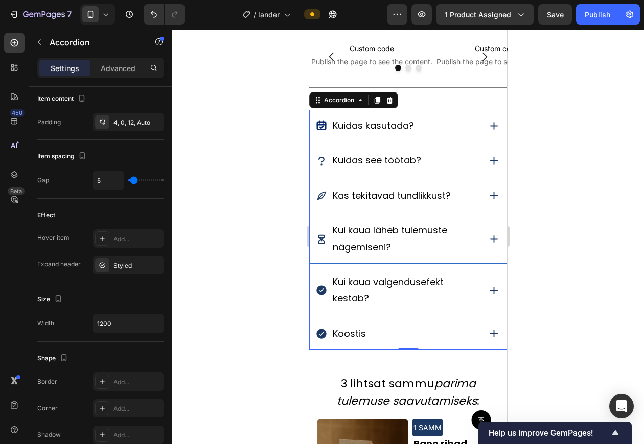
click at [320, 333] on icon at bounding box center [322, 334] width 10 height 10
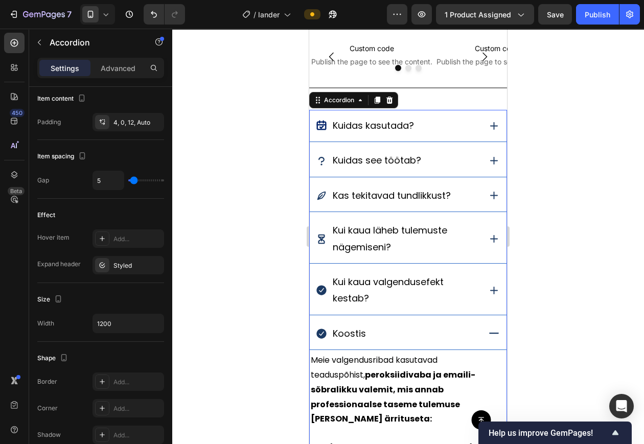
click at [373, 336] on div "Koostis" at bounding box center [398, 333] width 164 height 19
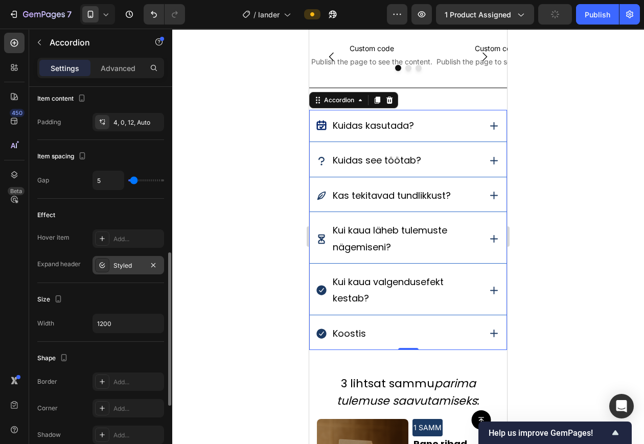
click at [139, 265] on div "Styled" at bounding box center [129, 265] width 30 height 9
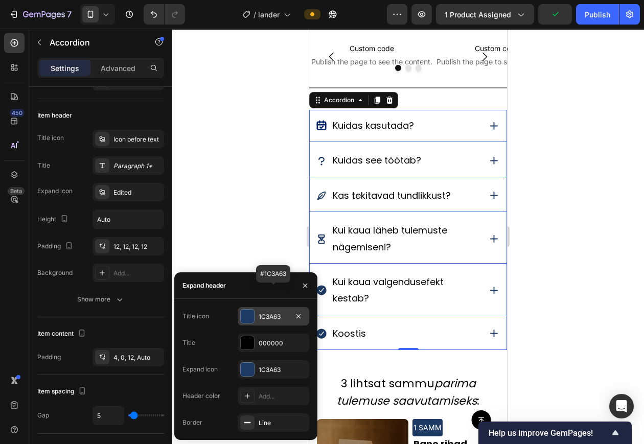
scroll to position [0, 0]
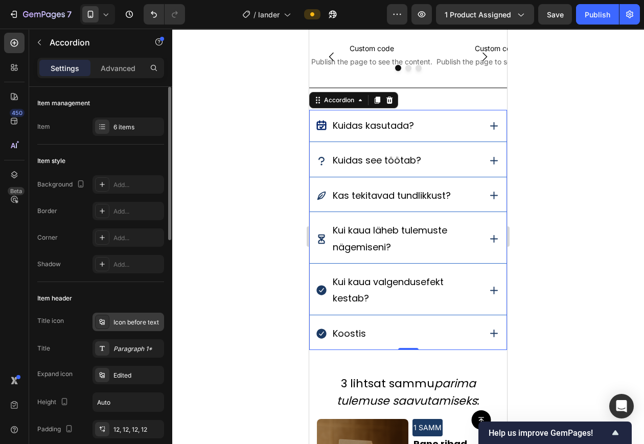
click at [123, 321] on div "Icon before text" at bounding box center [138, 322] width 48 height 9
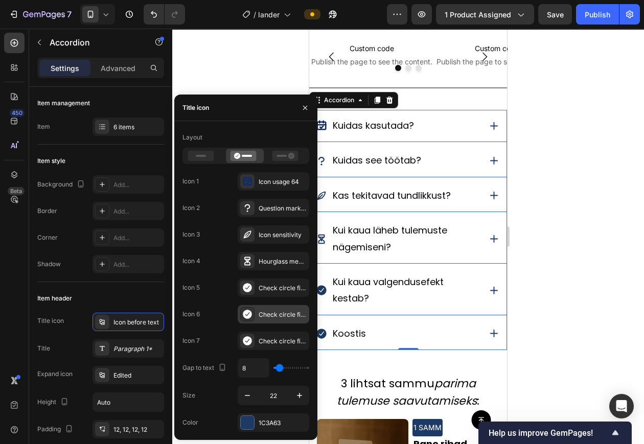
click at [266, 314] on div "Check circle filled" at bounding box center [283, 314] width 48 height 9
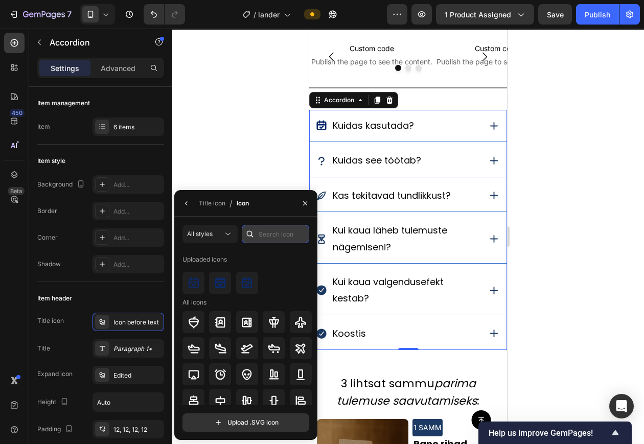
click at [274, 231] on input "text" at bounding box center [276, 234] width 68 height 18
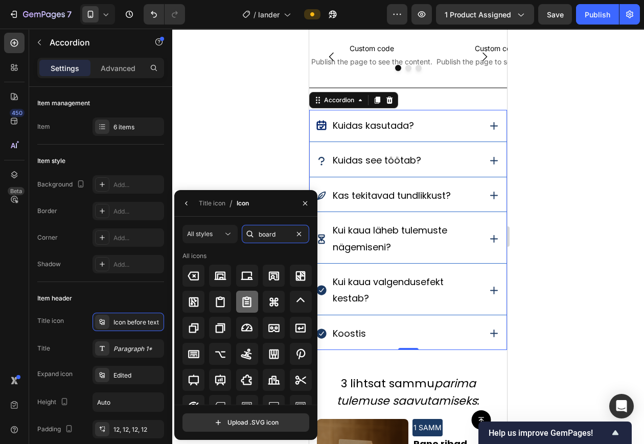
type input "board"
click at [252, 299] on div at bounding box center [247, 302] width 22 height 22
click at [570, 279] on div at bounding box center [408, 237] width 472 height 416
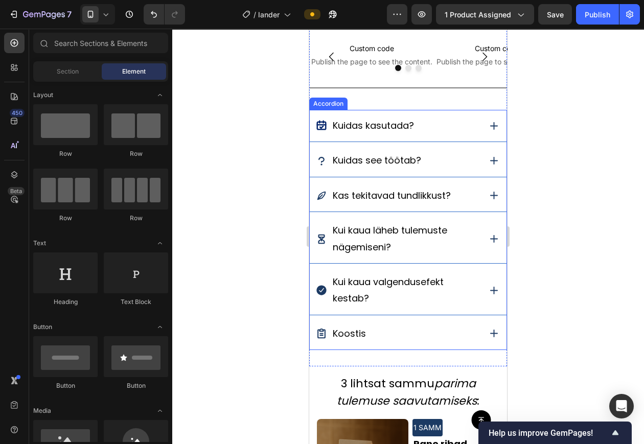
click at [453, 216] on div "Kui kaua läheb tulemuste nägemiseni?" at bounding box center [408, 239] width 197 height 49
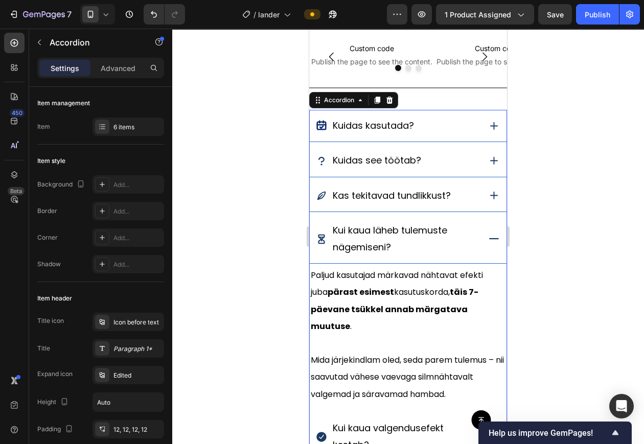
scroll to position [860, 0]
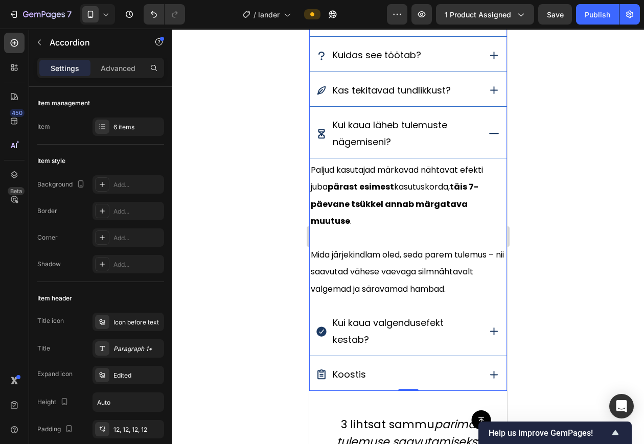
click at [488, 338] on icon at bounding box center [494, 331] width 13 height 13
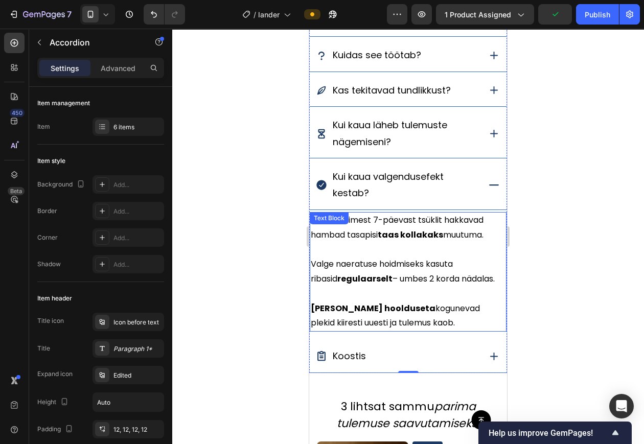
click at [407, 324] on p "Ilma hoolduseta kogunevad plekid kiiresti uuesti ja tulemus kaob." at bounding box center [408, 317] width 195 height 30
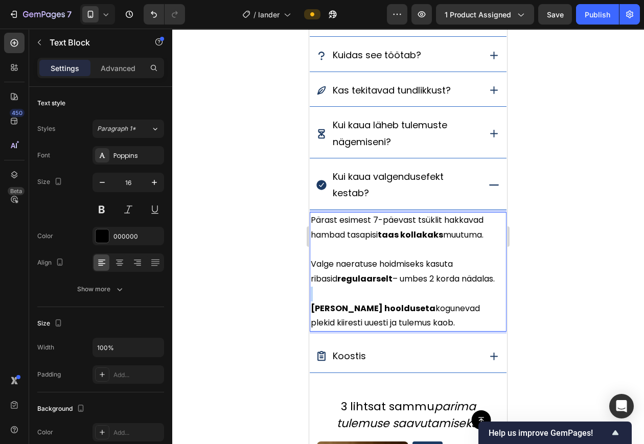
click at [385, 287] on p "Rich Text Editor. Editing area: main" at bounding box center [408, 294] width 195 height 15
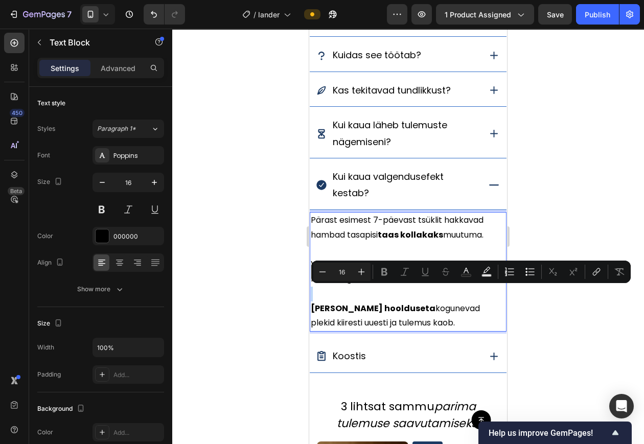
click at [395, 298] on p "Rich Text Editor. Editing area: main" at bounding box center [408, 294] width 195 height 15
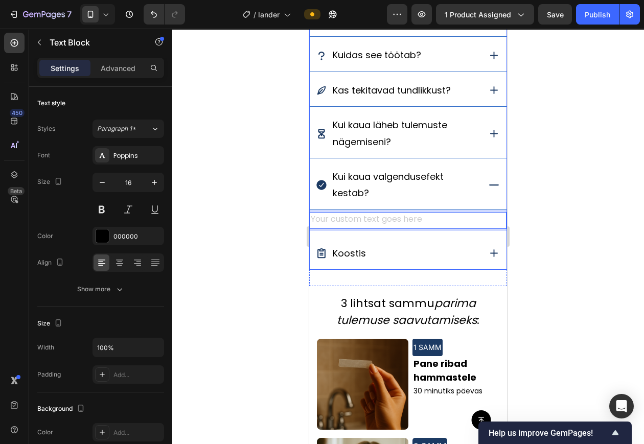
click at [488, 136] on icon at bounding box center [494, 133] width 13 height 13
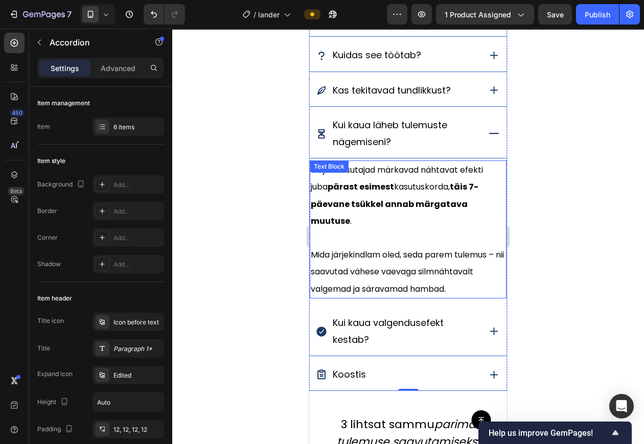
click at [362, 298] on p "Mida järjekindlam oled, seda parem tulemus – nii saavutad vähese vaevaga silmnä…" at bounding box center [408, 271] width 195 height 51
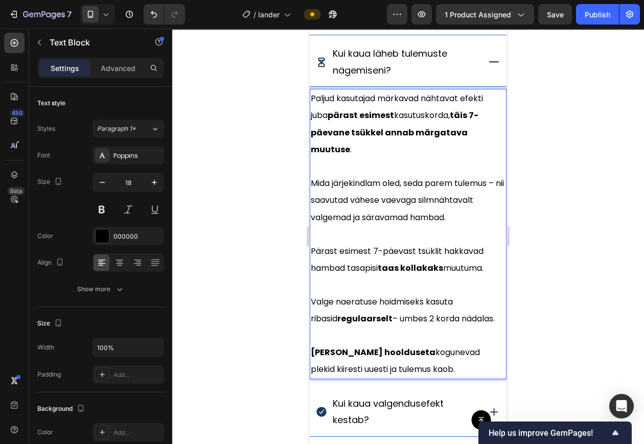
scroll to position [795, 0]
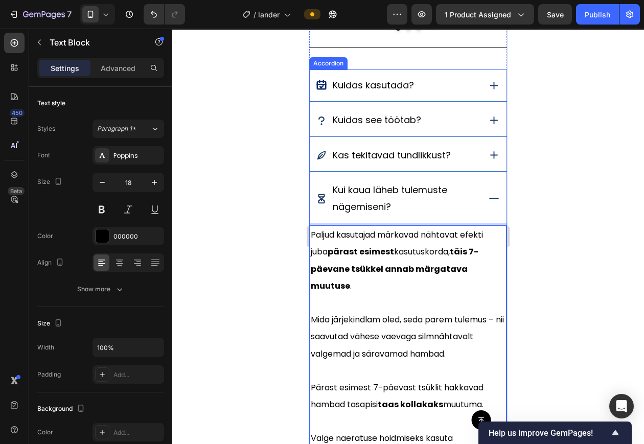
click at [472, 87] on div "Kuidas kasutada?" at bounding box center [408, 86] width 197 height 32
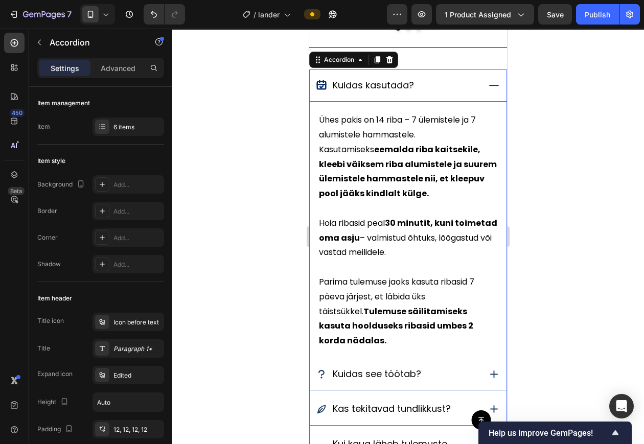
click at [488, 81] on icon at bounding box center [494, 85] width 13 height 13
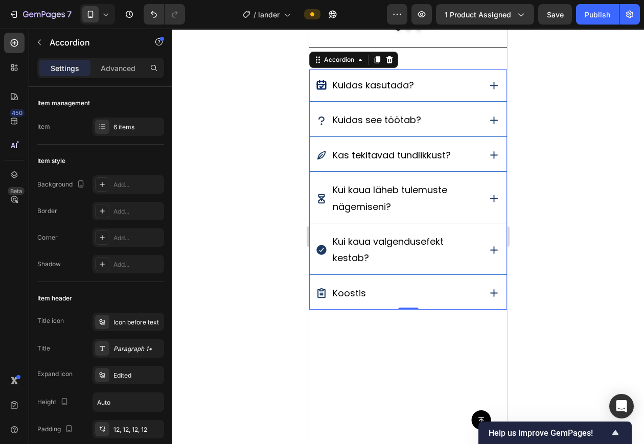
click at [488, 199] on icon at bounding box center [494, 198] width 13 height 13
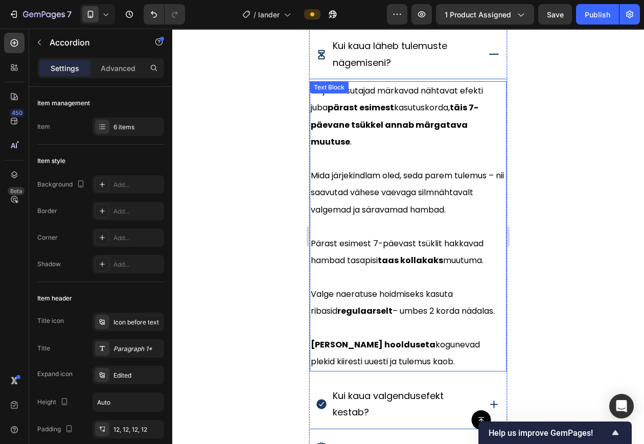
scroll to position [977, 0]
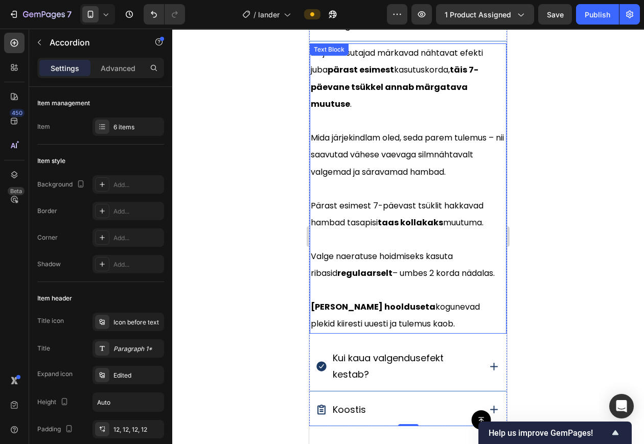
click at [464, 326] on span "Ilma hoolduseta kogunevad plekid kiiresti uuesti ja tulemus kaob." at bounding box center [395, 315] width 169 height 29
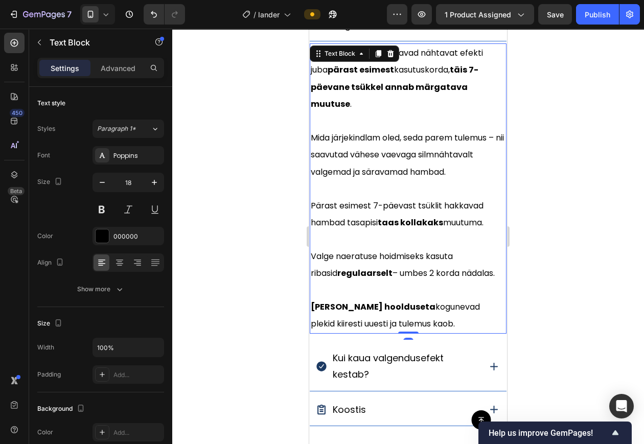
click at [464, 326] on span "Ilma hoolduseta kogunevad plekid kiiresti uuesti ja tulemus kaob." at bounding box center [395, 315] width 169 height 29
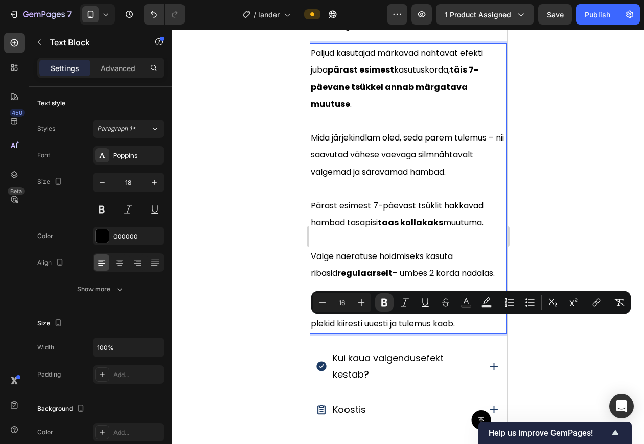
click at [464, 326] on span "Ilma hoolduseta kogunevad plekid kiiresti uuesti ja tulemus kaob." at bounding box center [395, 315] width 169 height 29
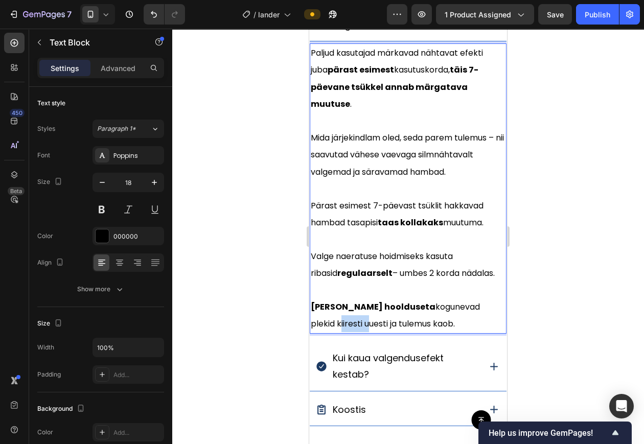
click at [464, 326] on span "Ilma hoolduseta kogunevad plekid kiiresti uuesti ja tulemus kaob." at bounding box center [395, 315] width 169 height 29
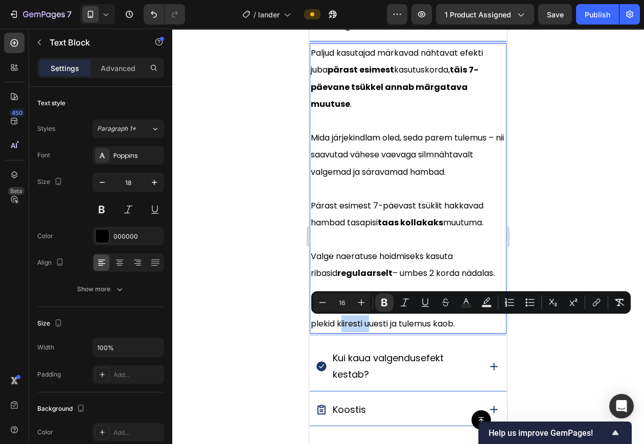
click at [464, 326] on span "Ilma hoolduseta kogunevad plekid kiiresti uuesti ja tulemus kaob." at bounding box center [395, 315] width 169 height 29
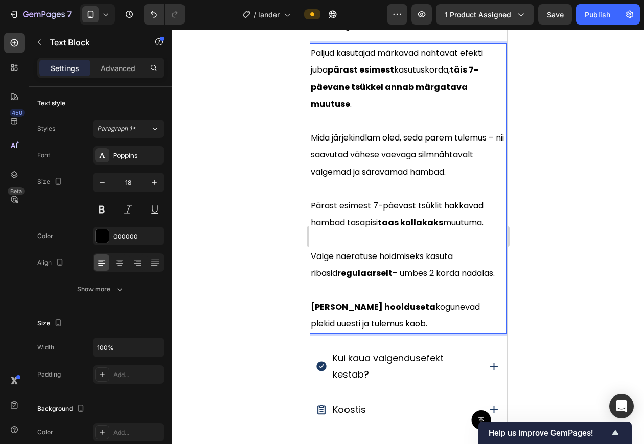
click at [441, 324] on span "Ilma hoolduseta kogunevad plekid uuesti ja tulemus kaob." at bounding box center [395, 315] width 169 height 29
drag, startPoint x: 441, startPoint y: 324, endPoint x: 394, endPoint y: 325, distance: 47.1
click at [394, 325] on span "Ilma hoolduseta kogunevad plekid uuesti ja tulemus kaob." at bounding box center [395, 315] width 169 height 29
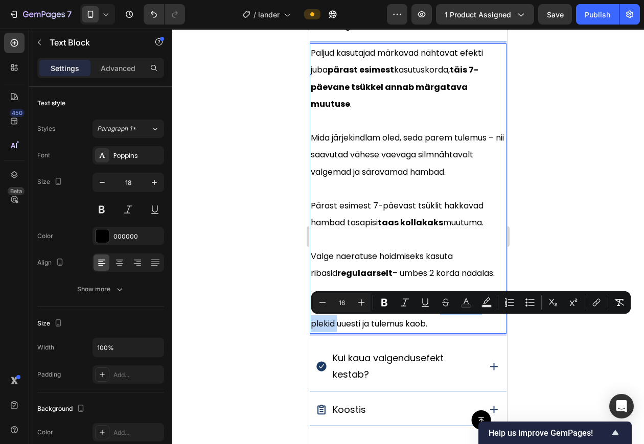
click at [418, 326] on span "Ilma hoolduseta kogunevad plekid uuesti ja tulemus kaob." at bounding box center [395, 315] width 169 height 29
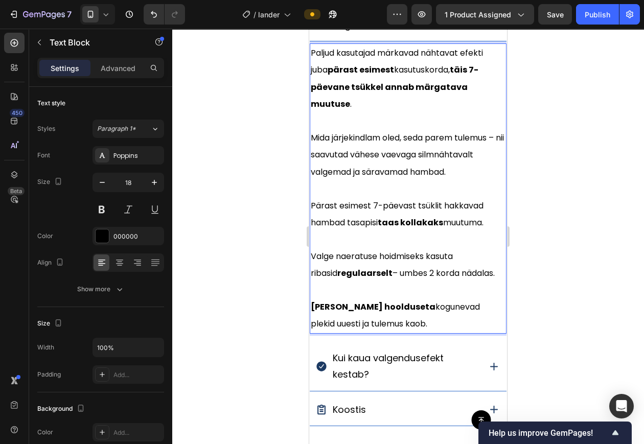
click at [439, 324] on span "Ilma hoolduseta kogunevad plekid uuesti ja tulemus kaob." at bounding box center [395, 315] width 169 height 29
click at [384, 325] on span "Ilma hoolduseta kogunevad uuesti ja tulemus kaob." at bounding box center [408, 315] width 195 height 29
click at [435, 327] on span "Ilma hoolduseta plekid uuesti ja tulemus kaob." at bounding box center [402, 315] width 183 height 29
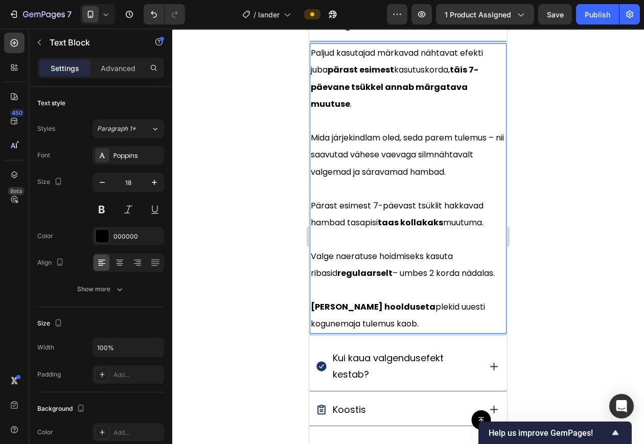
click at [403, 333] on p "Ilma hoolduseta plekid uuesti kogunemaja tulemus kaob." at bounding box center [408, 316] width 195 height 34
click at [355, 330] on span "Ilma hoolduseta plekid uuesti kogunemaja tulemus kaob." at bounding box center [398, 315] width 174 height 29
click at [406, 333] on p "Ilma hoolduseta plekid uuesti kogunemaja tulemus kaduma." at bounding box center [408, 316] width 195 height 34
click at [478, 325] on span "Ilma hoolduseta plekid uuesti kogunemaja tulemus kaduma." at bounding box center [398, 315] width 174 height 29
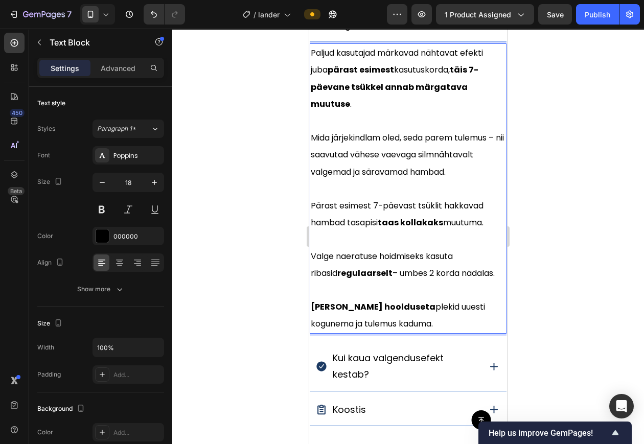
click at [407, 323] on span "Ilma hoolduseta plekid uuesti kogunema ja tulemus kaduma." at bounding box center [398, 315] width 174 height 29
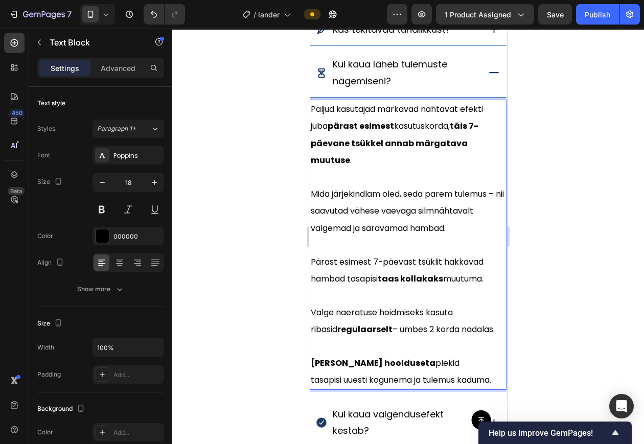
click at [268, 266] on div at bounding box center [408, 237] width 472 height 416
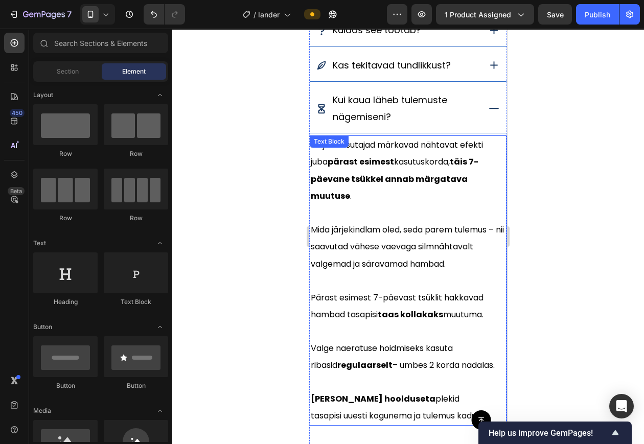
scroll to position [882, 0]
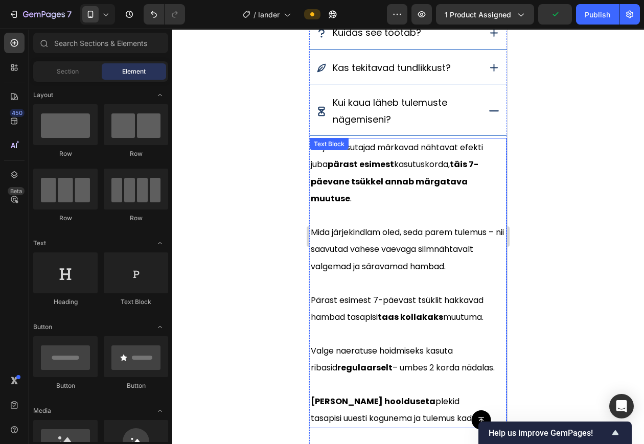
click at [390, 213] on p "Rich Text Editor. Editing area: main" at bounding box center [408, 216] width 195 height 16
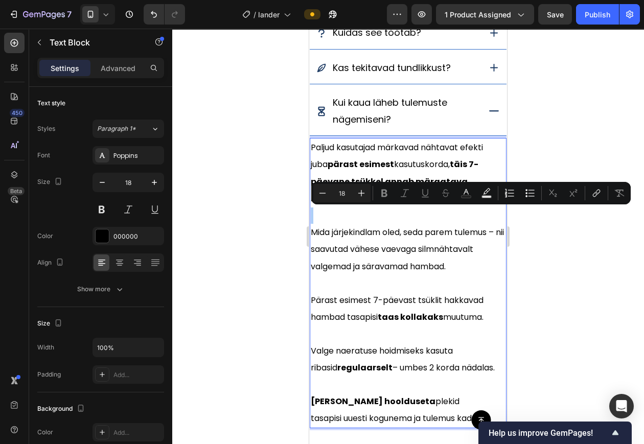
click at [398, 202] on div "Minus 18 Plus Bold Italic Underline Strikethrough Text Color Text Background Co…" at bounding box center [471, 193] width 316 height 18
click at [392, 215] on p "Rich Text Editor. Editing area: main" at bounding box center [408, 216] width 195 height 16
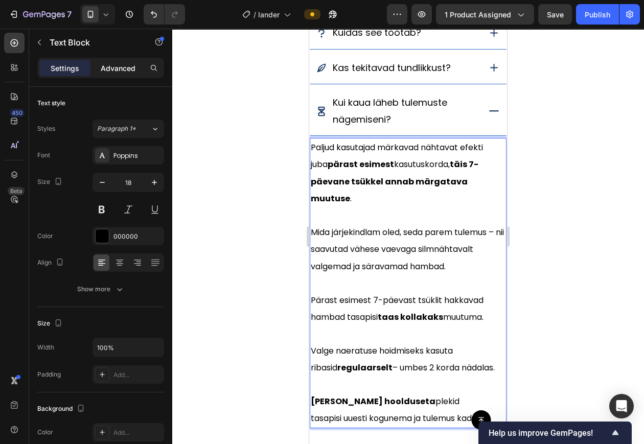
click at [107, 63] on p "Advanced" at bounding box center [118, 68] width 35 height 11
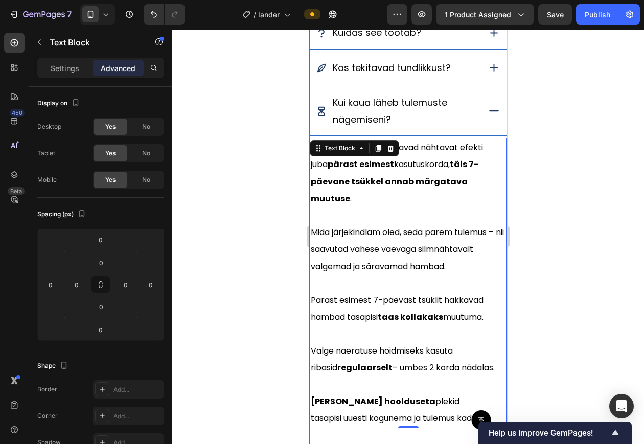
click at [488, 113] on icon at bounding box center [494, 111] width 13 height 13
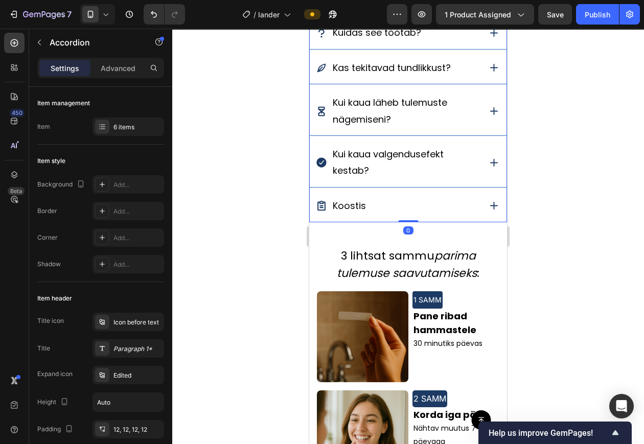
scroll to position [814, 0]
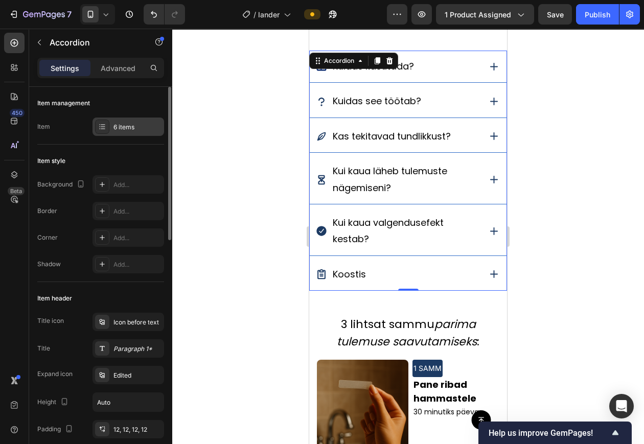
click at [132, 128] on div "6 items" at bounding box center [138, 127] width 48 height 9
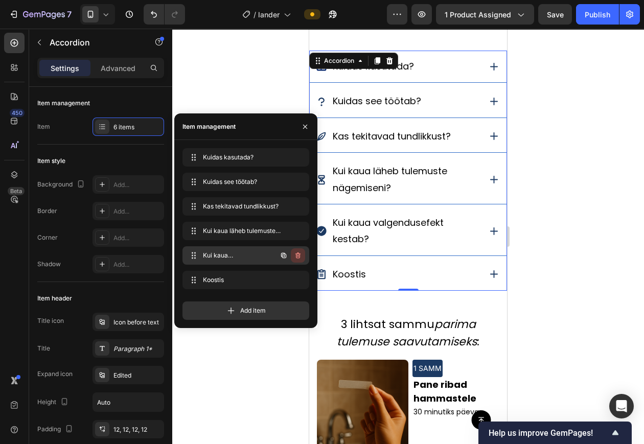
click at [299, 254] on icon "button" at bounding box center [298, 256] width 5 height 6
click at [299, 254] on div "Delete" at bounding box center [291, 255] width 19 height 9
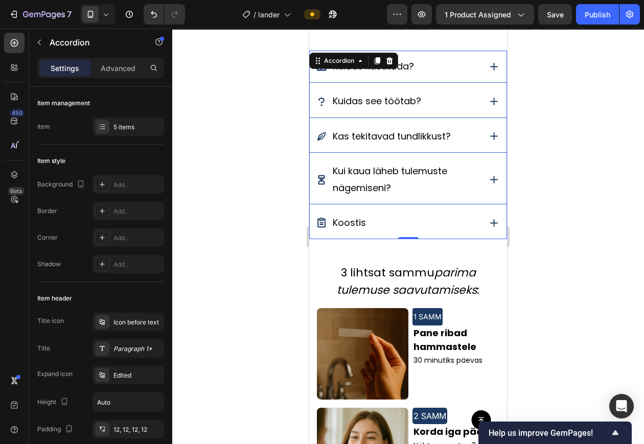
click at [527, 233] on div at bounding box center [408, 237] width 472 height 416
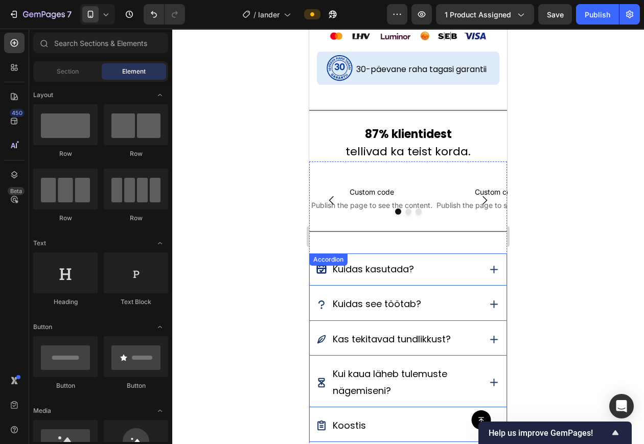
scroll to position [688, 0]
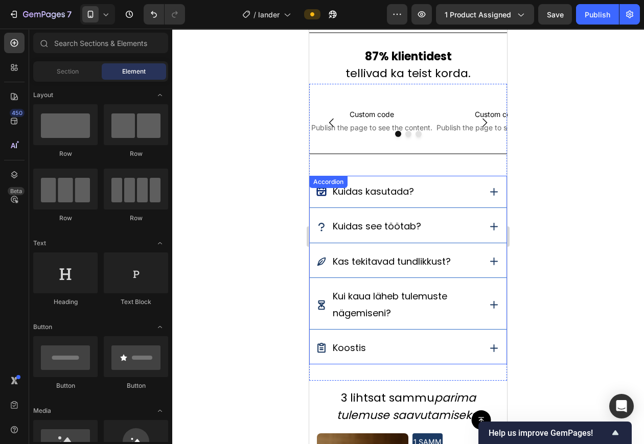
click at [488, 188] on icon at bounding box center [494, 192] width 13 height 13
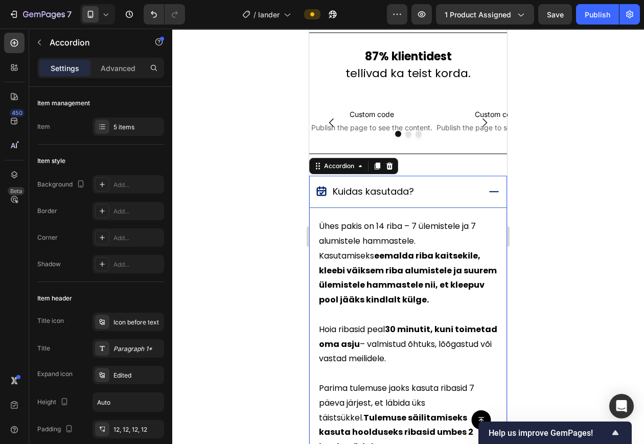
click at [488, 188] on icon at bounding box center [494, 192] width 13 height 13
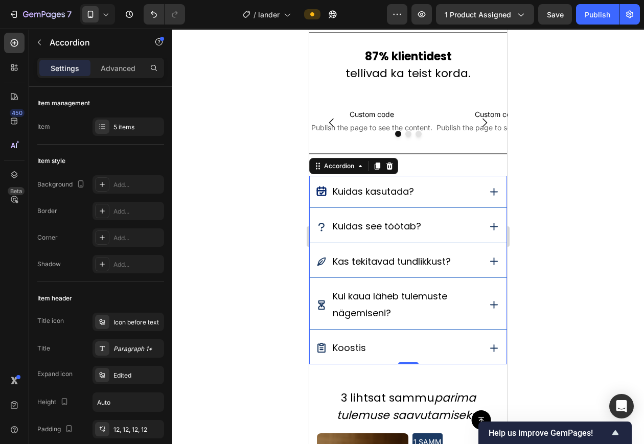
click at [488, 195] on icon at bounding box center [494, 192] width 13 height 13
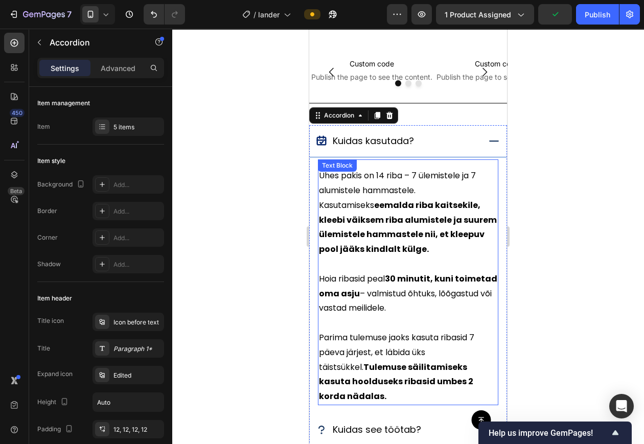
scroll to position [791, 0]
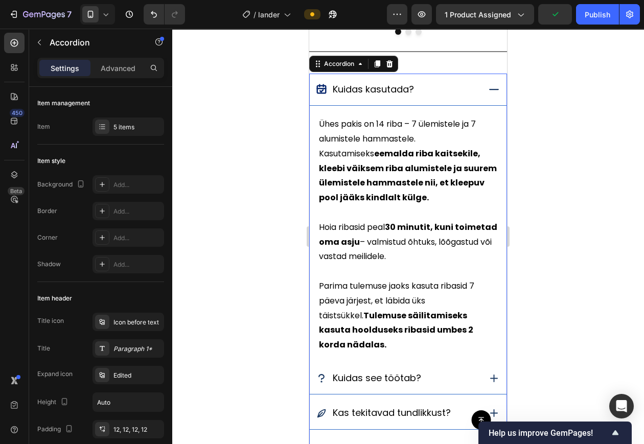
click at [488, 89] on icon at bounding box center [494, 89] width 13 height 13
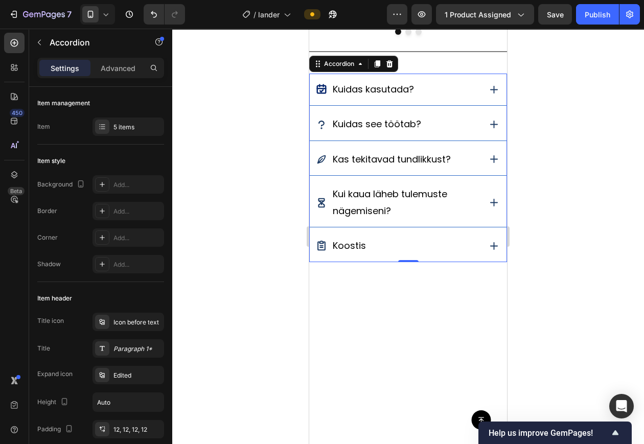
click at [474, 122] on div "Kuidas see töötab?" at bounding box center [408, 124] width 197 height 32
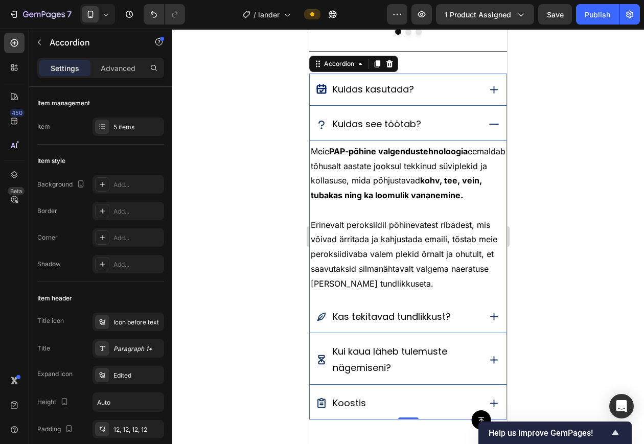
click at [488, 121] on icon at bounding box center [494, 124] width 13 height 13
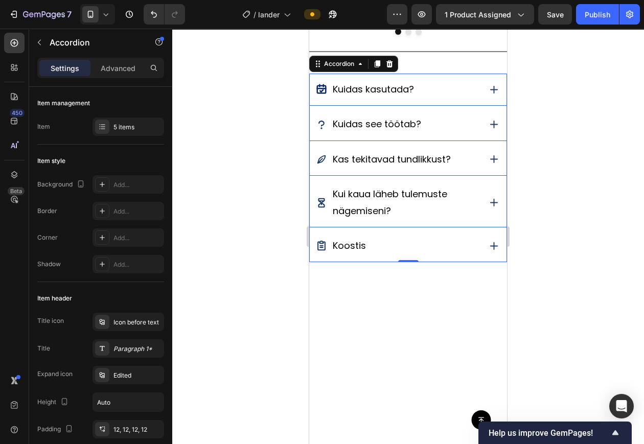
click at [488, 155] on icon at bounding box center [494, 159] width 13 height 13
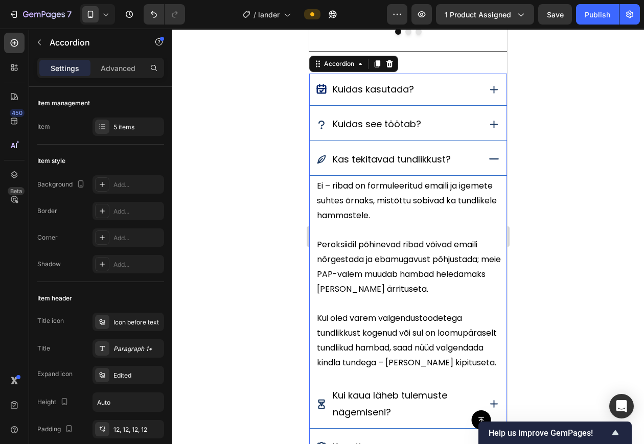
scroll to position [846, 0]
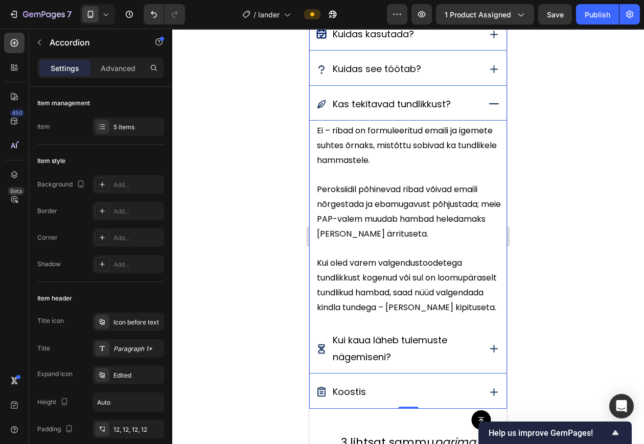
click at [488, 102] on icon at bounding box center [494, 104] width 13 height 13
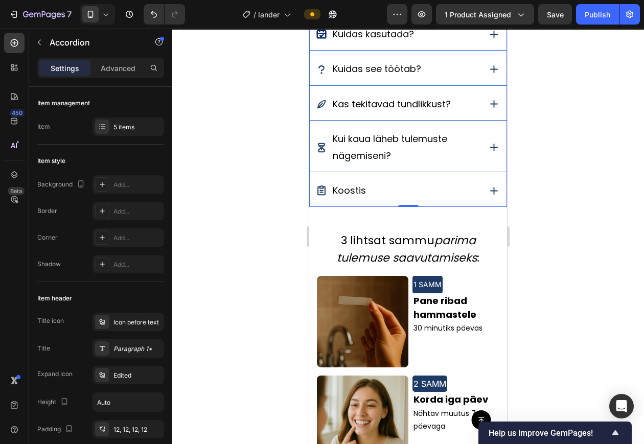
click at [479, 133] on div "Kui kaua läheb tulemuste nägemiseni?" at bounding box center [408, 147] width 197 height 49
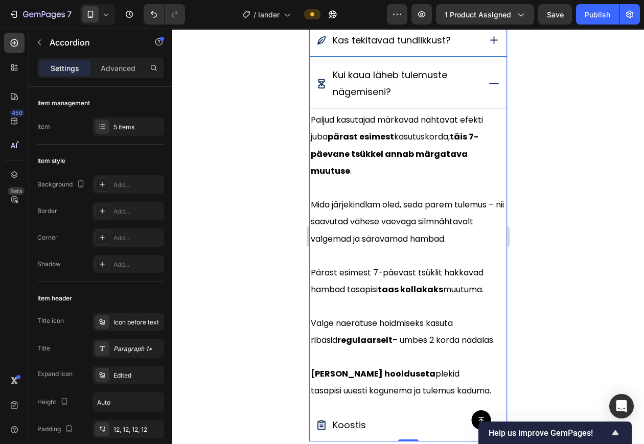
scroll to position [909, 0]
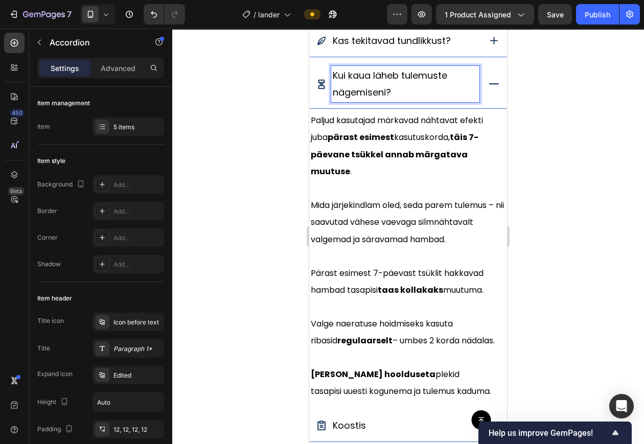
click at [404, 95] on p "Kui kaua läheb tulemuste nägemiseni?" at bounding box center [405, 84] width 145 height 33
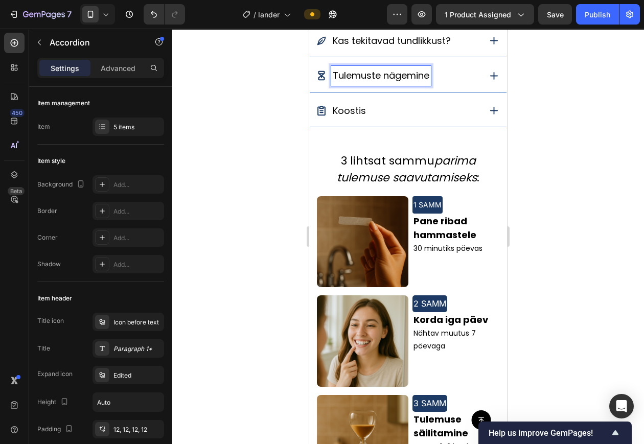
scroll to position [807, 0]
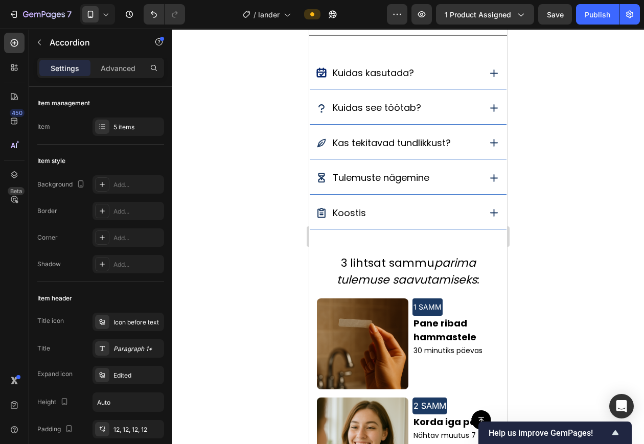
click at [451, 182] on div "Tulemuste nägemine" at bounding box center [398, 177] width 164 height 19
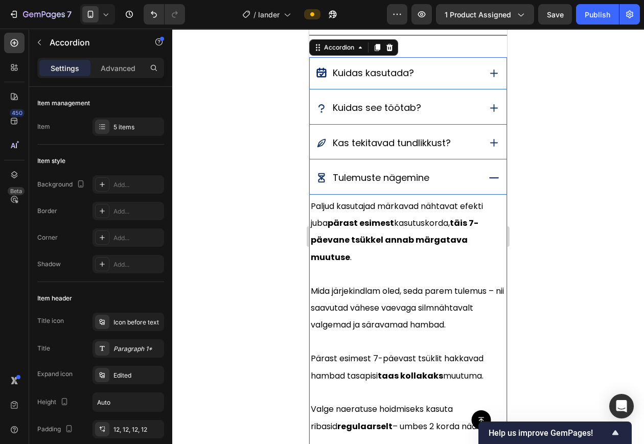
click at [451, 182] on div "Tulemuste nägemine" at bounding box center [398, 177] width 164 height 19
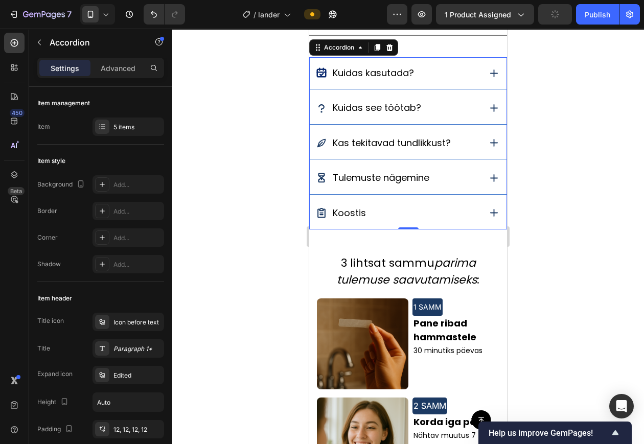
scroll to position [755, 0]
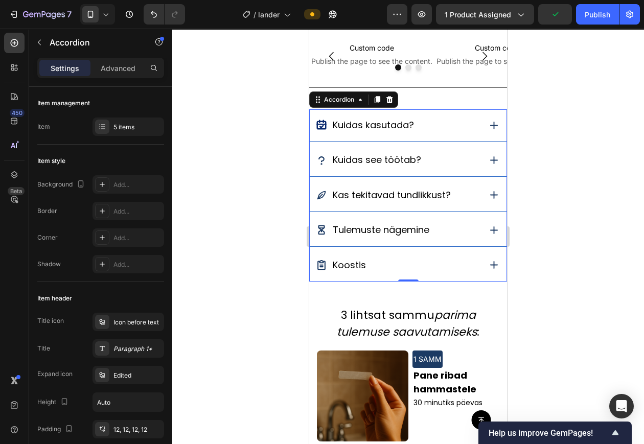
click at [545, 207] on div at bounding box center [408, 237] width 472 height 416
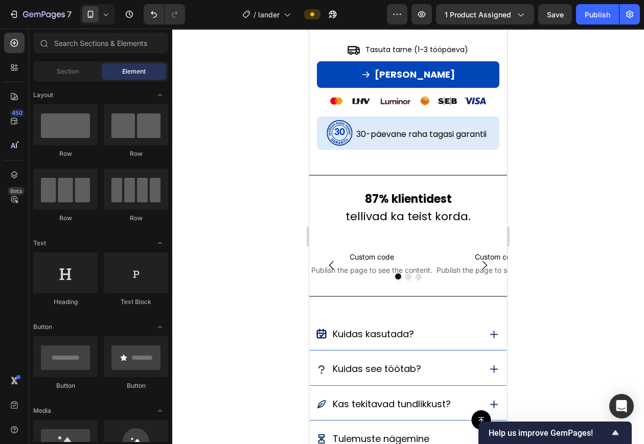
scroll to position [385, 0]
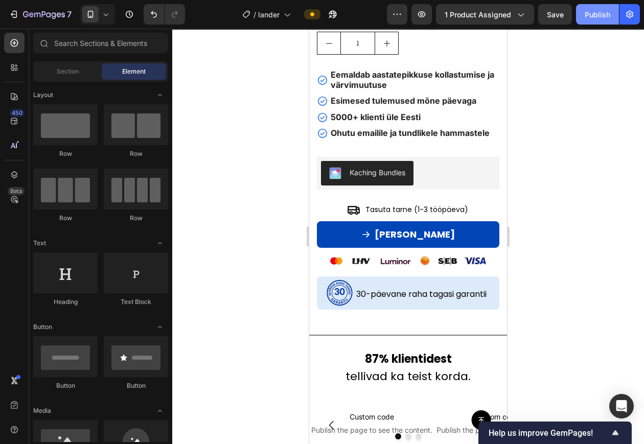
click at [591, 16] on div "Publish" at bounding box center [598, 14] width 26 height 11
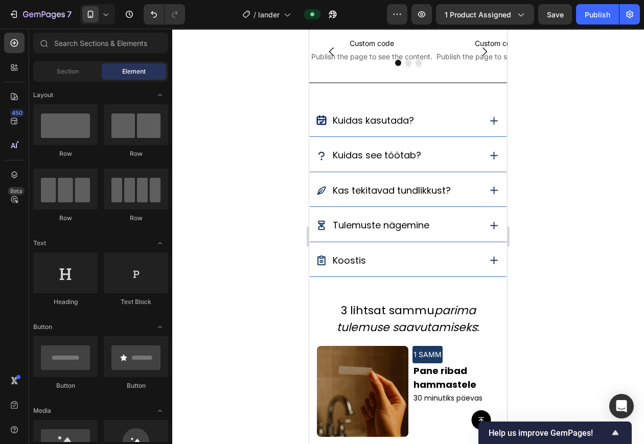
scroll to position [785, 0]
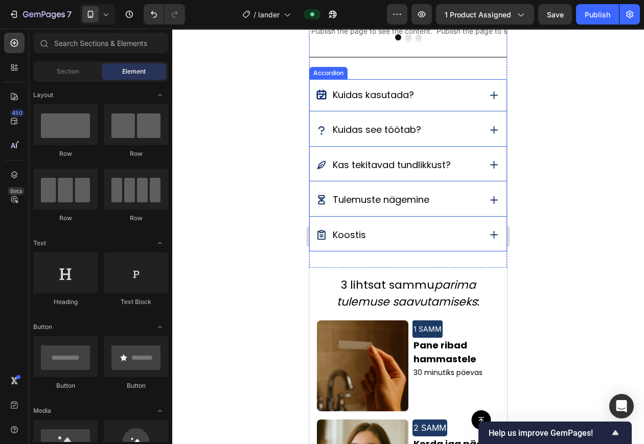
click at [370, 92] on span "Kuidas kasutada?" at bounding box center [373, 94] width 81 height 13
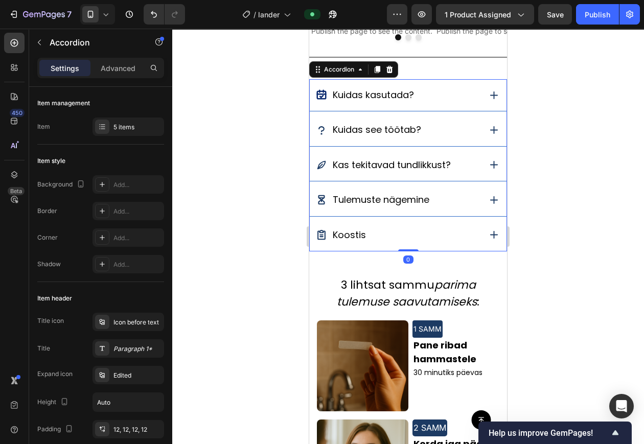
click at [490, 95] on icon at bounding box center [494, 96] width 8 height 8
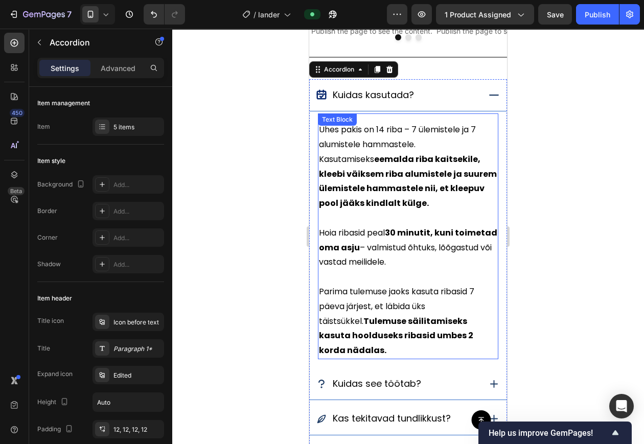
click at [408, 162] on strong "eemalda riba kaitsekile, kleebi väiksem riba alumistele ja suurem ülemistele ha…" at bounding box center [408, 181] width 178 height 56
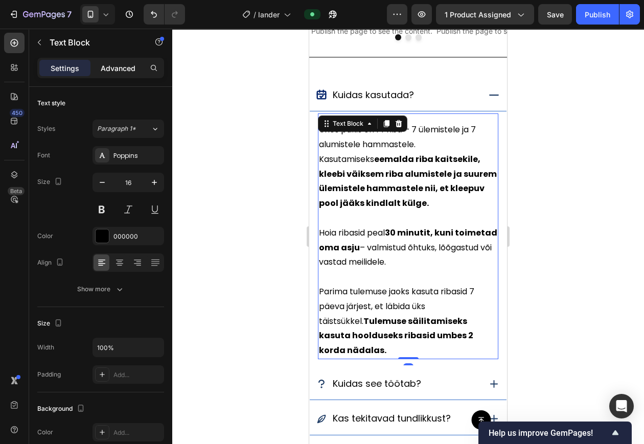
click at [121, 61] on div "Advanced" at bounding box center [118, 68] width 51 height 16
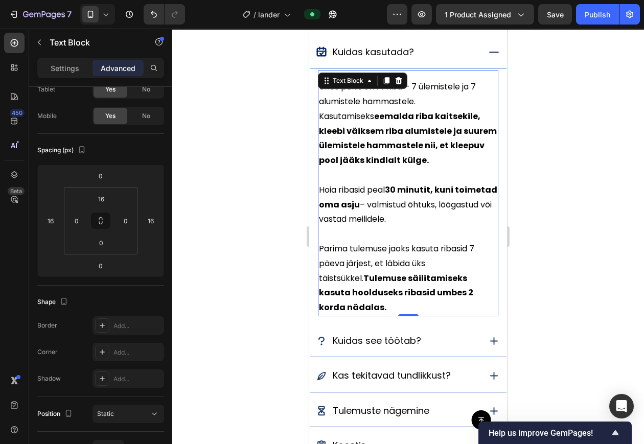
scroll to position [977, 0]
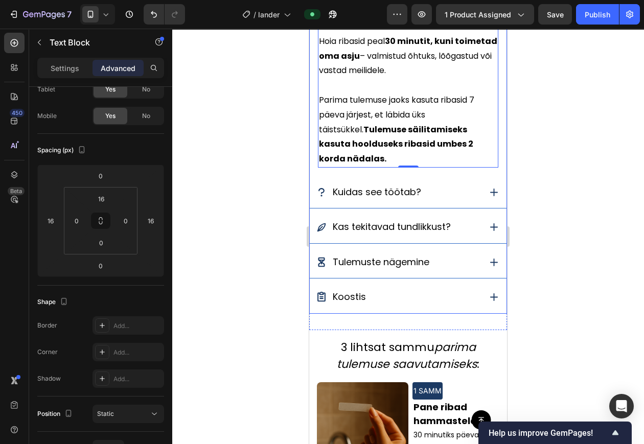
click at [474, 192] on div "Kuidas see töötab?" at bounding box center [408, 192] width 197 height 32
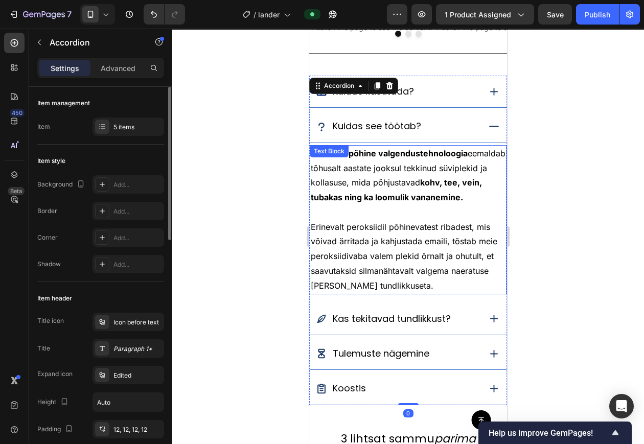
scroll to position [782, 0]
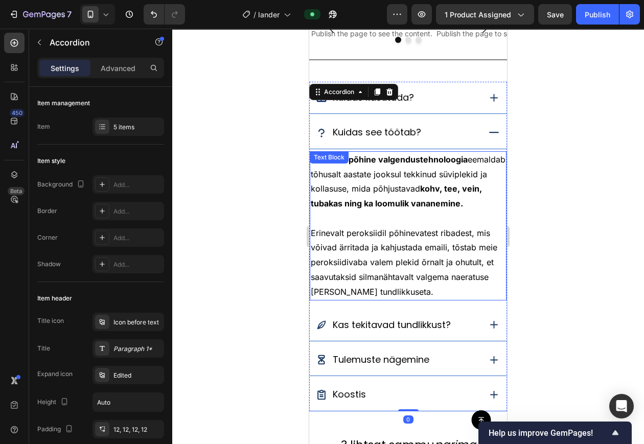
click at [385, 180] on p "Meie PAP-põhine valgendus­tehnoloogia eemaldab tõhusalt aastate jooksul tekkinu…" at bounding box center [408, 189] width 195 height 74
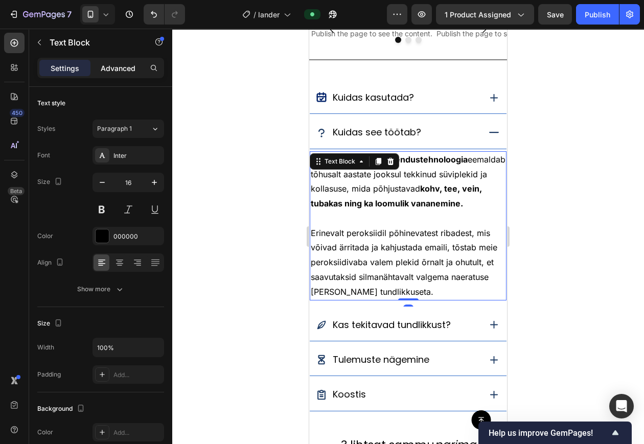
click at [124, 70] on p "Advanced" at bounding box center [118, 68] width 35 height 11
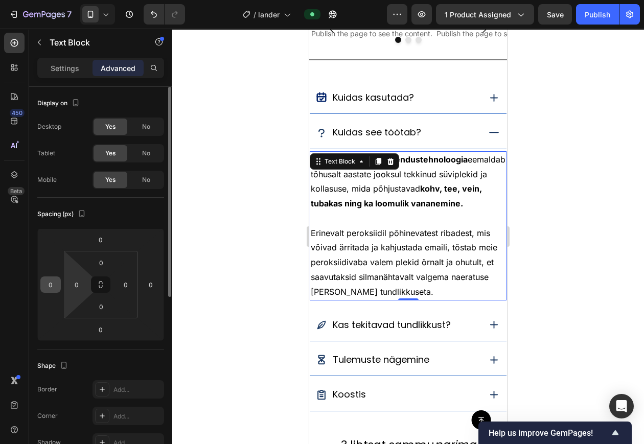
click at [59, 288] on div "0" at bounding box center [50, 285] width 20 height 16
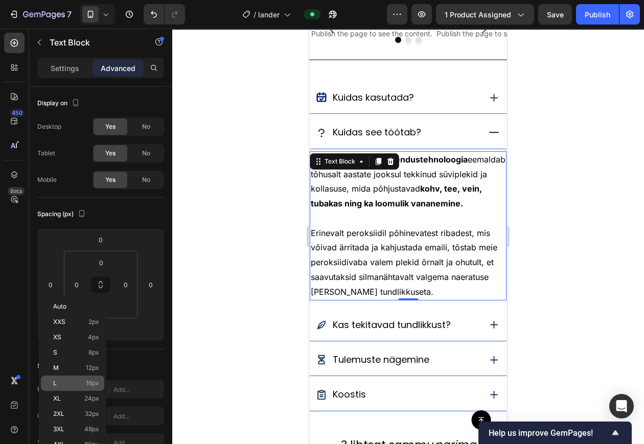
click at [68, 379] on div "L 16px" at bounding box center [72, 383] width 63 height 15
type input "16"
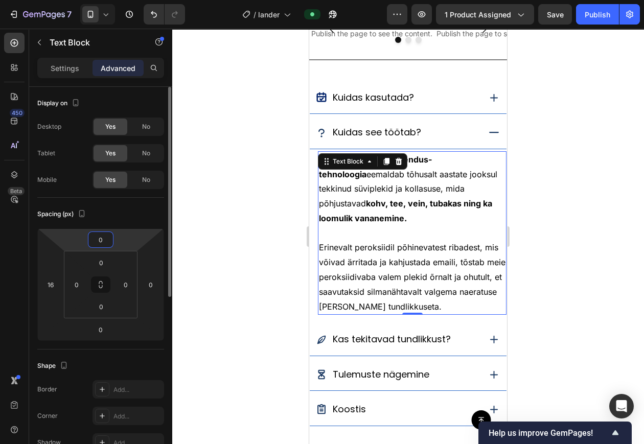
click at [106, 238] on input "0" at bounding box center [101, 239] width 20 height 15
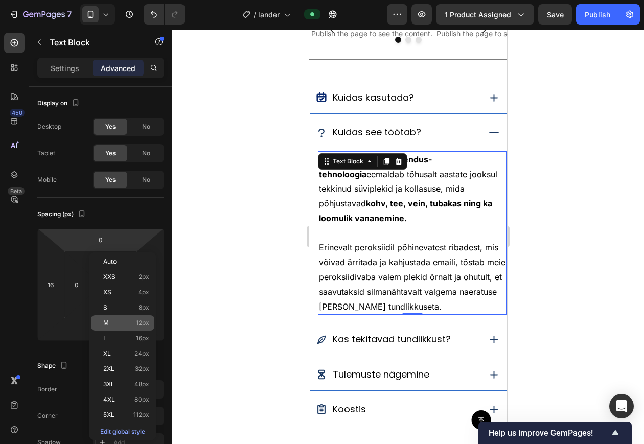
drag, startPoint x: 114, startPoint y: 337, endPoint x: 116, endPoint y: 328, distance: 9.3
click at [114, 335] on p "L 16px" at bounding box center [126, 338] width 46 height 7
type input "16"
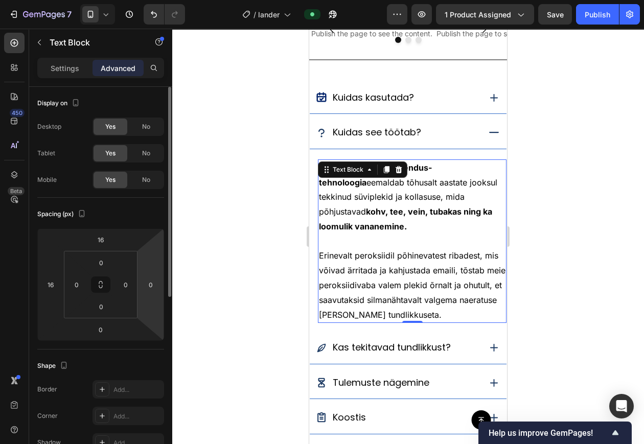
click at [147, 281] on input "0" at bounding box center [150, 284] width 15 height 15
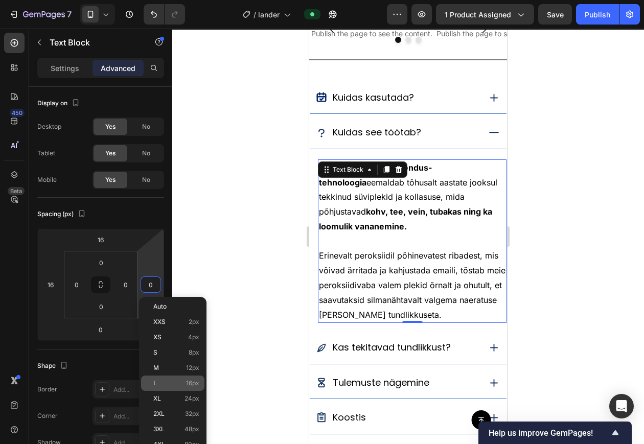
click at [154, 379] on div "L 16px" at bounding box center [172, 383] width 63 height 15
type input "16"
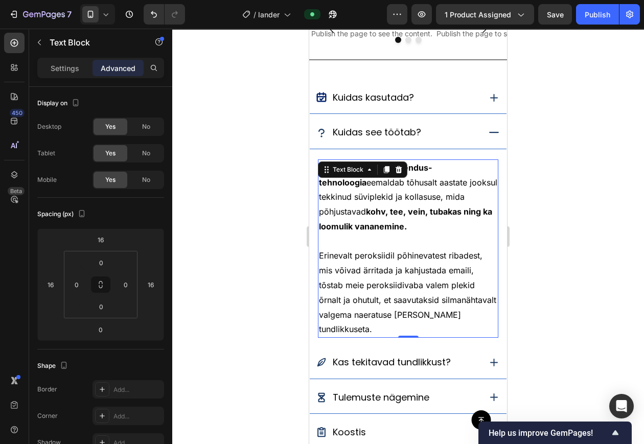
drag, startPoint x: 228, startPoint y: 241, endPoint x: 231, endPoint y: 246, distance: 6.2
click at [229, 240] on div at bounding box center [408, 237] width 472 height 416
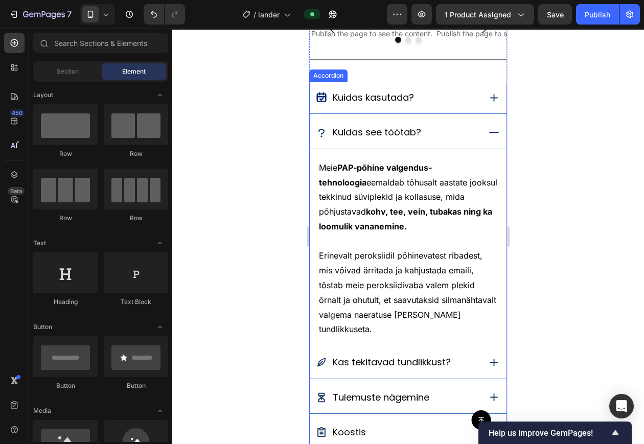
click at [421, 74] on div "Custom code Publish the page to see the content. Custom Code Custom code Publis…" at bounding box center [408, 227] width 198 height 443
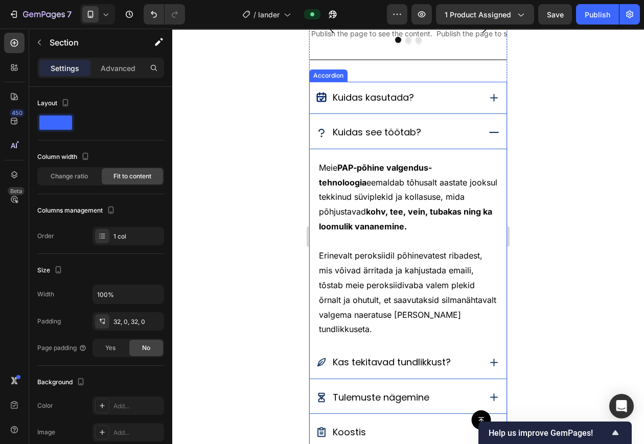
click at [430, 93] on div "Kuidas kasutada?" at bounding box center [398, 97] width 164 height 19
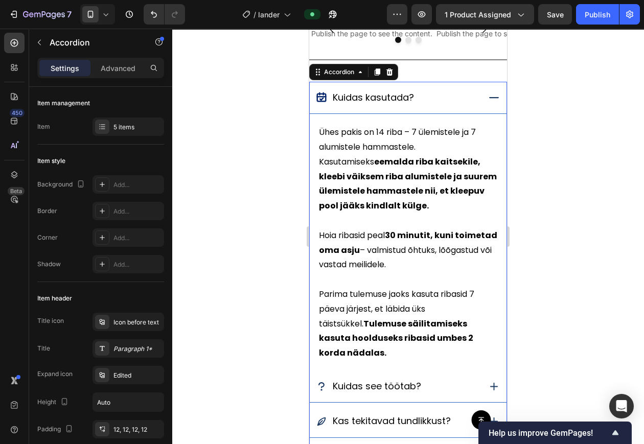
click at [408, 189] on strong "eemalda riba kaitsekile, kleebi väiksem riba alumistele ja suurem ülemistele ha…" at bounding box center [408, 184] width 178 height 56
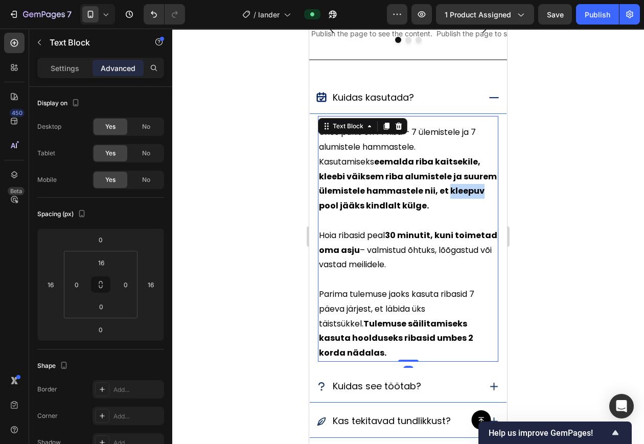
click at [375, 191] on strong "eemalda riba kaitsekile, kleebi väiksem riba alumistele ja suurem ülemistele ha…" at bounding box center [408, 184] width 178 height 56
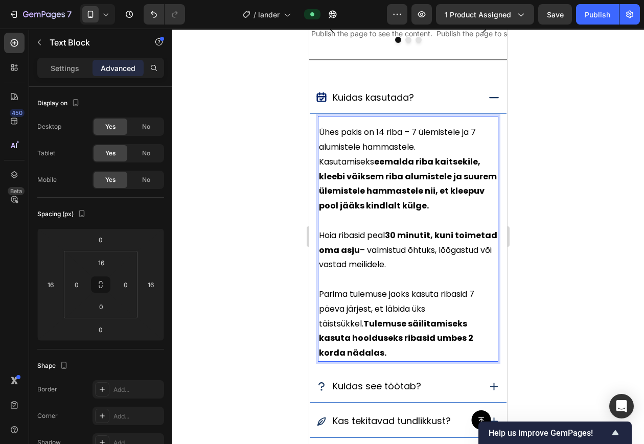
click at [379, 190] on strong "eemalda riba kaitsekile, kleebi väiksem riba alumistele ja suurem ülemistele ha…" at bounding box center [408, 184] width 178 height 56
click at [380, 191] on strong "eemalda riba kaitsekile, kleebi väiksem riba alumistele ja suurem ülemistele ha…" at bounding box center [408, 184] width 178 height 56
click at [382, 191] on strong "eemalda riba kaitsekile, kleebi väiksem riba alumistele ja suurem ülemistele ha…" at bounding box center [408, 184] width 178 height 56
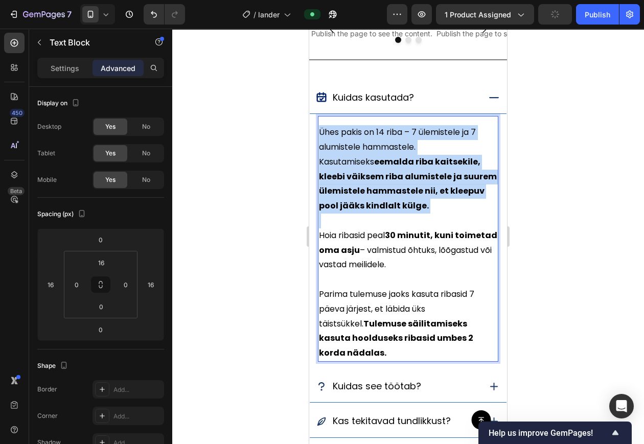
click at [382, 191] on strong "eemalda riba kaitsekile, kleebi väiksem riba alumistele ja suurem ülemistele ha…" at bounding box center [408, 184] width 178 height 56
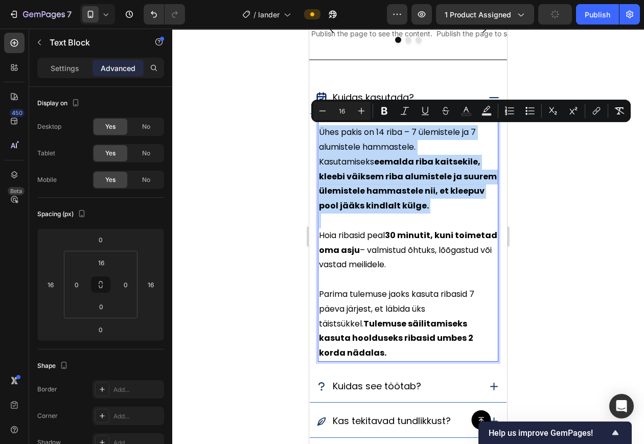
click at [377, 209] on strong "eemalda riba kaitsekile, kleebi väiksem riba alumistele ja suurem ülemistele ha…" at bounding box center [408, 184] width 178 height 56
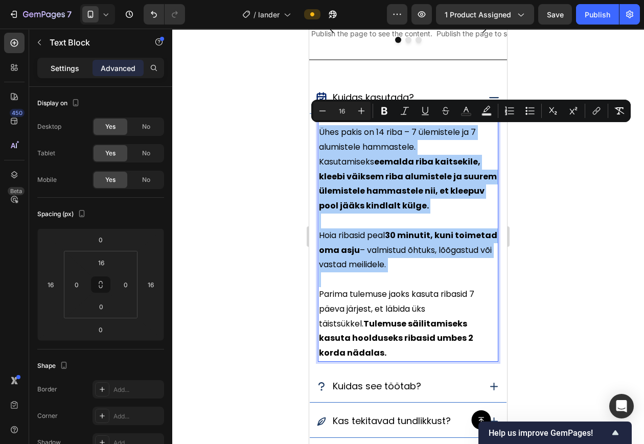
click at [59, 69] on p "Settings" at bounding box center [65, 68] width 29 height 11
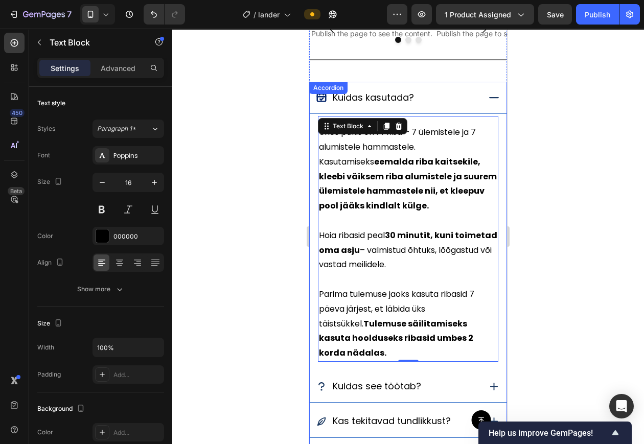
scroll to position [910, 0]
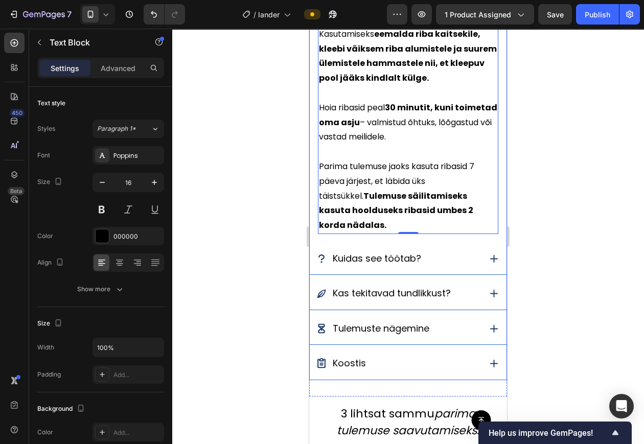
click at [488, 262] on icon at bounding box center [494, 259] width 13 height 13
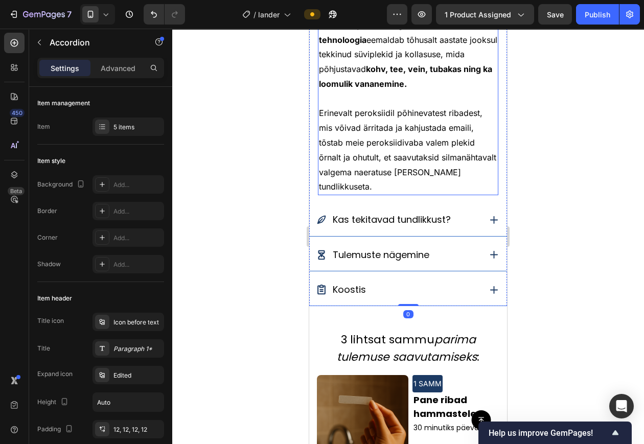
scroll to position [929, 0]
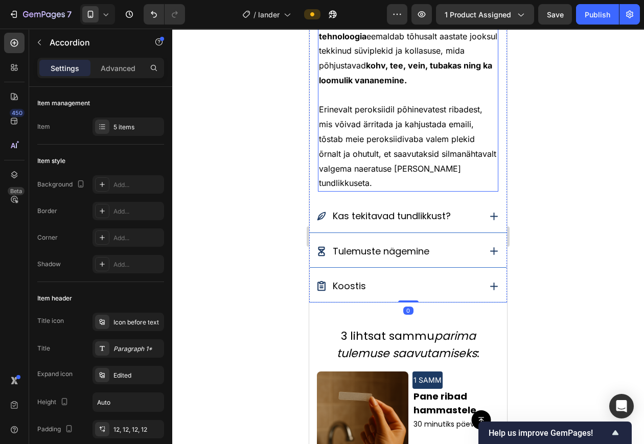
click at [387, 148] on span "Erinevalt peroksiidil põhinevatest ribadest, mis võivad ärritada ja kahjustada …" at bounding box center [407, 146] width 177 height 84
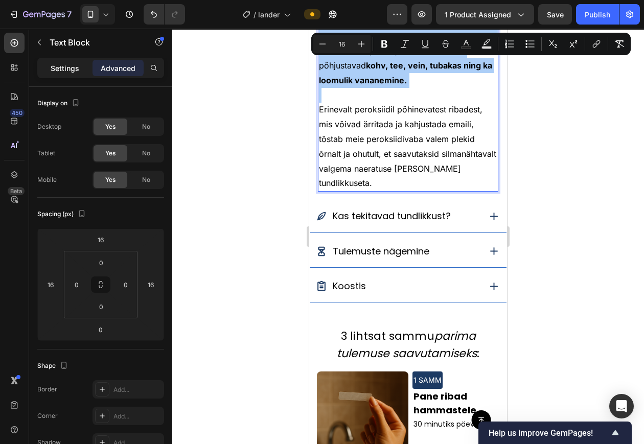
click at [65, 70] on p "Settings" at bounding box center [65, 68] width 29 height 11
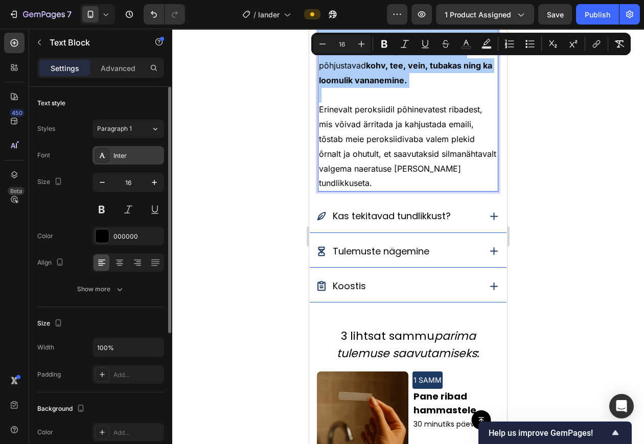
click at [134, 156] on div "Inter" at bounding box center [138, 155] width 48 height 9
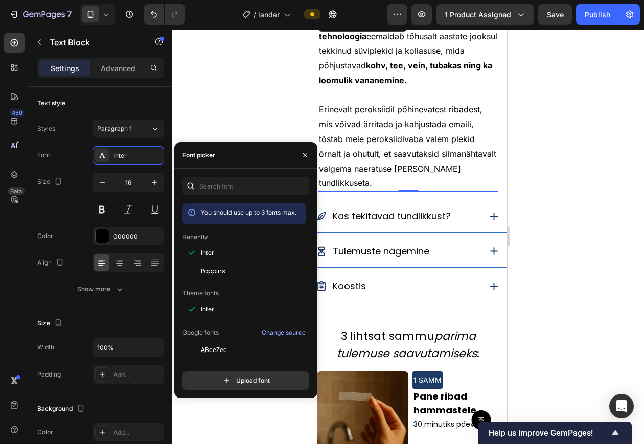
click at [231, 267] on div "Poppins" at bounding box center [252, 271] width 103 height 9
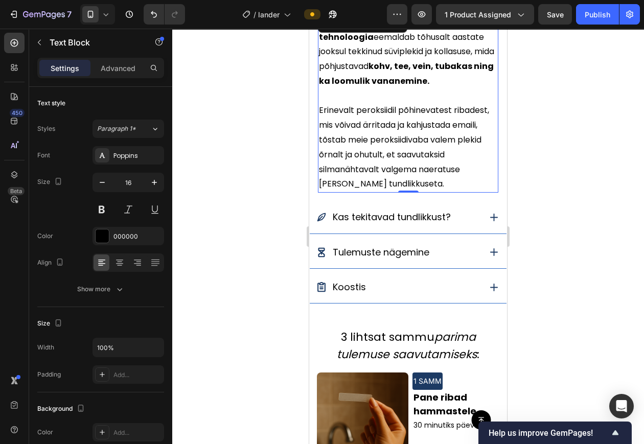
click at [240, 94] on div at bounding box center [408, 237] width 472 height 416
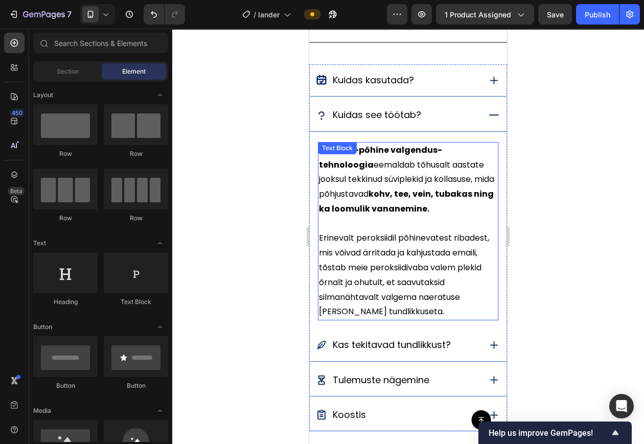
scroll to position [864, 0]
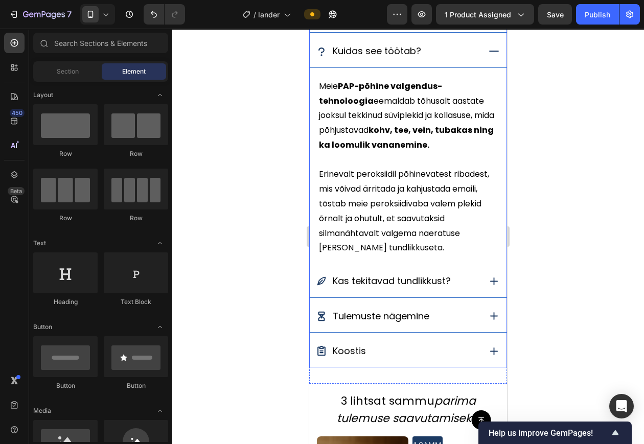
click at [479, 272] on div "Kas tekitavad tundlikkust?" at bounding box center [408, 281] width 197 height 32
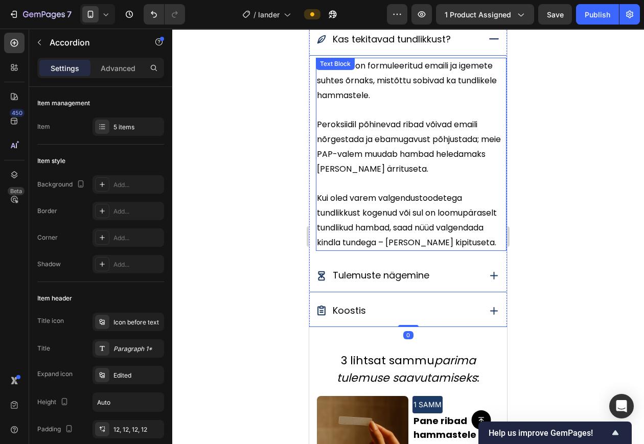
scroll to position [905, 0]
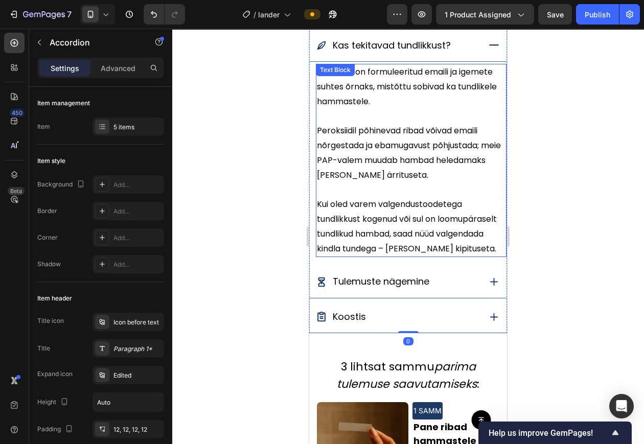
click at [378, 129] on span "Peroksiidil põhinevad ribad võivad emaili nõrgestada ja ebamugavust põhjustada;…" at bounding box center [409, 153] width 184 height 56
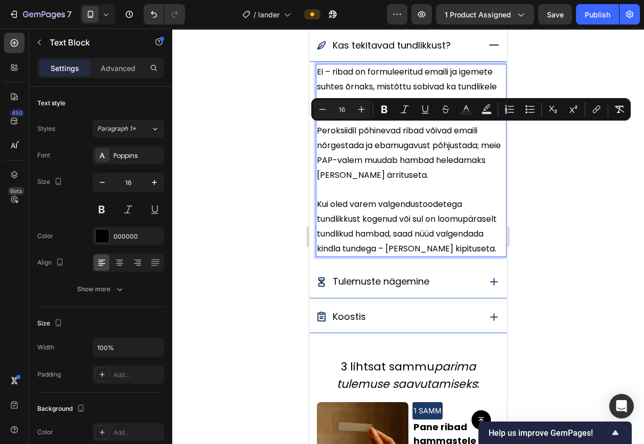
click at [428, 170] on span "Peroksiidil põhinevad ribad võivad emaili nõrgestada ja ebamugavust põhjustada;…" at bounding box center [409, 153] width 184 height 56
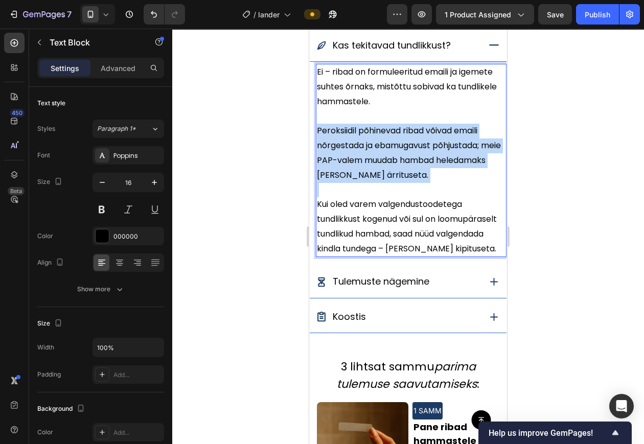
click at [428, 170] on span "Peroksiidil põhinevad ribad võivad emaili nõrgestada ja ebamugavust põhjustada;…" at bounding box center [409, 153] width 184 height 56
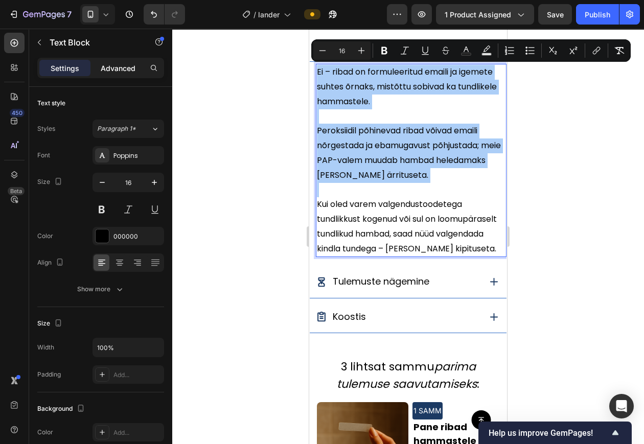
click at [124, 63] on p "Advanced" at bounding box center [118, 68] width 35 height 11
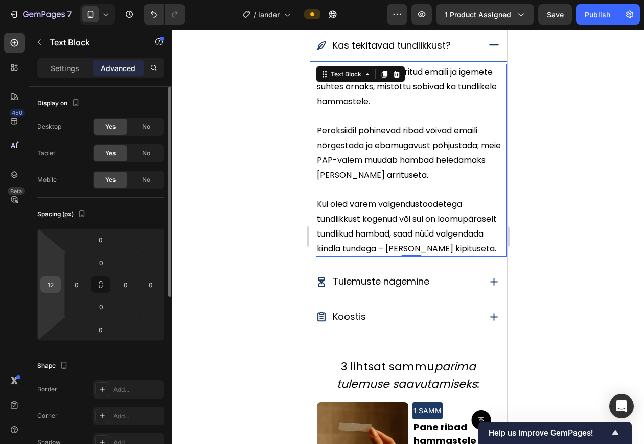
click at [57, 288] on div "12" at bounding box center [50, 285] width 20 height 16
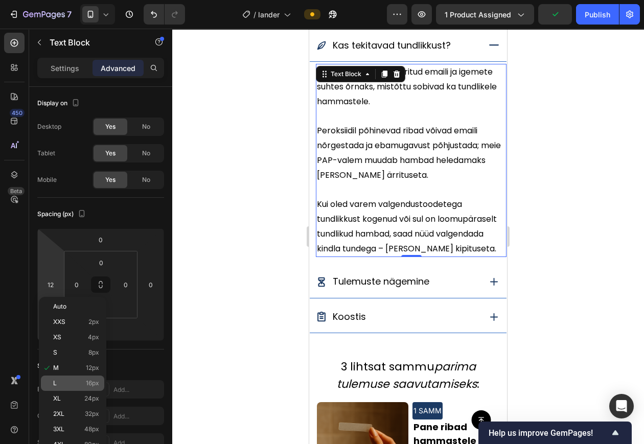
click at [73, 382] on p "L 16px" at bounding box center [76, 383] width 46 height 7
type input "16"
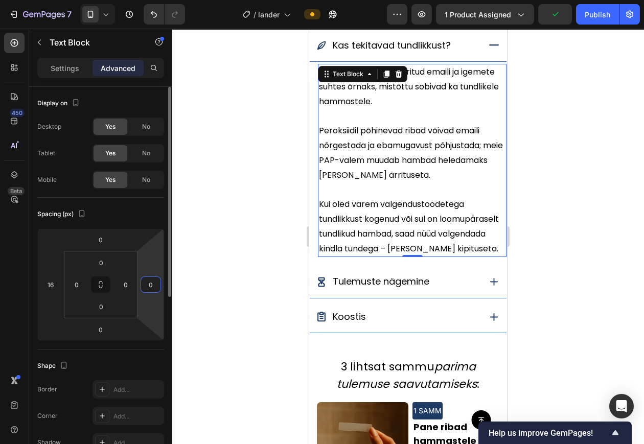
click at [147, 288] on input "0" at bounding box center [150, 284] width 15 height 15
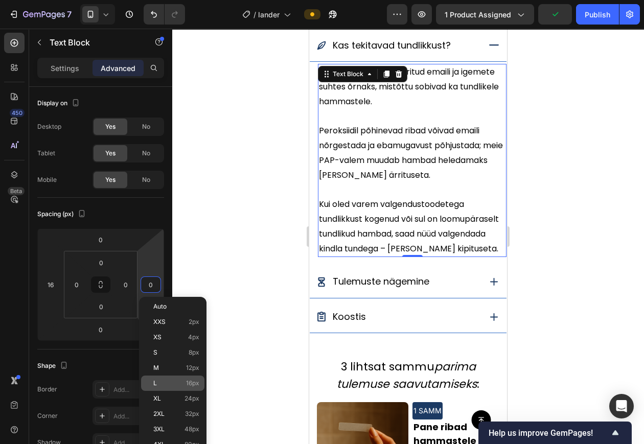
click at [155, 380] on span "L" at bounding box center [155, 383] width 4 height 7
type input "16"
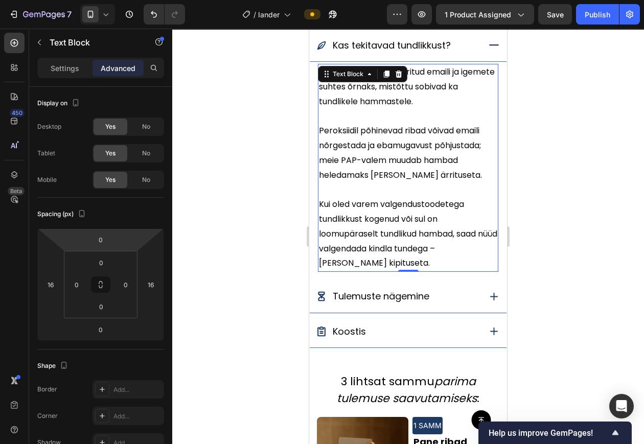
drag, startPoint x: 94, startPoint y: 240, endPoint x: 116, endPoint y: 296, distance: 60.4
click at [94, 240] on input "0" at bounding box center [101, 239] width 20 height 15
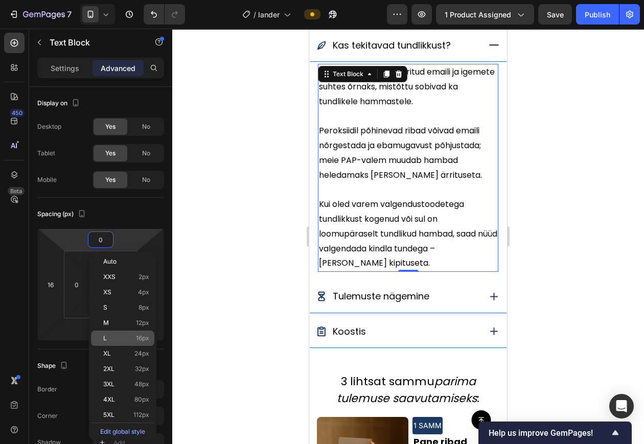
click at [116, 339] on p "L 16px" at bounding box center [126, 338] width 46 height 7
type input "16"
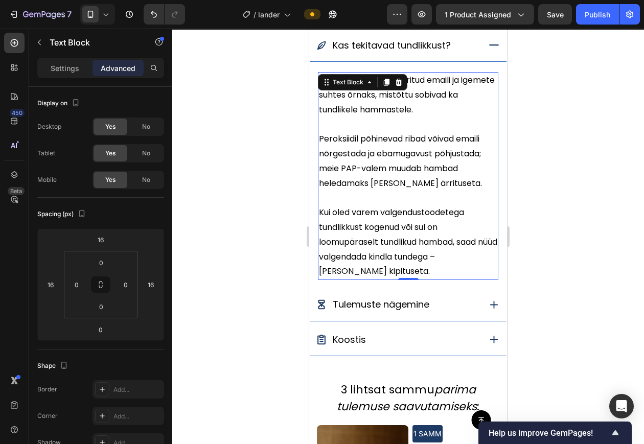
click at [251, 194] on div at bounding box center [408, 237] width 472 height 416
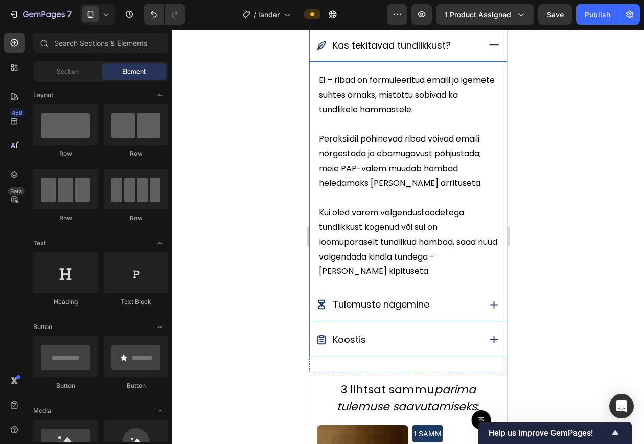
click at [482, 297] on div "Tulemuste nägemine" at bounding box center [408, 305] width 197 height 32
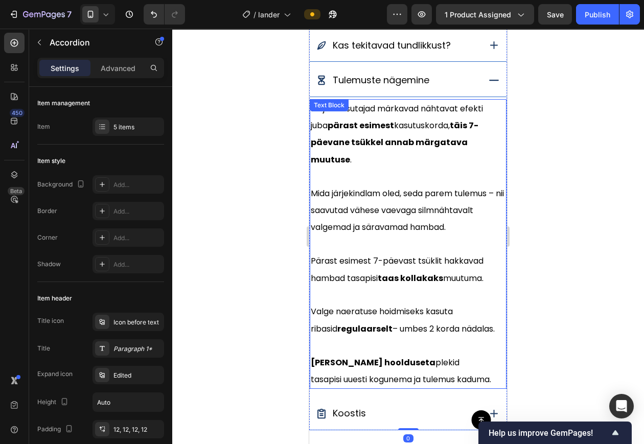
click at [391, 188] on span "Mida järjekindlam oled, seda parem tulemus – nii saavutad vähese vaevaga silmnä…" at bounding box center [407, 211] width 193 height 46
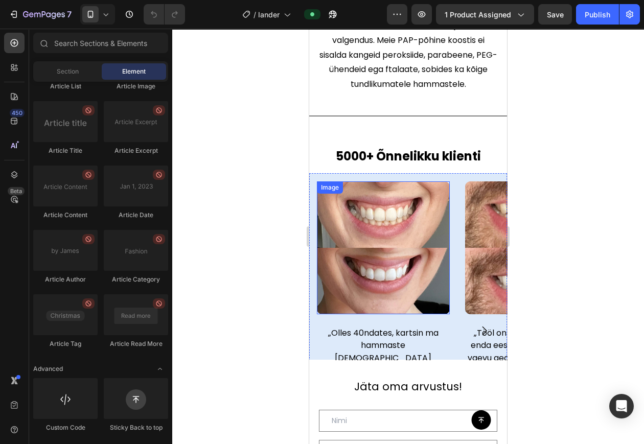
scroll to position [2201, 0]
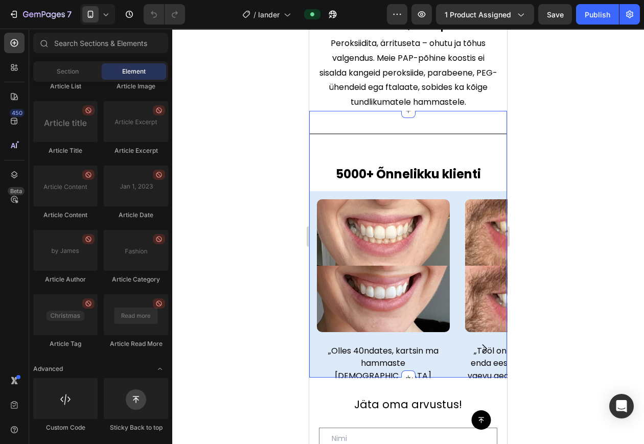
click at [413, 169] on strong "5000+ Õnnelikku klienti" at bounding box center [408, 174] width 145 height 17
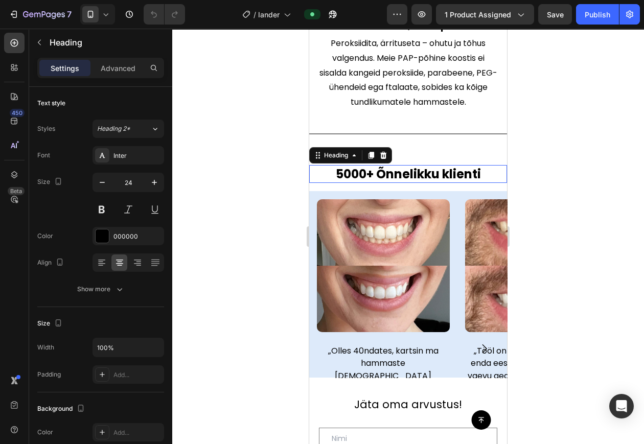
click at [413, 169] on strong "5000+ Õnnelikku klienti" at bounding box center [408, 174] width 145 height 17
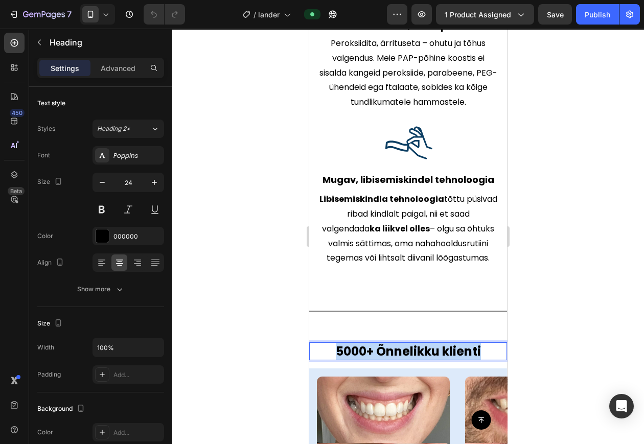
scroll to position [2182, 0]
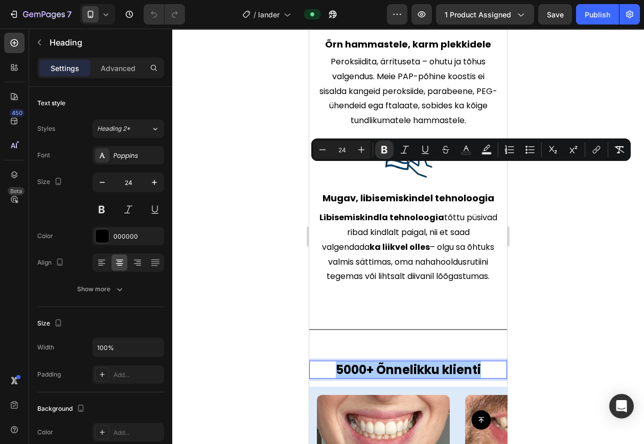
drag, startPoint x: 253, startPoint y: 177, endPoint x: 272, endPoint y: 167, distance: 21.7
click at [252, 177] on div at bounding box center [408, 237] width 472 height 416
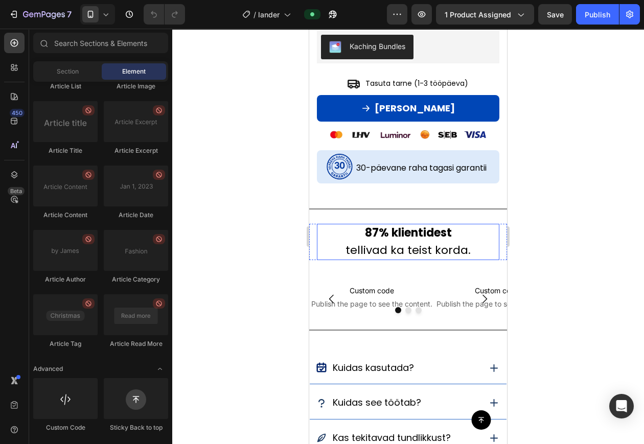
scroll to position [575, 0]
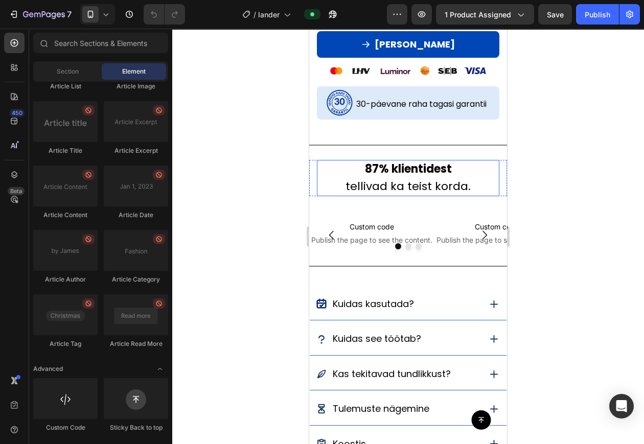
click at [408, 170] on strong "87% klientidest" at bounding box center [408, 169] width 87 height 16
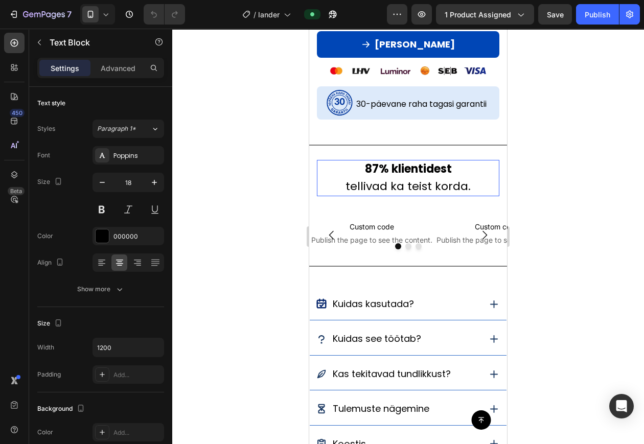
click at [408, 170] on strong "87% klientidest" at bounding box center [408, 169] width 87 height 16
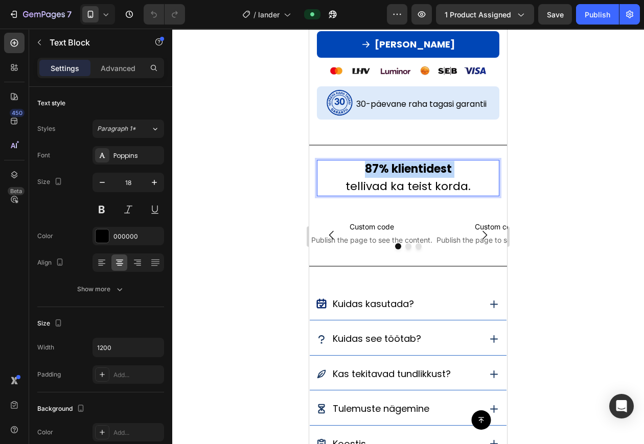
click at [408, 170] on strong "87% klientidest" at bounding box center [408, 169] width 87 height 16
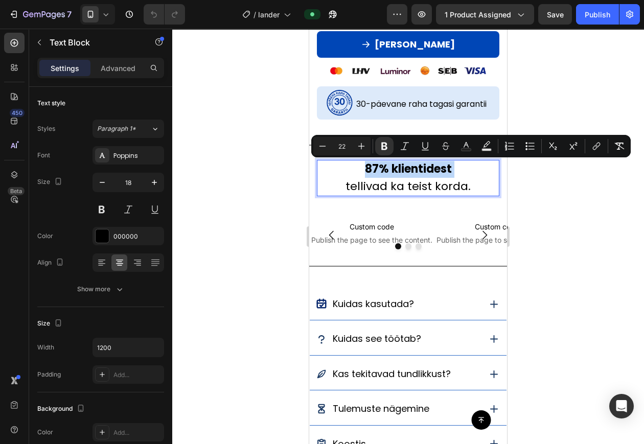
click at [403, 177] on p "87% klientidest tellivad ka teist korda." at bounding box center [408, 178] width 181 height 34
drag, startPoint x: 403, startPoint y: 177, endPoint x: 398, endPoint y: 174, distance: 5.8
click at [402, 177] on p "87% klientidest tellivad ka teist korda." at bounding box center [408, 178] width 181 height 34
click at [398, 174] on strong "87% klientidest" at bounding box center [408, 169] width 87 height 16
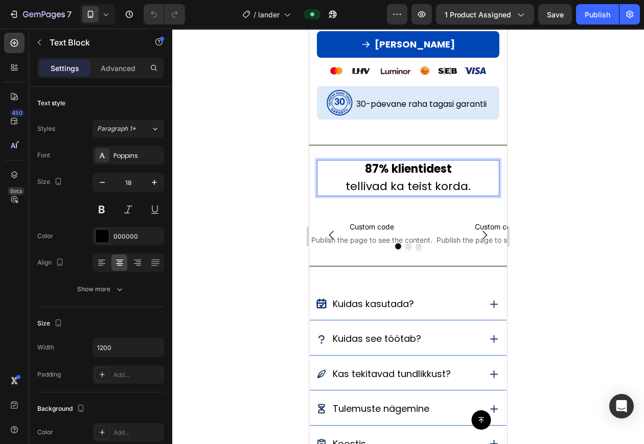
click at [369, 171] on strong "87% klientidest" at bounding box center [408, 169] width 87 height 16
click at [370, 170] on strong "87% klientidest" at bounding box center [408, 169] width 87 height 16
drag, startPoint x: 370, startPoint y: 170, endPoint x: 385, endPoint y: 172, distance: 15.0
click at [385, 172] on strong "87% klientidest" at bounding box center [408, 169] width 87 height 16
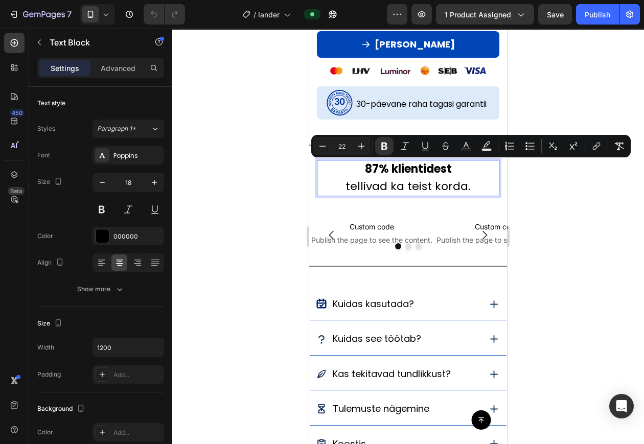
click at [365, 171] on strong "87% klientidest" at bounding box center [408, 169] width 87 height 16
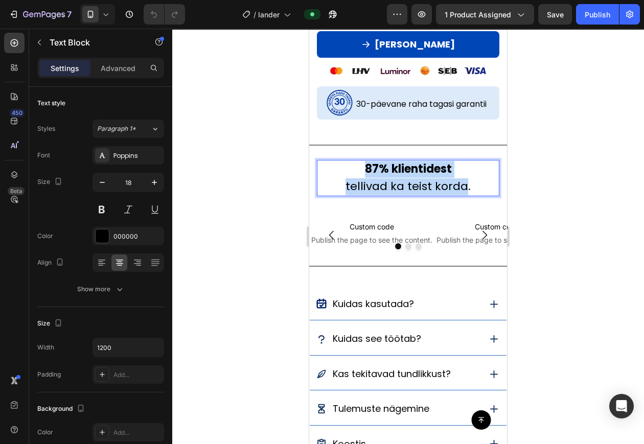
drag, startPoint x: 365, startPoint y: 171, endPoint x: 441, endPoint y: 186, distance: 77.0
click at [441, 186] on p "87% klientidest tellivad ka teist korda." at bounding box center [408, 178] width 181 height 34
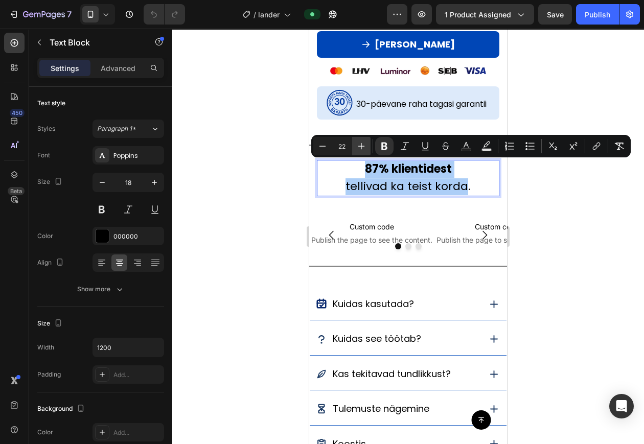
click at [361, 148] on icon "Editor contextual toolbar" at bounding box center [361, 146] width 10 height 10
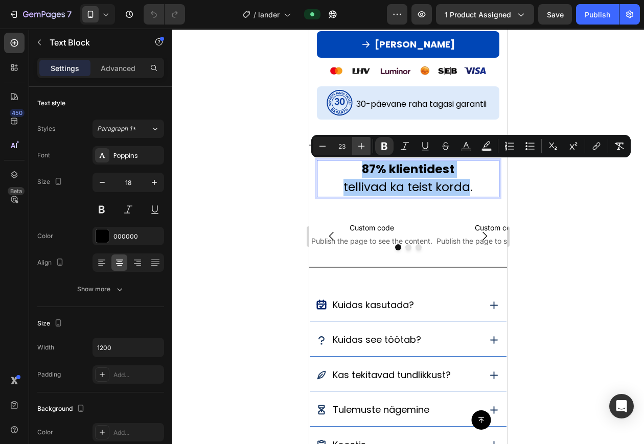
click at [361, 148] on icon "Editor contextual toolbar" at bounding box center [361, 146] width 10 height 10
type input "24"
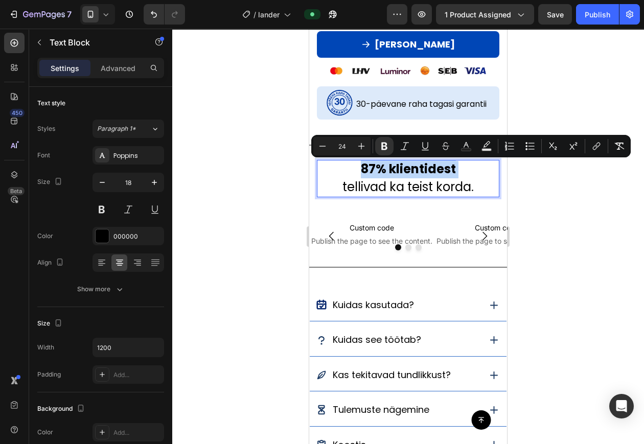
click at [469, 177] on p "87% klientidest tellivad ka teist korda ." at bounding box center [408, 178] width 181 height 35
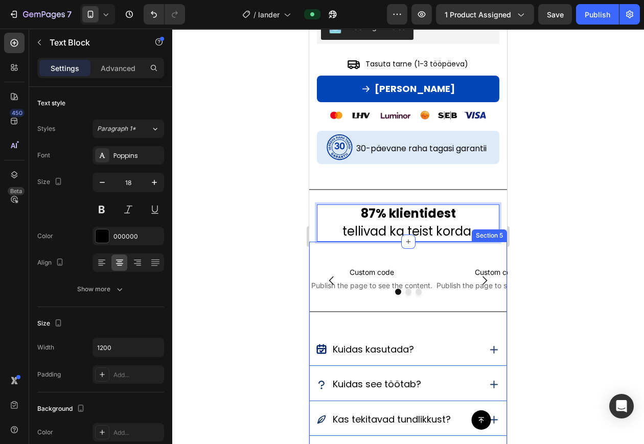
scroll to position [511, 0]
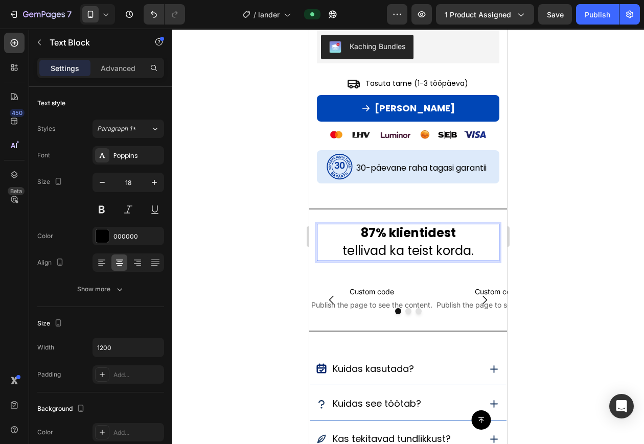
click at [576, 108] on div at bounding box center [408, 237] width 472 height 416
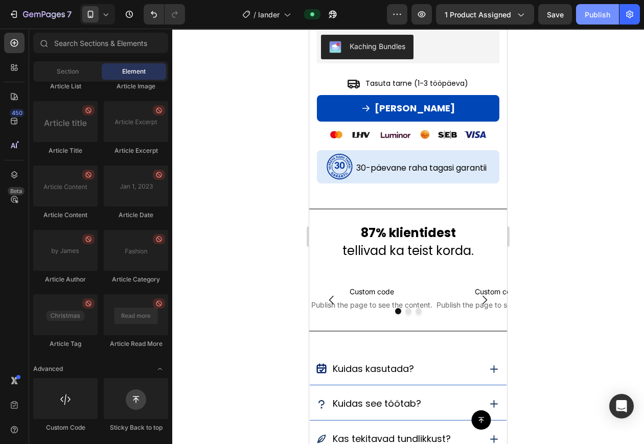
click at [594, 19] on button "Publish" at bounding box center [597, 14] width 43 height 20
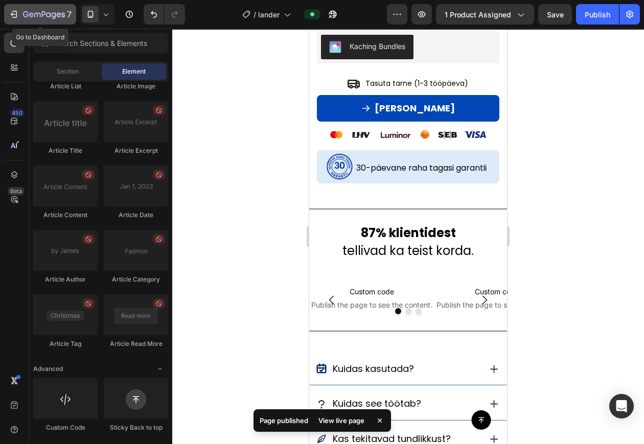
click at [34, 15] on icon "button" at bounding box center [44, 15] width 42 height 9
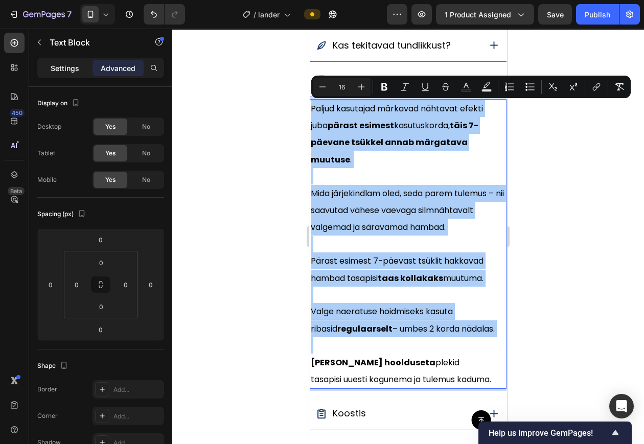
click at [64, 71] on p "Settings" at bounding box center [65, 68] width 29 height 11
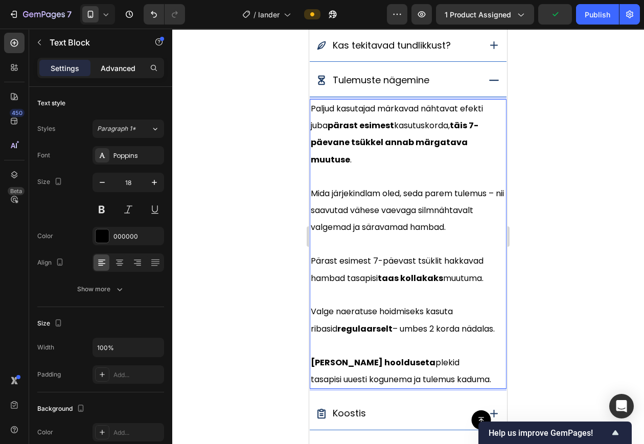
click at [120, 64] on p "Advanced" at bounding box center [118, 68] width 35 height 11
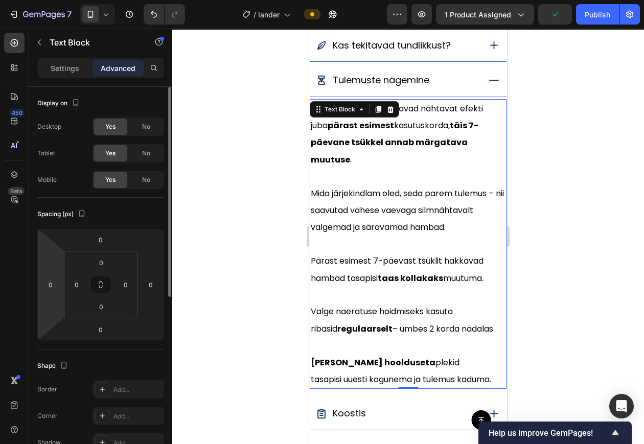
click at [54, 0] on html "7 / lander Preview 1 product assigned Publish 450 Beta Sections(18) Elements(84…" at bounding box center [322, 0] width 644 height 0
click at [54, 282] on input "0" at bounding box center [50, 284] width 15 height 15
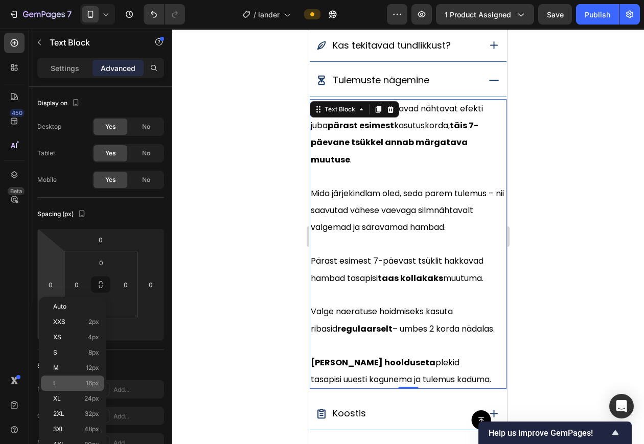
click at [70, 385] on p "L 16px" at bounding box center [76, 383] width 46 height 7
type input "16"
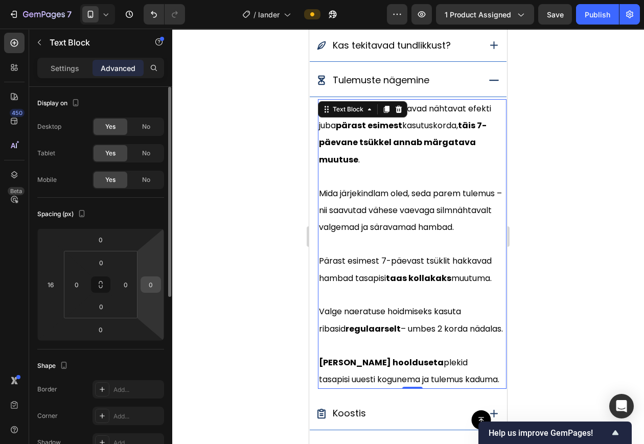
click at [152, 284] on input "0" at bounding box center [150, 284] width 15 height 15
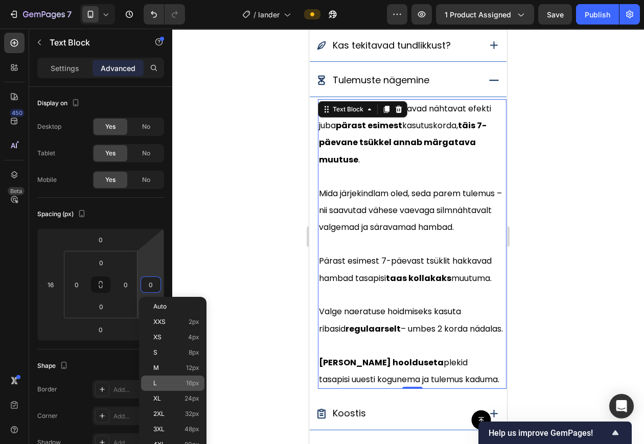
click at [161, 380] on p "L 16px" at bounding box center [176, 383] width 46 height 7
type input "16"
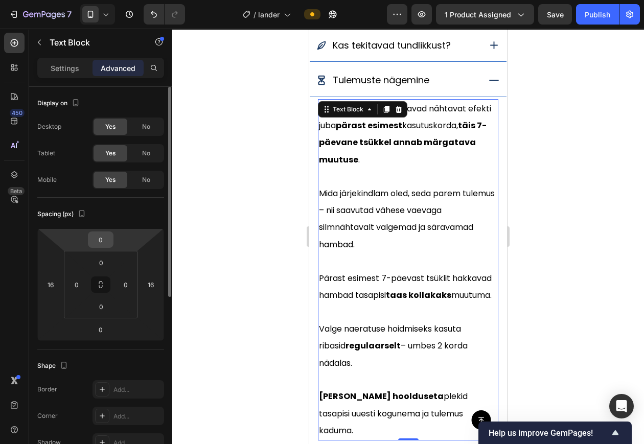
click at [109, 238] on input "0" at bounding box center [101, 239] width 20 height 15
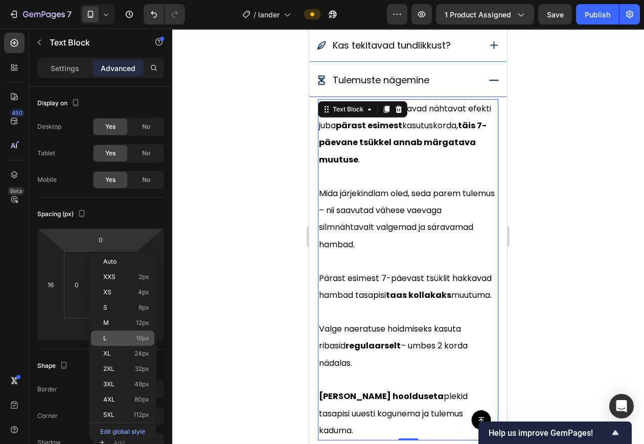
click at [120, 340] on p "L 16px" at bounding box center [126, 338] width 46 height 7
type input "16"
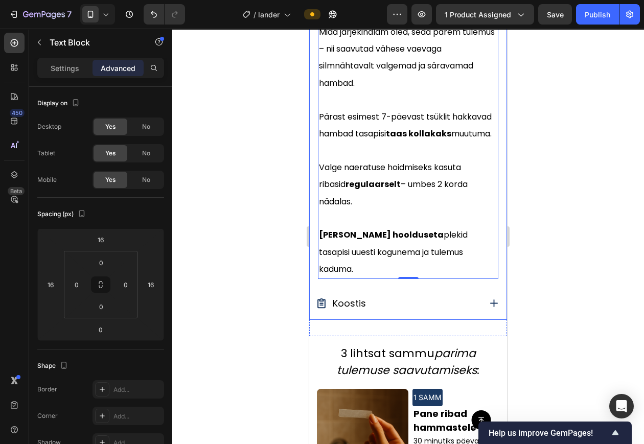
scroll to position [1096, 0]
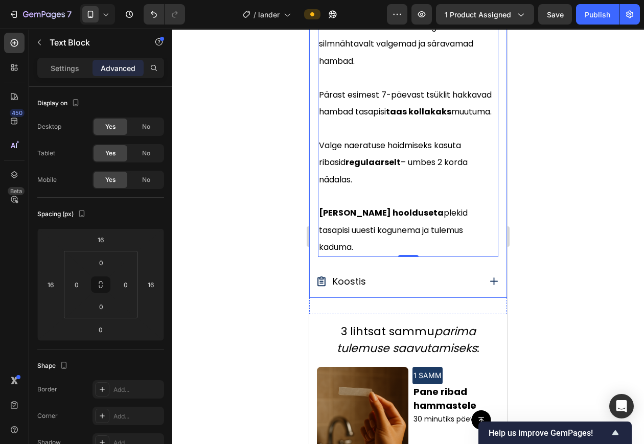
click at [488, 283] on icon at bounding box center [494, 281] width 13 height 13
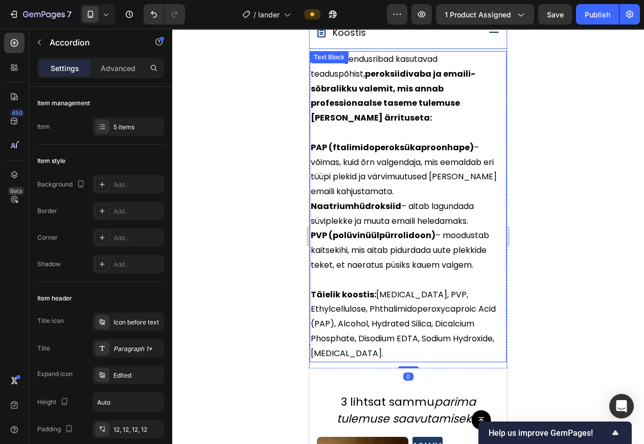
scroll to position [938, 0]
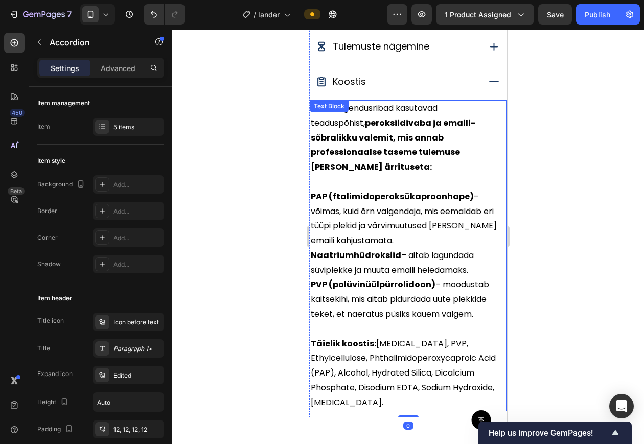
click at [373, 202] on strong "PAP (ftalimidoperoksükaproonhape)" at bounding box center [392, 197] width 163 height 12
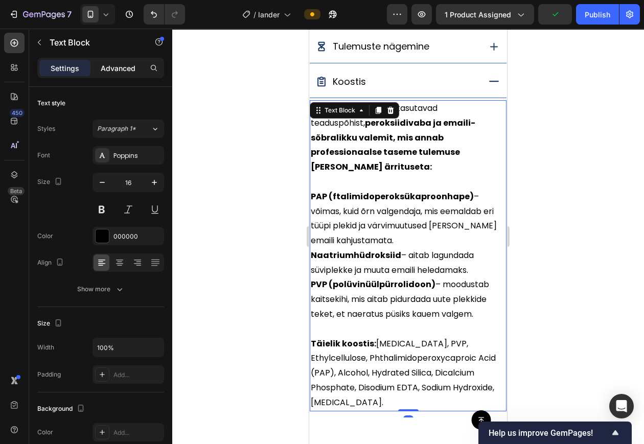
click at [117, 68] on p "Advanced" at bounding box center [118, 68] width 35 height 11
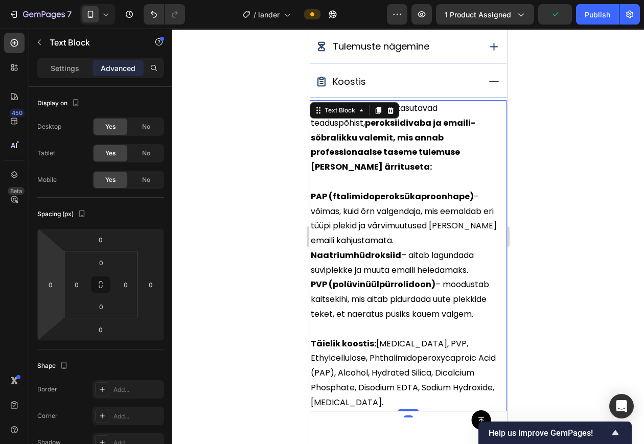
click at [47, 286] on input "0" at bounding box center [50, 284] width 15 height 15
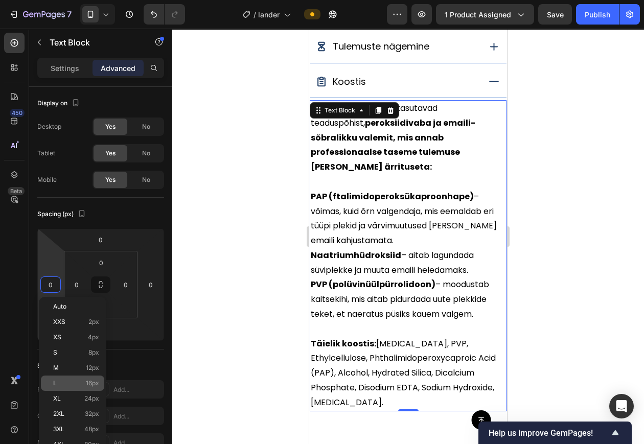
click at [66, 381] on p "L 16px" at bounding box center [76, 383] width 46 height 7
type input "16"
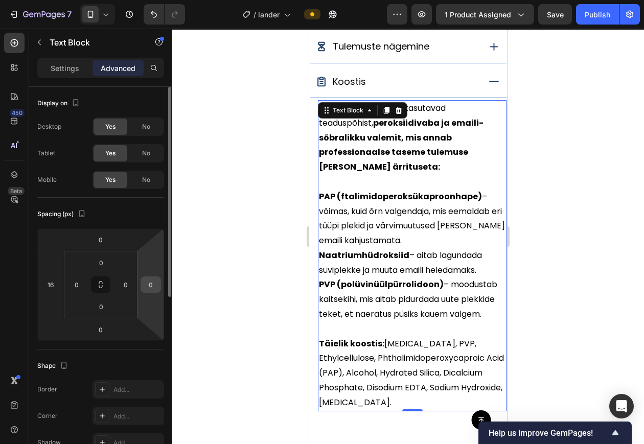
click at [152, 289] on input "0" at bounding box center [150, 284] width 15 height 15
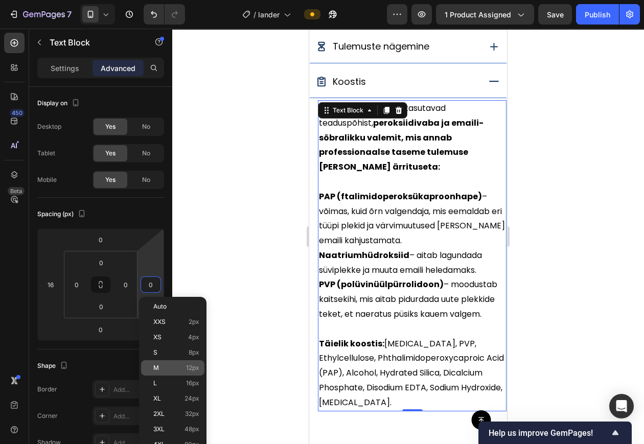
click at [159, 383] on p "L 16px" at bounding box center [176, 383] width 46 height 7
type input "16"
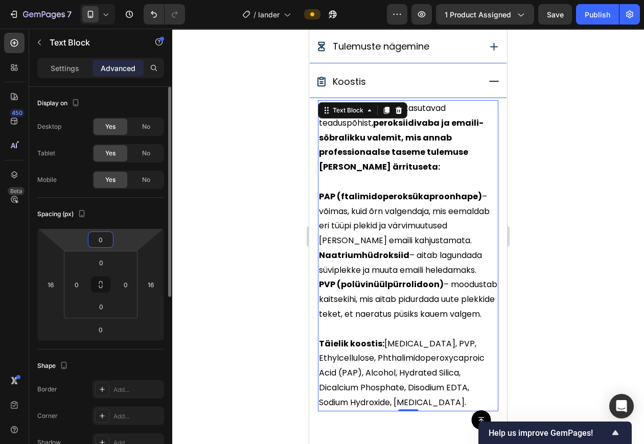
click at [103, 236] on input "0" at bounding box center [101, 239] width 20 height 15
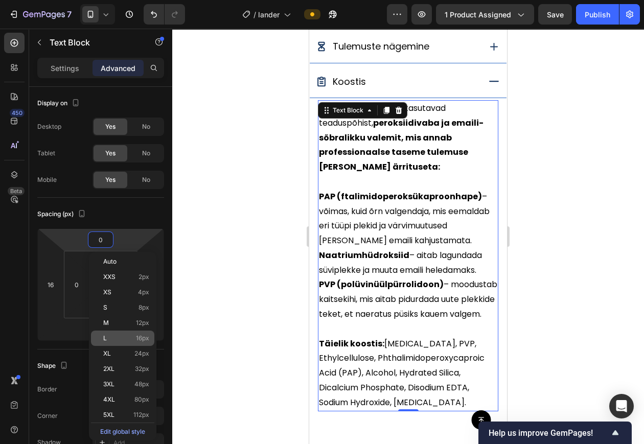
click at [132, 331] on div "L 16px" at bounding box center [122, 338] width 63 height 15
type input "16"
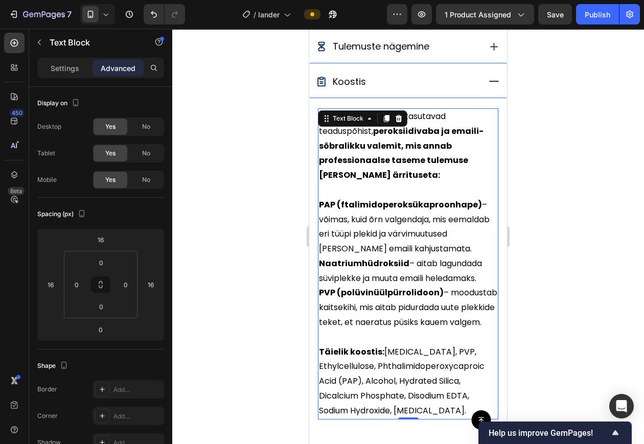
click at [212, 263] on div at bounding box center [408, 237] width 472 height 416
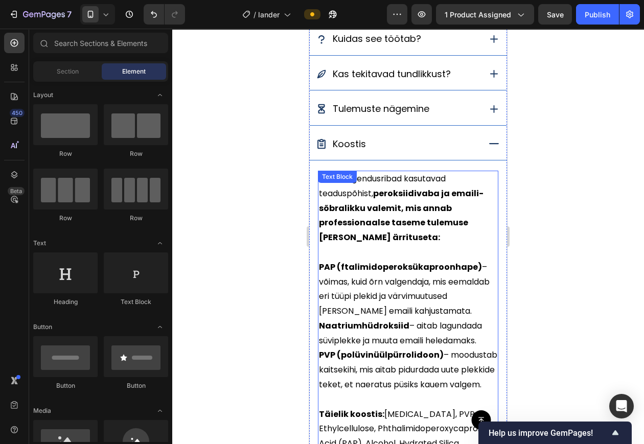
scroll to position [874, 0]
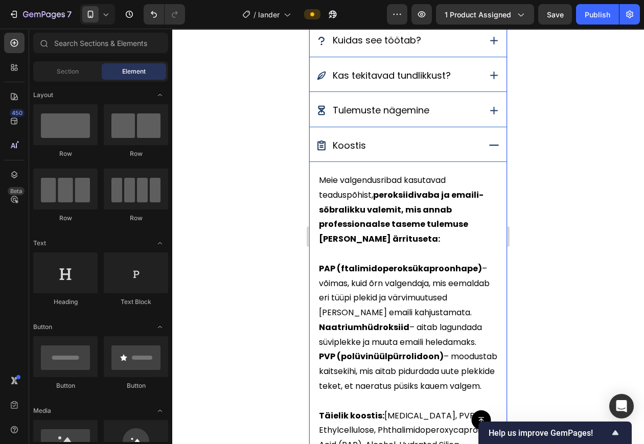
drag, startPoint x: 480, startPoint y: 147, endPoint x: 470, endPoint y: 146, distance: 9.8
click at [488, 147] on icon at bounding box center [494, 145] width 13 height 13
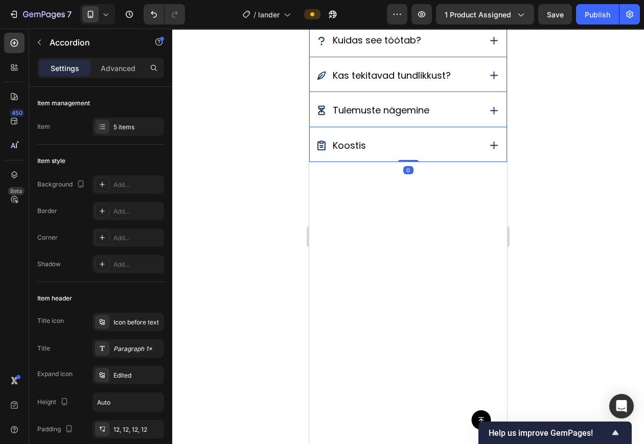
drag, startPoint x: 595, startPoint y: 11, endPoint x: 519, endPoint y: 146, distance: 154.6
click at [596, 11] on div "Publish" at bounding box center [598, 14] width 26 height 11
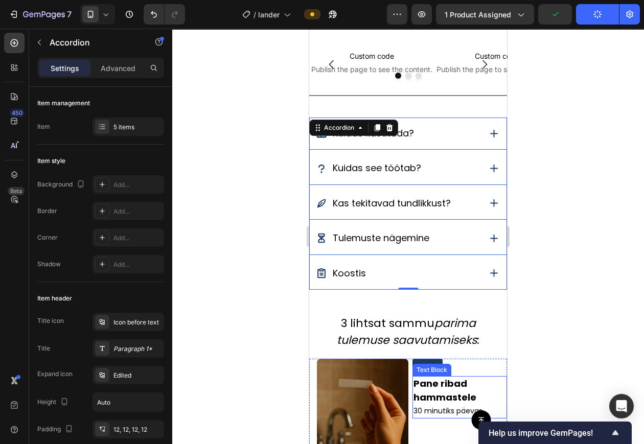
scroll to position [491, 0]
